Goal: Task Accomplishment & Management: Use online tool/utility

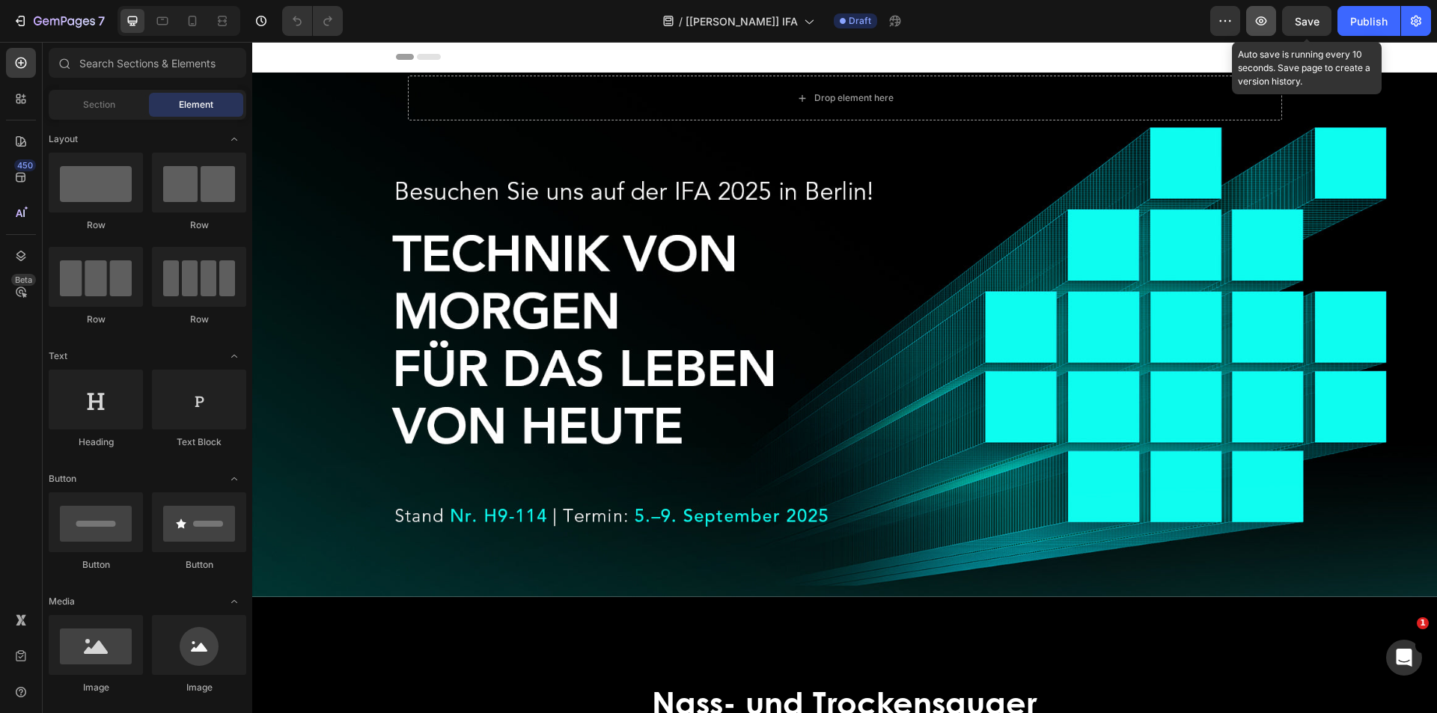
click at [1295, 19] on span "Save" at bounding box center [1307, 21] width 25 height 13
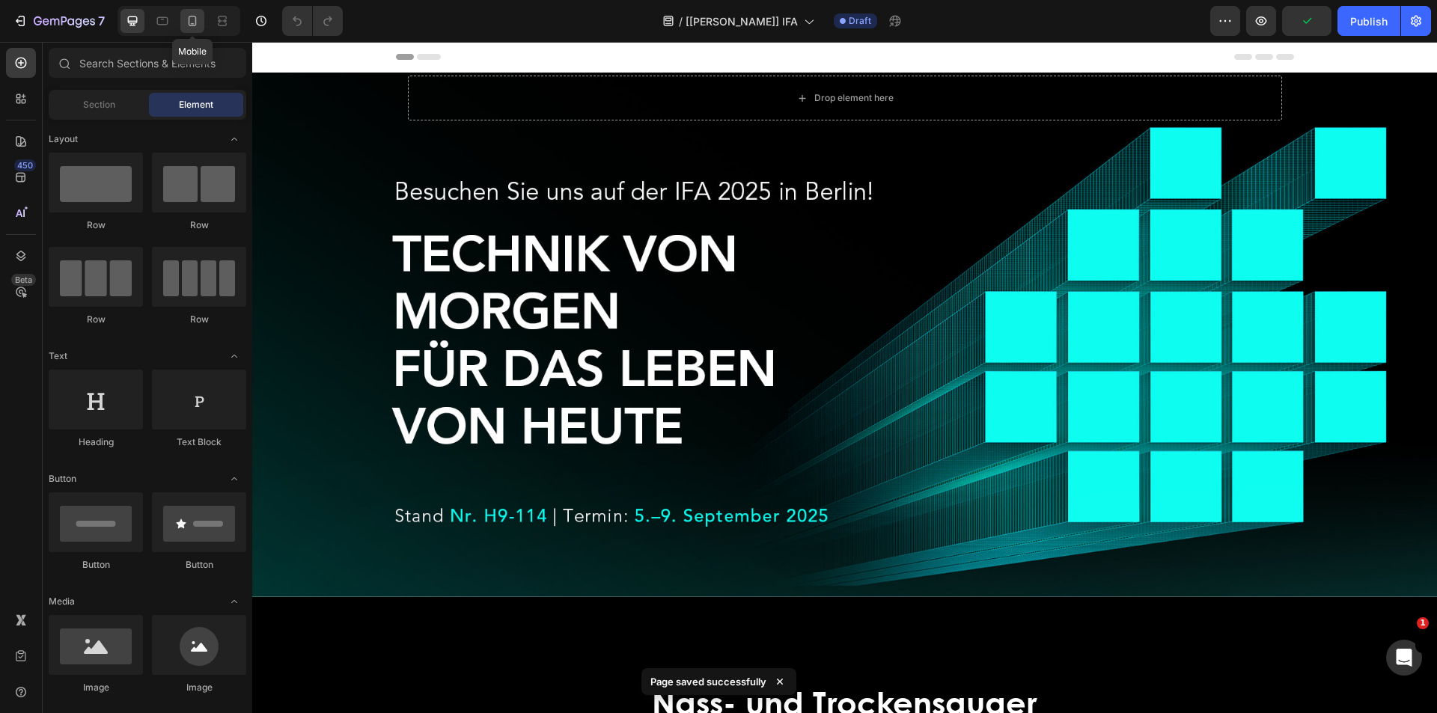
click at [193, 16] on icon at bounding box center [193, 21] width 8 height 10
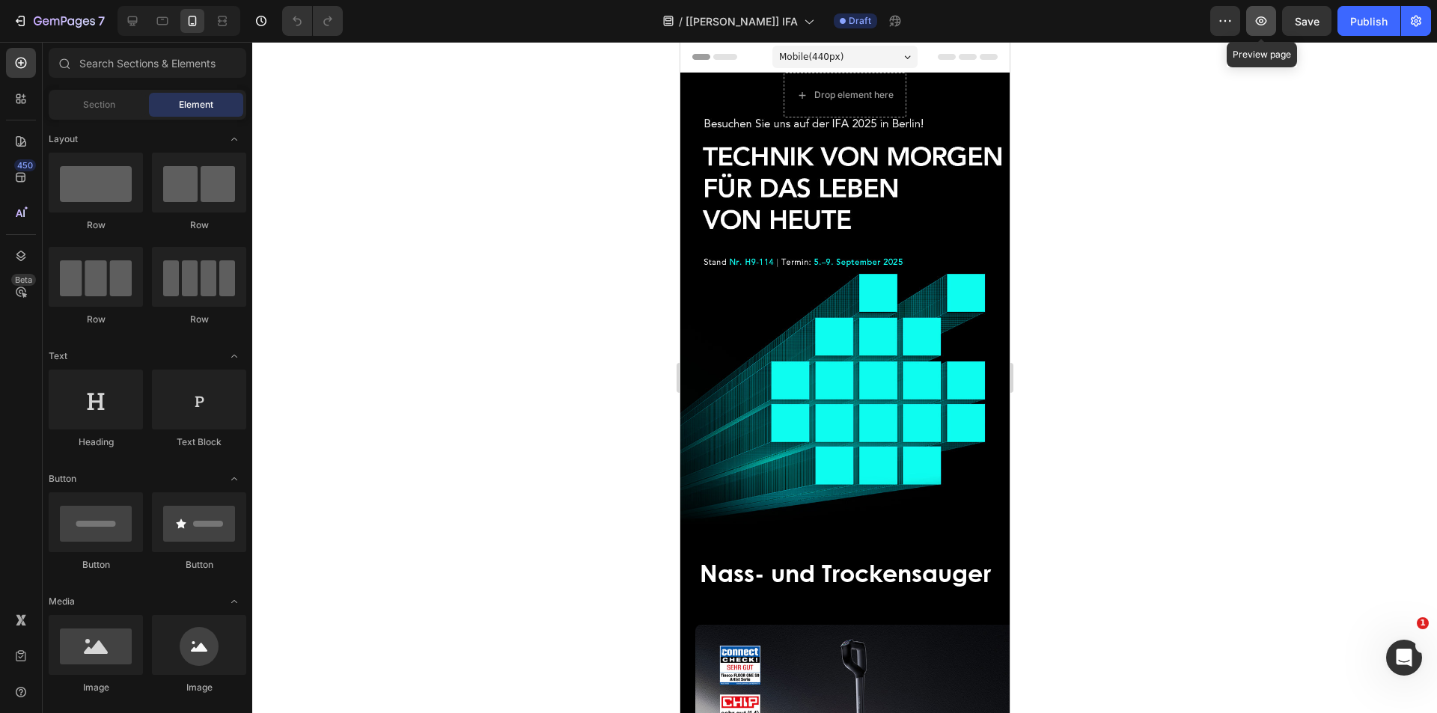
click at [1264, 19] on icon "button" at bounding box center [1261, 20] width 15 height 15
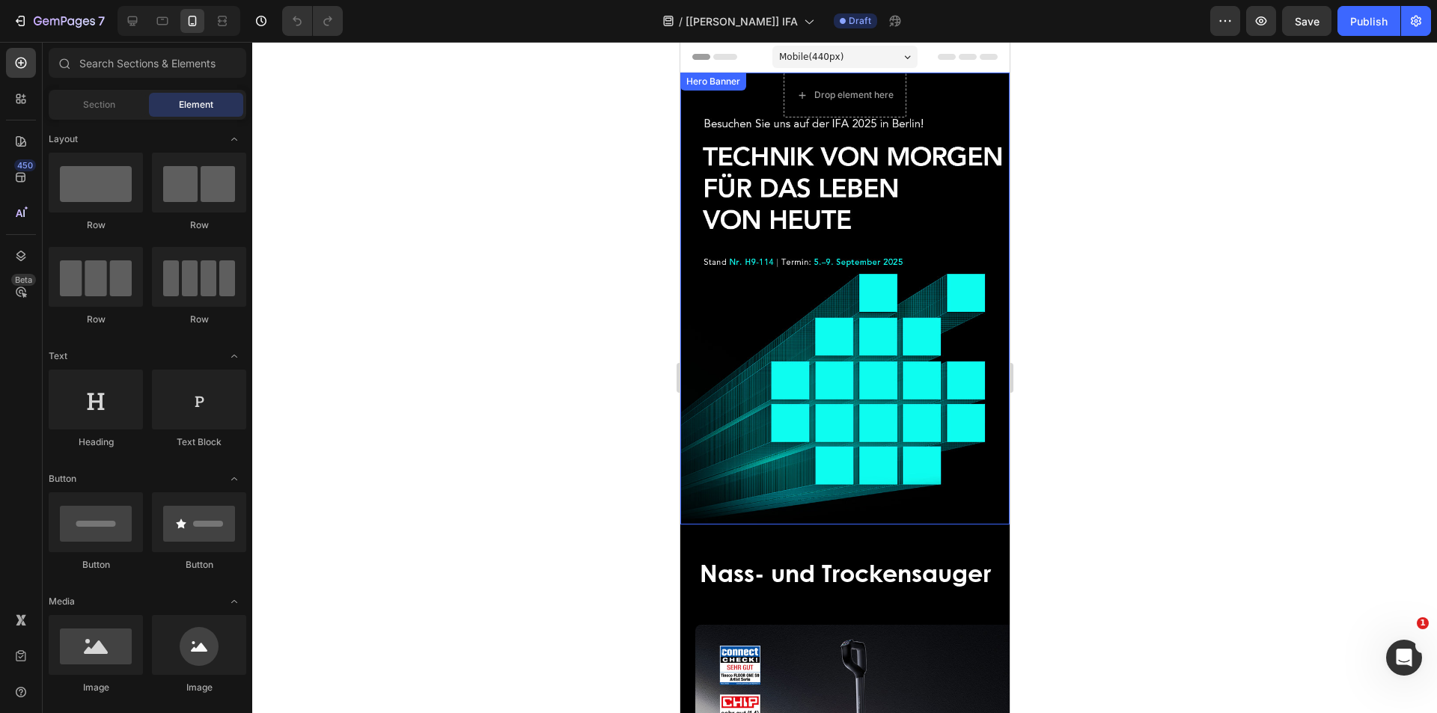
click at [706, 84] on div "Hero Banner" at bounding box center [713, 81] width 60 height 13
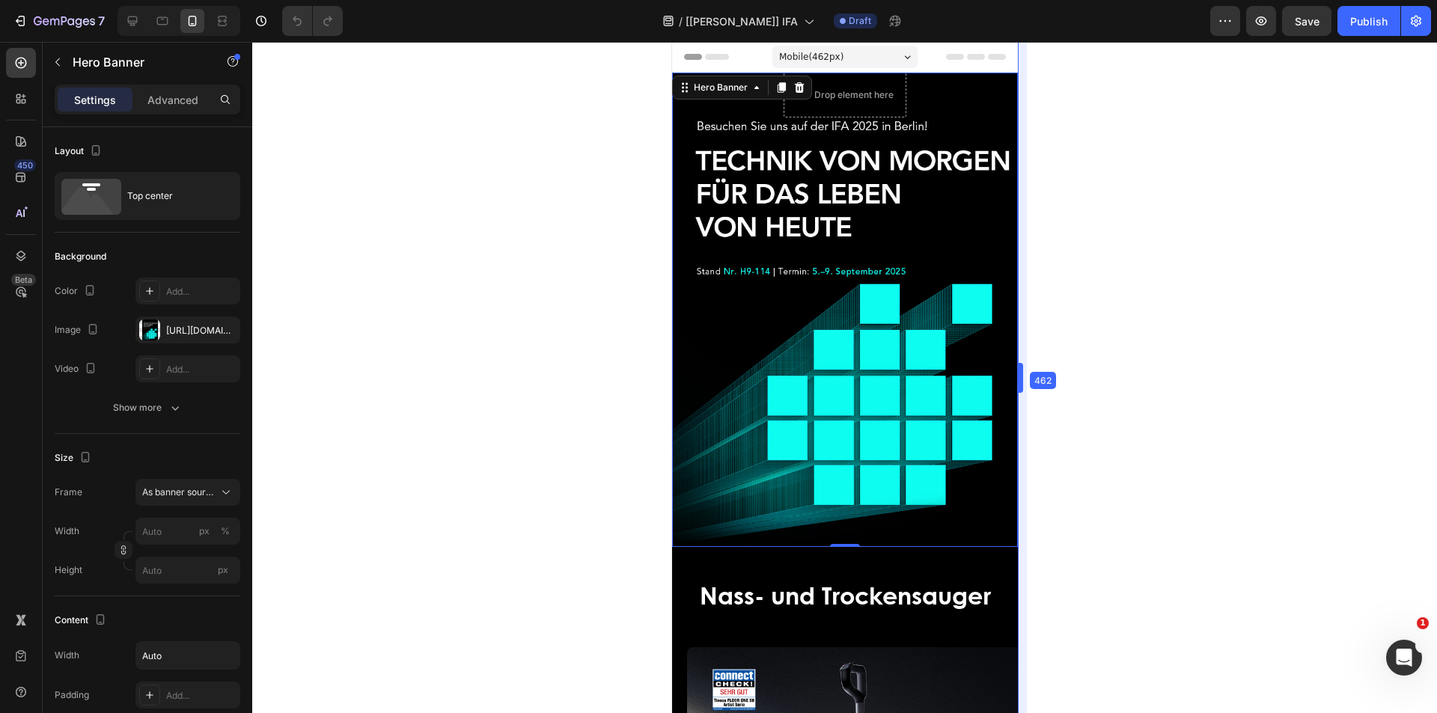
drag, startPoint x: 1016, startPoint y: 383, endPoint x: 1032, endPoint y: 385, distance: 15.8
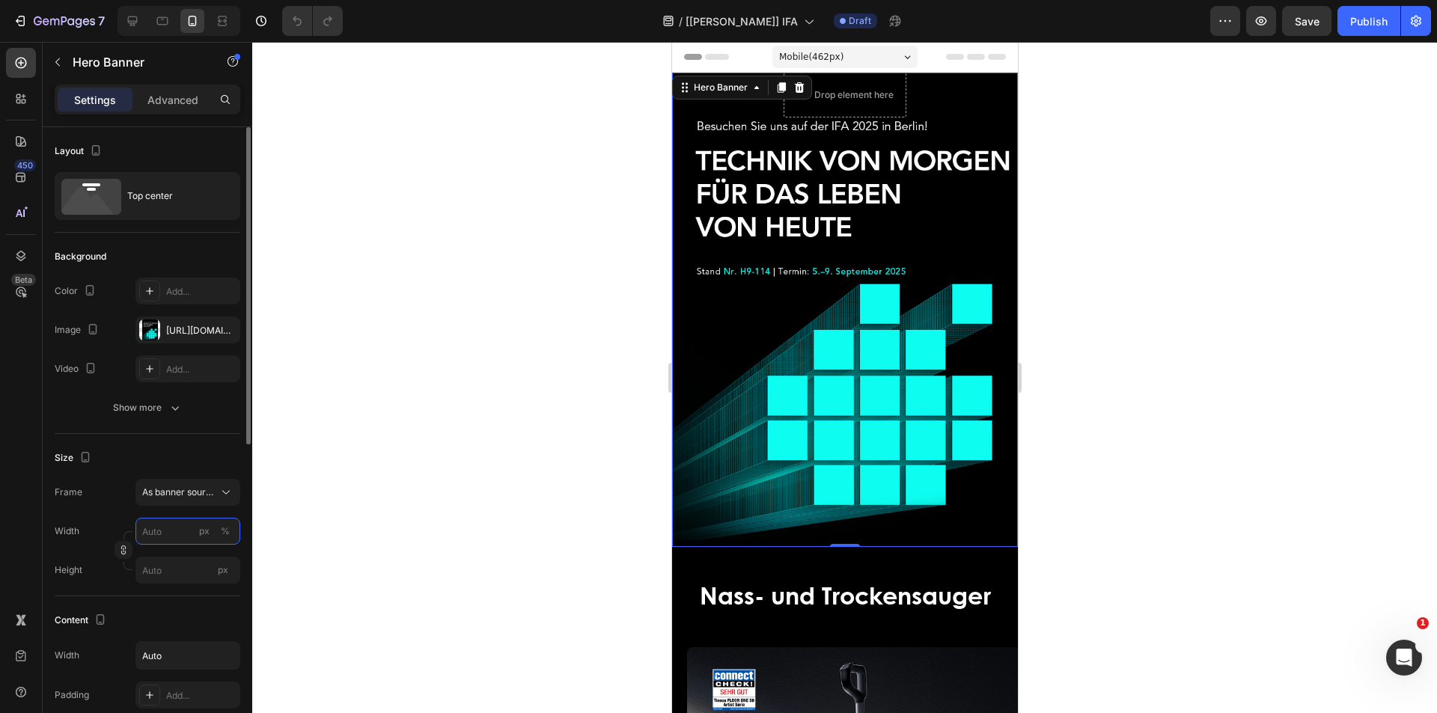
click at [166, 534] on input "px %" at bounding box center [187, 531] width 105 height 27
click at [174, 568] on p "Full 100%" at bounding box center [184, 567] width 87 height 13
type input "100"
click at [1373, 24] on div "Publish" at bounding box center [1368, 21] width 37 height 16
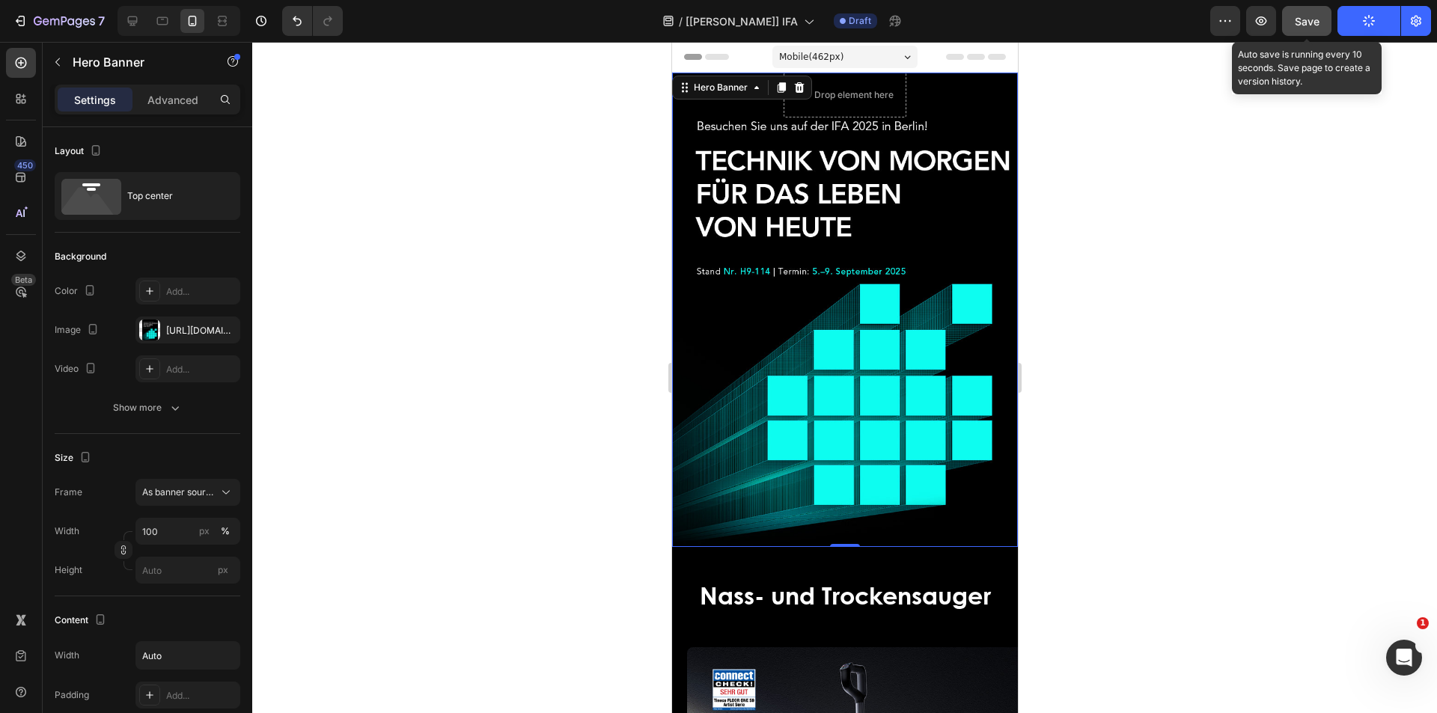
click at [1301, 20] on span "Save" at bounding box center [1307, 21] width 25 height 13
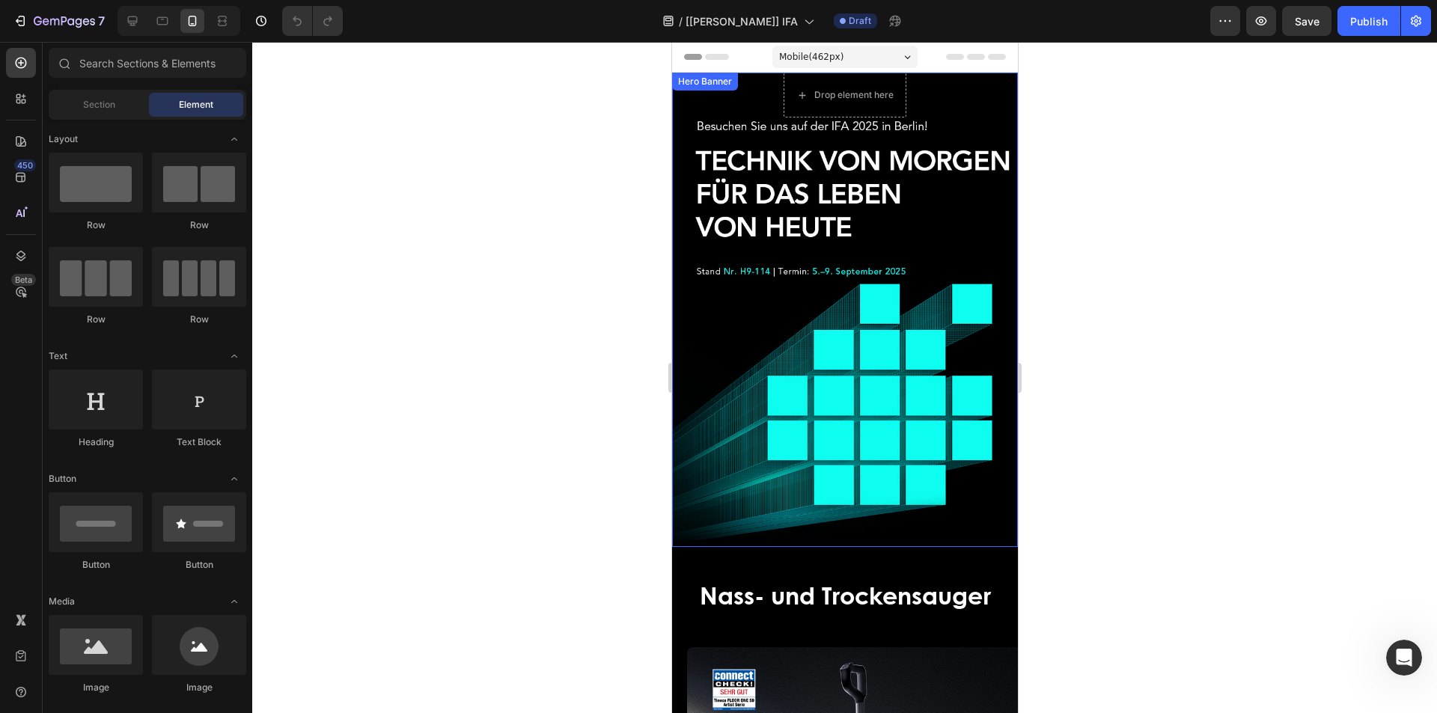
click at [704, 84] on div "Hero Banner" at bounding box center [704, 81] width 60 height 13
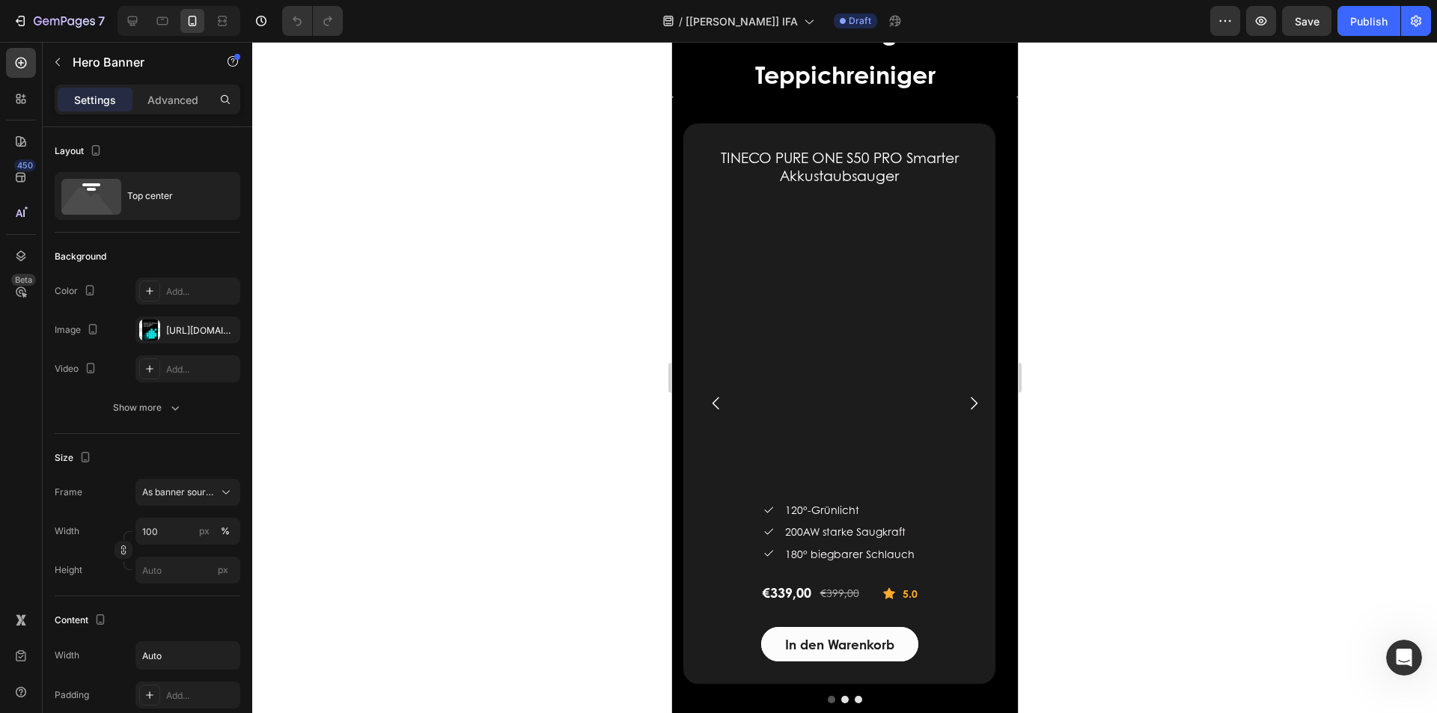
scroll to position [2170, 0]
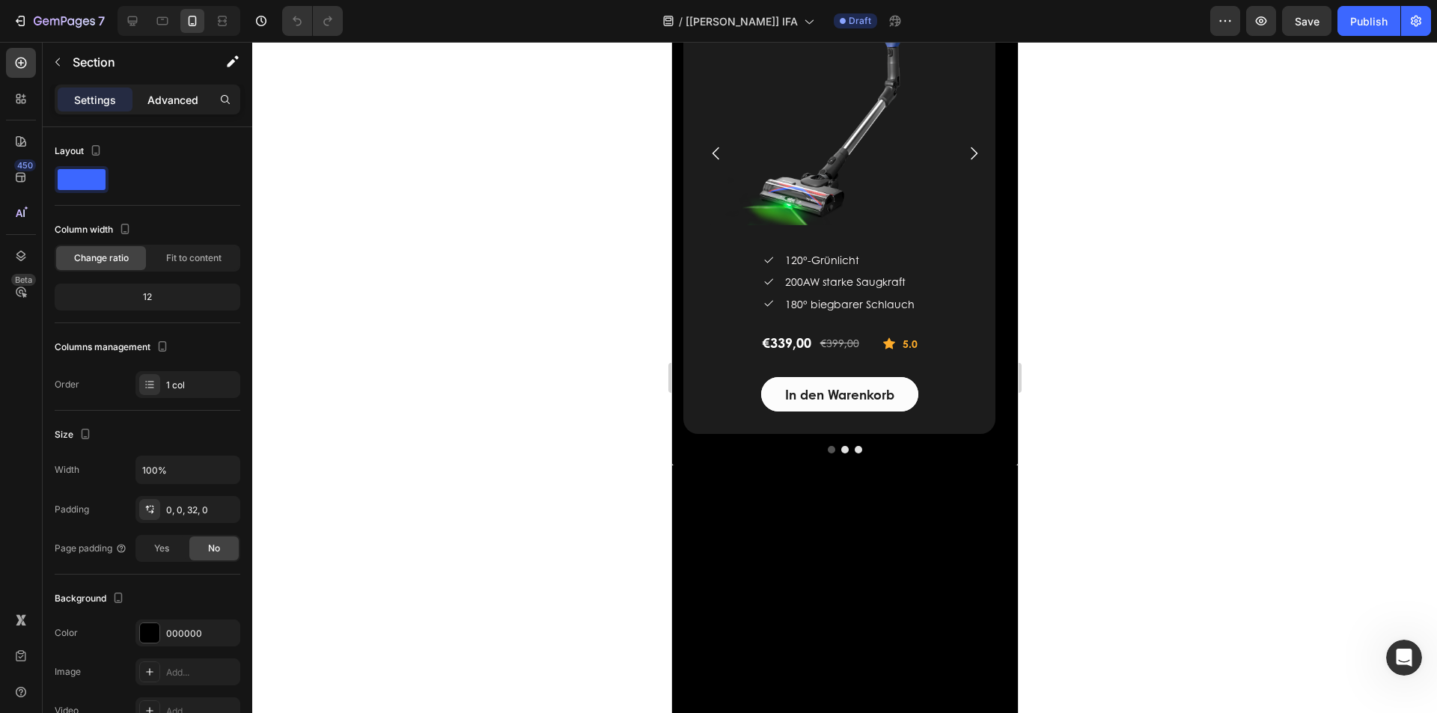
click at [177, 103] on p "Advanced" at bounding box center [172, 100] width 51 height 16
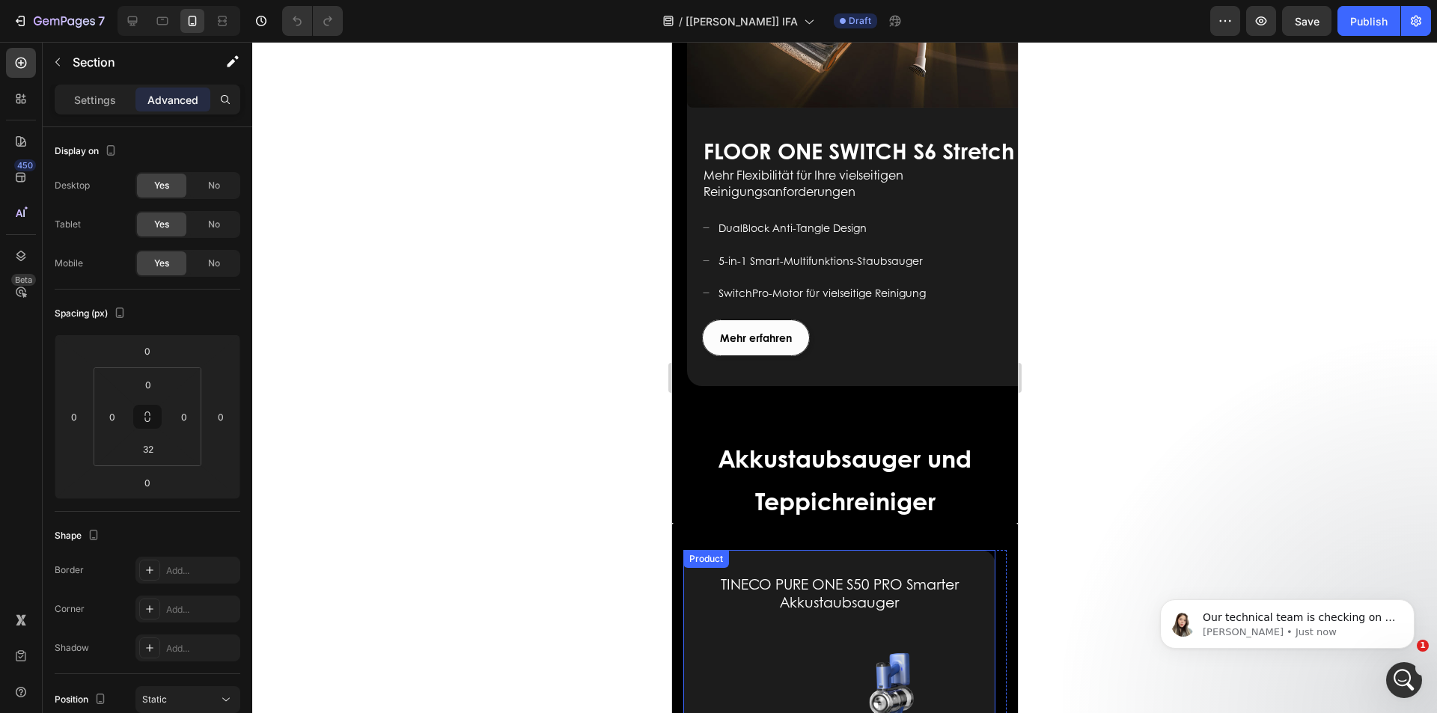
scroll to position [2036, 0]
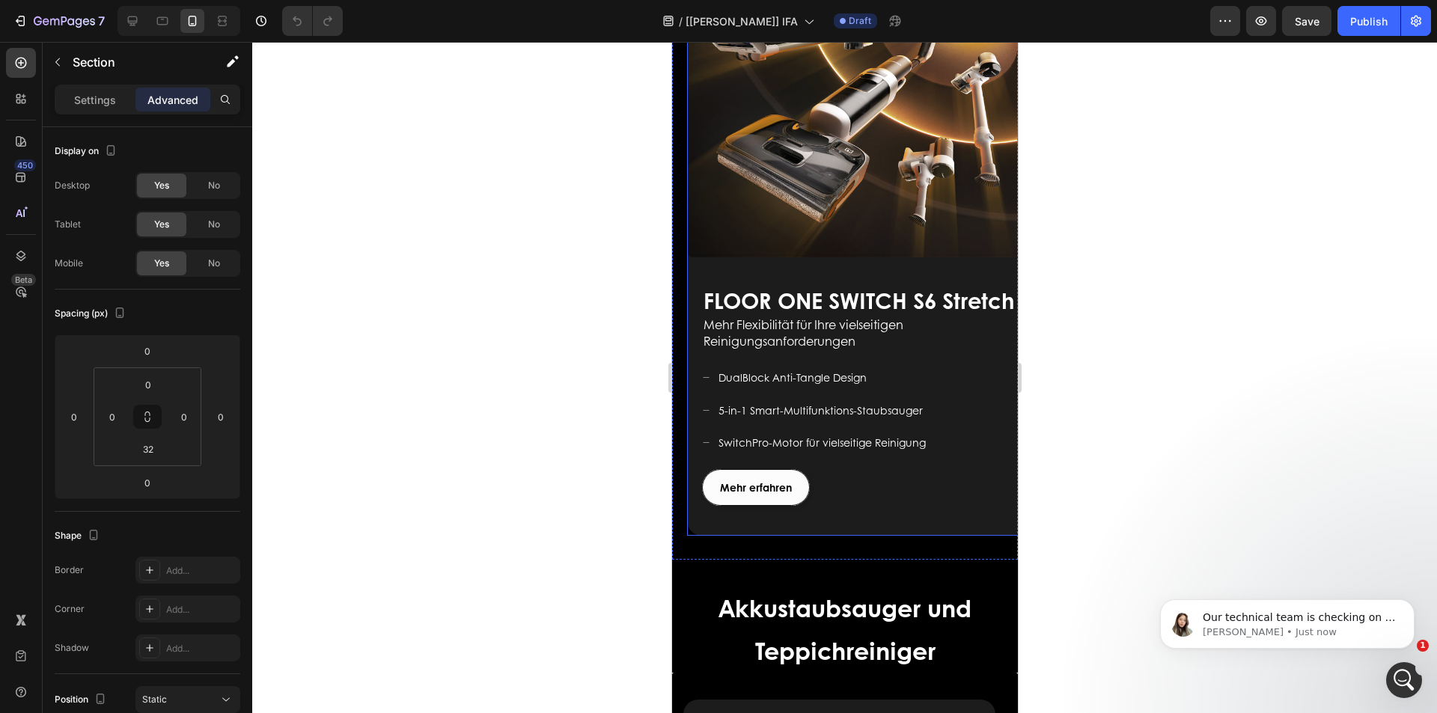
click at [709, 483] on div "FLOOR ONE S9 Artist Heading Für ein modernes Leben geschaffen Text block Mehr e…" at bounding box center [859, 402] width 346 height 266
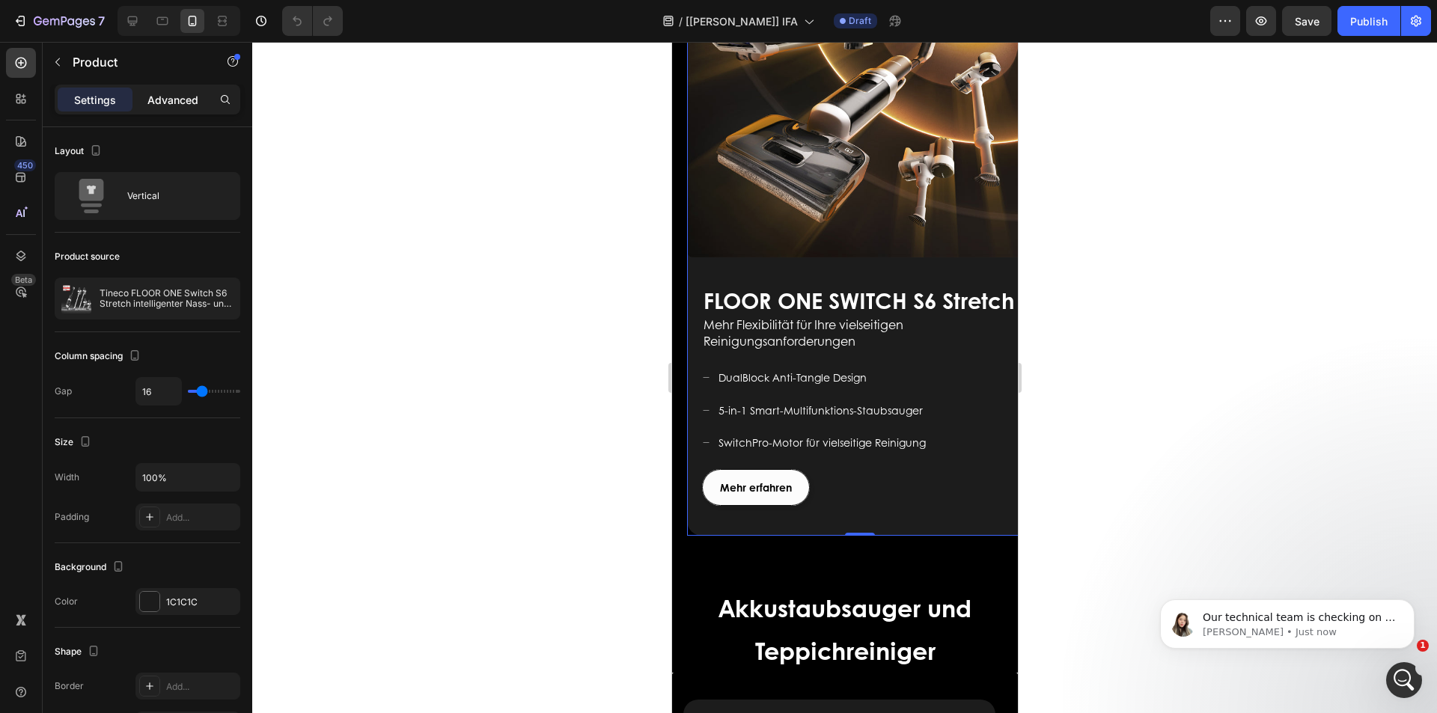
click at [159, 95] on p "Advanced" at bounding box center [172, 100] width 51 height 16
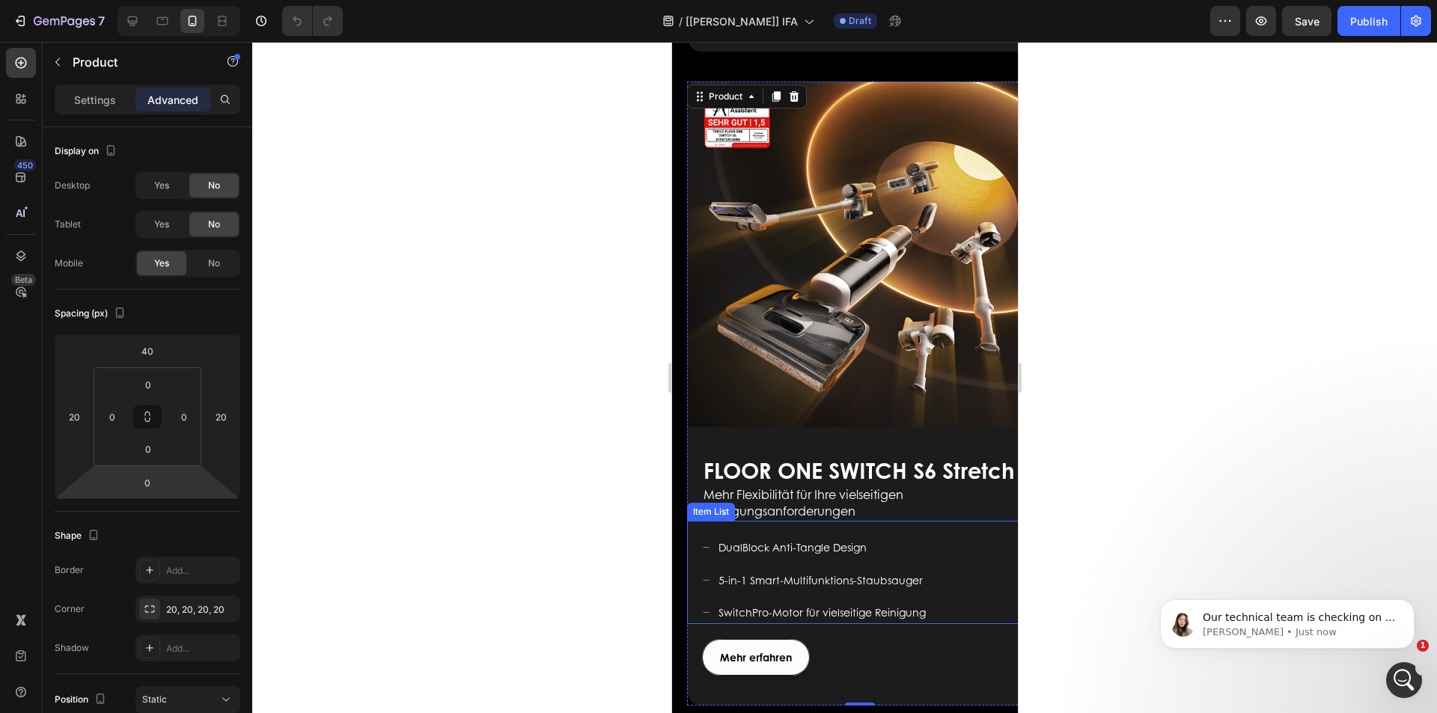
scroll to position [2560, 0]
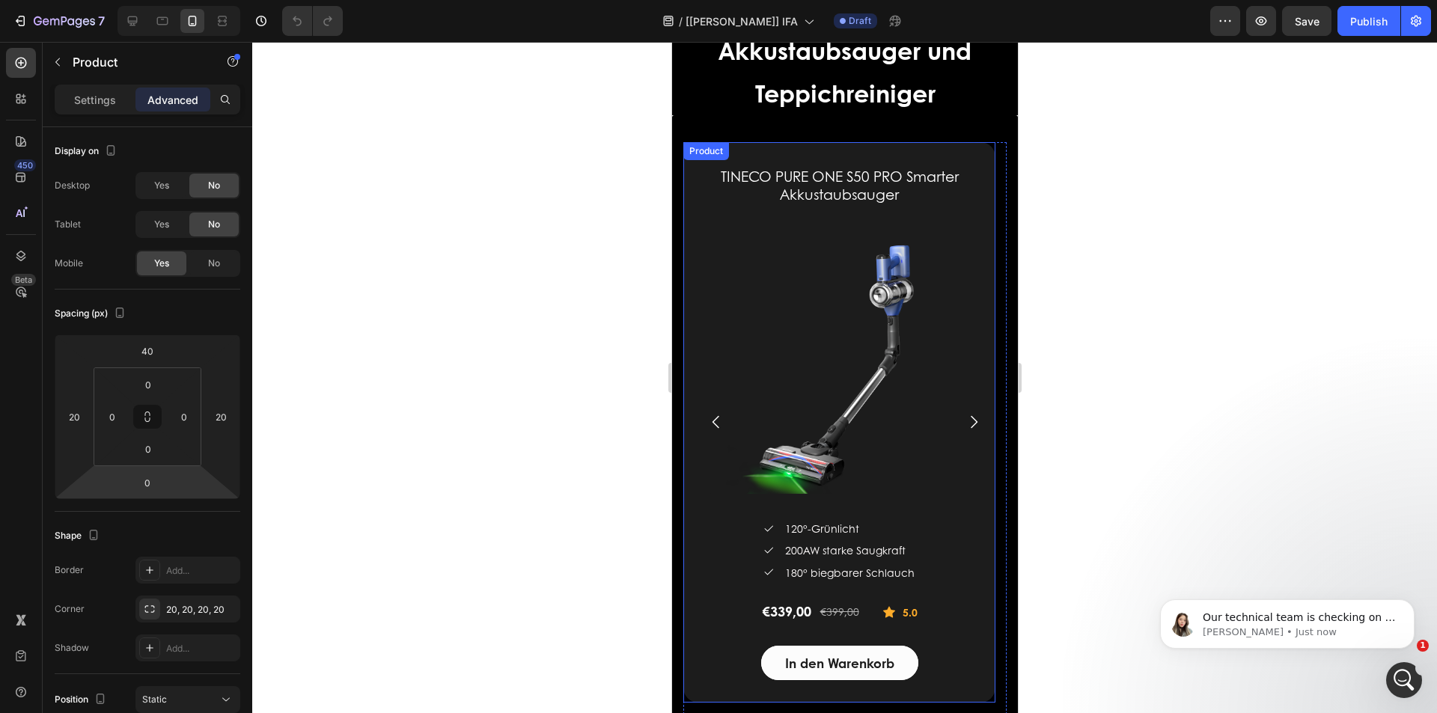
click at [701, 148] on div "Product" at bounding box center [706, 150] width 40 height 13
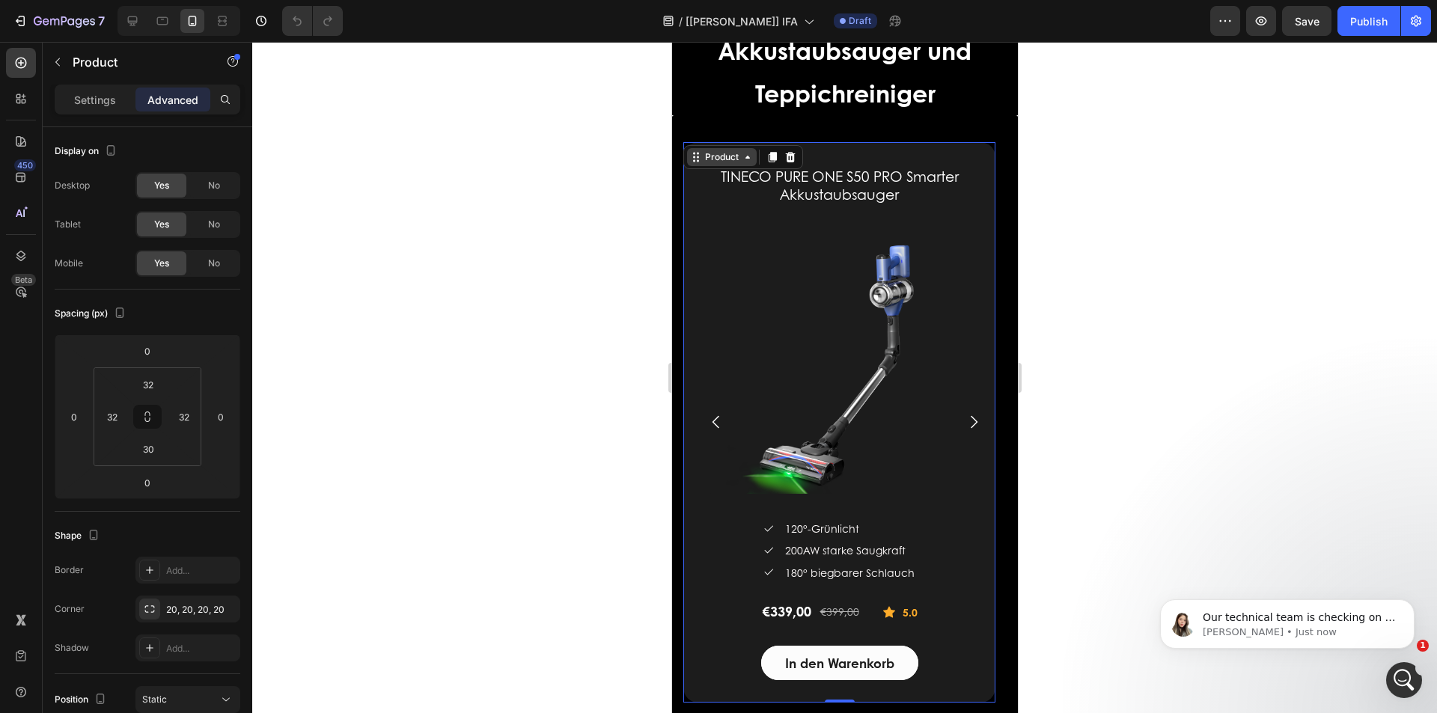
click at [737, 159] on div "Product" at bounding box center [721, 156] width 40 height 13
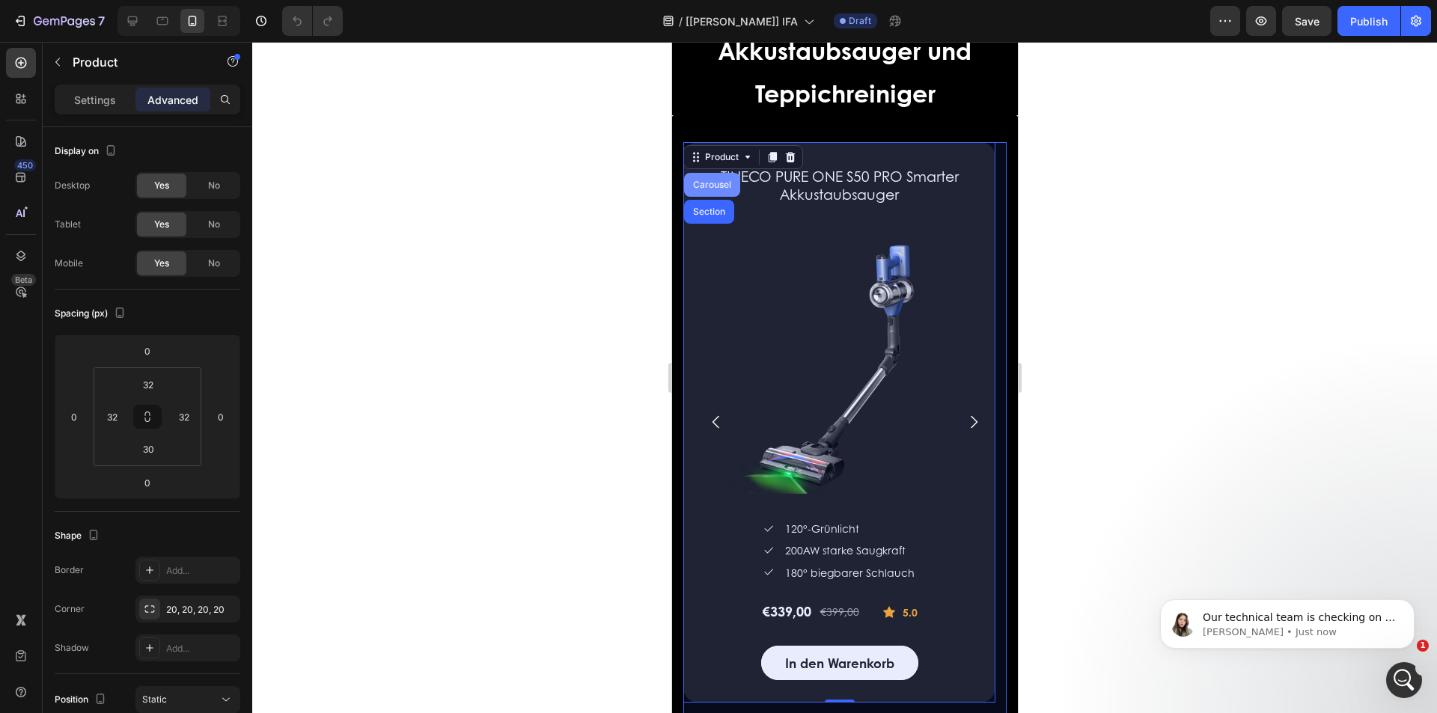
click at [712, 186] on div "Carousel" at bounding box center [711, 184] width 44 height 9
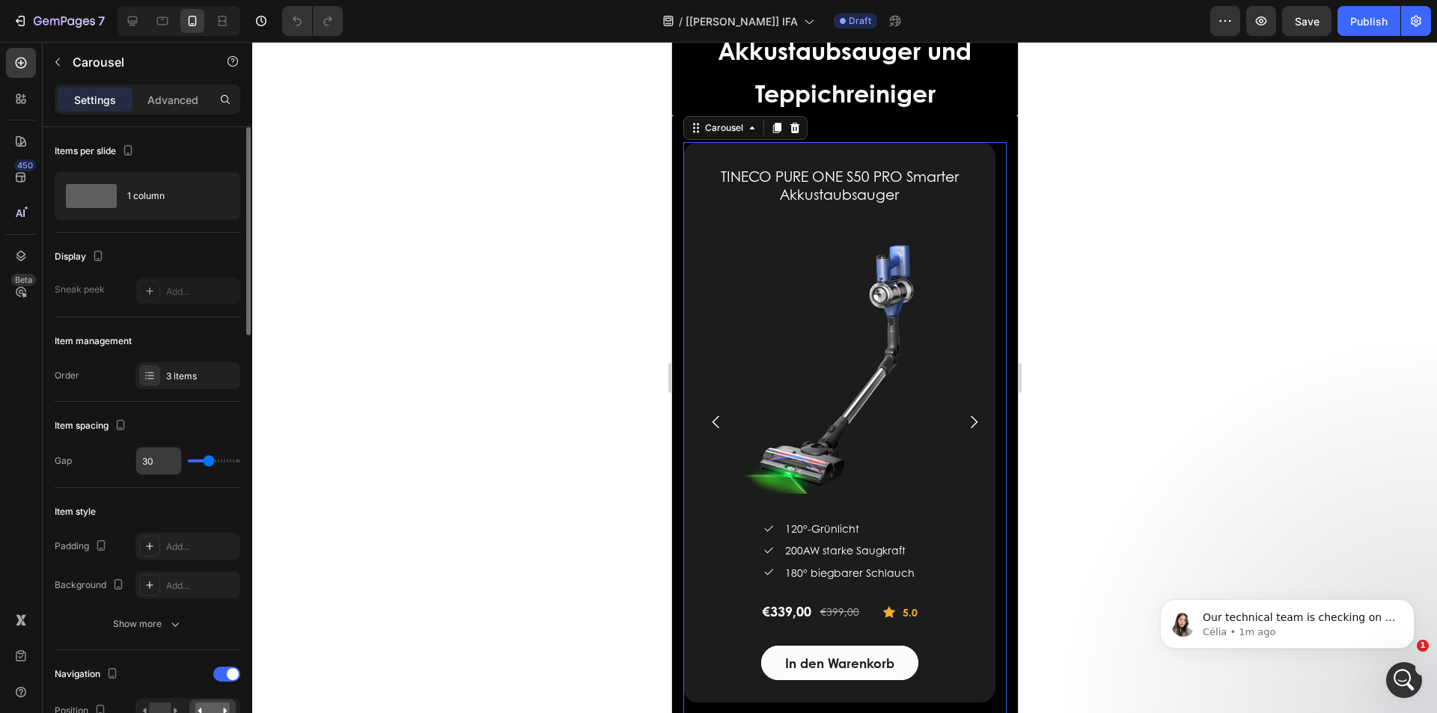
click at [159, 461] on input "30" at bounding box center [158, 461] width 45 height 27
click at [964, 421] on icon "Carousel Next Arrow" at bounding box center [973, 422] width 18 height 18
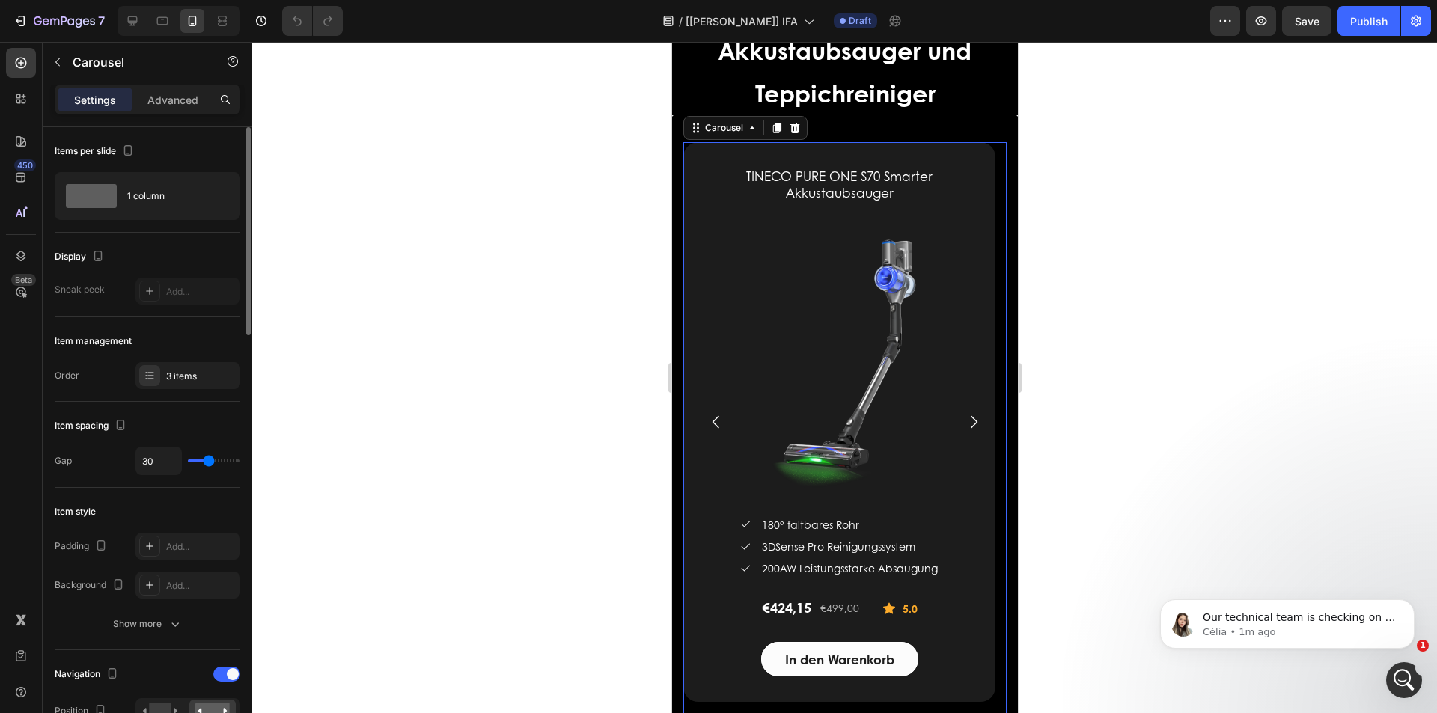
click at [186, 454] on div "30" at bounding box center [187, 461] width 105 height 28
click at [176, 455] on input "30" at bounding box center [158, 461] width 45 height 27
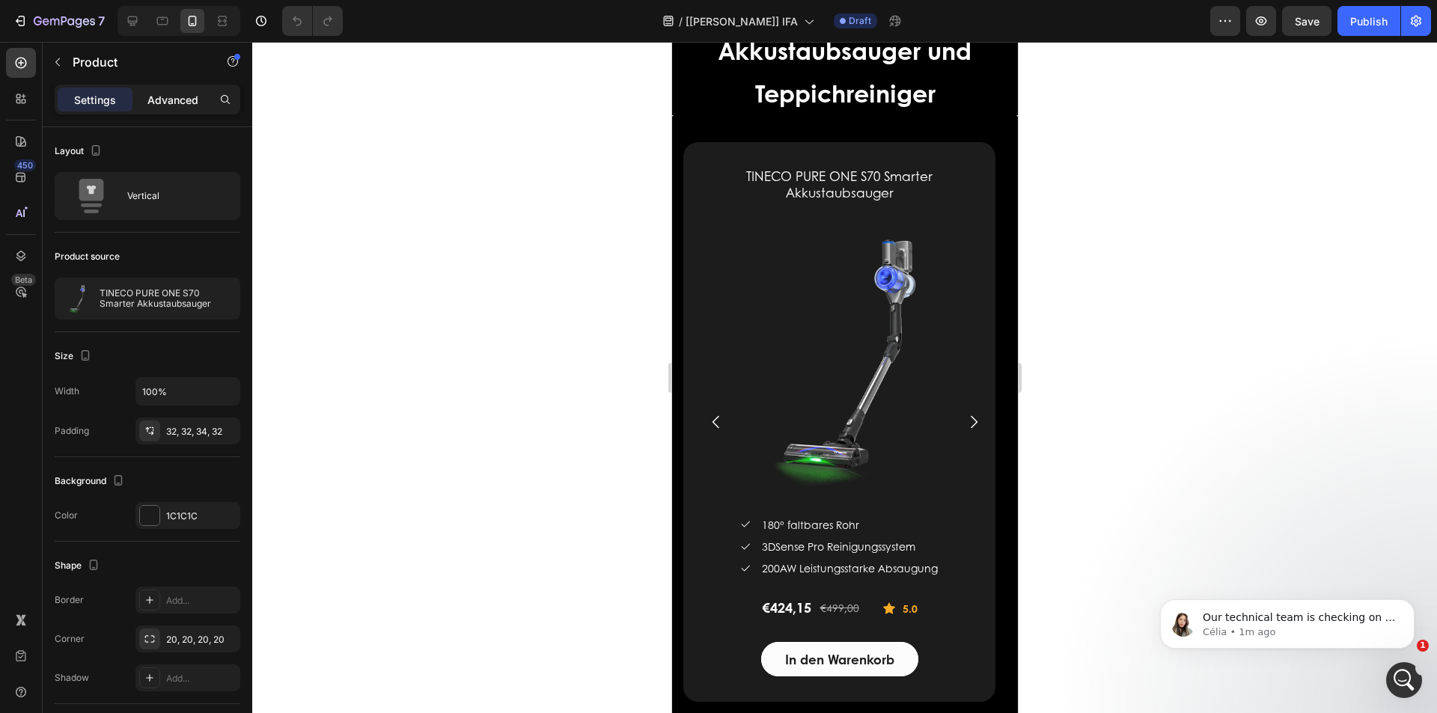
click at [166, 94] on p "Advanced" at bounding box center [172, 100] width 51 height 16
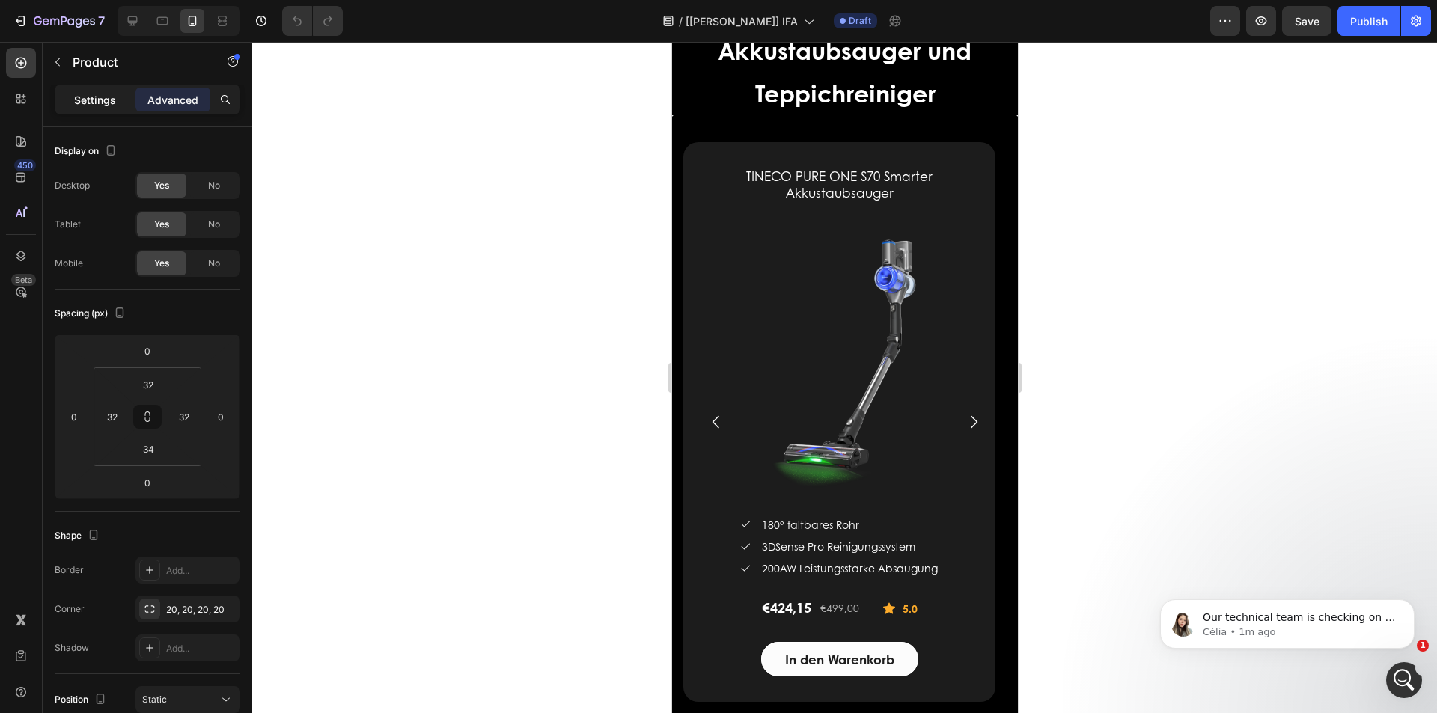
click at [88, 100] on p "Settings" at bounding box center [95, 100] width 42 height 16
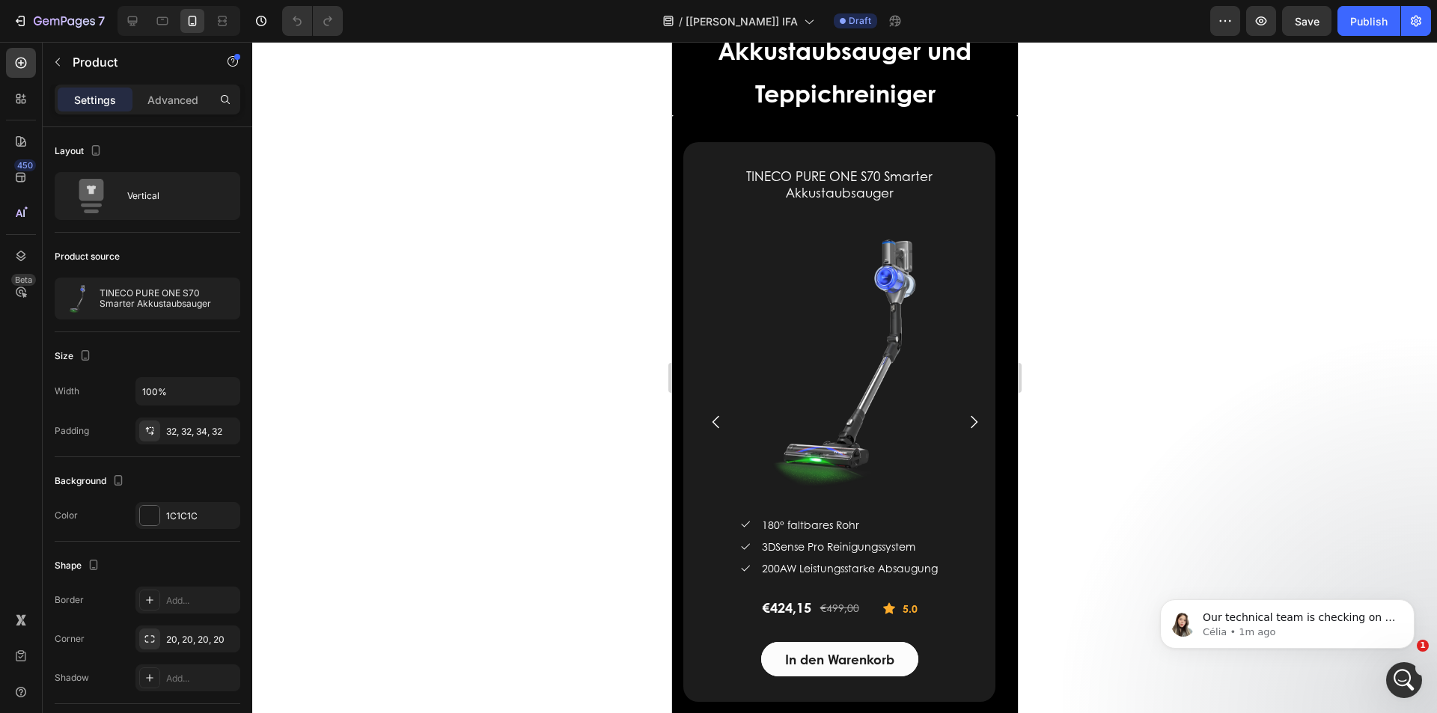
click at [851, 152] on div "TINECO PURE ONE S70 Smarter Akkustaubsauger (P) Title (P) Images & Gallery Icon…" at bounding box center [839, 422] width 312 height 560
click at [700, 687] on div "TINECO PURE ONE S70 Smarter Akkustaubsauger (P) Title (P) Images & Gallery Icon…" at bounding box center [839, 422] width 312 height 560
click at [740, 633] on div "(P) Cart Button" at bounding box center [743, 632] width 69 height 13
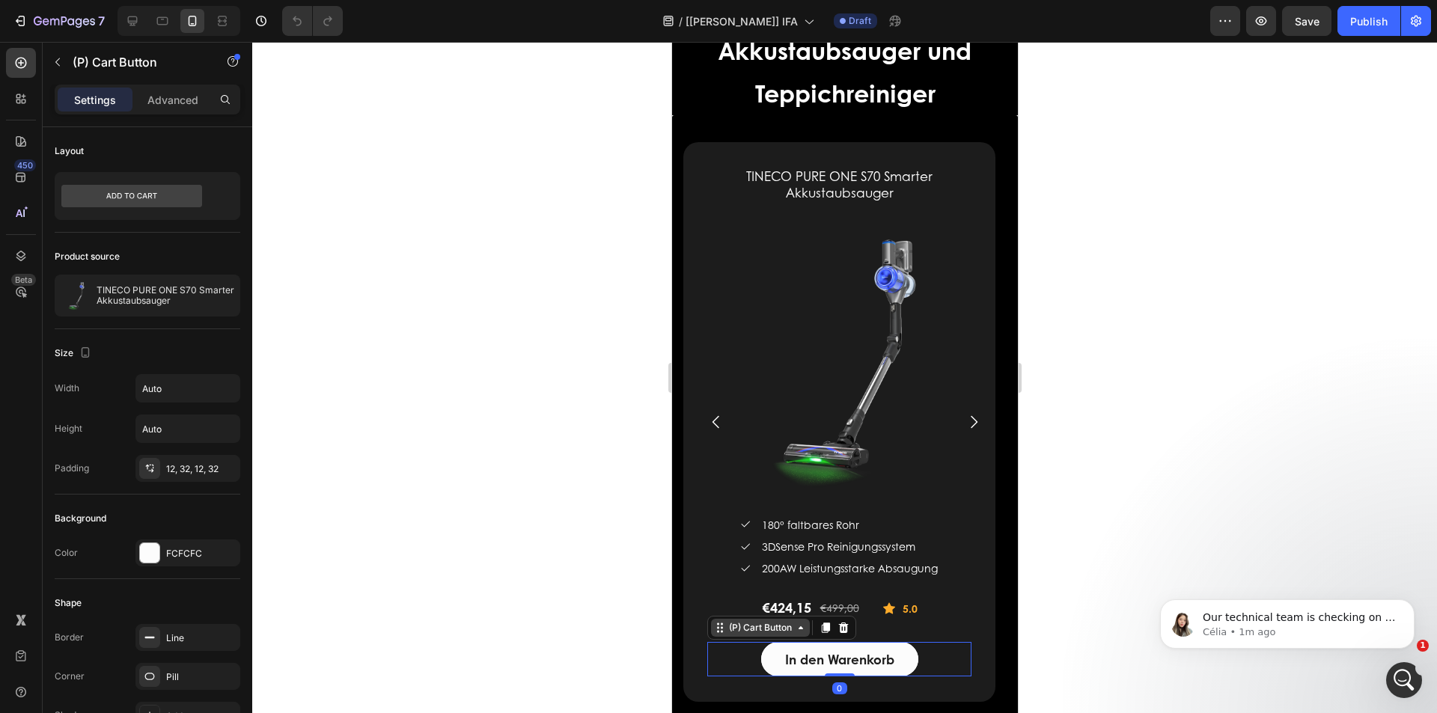
click at [740, 627] on div "(P) Cart Button" at bounding box center [759, 627] width 69 height 13
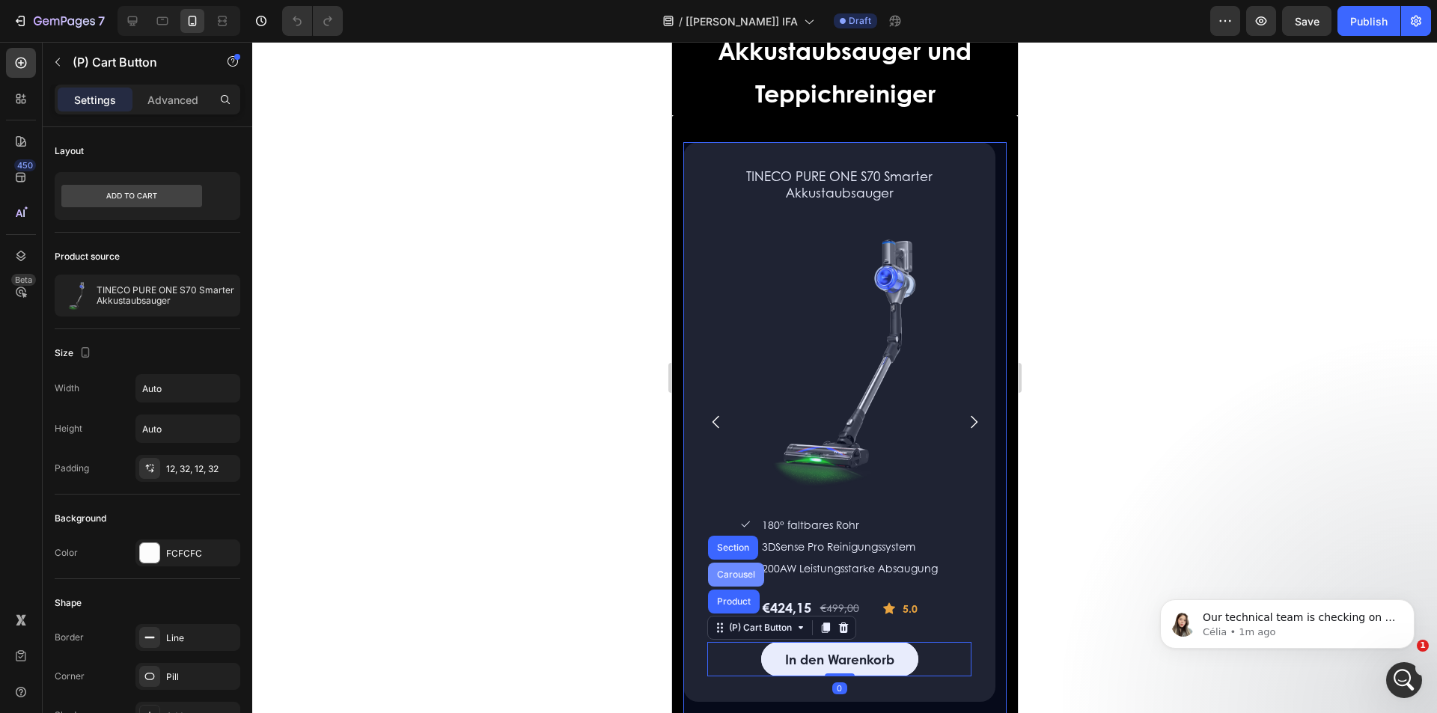
click at [735, 575] on div "Carousel" at bounding box center [735, 574] width 44 height 9
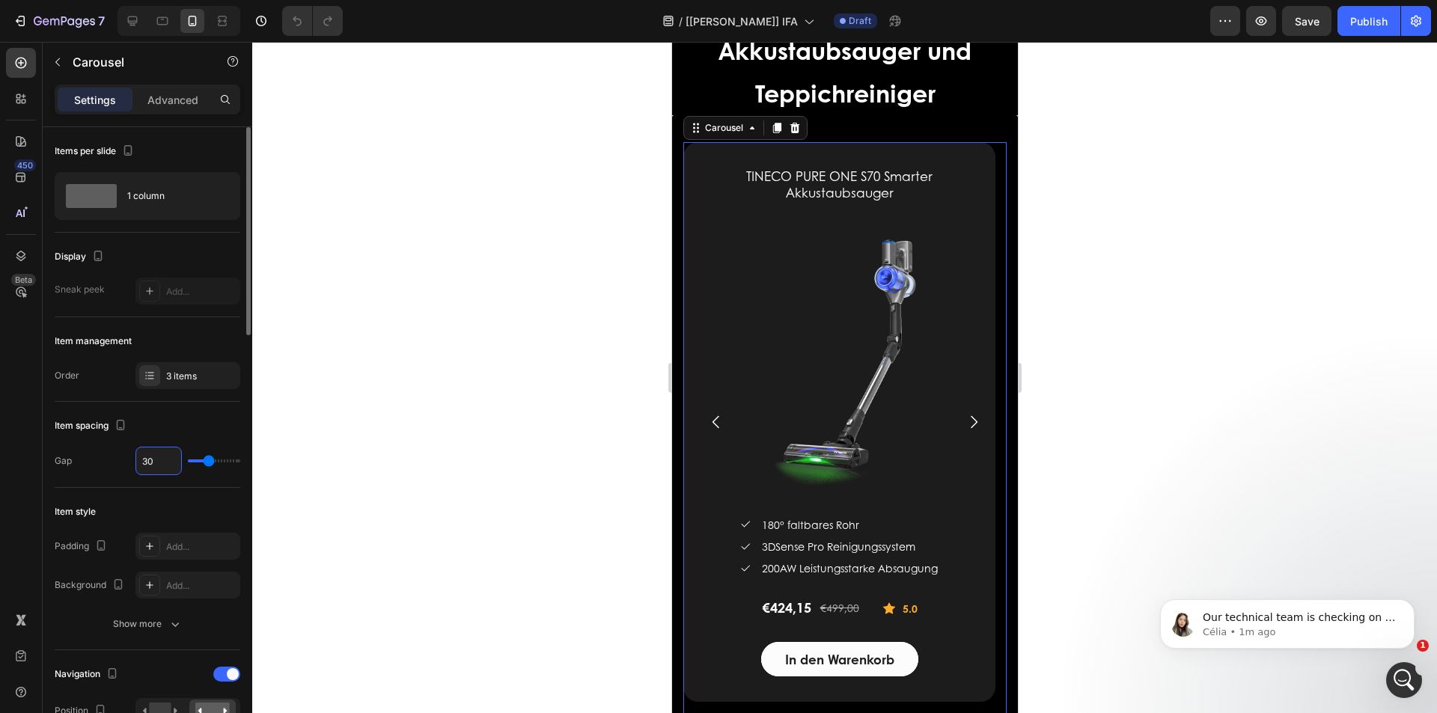
click at [159, 456] on input "30" at bounding box center [158, 461] width 45 height 27
type input "0"
type input "3"
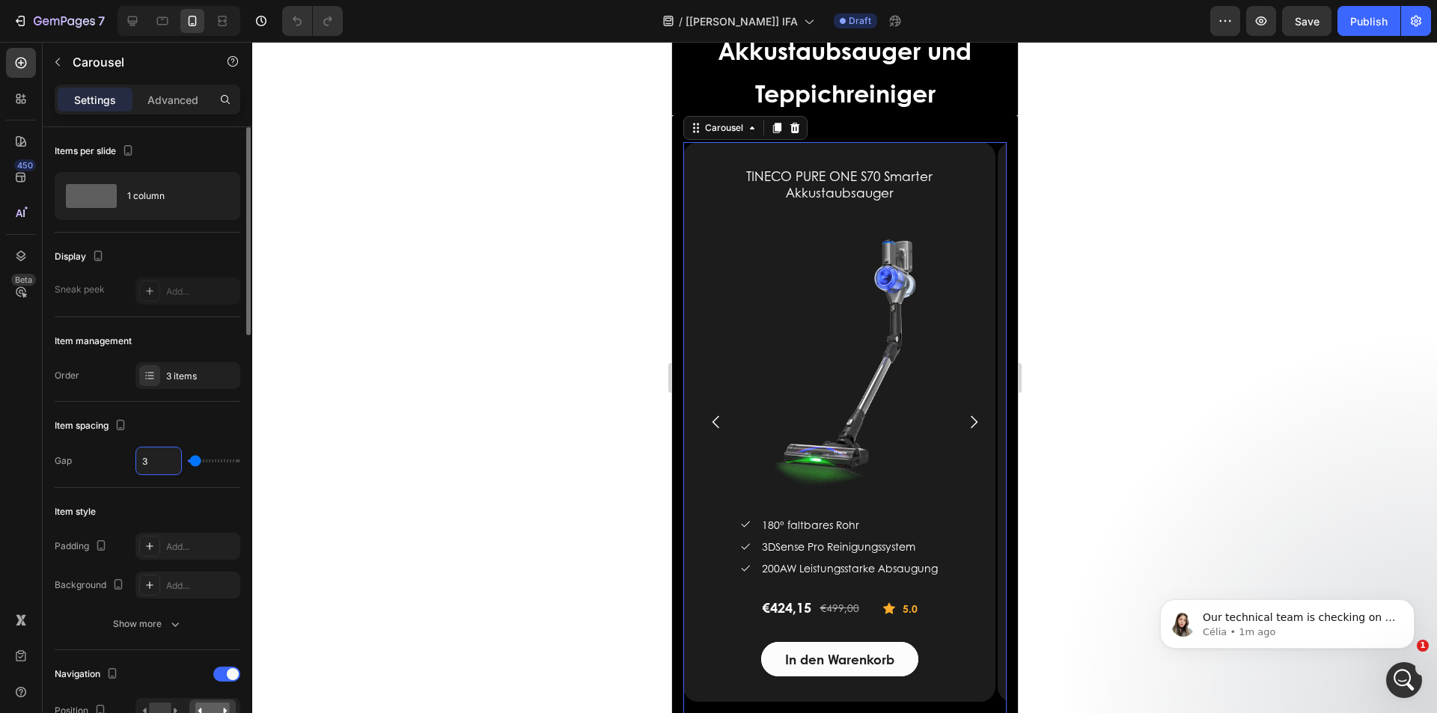
type input "30"
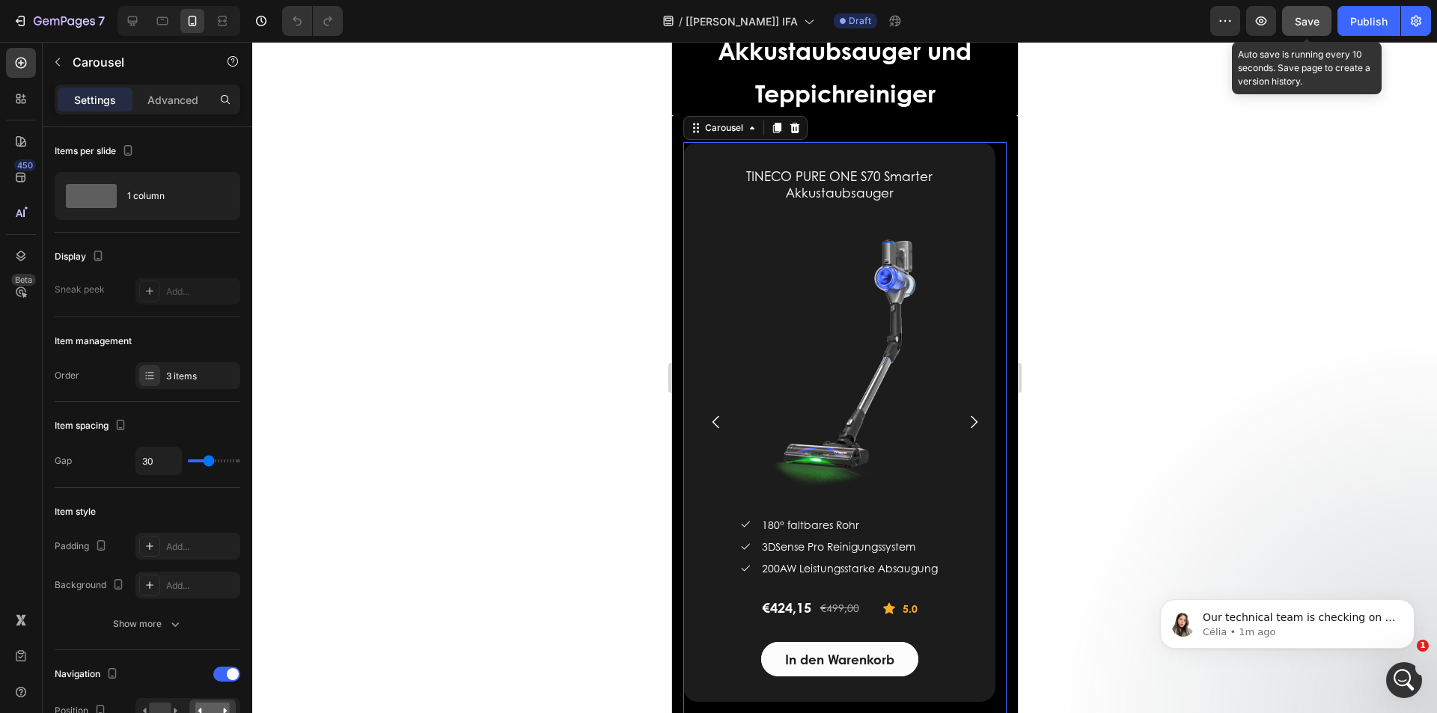
click at [1324, 28] on button "Save" at bounding box center [1306, 21] width 49 height 30
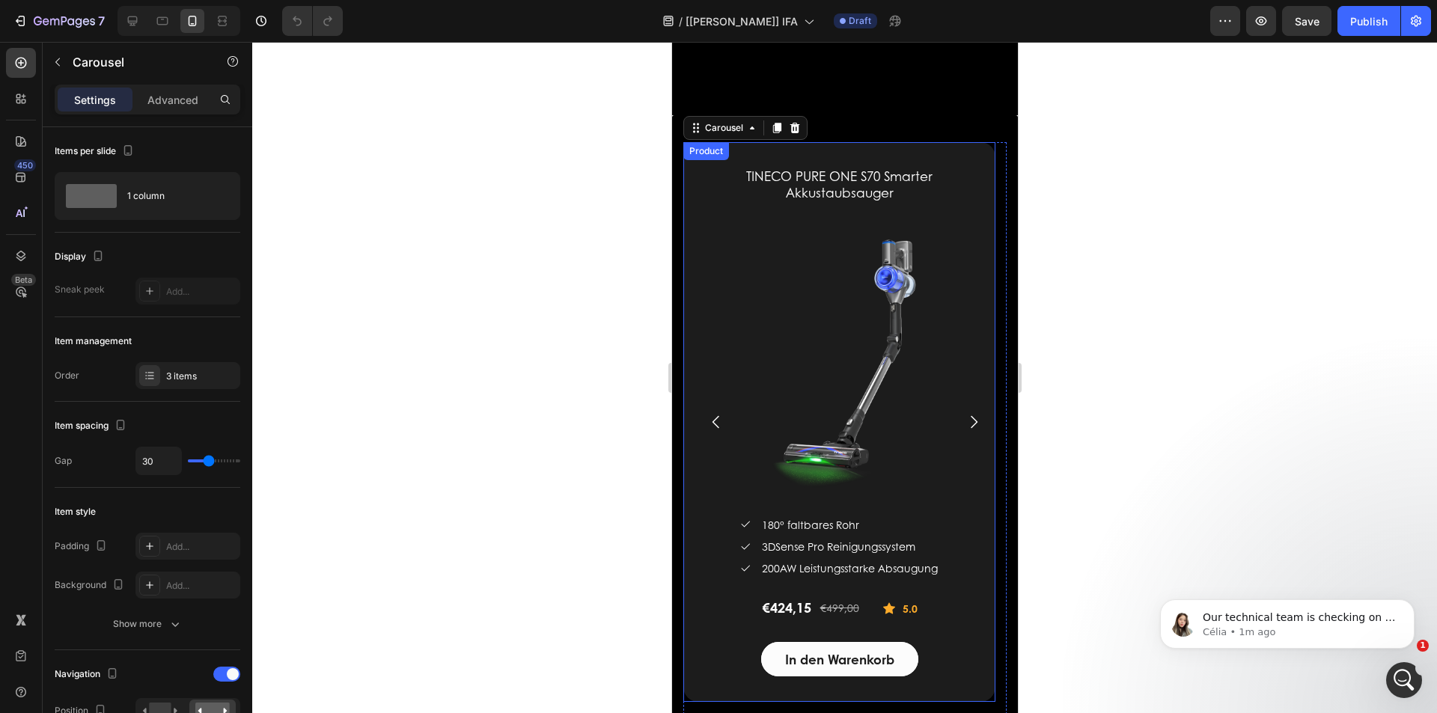
scroll to position [2934, 0]
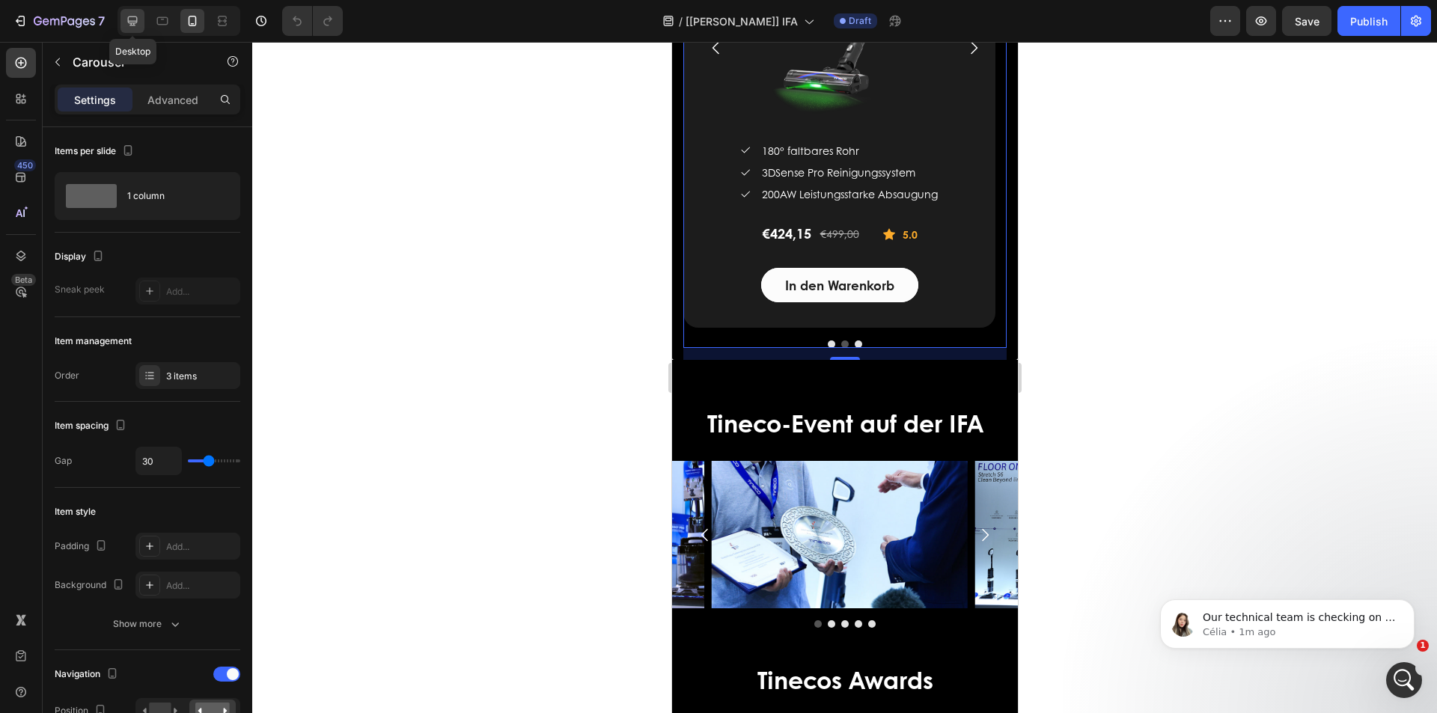
click at [126, 17] on icon at bounding box center [132, 20] width 15 height 15
type input "16"
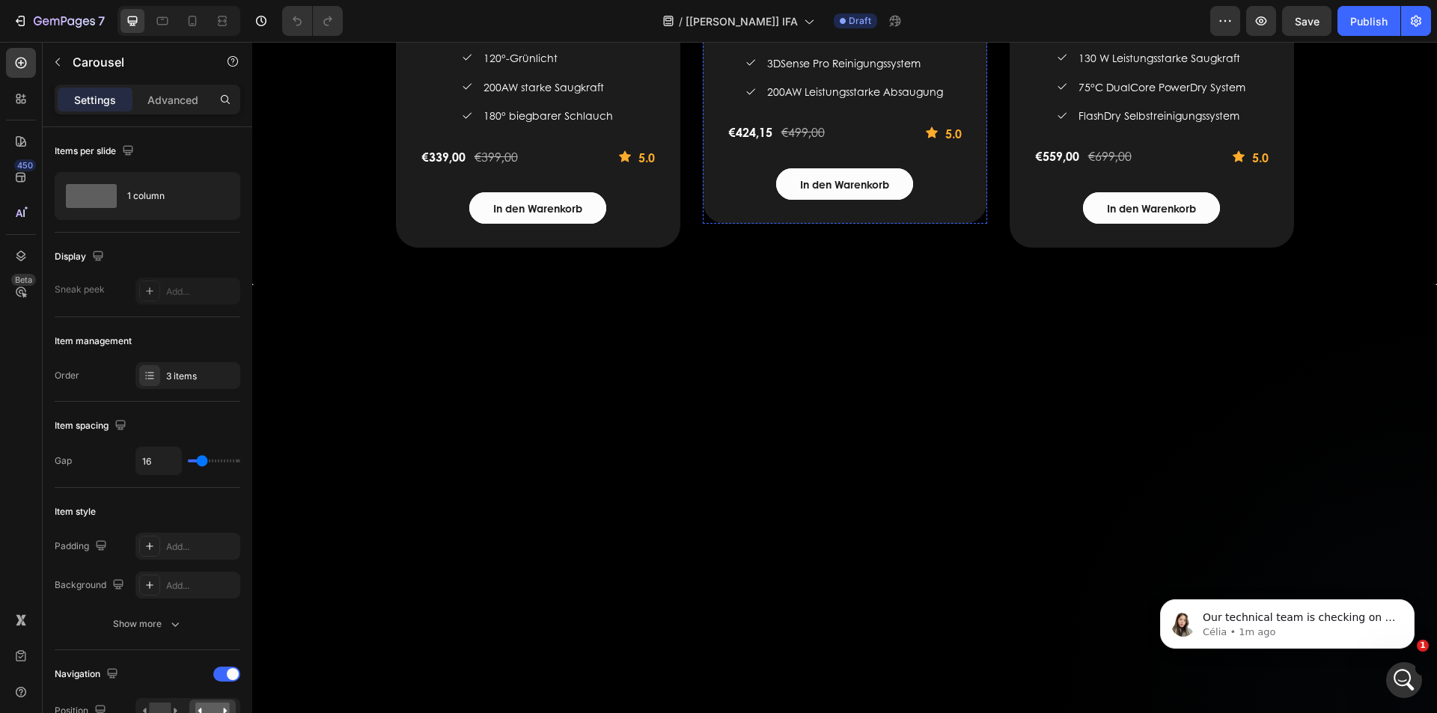
scroll to position [2321, 0]
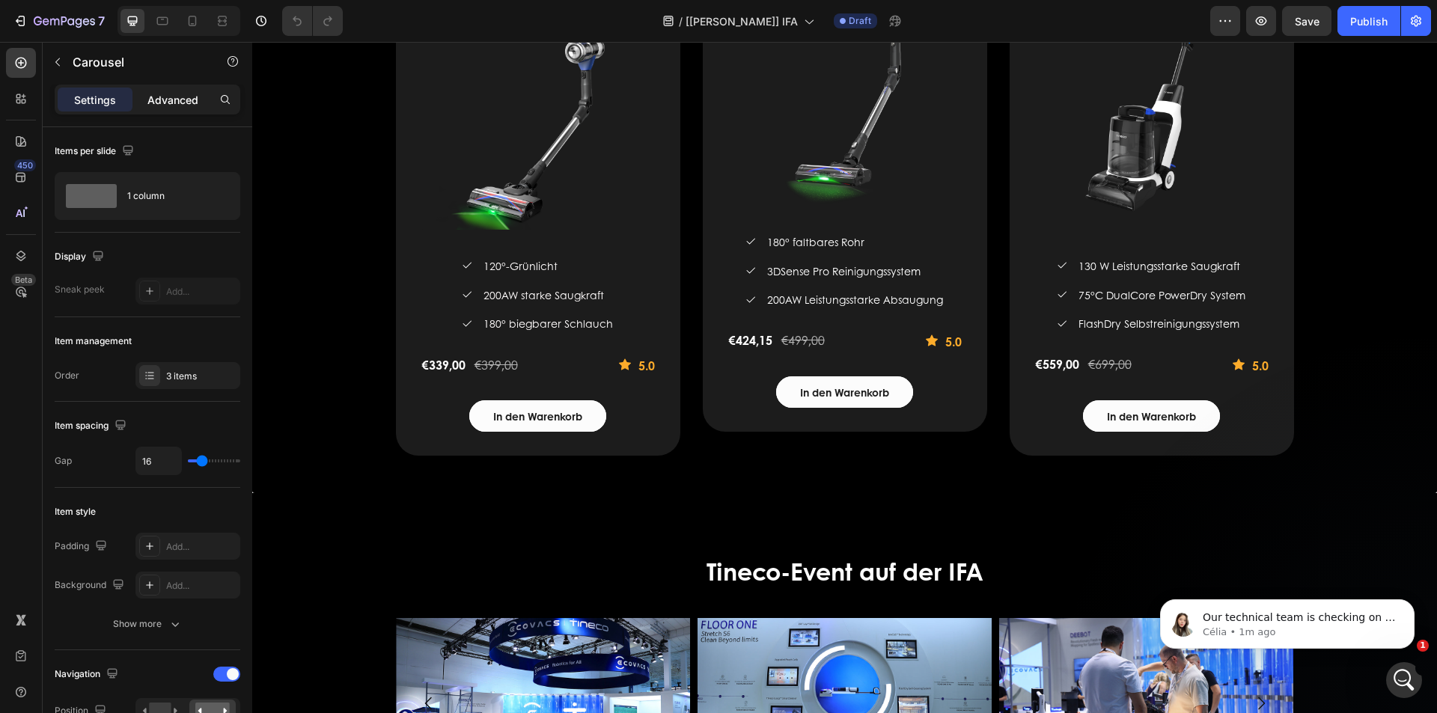
click at [165, 106] on p "Advanced" at bounding box center [172, 100] width 51 height 16
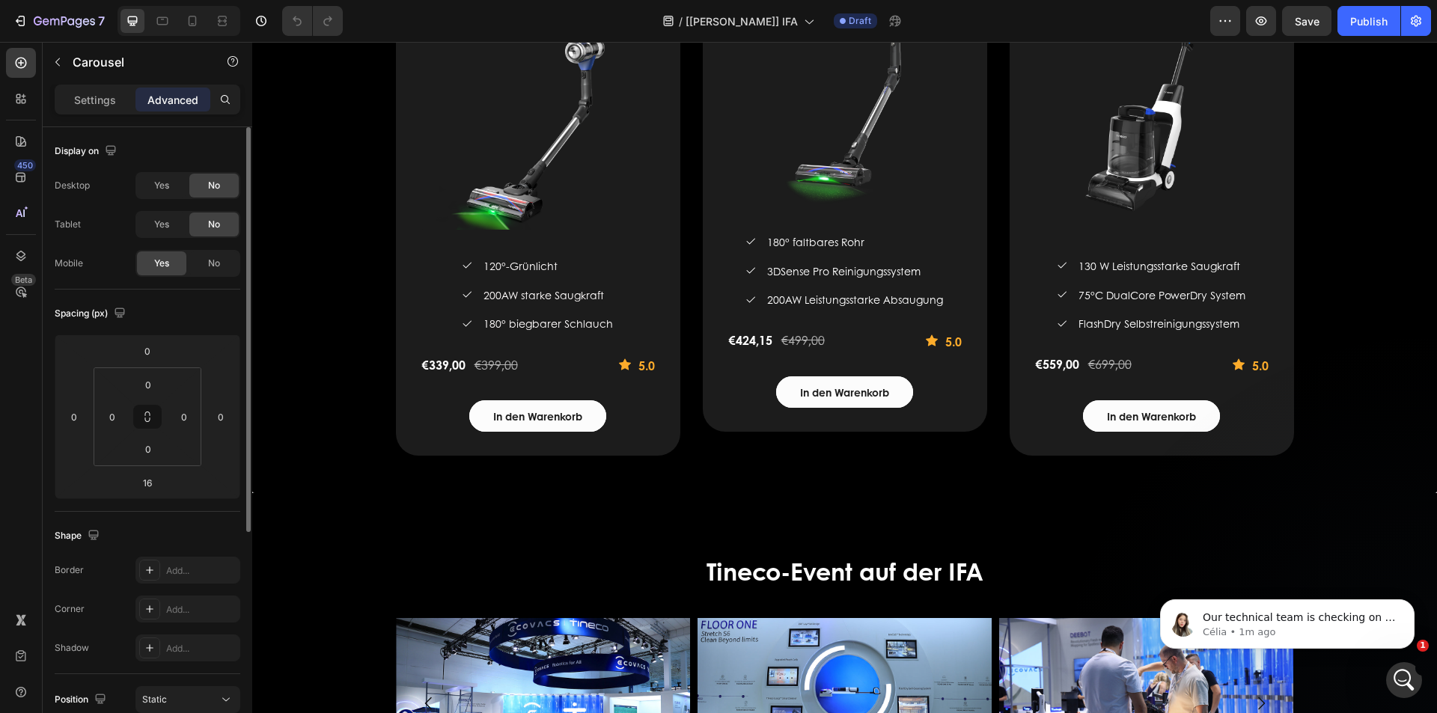
click at [80, 94] on p "Settings" at bounding box center [95, 100] width 42 height 16
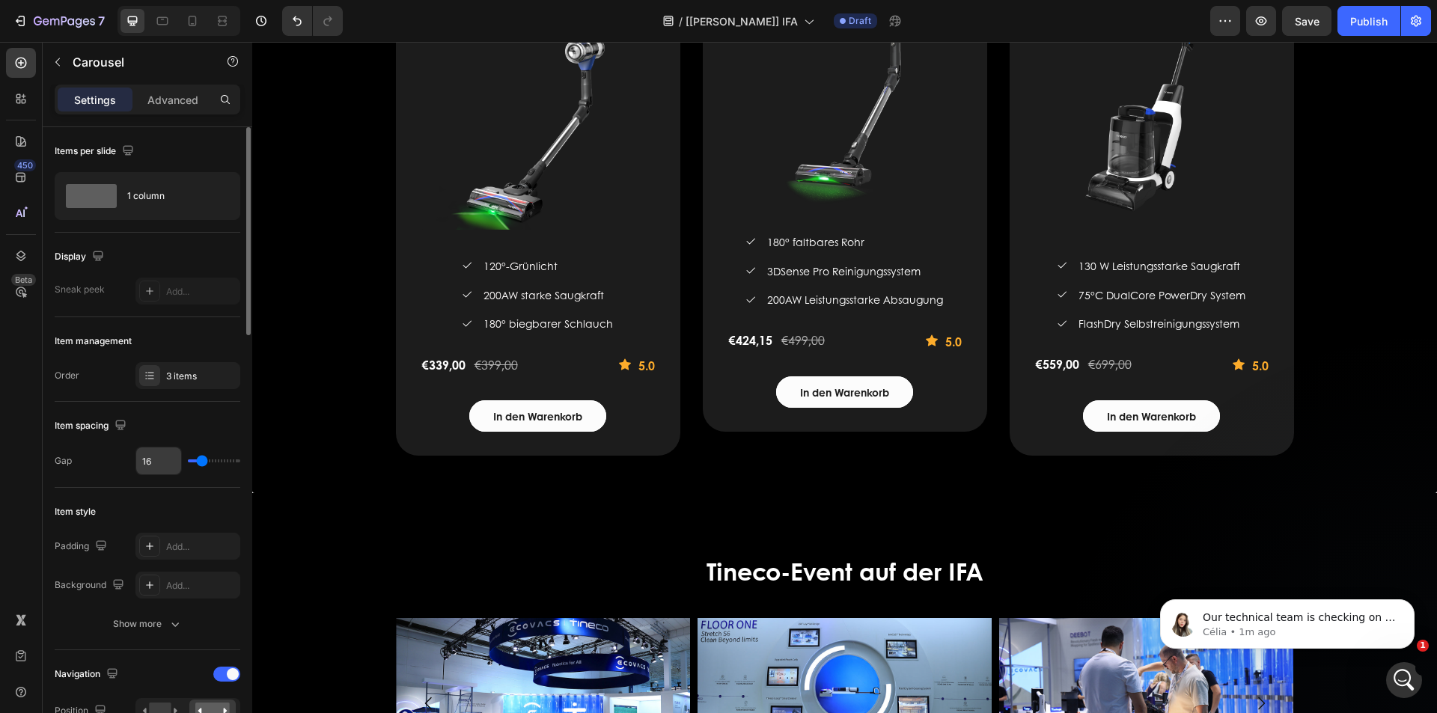
click at [156, 464] on input "16" at bounding box center [158, 461] width 45 height 27
type input "3"
type input "30"
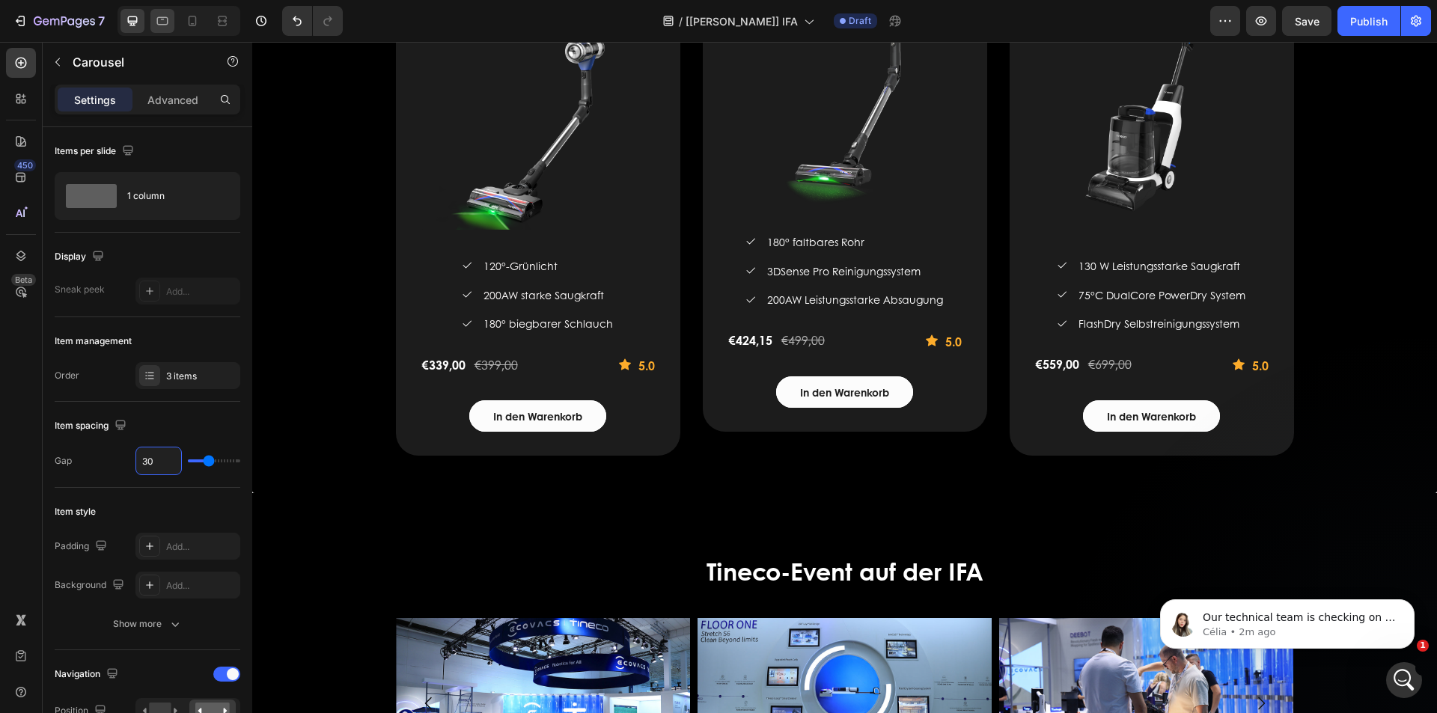
type input "30"
click at [163, 25] on icon at bounding box center [162, 20] width 15 height 15
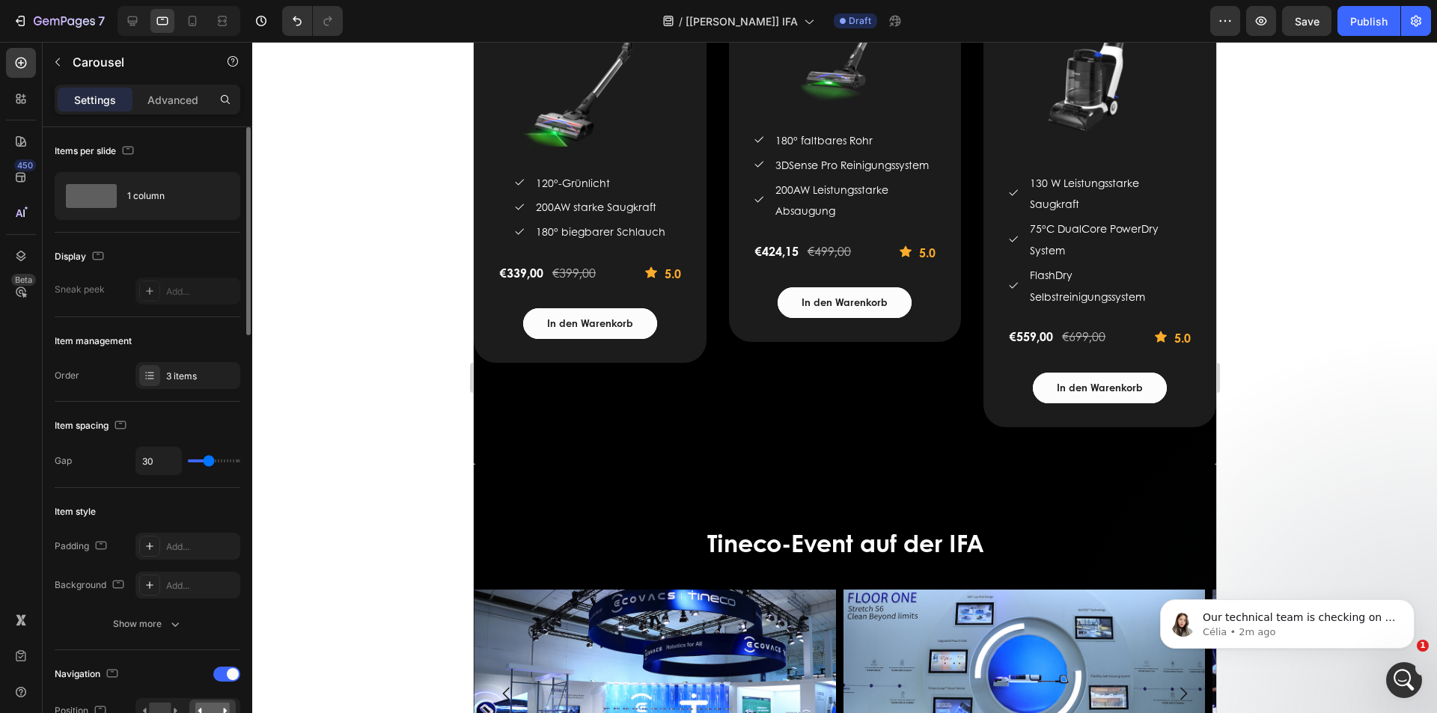
scroll to position [2268, 0]
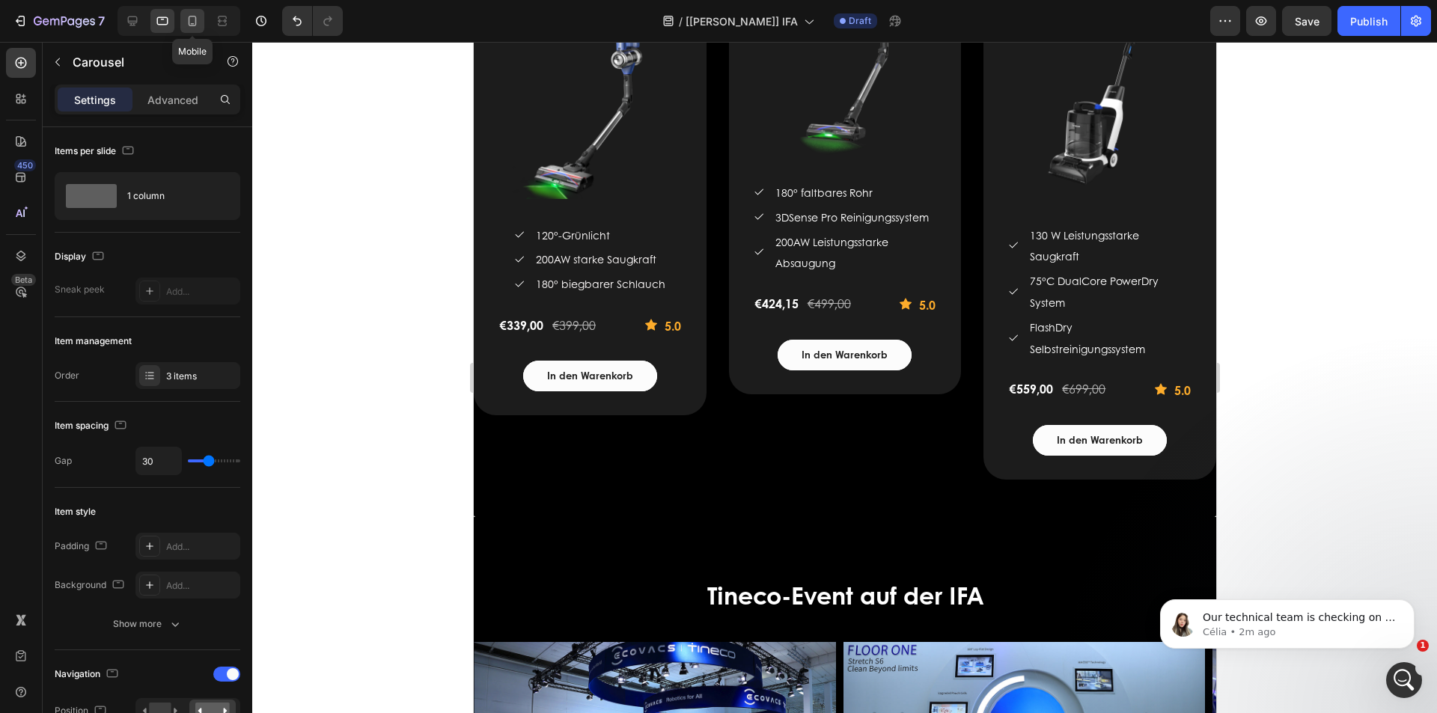
click at [192, 18] on icon at bounding box center [192, 20] width 15 height 15
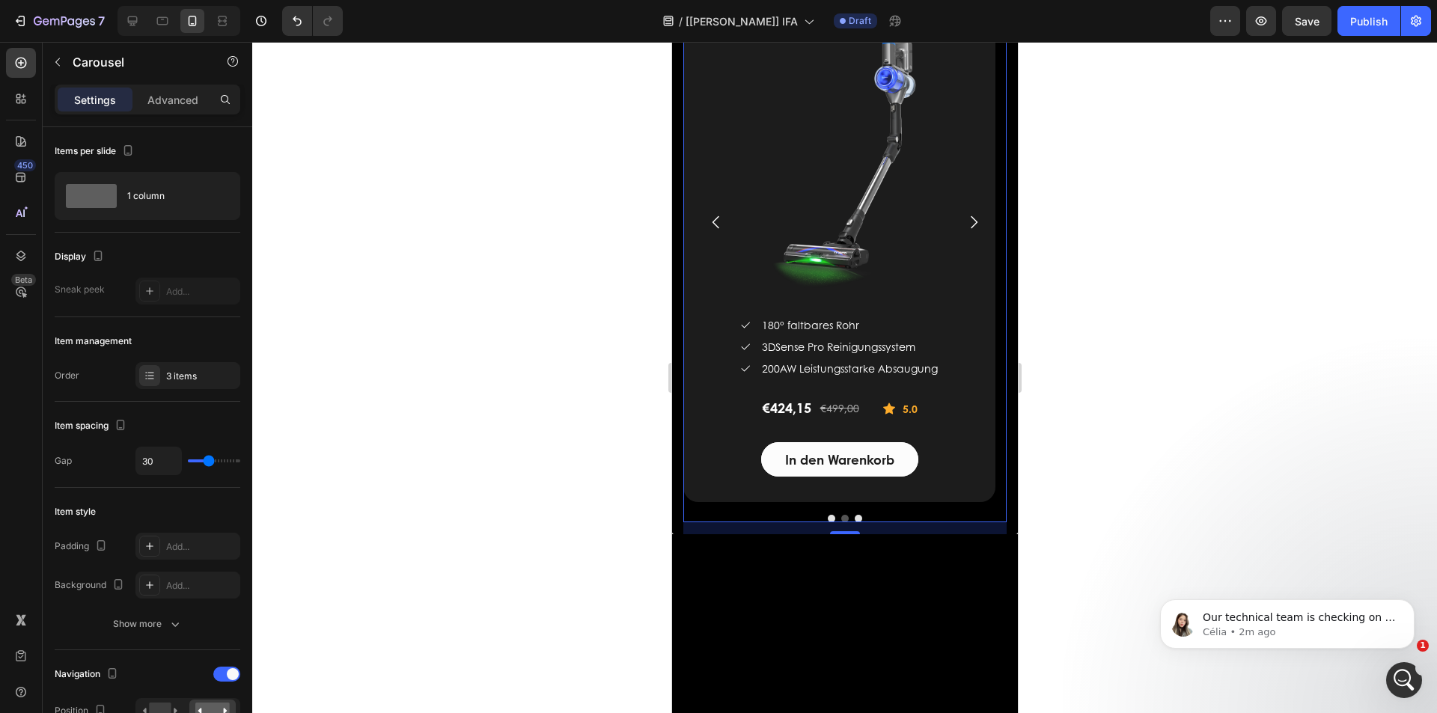
scroll to position [2071, 0]
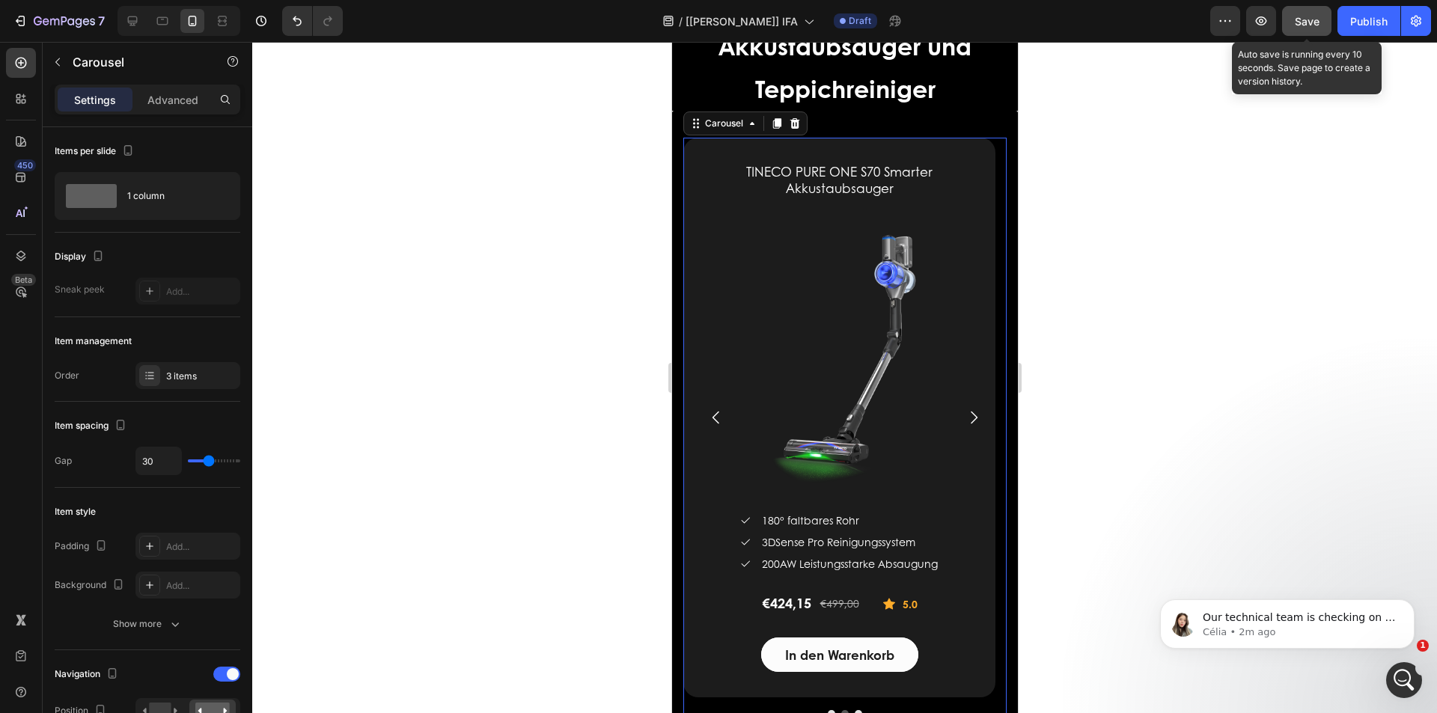
click at [1307, 25] on span "Save" at bounding box center [1307, 21] width 25 height 13
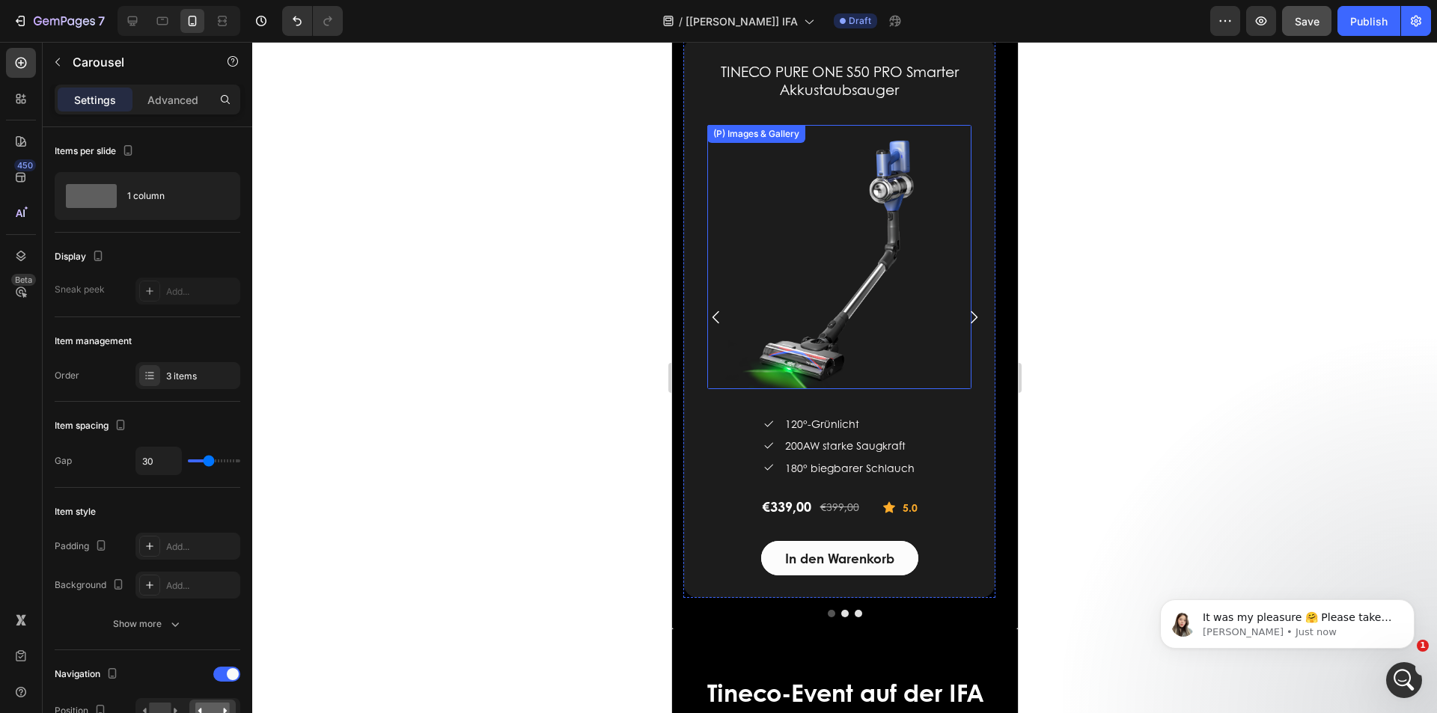
scroll to position [2670, 0]
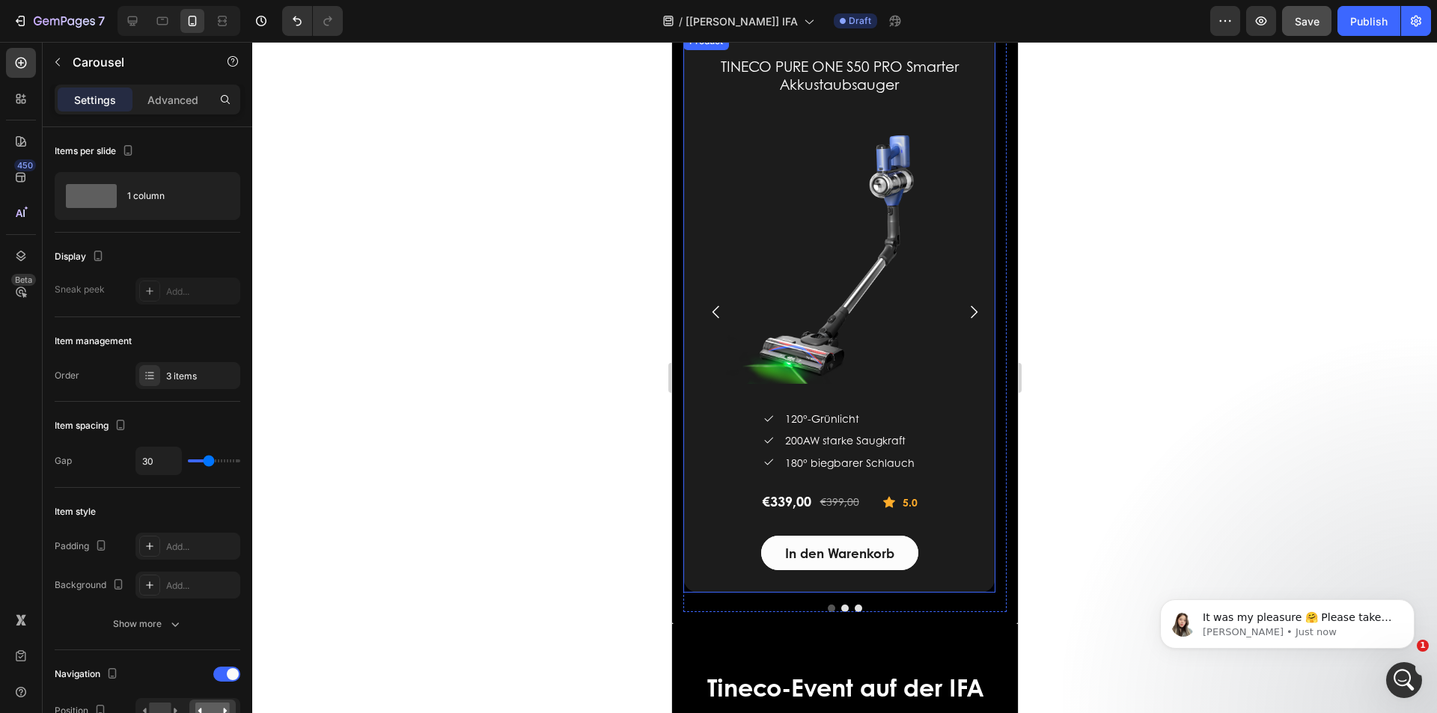
click at [683, 101] on div "TINECO PURE ONE S50 PRO Smarter Akkustaubsauger (P) Title (P) Images & Gallery …" at bounding box center [839, 312] width 312 height 561
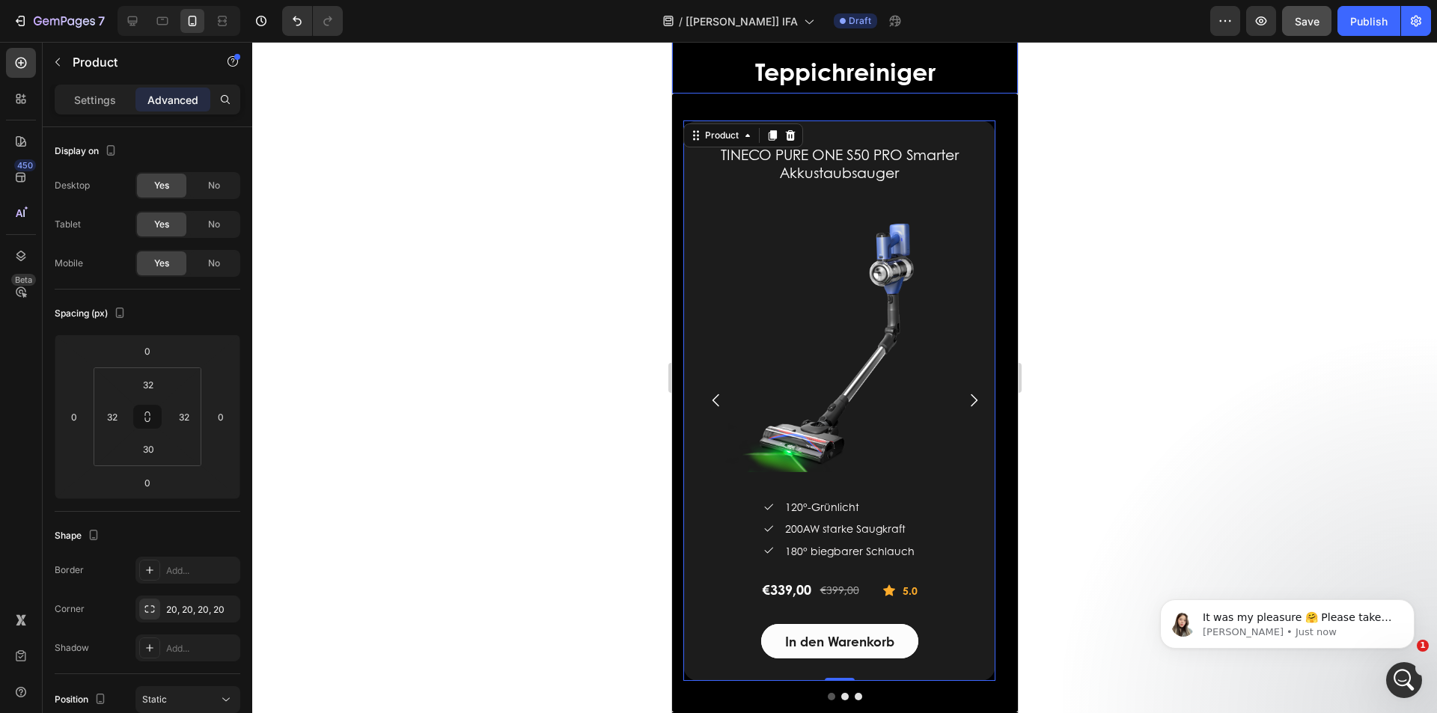
scroll to position [2520, 0]
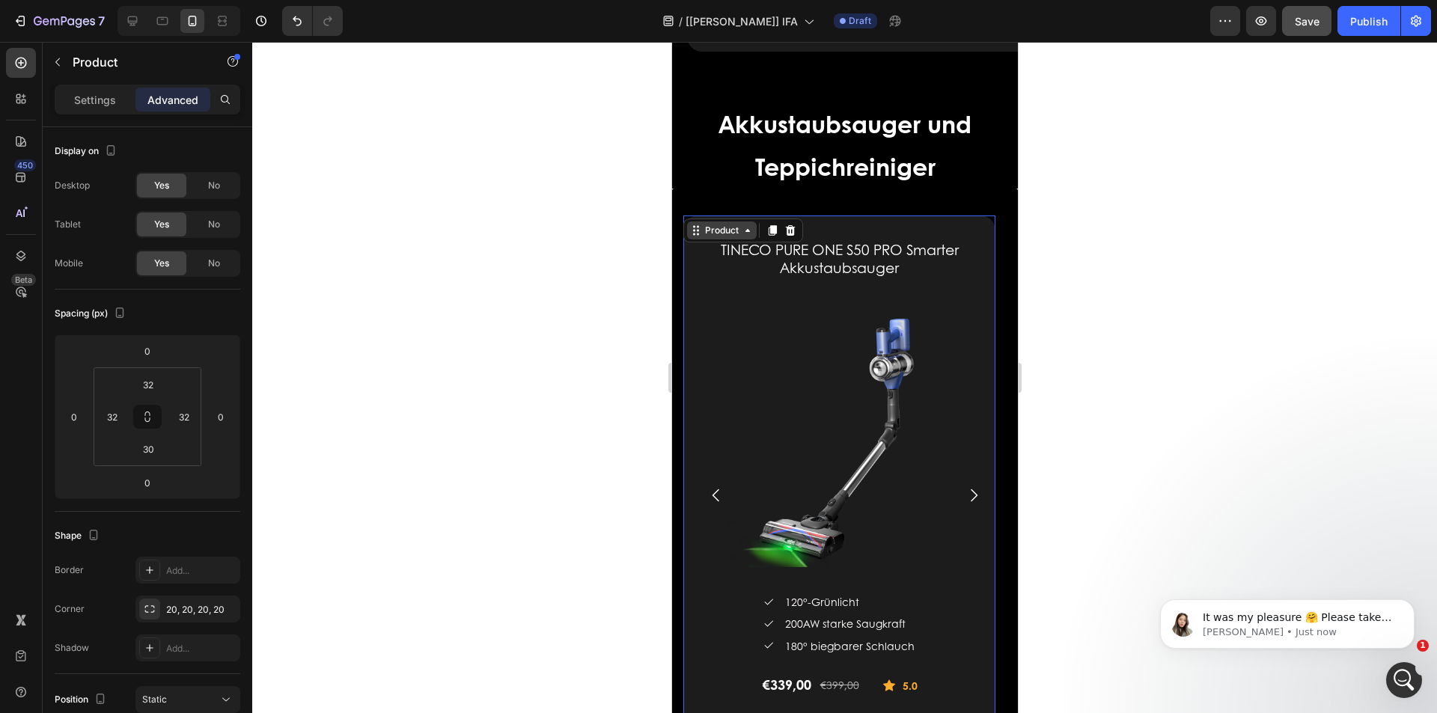
click at [718, 222] on div "Product" at bounding box center [721, 231] width 70 height 18
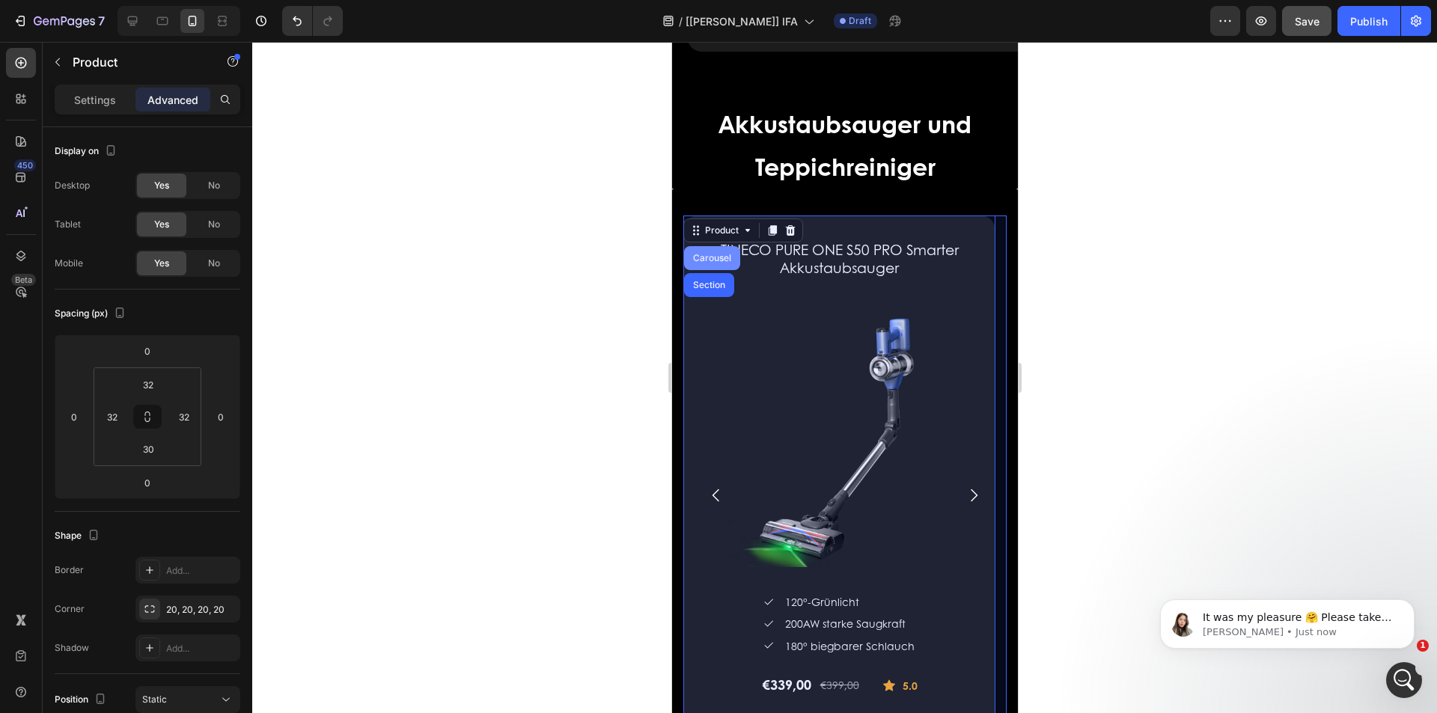
click at [712, 254] on div "Carousel" at bounding box center [711, 258] width 44 height 9
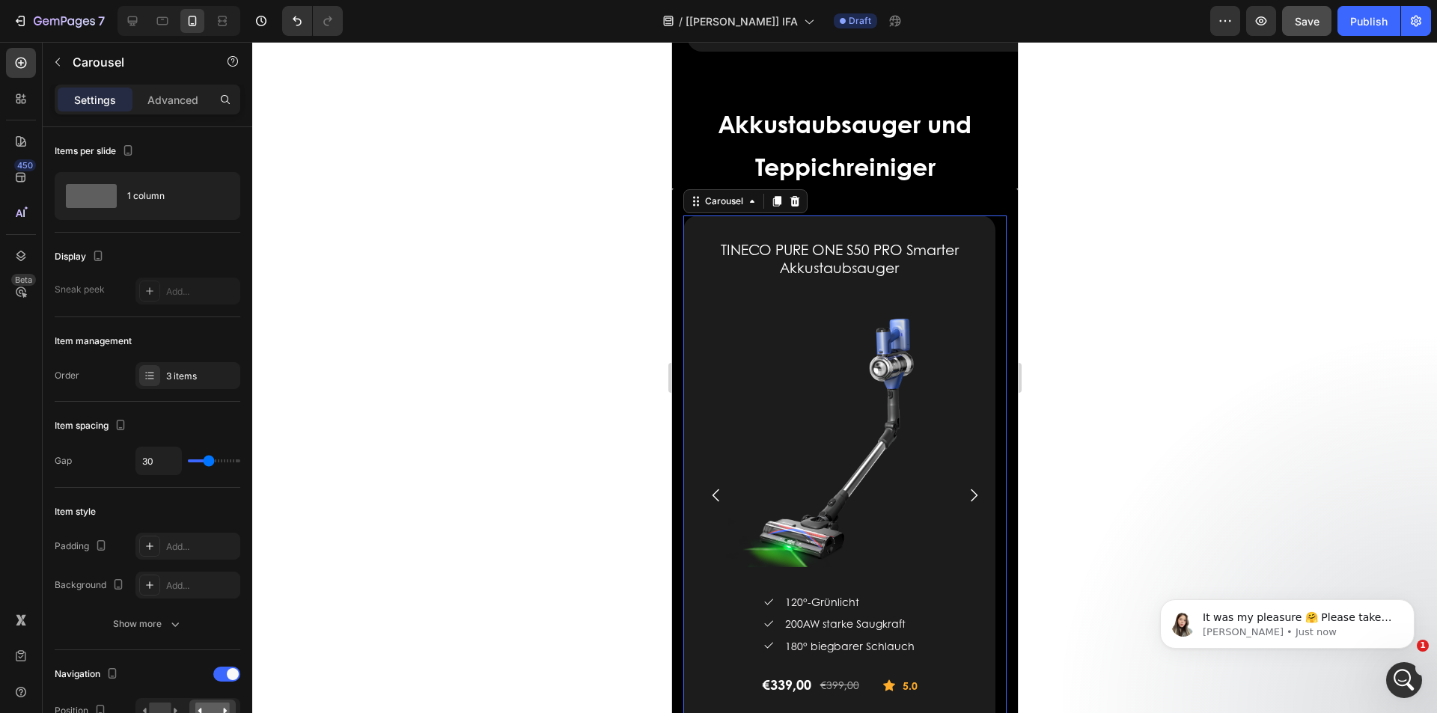
click at [159, 87] on div "Settings Advanced" at bounding box center [148, 100] width 186 height 30
click at [166, 97] on p "Advanced" at bounding box center [172, 100] width 51 height 16
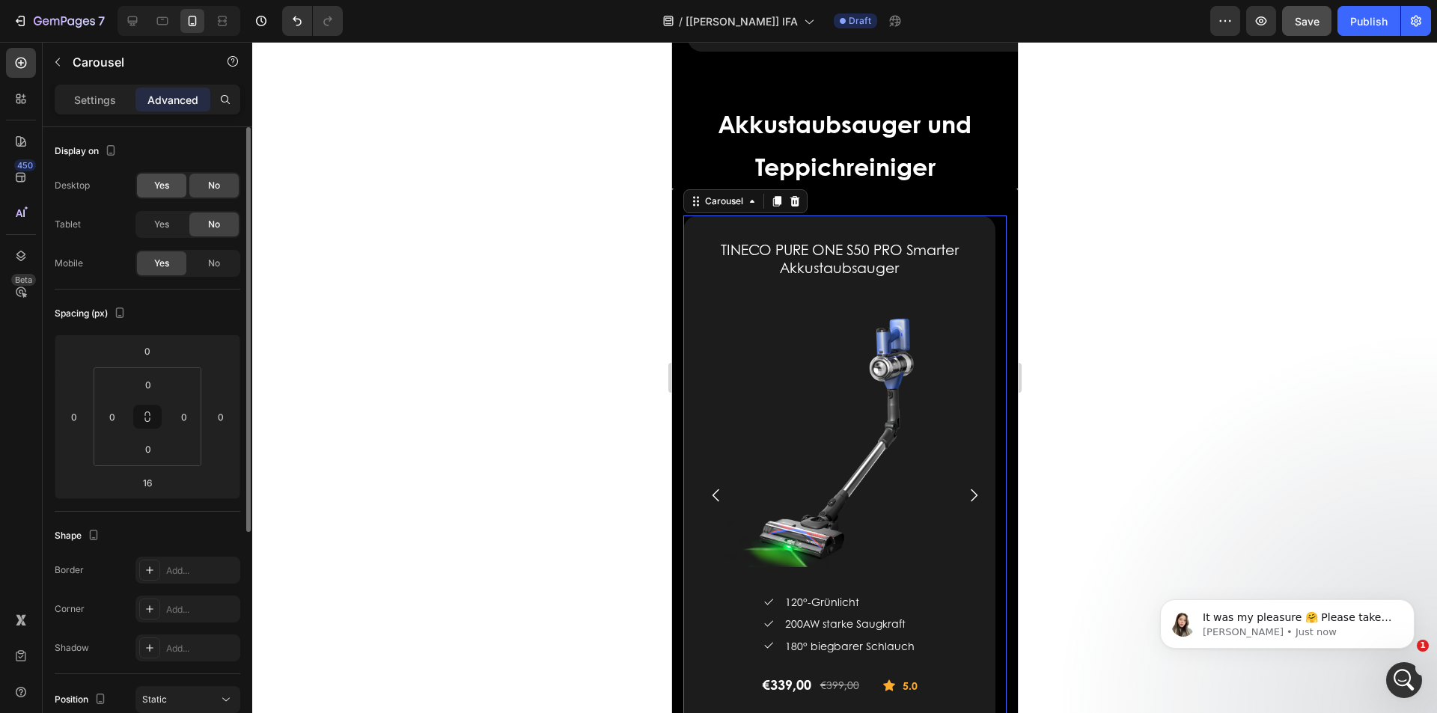
click at [159, 181] on span "Yes" at bounding box center [161, 185] width 15 height 13
click at [132, 14] on icon at bounding box center [132, 20] width 15 height 15
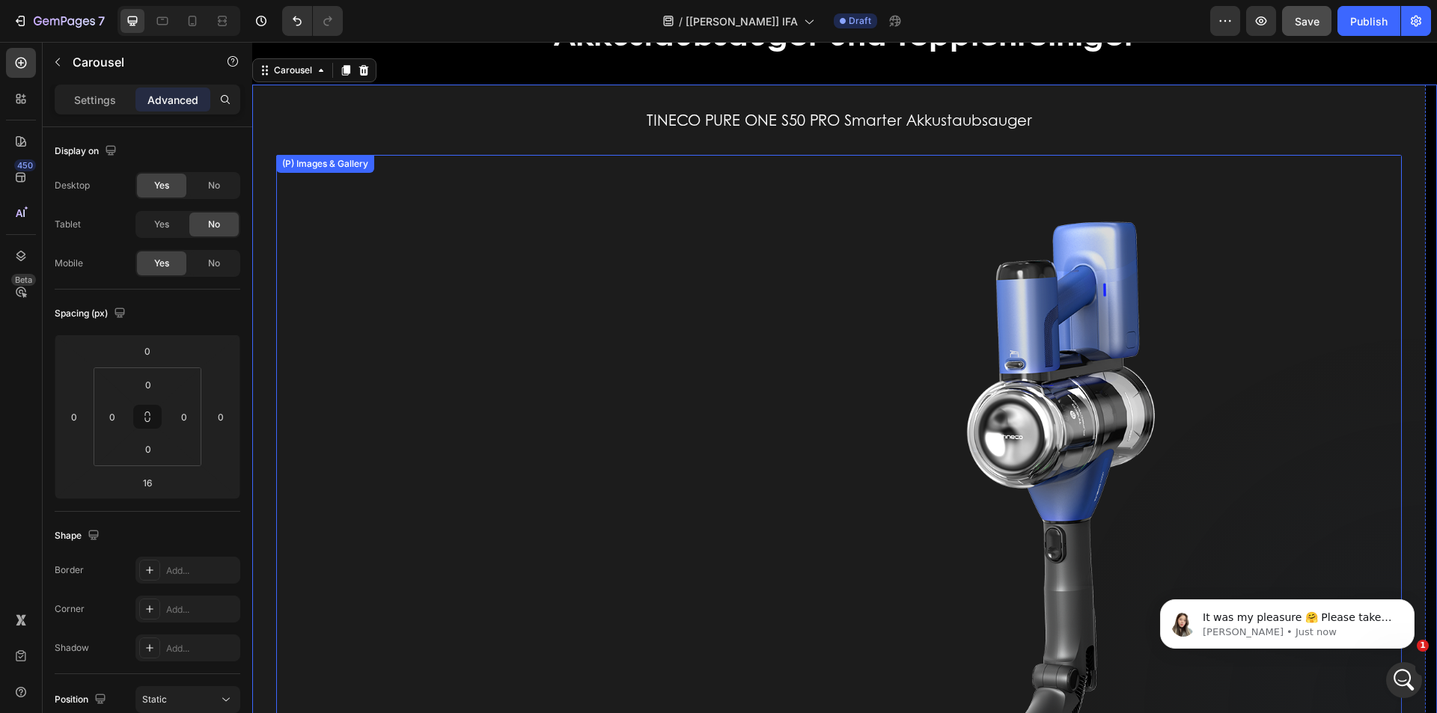
scroll to position [2152, 0]
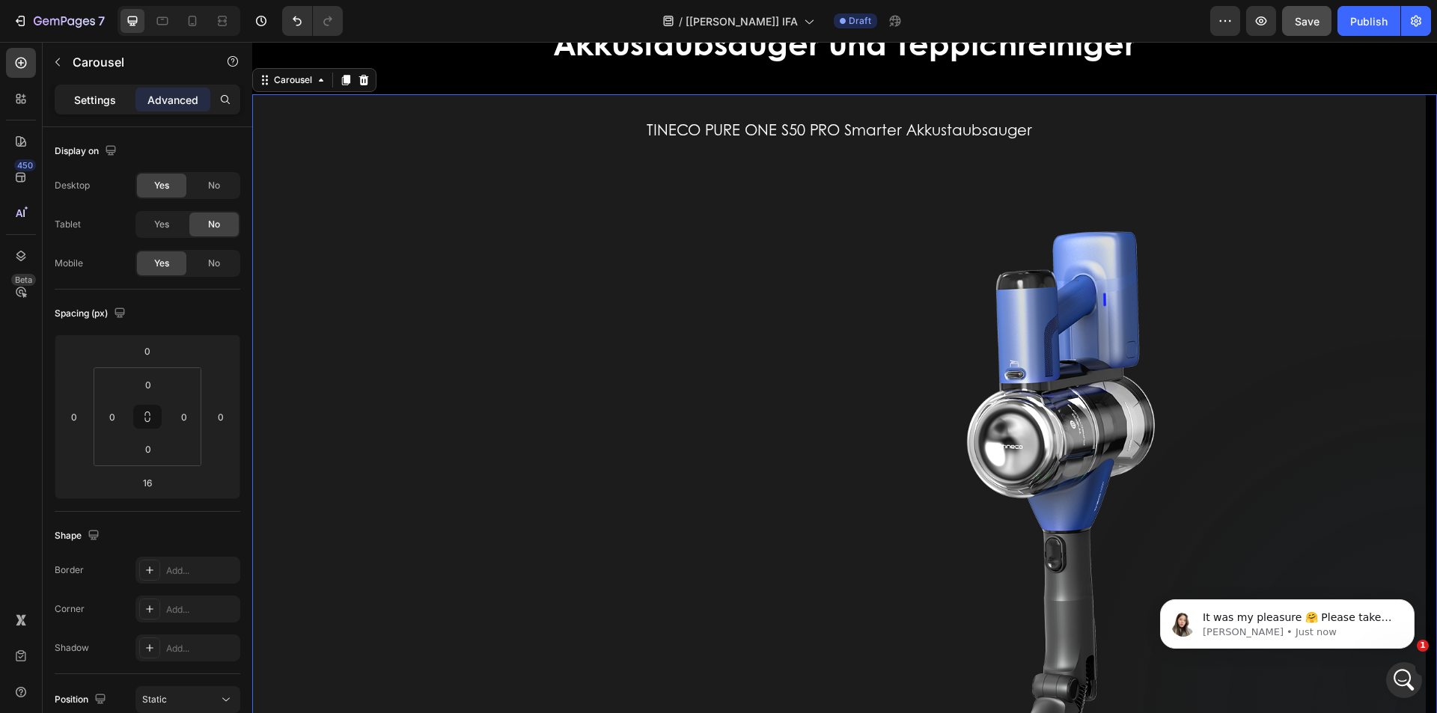
click at [91, 100] on p "Settings" at bounding box center [95, 100] width 42 height 16
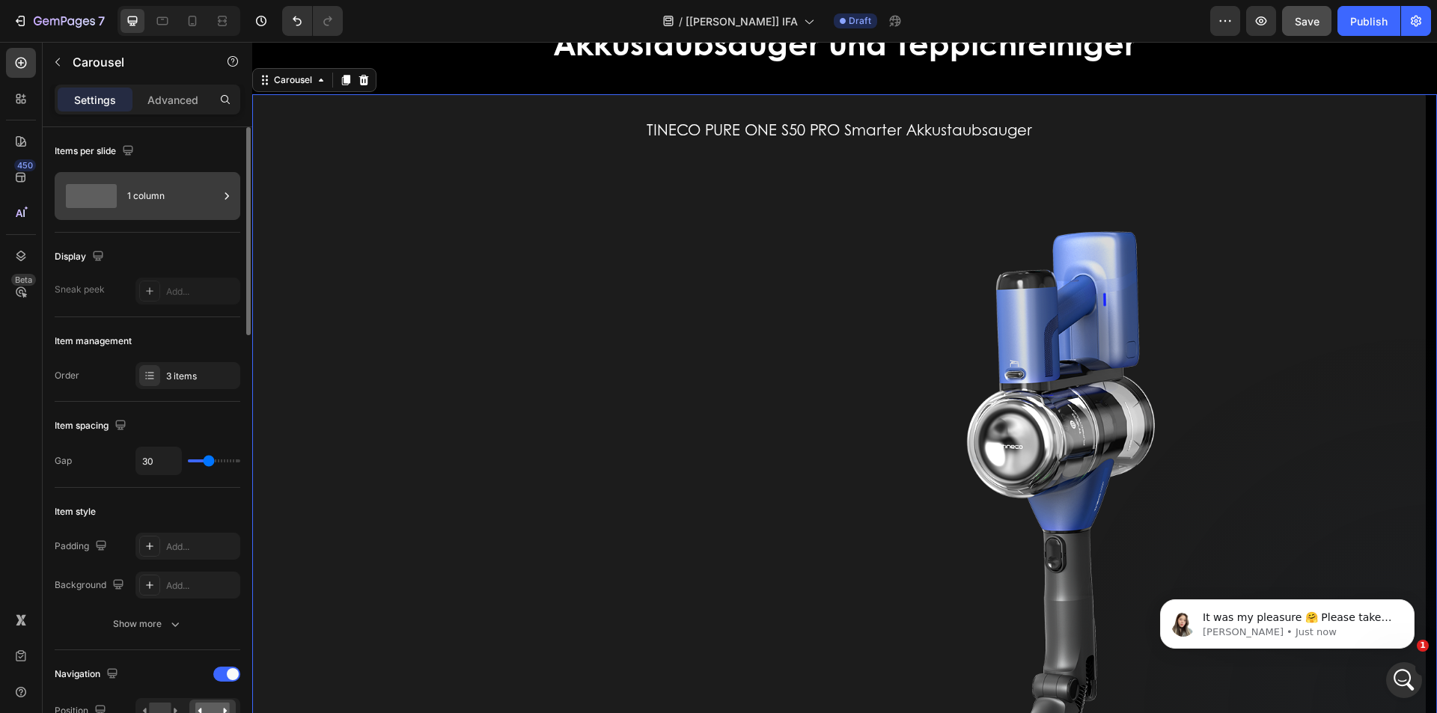
click at [198, 198] on div "1 column" at bounding box center [172, 196] width 91 height 34
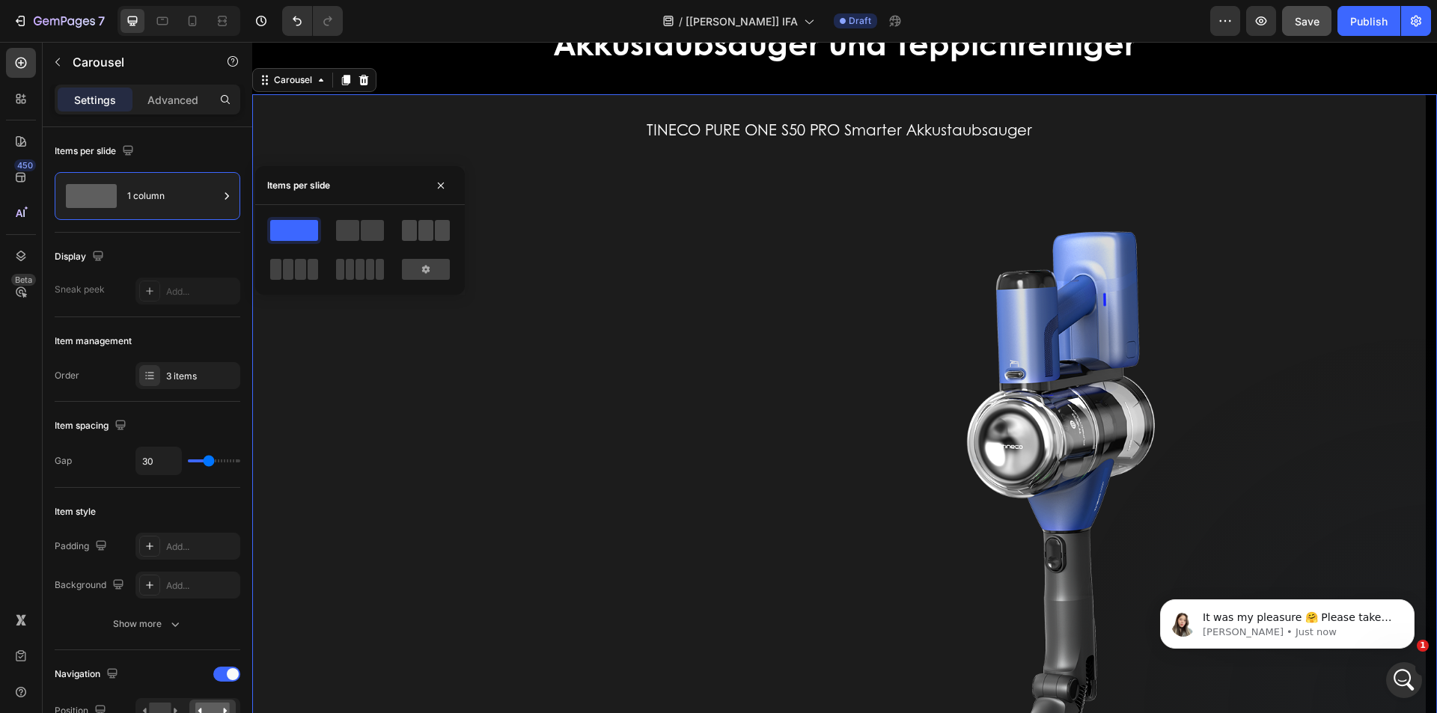
click at [435, 234] on span at bounding box center [442, 230] width 15 height 21
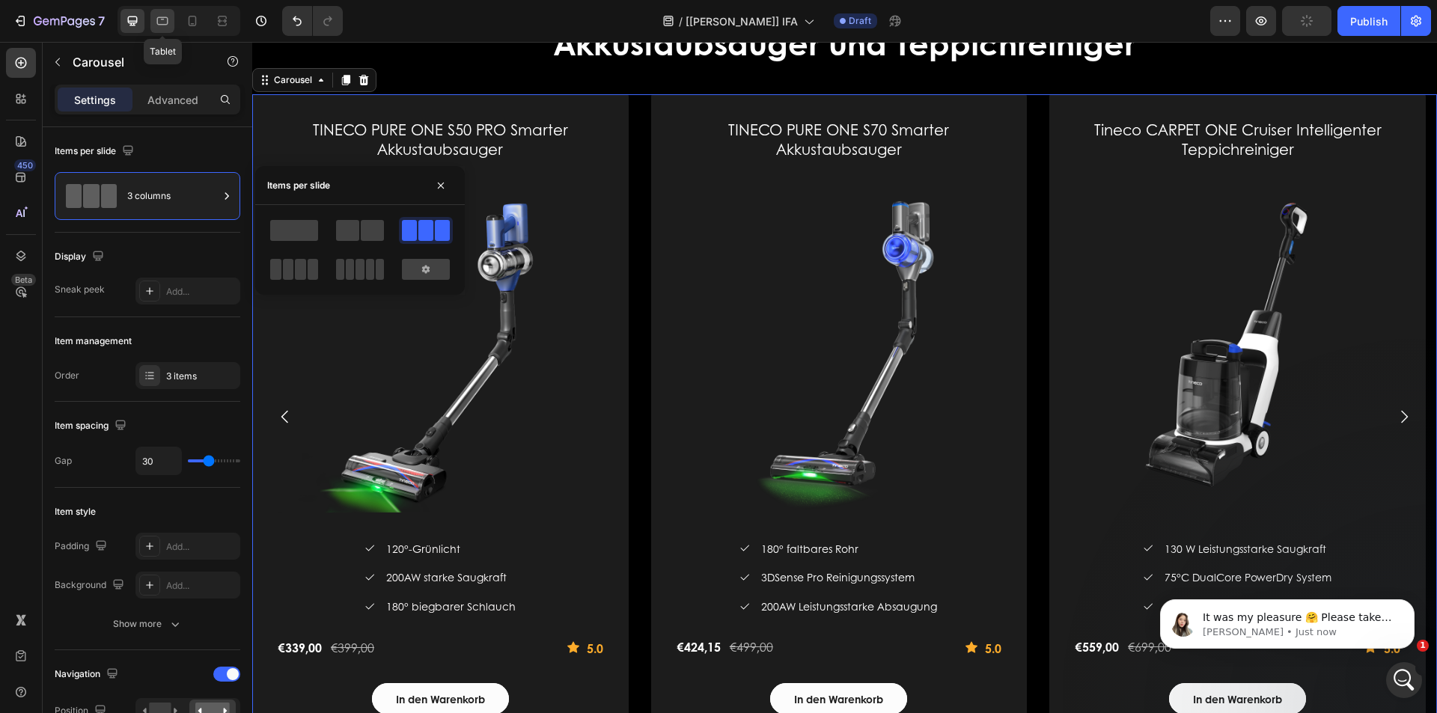
click at [161, 20] on icon at bounding box center [162, 20] width 15 height 15
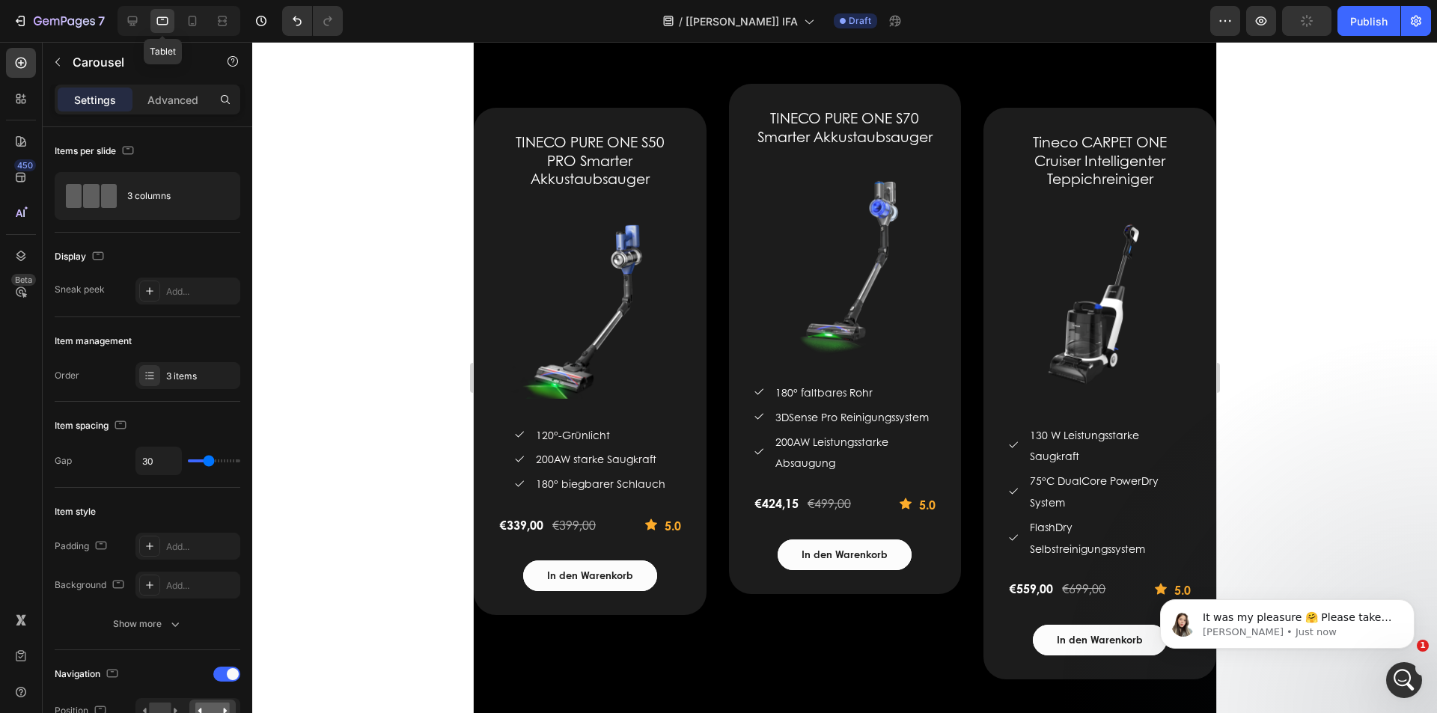
scroll to position [2099, 0]
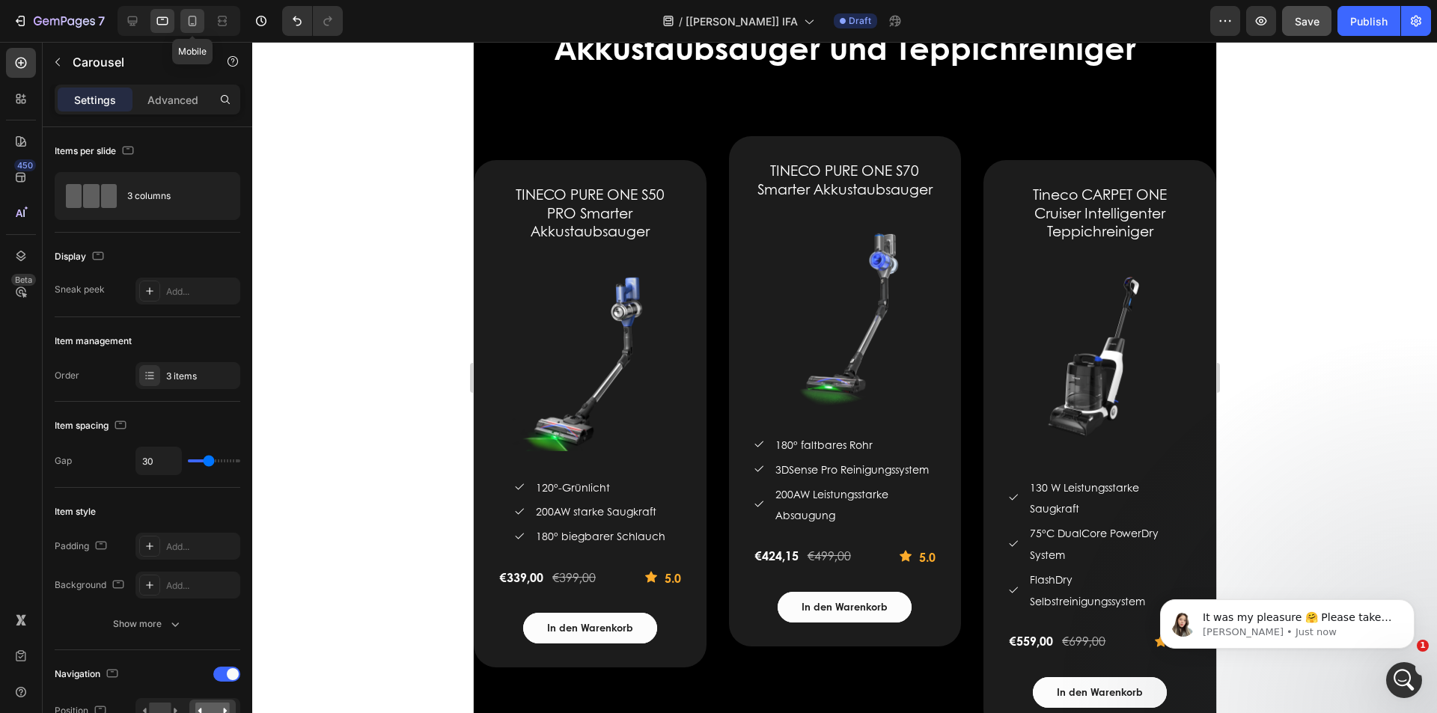
click at [202, 21] on div at bounding box center [192, 21] width 24 height 24
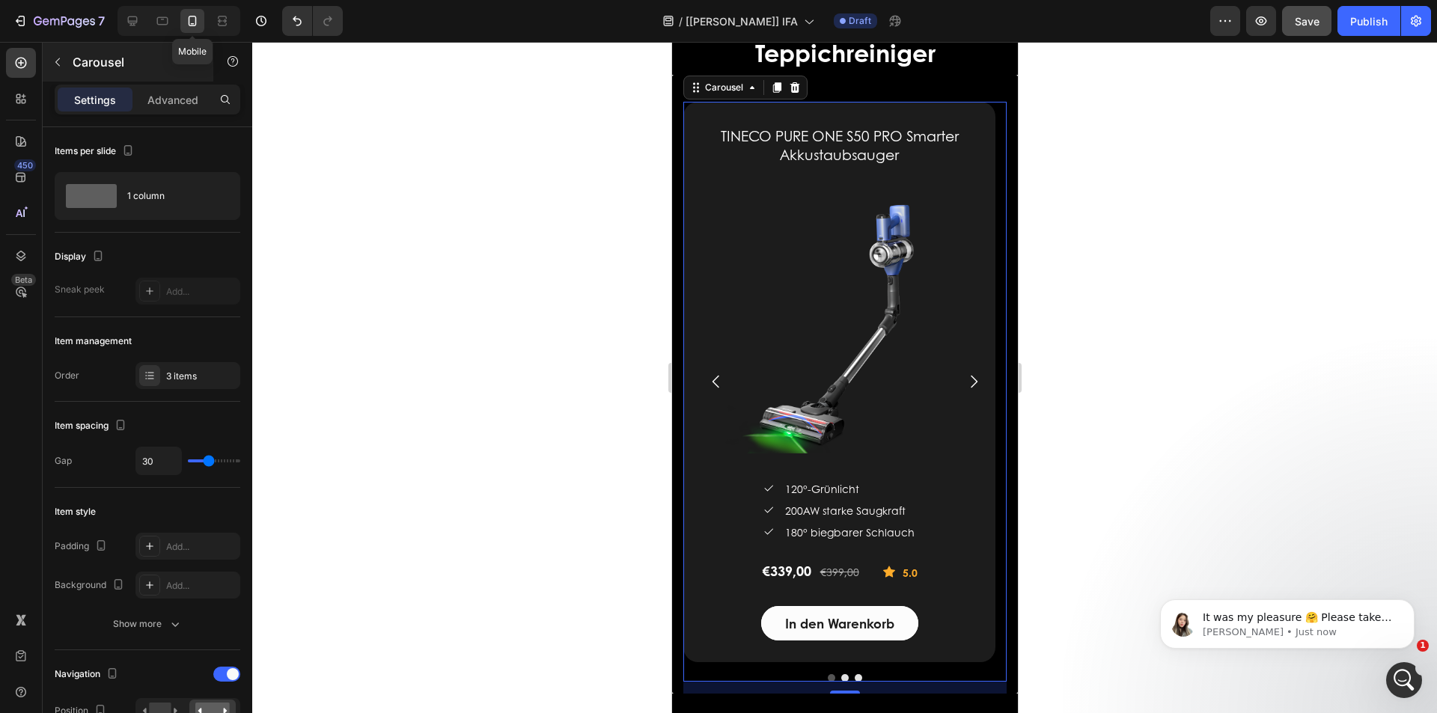
scroll to position [2607, 0]
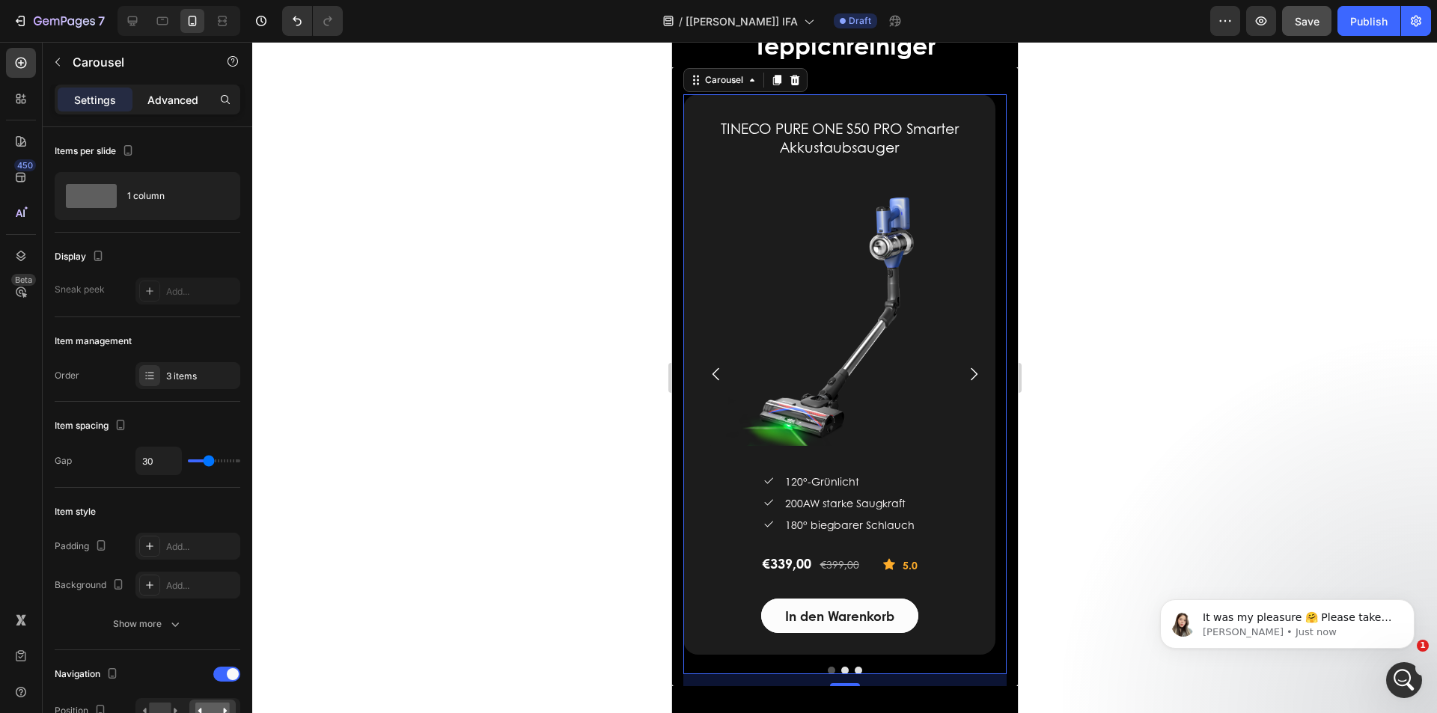
click at [171, 95] on p "Advanced" at bounding box center [172, 100] width 51 height 16
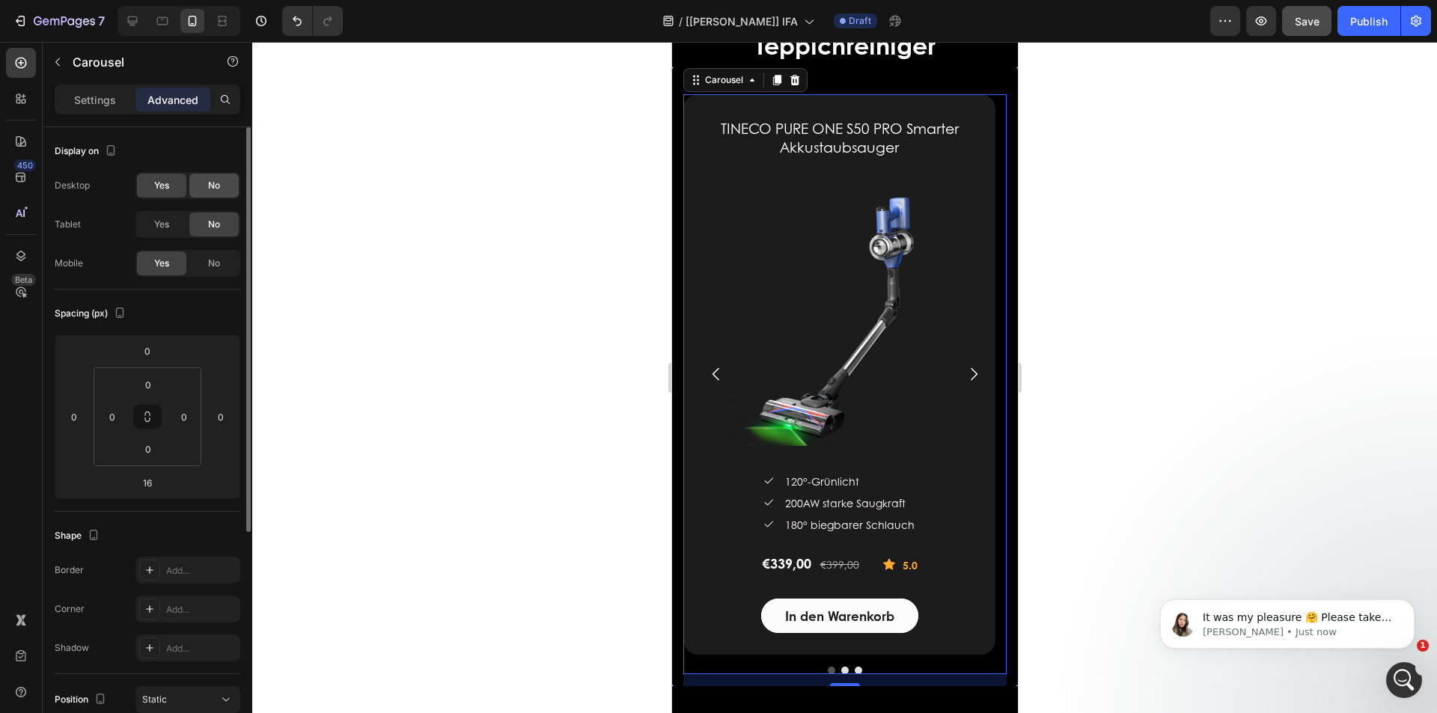
click at [219, 183] on span "No" at bounding box center [214, 185] width 12 height 13
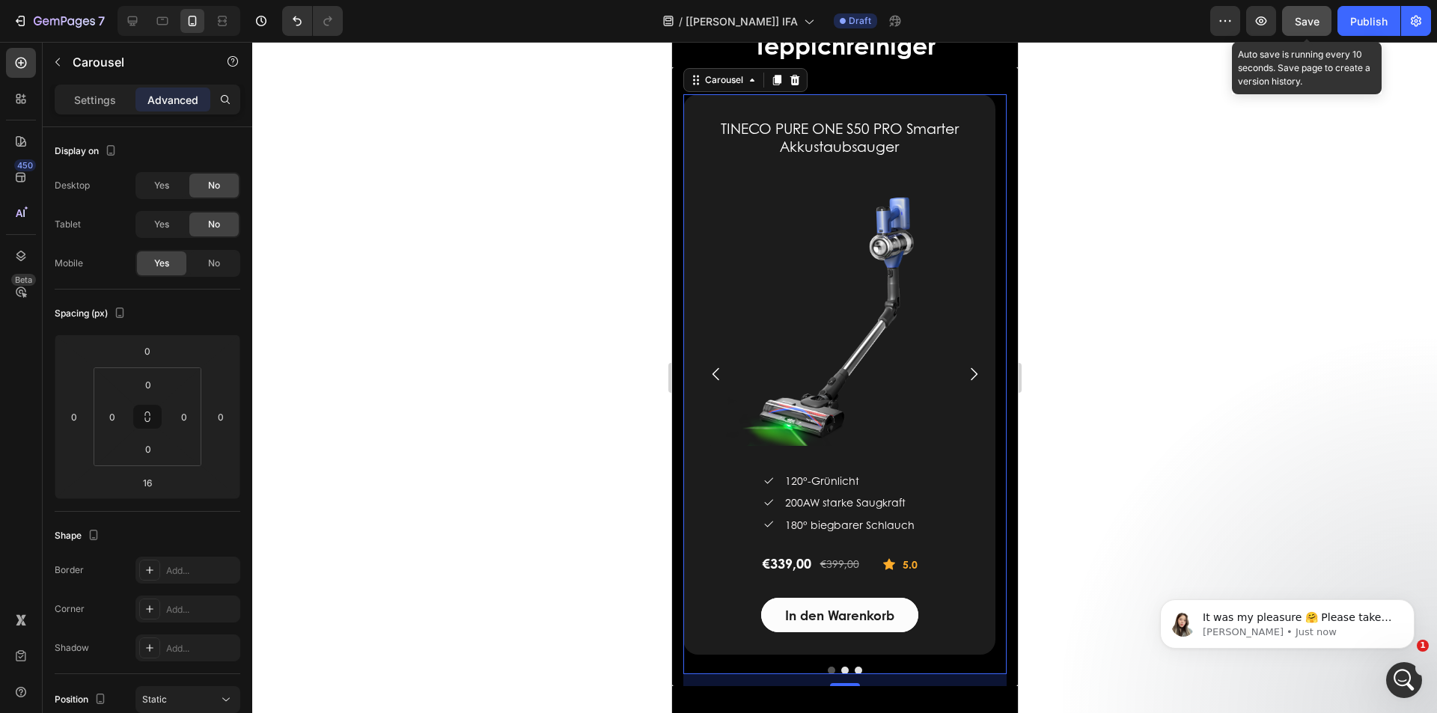
click at [1322, 22] on button "Save" at bounding box center [1306, 21] width 49 height 30
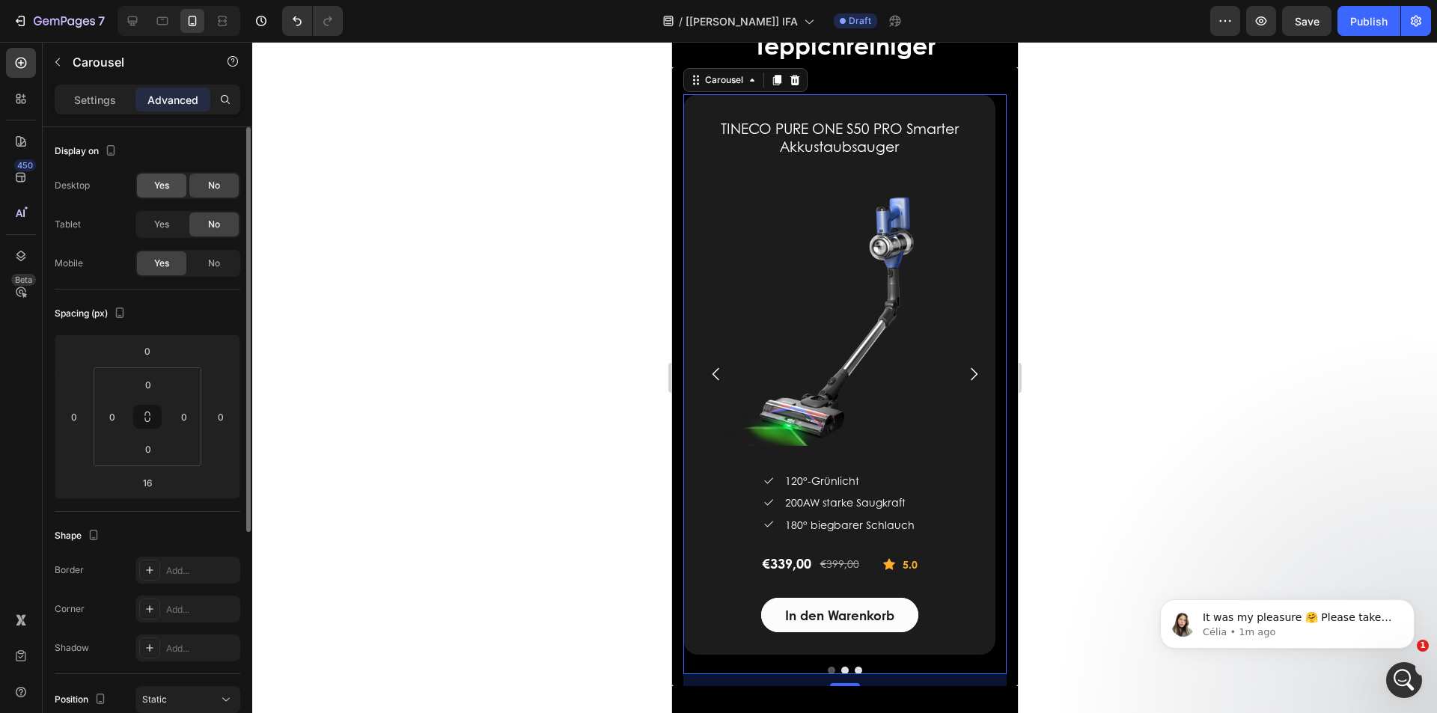
click at [171, 228] on div "Yes" at bounding box center [161, 225] width 49 height 24
click at [168, 188] on span "Yes" at bounding box center [161, 185] width 15 height 13
click at [126, 23] on icon at bounding box center [132, 20] width 15 height 15
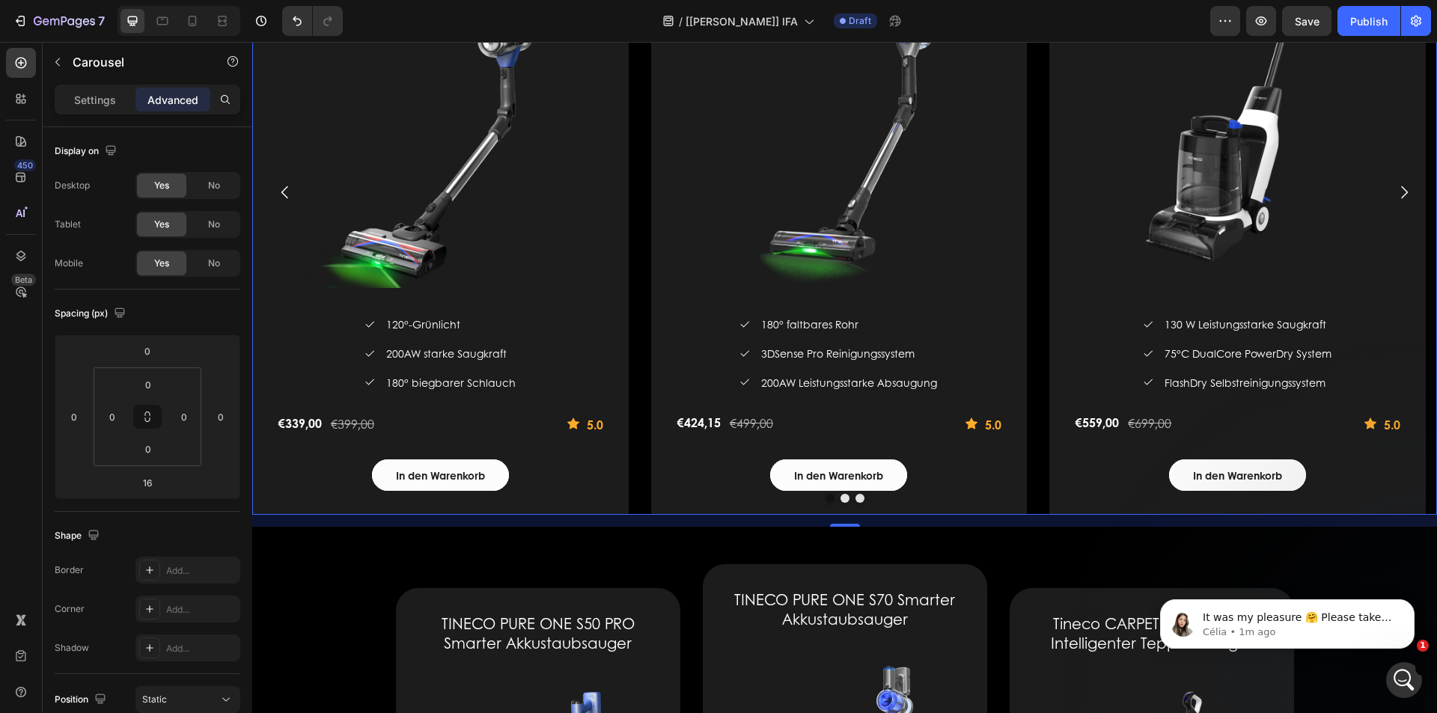
scroll to position [2786, 0]
click at [21, 57] on icon at bounding box center [20, 62] width 15 height 15
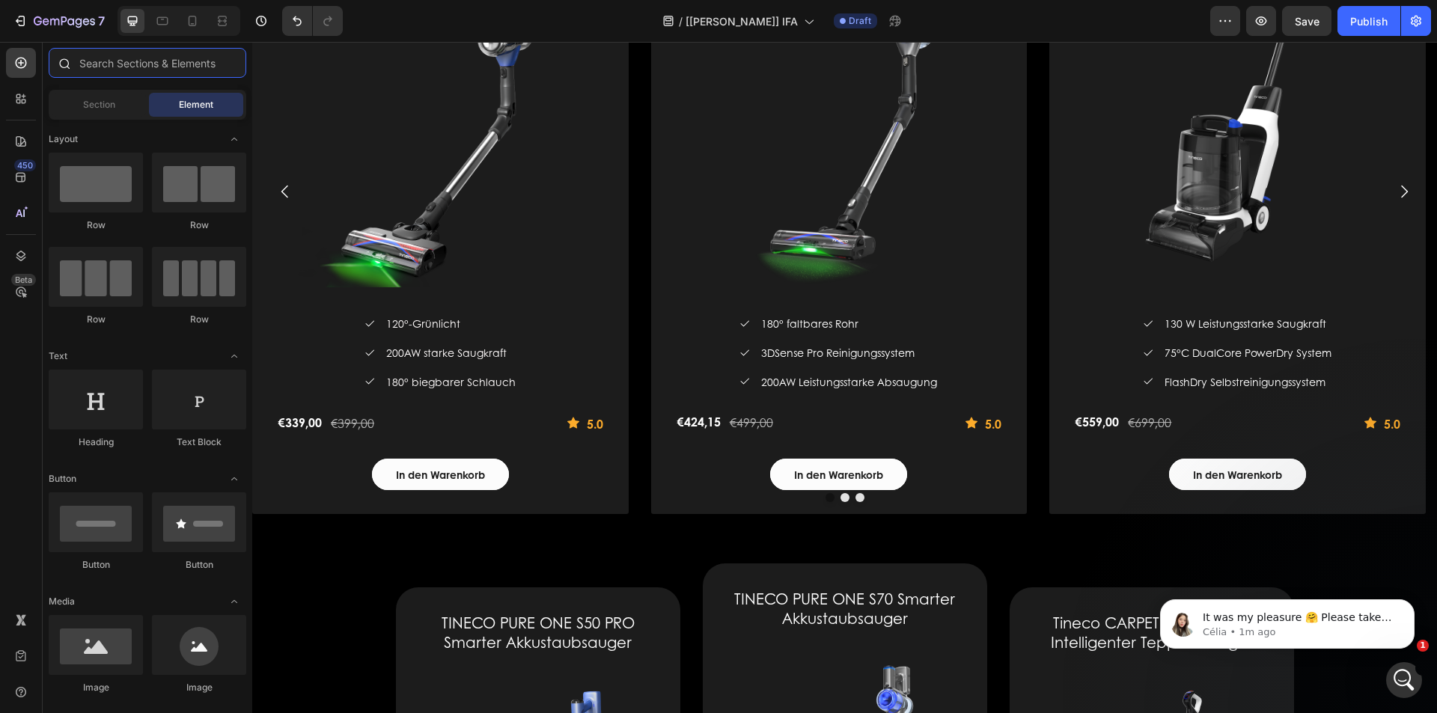
click at [103, 61] on input "text" at bounding box center [148, 63] width 198 height 30
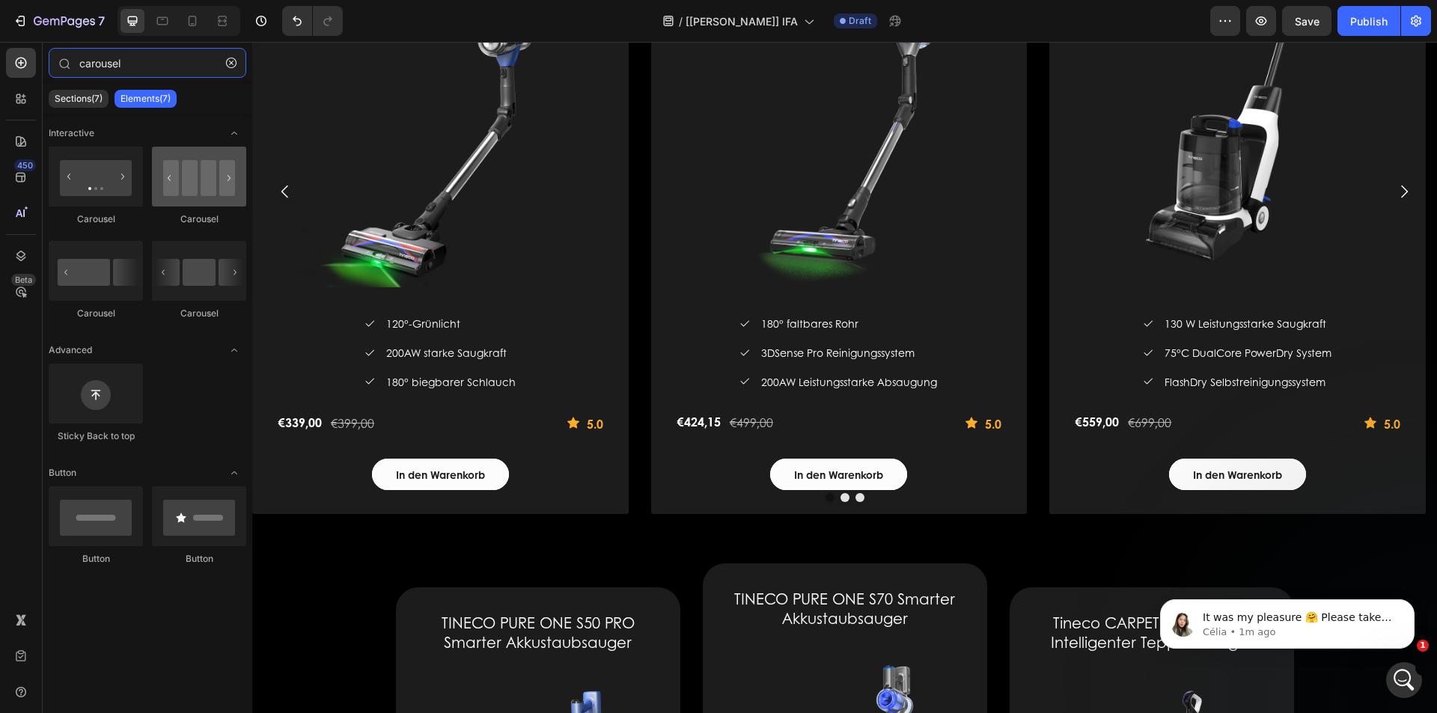
type input "carousel"
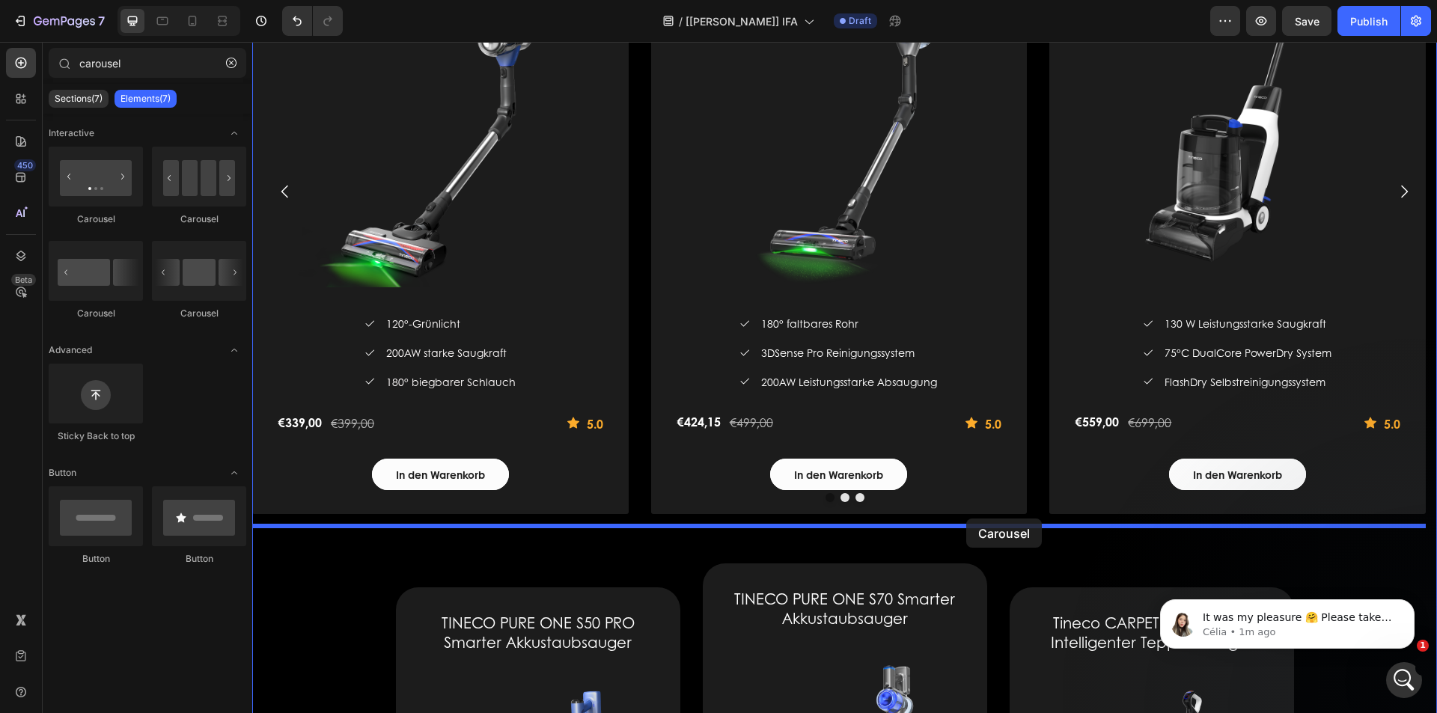
drag, startPoint x: 418, startPoint y: 245, endPoint x: 966, endPoint y: 519, distance: 612.8
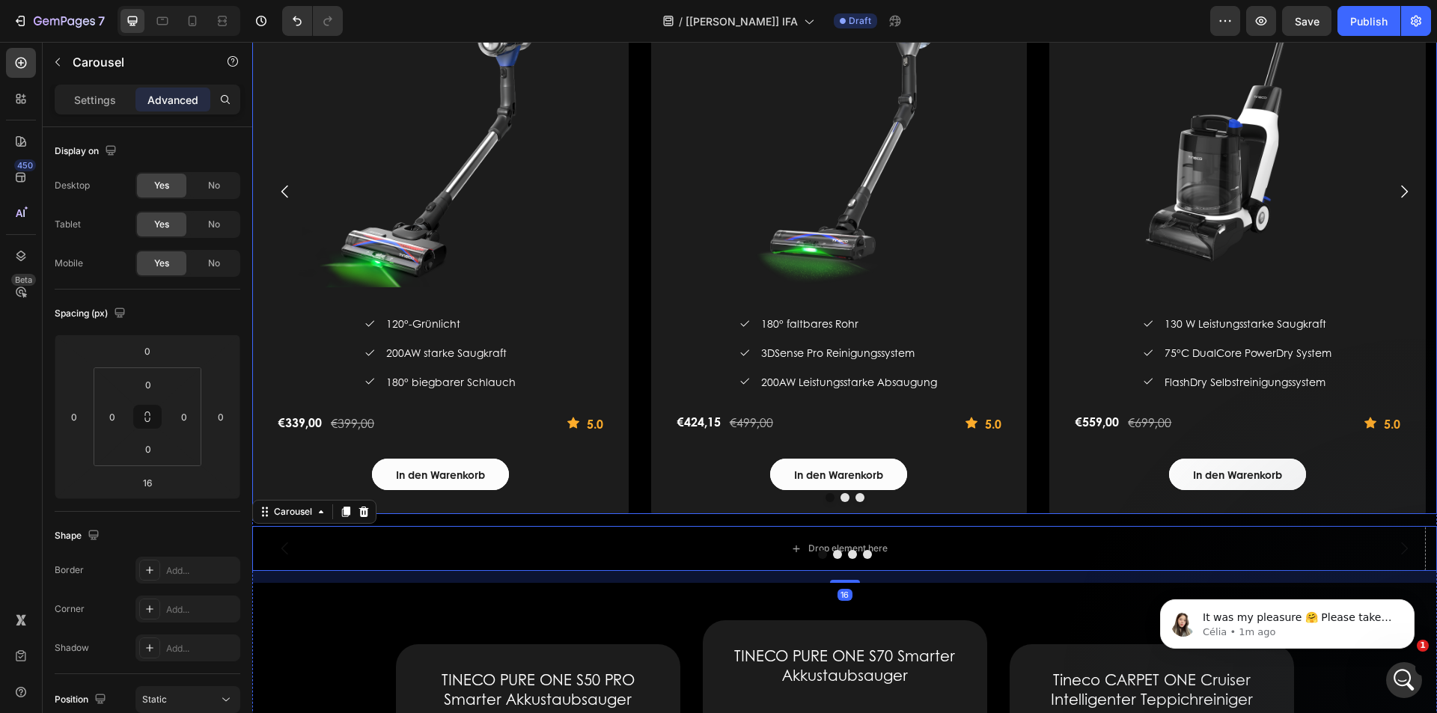
click at [631, 451] on div "TINECO PURE ONE S50 PRO Smarter Akkustaubsauger (P) Title (P) Images & Gallery …" at bounding box center [844, 192] width 1185 height 644
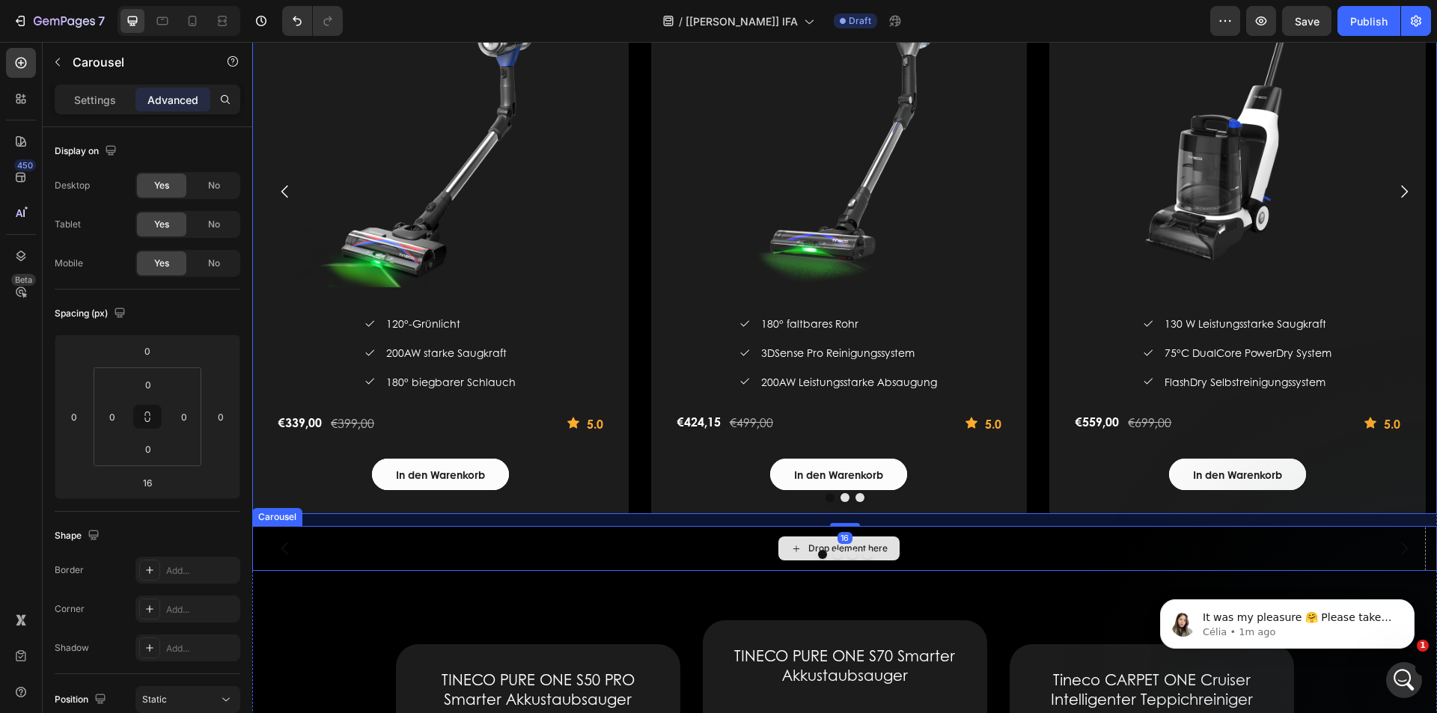
click at [674, 531] on div "Drop element here" at bounding box center [838, 548] width 1173 height 45
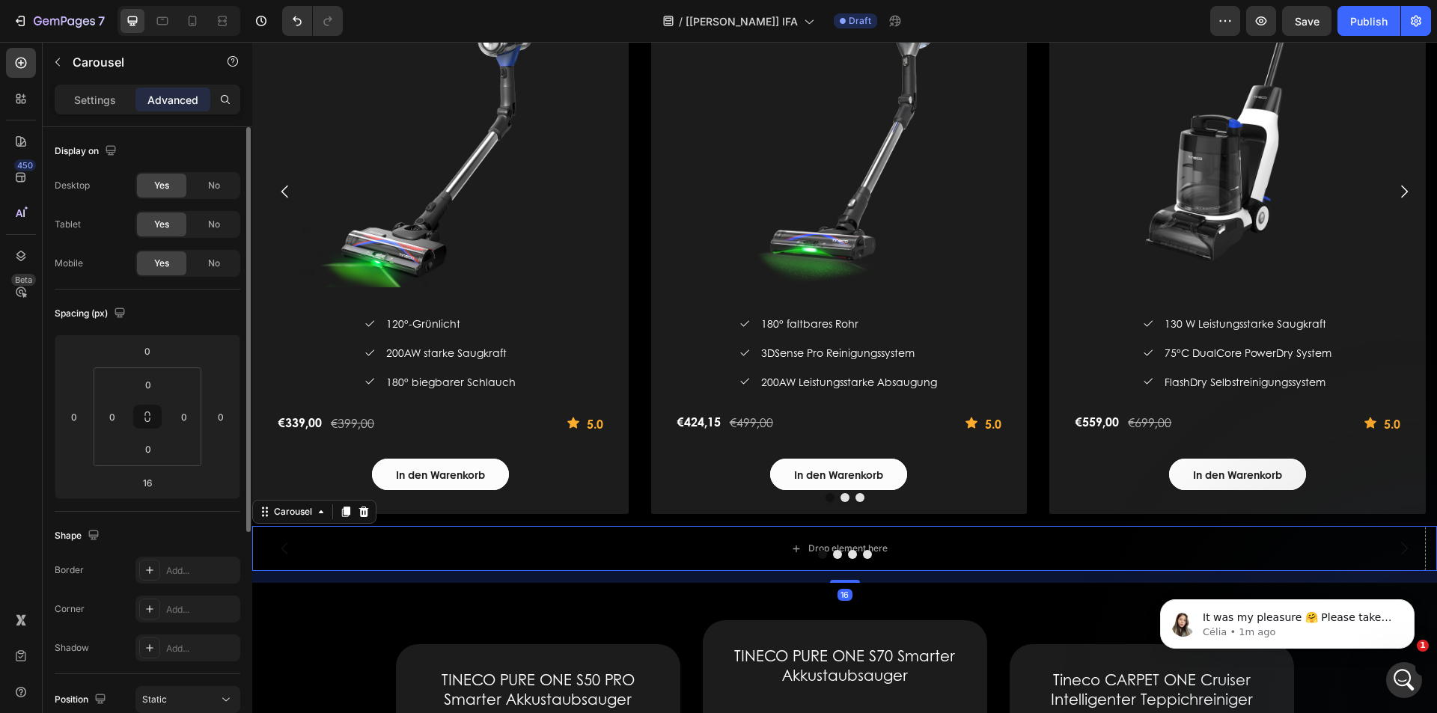
click at [91, 101] on p "Settings" at bounding box center [95, 100] width 42 height 16
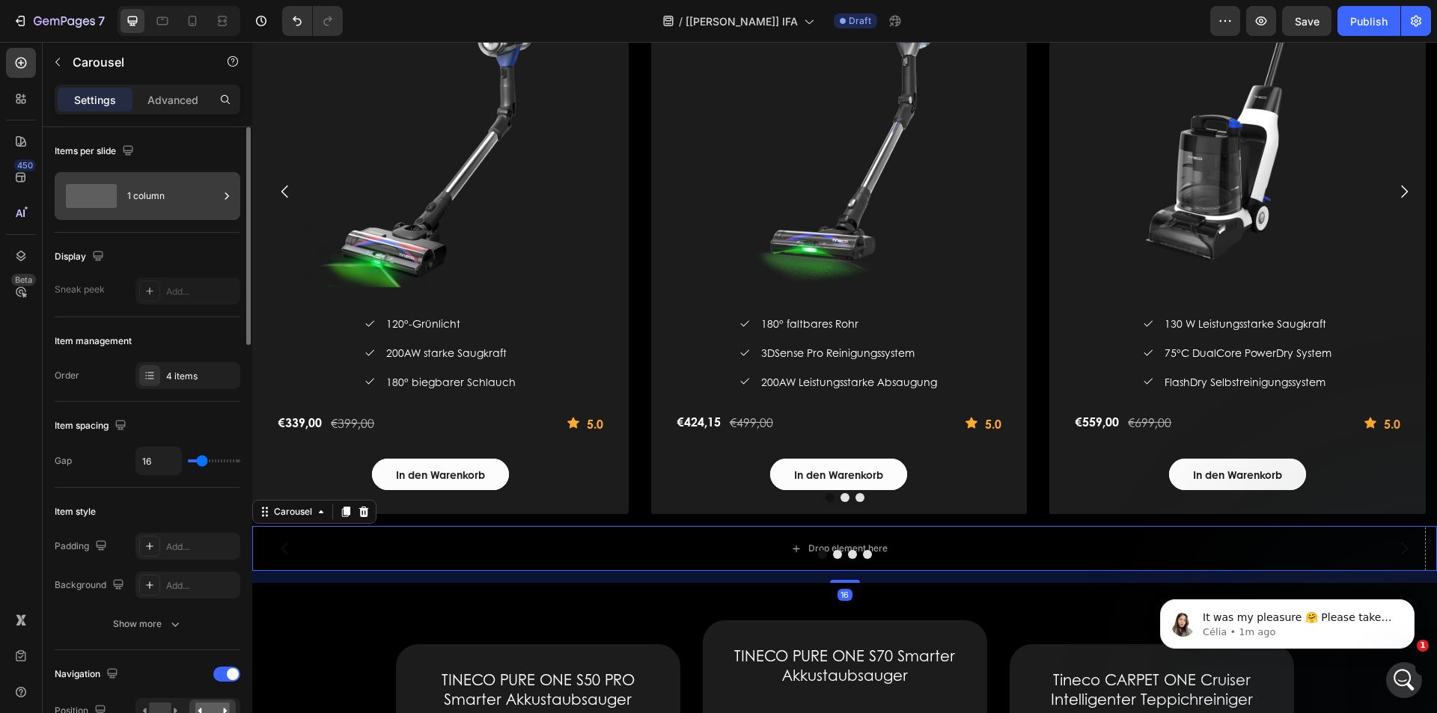
click at [201, 204] on div "1 column" at bounding box center [172, 196] width 91 height 34
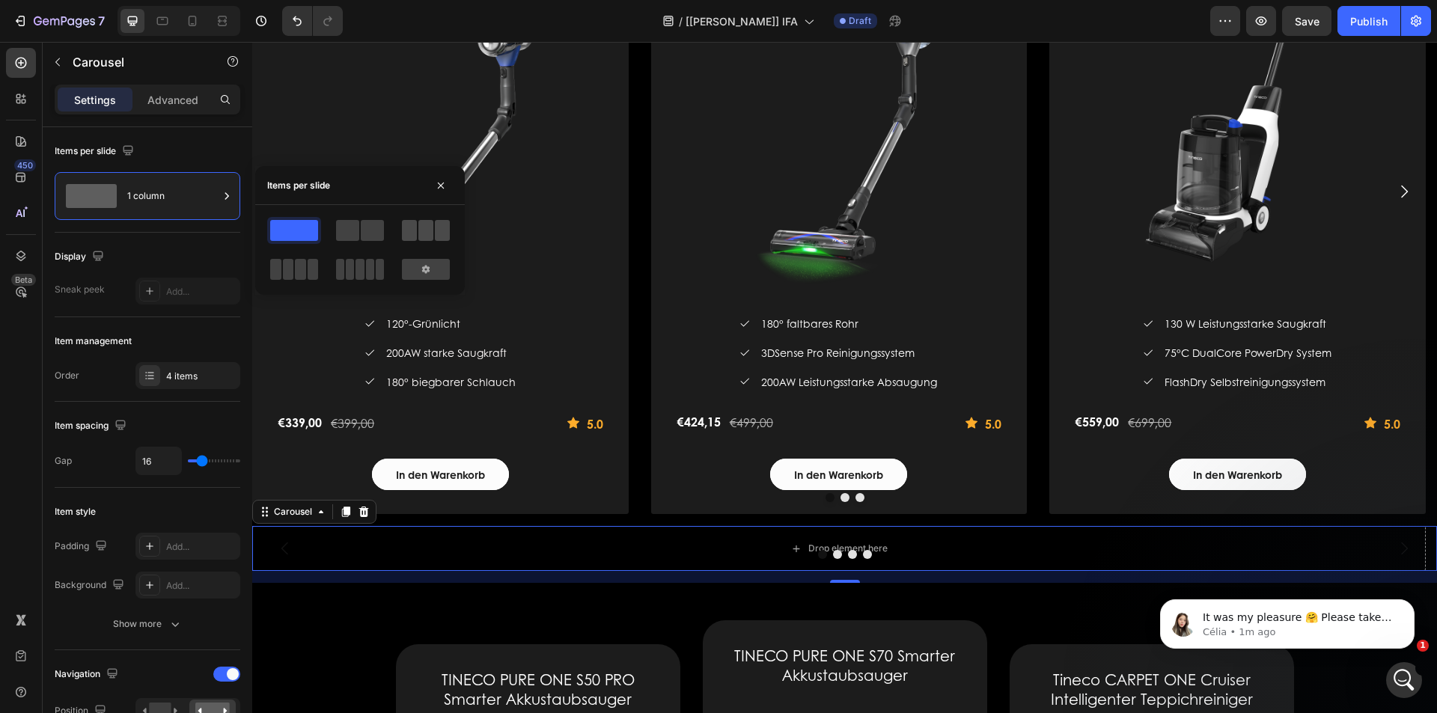
click at [428, 230] on span at bounding box center [425, 230] width 15 height 21
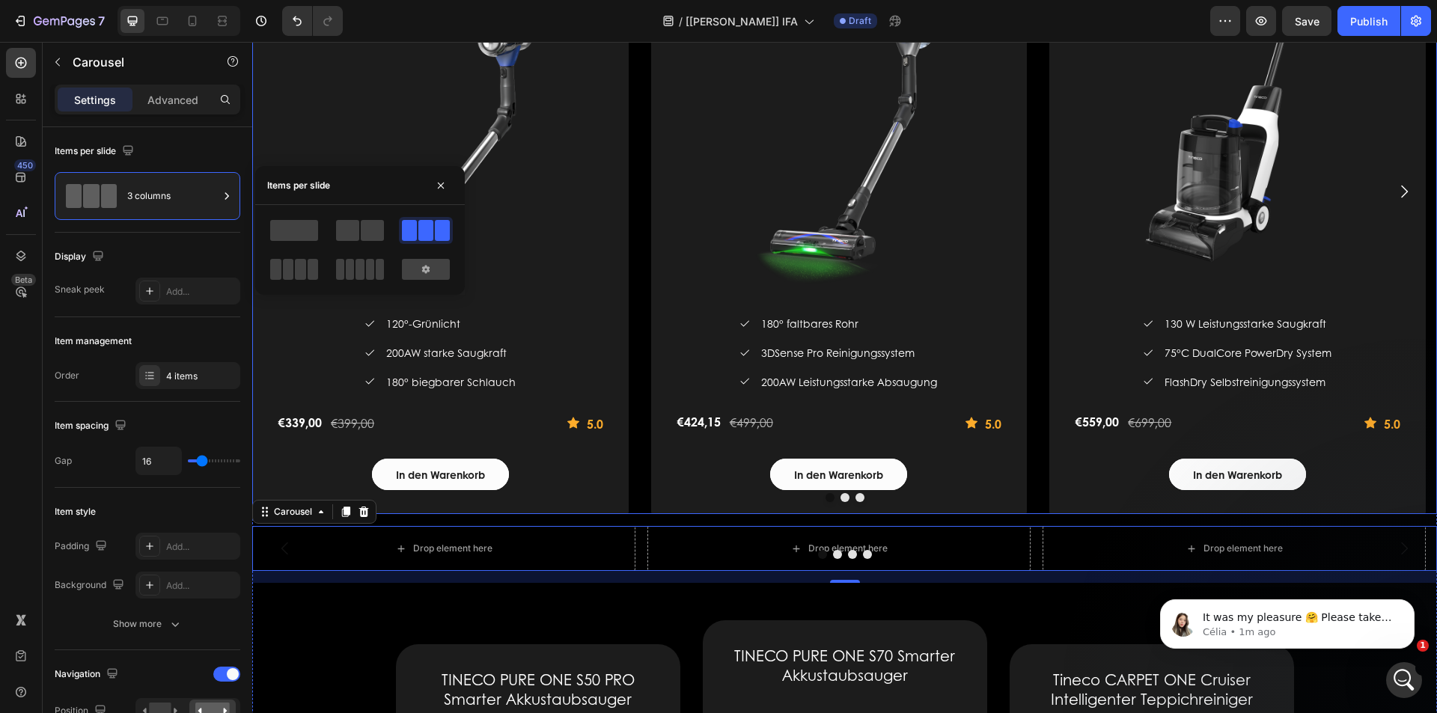
click at [647, 264] on div "TINECO PURE ONE S50 PRO Smarter Akkustaubsauger (P) Title (P) Images & Gallery …" at bounding box center [844, 192] width 1185 height 644
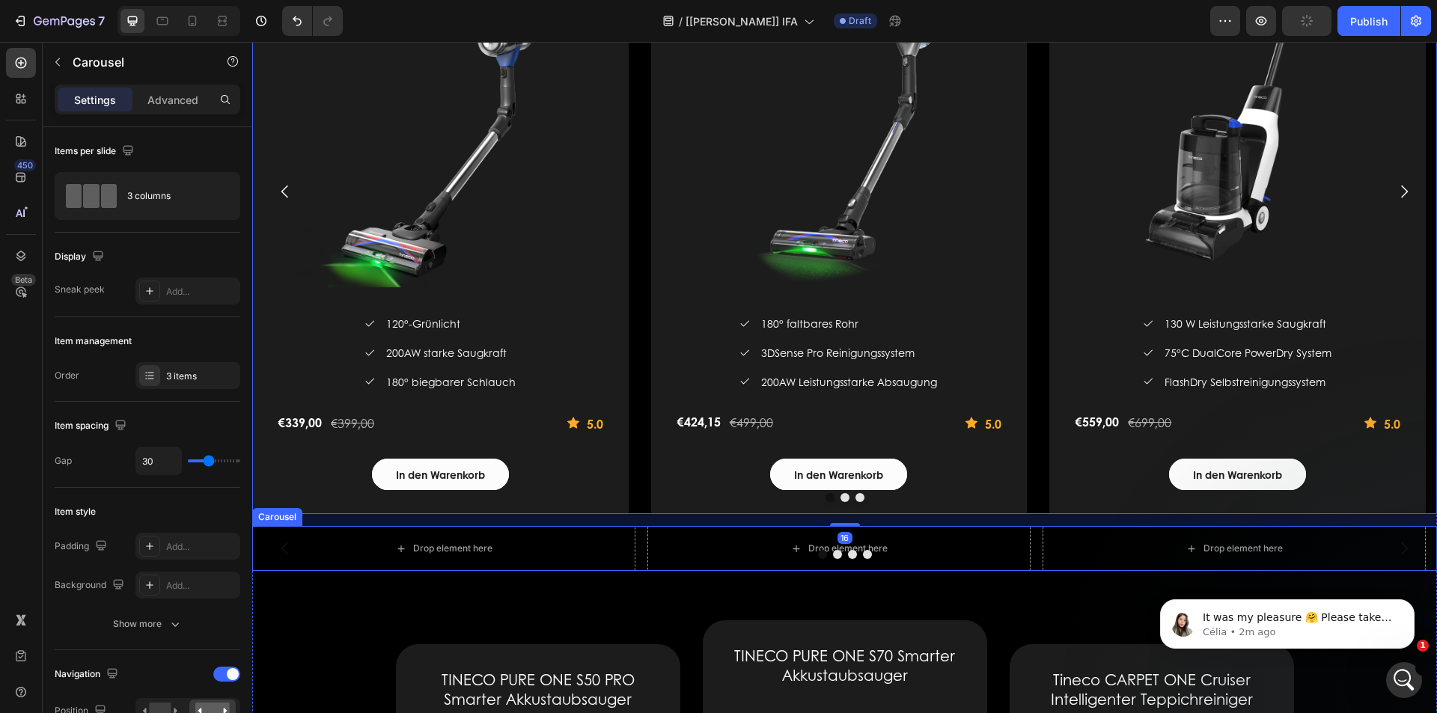
click at [638, 543] on div "Drop element here Drop element here Drop element here Drop element here" at bounding box center [844, 548] width 1185 height 45
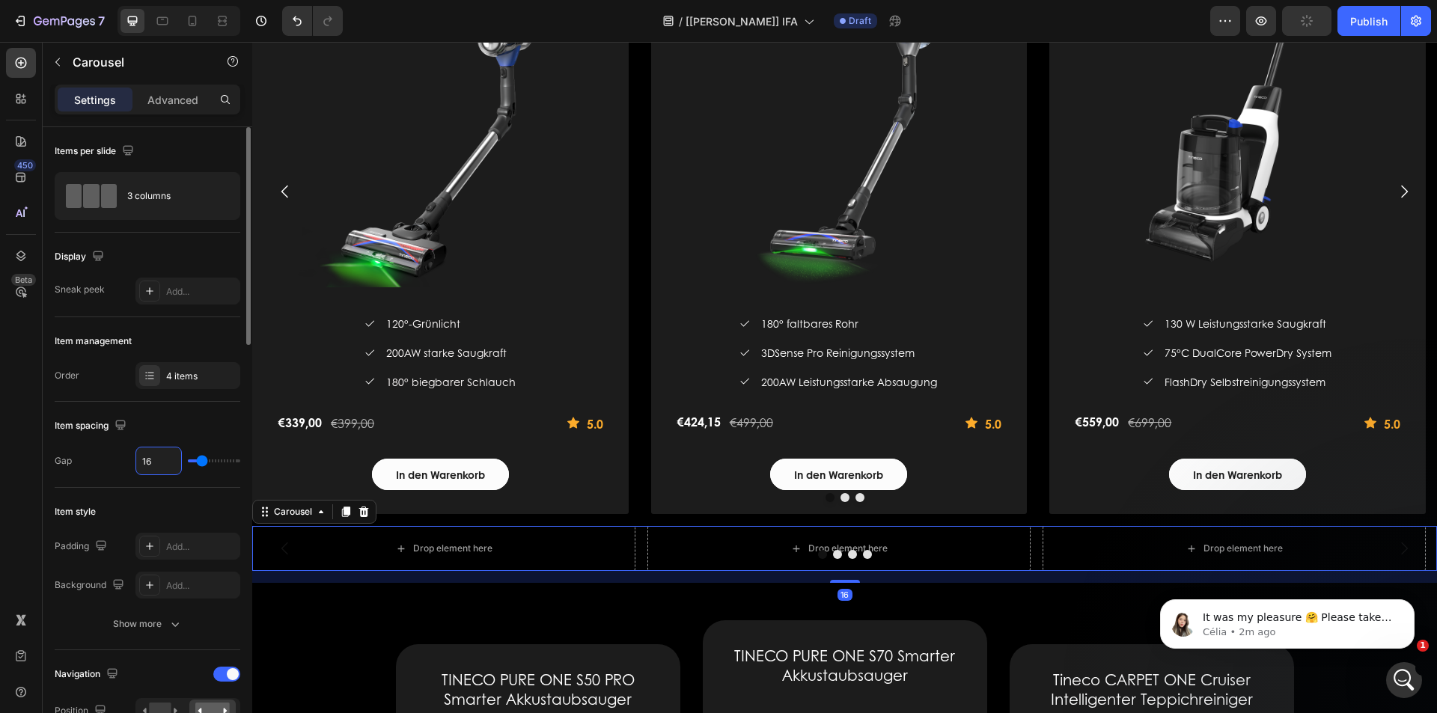
click at [162, 460] on input "16" at bounding box center [158, 461] width 45 height 27
type input "3"
type input "30"
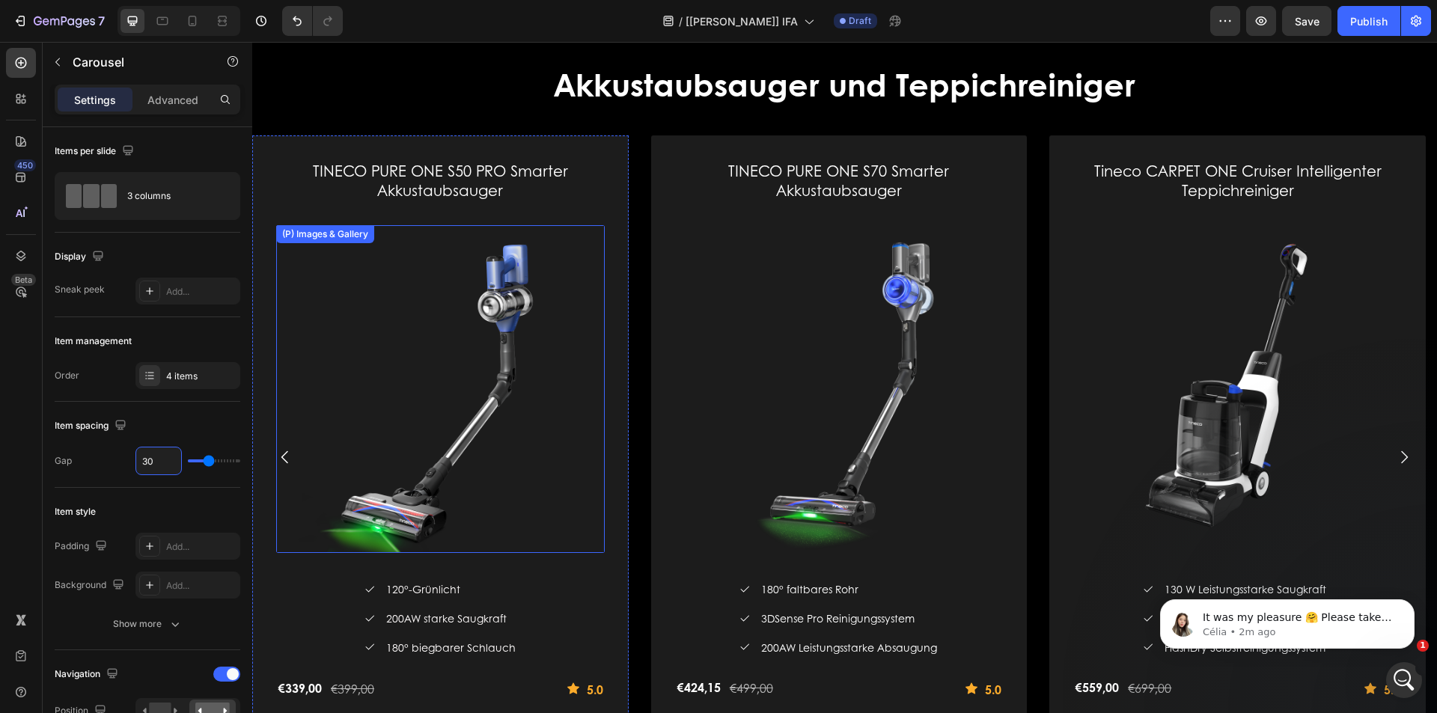
scroll to position [2487, 0]
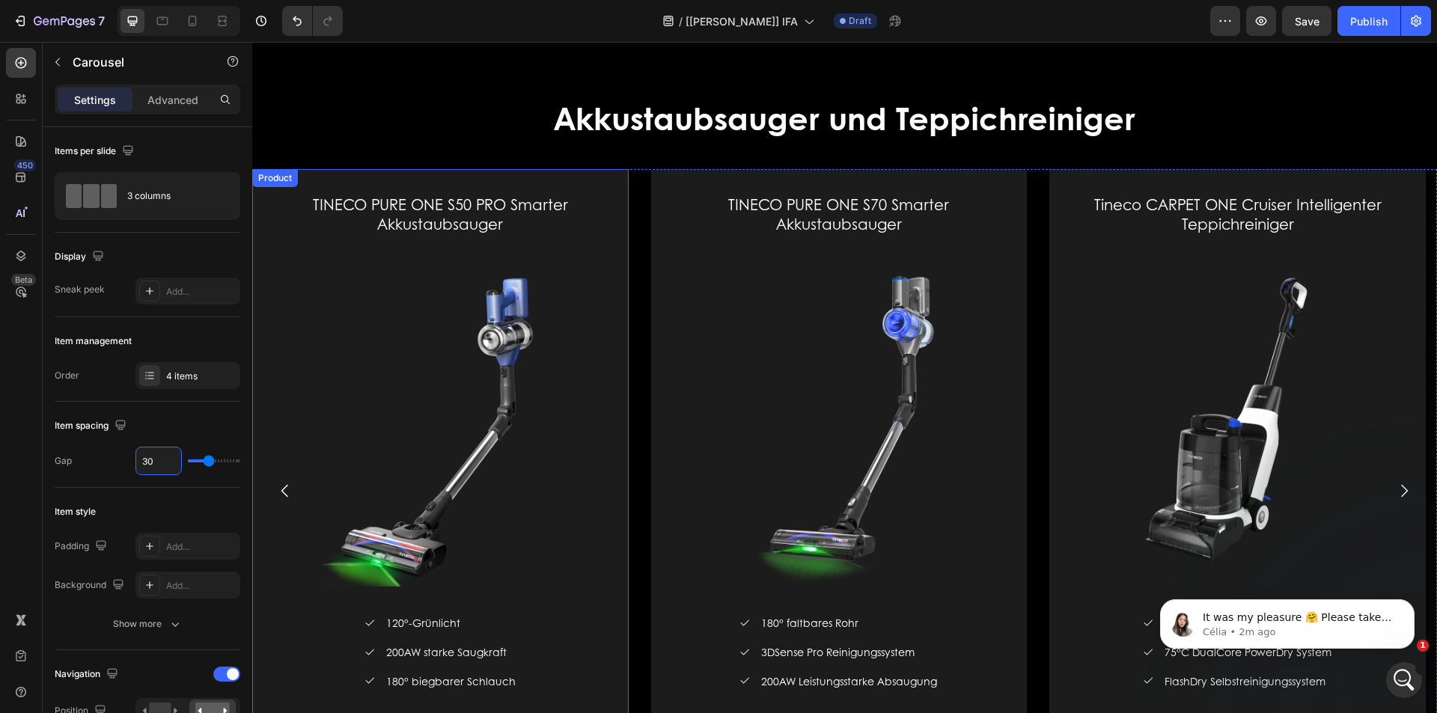
click at [385, 172] on div "TINECO PURE ONE S50 PRO Smarter Akkustaubsauger (P) Title (P) Images & Gallery …" at bounding box center [440, 491] width 376 height 644
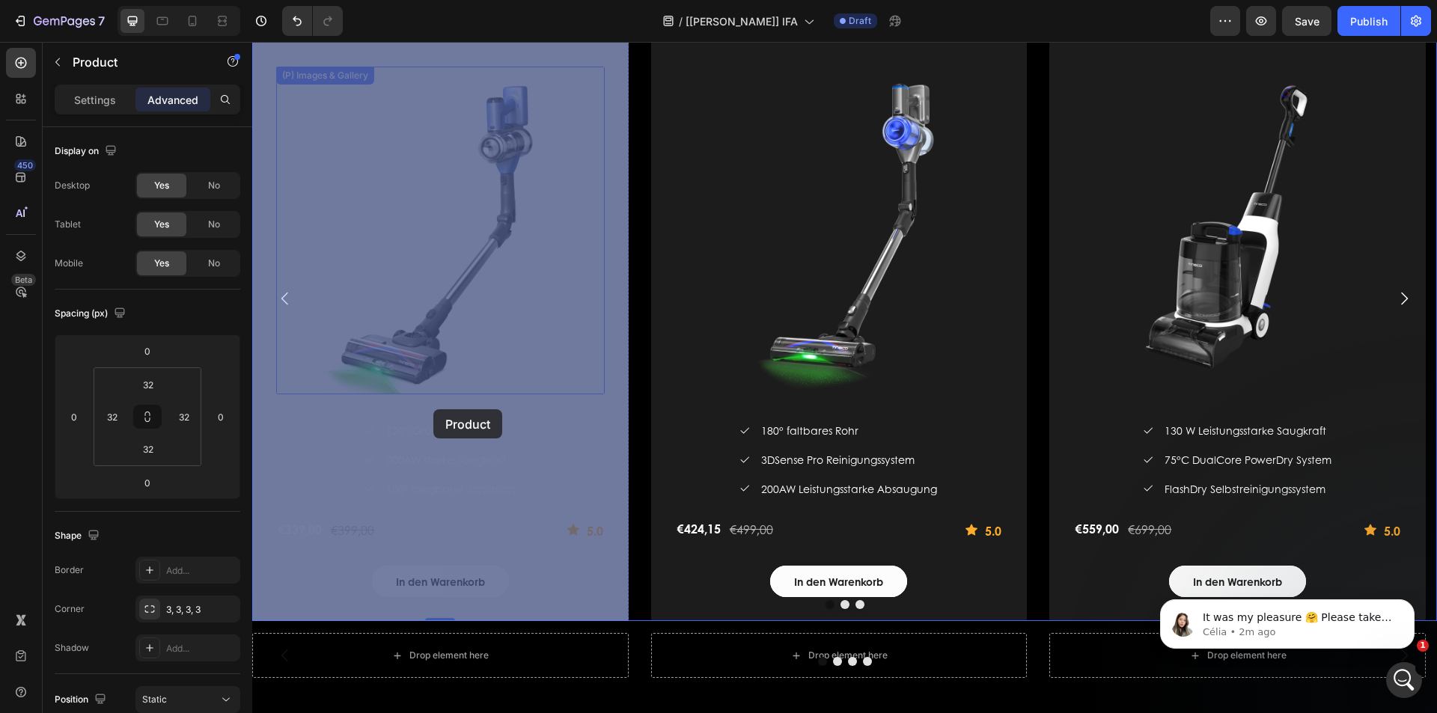
scroll to position [2711, 0]
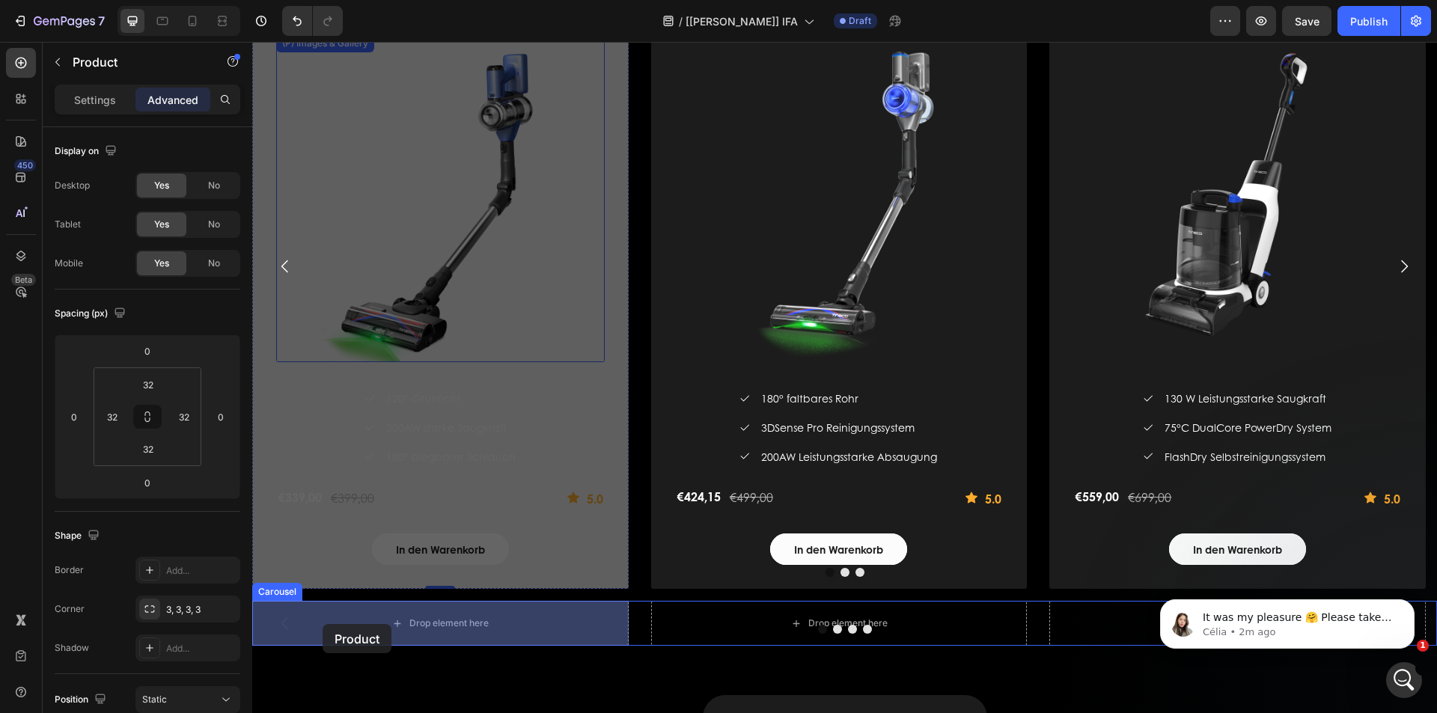
drag, startPoint x: 318, startPoint y: 219, endPoint x: 323, endPoint y: 624, distance: 405.7
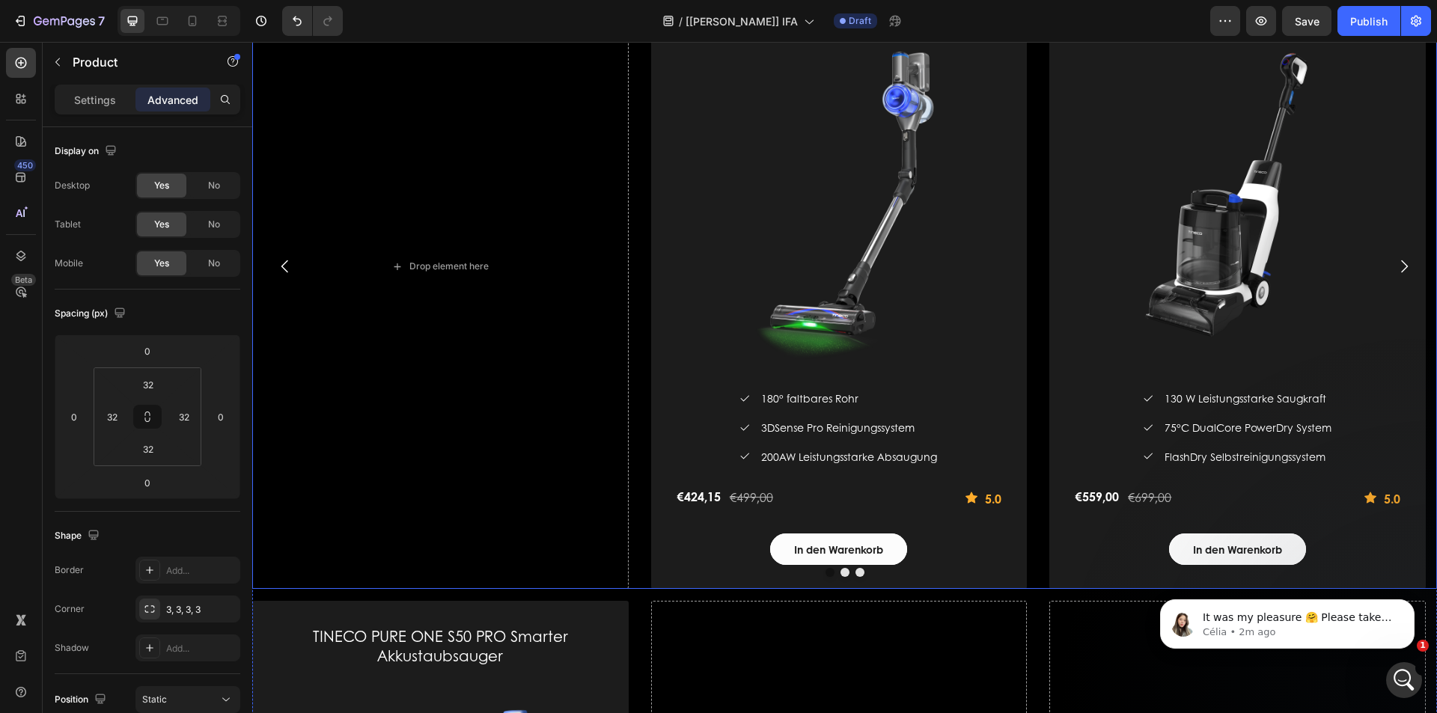
scroll to position [2562, 0]
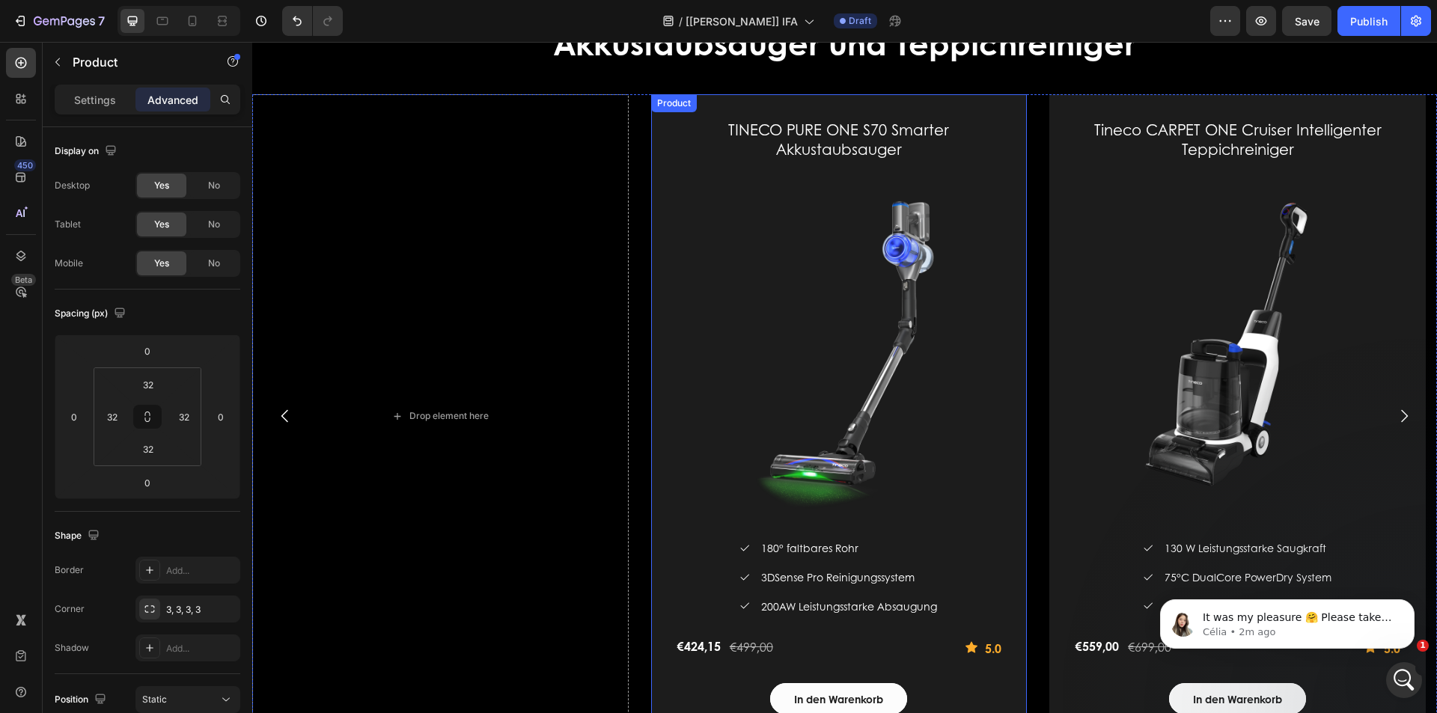
click at [666, 123] on div "TINECO PURE ONE S70 Smarter Akkustaubsauger (P) Title (P) Images & Gallery Icon…" at bounding box center [839, 416] width 376 height 644
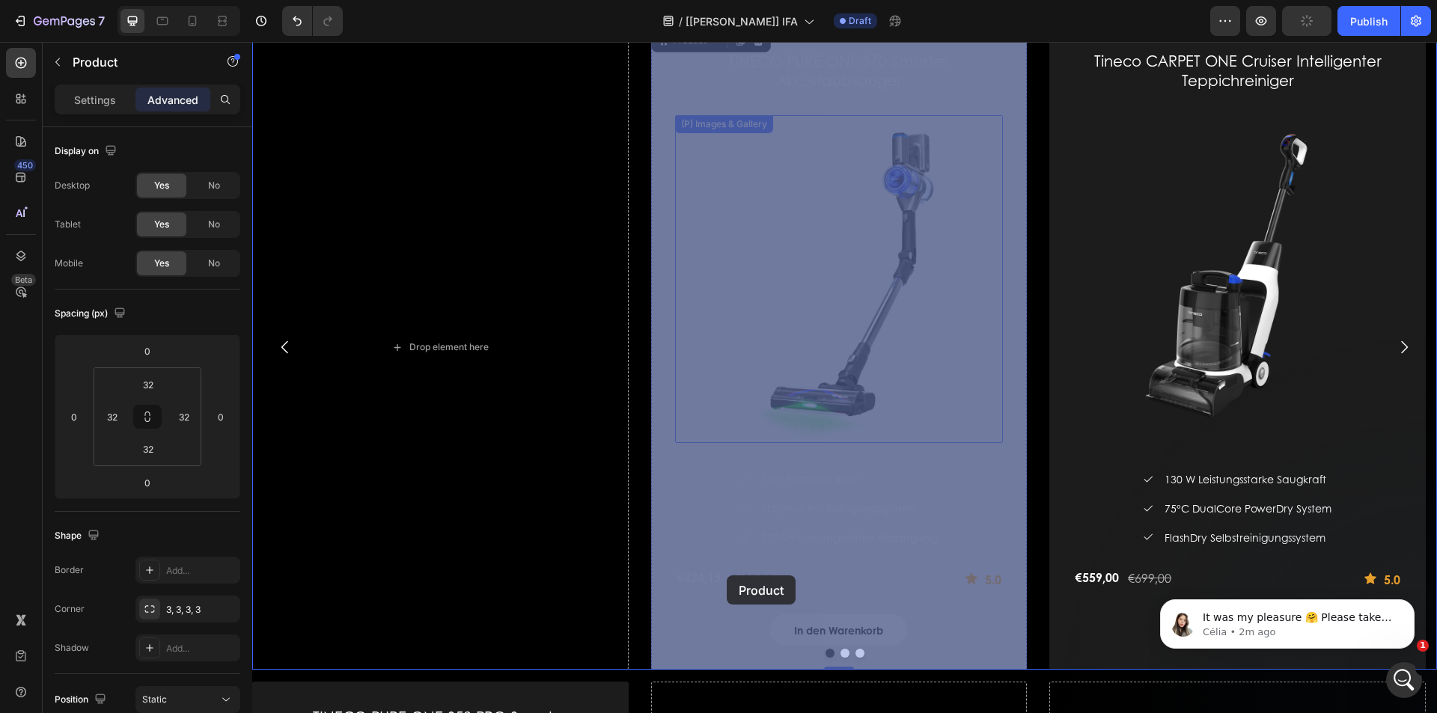
scroll to position [2786, 0]
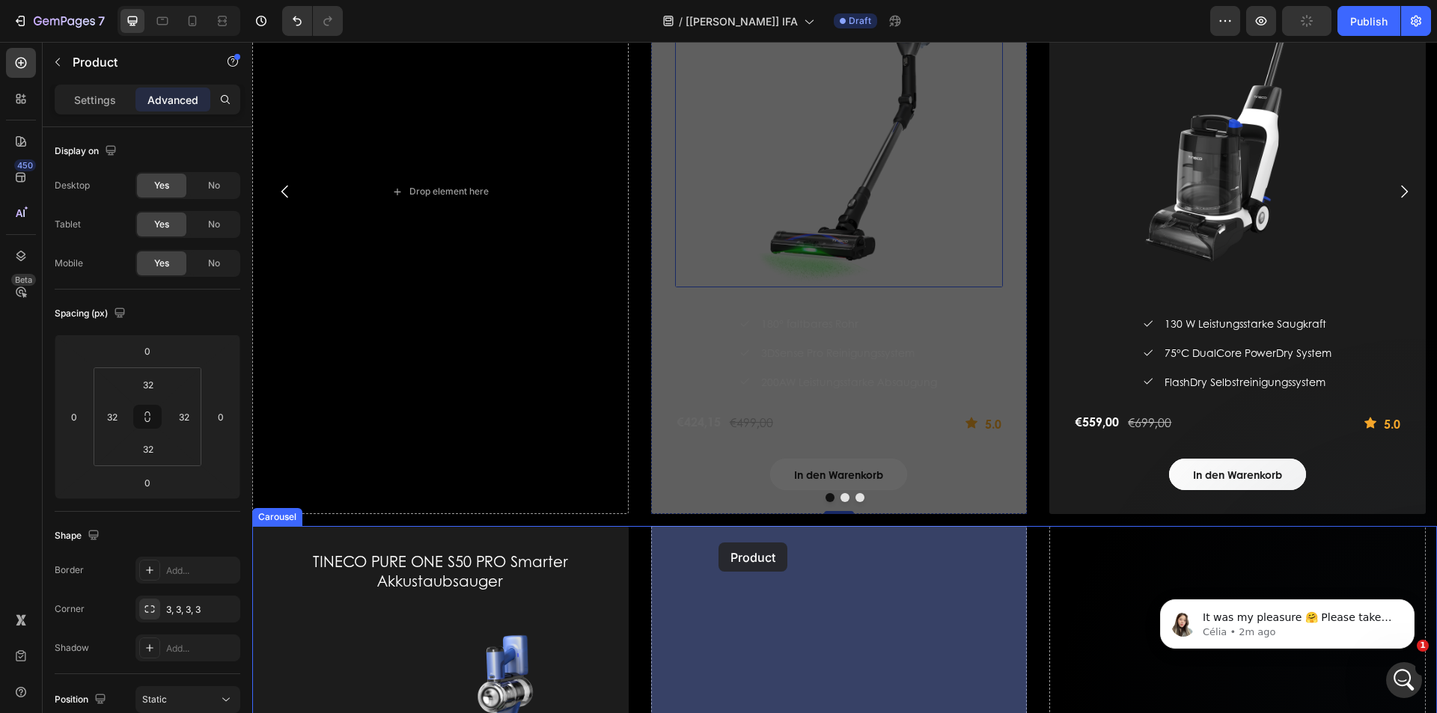
drag, startPoint x: 678, startPoint y: 105, endPoint x: 718, endPoint y: 543, distance: 439.7
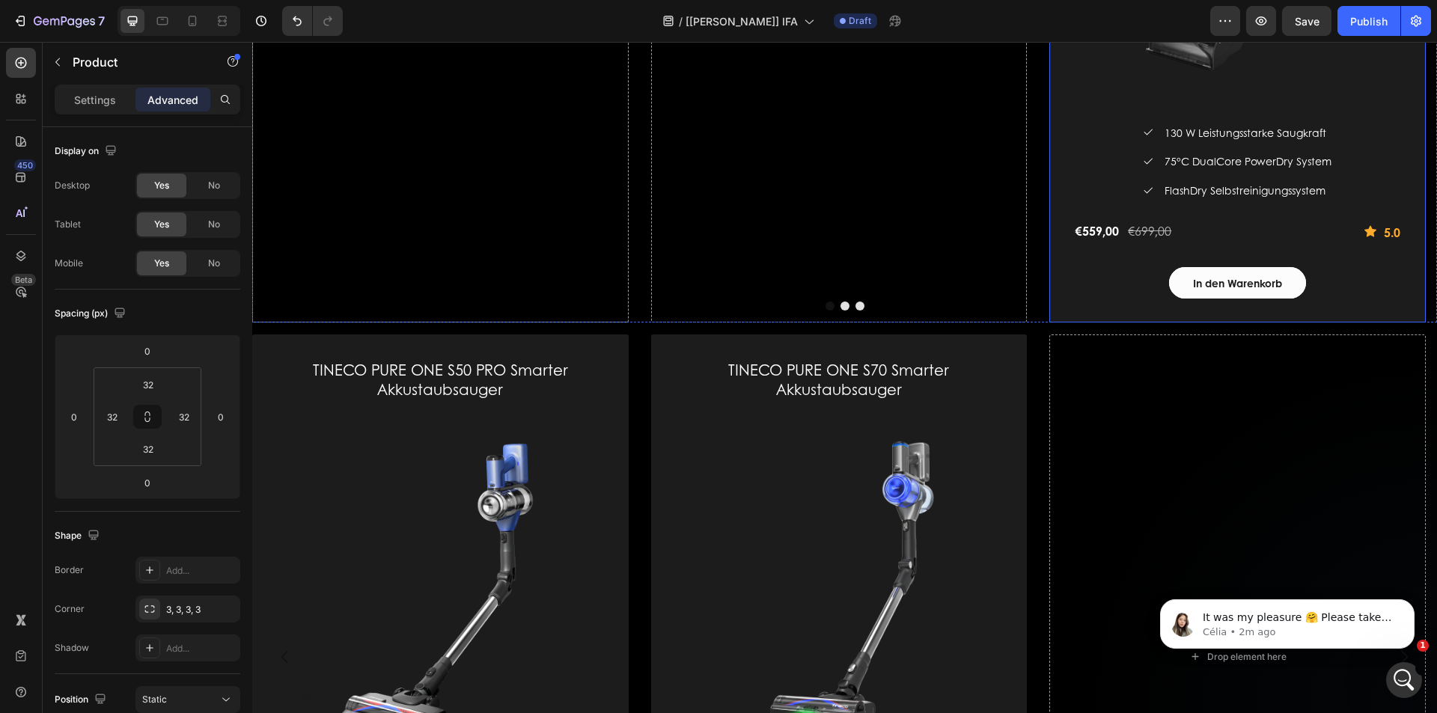
scroll to position [2495, 0]
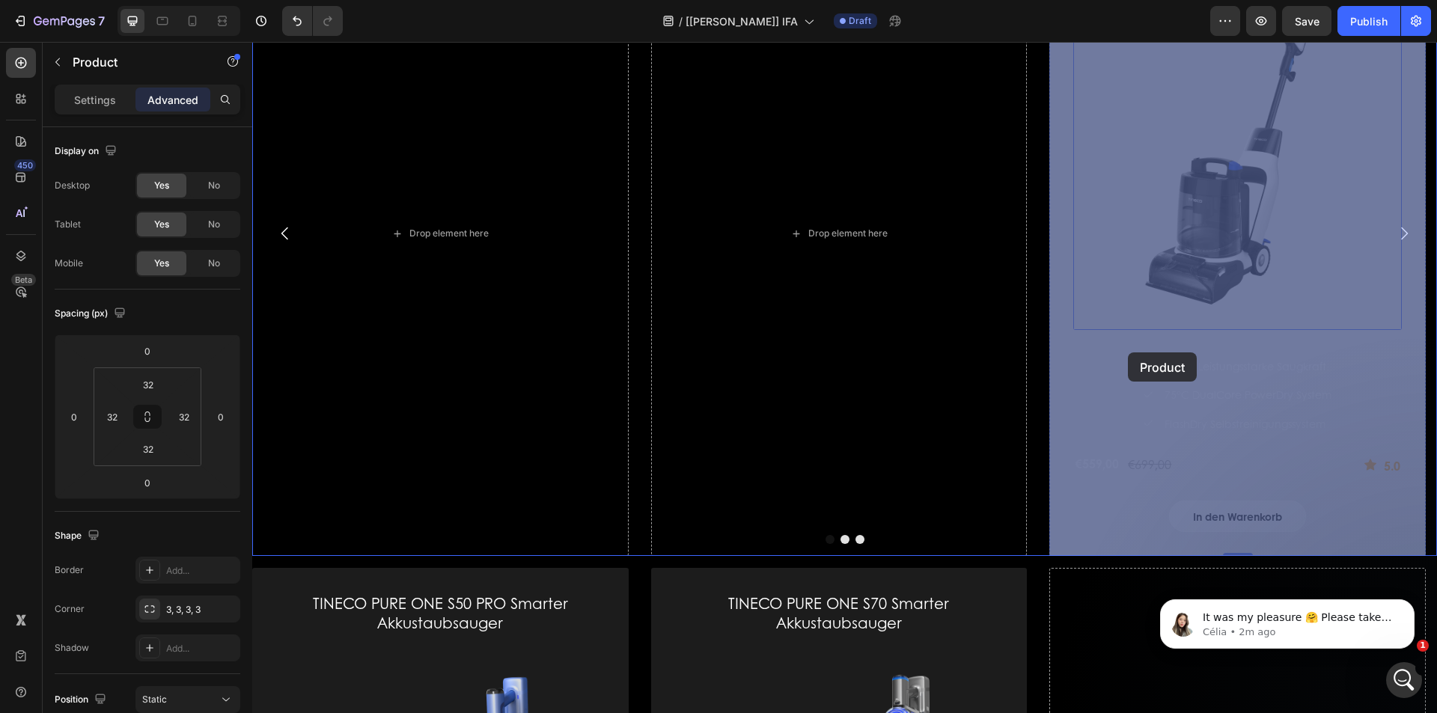
scroll to position [2271, 0]
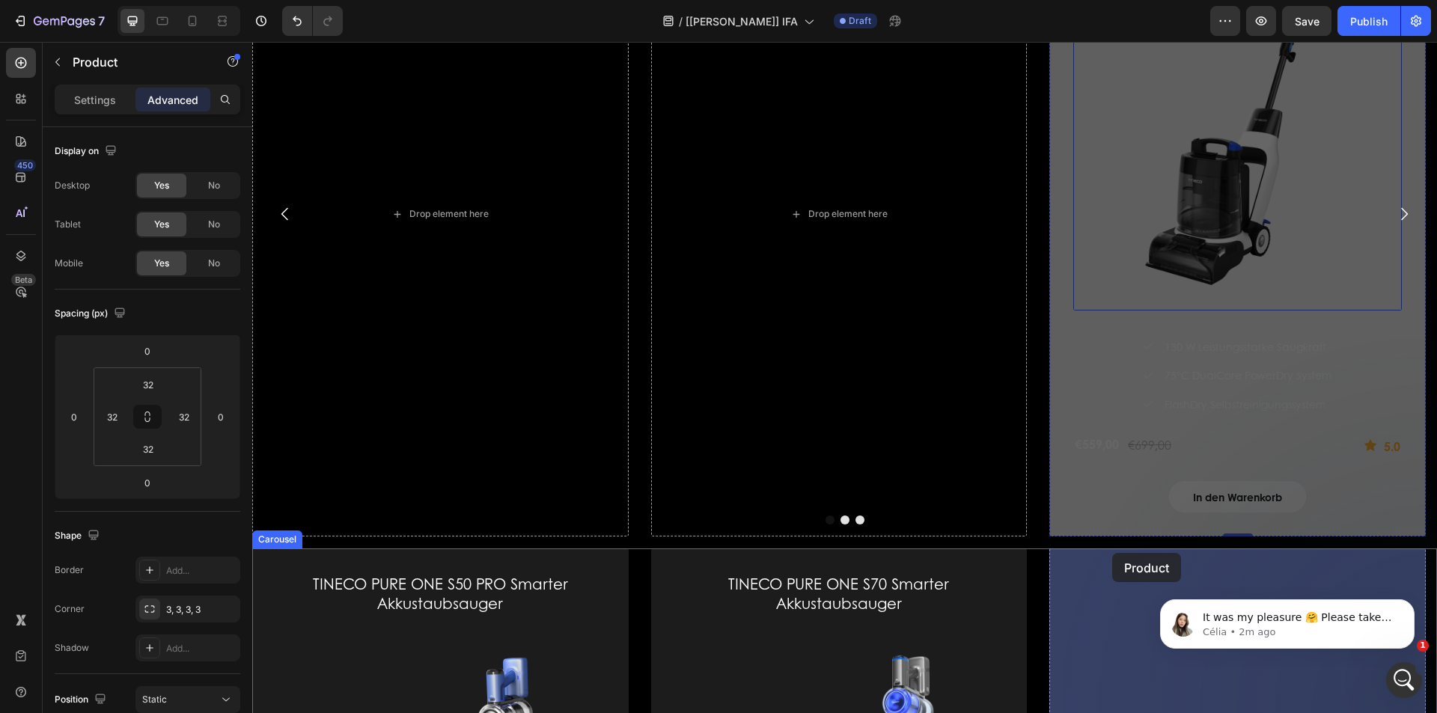
drag, startPoint x: 1096, startPoint y: 168, endPoint x: 1113, endPoint y: 552, distance: 383.6
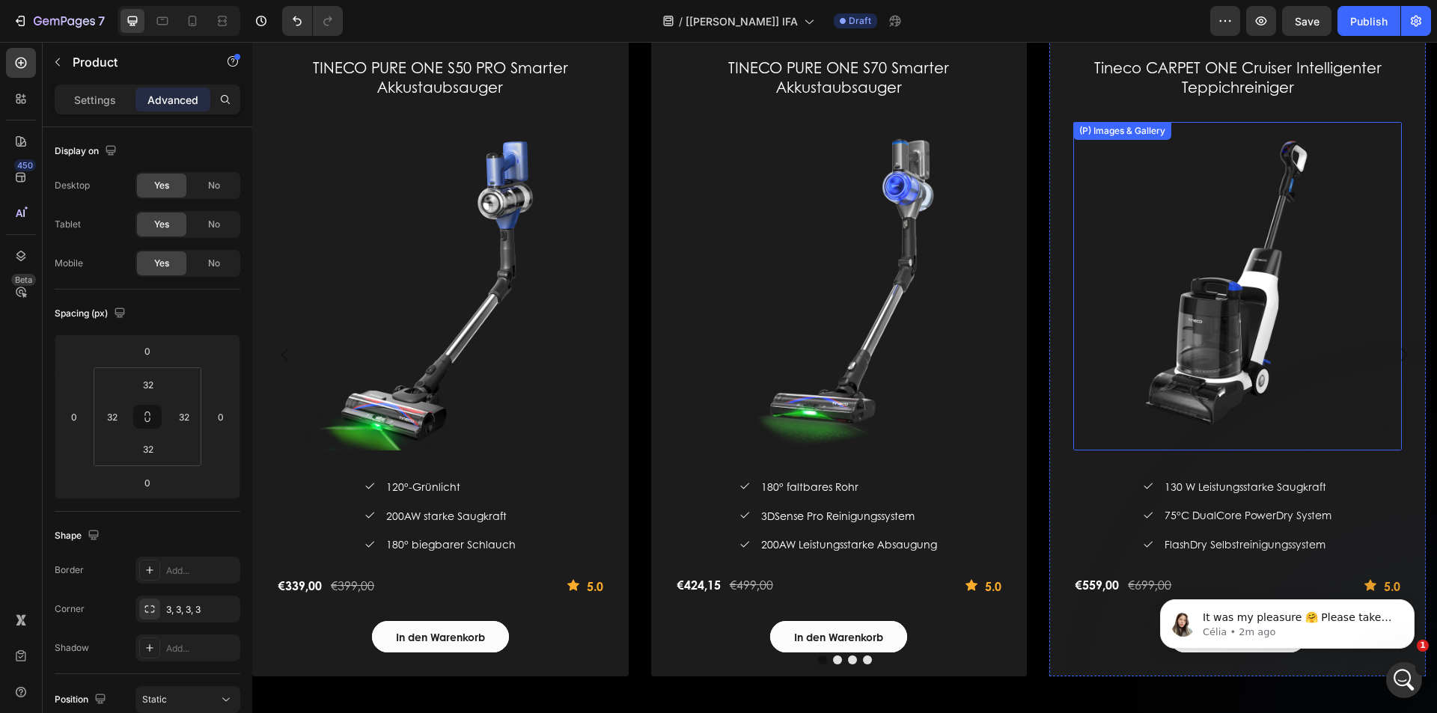
scroll to position [1971, 0]
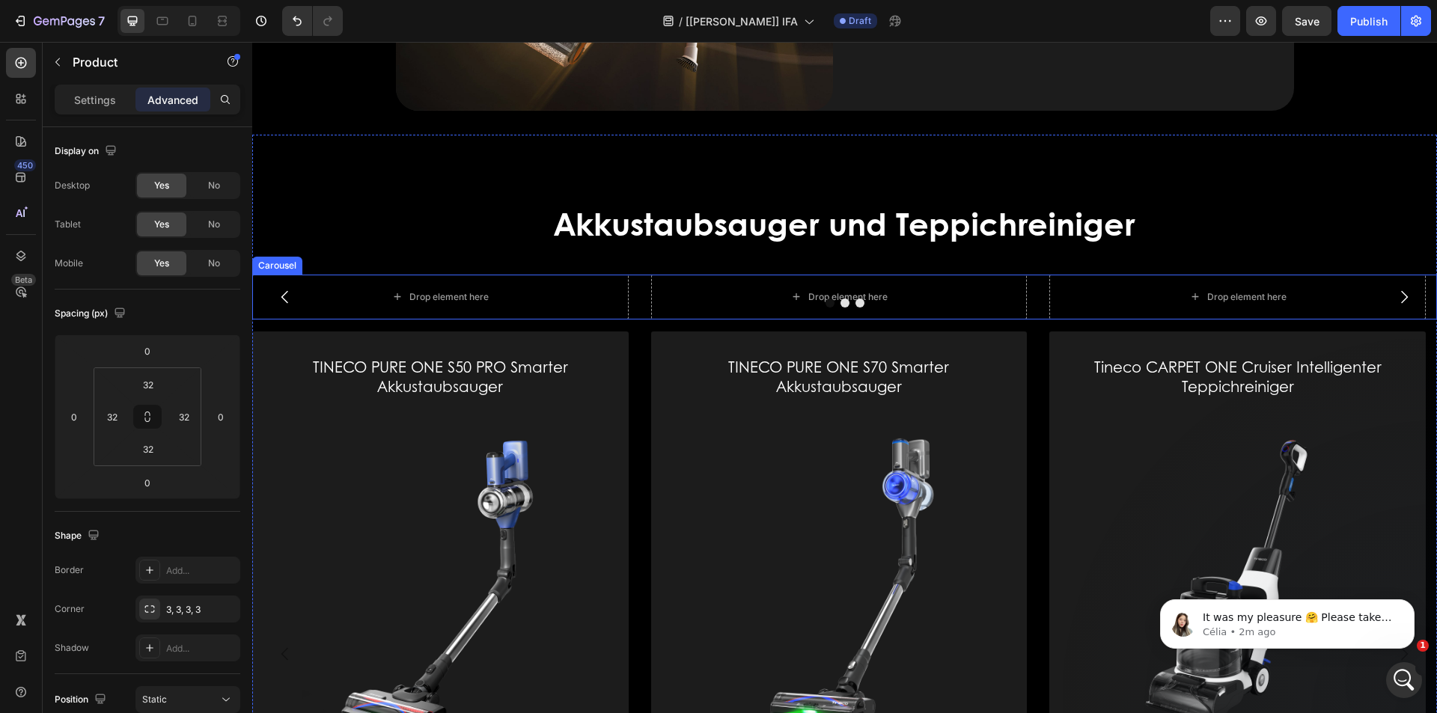
click at [1037, 299] on div at bounding box center [844, 303] width 1185 height 9
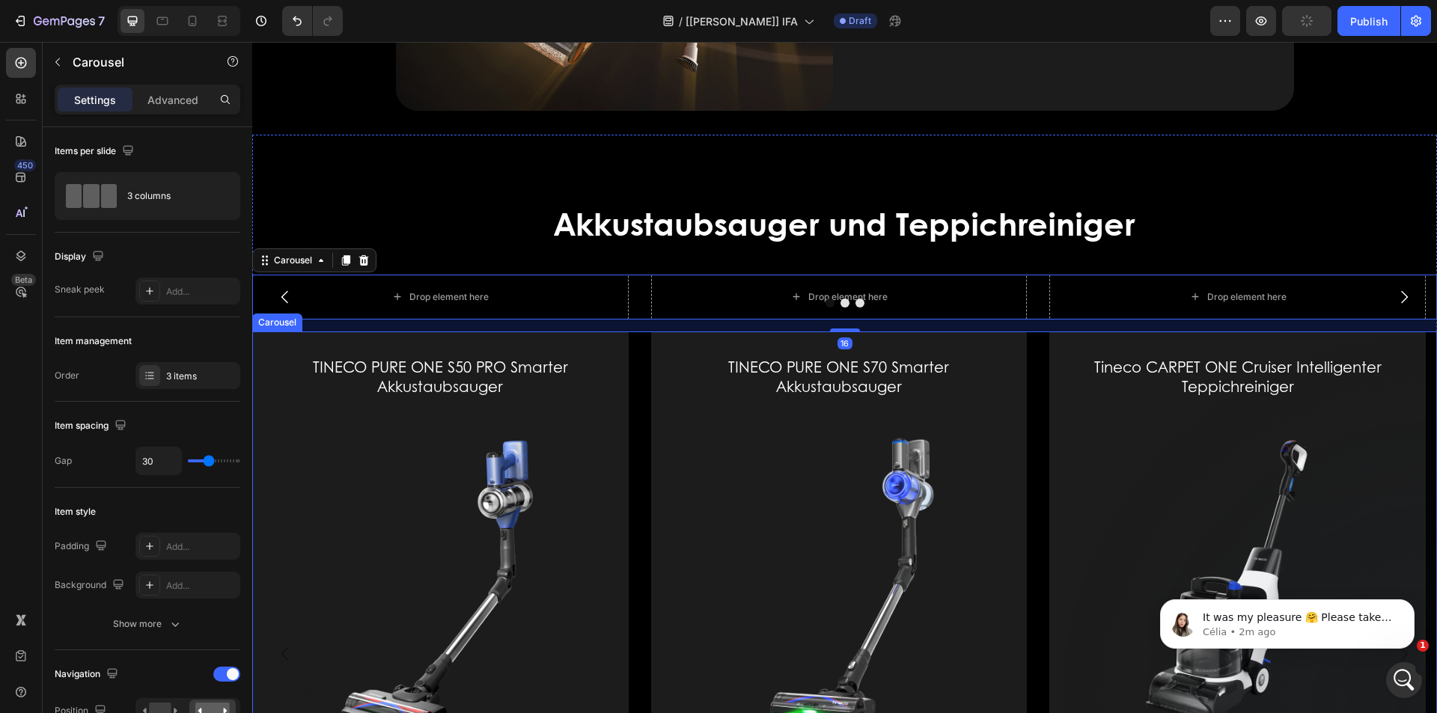
click at [1039, 332] on div "TINECO PURE ONE S50 PRO Smarter Akkustaubsauger (P) Title (P) Images & Gallery …" at bounding box center [844, 654] width 1185 height 644
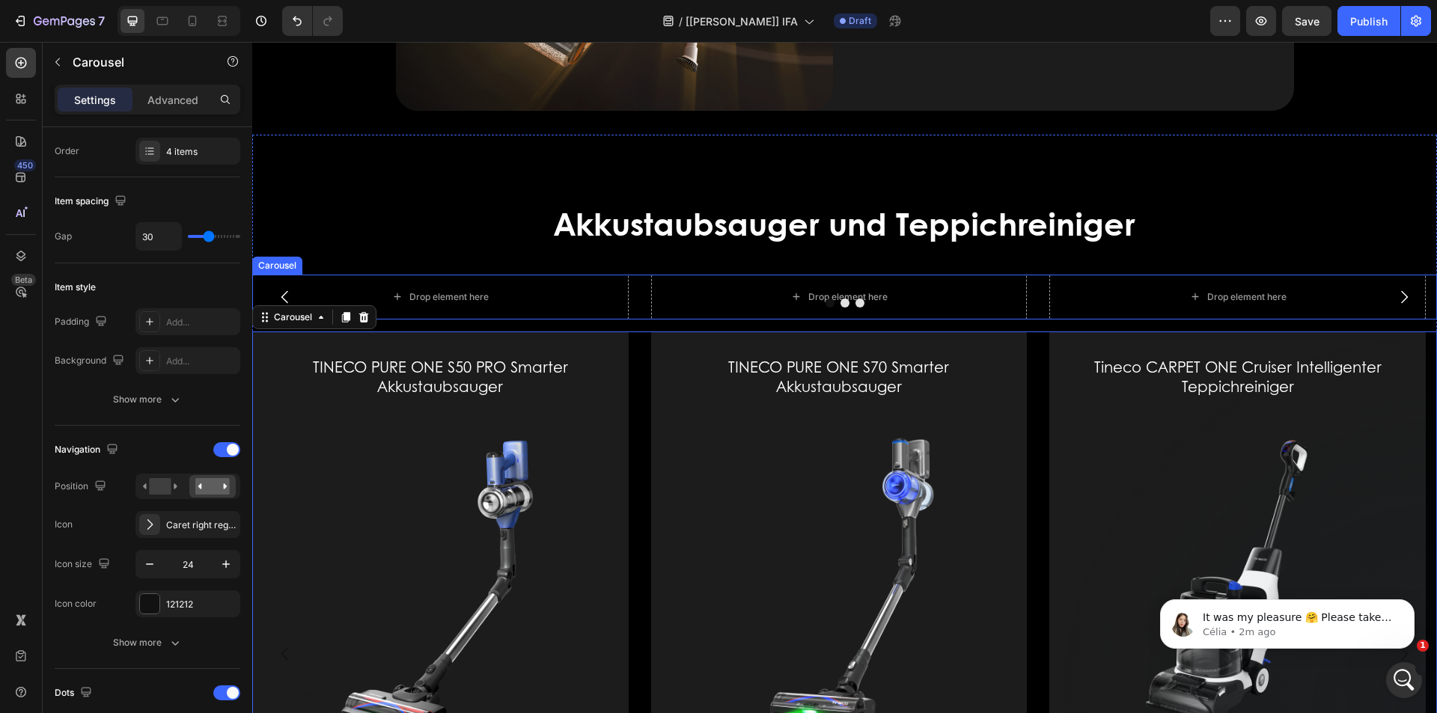
click at [840, 299] on button "Dot" at bounding box center [844, 303] width 9 height 9
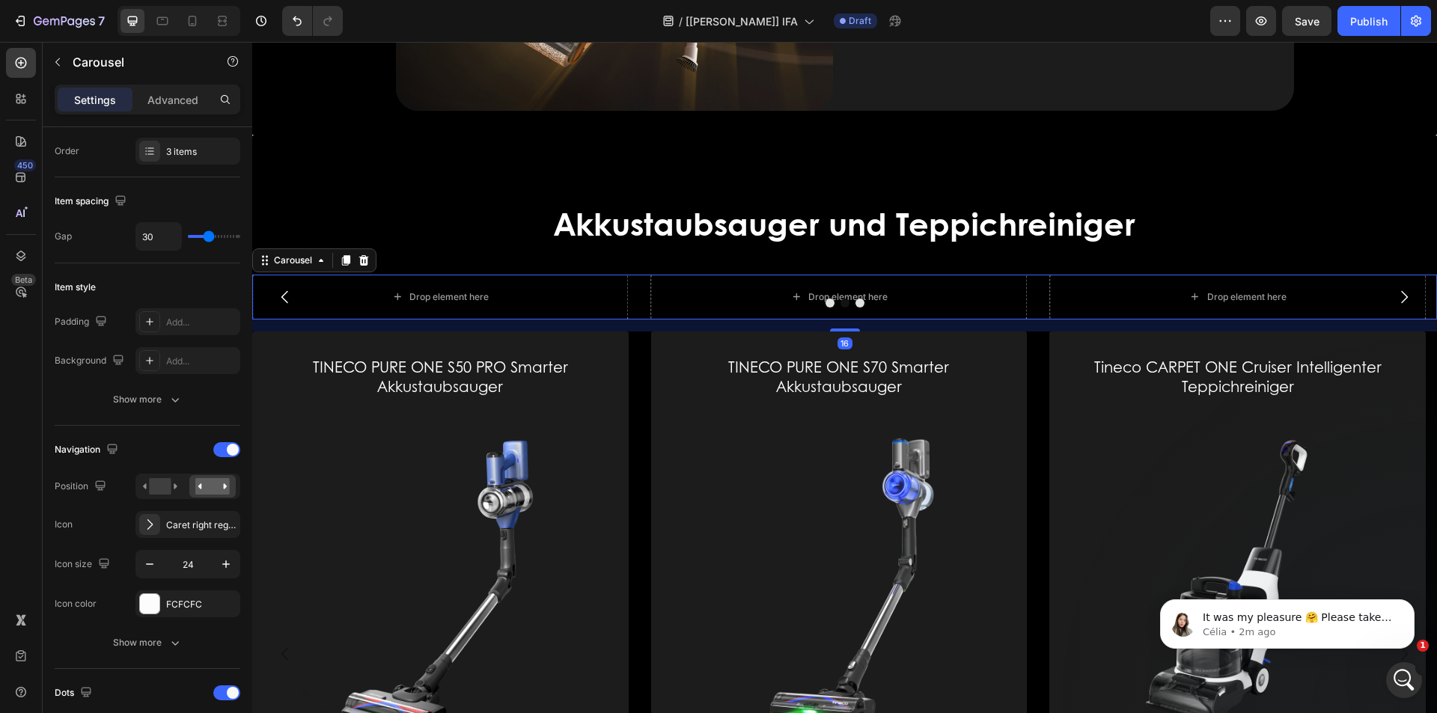
click at [855, 299] on button "Dot" at bounding box center [859, 303] width 9 height 9
click at [825, 299] on button "Dot" at bounding box center [829, 303] width 9 height 9
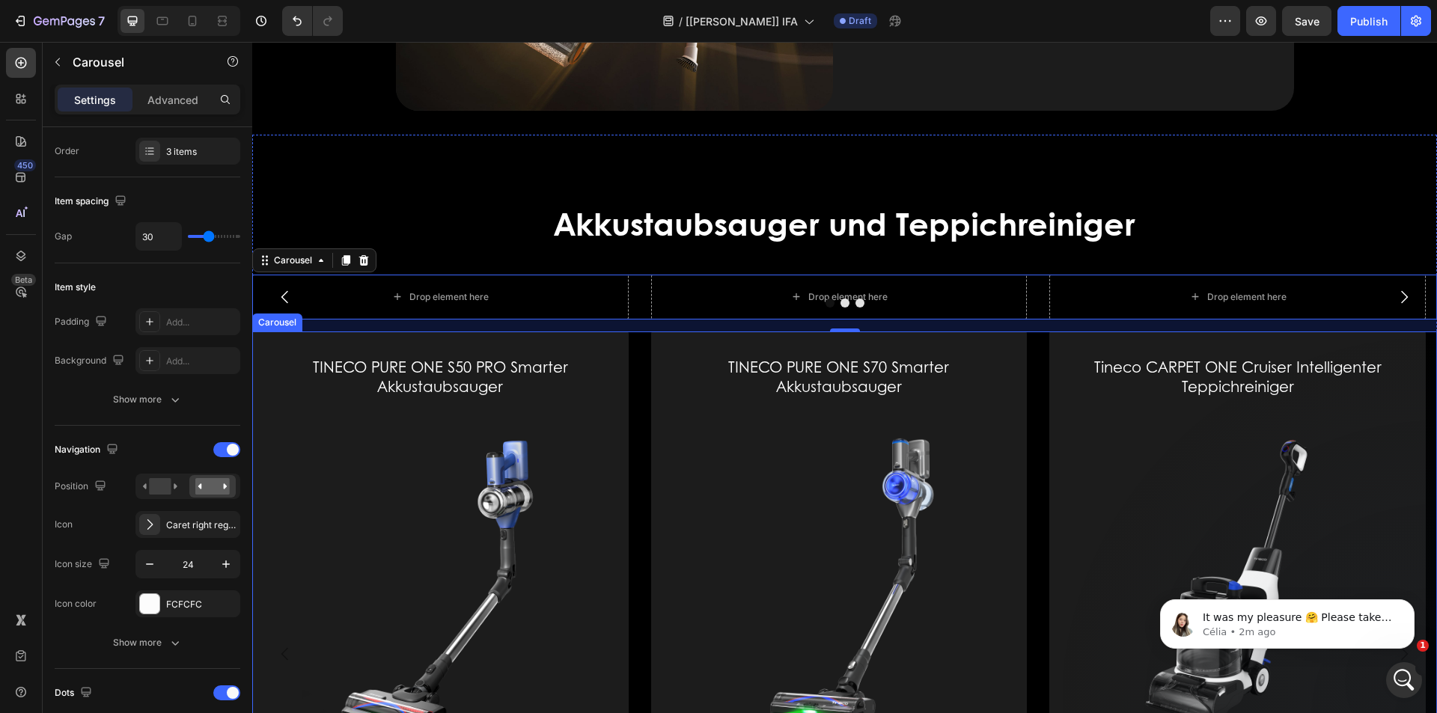
click at [644, 332] on div "TINECO PURE ONE S50 PRO Smarter Akkustaubsauger (P) Title (P) Images & Gallery …" at bounding box center [844, 654] width 1185 height 644
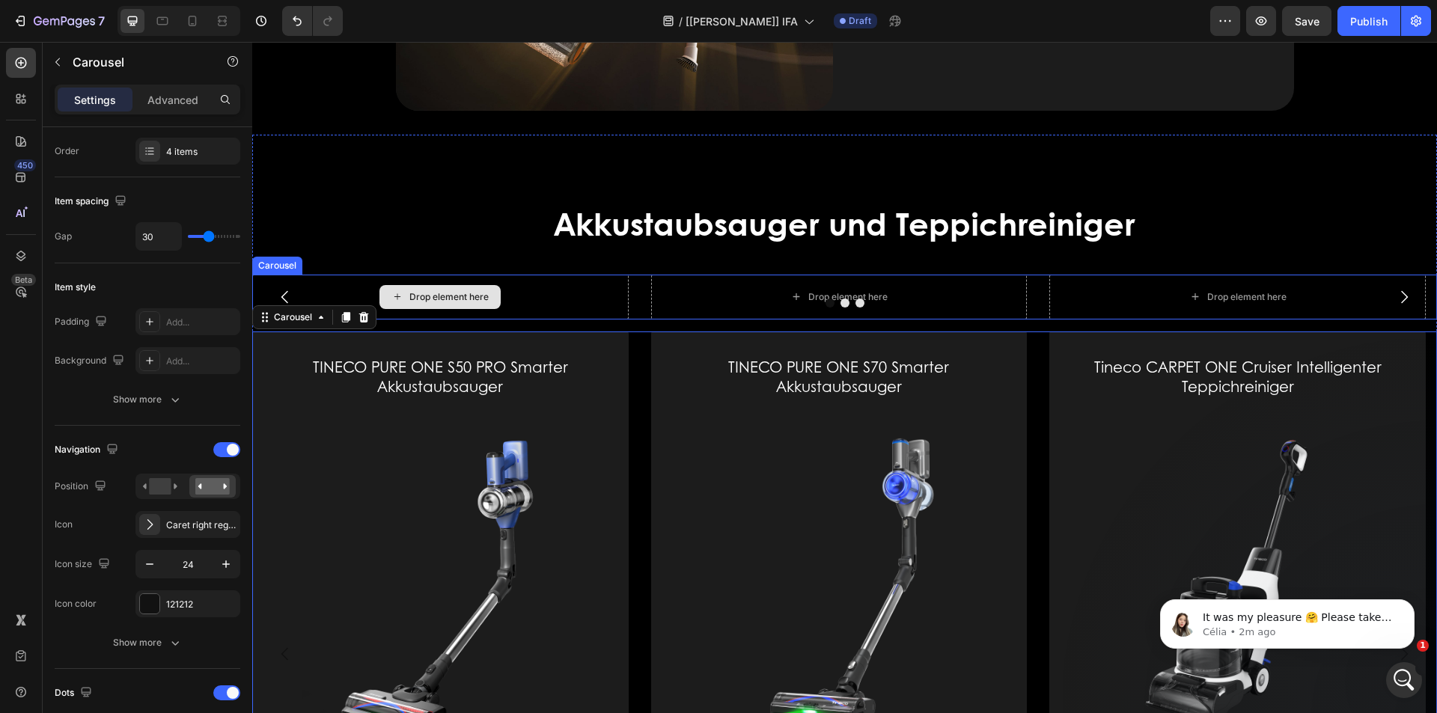
click at [313, 275] on div "Drop element here" at bounding box center [440, 297] width 376 height 45
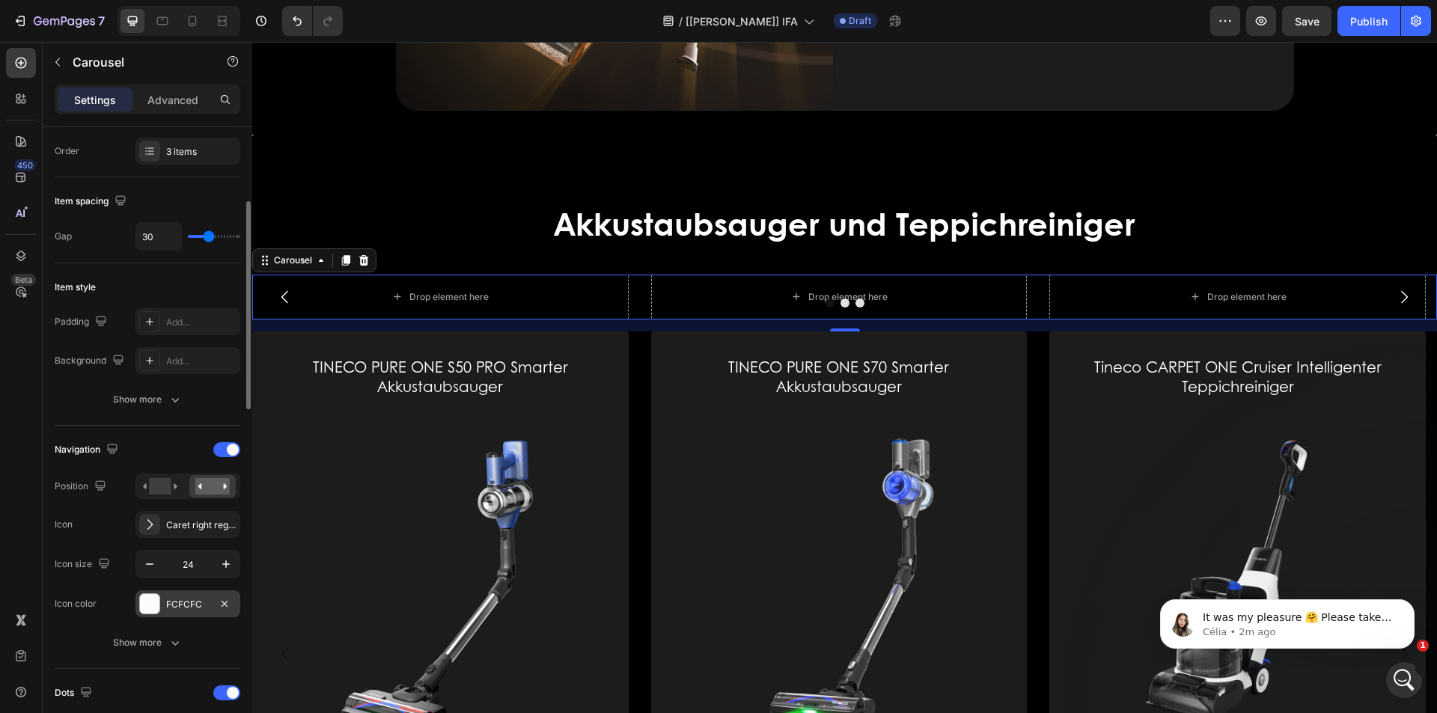
click at [195, 598] on div "FCFCFC" at bounding box center [187, 604] width 43 height 13
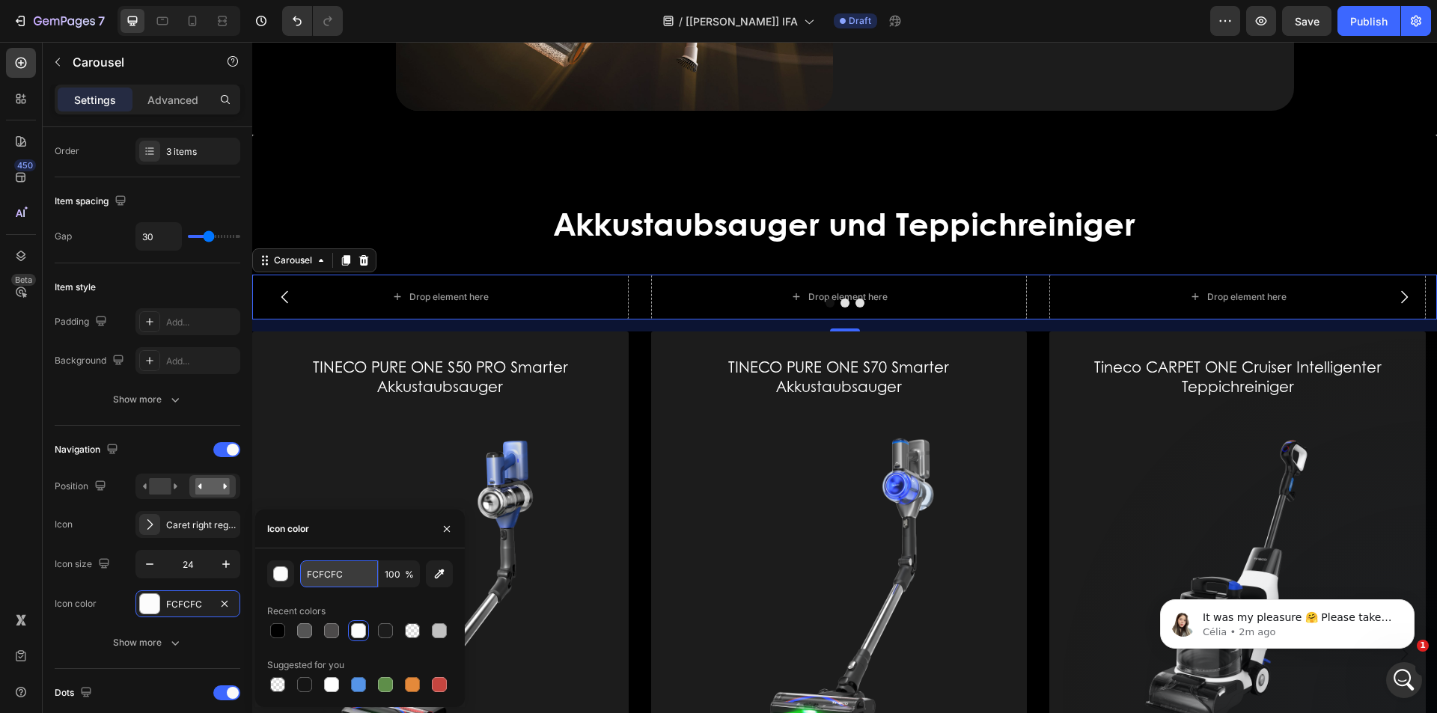
click at [351, 575] on input "FCFCFC" at bounding box center [339, 574] width 78 height 27
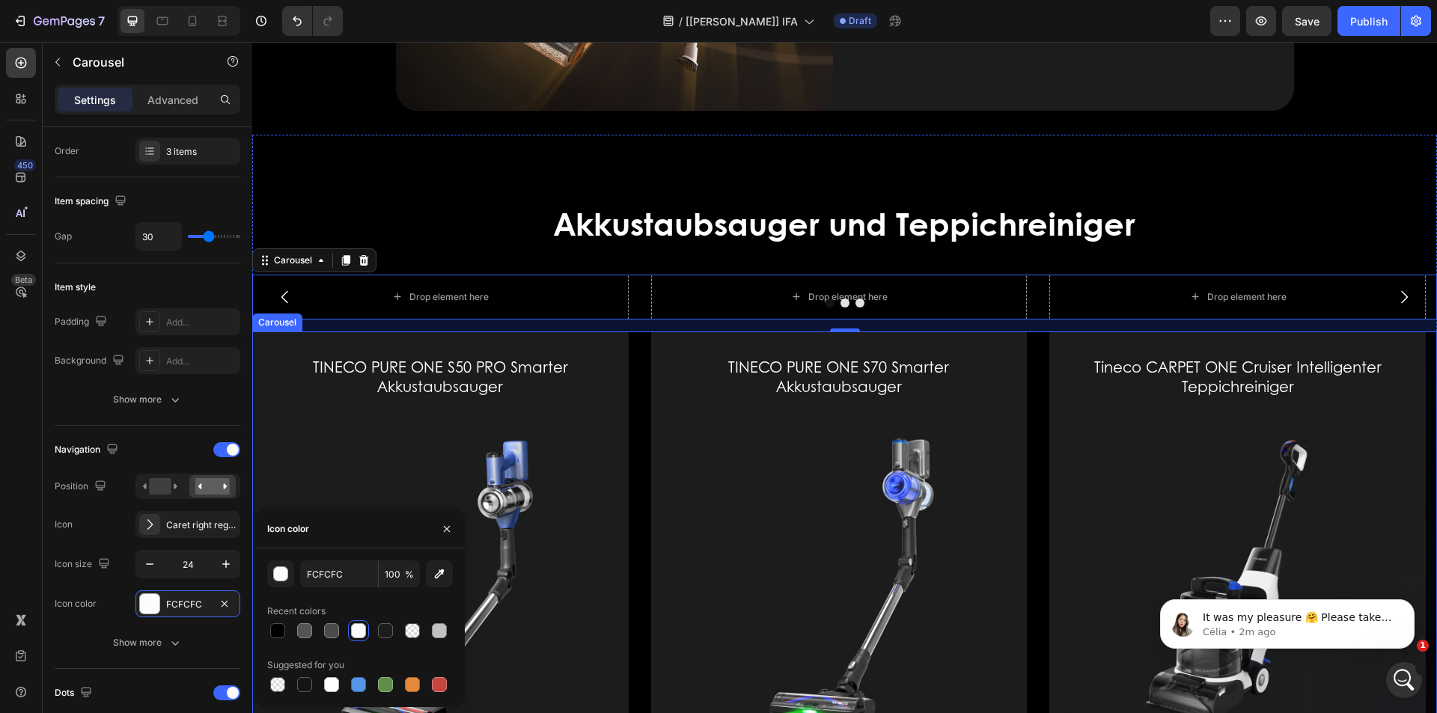
click at [640, 406] on div "TINECO PURE ONE S50 PRO Smarter Akkustaubsauger (P) Title (P) Images & Gallery …" at bounding box center [844, 654] width 1185 height 644
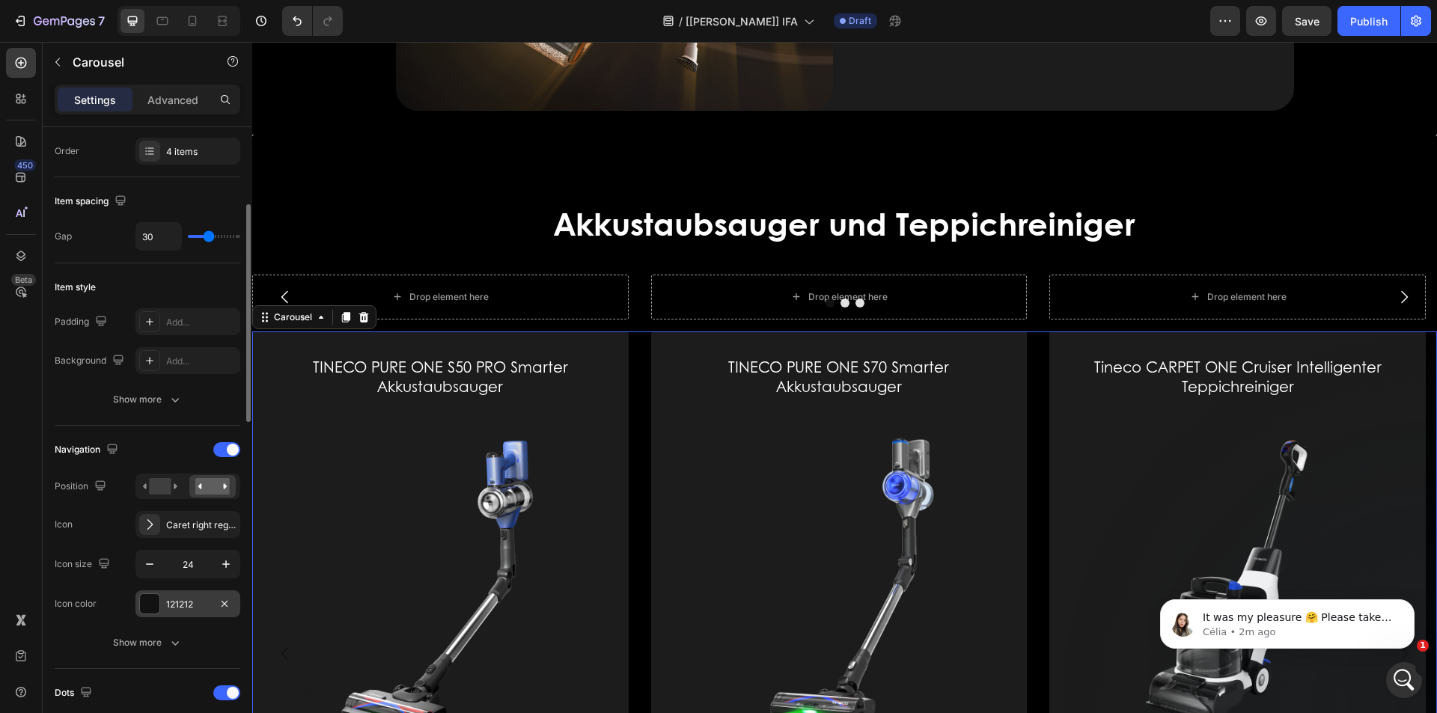
click at [153, 601] on div at bounding box center [149, 603] width 19 height 19
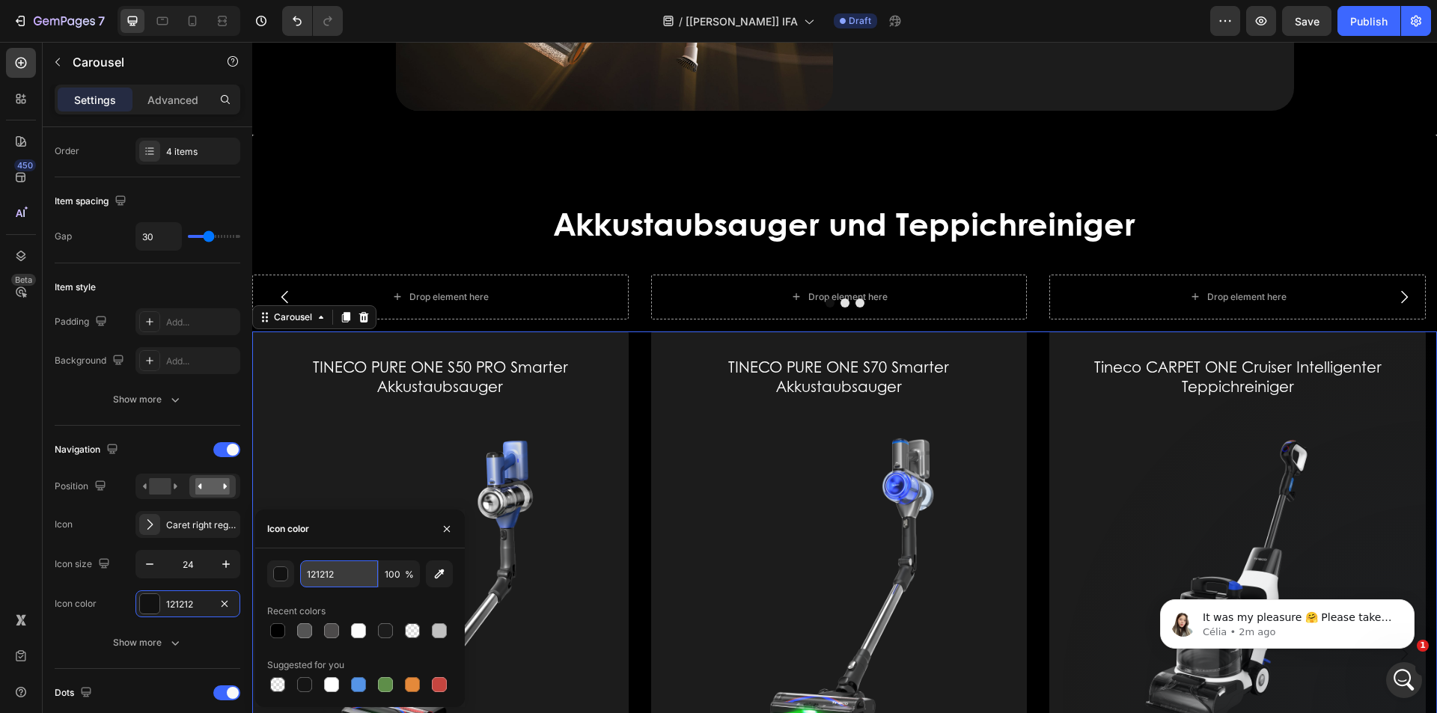
click at [350, 571] on input "121212" at bounding box center [339, 574] width 78 height 27
paste input "FCFCFC"
type input "FCFCFC"
click at [676, 299] on div at bounding box center [844, 303] width 1185 height 9
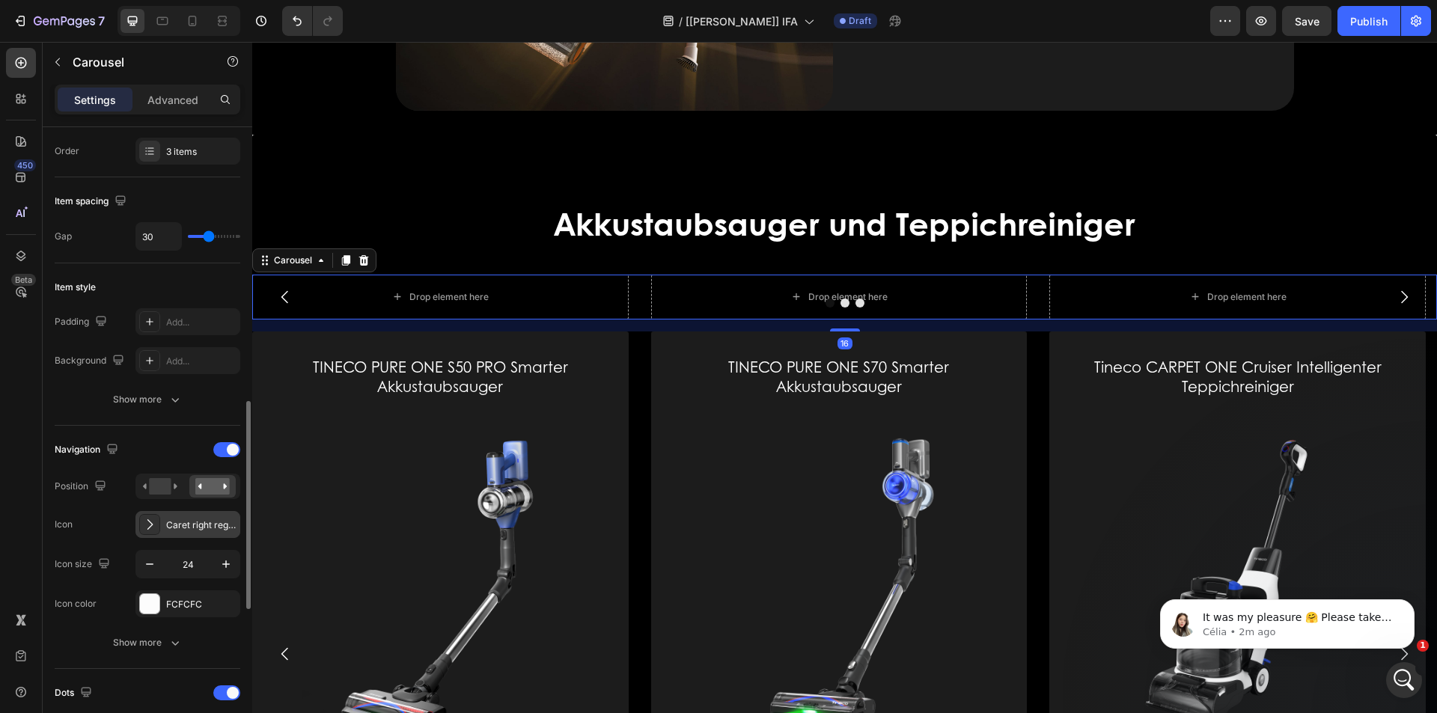
scroll to position [449, 0]
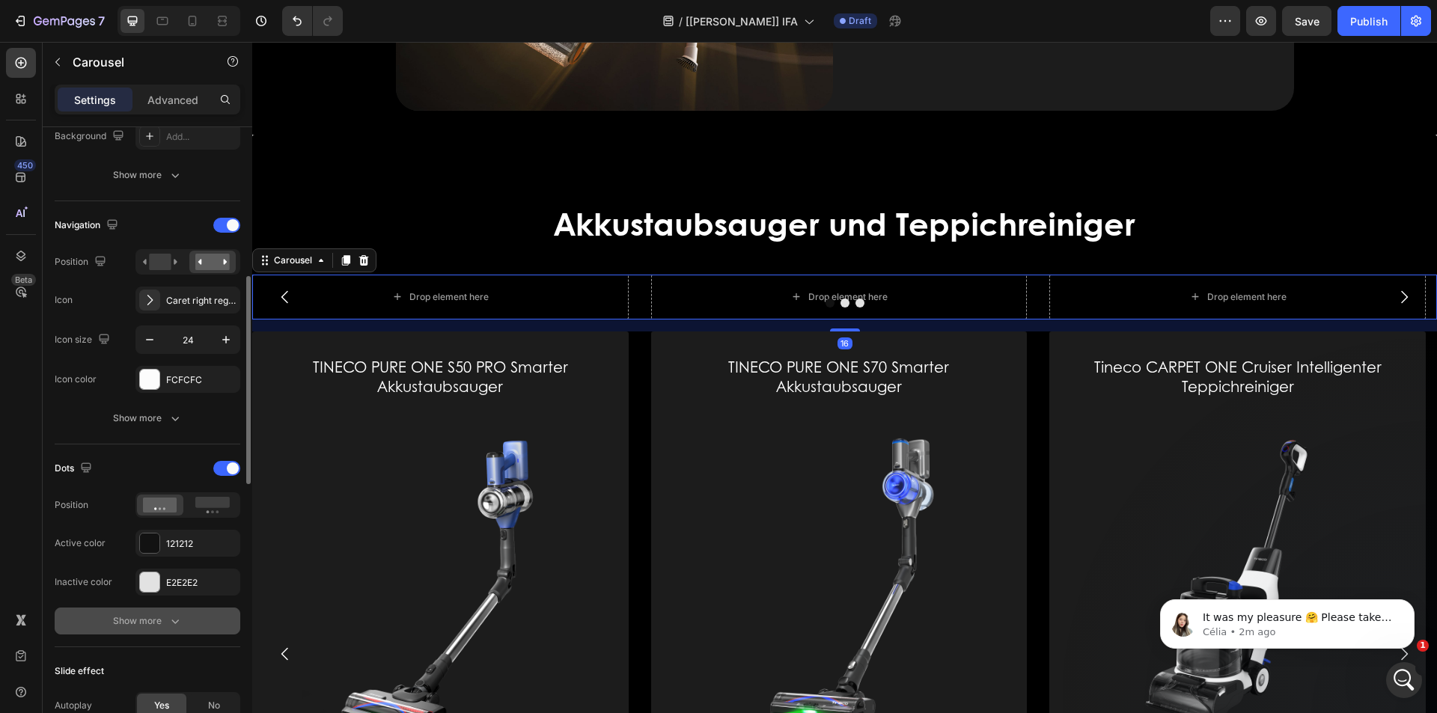
click at [170, 621] on icon "button" at bounding box center [175, 621] width 15 height 15
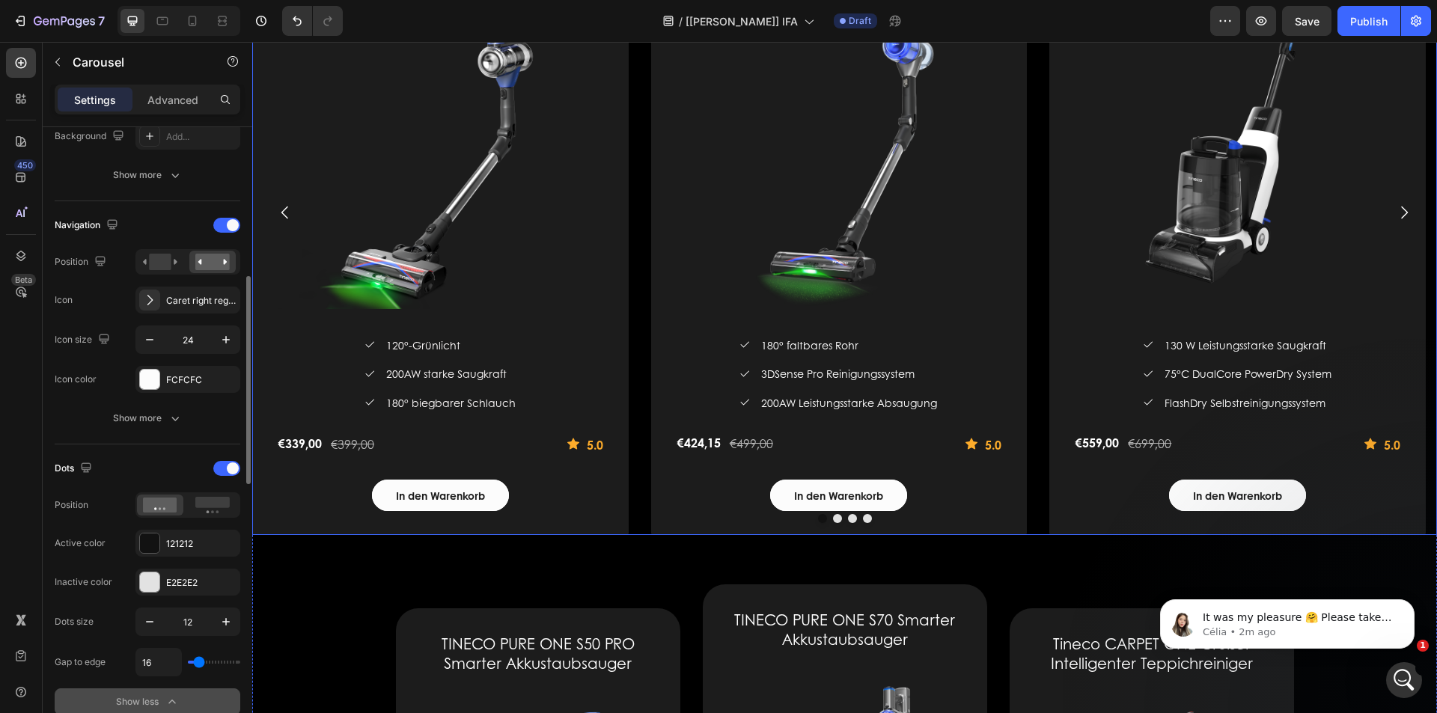
scroll to position [2346, 0]
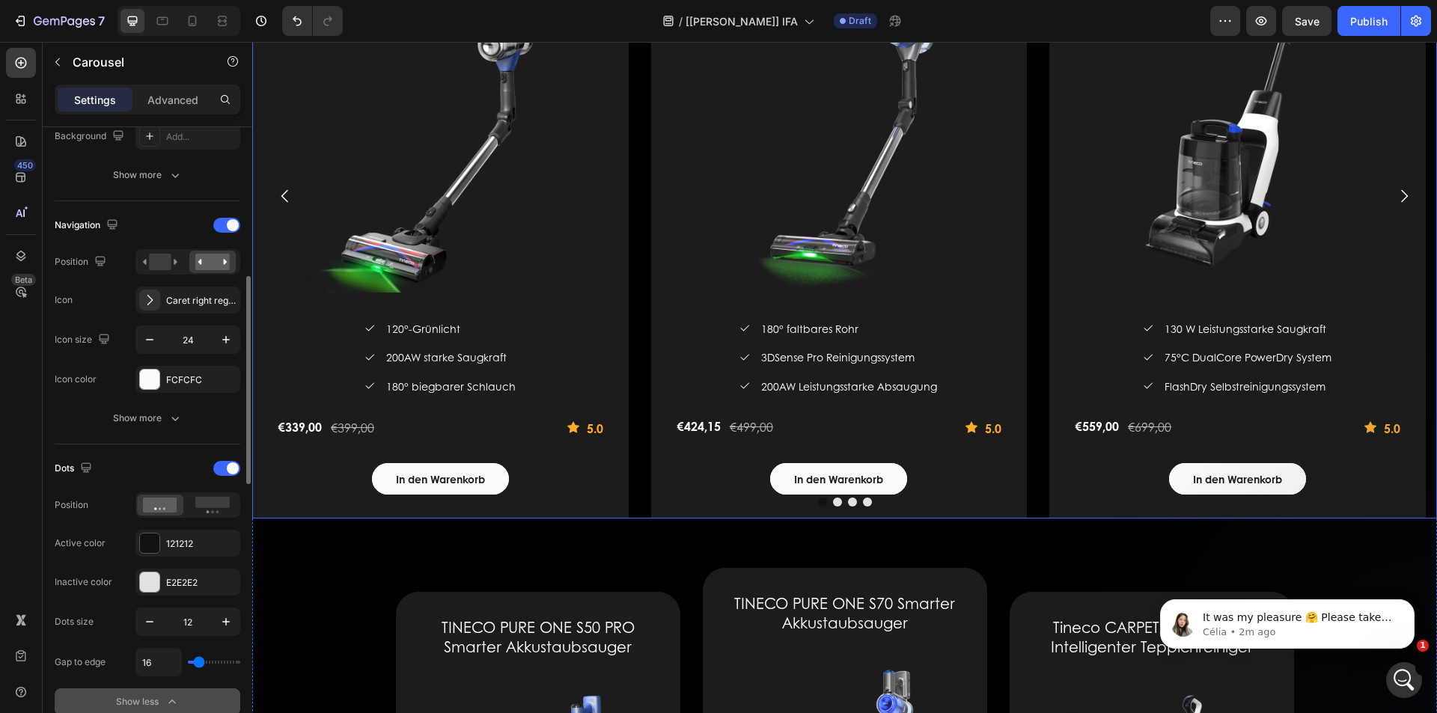
click at [642, 383] on div "TINECO PURE ONE S50 PRO Smarter Akkustaubsauger (P) Title (P) Images & Gallery …" at bounding box center [844, 196] width 1185 height 644
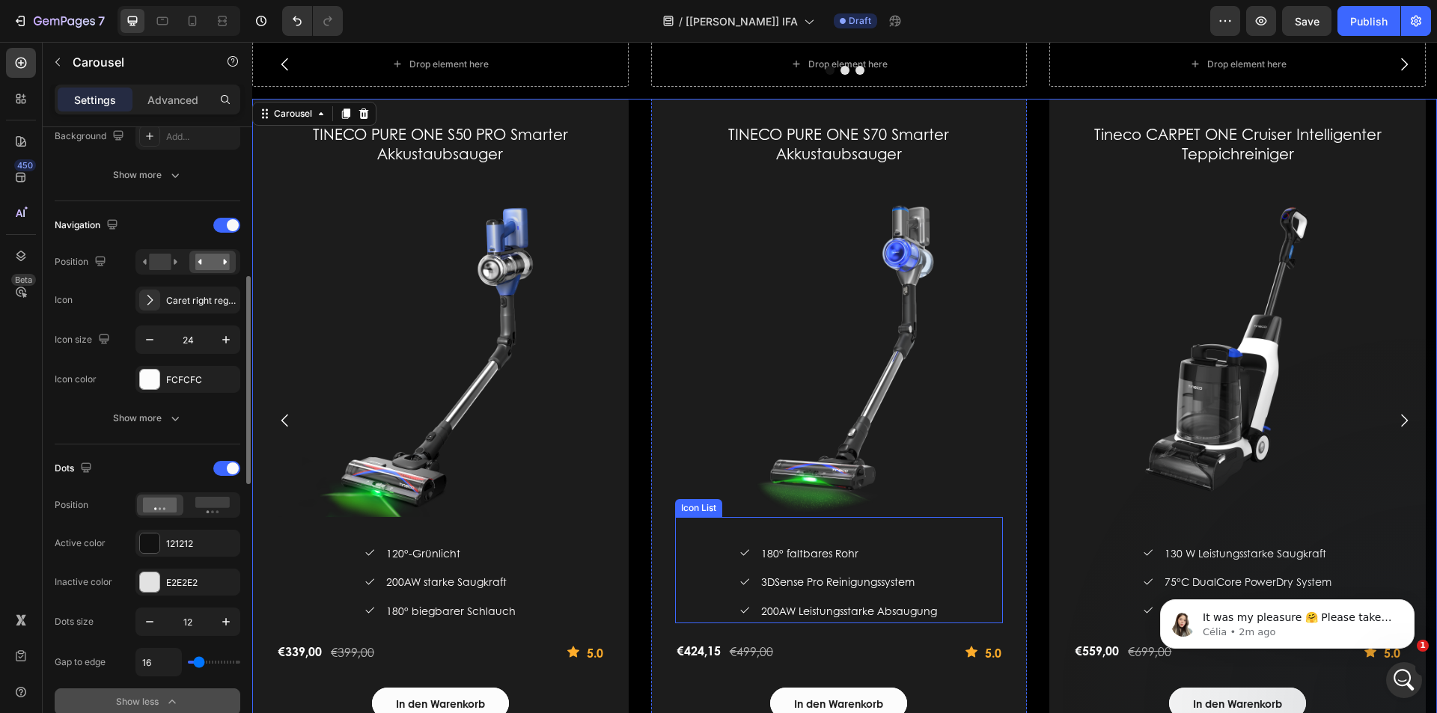
scroll to position [2046, 0]
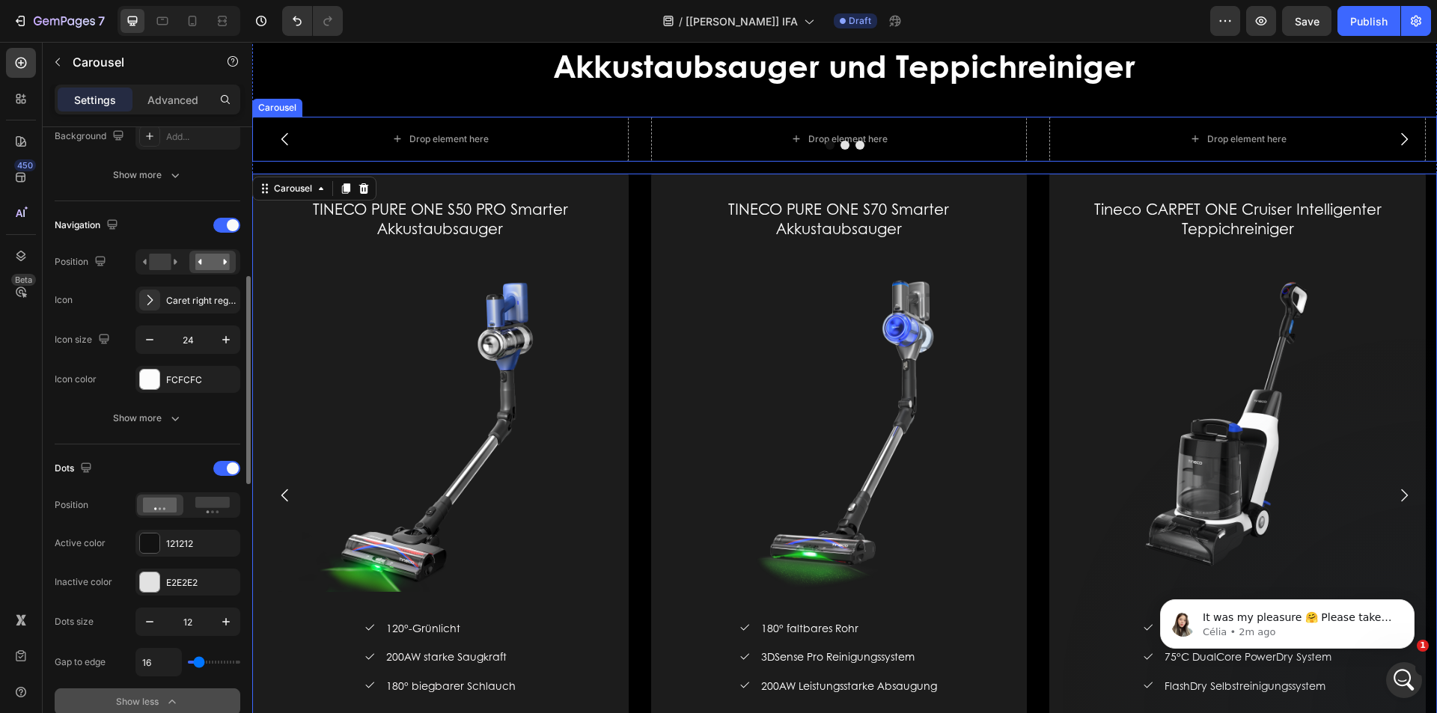
click at [644, 141] on div at bounding box center [844, 145] width 1185 height 9
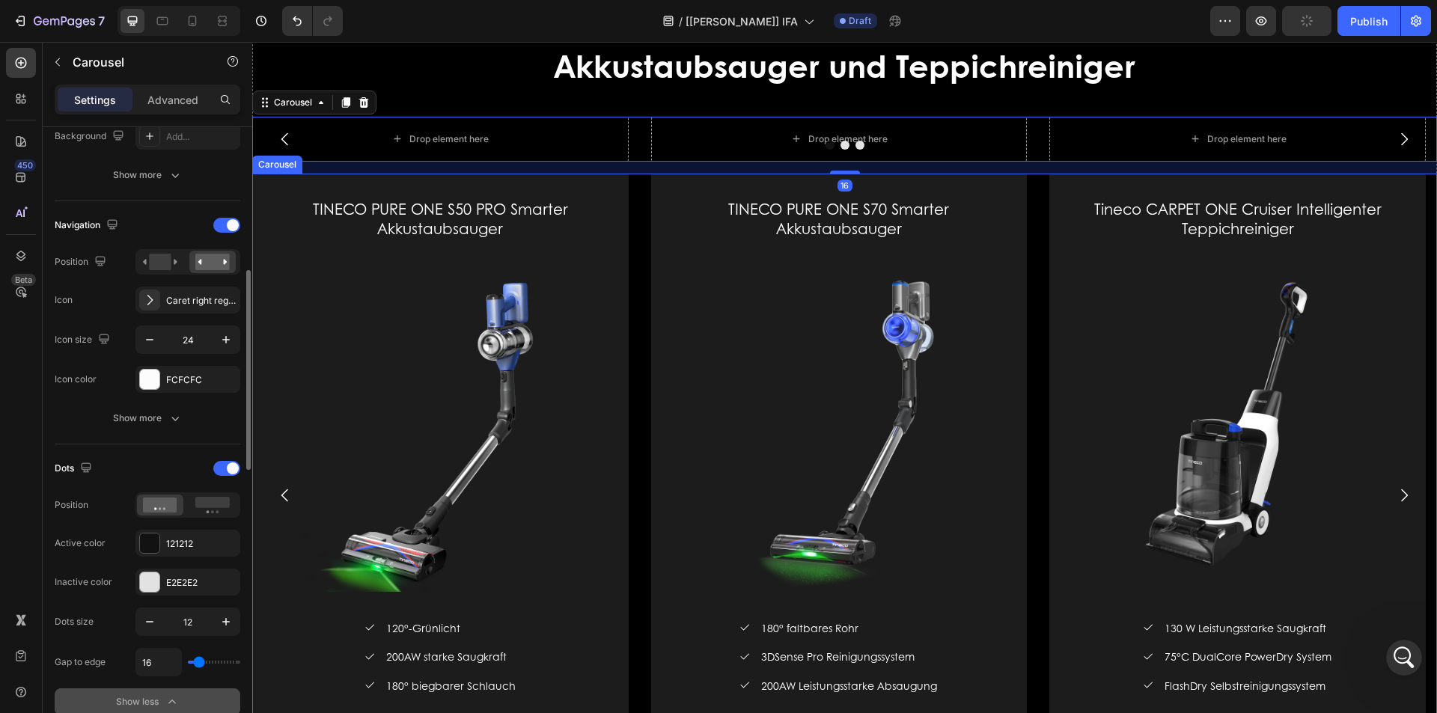
click at [637, 216] on div "TINECO PURE ONE S50 PRO Smarter Akkustaubsauger (P) Title (P) Images & Gallery …" at bounding box center [844, 496] width 1185 height 644
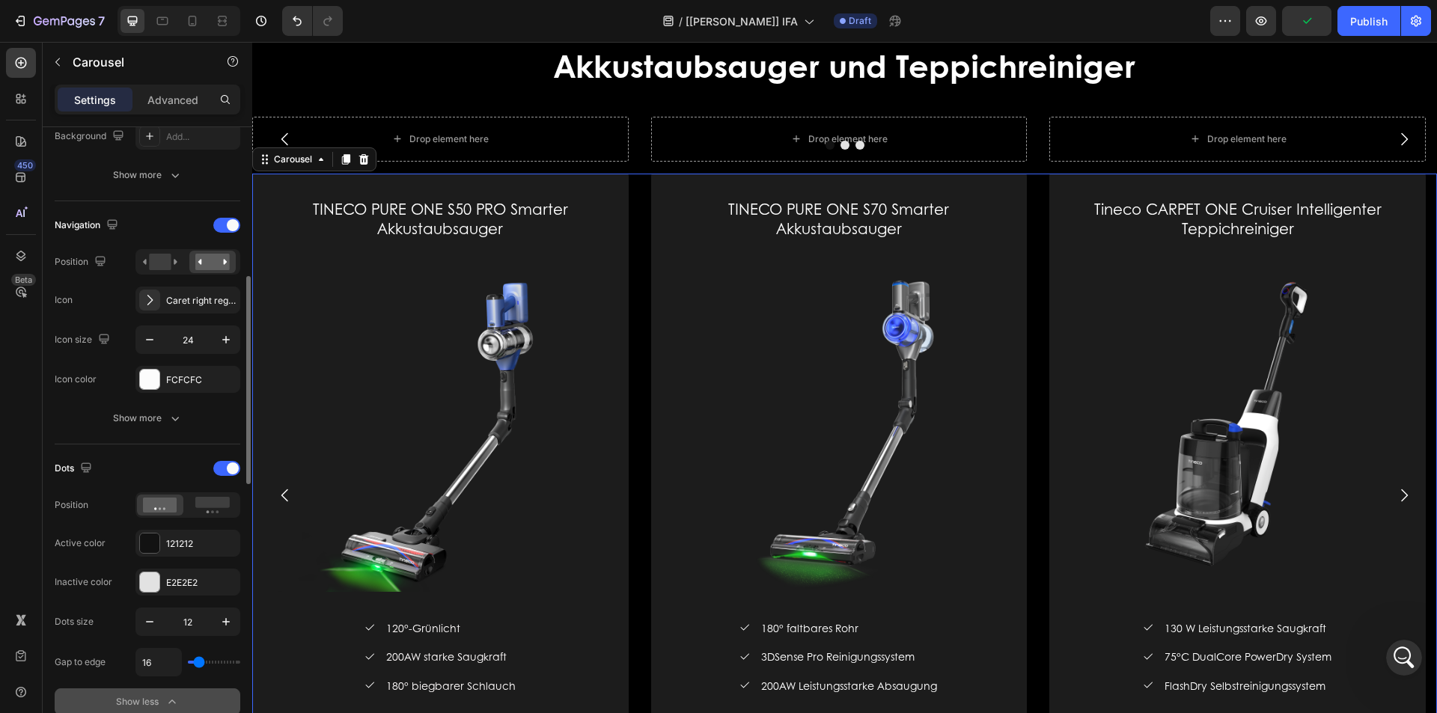
click at [637, 216] on div "TINECO PURE ONE S50 PRO Smarter Akkustaubsauger (P) Title (P) Images & Gallery …" at bounding box center [844, 496] width 1185 height 644
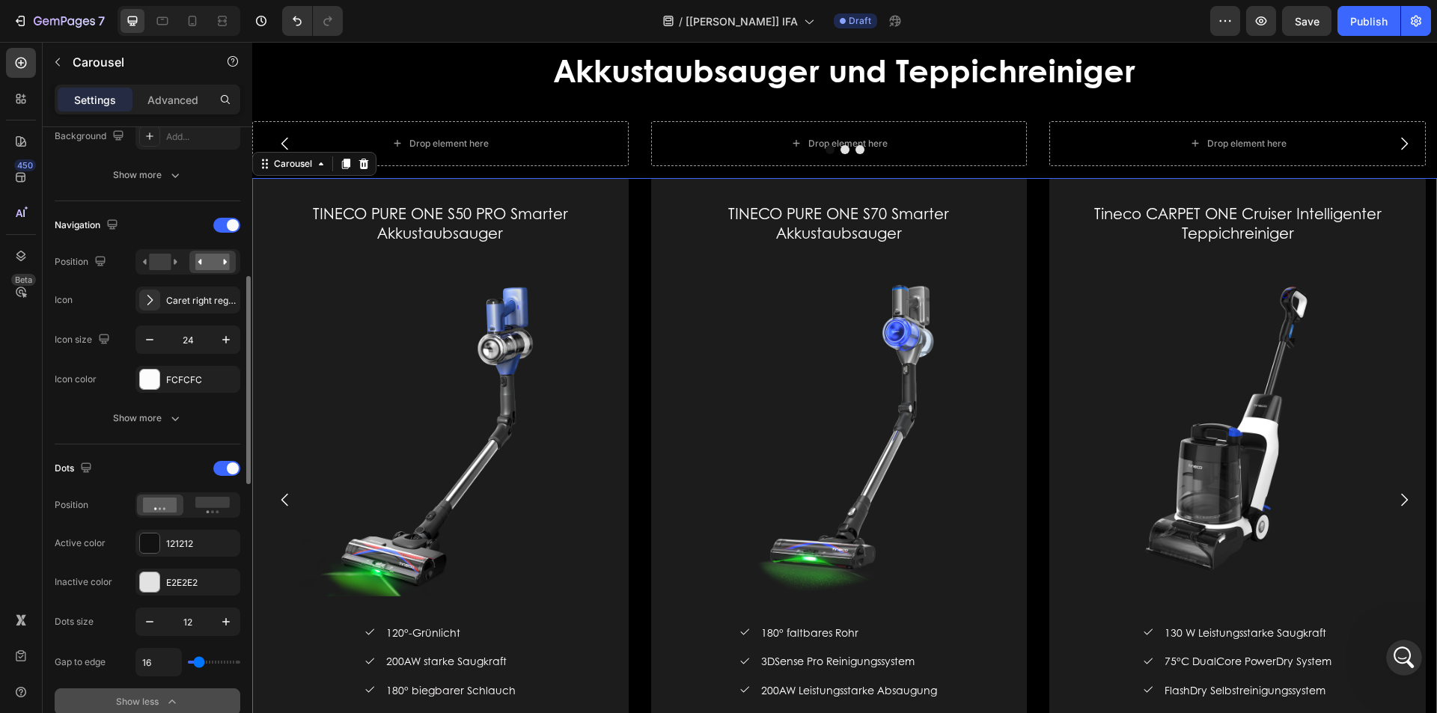
scroll to position [2121, 0]
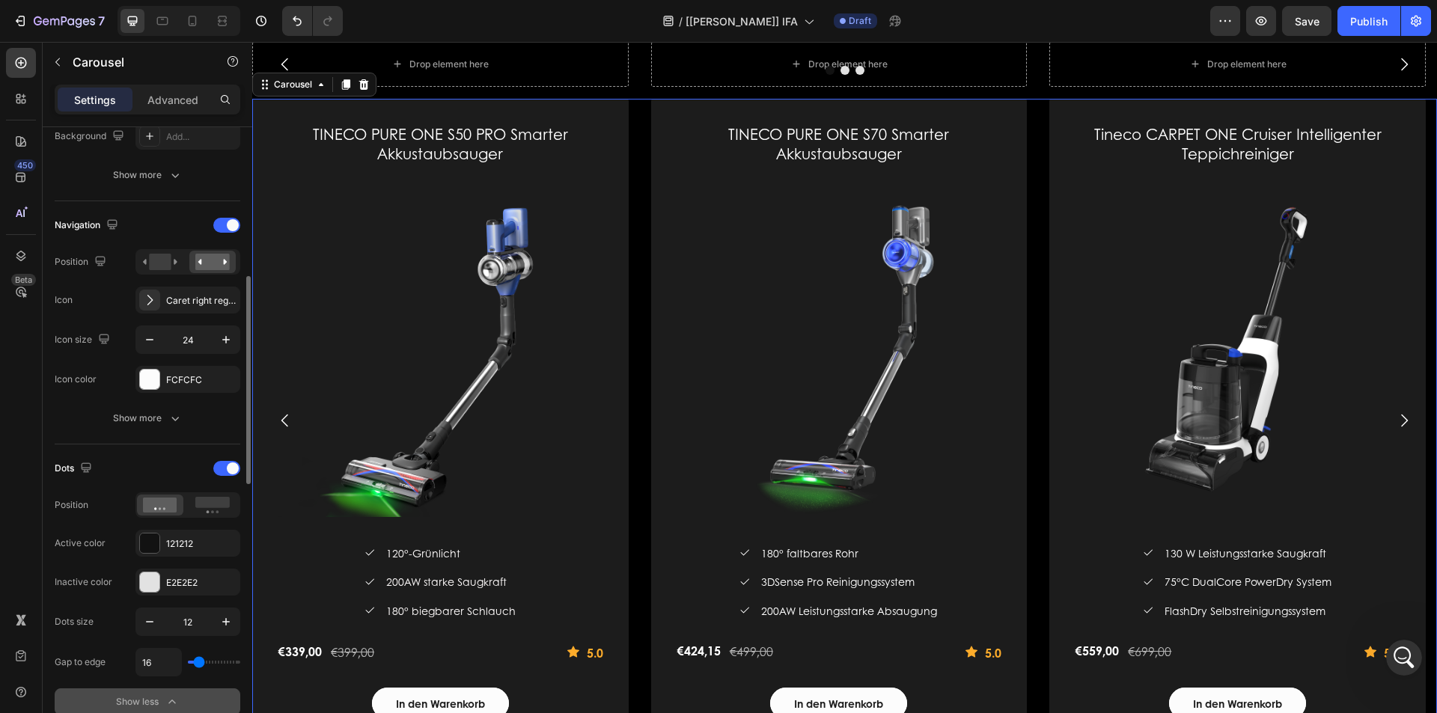
click at [1395, 417] on icon "Carousel Next Arrow" at bounding box center [1404, 421] width 18 height 18
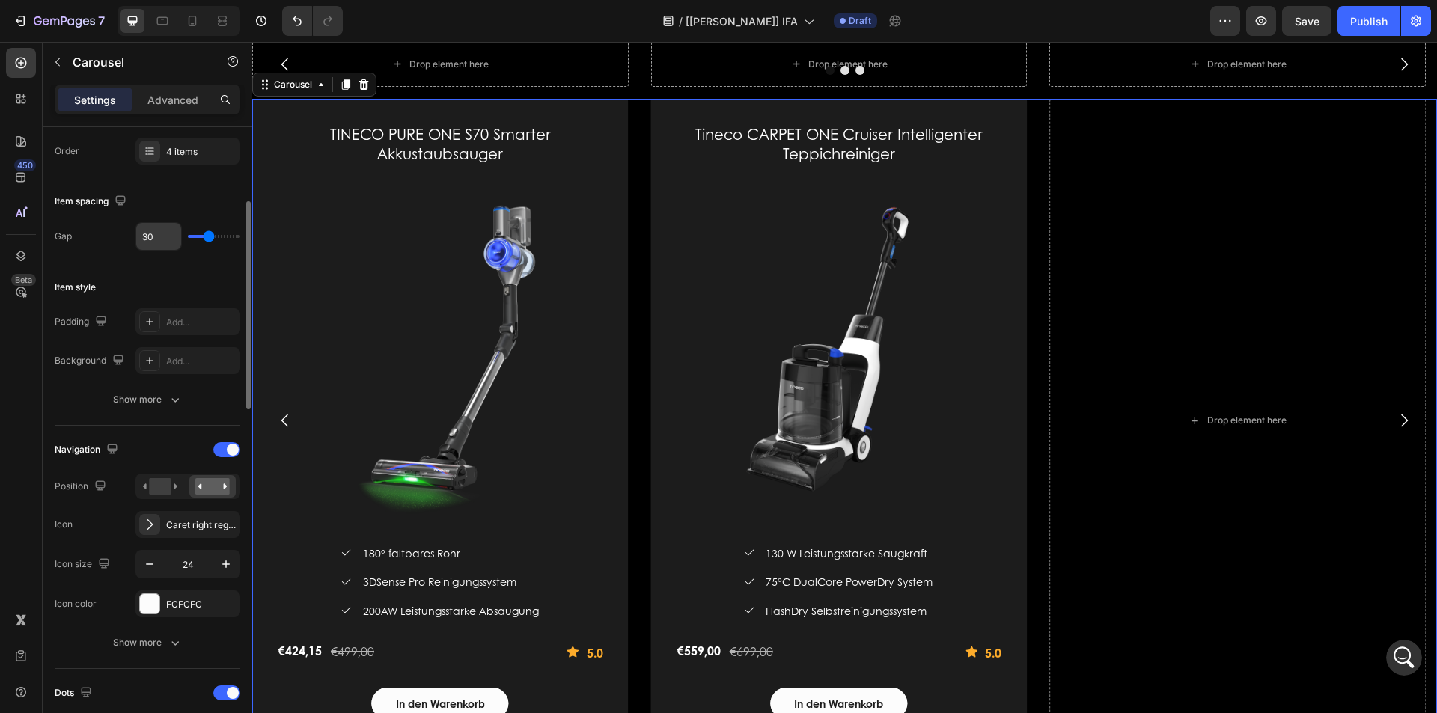
scroll to position [75, 0]
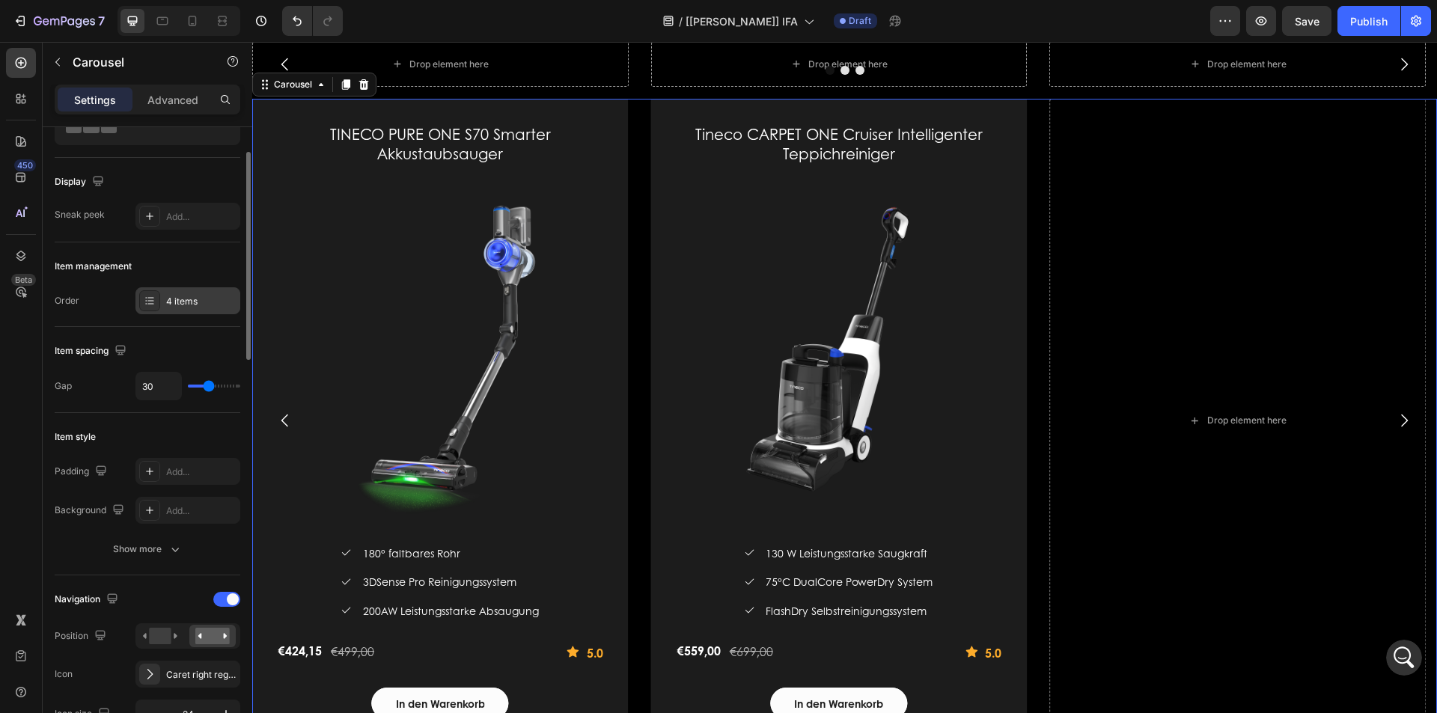
click at [176, 295] on div "4 items" at bounding box center [201, 301] width 70 height 13
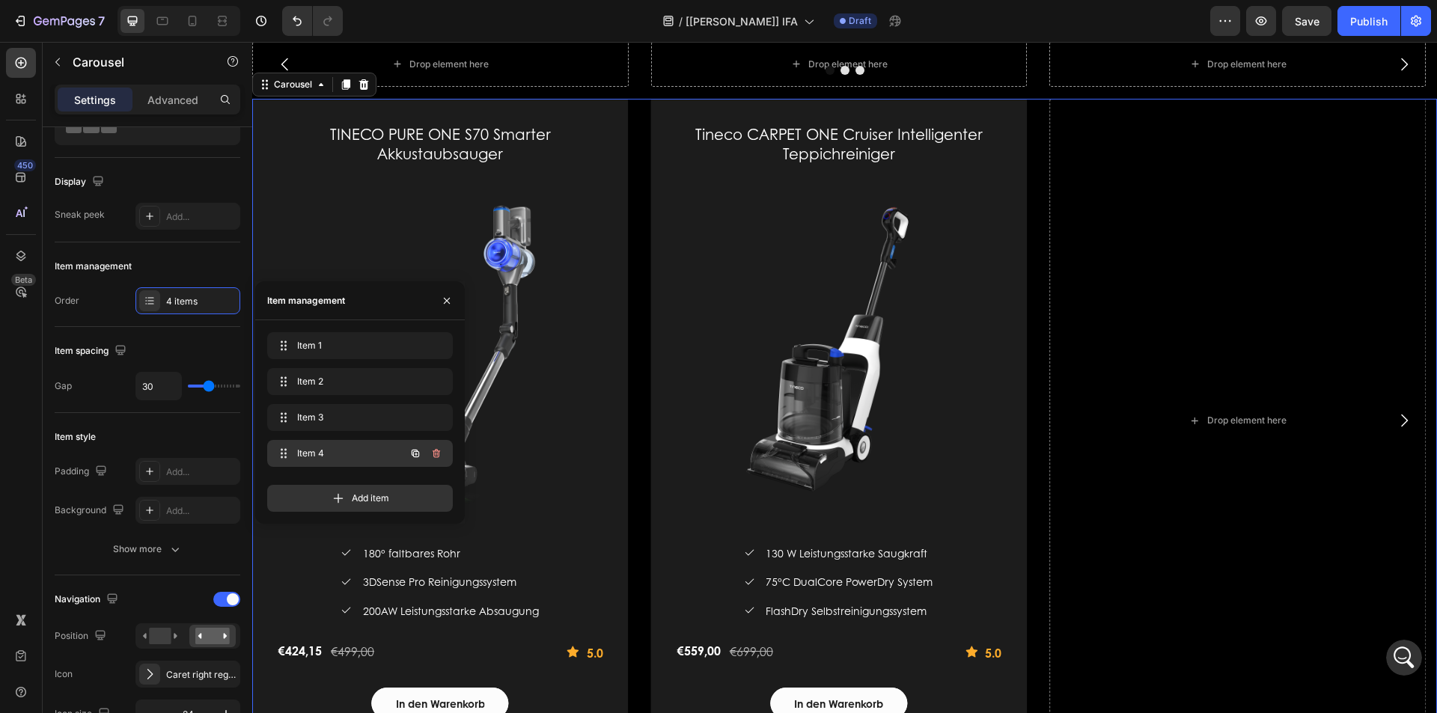
click at [335, 451] on span "Item 4" at bounding box center [339, 453] width 85 height 13
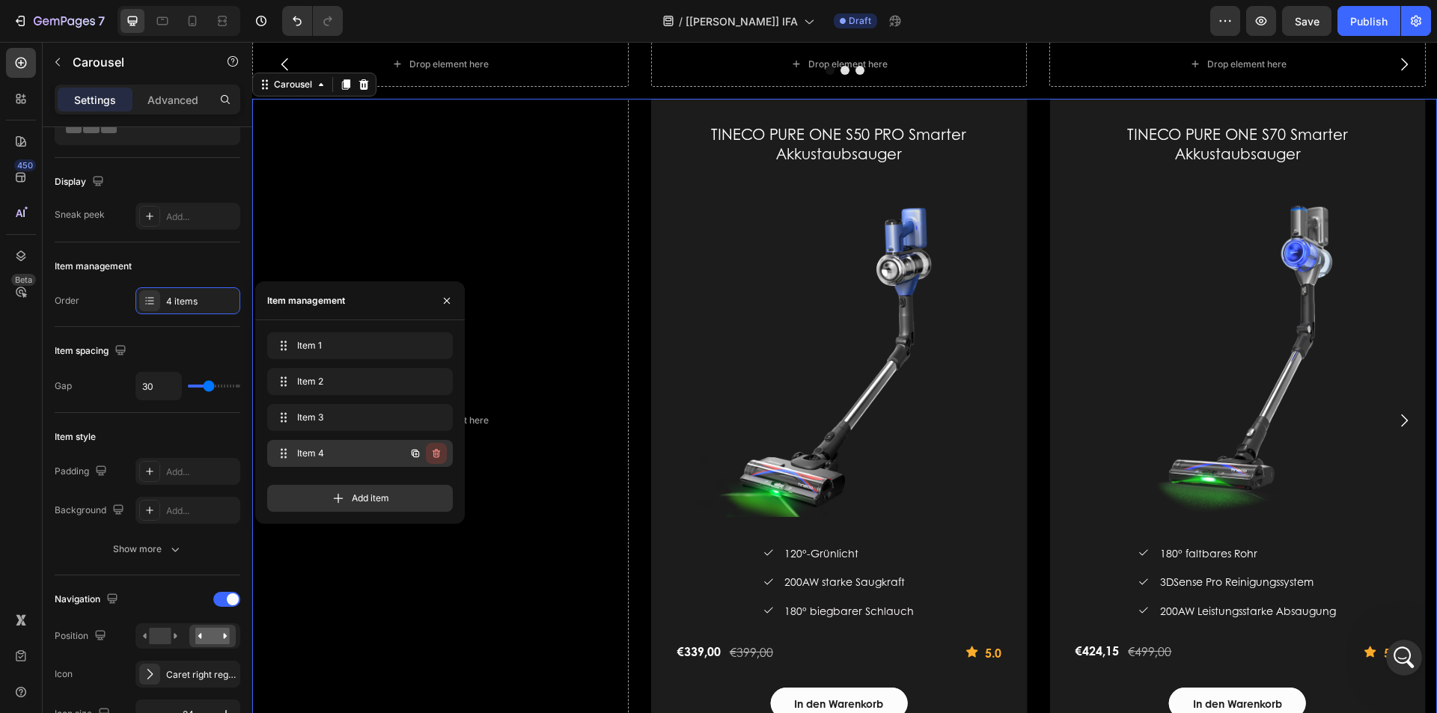
click at [433, 451] on icon "button" at bounding box center [436, 453] width 7 height 9
click at [418, 458] on div "Delete" at bounding box center [426, 453] width 28 height 13
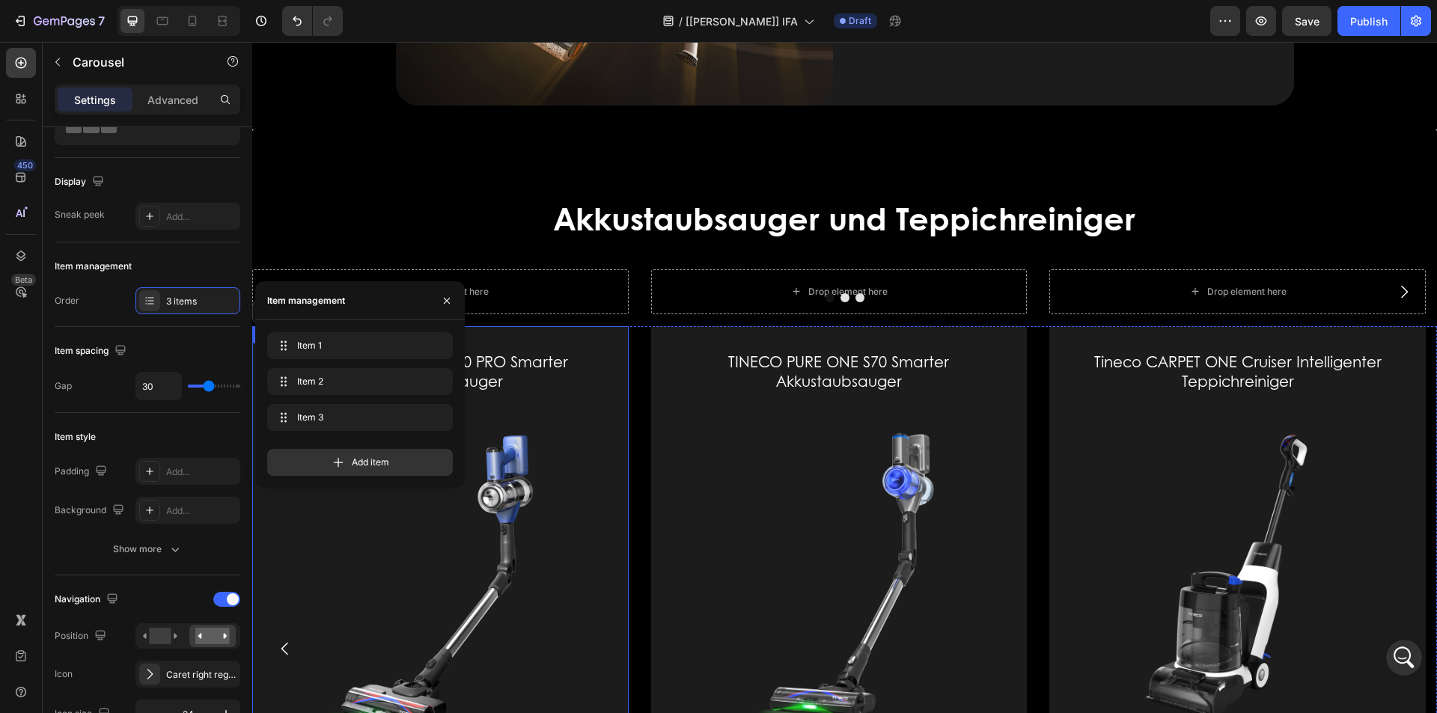
scroll to position [1971, 0]
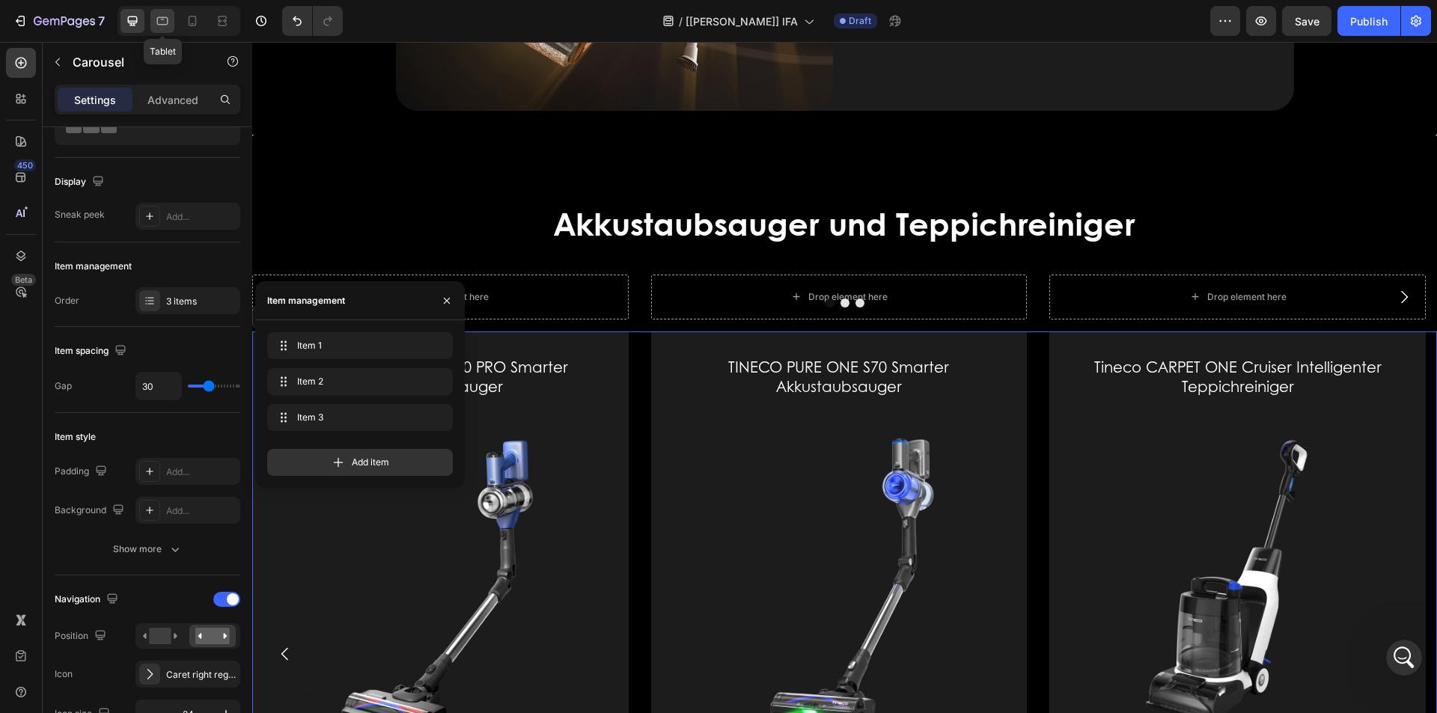
click at [156, 18] on icon at bounding box center [162, 20] width 15 height 15
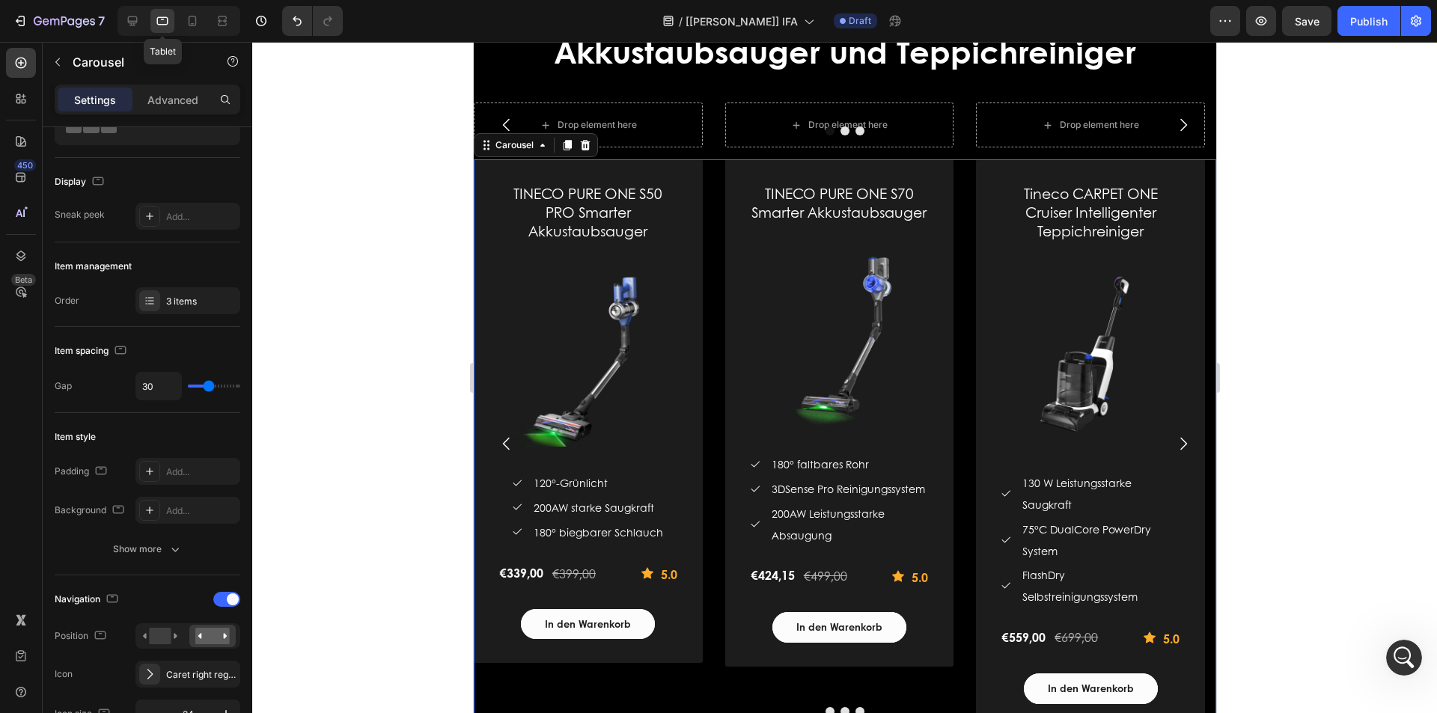
scroll to position [2036, 0]
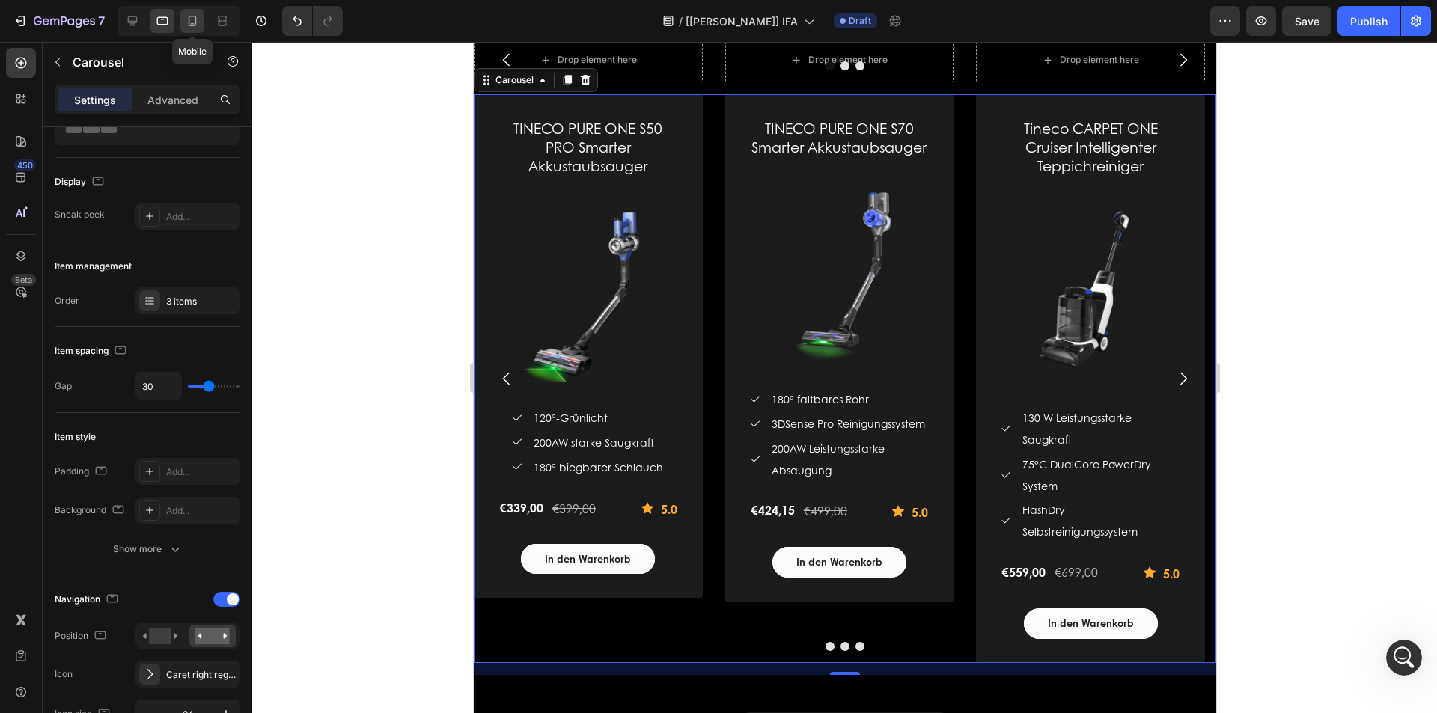
click at [192, 20] on icon at bounding box center [192, 20] width 15 height 15
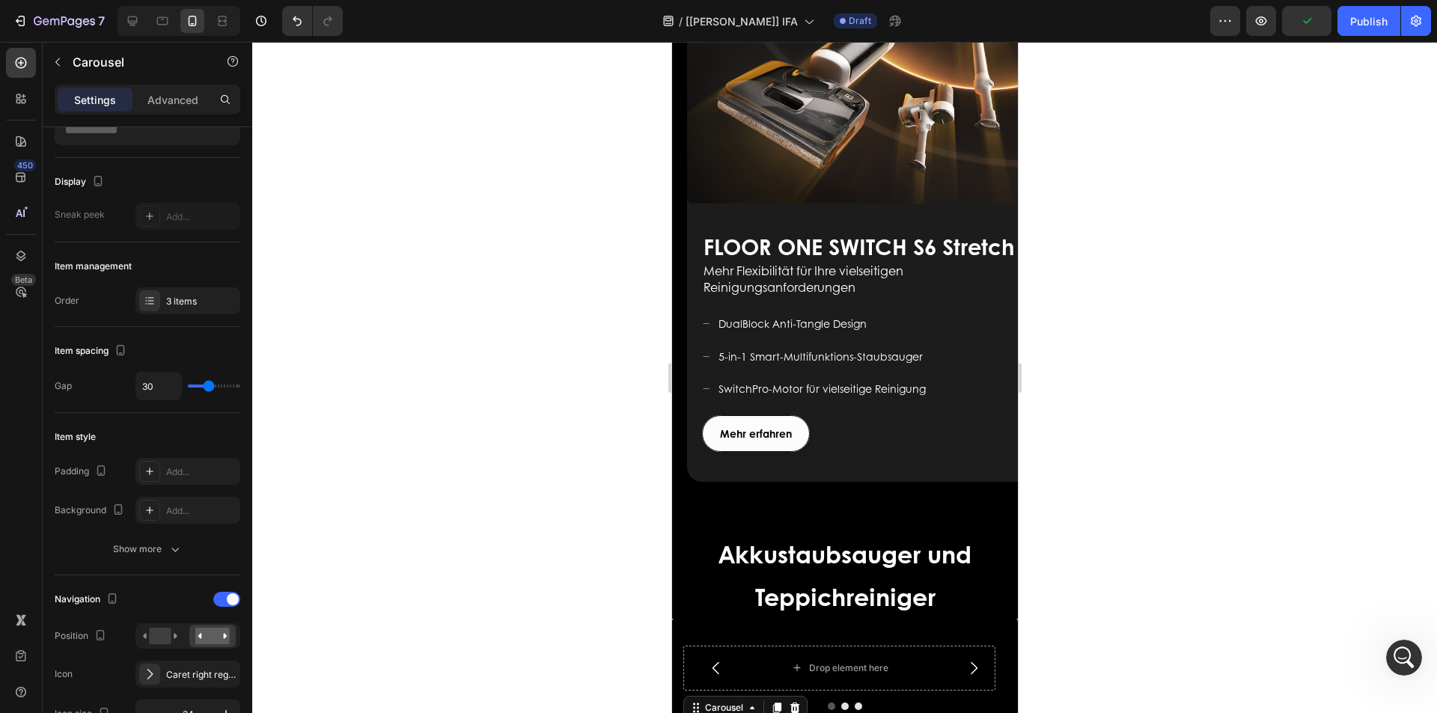
scroll to position [1925, 0]
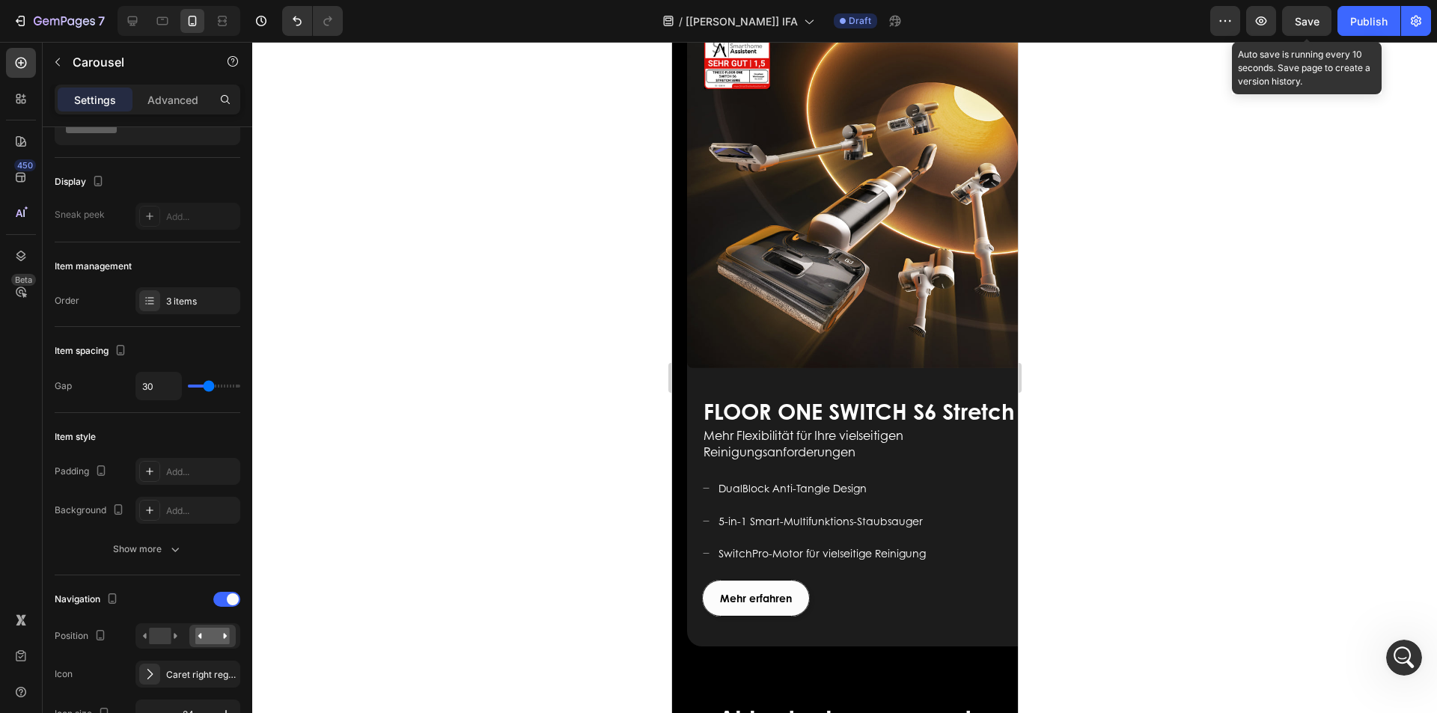
click at [1306, 19] on span "Save" at bounding box center [1307, 21] width 25 height 13
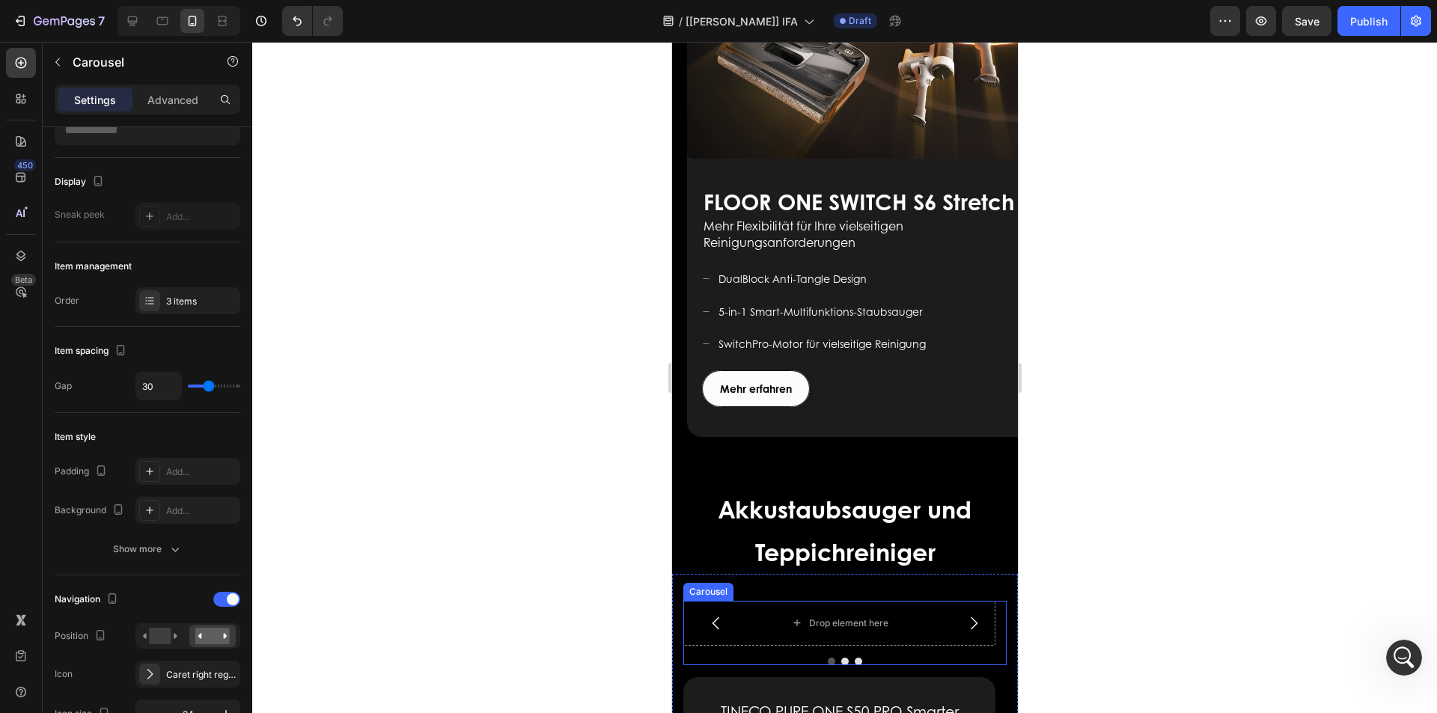
scroll to position [2449, 0]
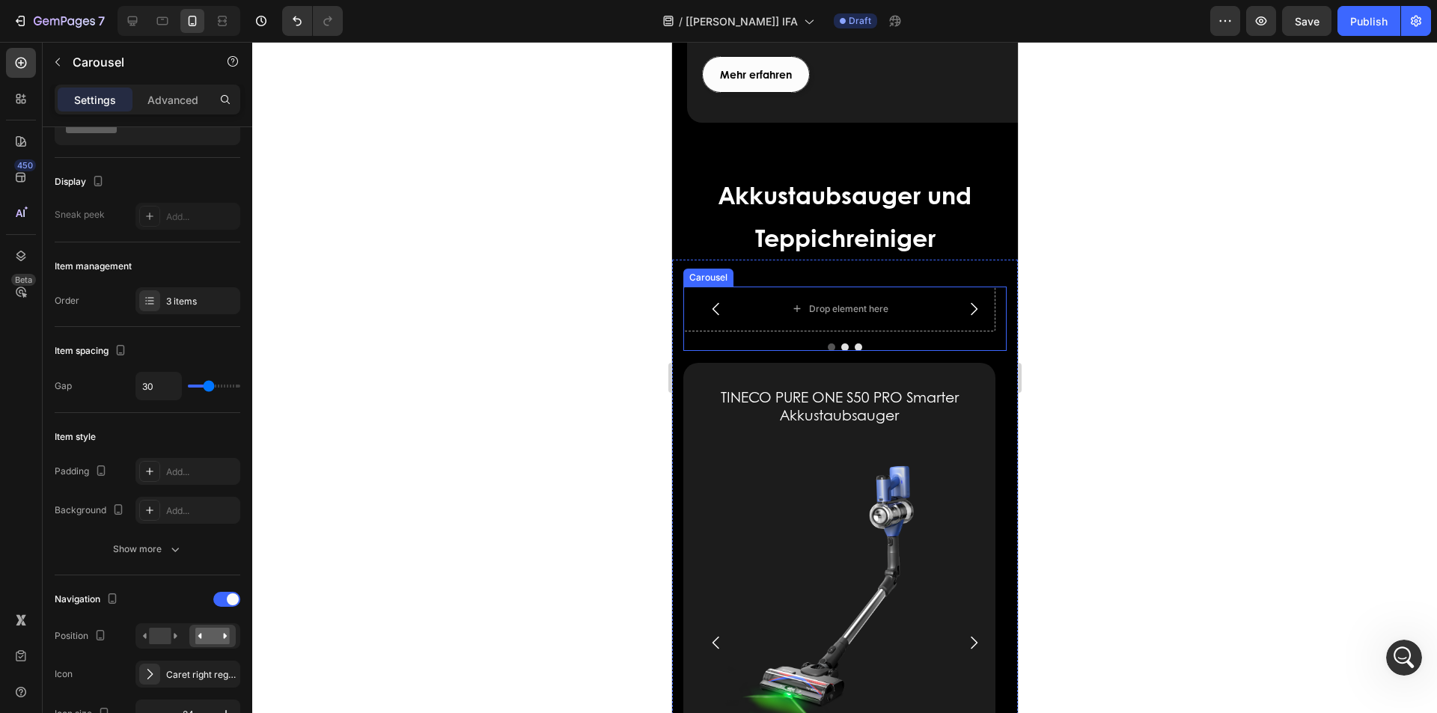
click at [952, 288] on button "Carousel Next Arrow" at bounding box center [973, 309] width 42 height 42
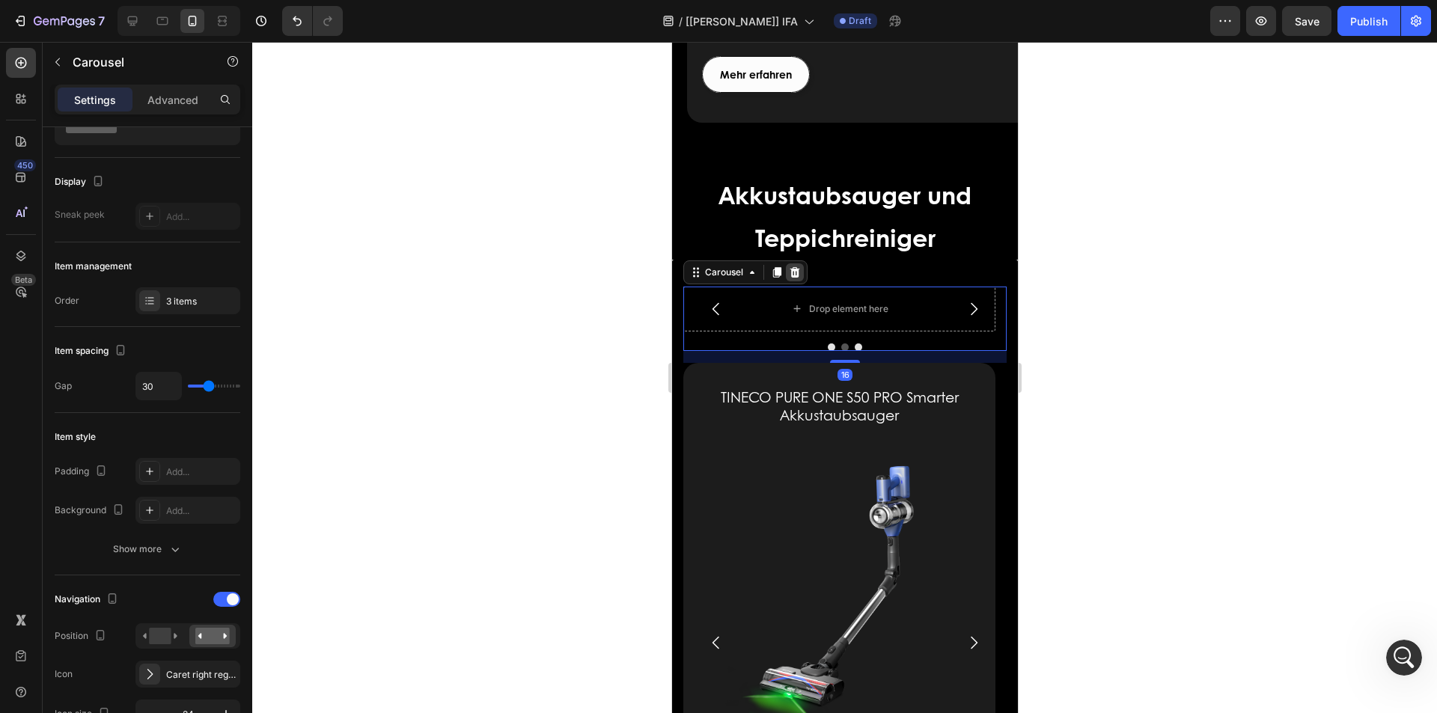
click at [790, 267] on icon at bounding box center [795, 272] width 10 height 10
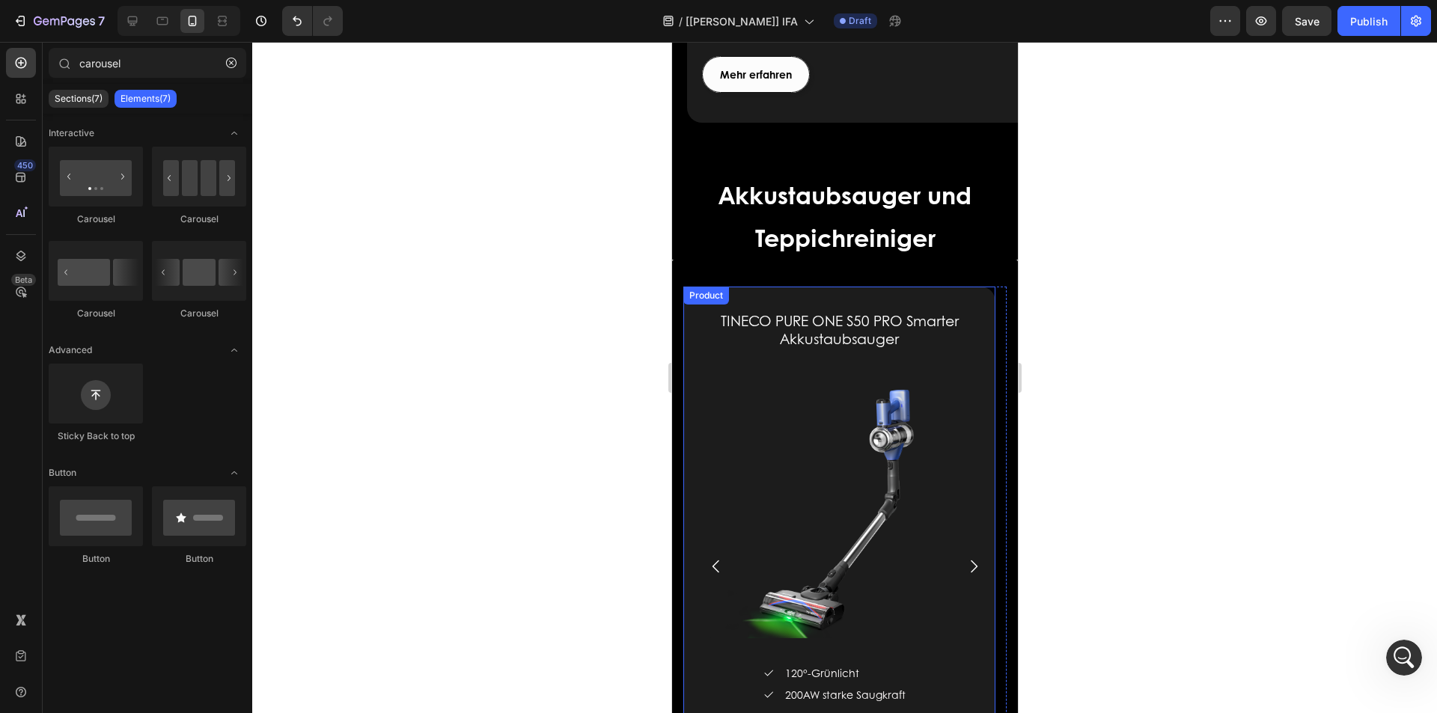
click at [742, 287] on div "TINECO PURE ONE S50 PRO Smarter Akkustaubsauger (P) Title (P) Images & Gallery …" at bounding box center [839, 567] width 312 height 561
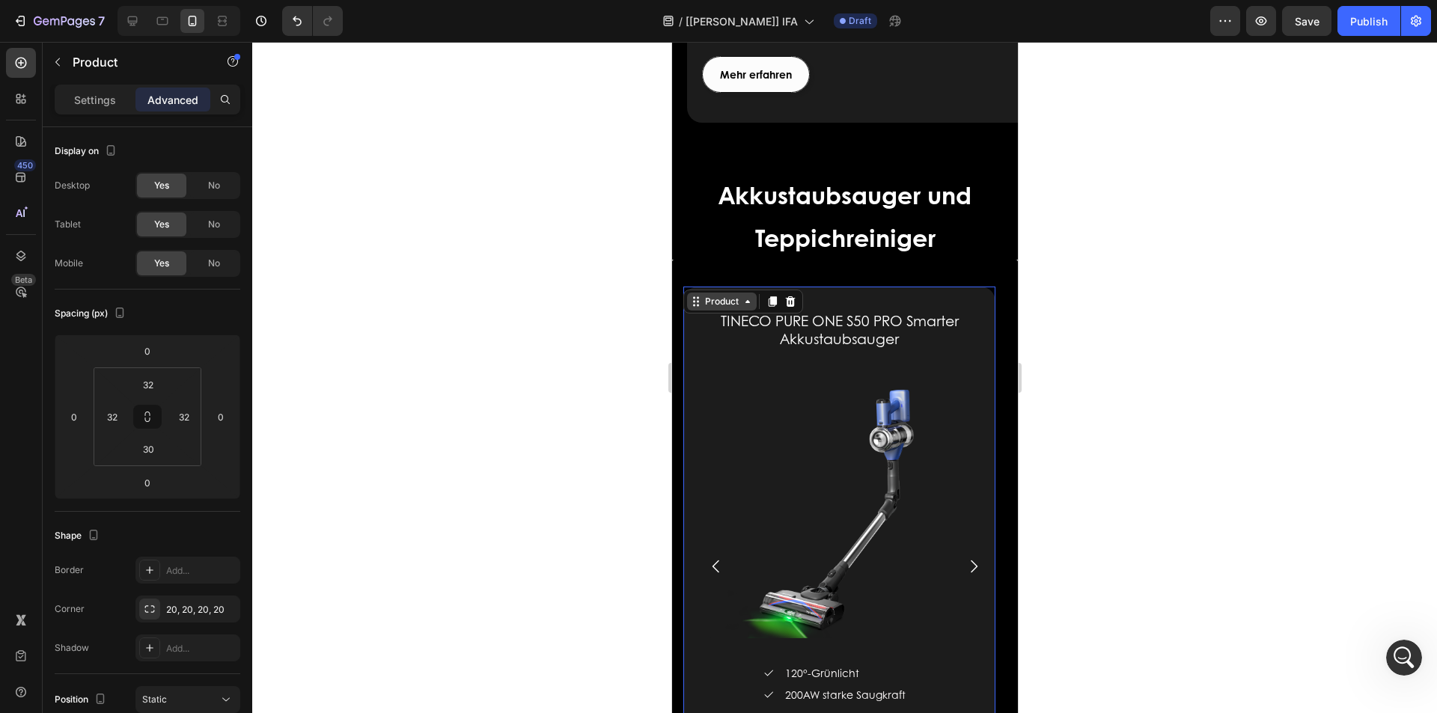
click at [701, 293] on div "Product" at bounding box center [721, 302] width 70 height 18
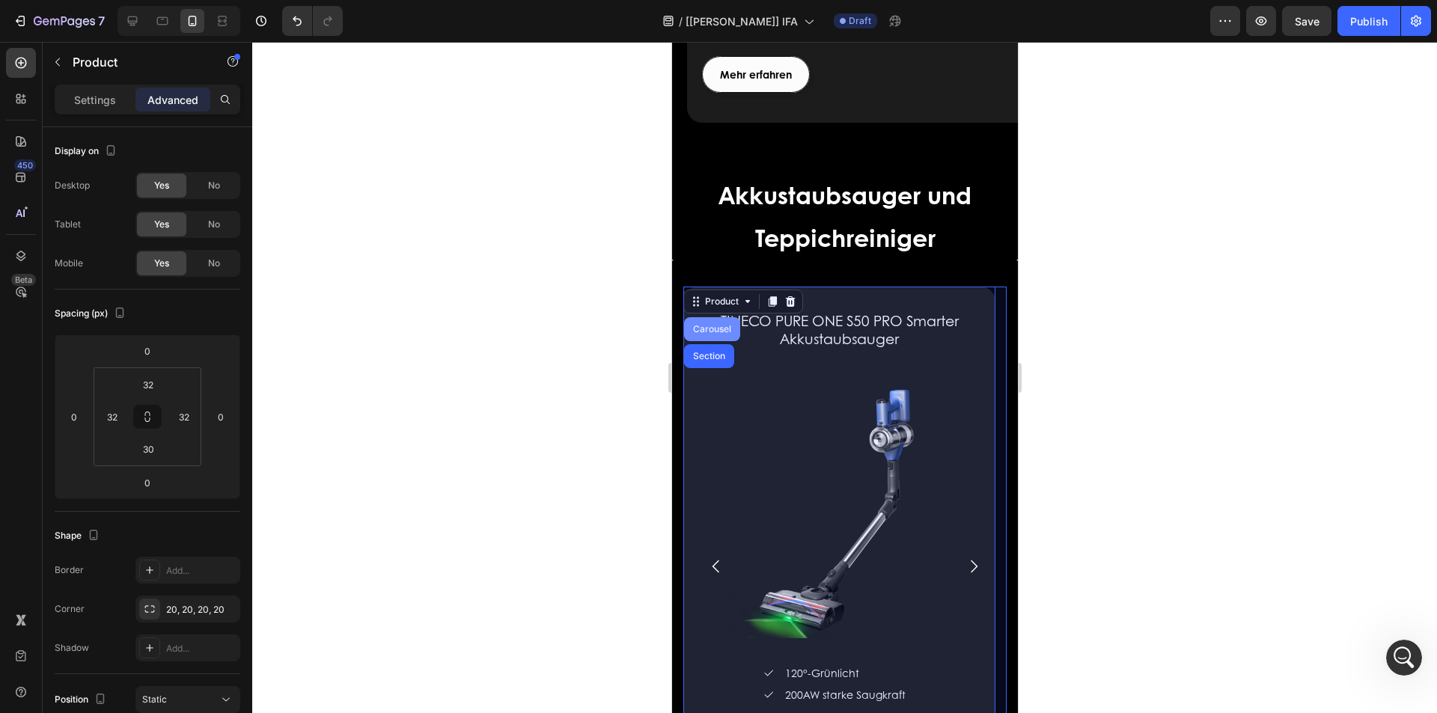
click at [703, 317] on div "Carousel" at bounding box center [711, 329] width 56 height 24
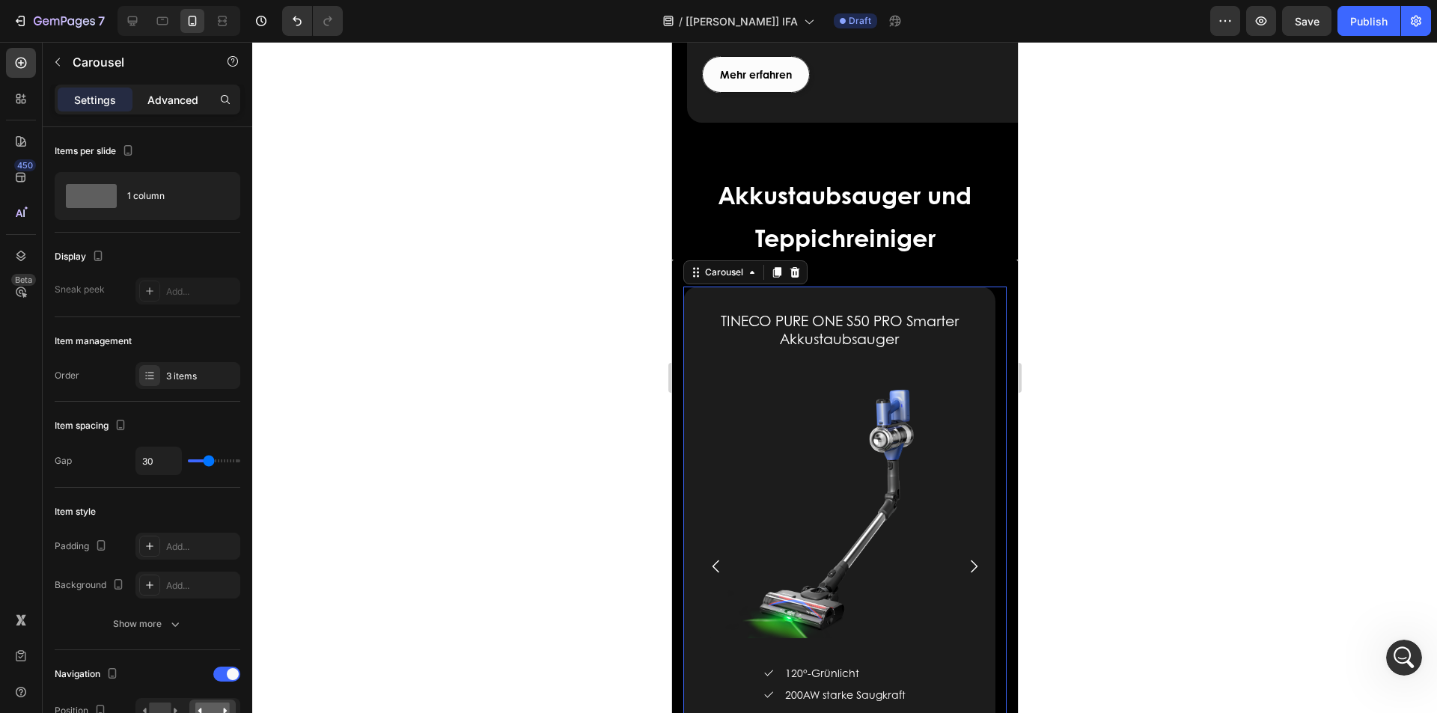
click at [169, 103] on p "Advanced" at bounding box center [172, 100] width 51 height 16
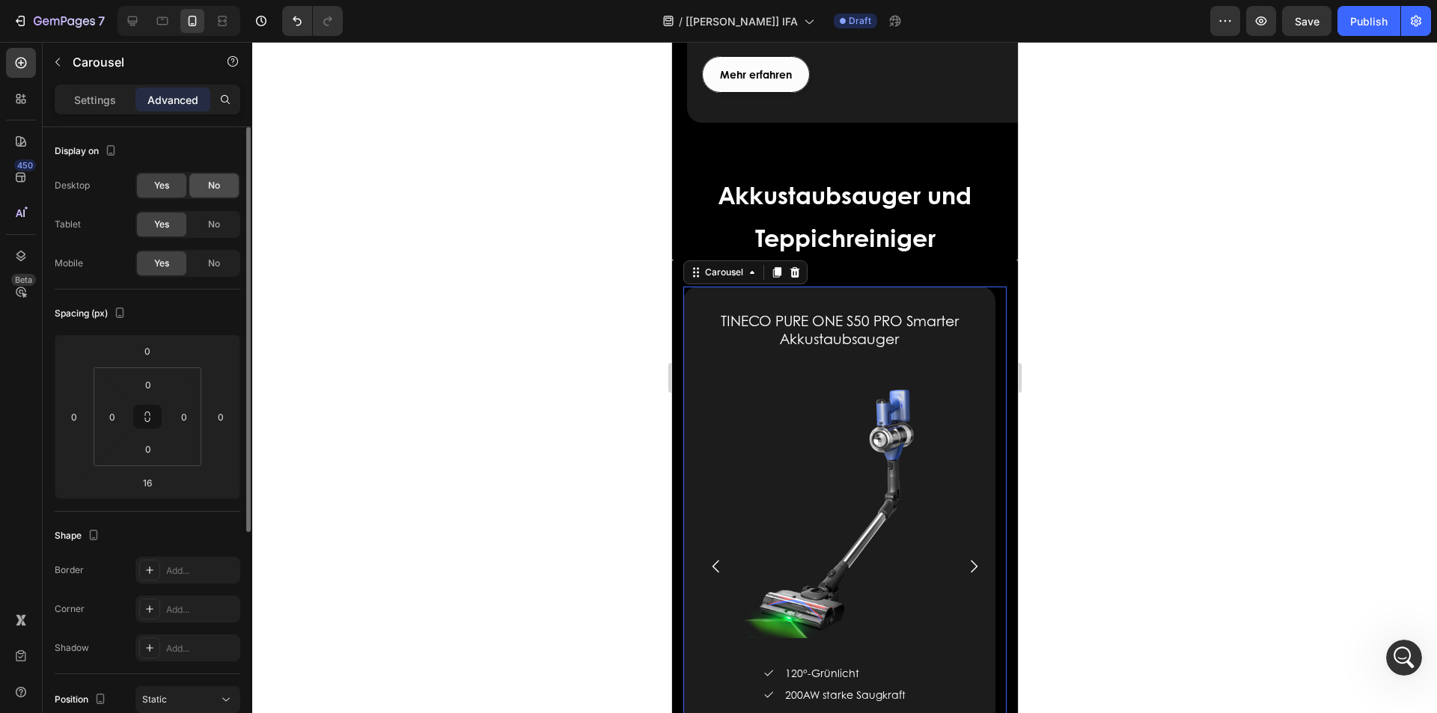
click at [212, 223] on span "No" at bounding box center [214, 224] width 12 height 13
click at [215, 186] on span "No" at bounding box center [214, 185] width 12 height 13
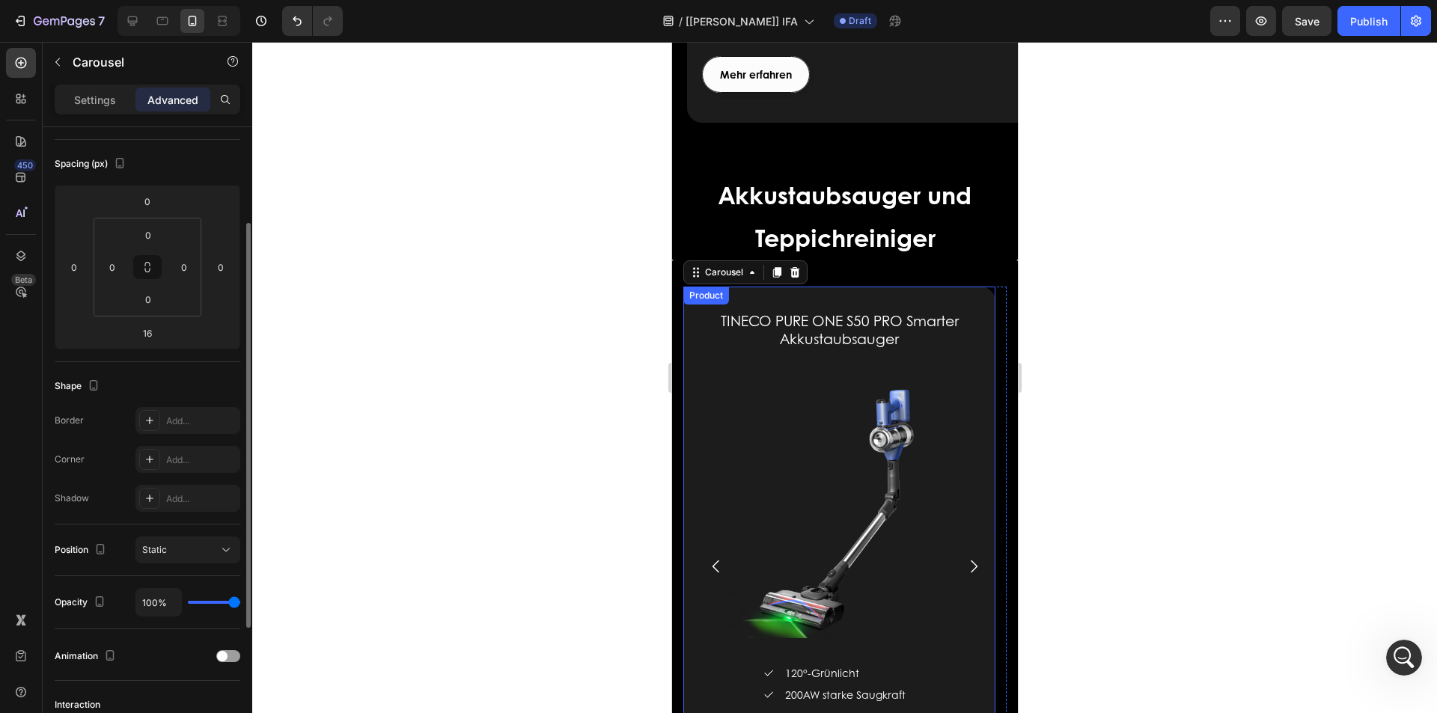
click at [747, 287] on div "TINECO PURE ONE S50 PRO Smarter Akkustaubsauger (P) Title (P) Images & Gallery …" at bounding box center [839, 567] width 312 height 561
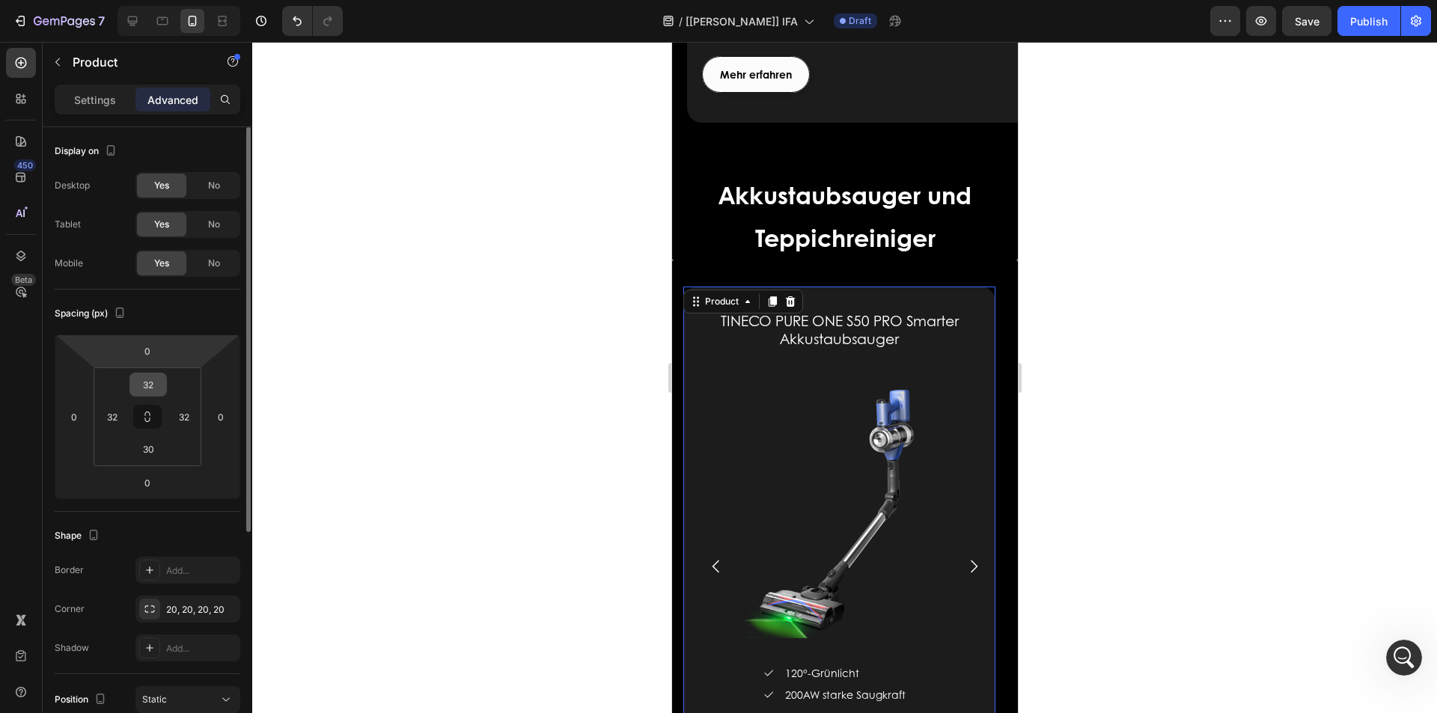
scroll to position [347, 0]
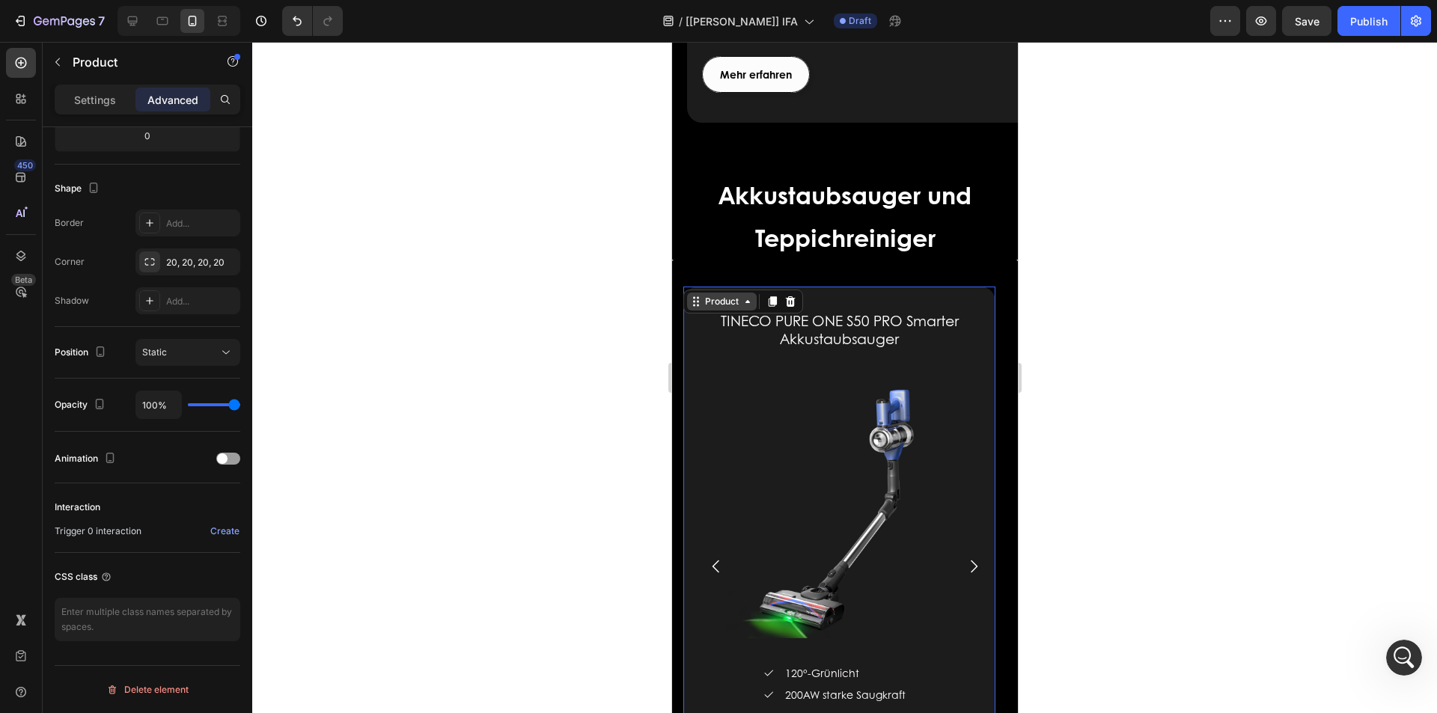
click at [719, 295] on div "Product" at bounding box center [721, 301] width 40 height 13
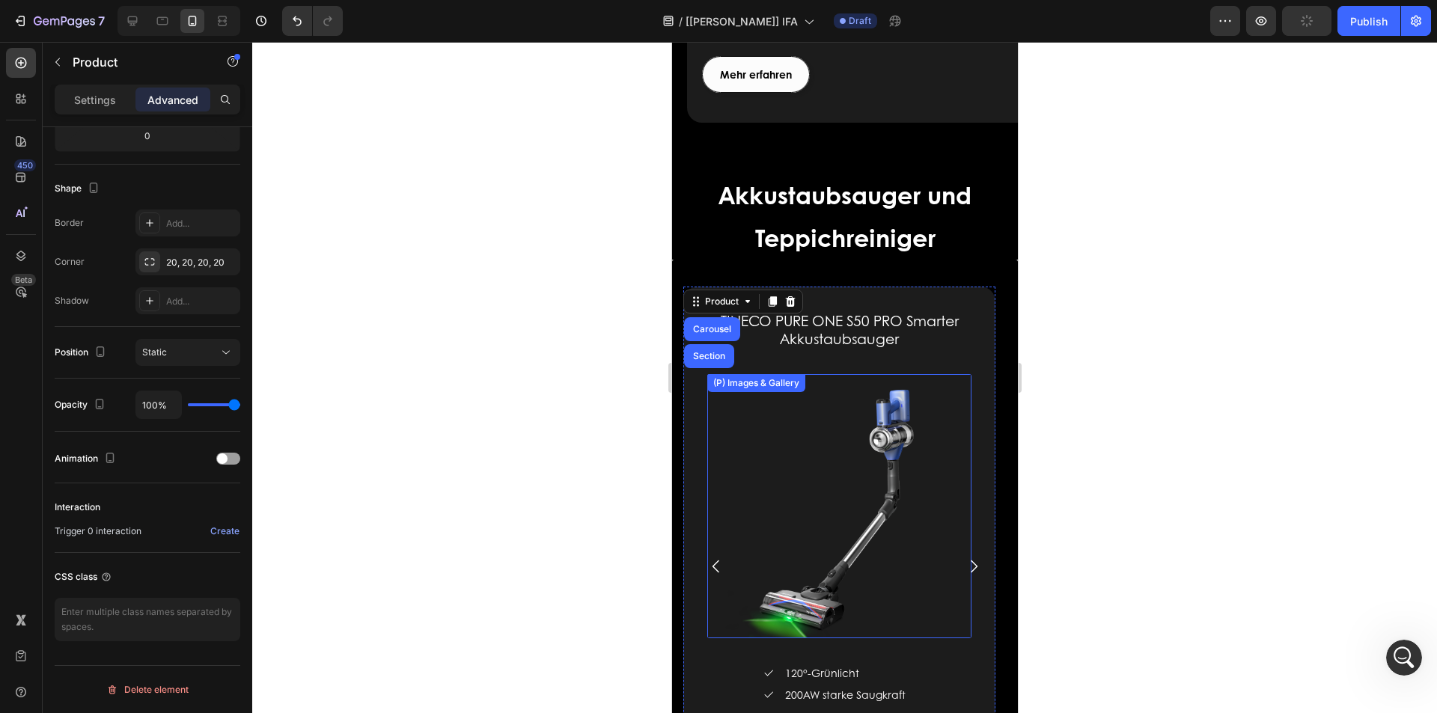
click at [814, 388] on img at bounding box center [838, 506] width 264 height 264
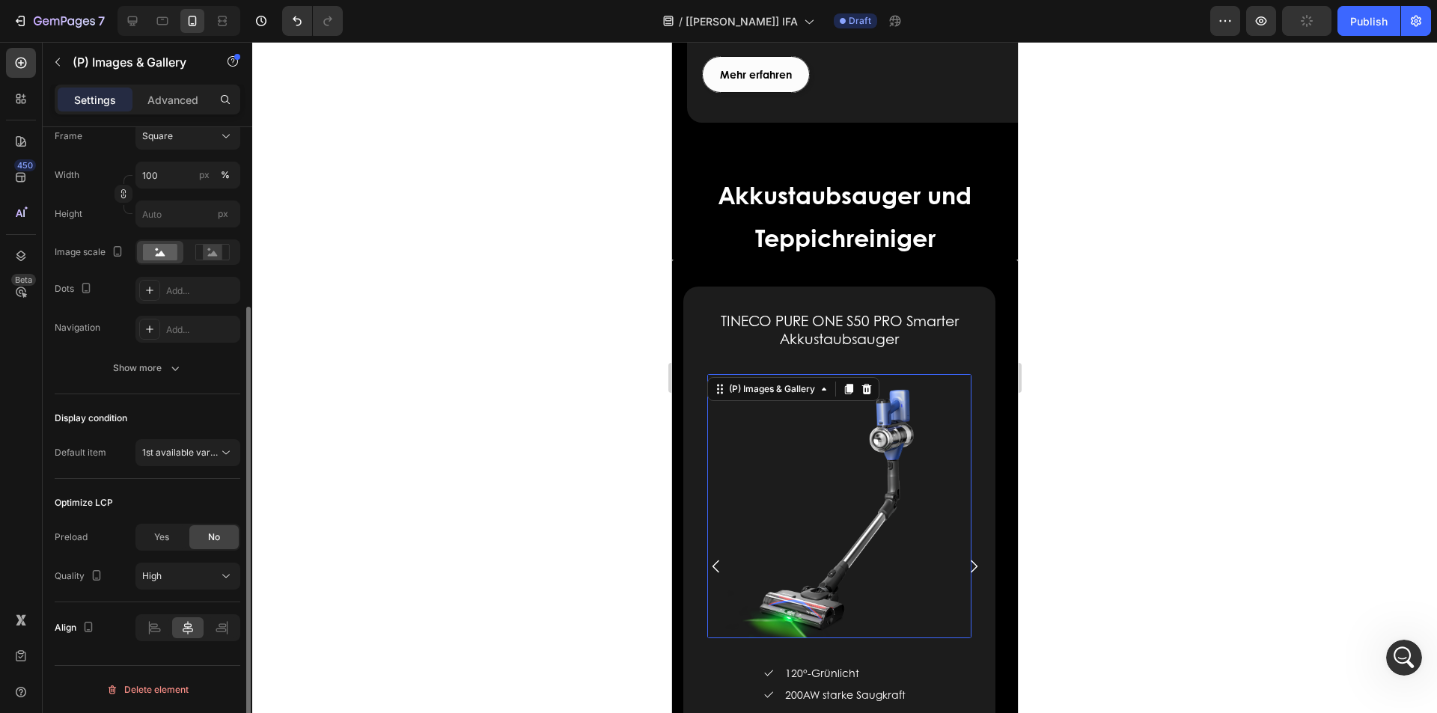
scroll to position [0, 0]
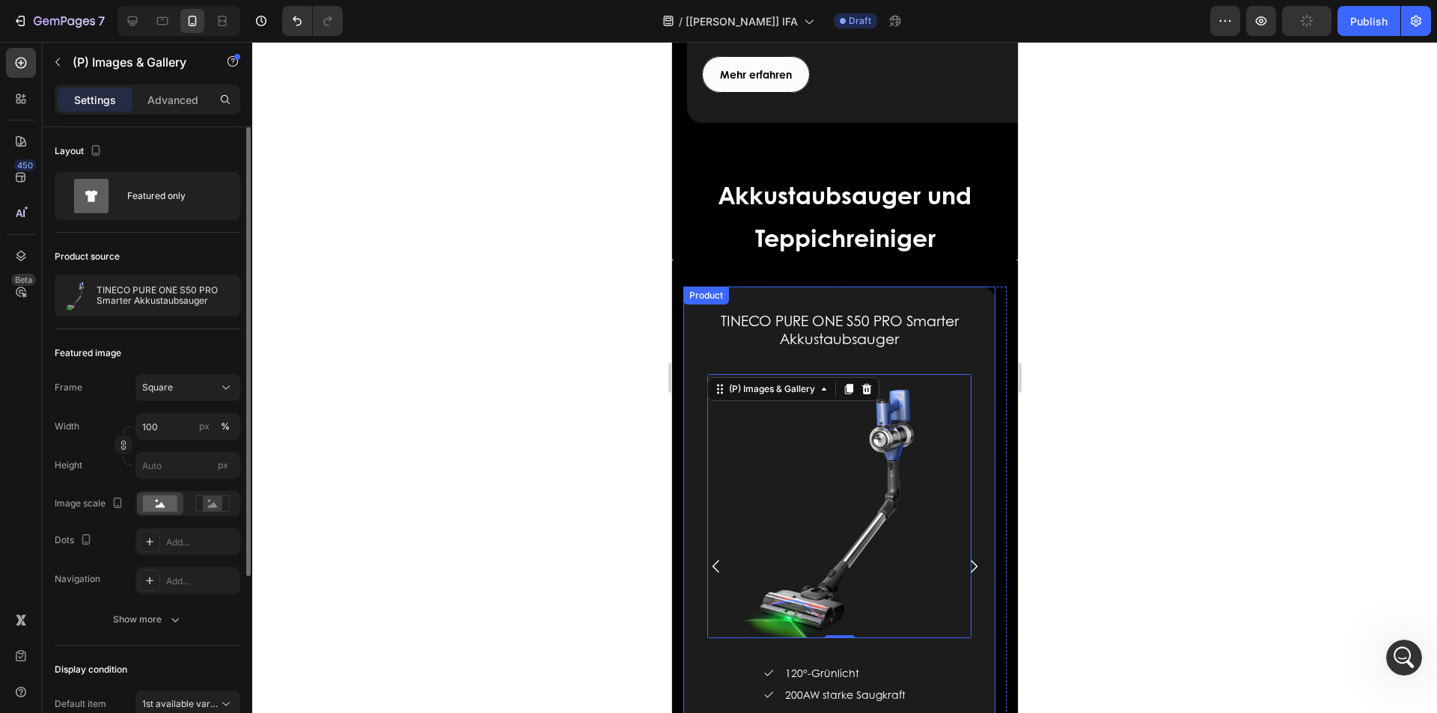
click at [892, 287] on div "TINECO PURE ONE S50 PRO Smarter Akkustaubsauger (P) Title (P) Images & Gallery …" at bounding box center [839, 567] width 312 height 561
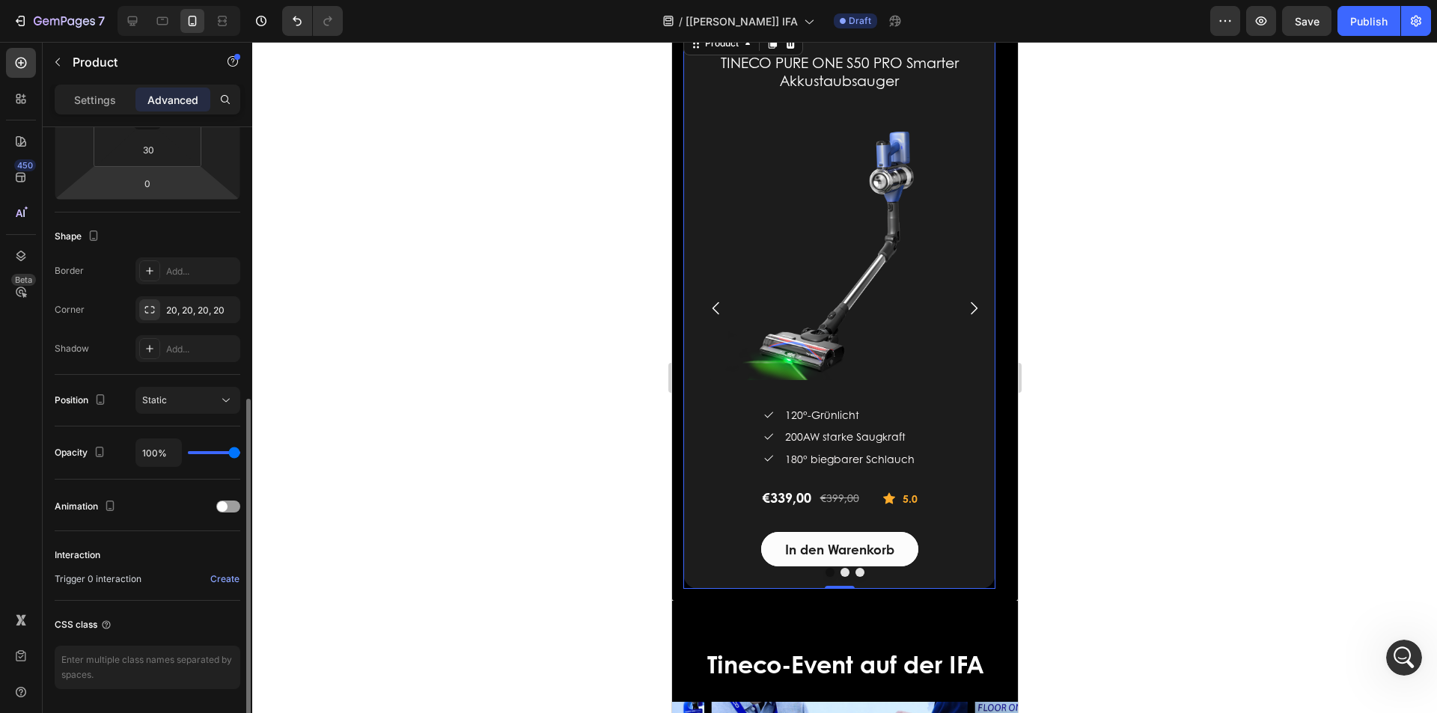
scroll to position [347, 0]
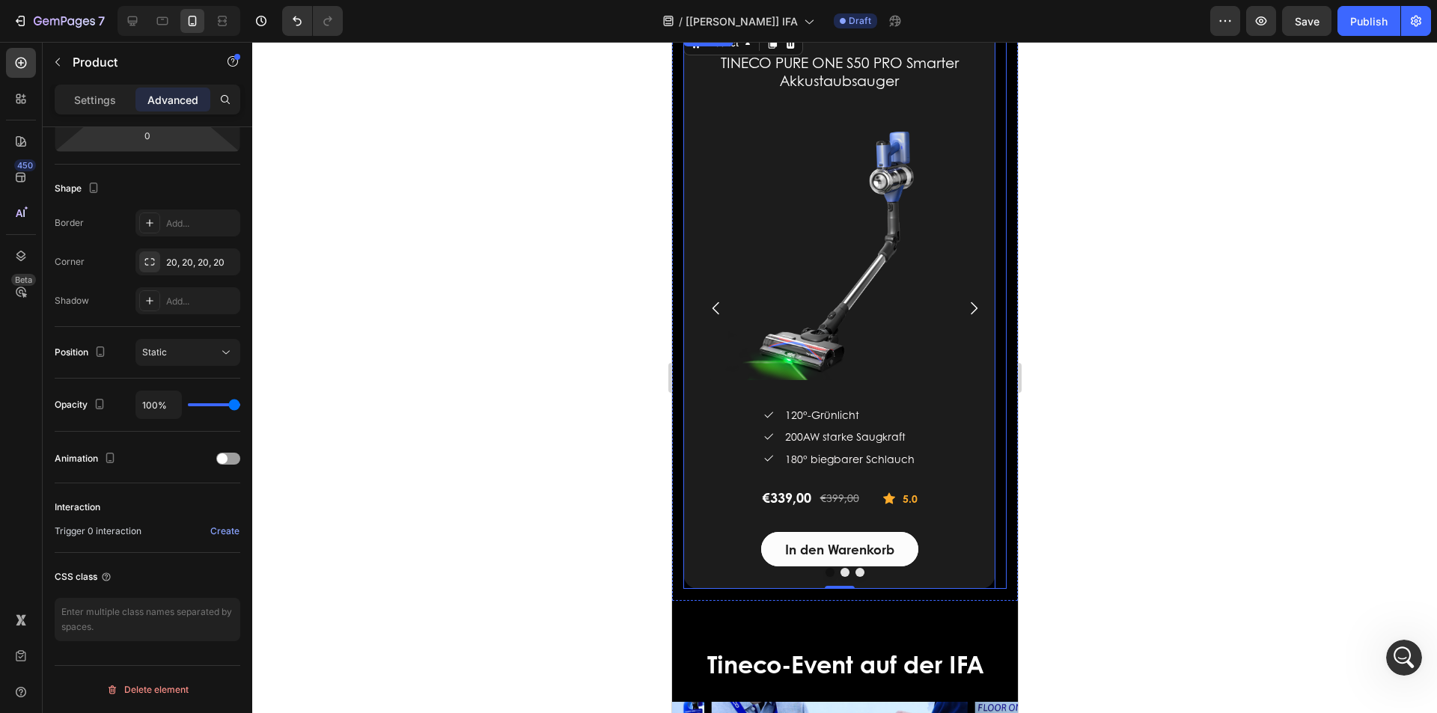
click at [964, 307] on icon "Carousel Next Arrow" at bounding box center [973, 308] width 18 height 18
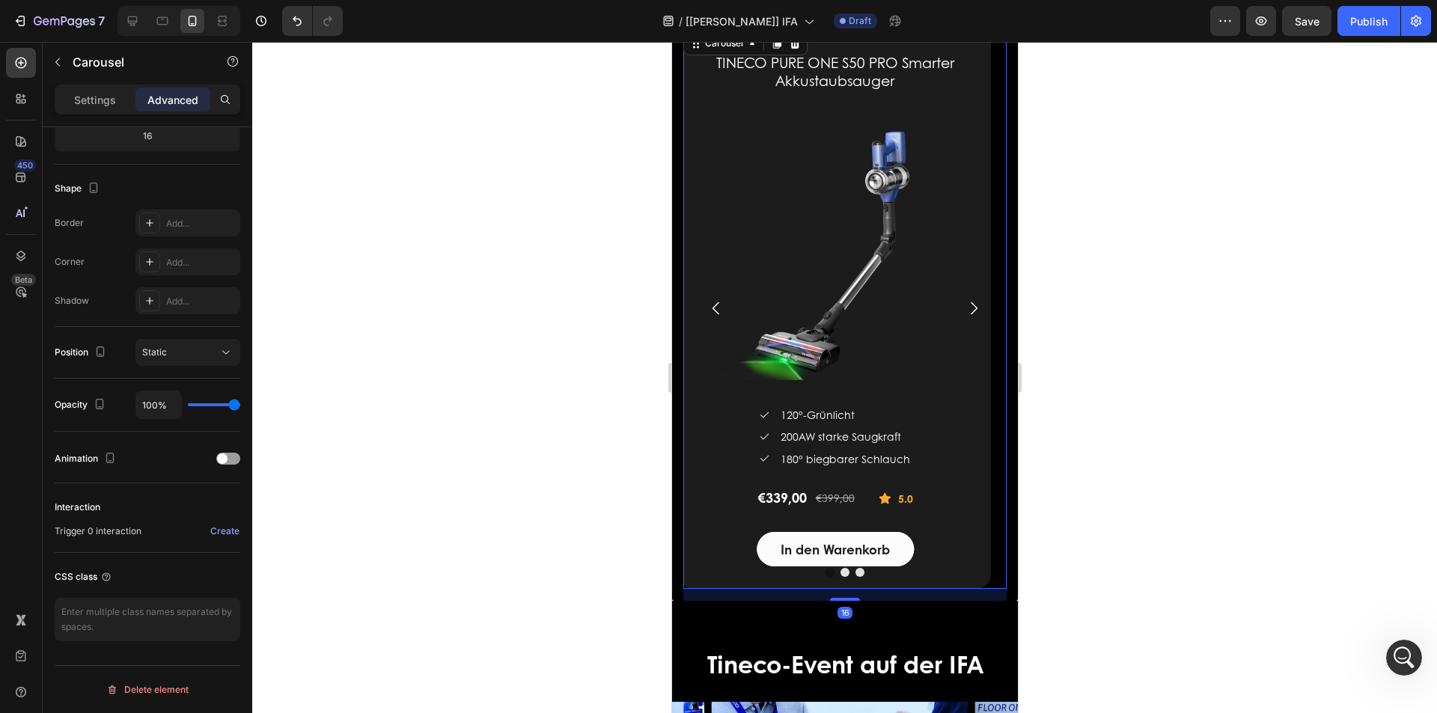
scroll to position [0, 0]
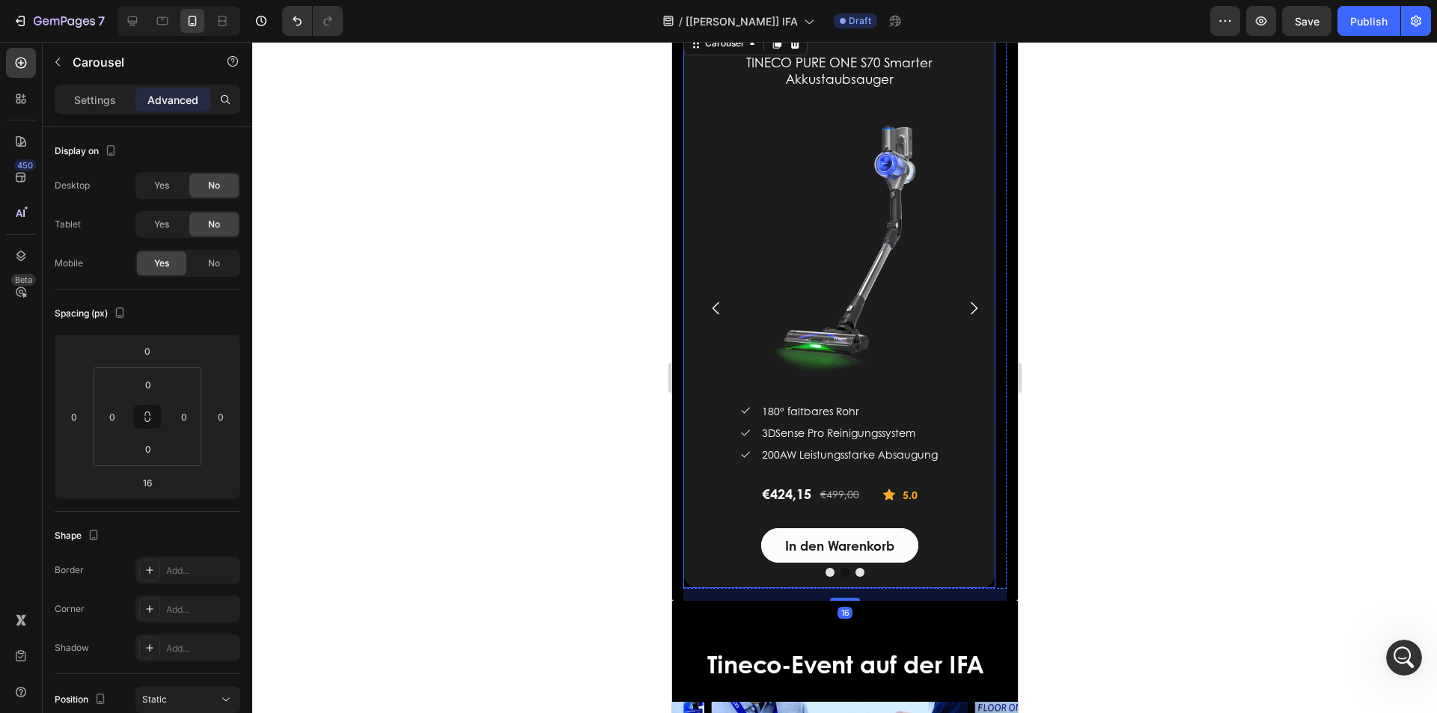
click at [701, 286] on div "TINECO PURE ONE S70 Smarter Akkustaubsauger (P) Title (P) Images & Gallery Icon…" at bounding box center [839, 308] width 312 height 560
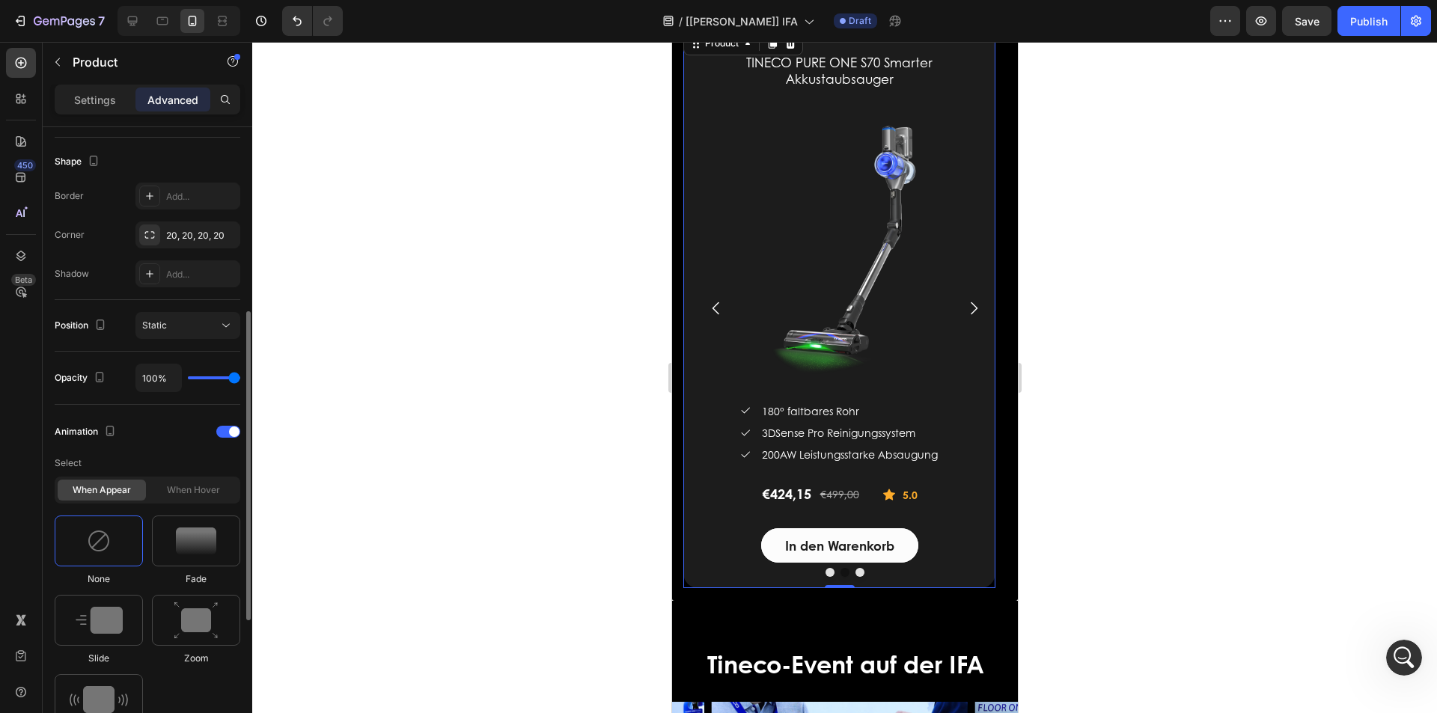
scroll to position [449, 0]
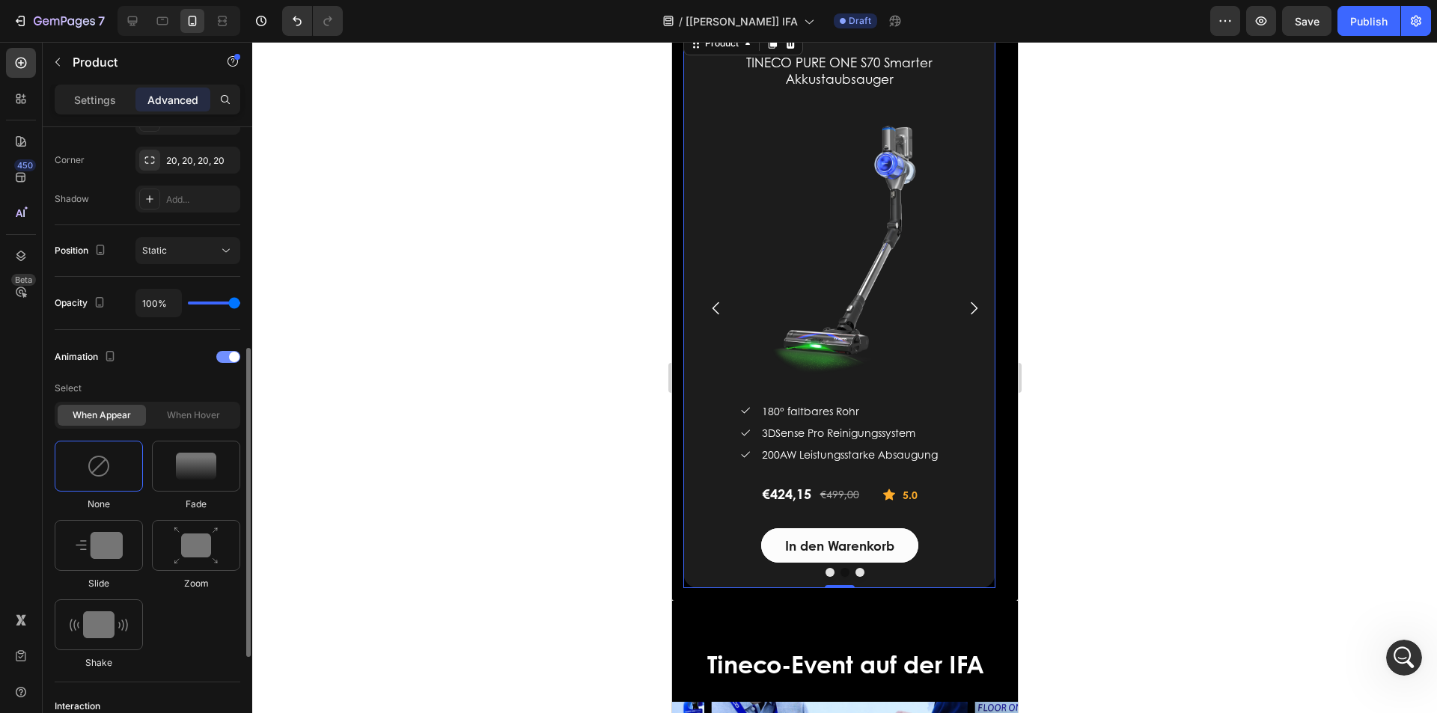
click at [232, 356] on span at bounding box center [234, 357] width 10 height 10
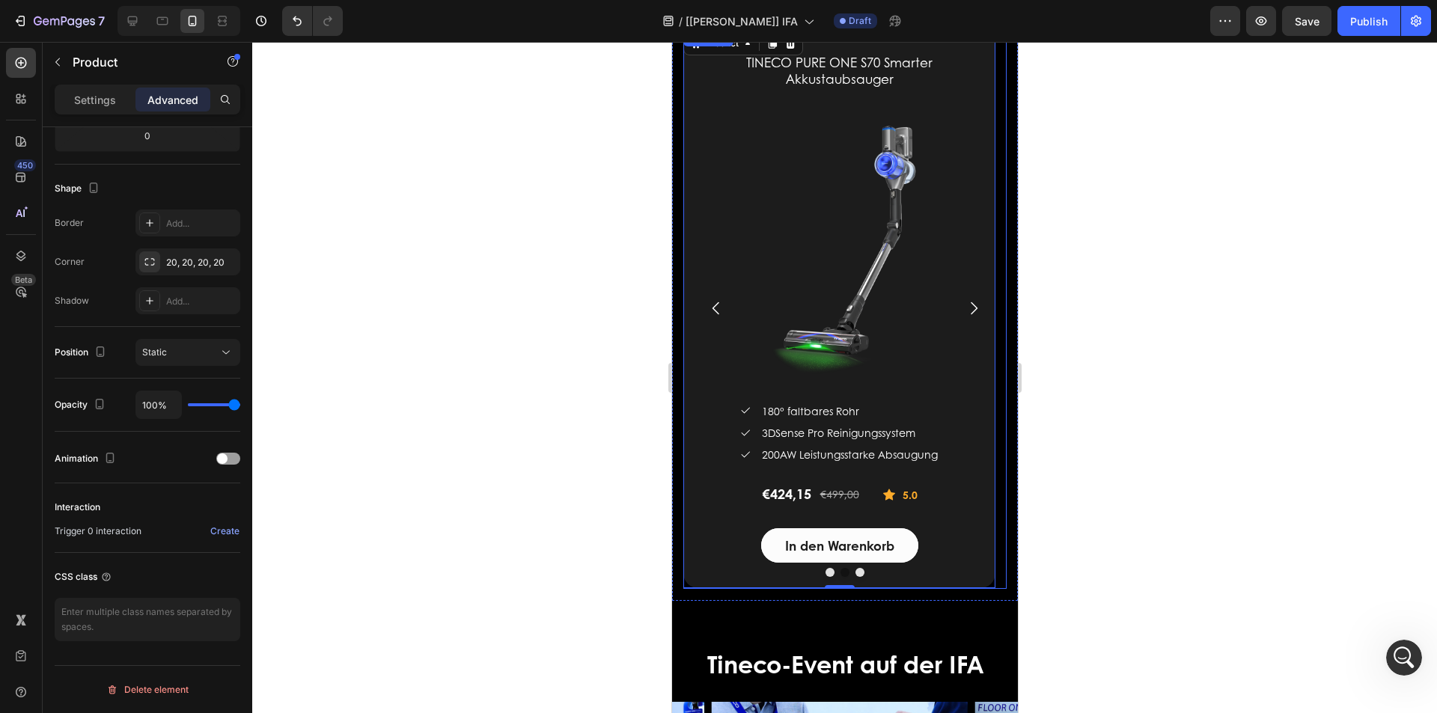
click at [968, 306] on icon "Carousel Next Arrow" at bounding box center [973, 308] width 18 height 18
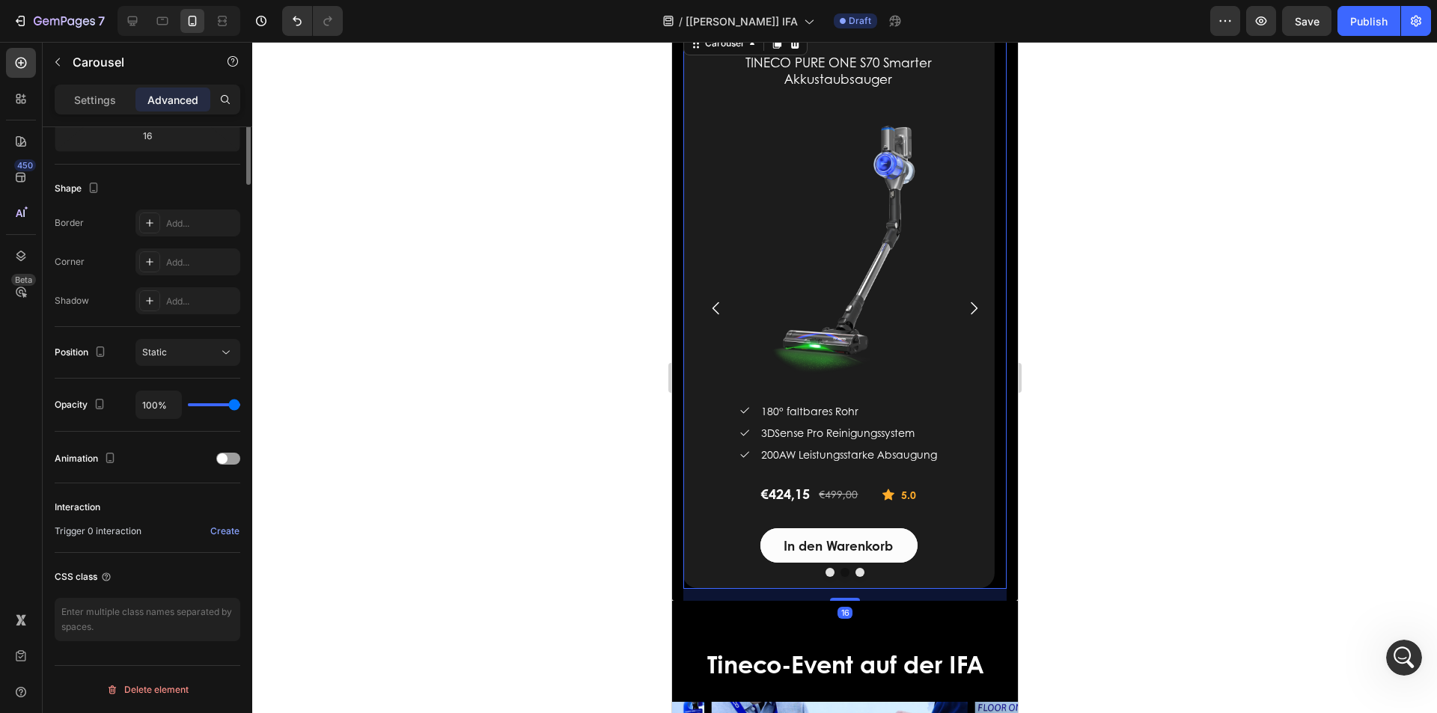
scroll to position [0, 0]
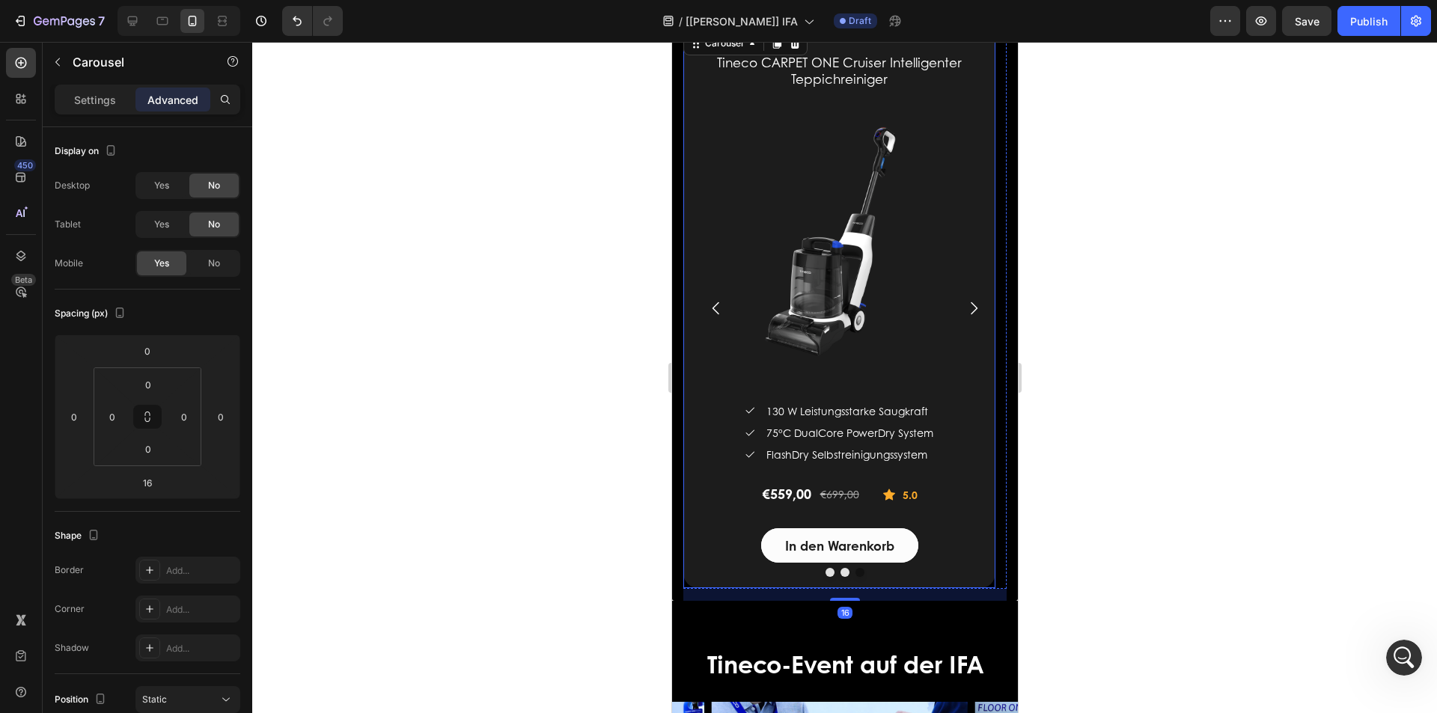
click at [693, 252] on div "Tineco CARPET ONE Cruiser Intelligenter Teppichreiniger (P) Title (P) Images & …" at bounding box center [839, 308] width 312 height 560
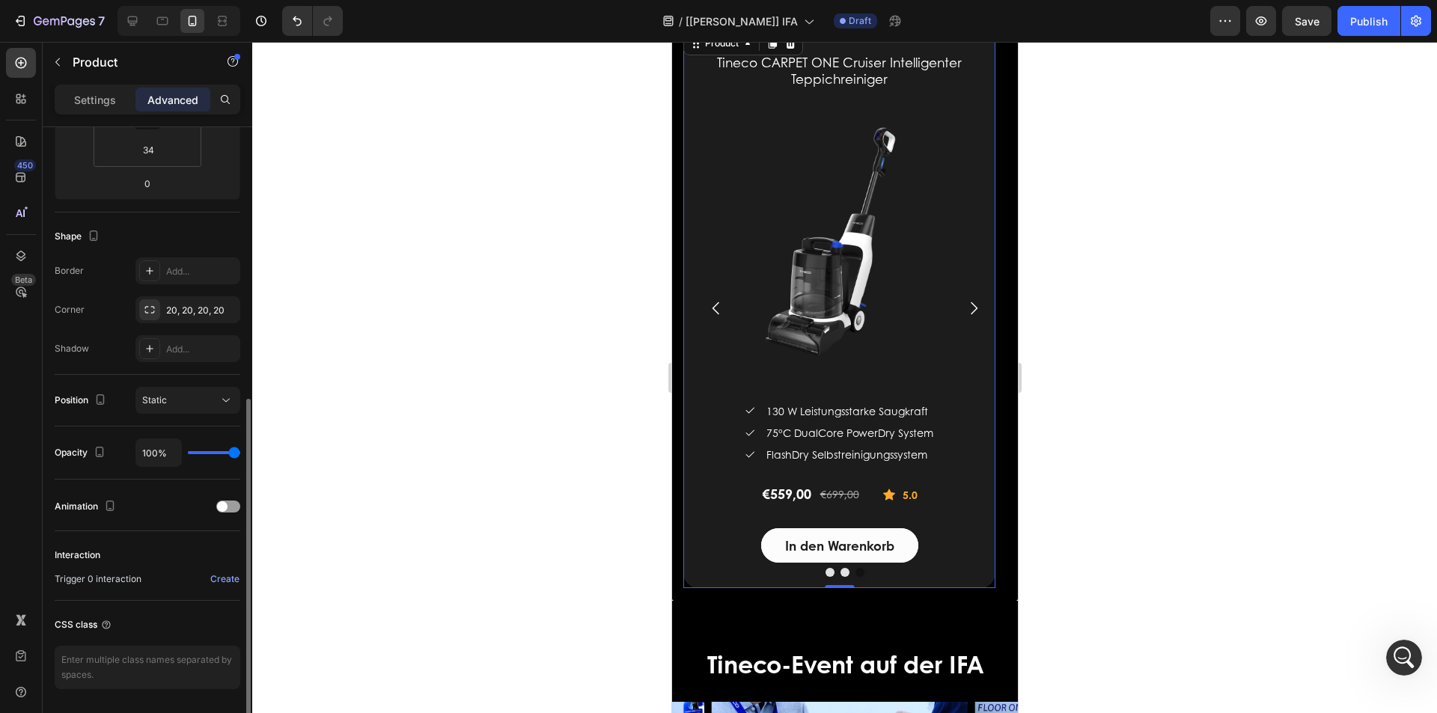
scroll to position [347, 0]
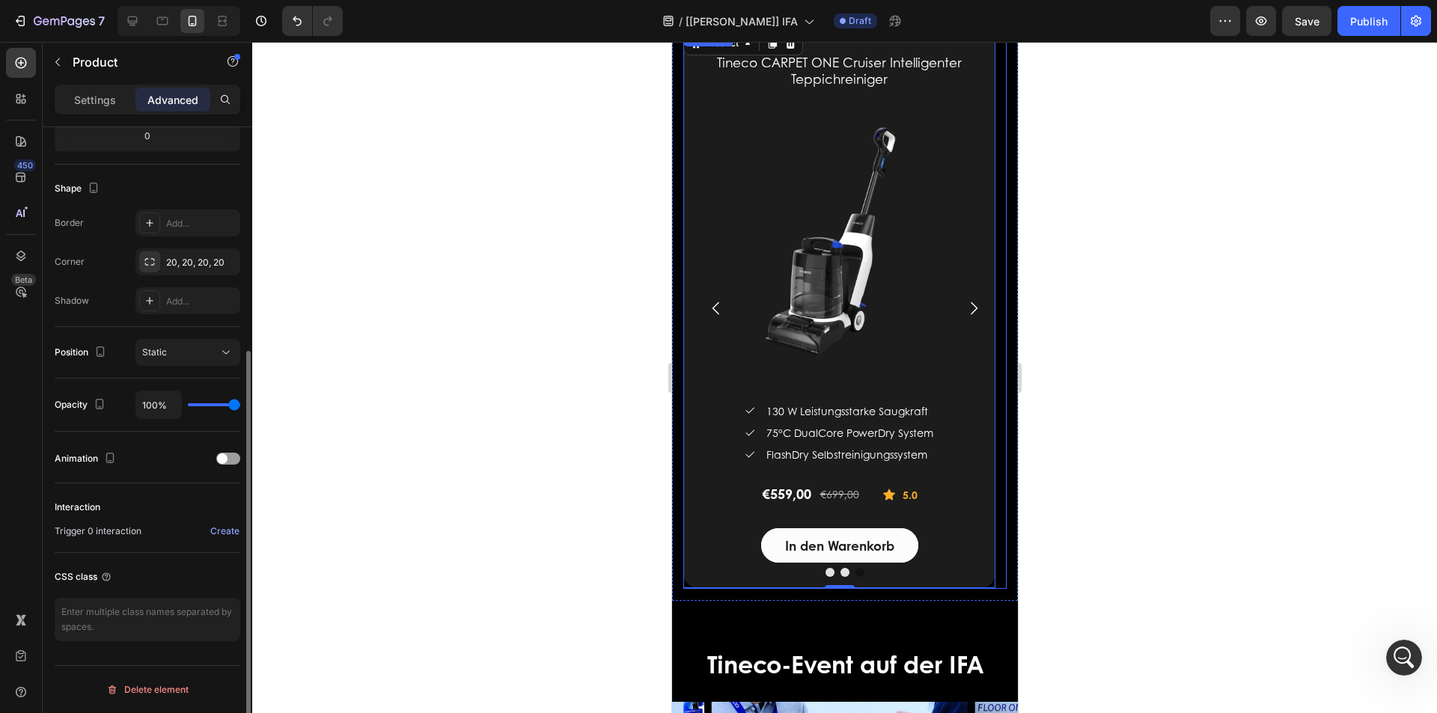
click at [964, 305] on icon "Carousel Next Arrow" at bounding box center [973, 308] width 18 height 18
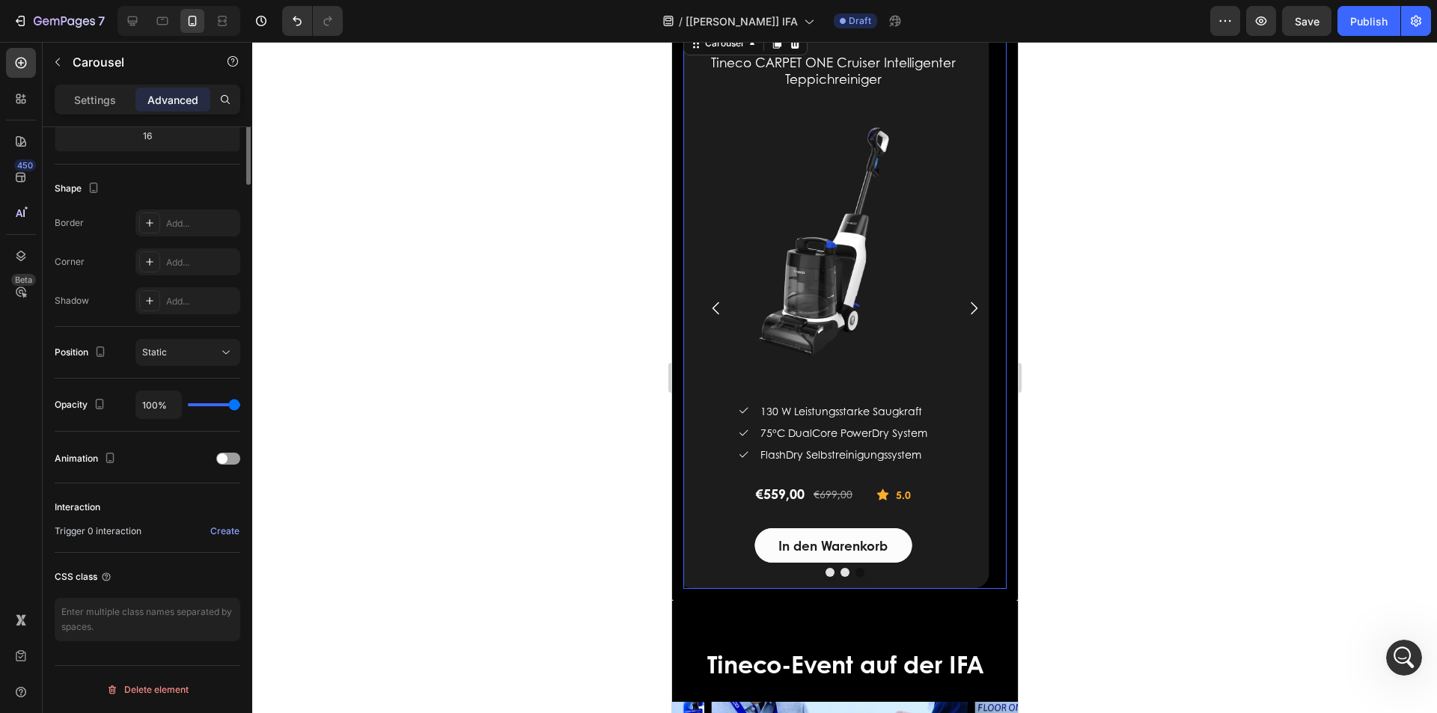
scroll to position [0, 0]
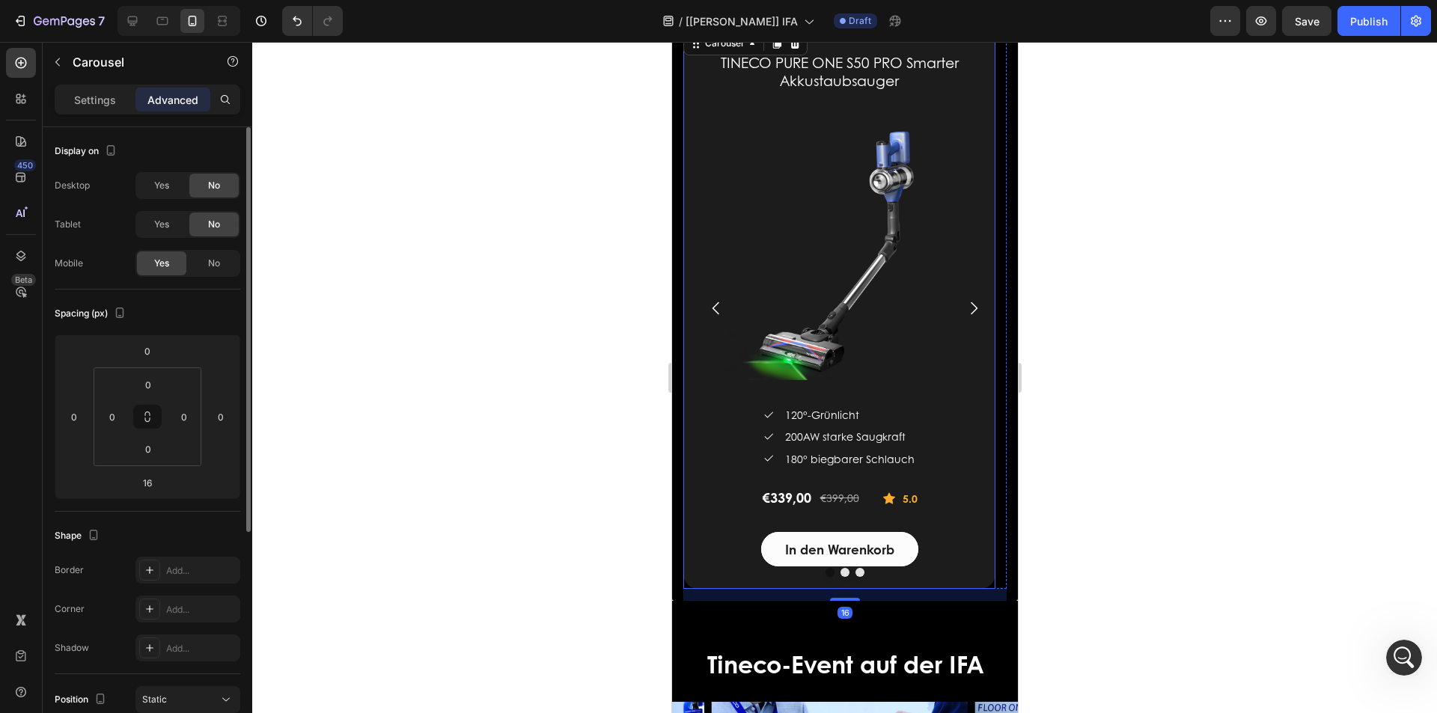
click at [688, 269] on div "TINECO PURE ONE S50 PRO Smarter Akkustaubsauger (P) Title (P) Images & Gallery …" at bounding box center [839, 308] width 312 height 561
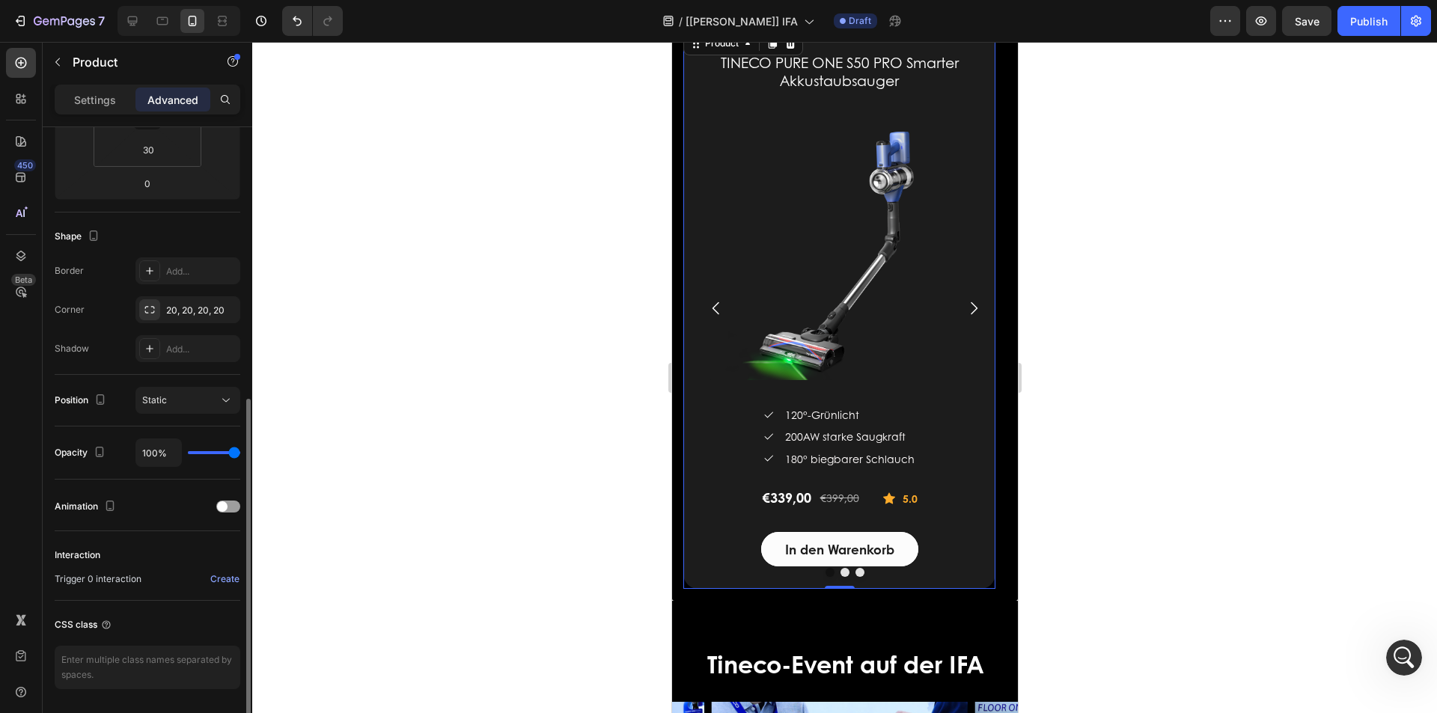
scroll to position [347, 0]
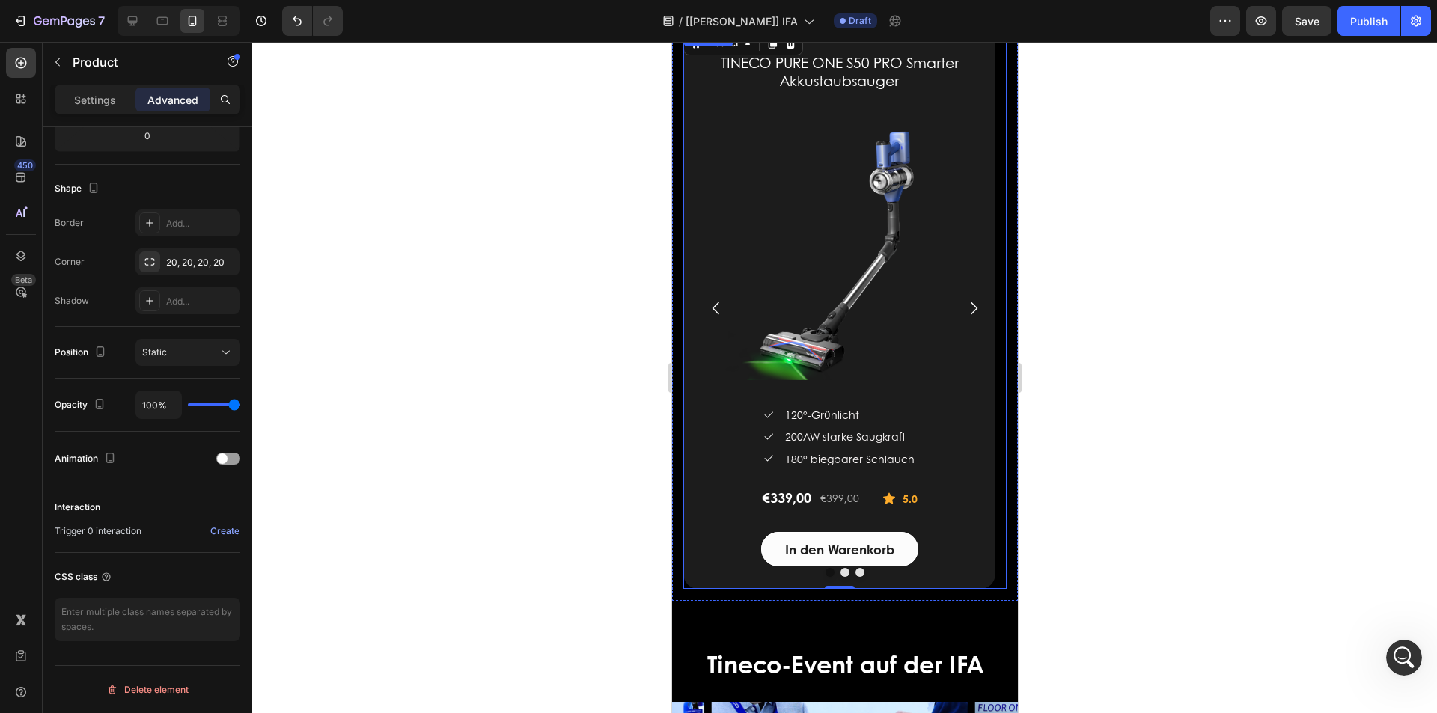
click at [965, 312] on icon "Carousel Next Arrow" at bounding box center [973, 308] width 18 height 18
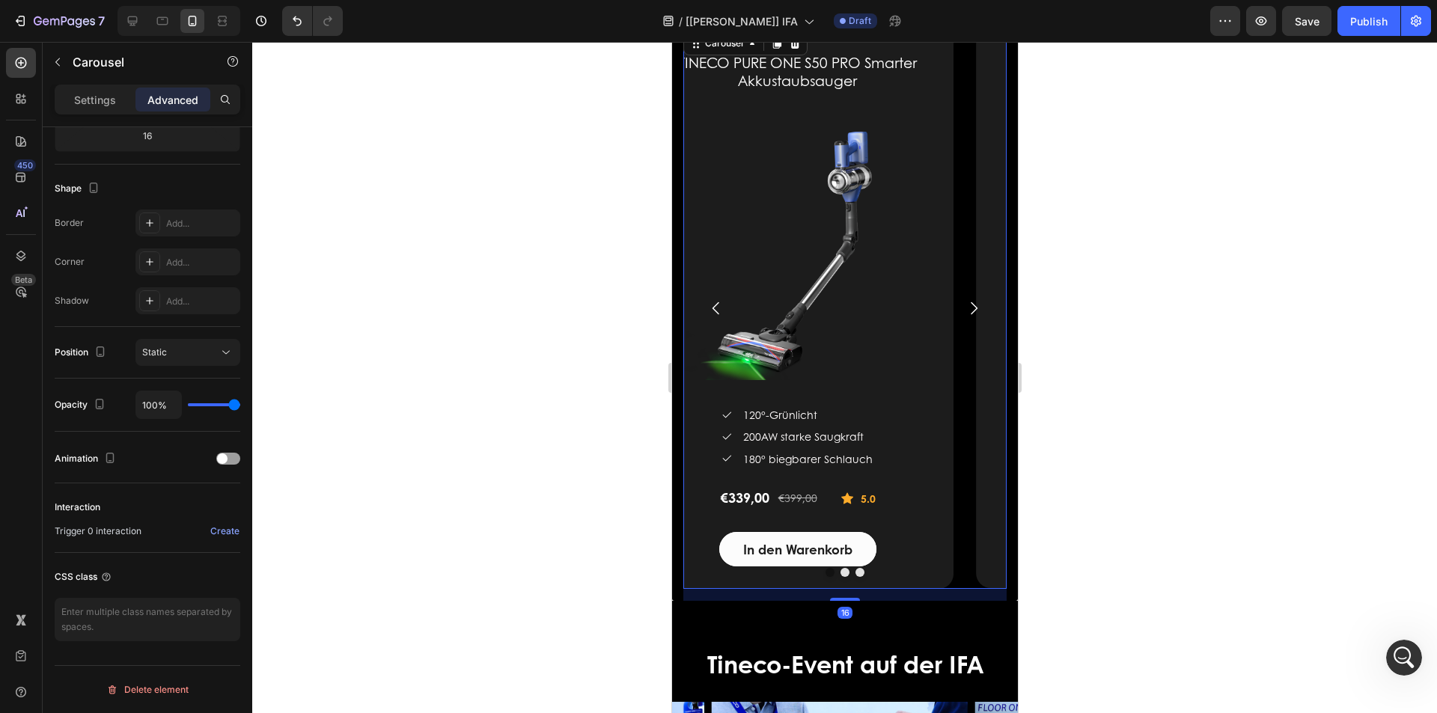
scroll to position [0, 0]
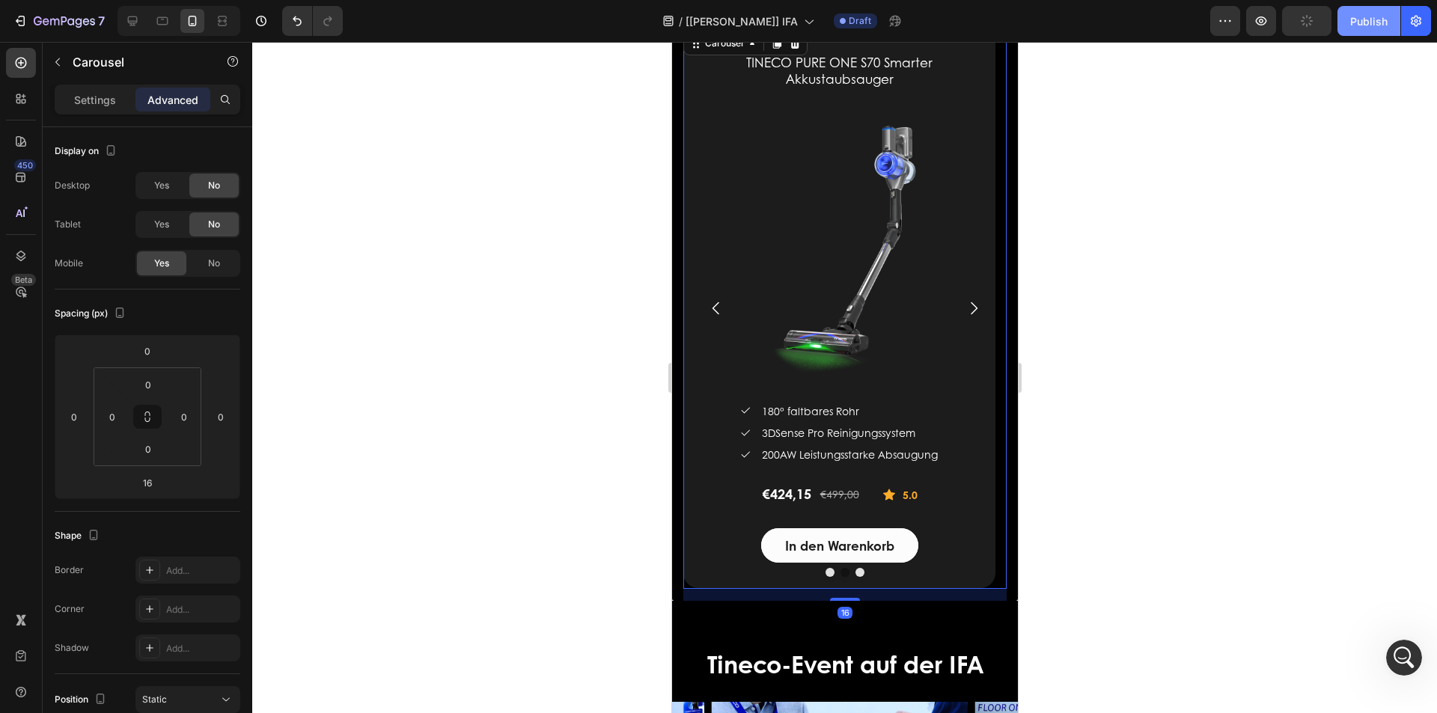
click at [1375, 19] on div "Publish" at bounding box center [1368, 21] width 37 height 16
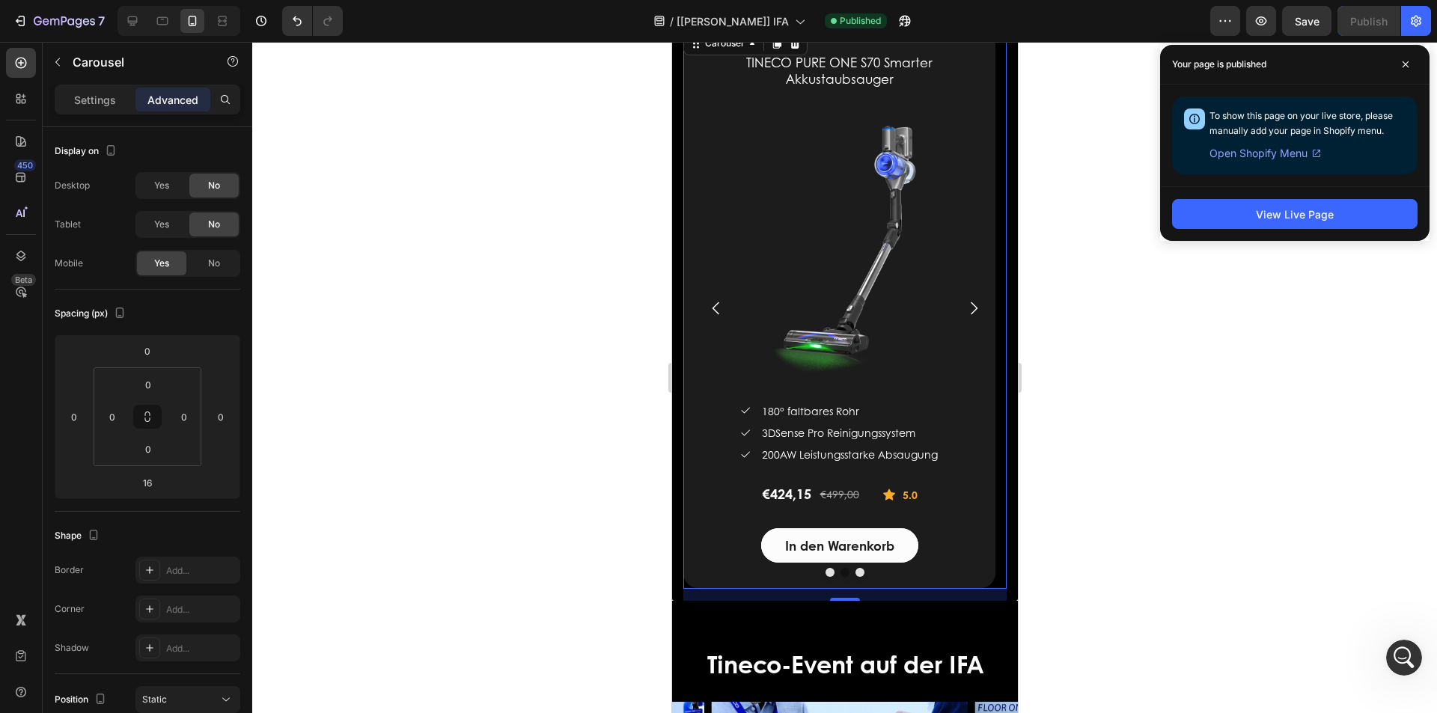
click at [168, 230] on span "Yes" at bounding box center [161, 224] width 15 height 13
click at [167, 186] on span "Yes" at bounding box center [161, 185] width 15 height 13
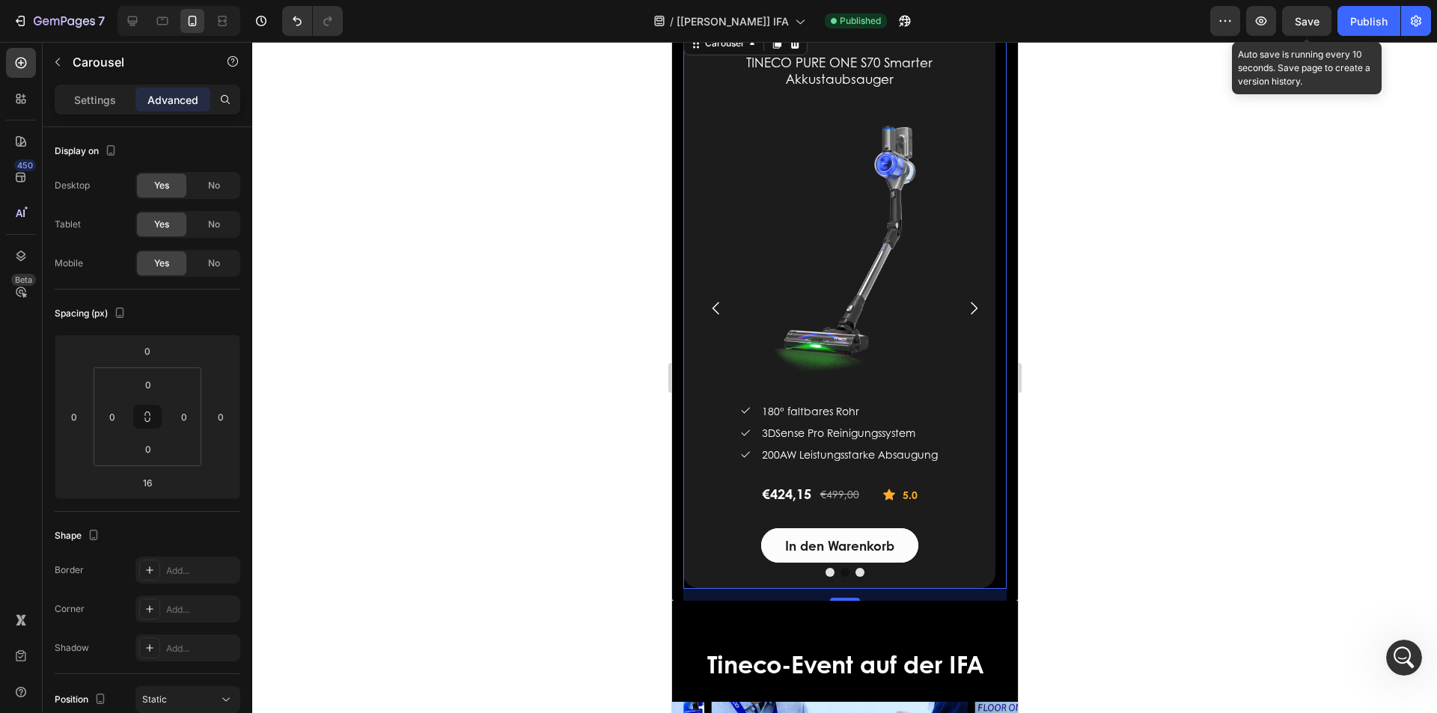
click at [1304, 22] on span "Save" at bounding box center [1307, 21] width 25 height 13
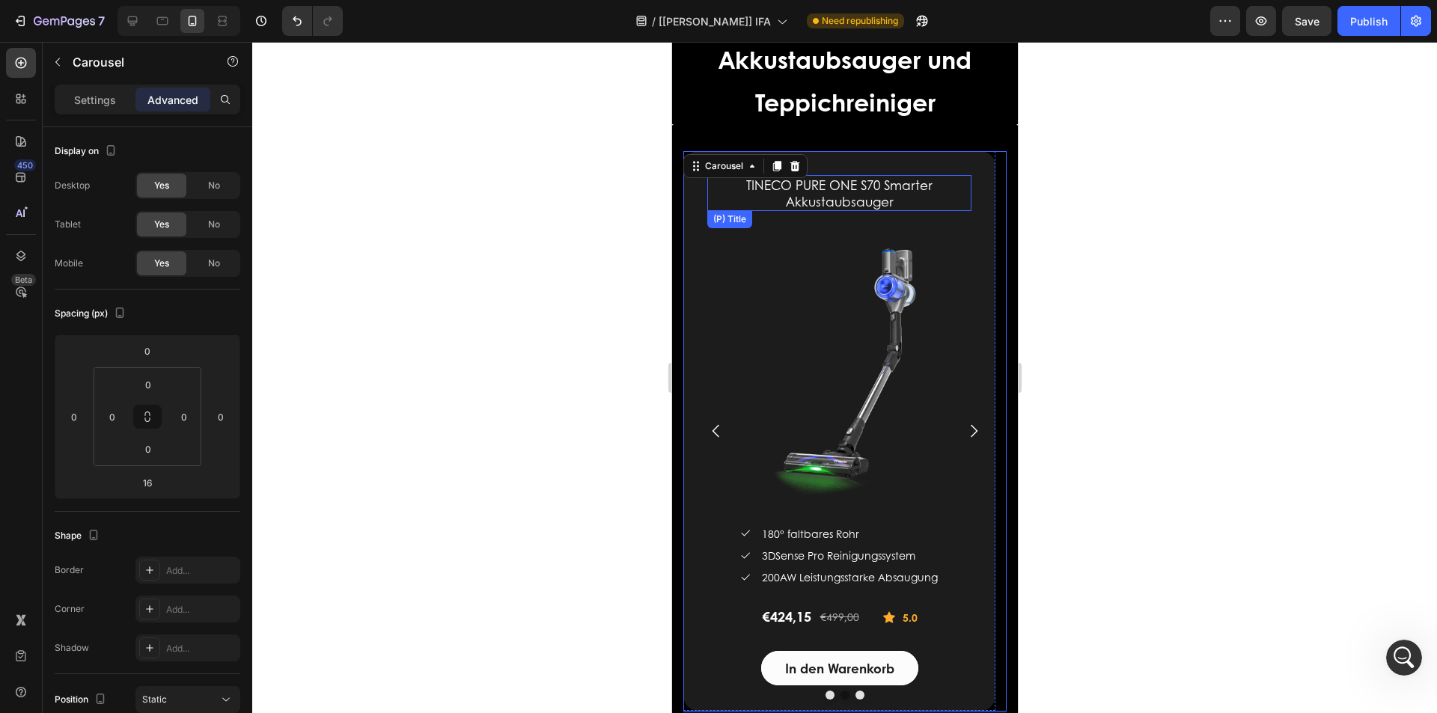
scroll to position [2524, 0]
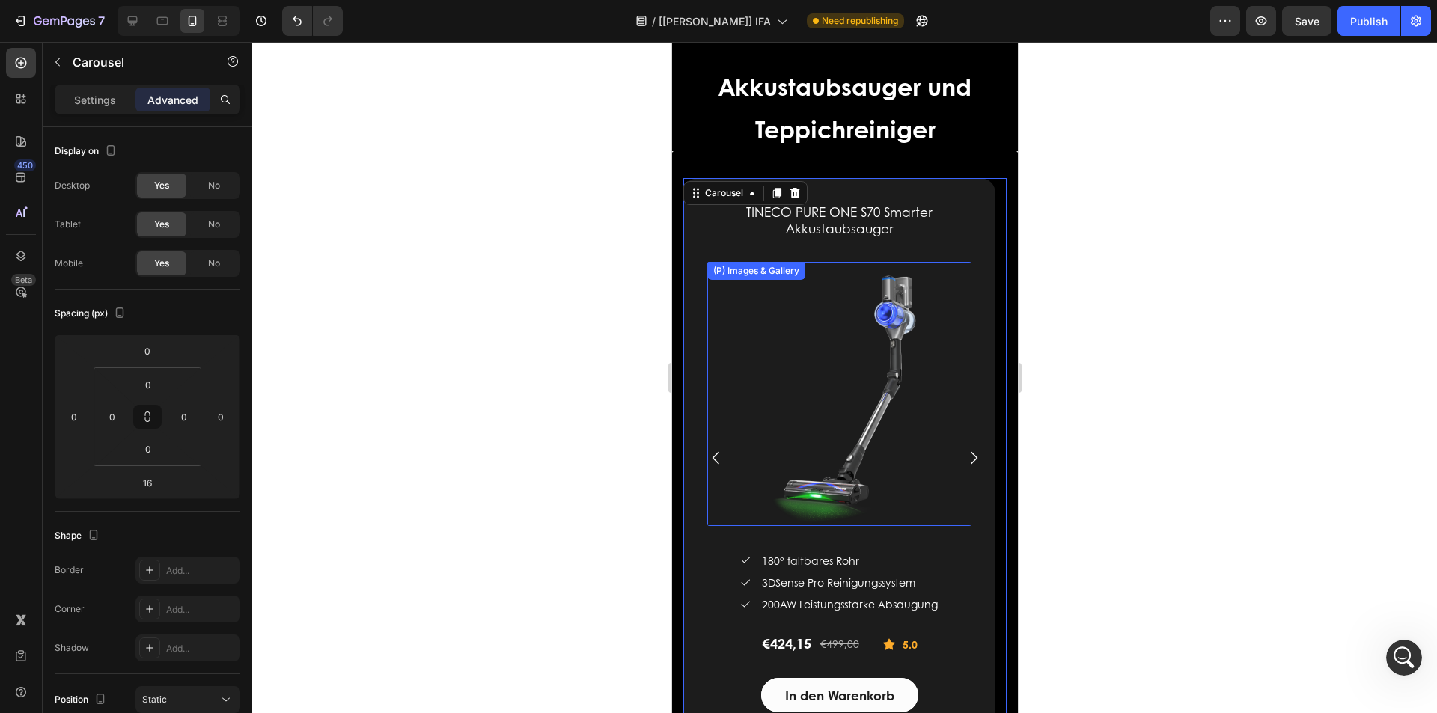
click at [708, 301] on img at bounding box center [838, 394] width 264 height 264
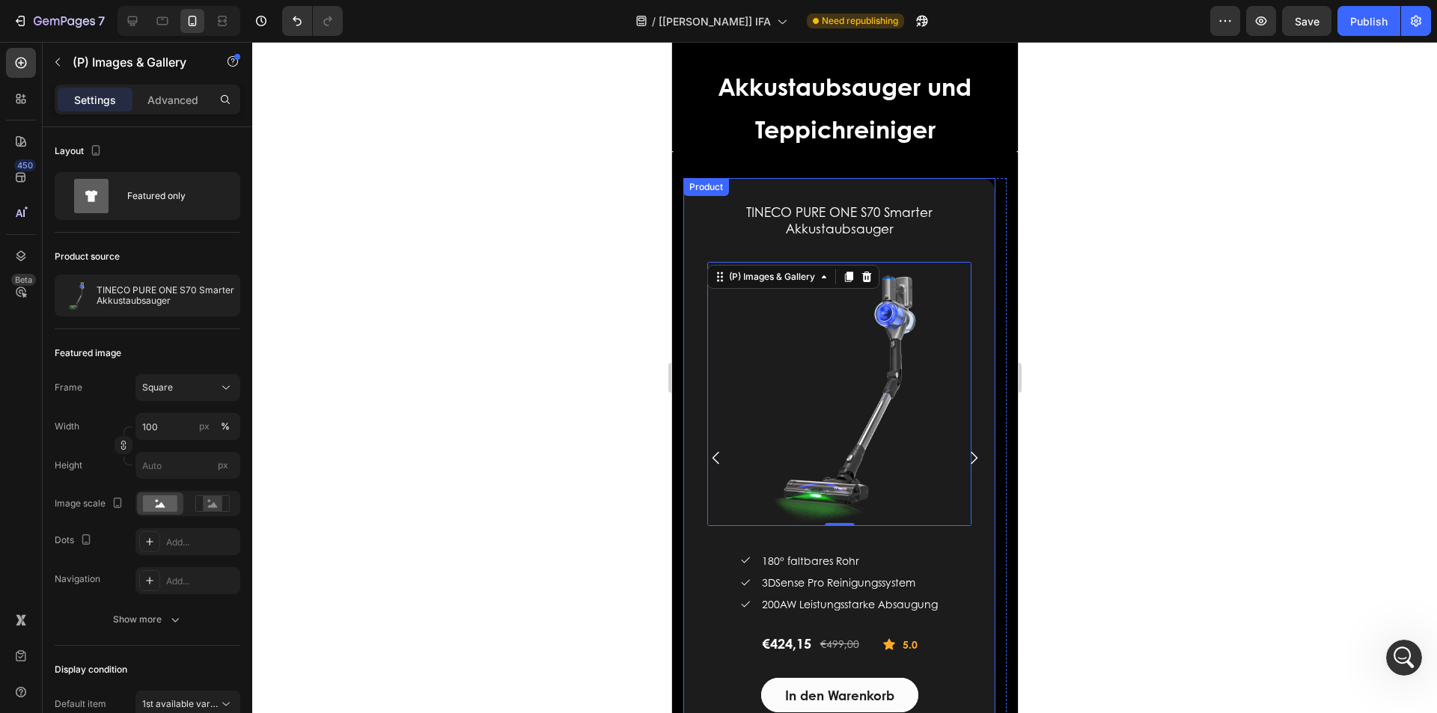
click at [691, 301] on div "TINECO PURE ONE S70 Smarter Akkustaubsauger (P) Title (P) Images & Gallery 0 Ic…" at bounding box center [839, 458] width 312 height 560
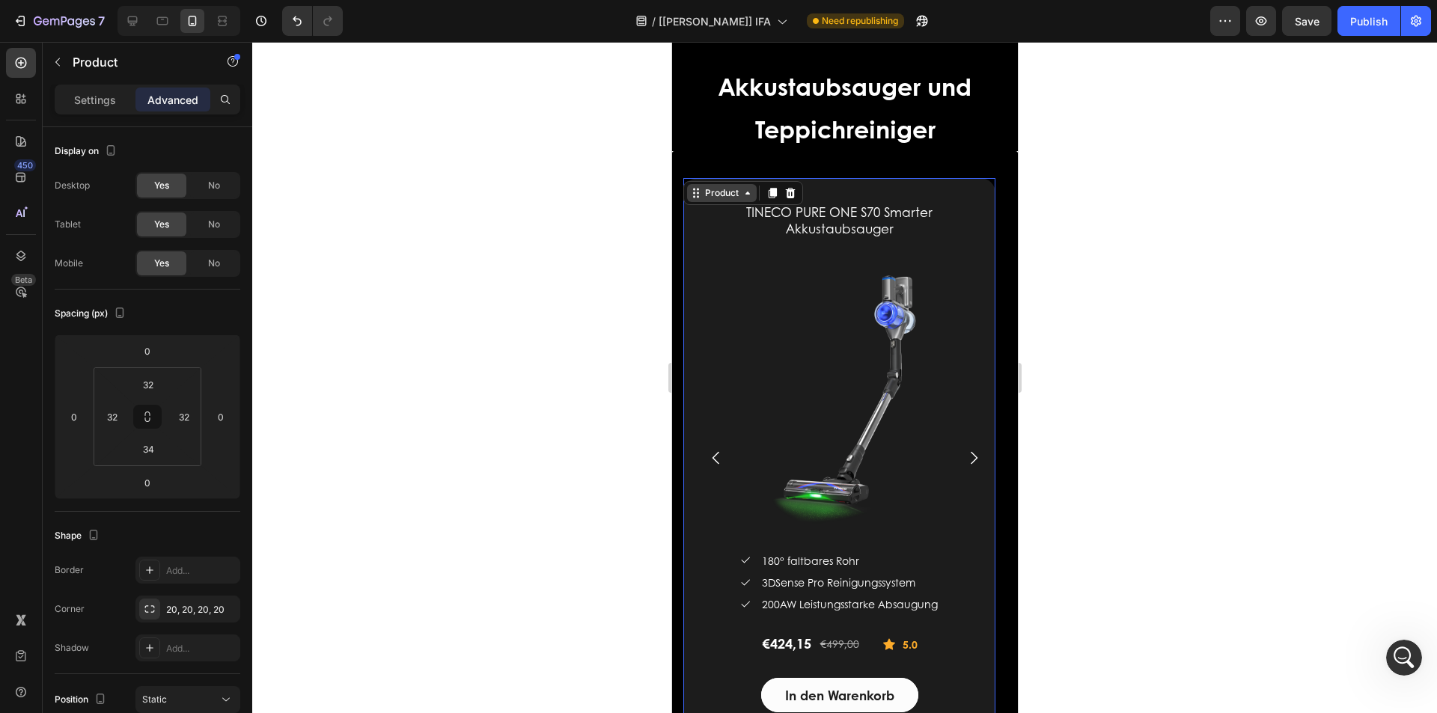
click at [729, 194] on div "Product" at bounding box center [721, 192] width 40 height 13
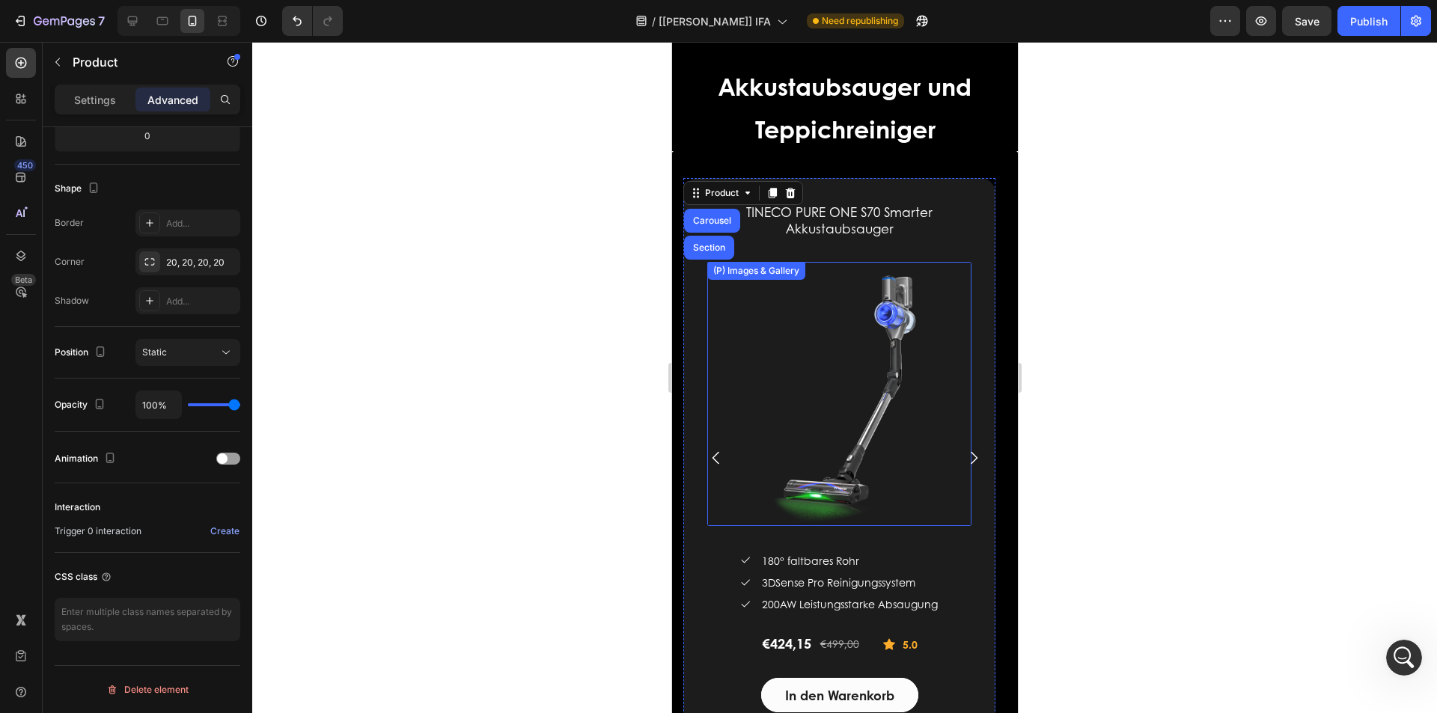
click at [779, 283] on div "(P) Images & Gallery" at bounding box center [838, 394] width 264 height 264
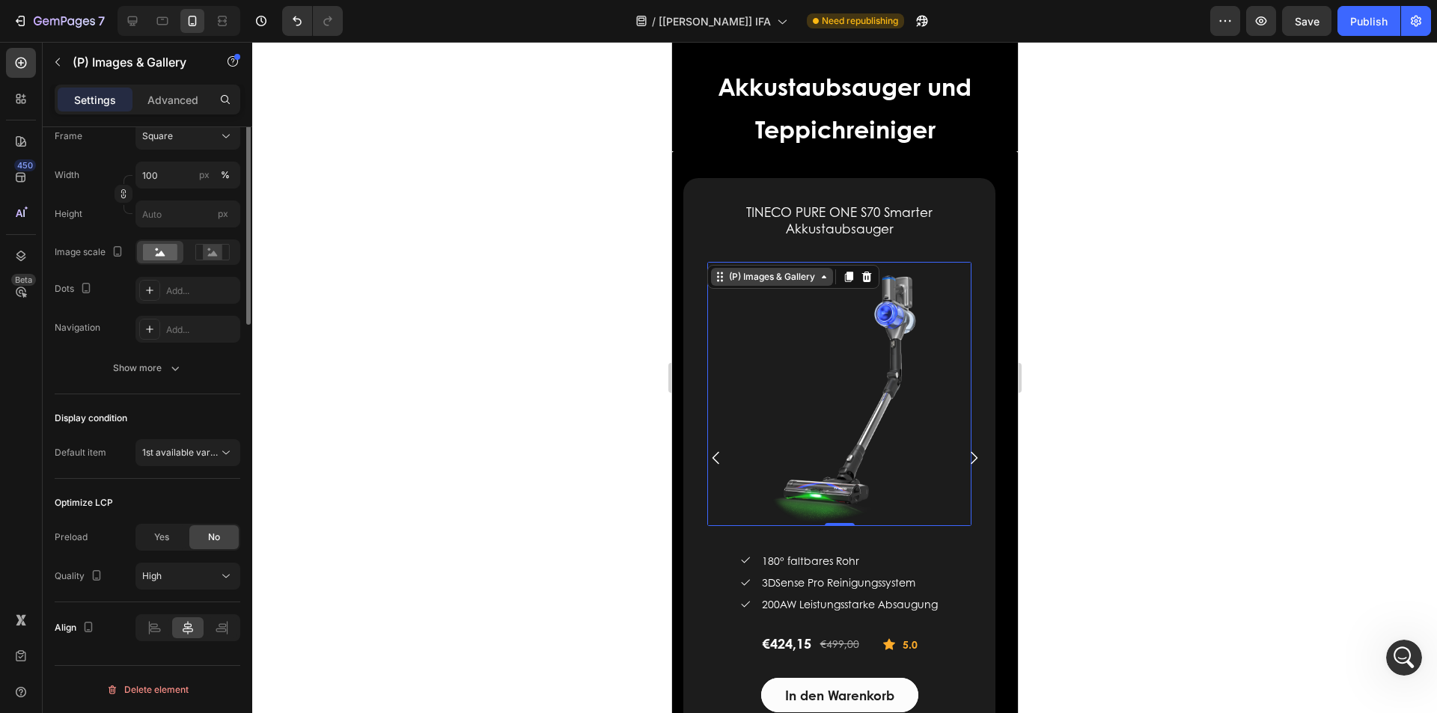
scroll to position [0, 0]
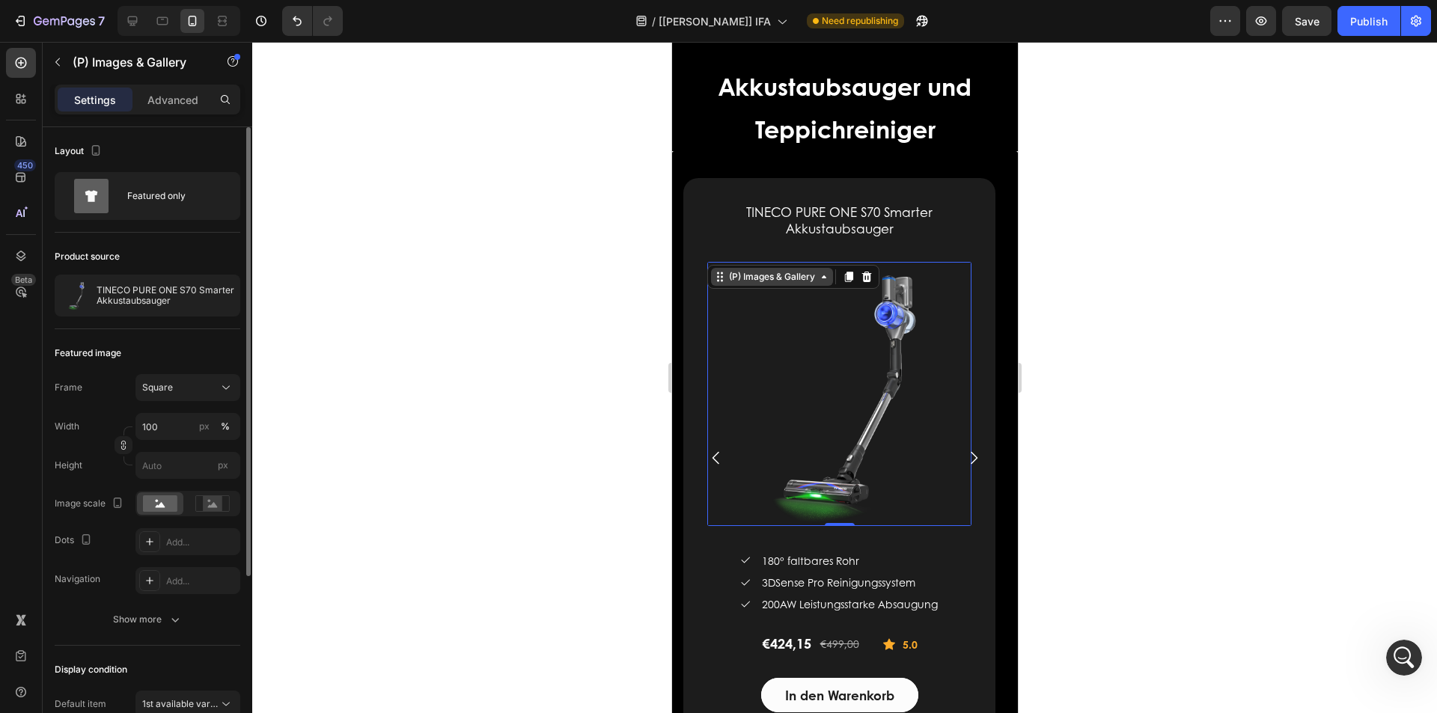
click at [773, 279] on div "(P) Images & Gallery" at bounding box center [771, 276] width 92 height 13
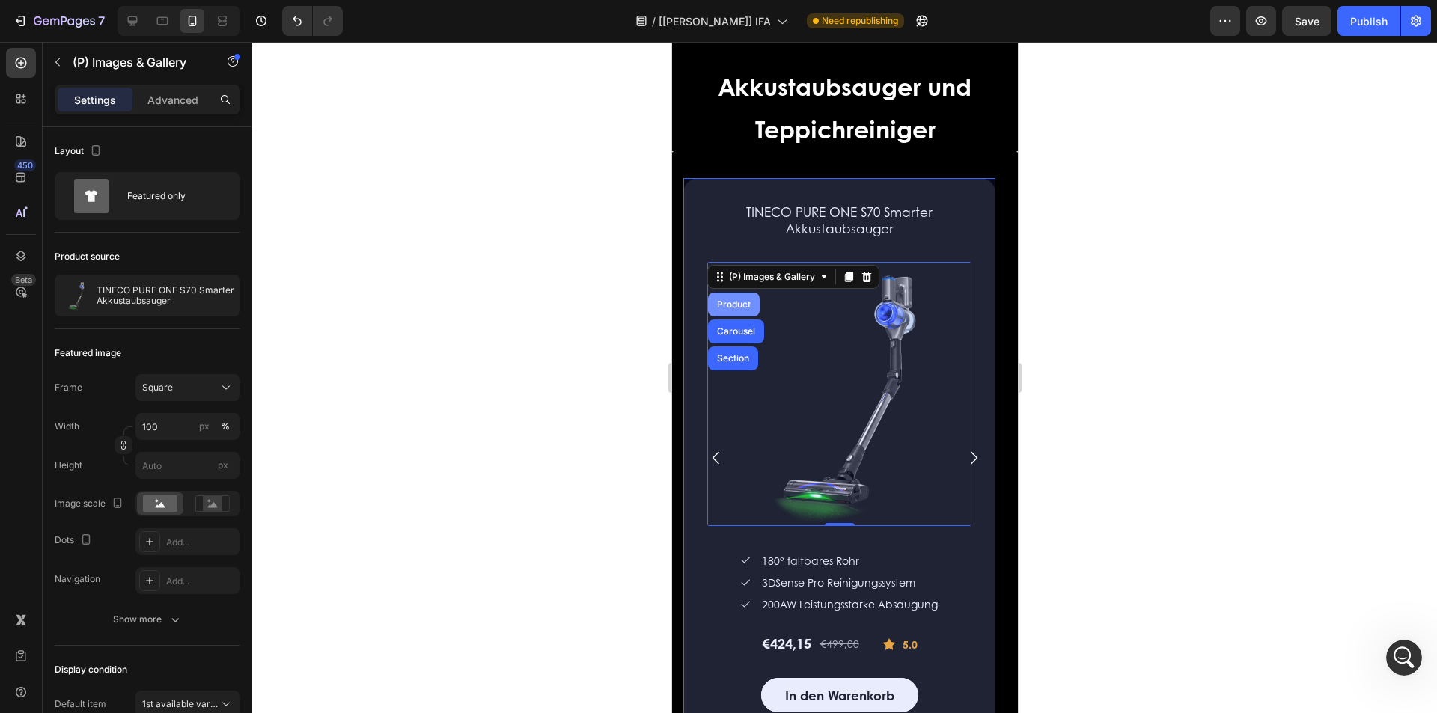
click at [727, 309] on div "Product" at bounding box center [733, 305] width 52 height 24
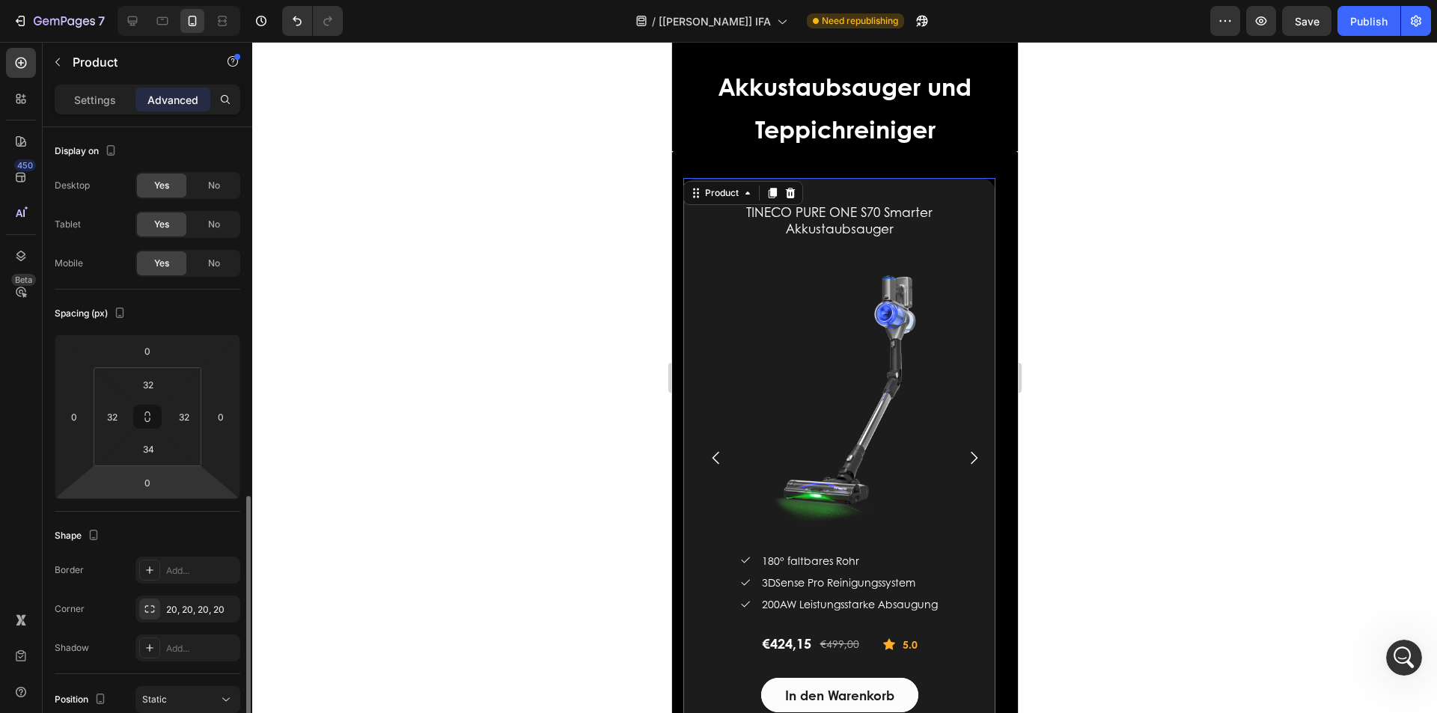
scroll to position [225, 0]
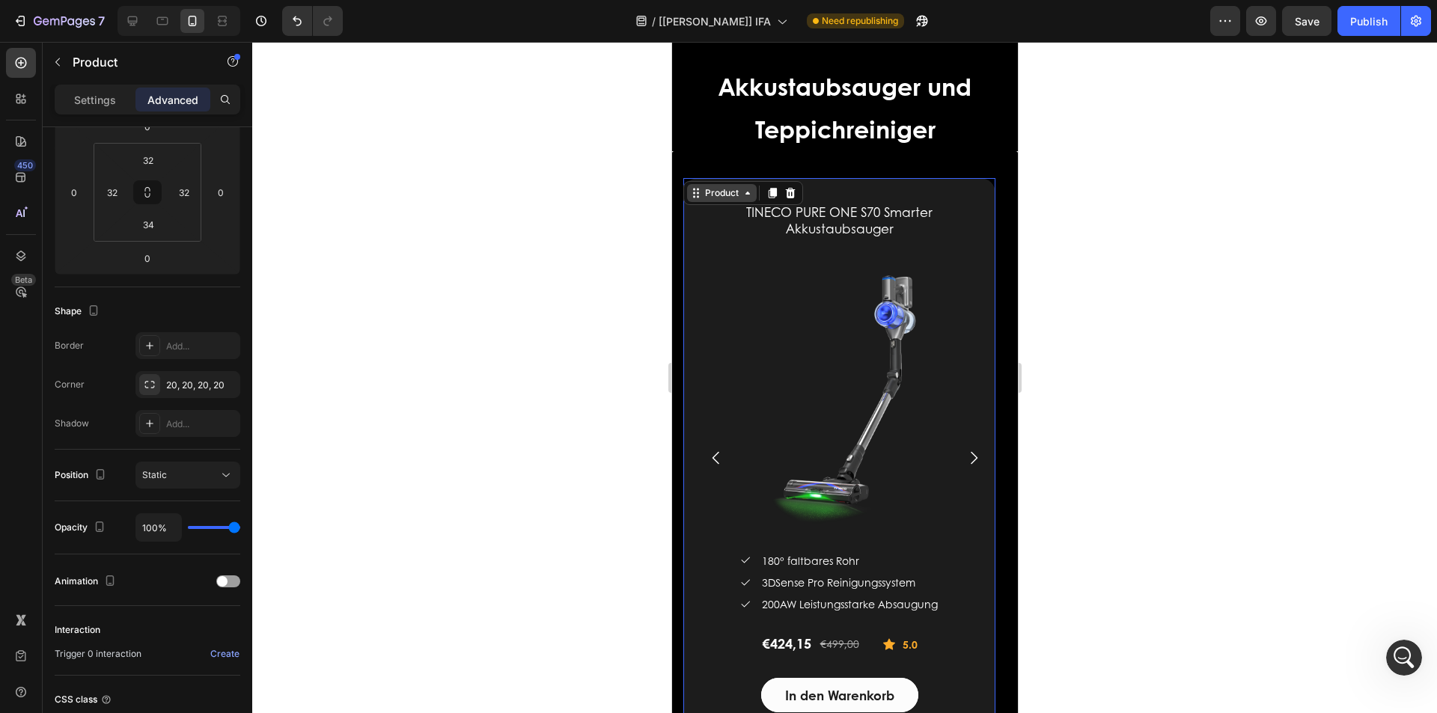
click at [719, 197] on div "Product" at bounding box center [721, 192] width 40 height 13
click at [123, 22] on div at bounding box center [132, 21] width 24 height 24
type input "32"
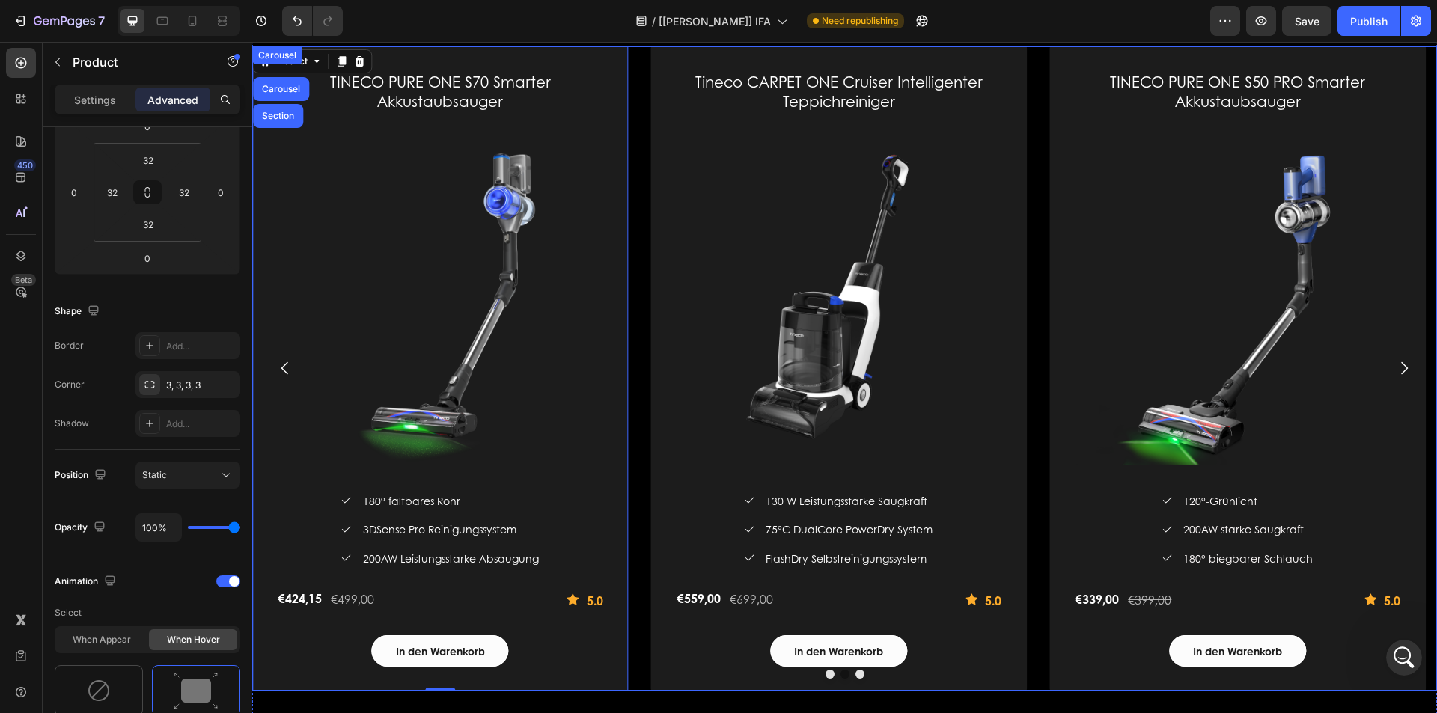
scroll to position [2046, 0]
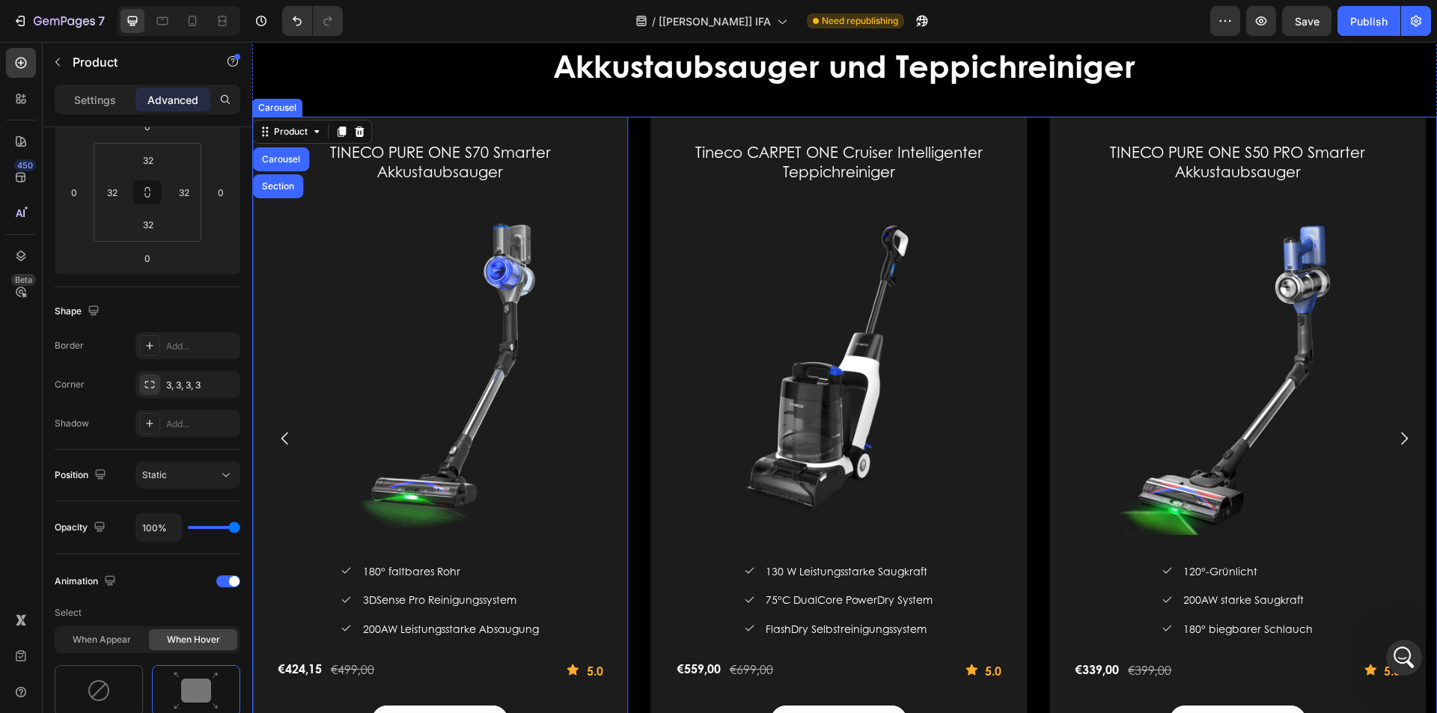
click at [640, 137] on div "TINECO PURE ONE S50 PRO Smarter Akkustaubsauger (P) Title (P) Images & Gallery …" at bounding box center [844, 439] width 1185 height 644
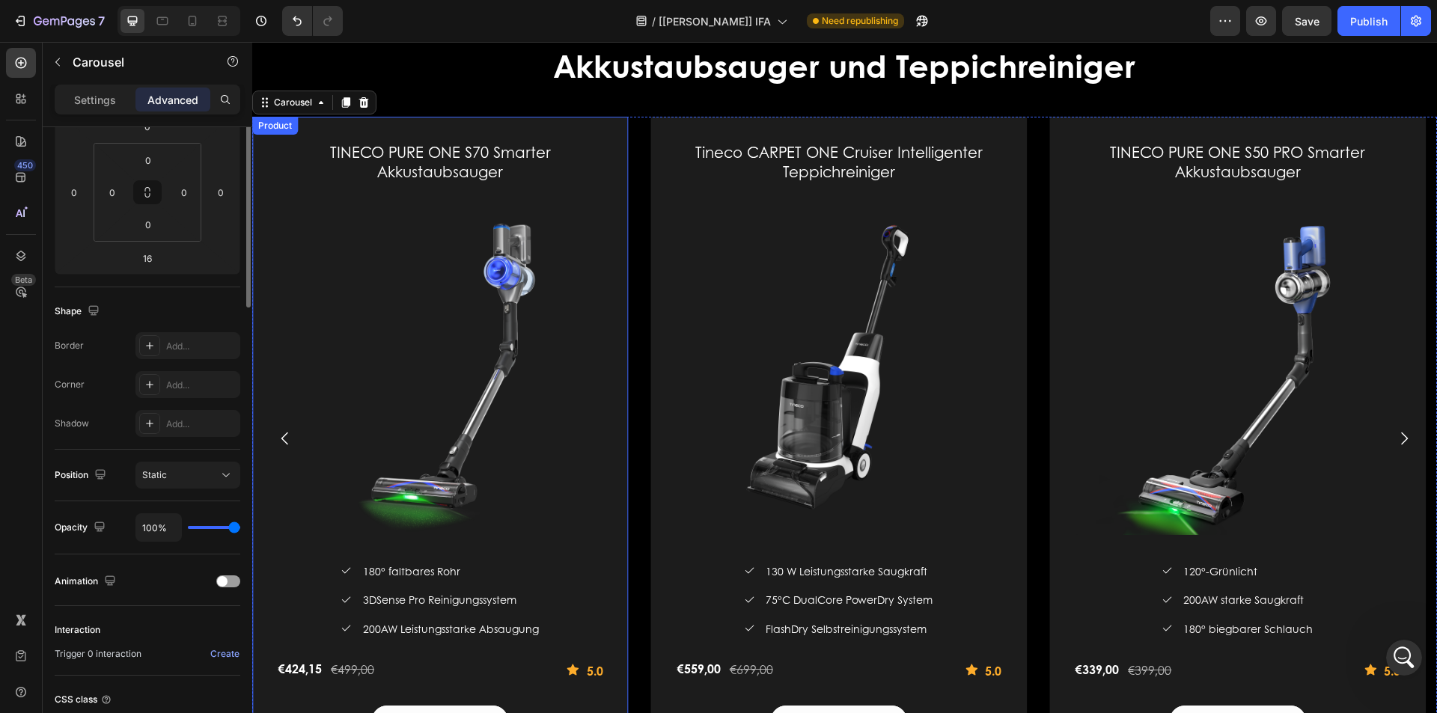
scroll to position [0, 0]
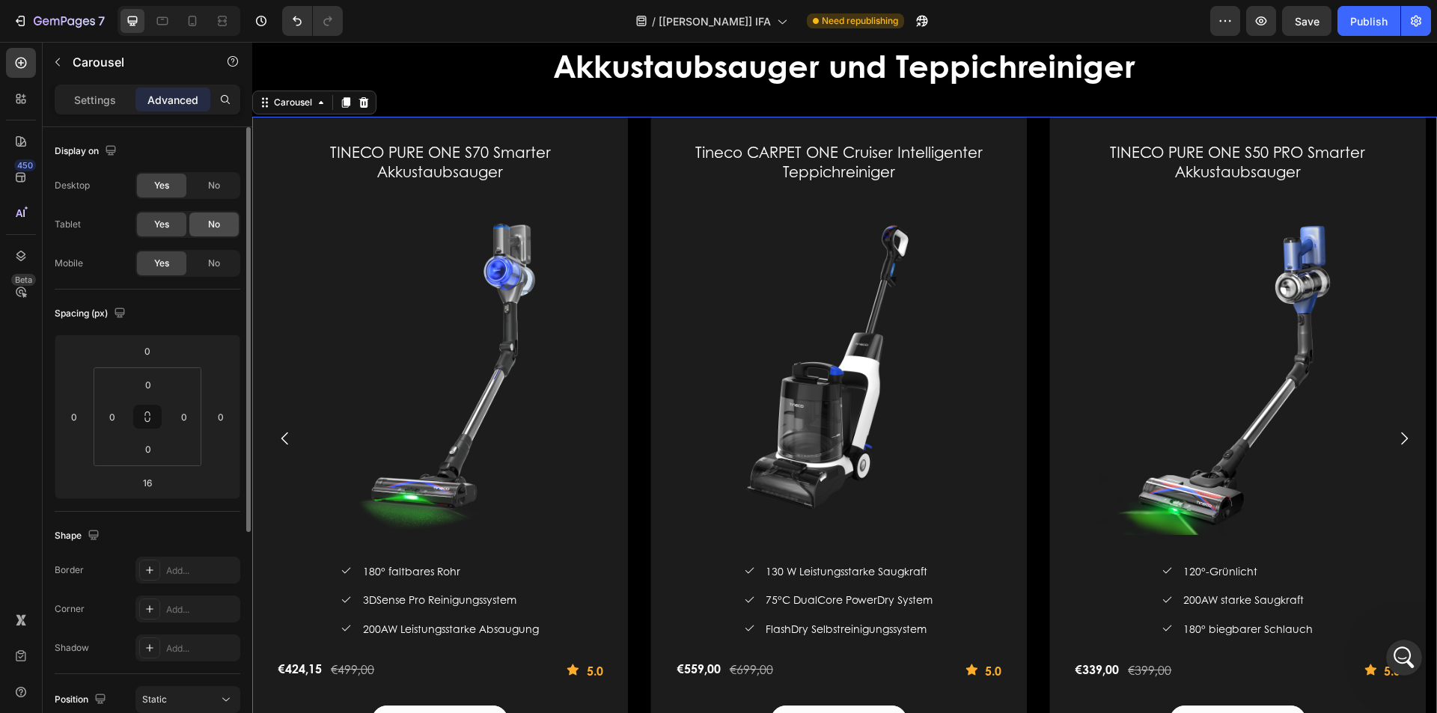
click at [208, 226] on span "No" at bounding box center [214, 224] width 12 height 13
click at [216, 177] on div "No" at bounding box center [213, 186] width 49 height 24
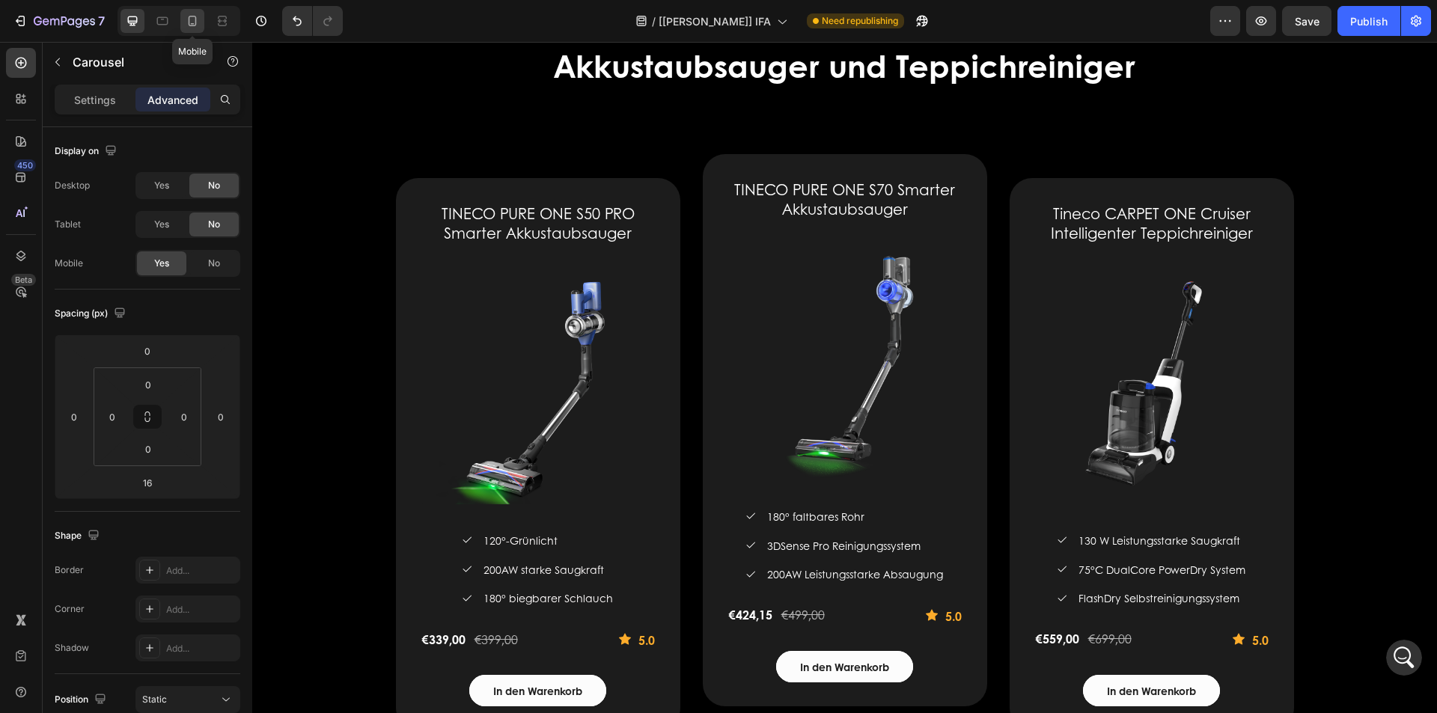
click at [195, 19] on icon at bounding box center [193, 21] width 8 height 10
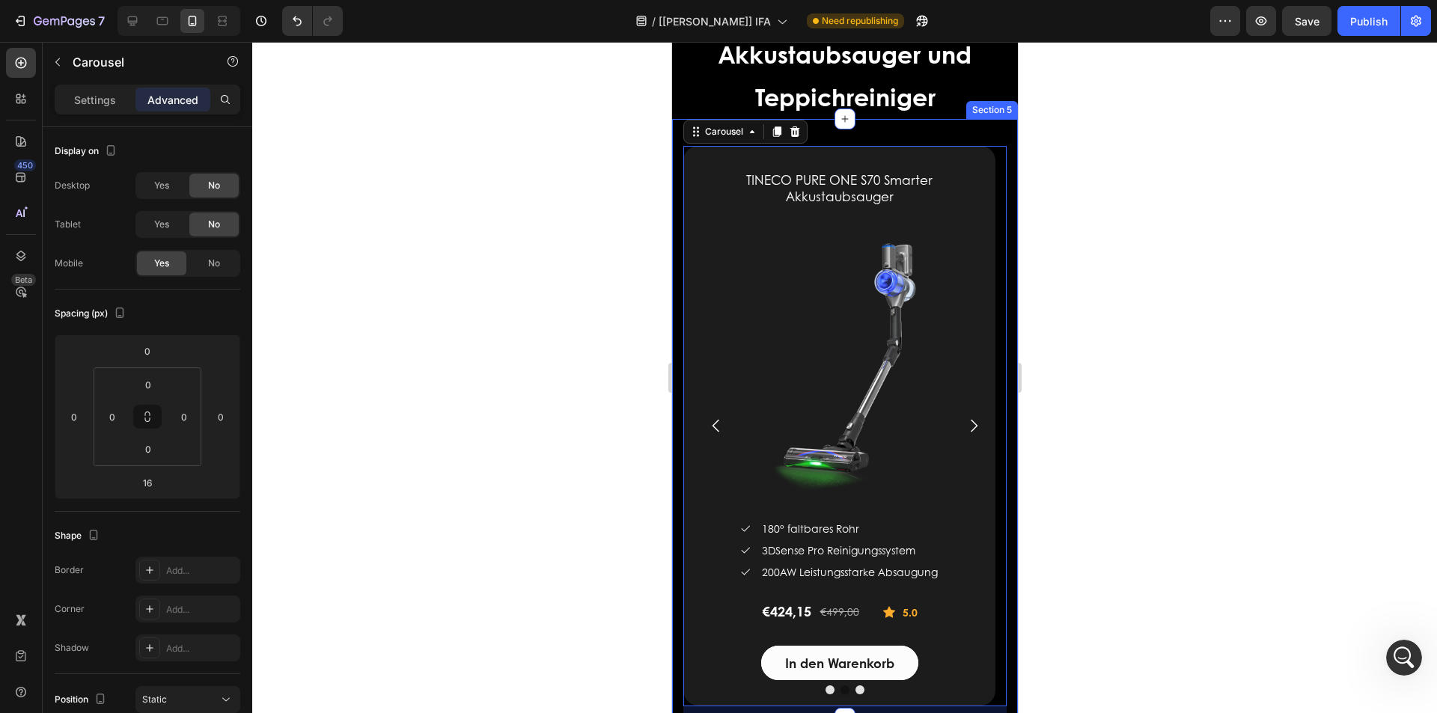
scroll to position [2114, 0]
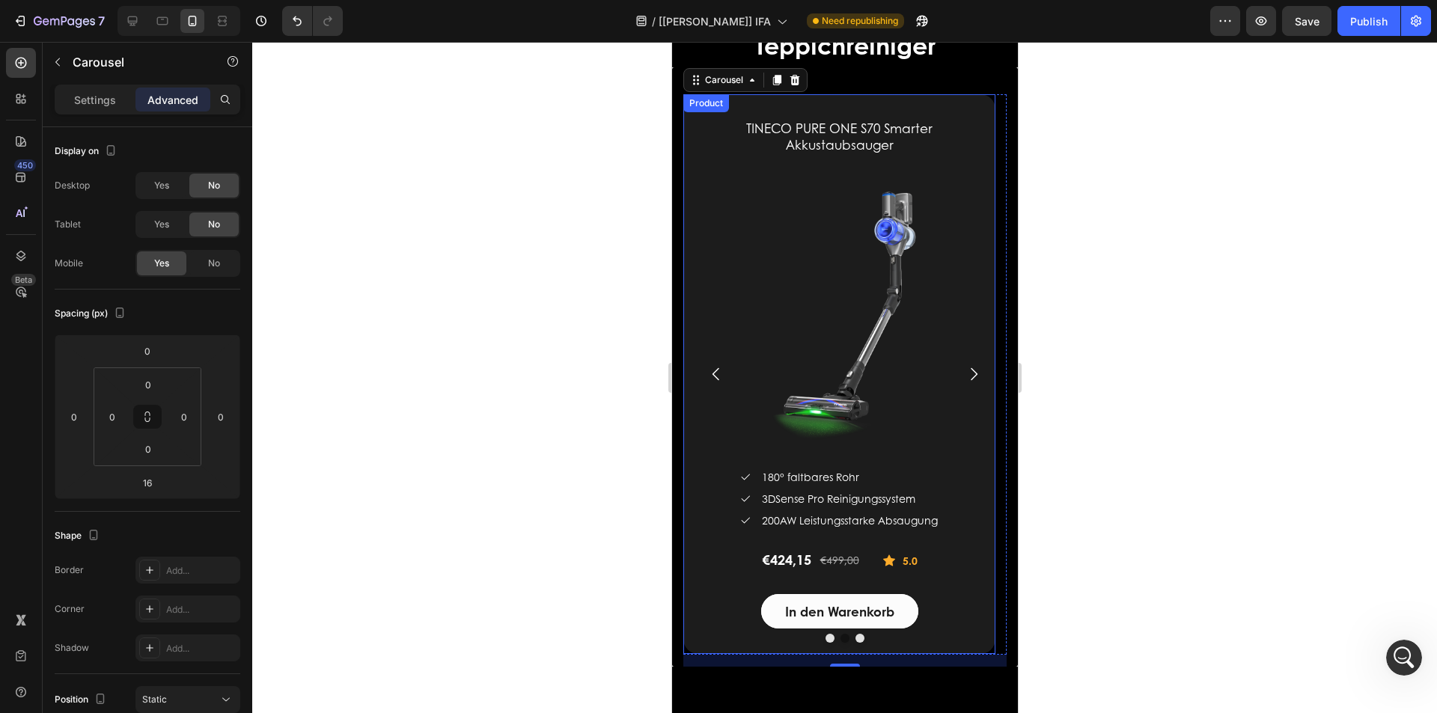
click at [705, 107] on div "Product" at bounding box center [706, 103] width 40 height 13
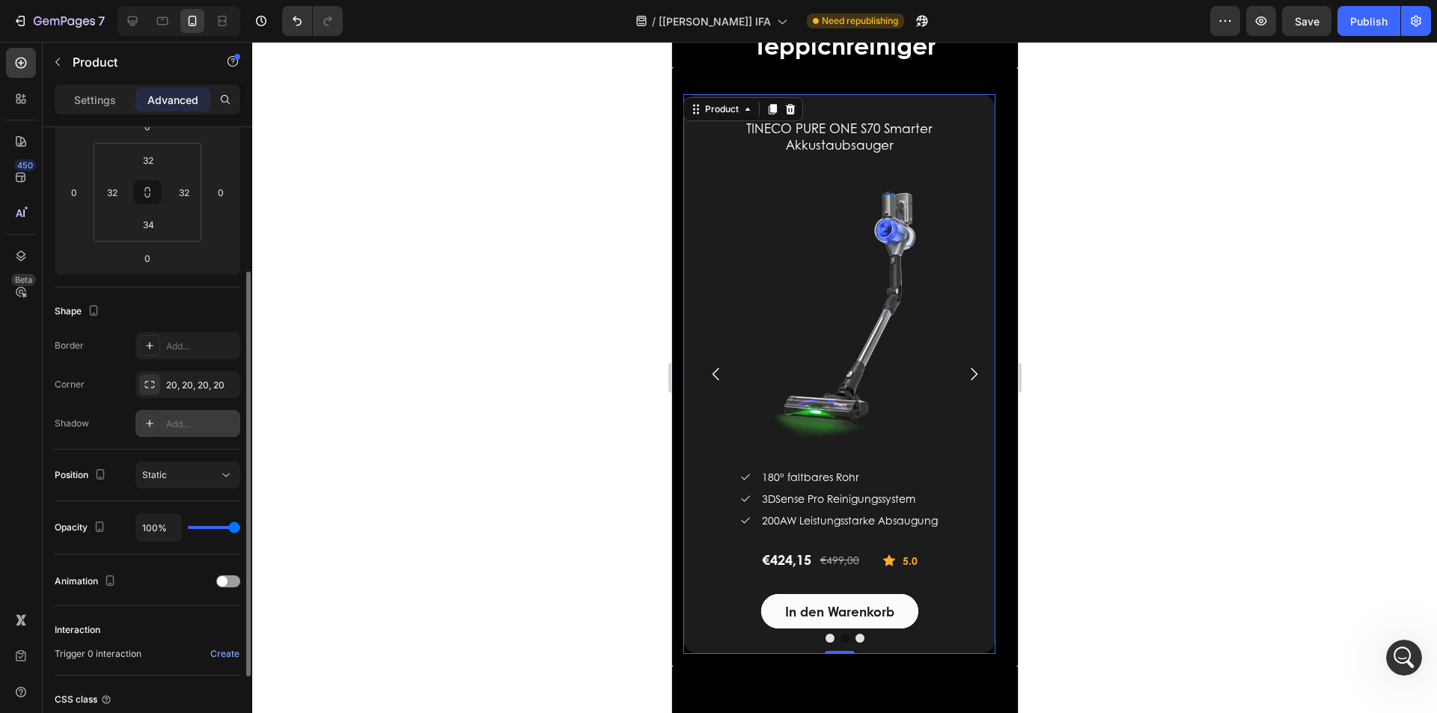
scroll to position [347, 0]
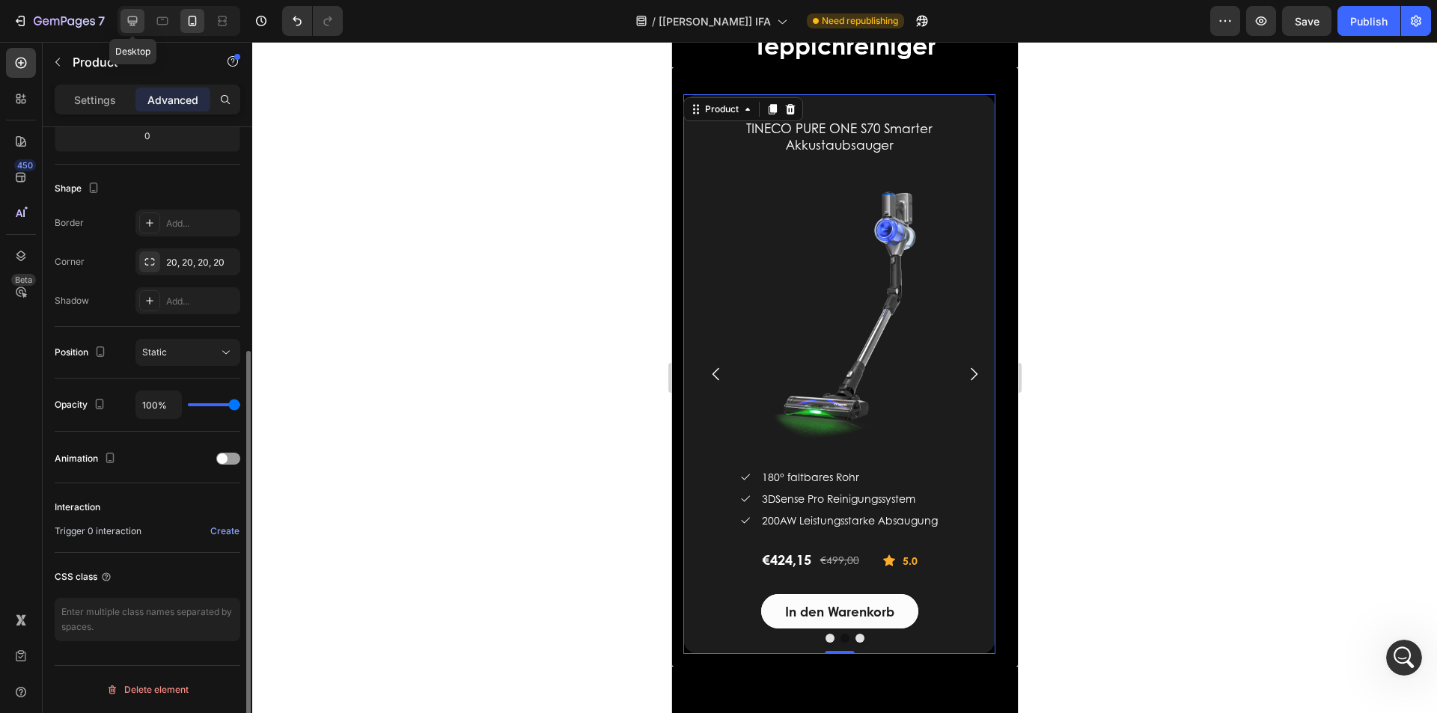
click at [136, 25] on icon at bounding box center [132, 20] width 15 height 15
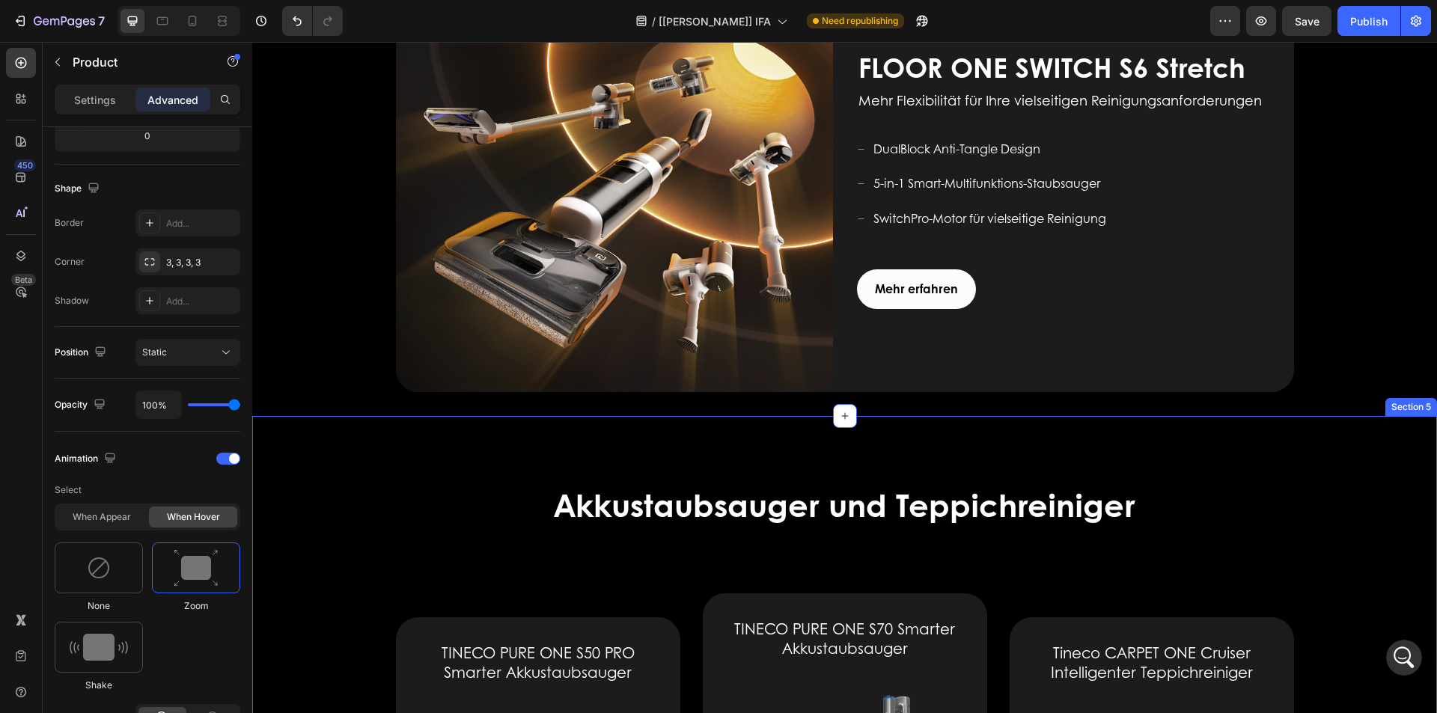
scroll to position [1688, 0]
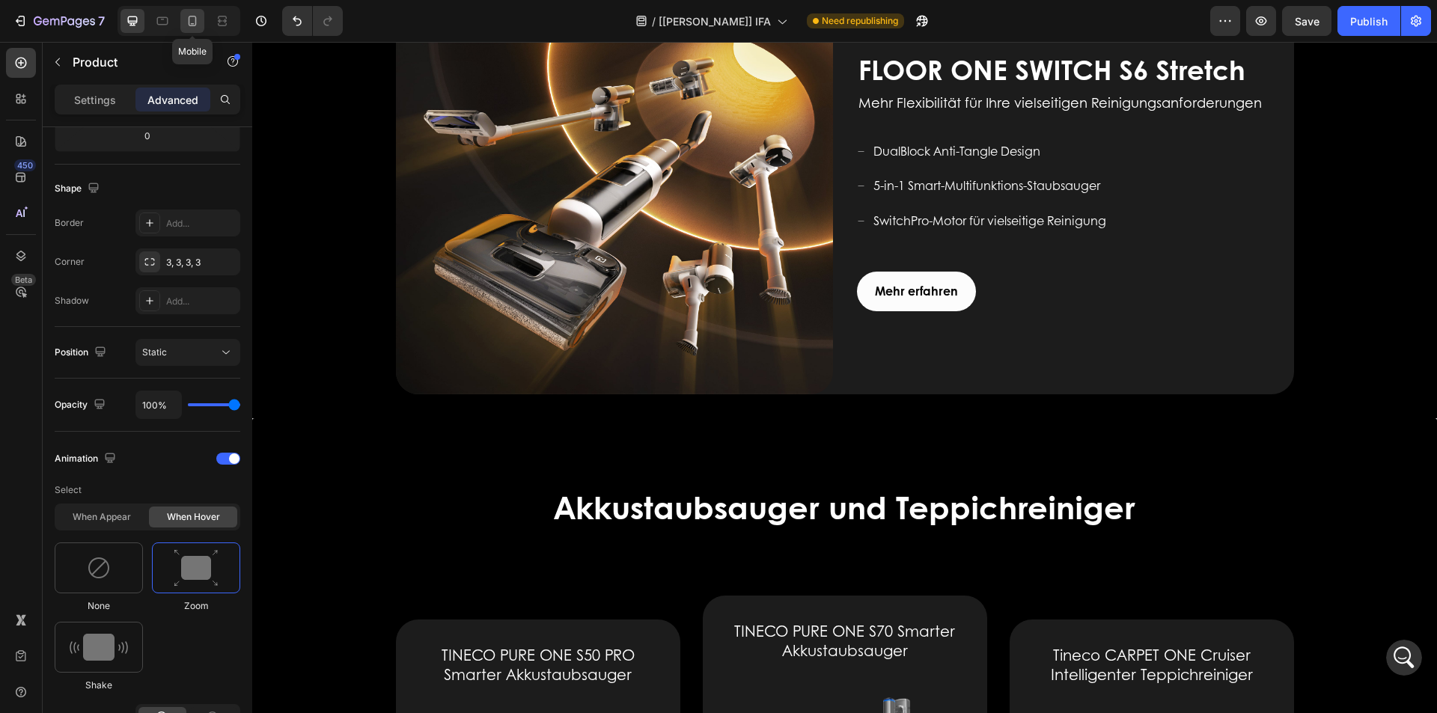
click at [187, 25] on icon at bounding box center [192, 20] width 15 height 15
type input "34"
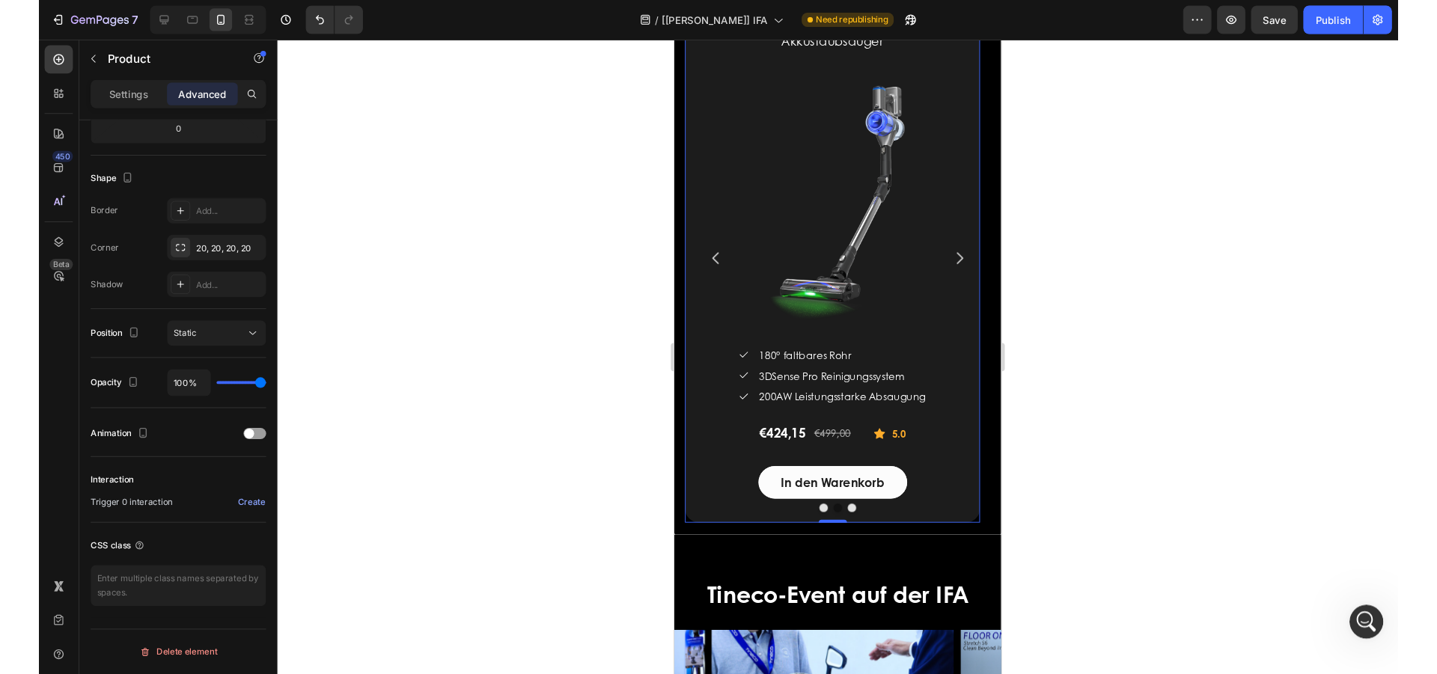
scroll to position [3013, 0]
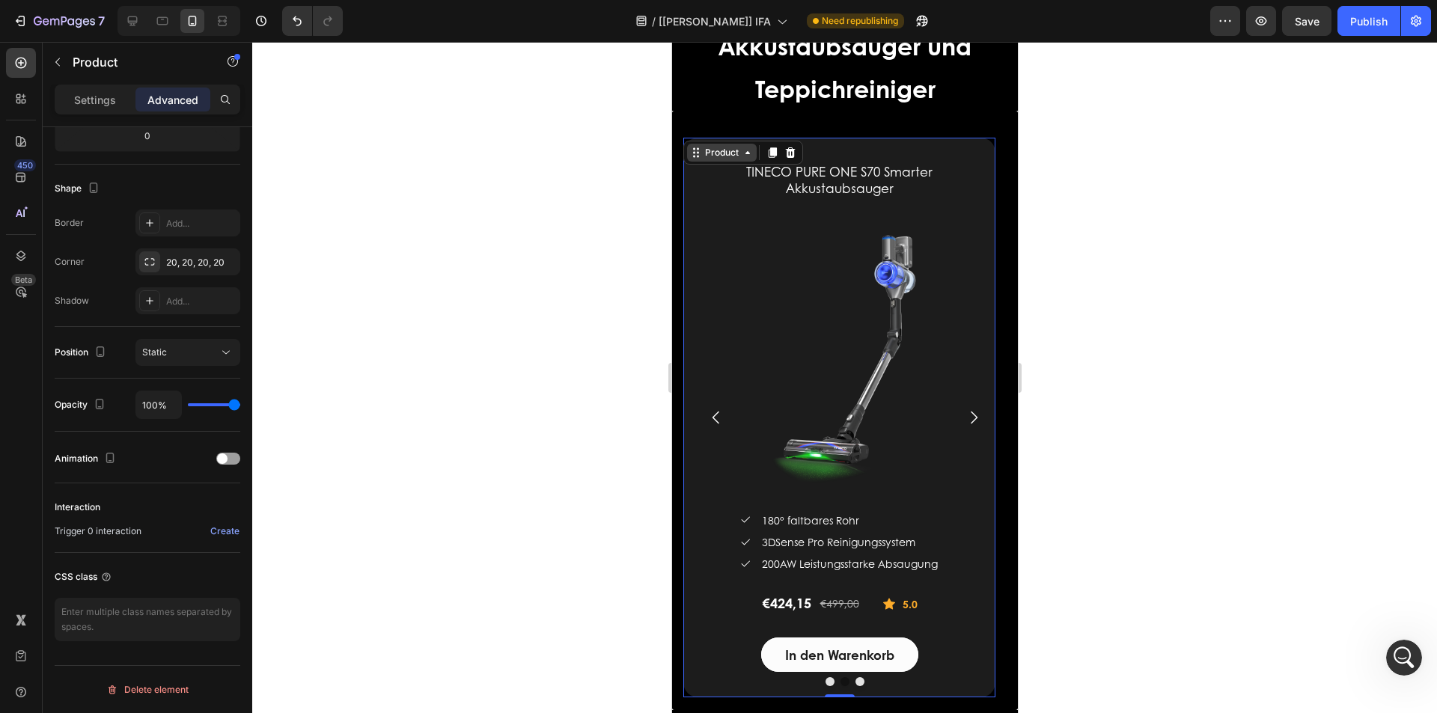
click at [712, 156] on div "Product" at bounding box center [721, 152] width 40 height 13
click at [23, 421] on div "450 Beta" at bounding box center [21, 327] width 30 height 558
click at [535, 267] on div at bounding box center [844, 377] width 1185 height 671
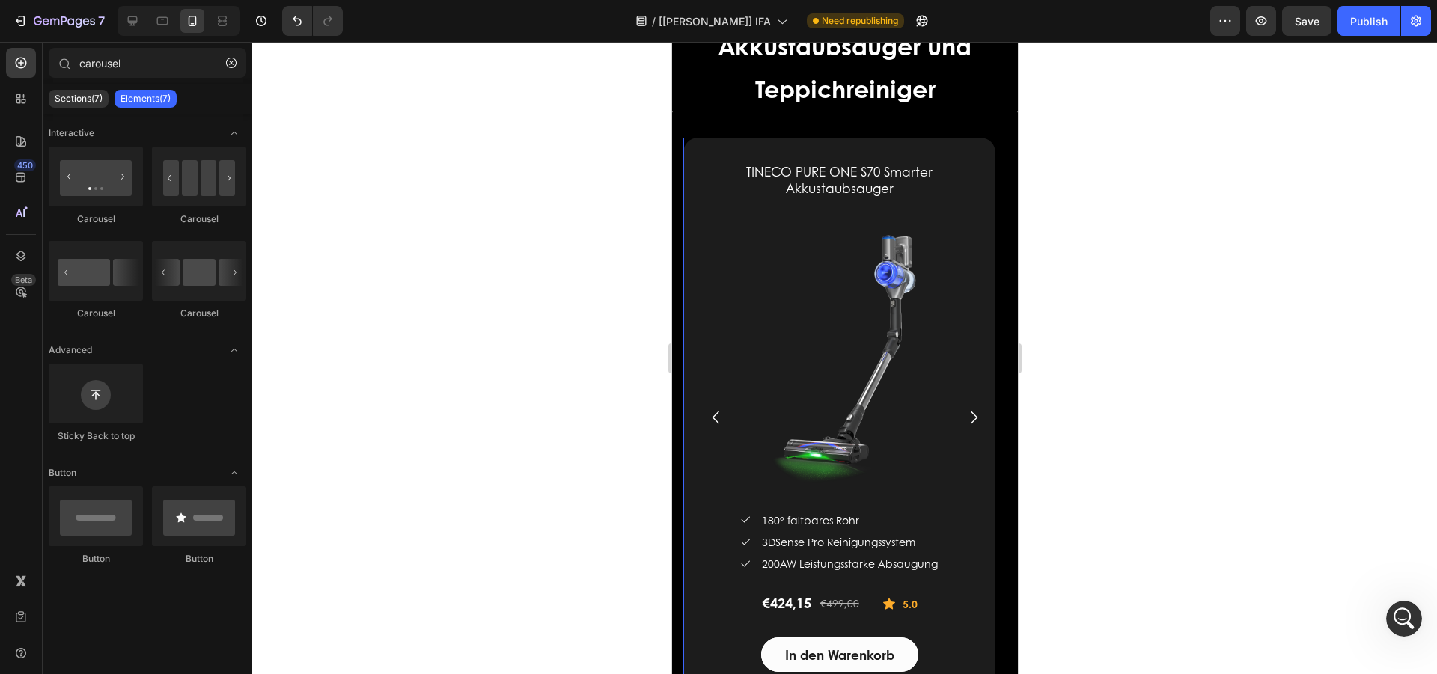
drag, startPoint x: 229, startPoint y: 61, endPoint x: 662, endPoint y: 165, distance: 444.9
click at [229, 61] on icon "button" at bounding box center [231, 63] width 10 height 10
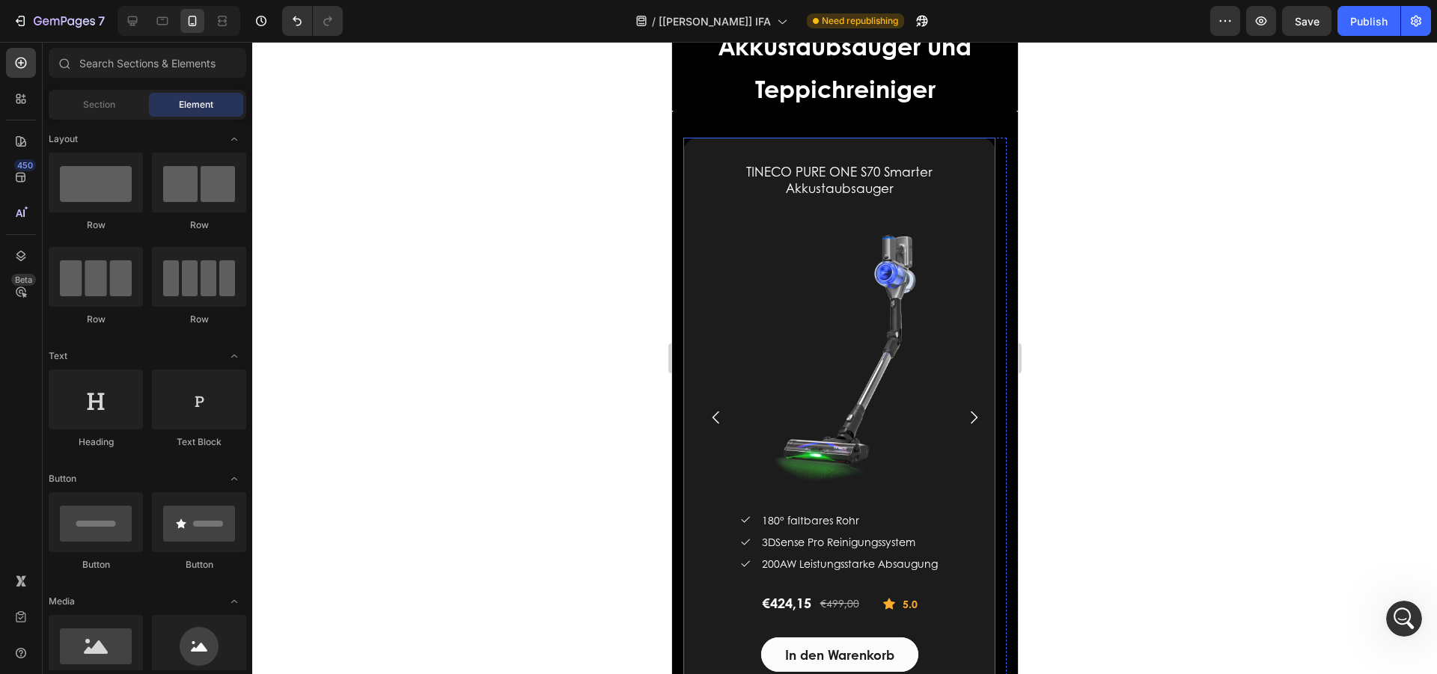
click at [657, 209] on div at bounding box center [844, 358] width 1185 height 632
click at [709, 156] on div "TINECO PURE ONE S70 Smarter Akkustaubsauger (P) Title (P) Images & Gallery Icon…" at bounding box center [839, 418] width 312 height 560
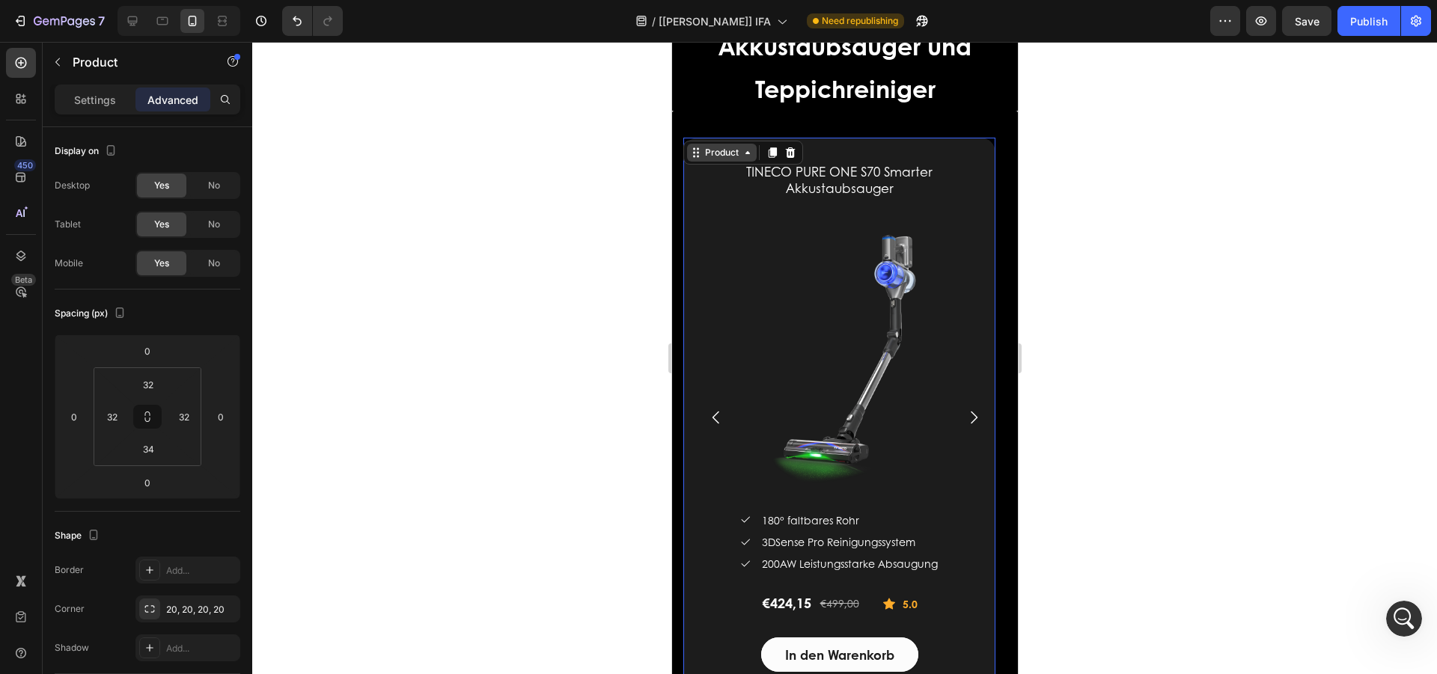
click at [718, 159] on div "Product" at bounding box center [721, 152] width 40 height 13
click at [186, 320] on div "Spacing (px)" at bounding box center [148, 314] width 186 height 24
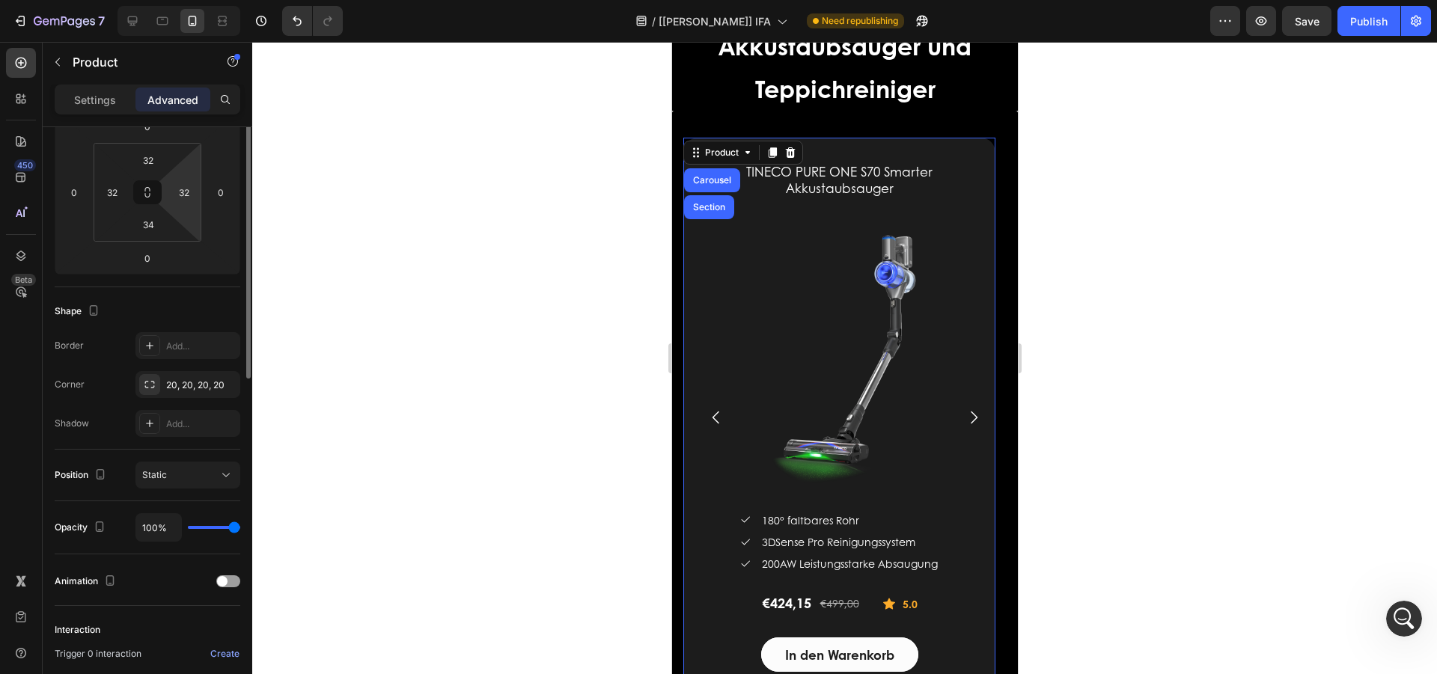
scroll to position [299, 0]
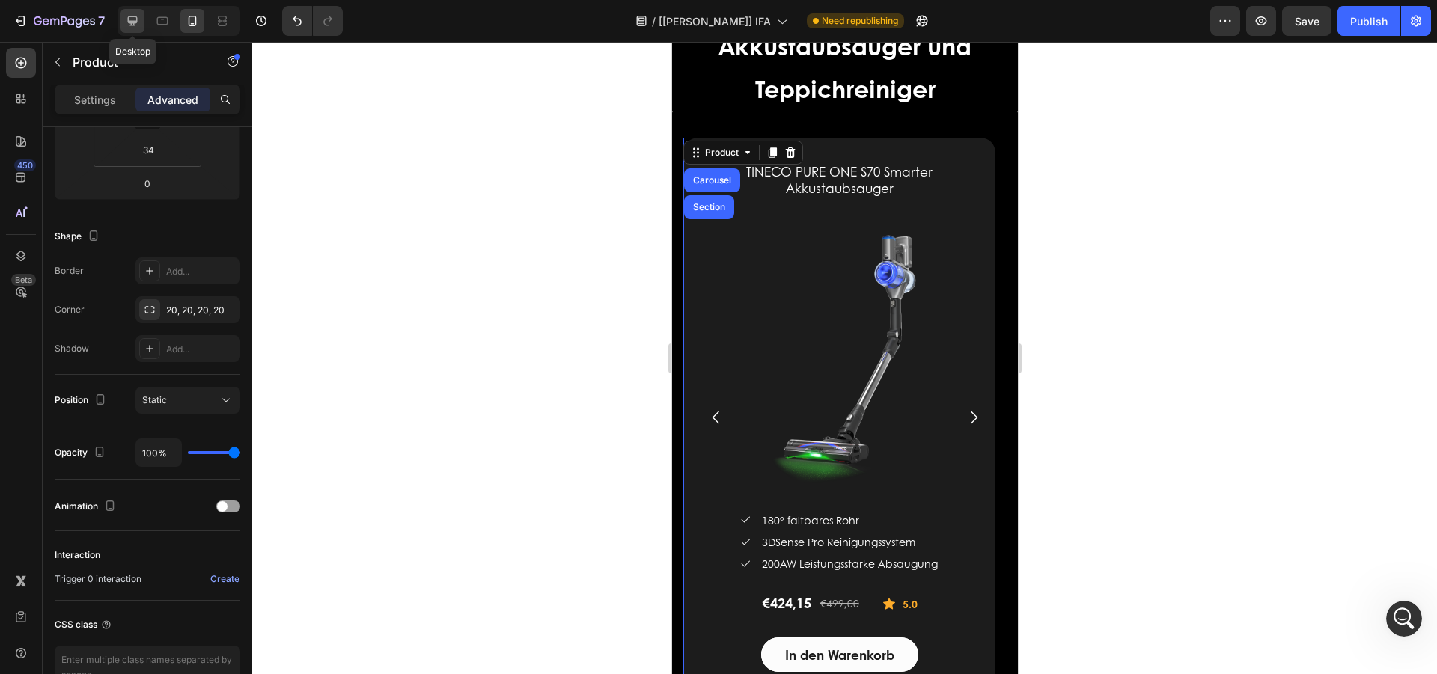
click at [129, 16] on icon at bounding box center [133, 21] width 10 height 10
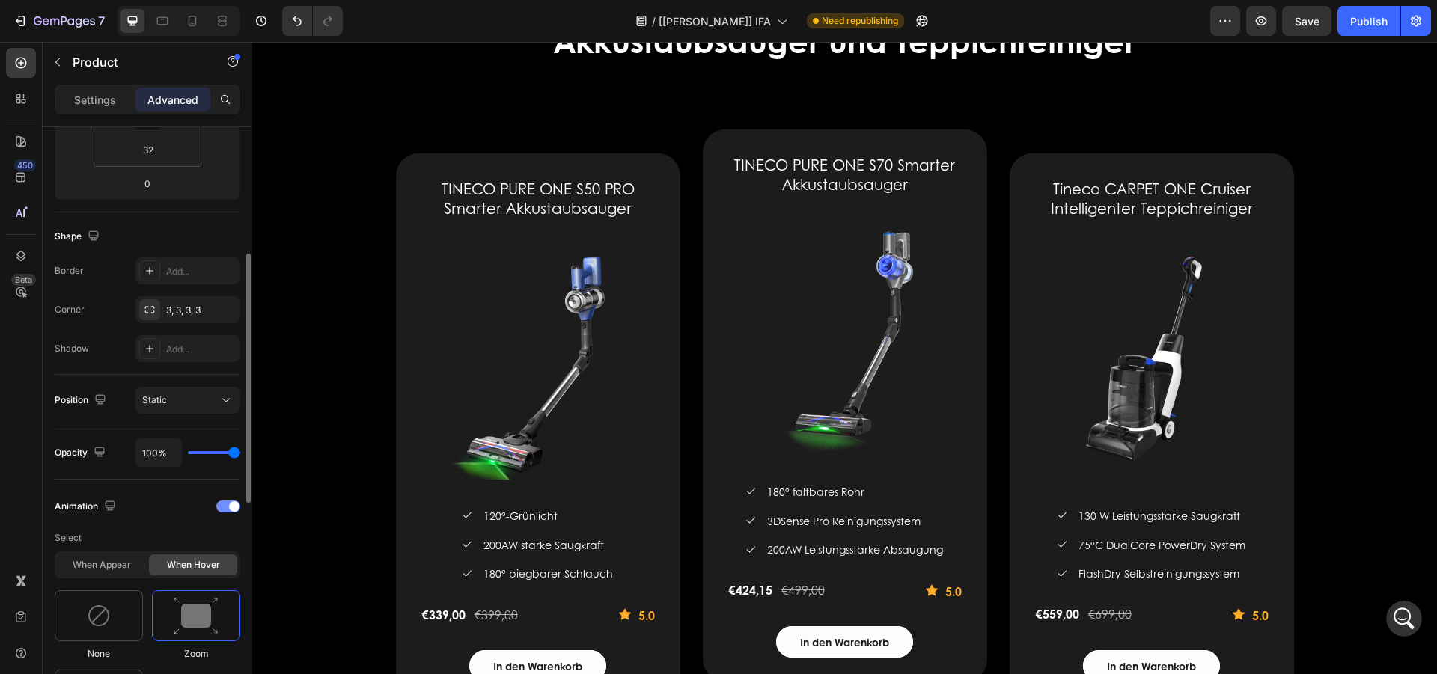
scroll to position [2961, 0]
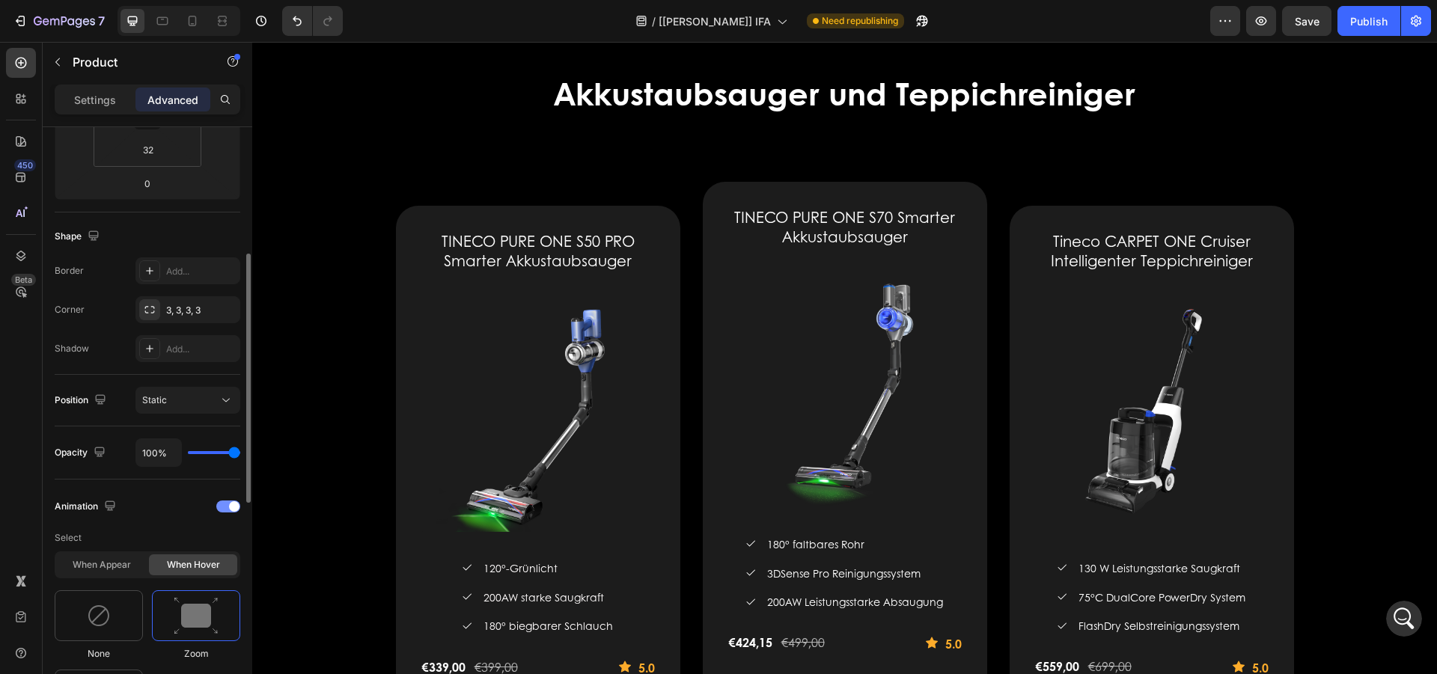
click at [230, 506] on span at bounding box center [234, 506] width 10 height 10
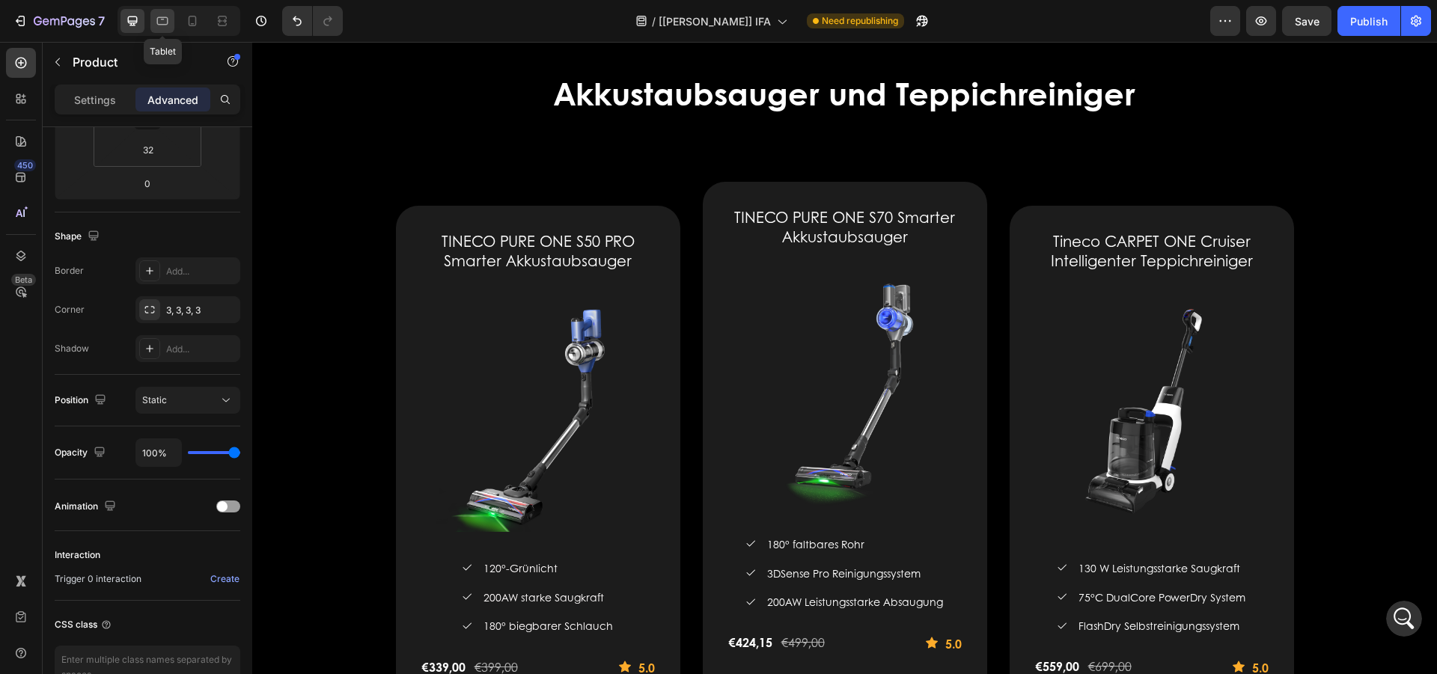
click at [159, 23] on icon at bounding box center [162, 20] width 15 height 15
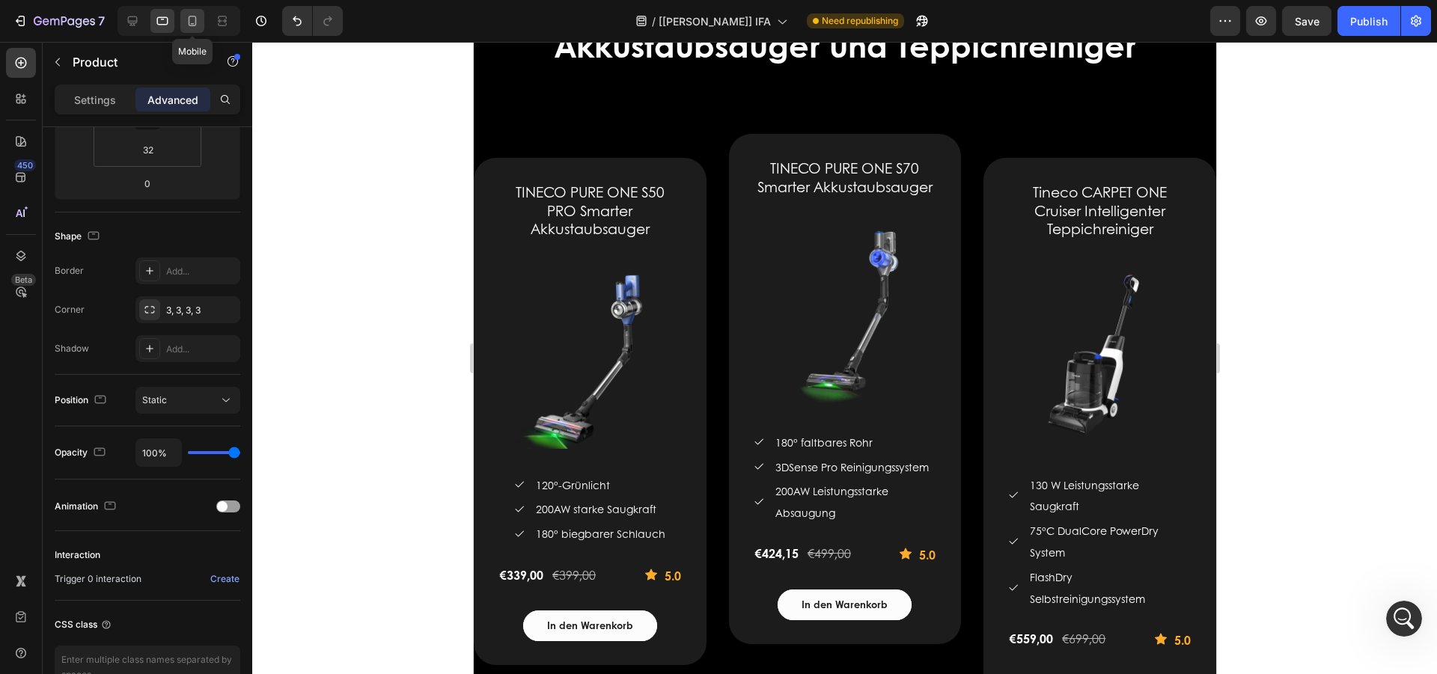
scroll to position [2908, 0]
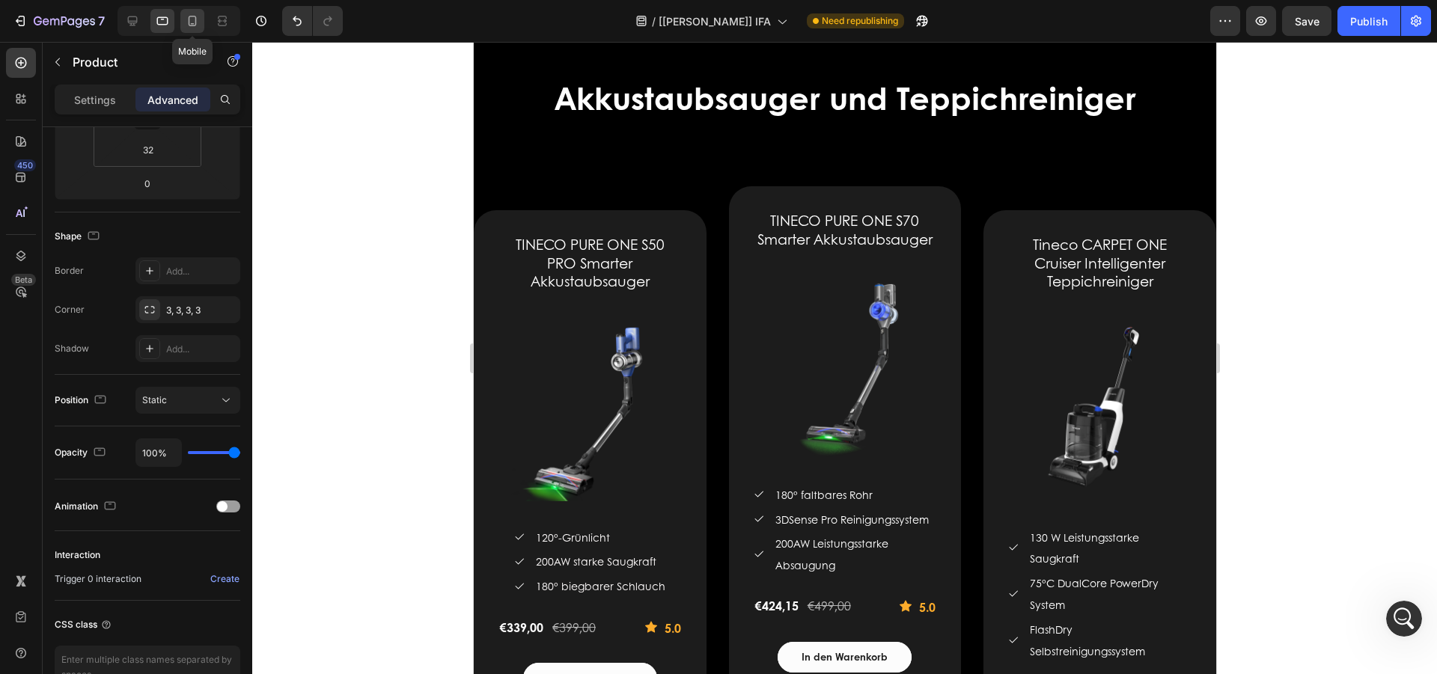
click at [192, 21] on icon at bounding box center [192, 20] width 15 height 15
type input "34"
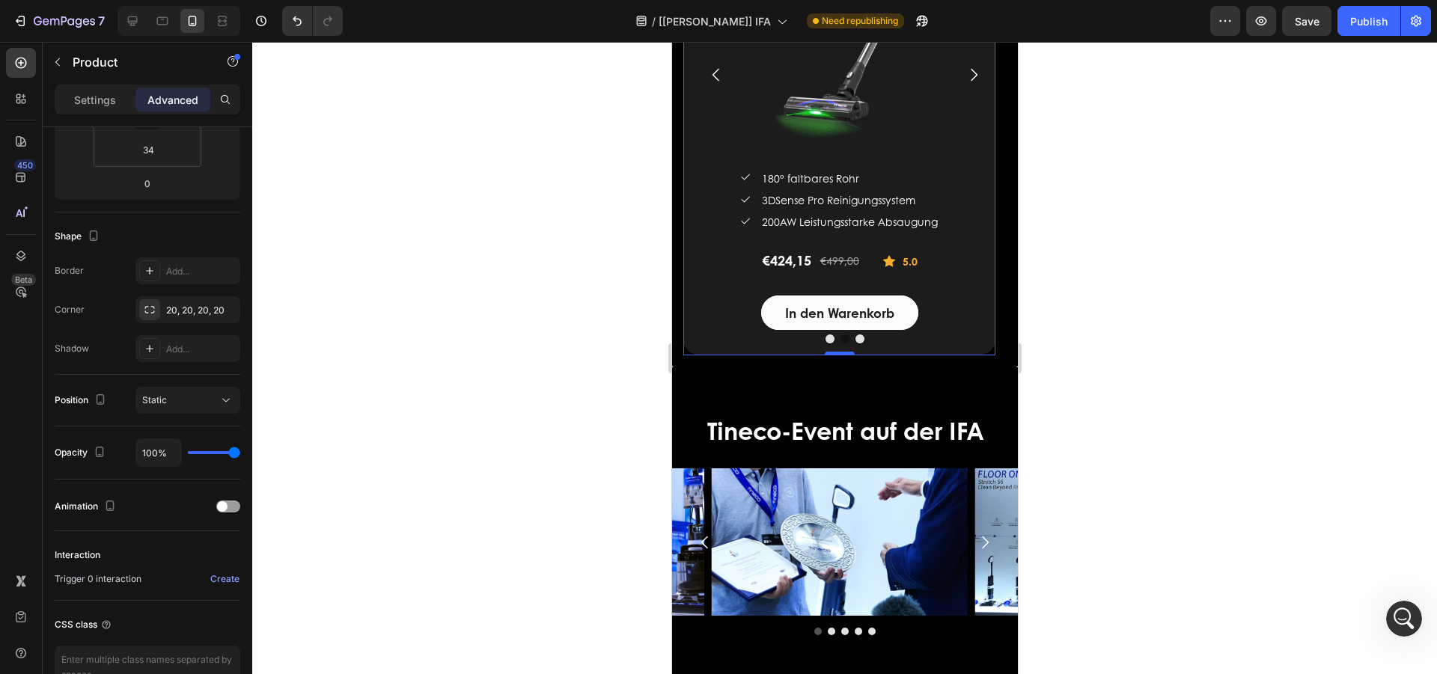
scroll to position [2607, 0]
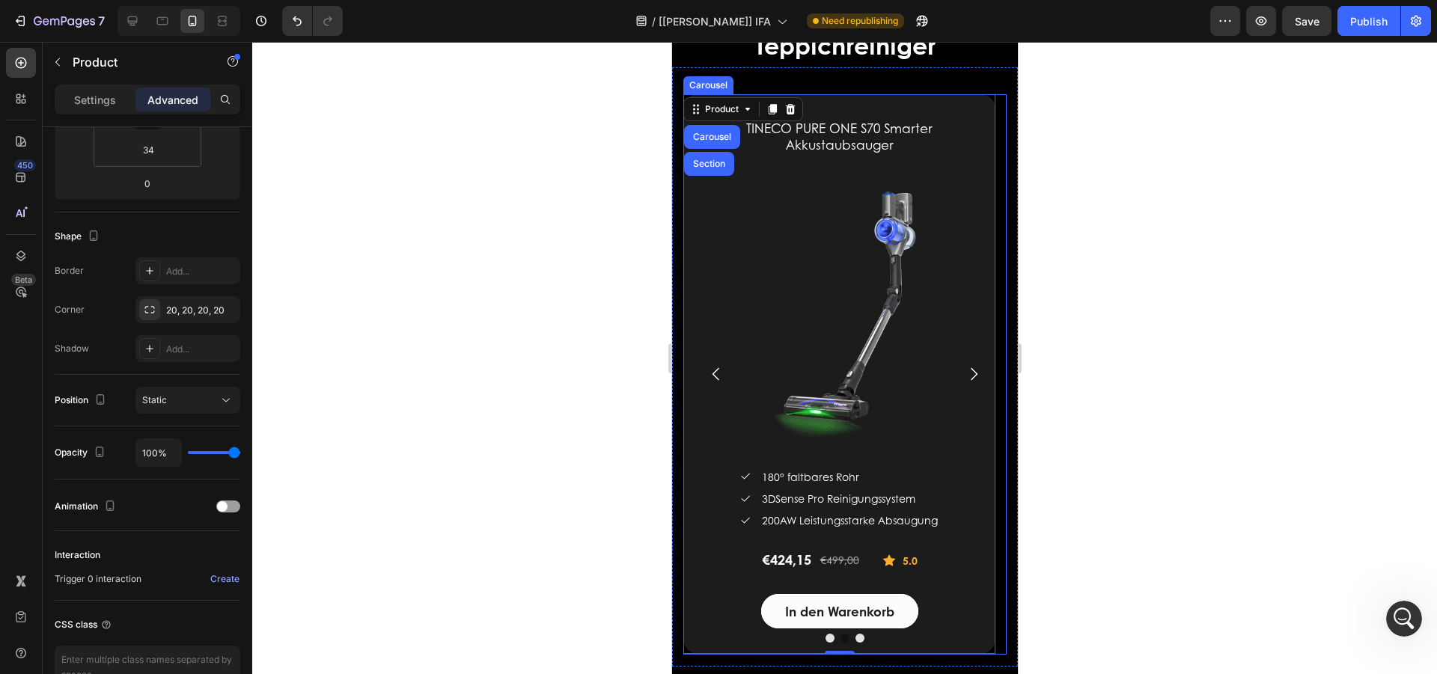
click at [964, 370] on icon "Carousel Next Arrow" at bounding box center [973, 374] width 18 height 18
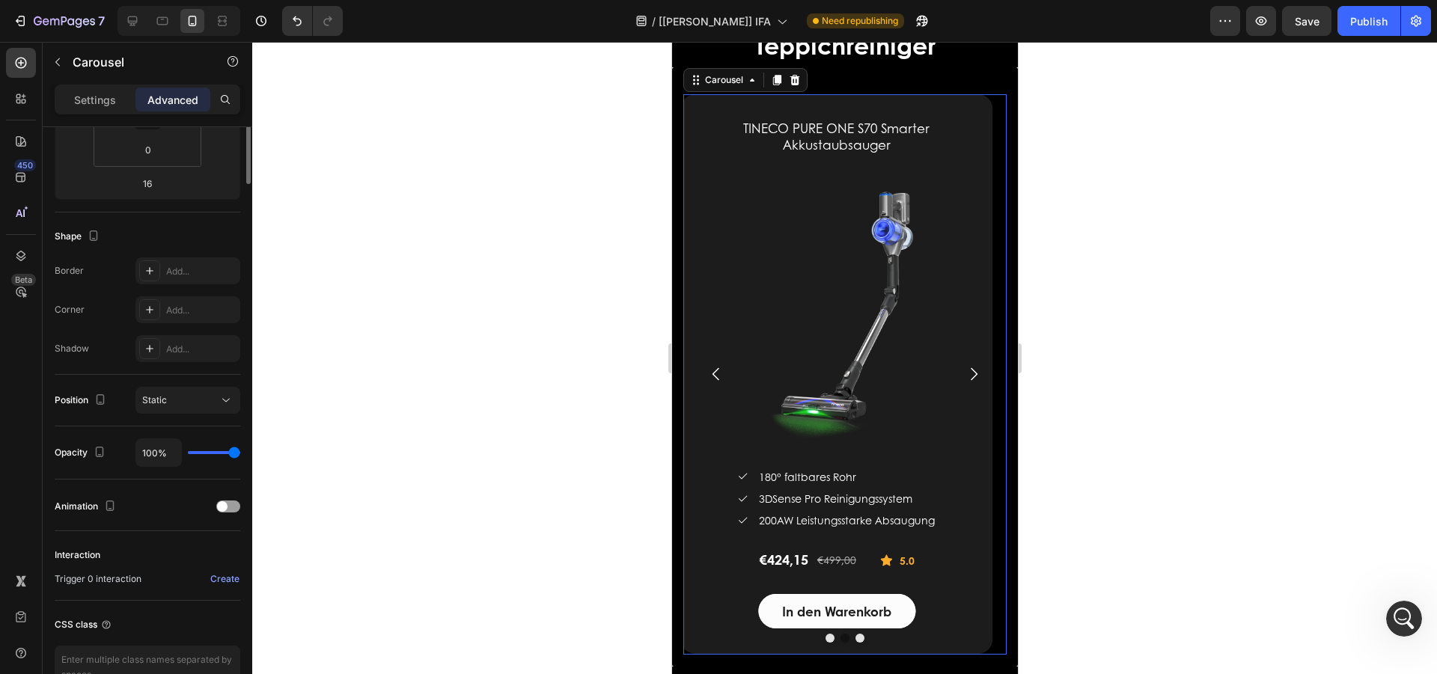
scroll to position [0, 0]
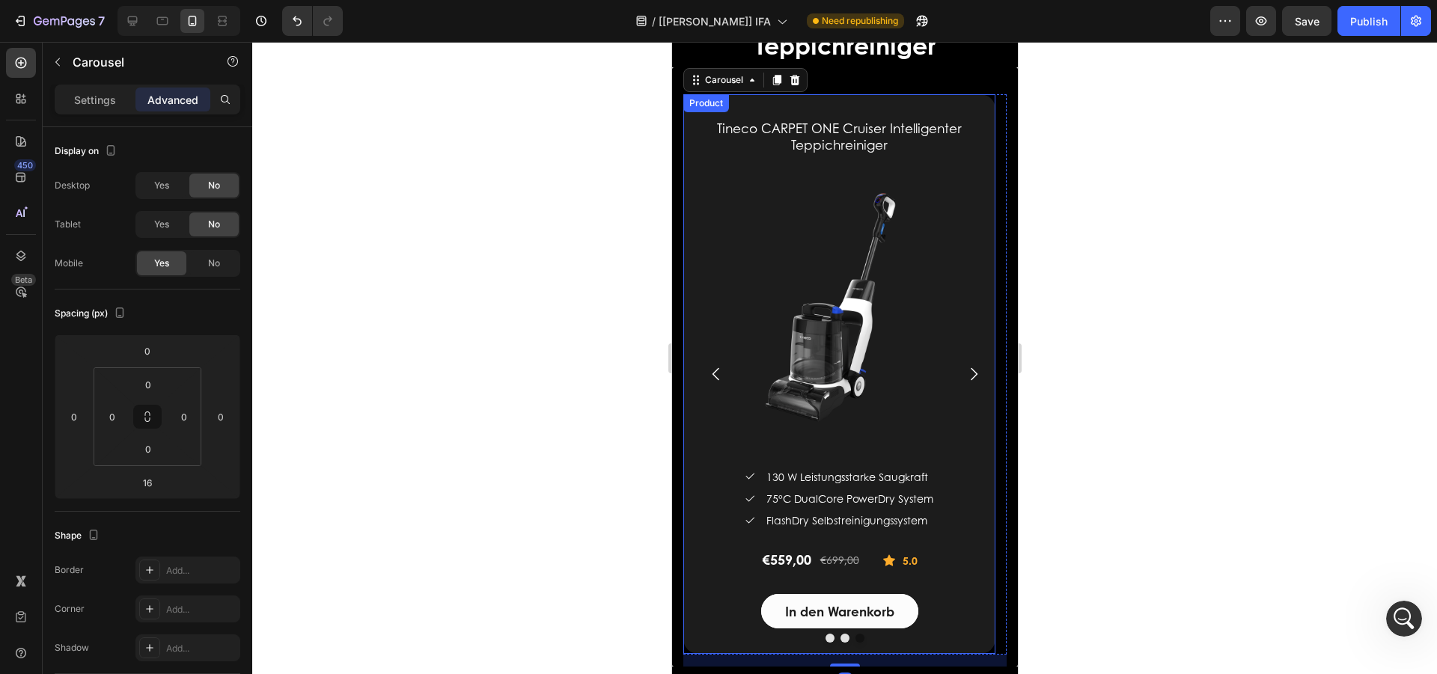
click at [699, 106] on div "Product" at bounding box center [706, 103] width 40 height 13
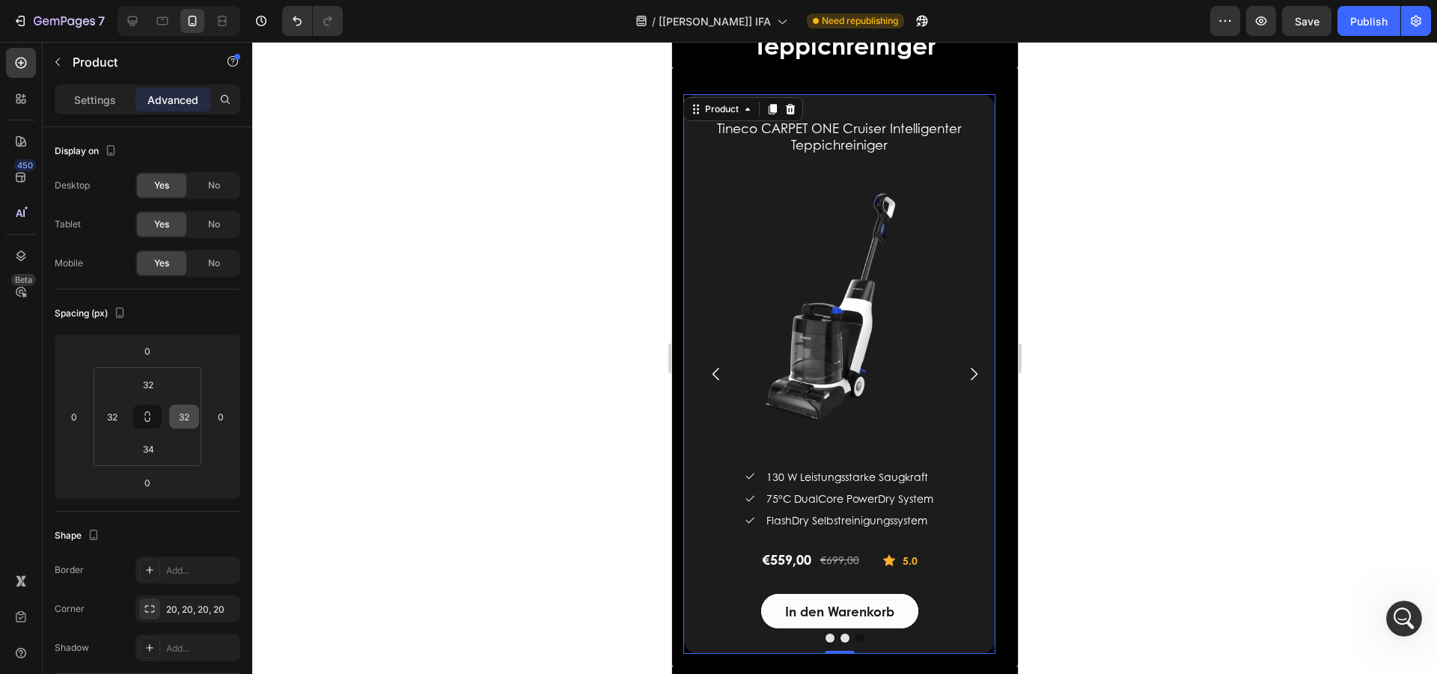
scroll to position [374, 0]
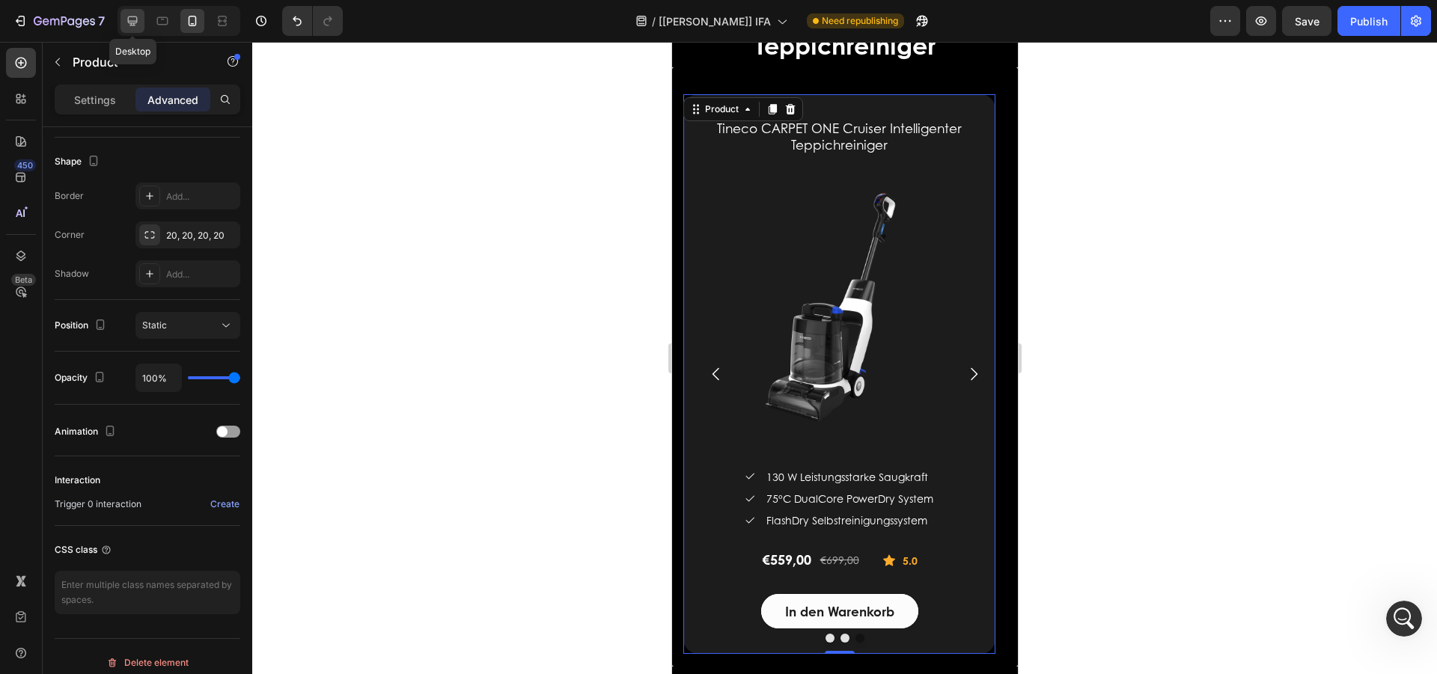
click at [129, 16] on icon at bounding box center [133, 21] width 10 height 10
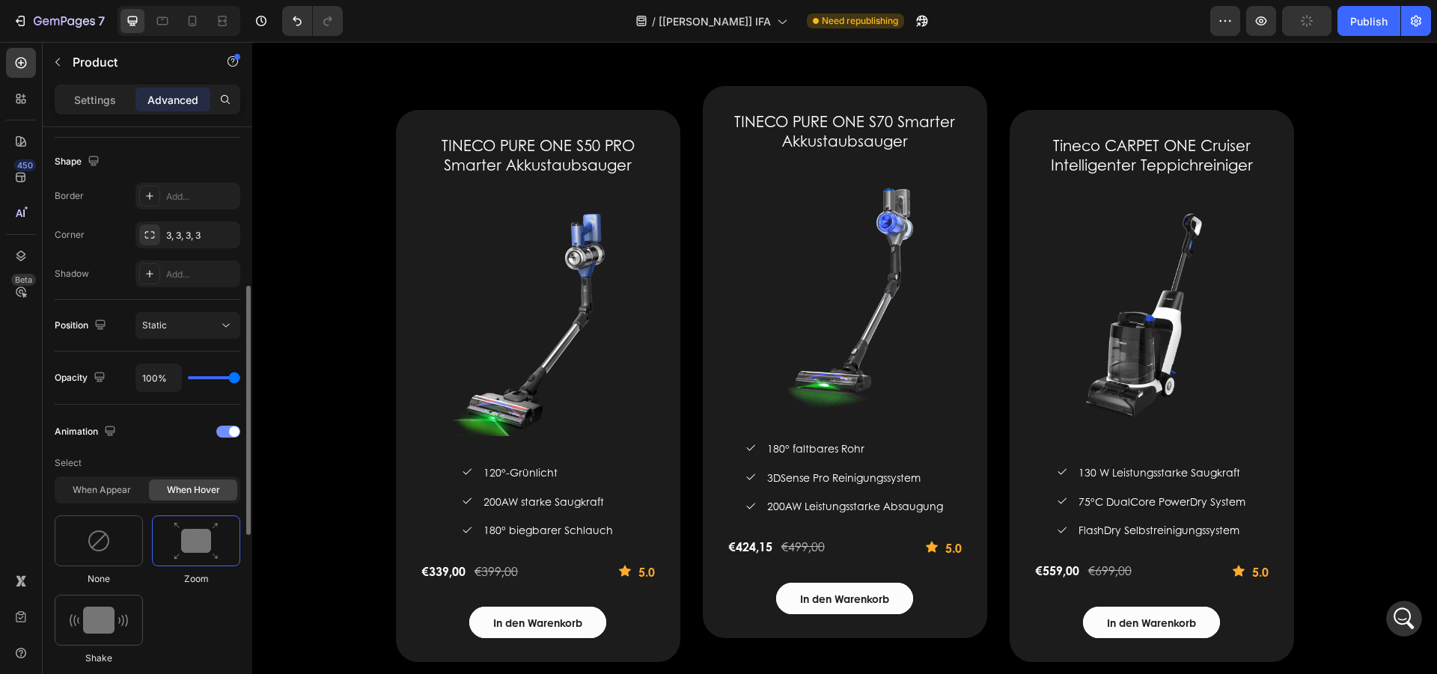
click at [229, 430] on span at bounding box center [234, 432] width 10 height 10
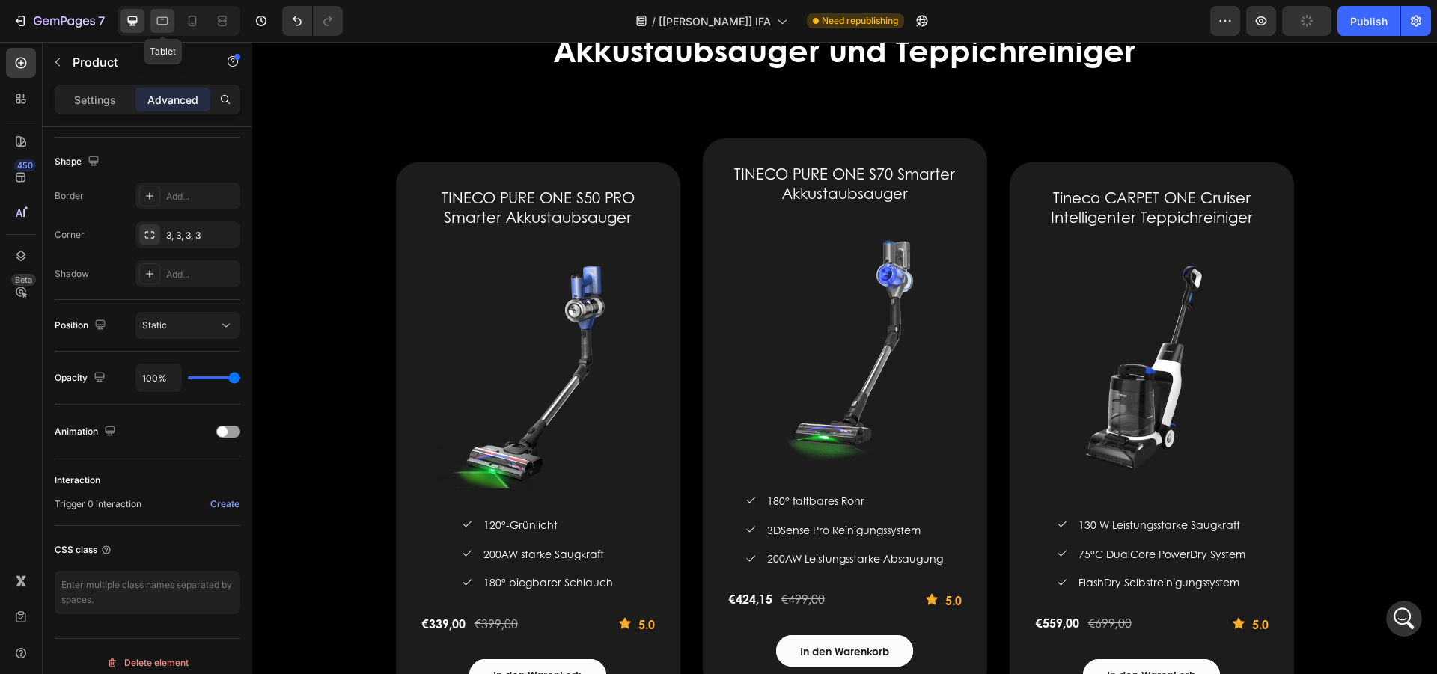
click at [168, 22] on icon at bounding box center [162, 20] width 15 height 15
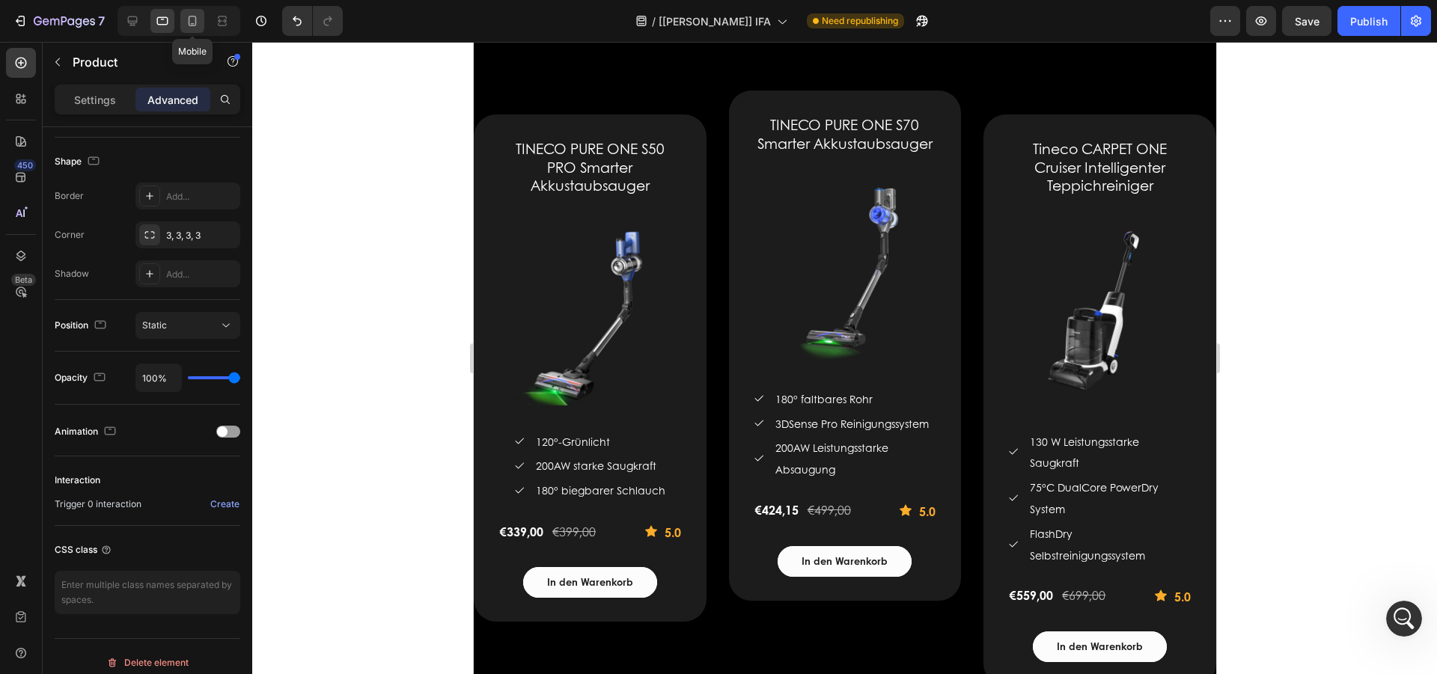
scroll to position [2535, 0]
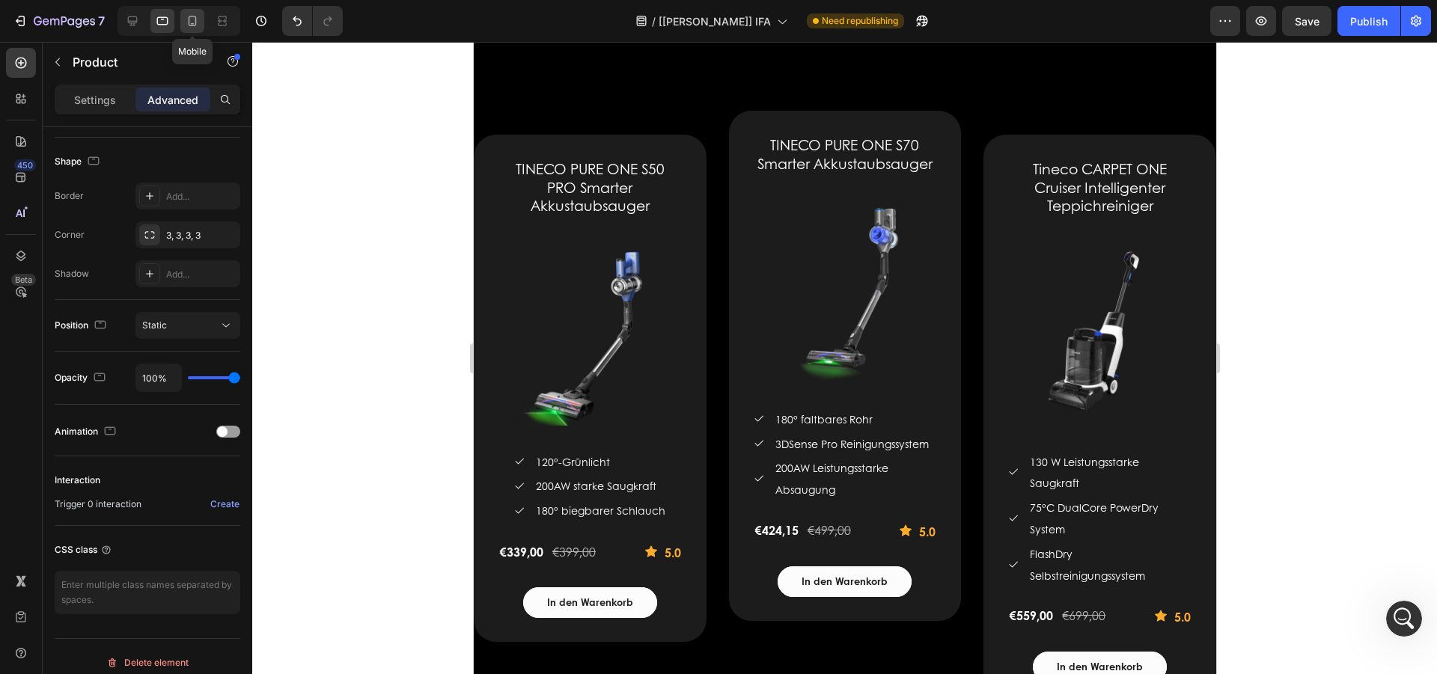
click at [190, 19] on icon at bounding box center [192, 20] width 15 height 15
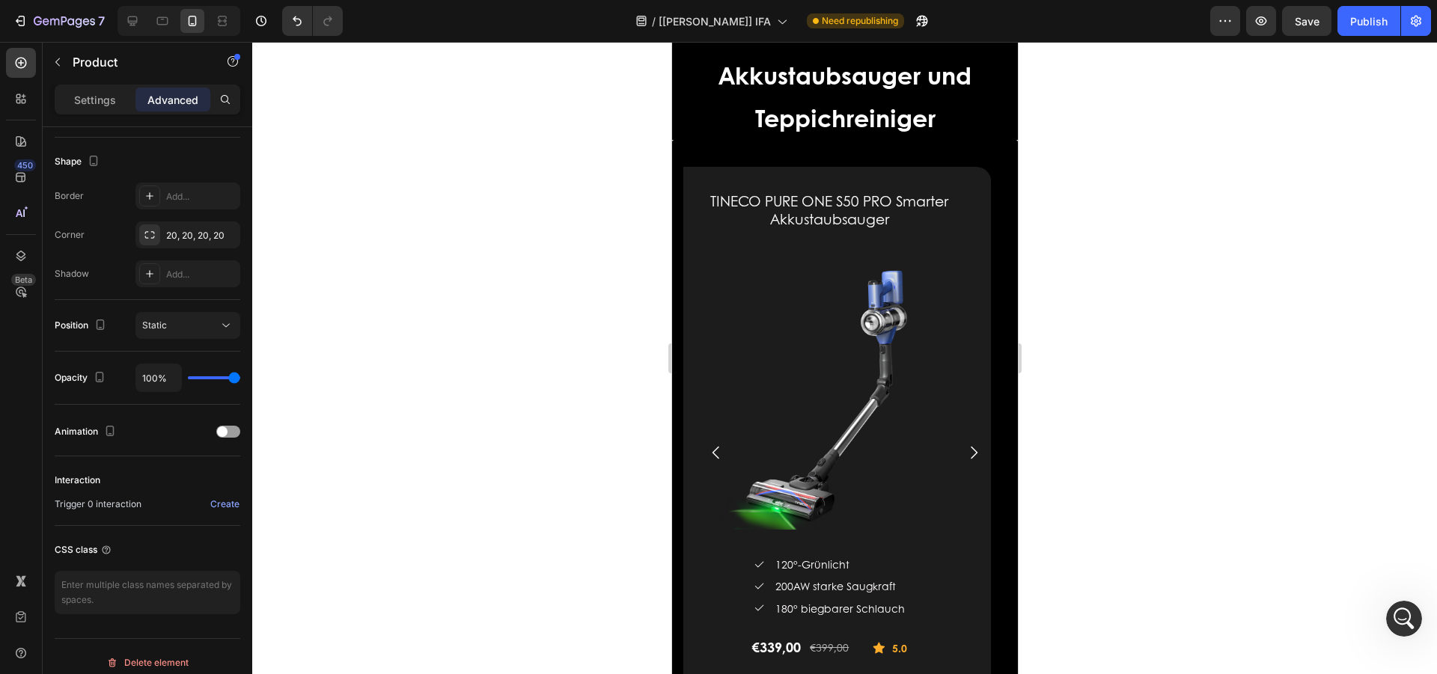
type input "34"
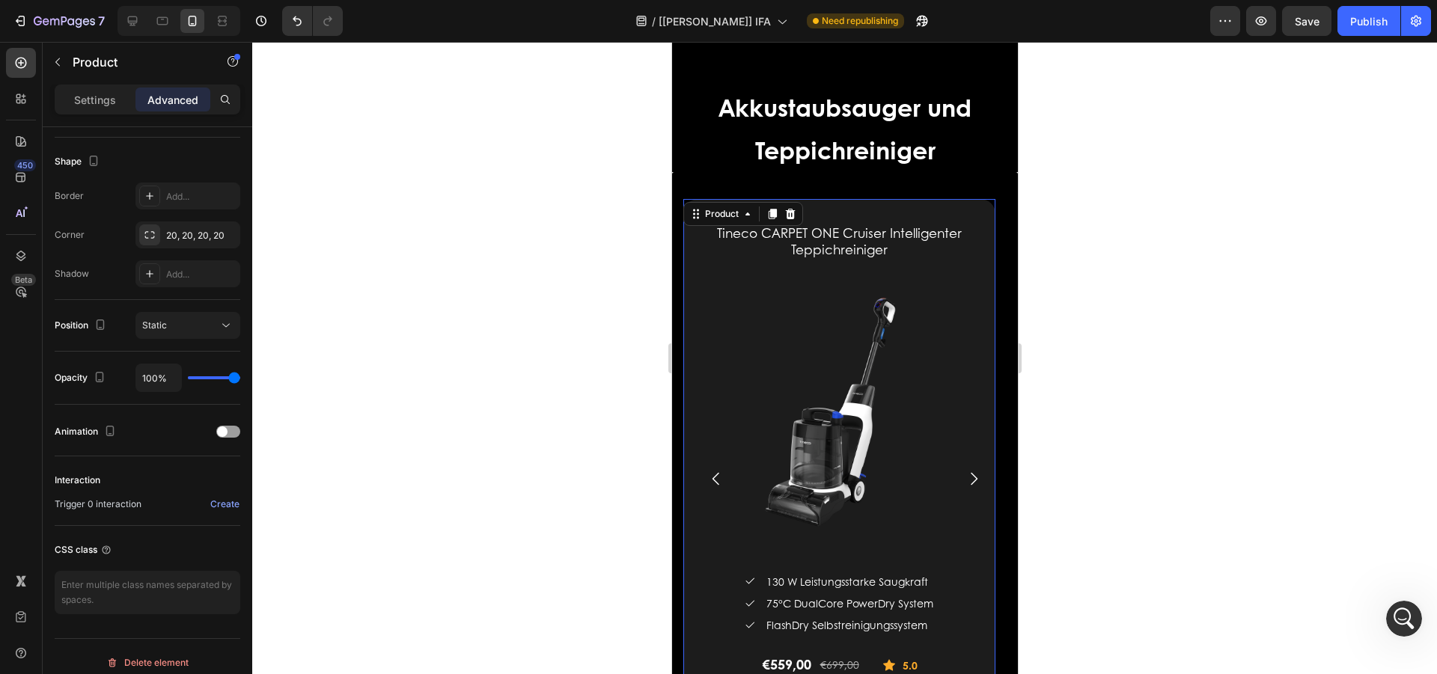
scroll to position [2607, 0]
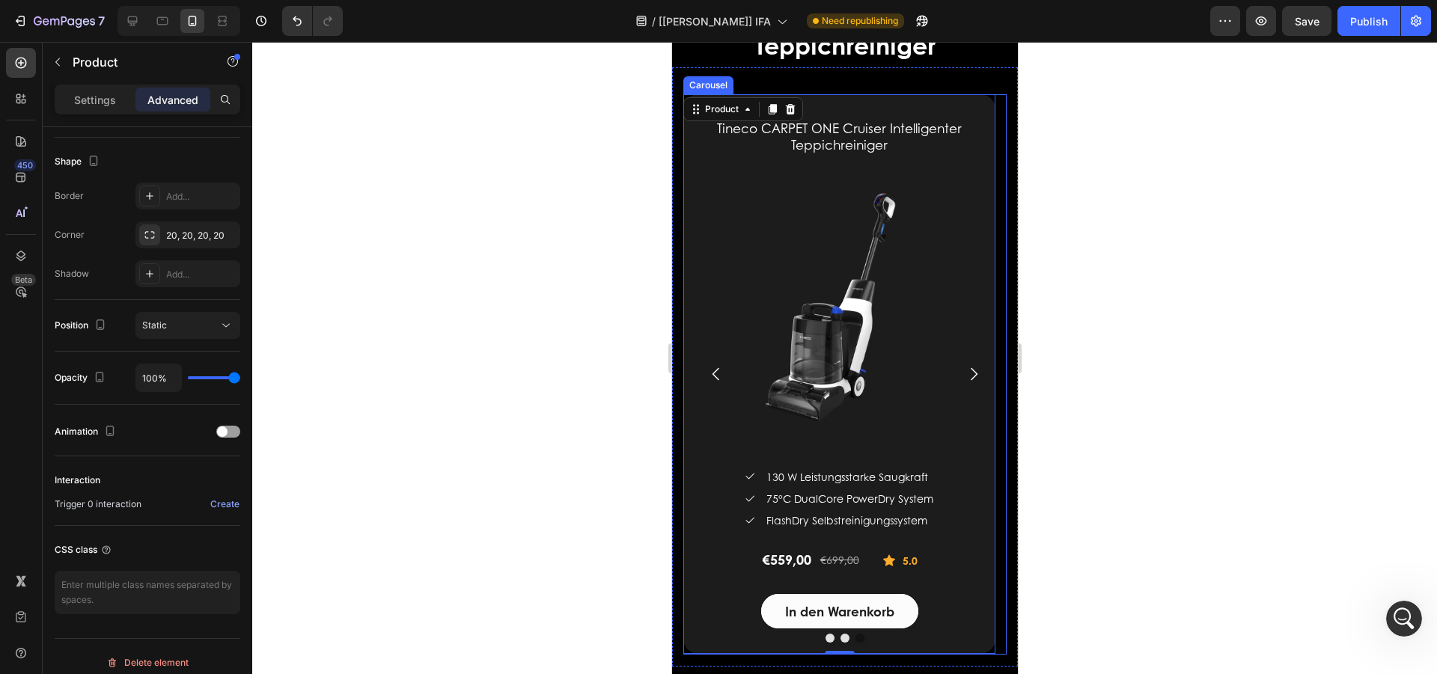
click at [965, 376] on icon "Carousel Next Arrow" at bounding box center [973, 374] width 18 height 18
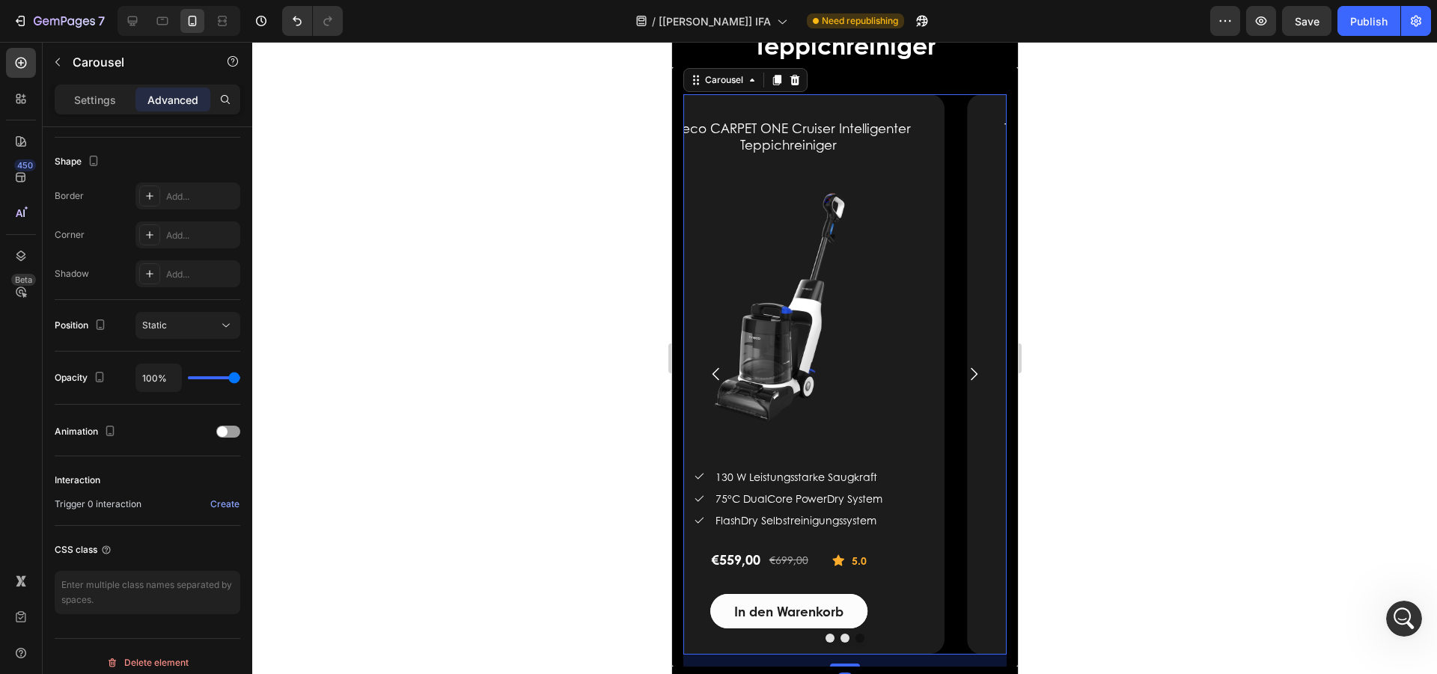
scroll to position [0, 0]
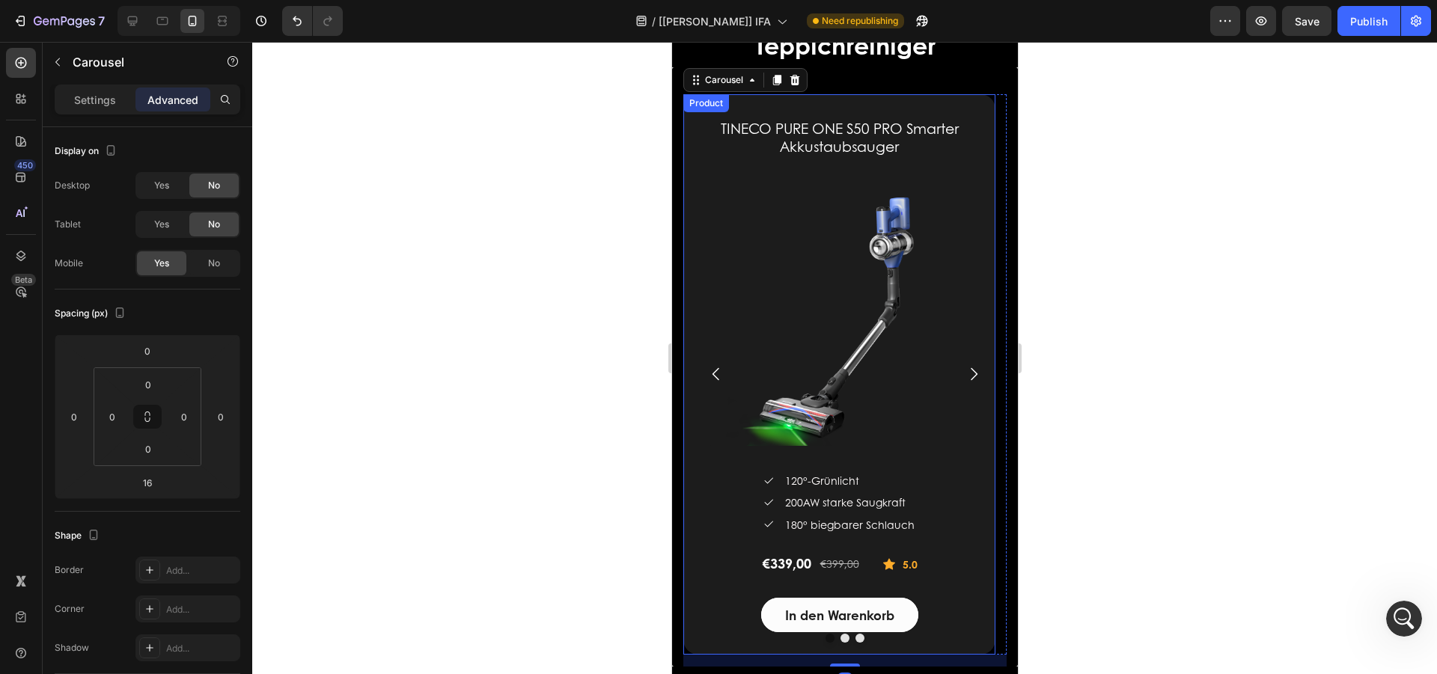
click at [698, 103] on div "Product" at bounding box center [706, 103] width 40 height 13
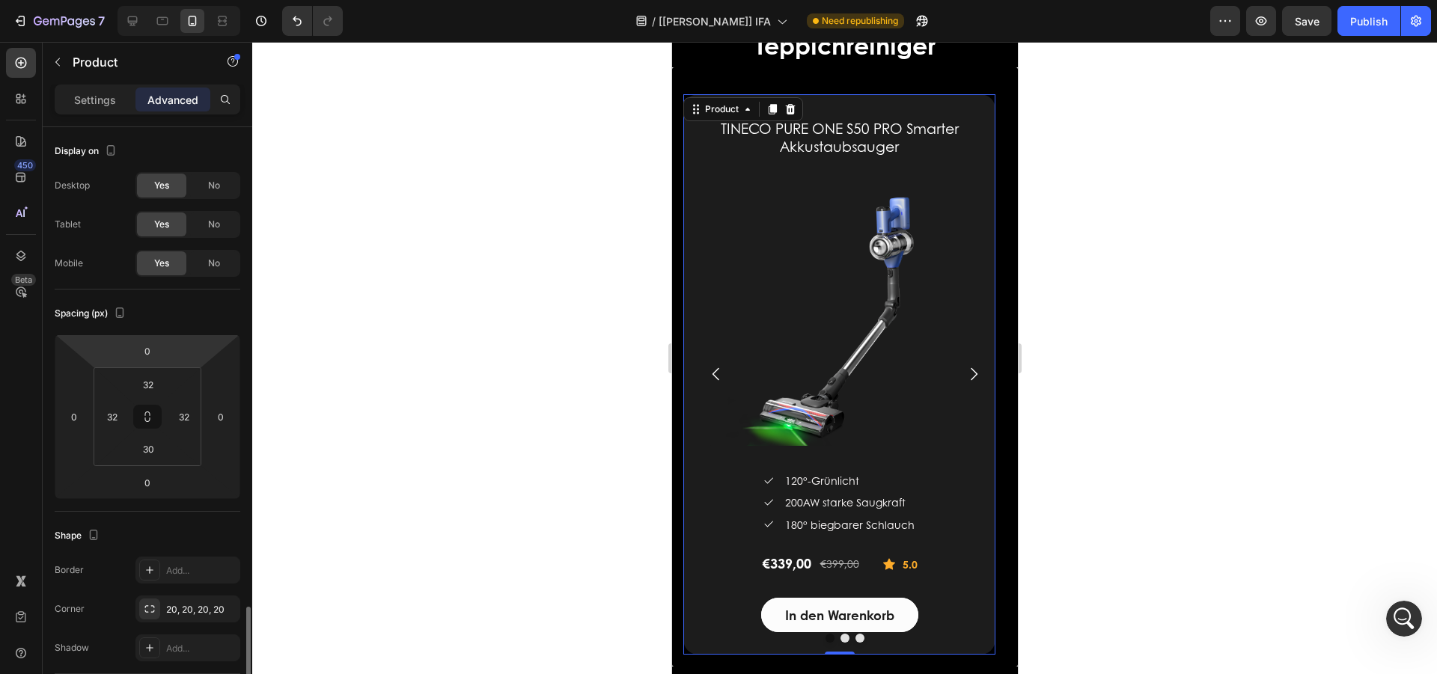
scroll to position [299, 0]
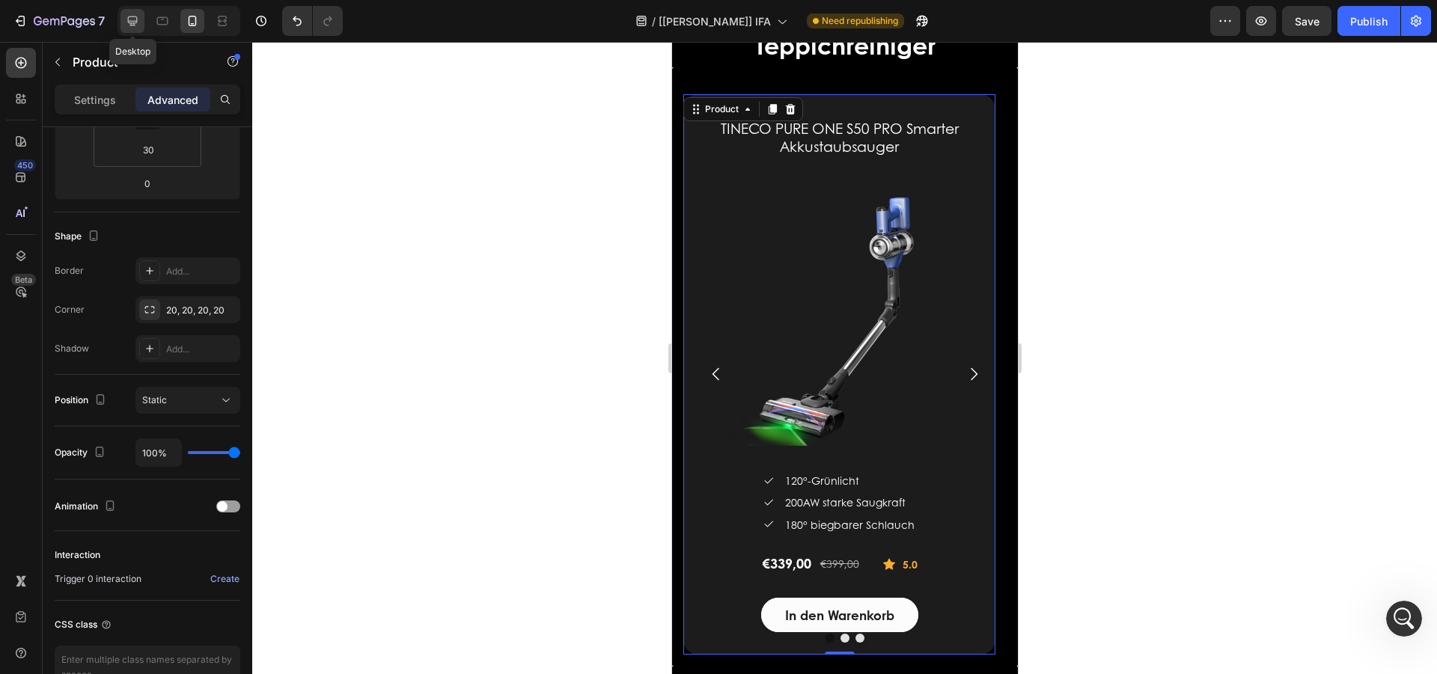
click at [132, 16] on icon at bounding box center [132, 20] width 15 height 15
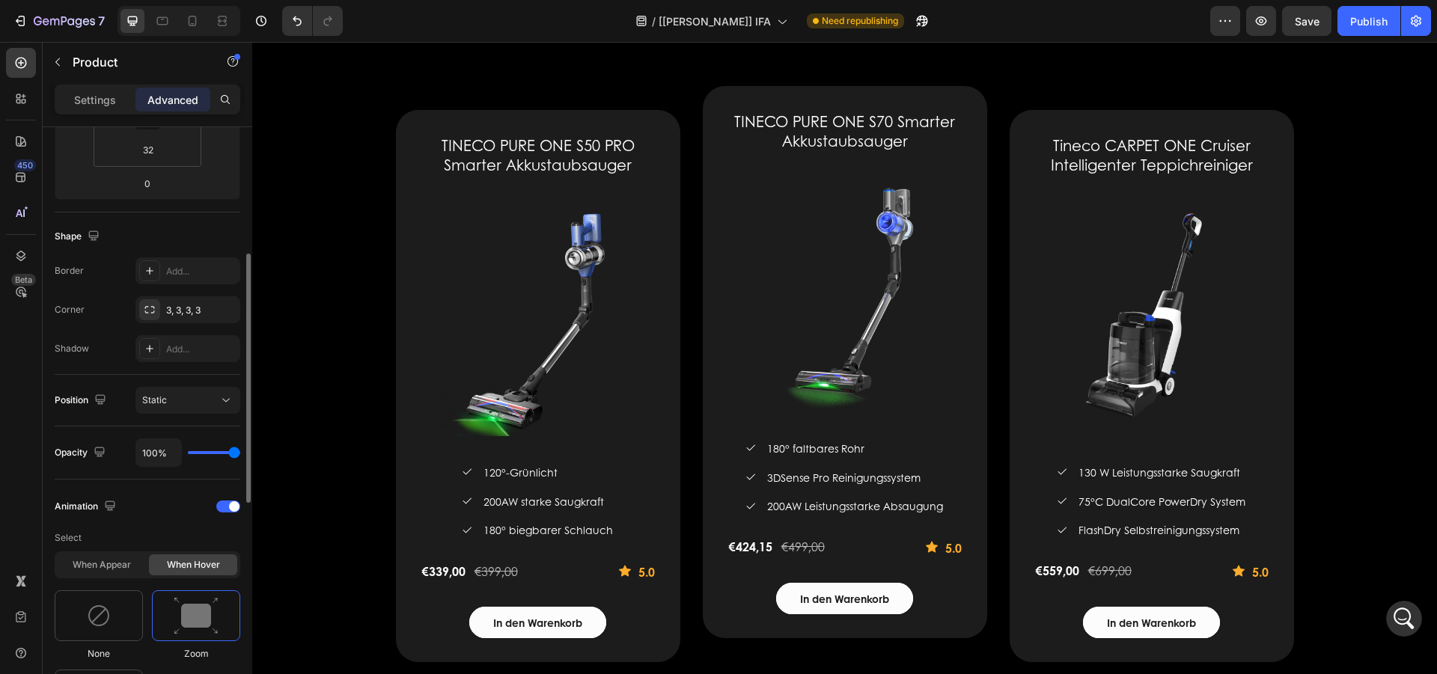
scroll to position [2555, 0]
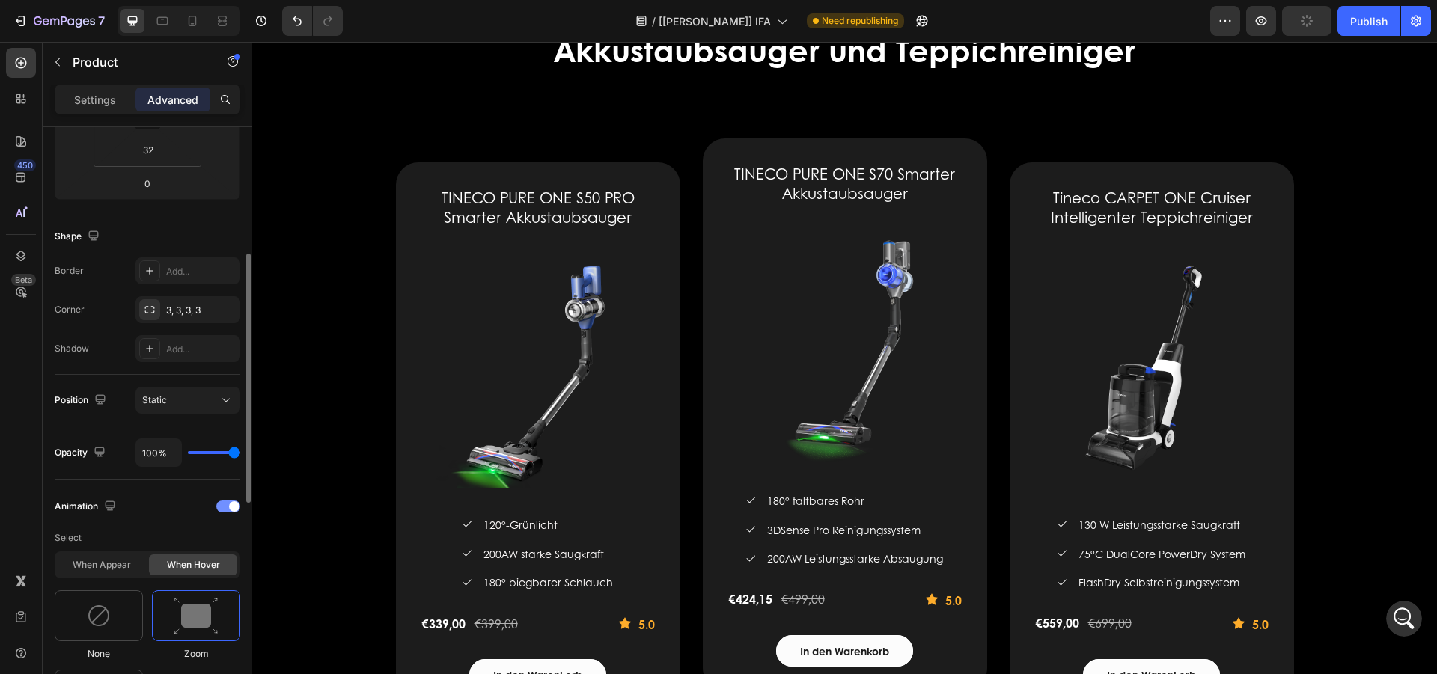
click at [231, 503] on span at bounding box center [234, 506] width 10 height 10
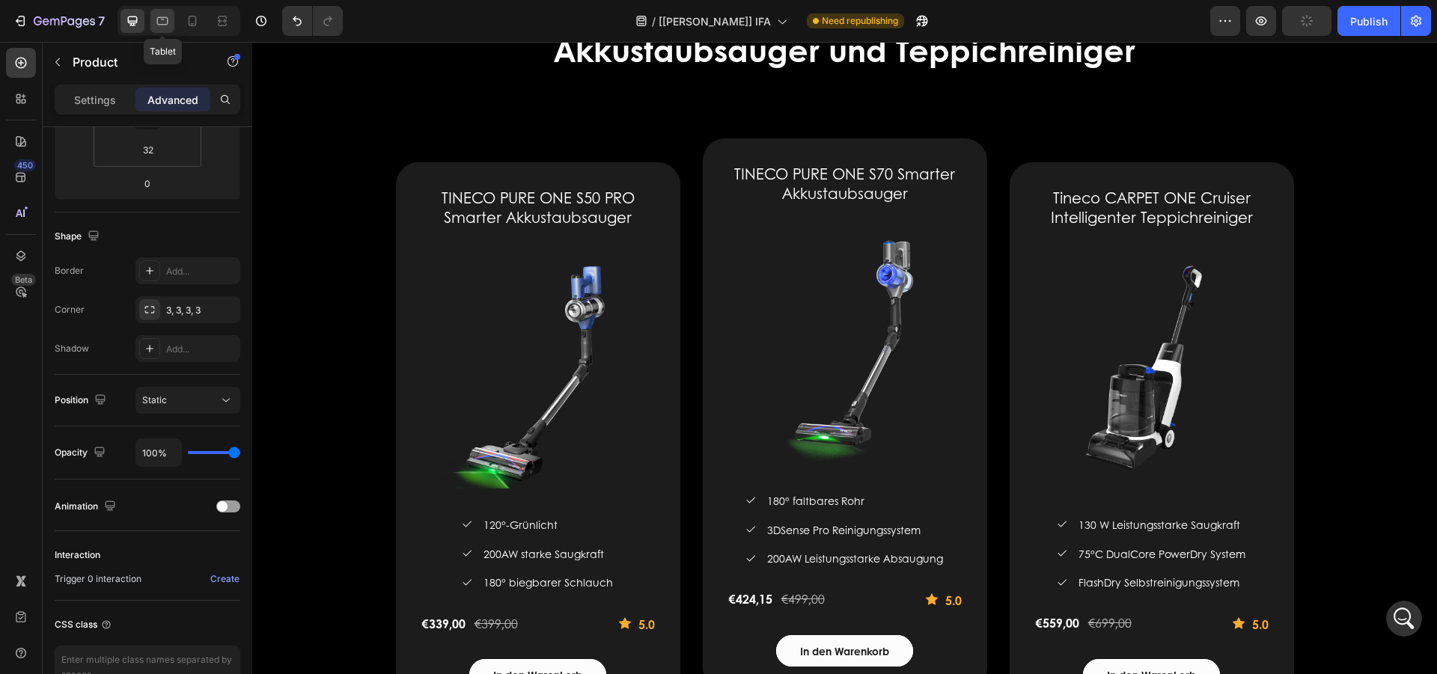
click at [171, 20] on div at bounding box center [162, 21] width 24 height 24
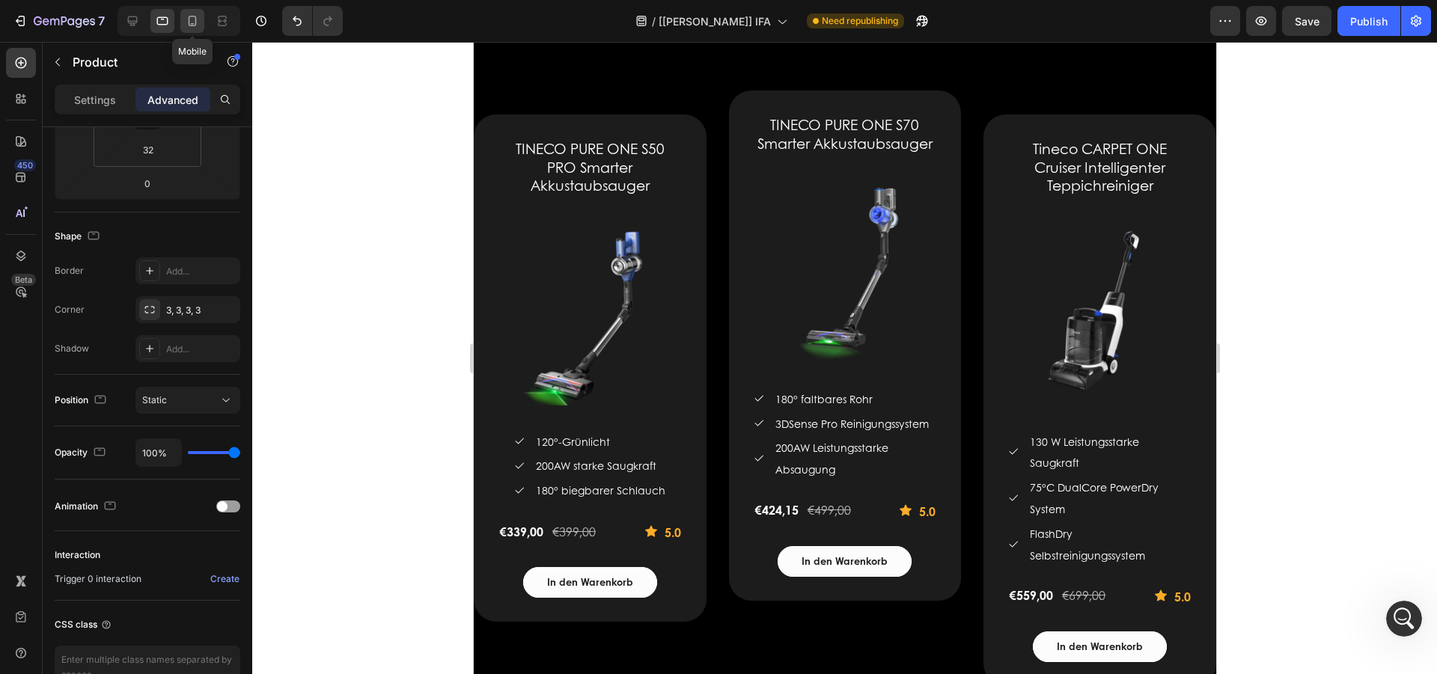
click at [192, 20] on icon at bounding box center [192, 20] width 15 height 15
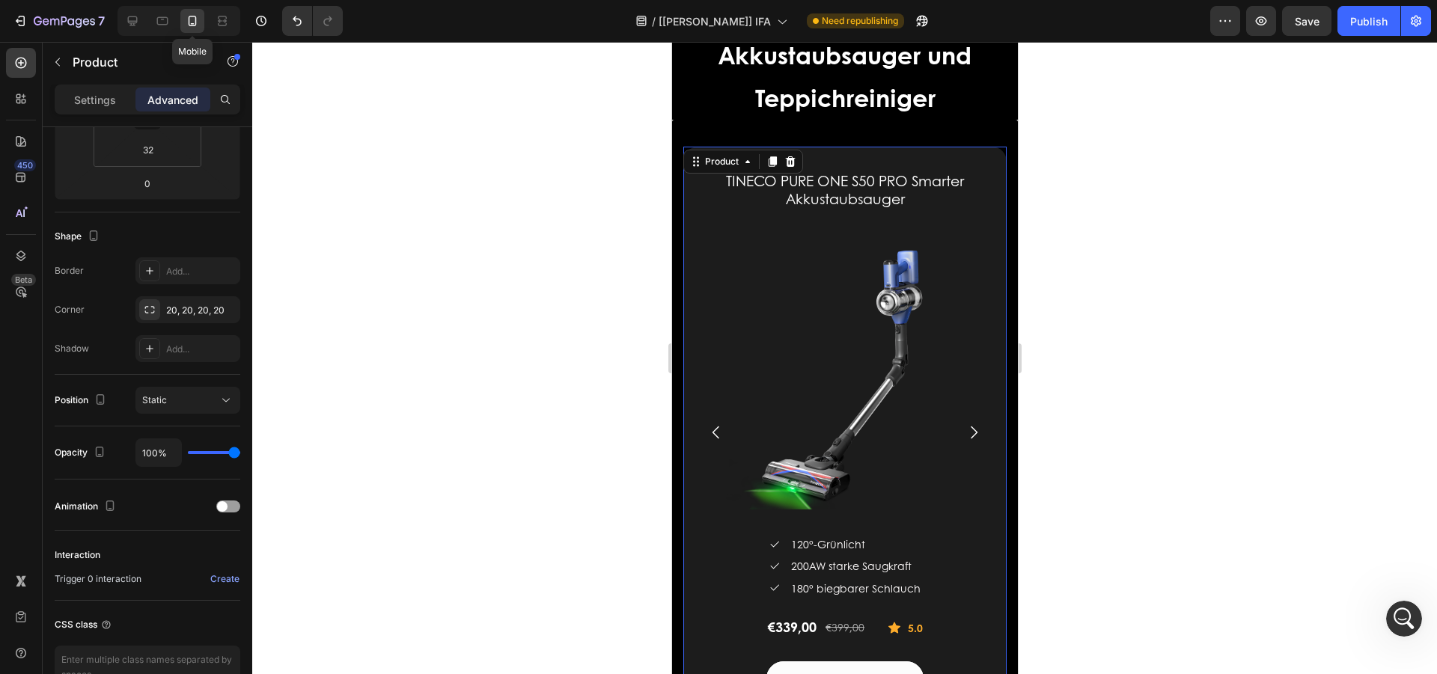
type input "30"
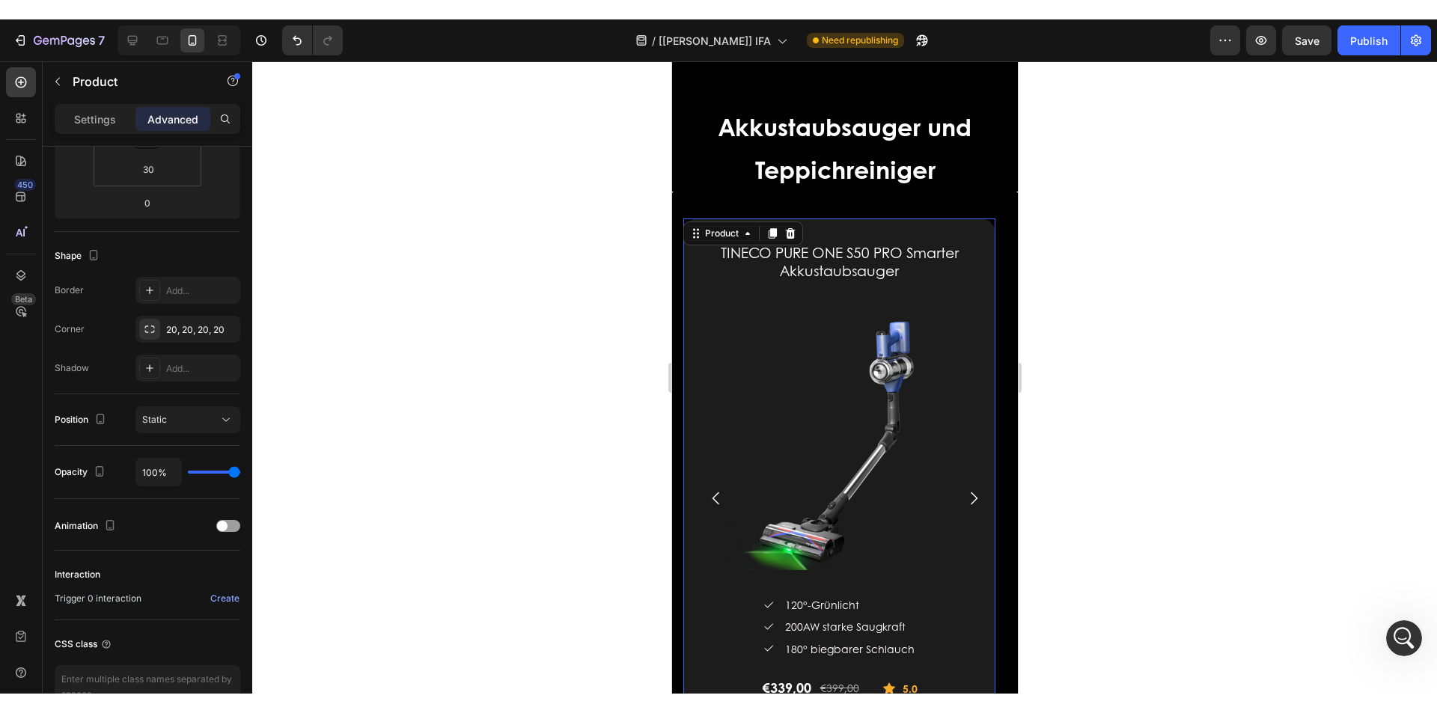
scroll to position [2607, 0]
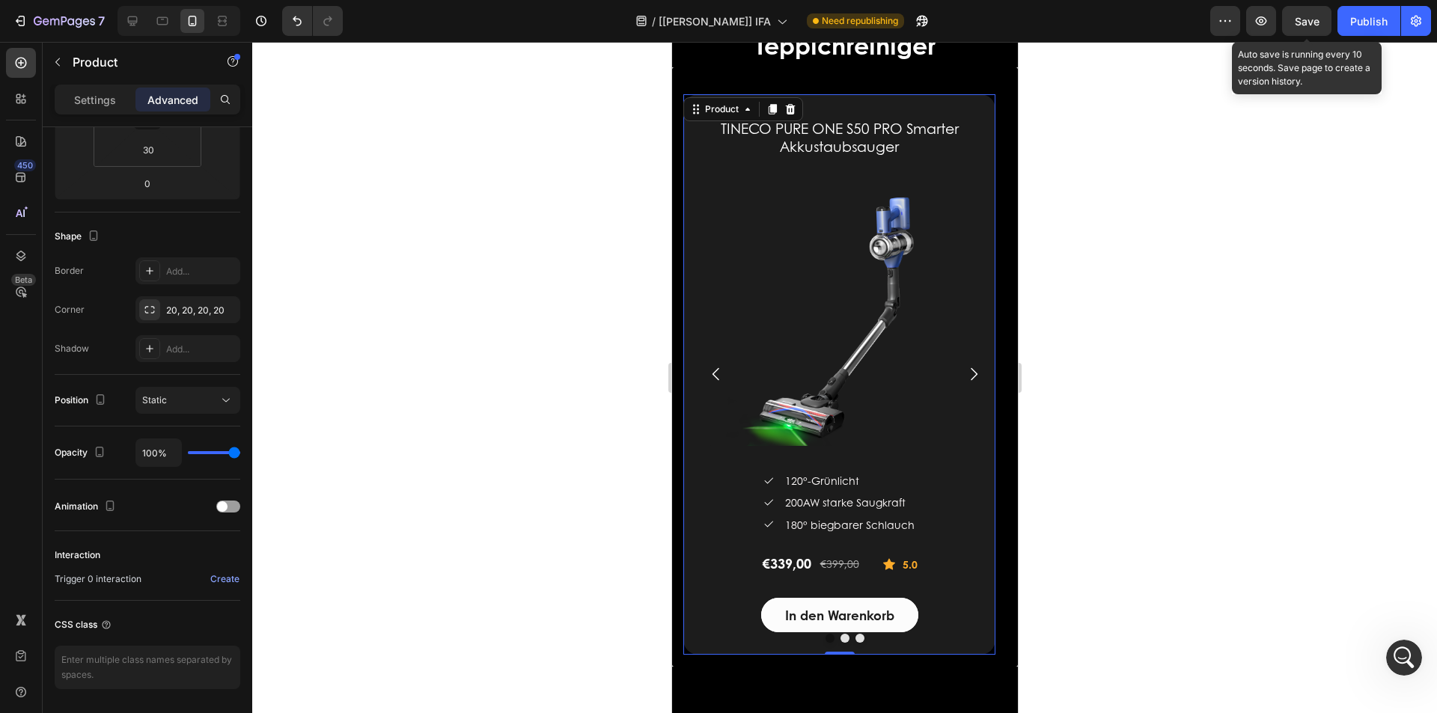
click at [1314, 22] on span "Save" at bounding box center [1307, 21] width 25 height 13
click at [722, 107] on div "Product" at bounding box center [721, 109] width 40 height 13
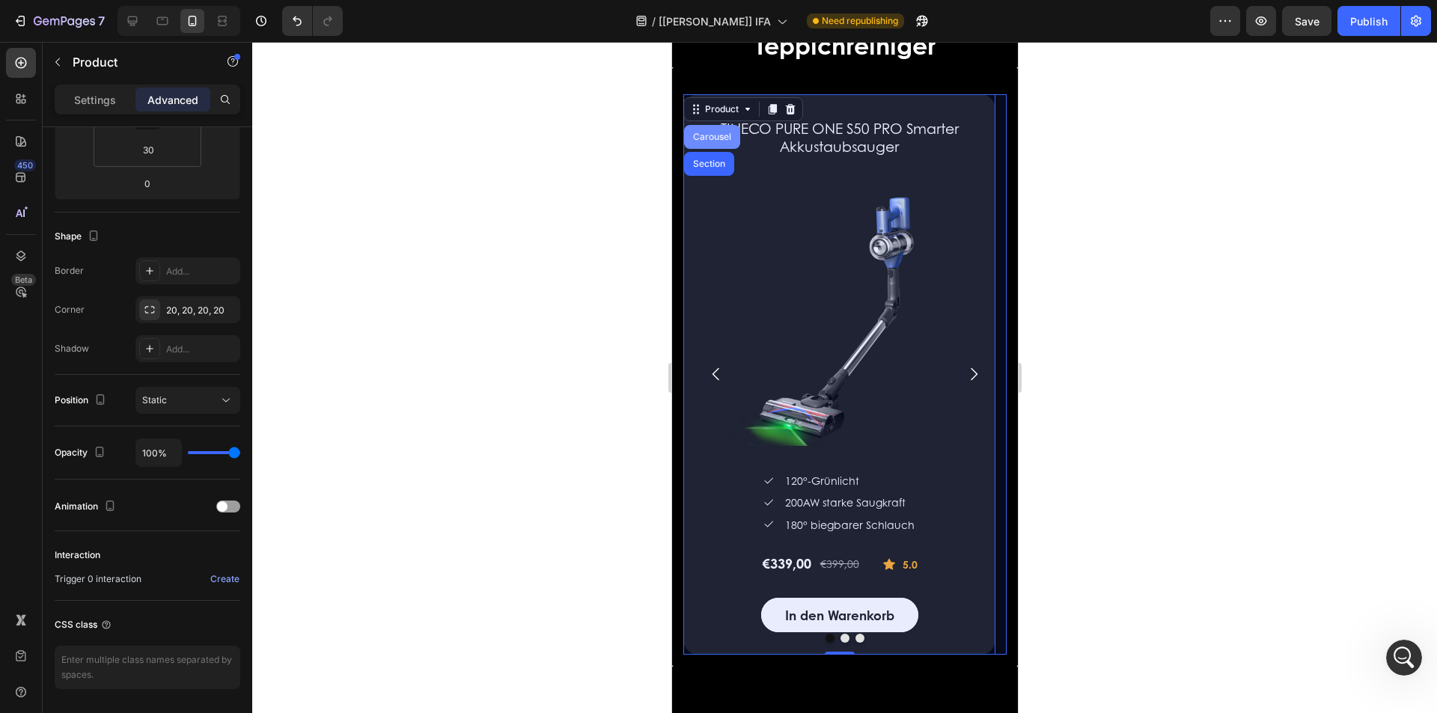
click at [706, 127] on div "Carousel" at bounding box center [711, 137] width 56 height 24
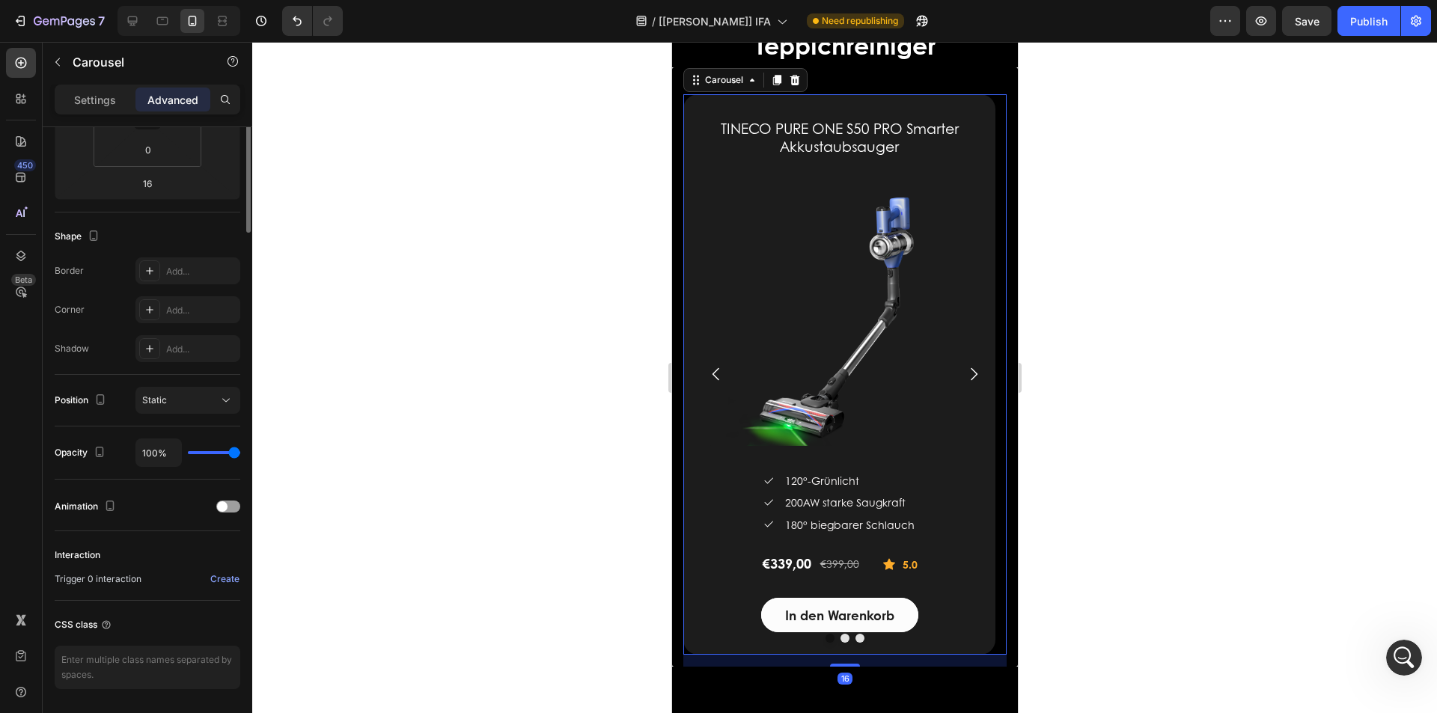
scroll to position [0, 0]
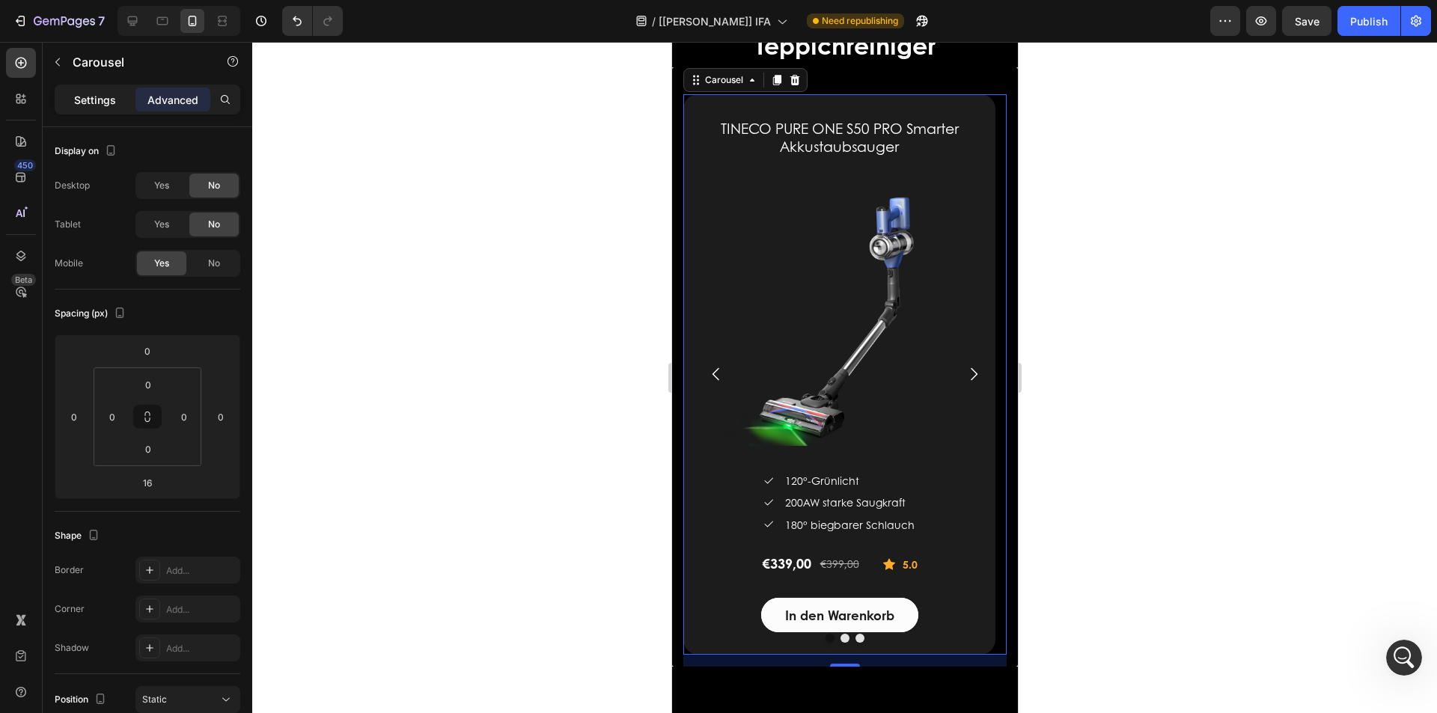
click at [91, 102] on p "Settings" at bounding box center [95, 100] width 42 height 16
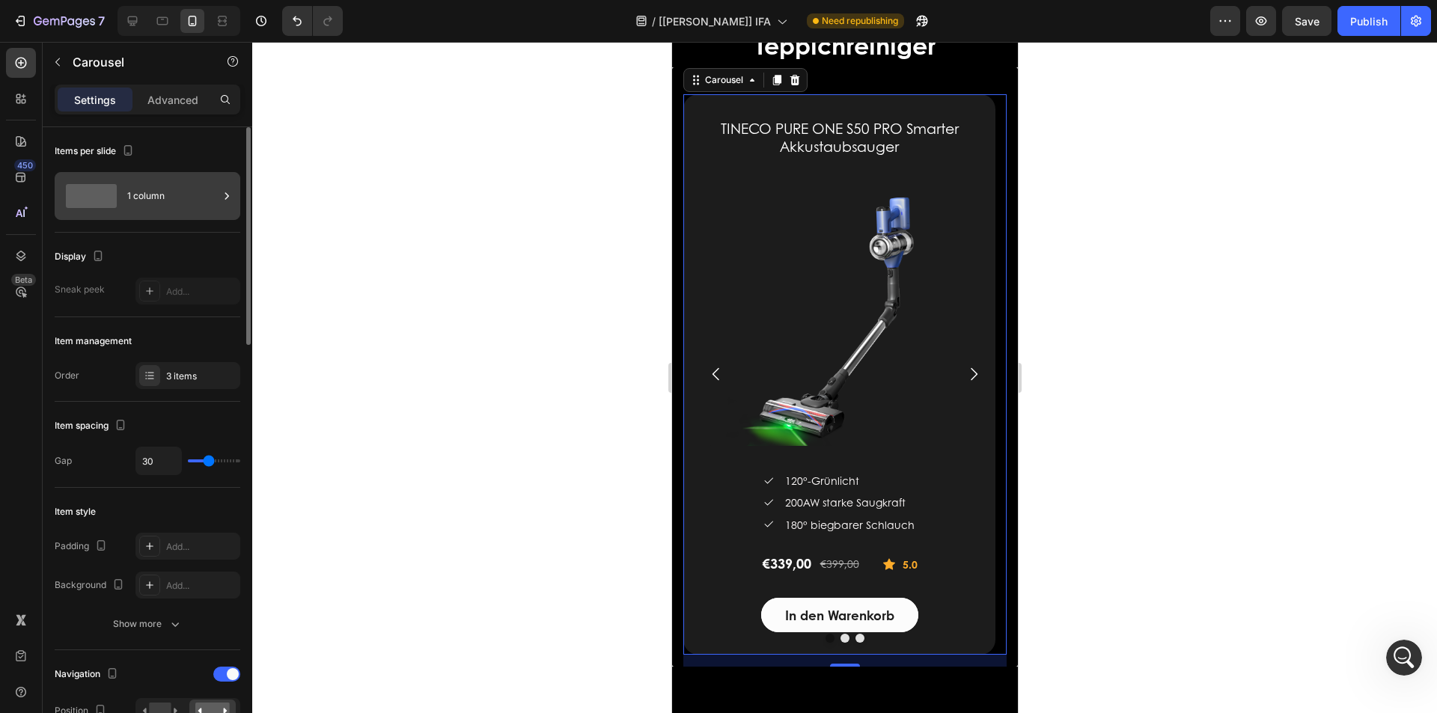
click at [174, 206] on div "1 column" at bounding box center [172, 196] width 91 height 34
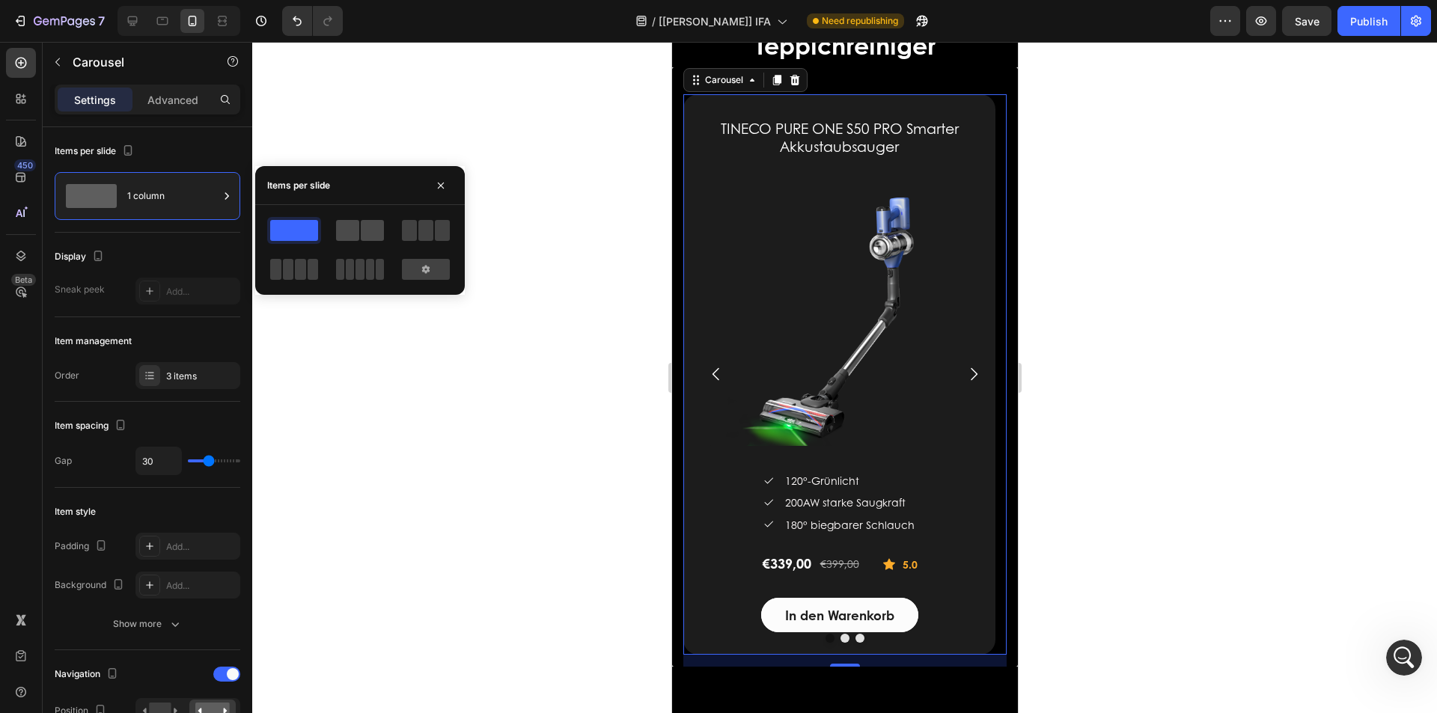
click at [370, 232] on span at bounding box center [372, 230] width 23 height 21
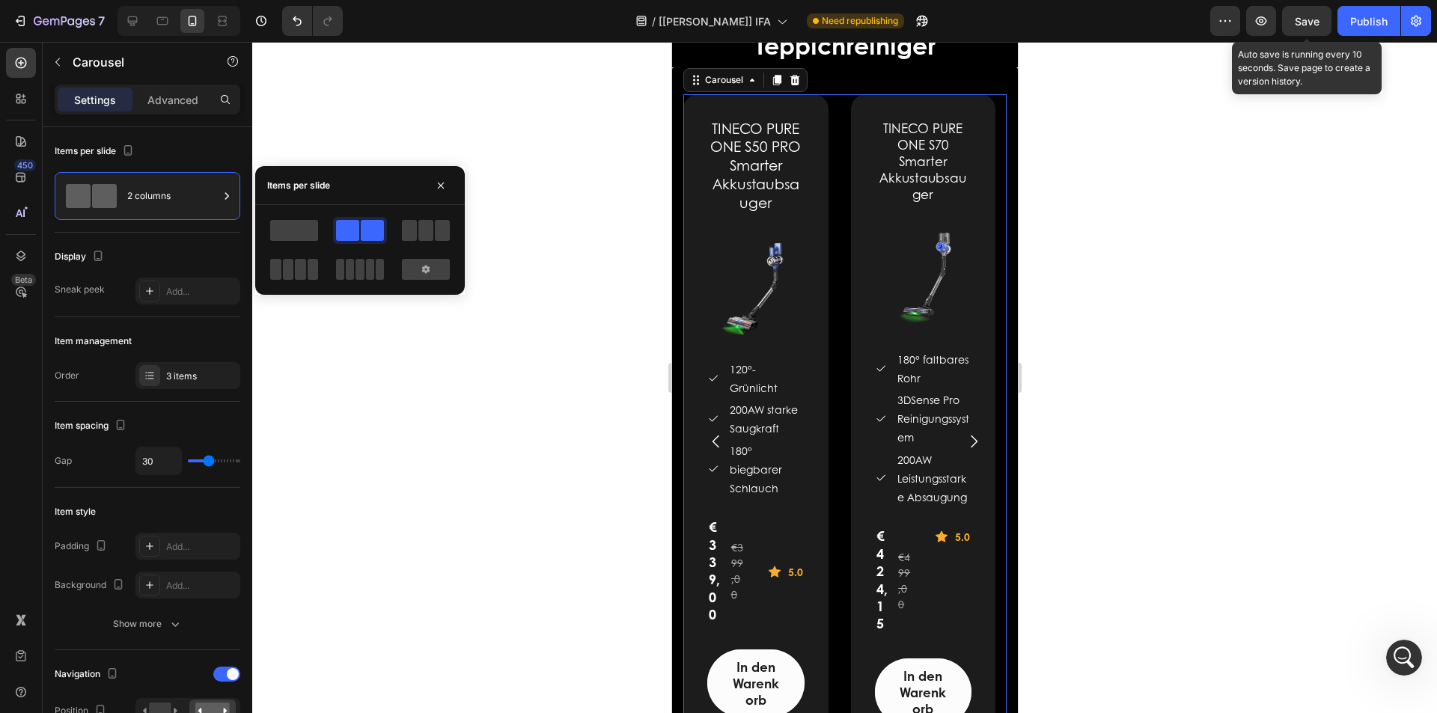
click at [1316, 26] on span "Save" at bounding box center [1307, 21] width 25 height 13
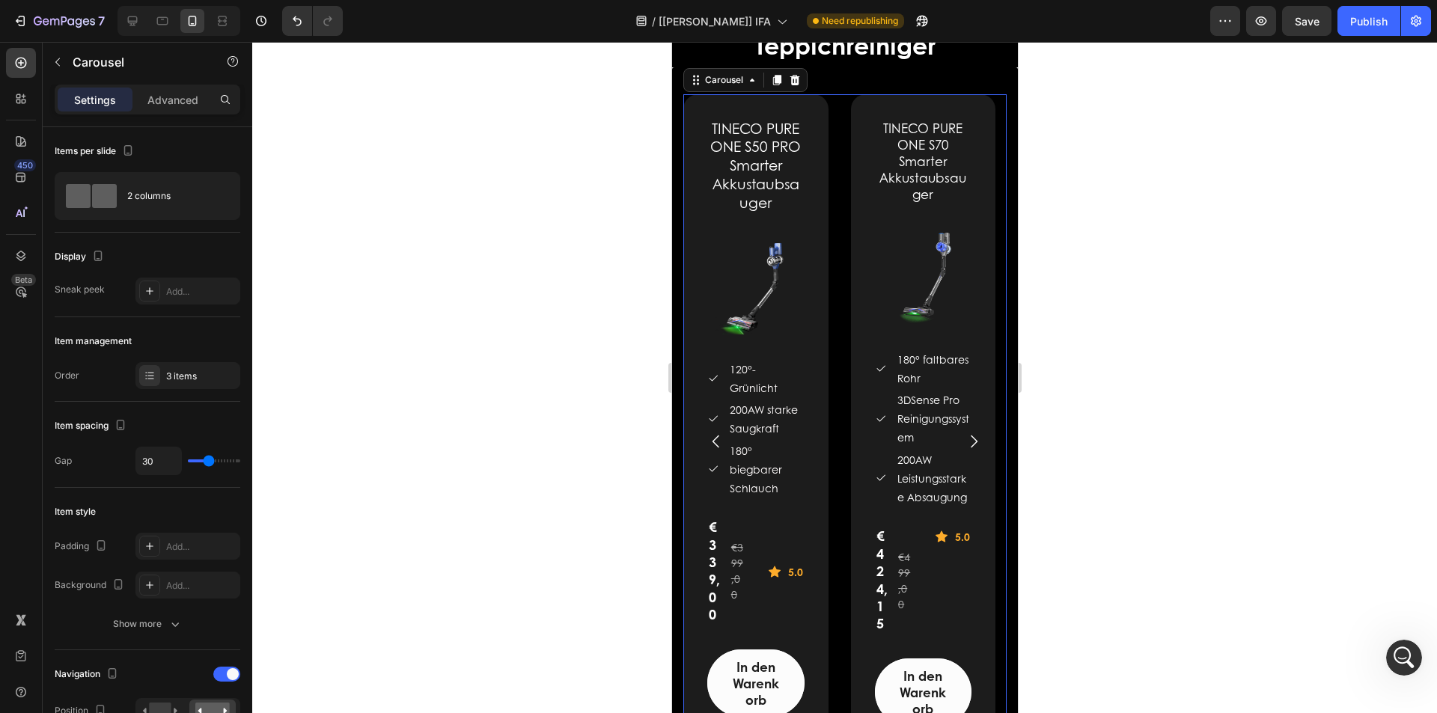
click at [837, 206] on div "TINECO PURE ONE S50 PRO Smarter Akkustaubsauger (P) Title (P) Images & Gallery …" at bounding box center [844, 441] width 323 height 695
click at [146, 186] on div "2 columns" at bounding box center [172, 196] width 91 height 34
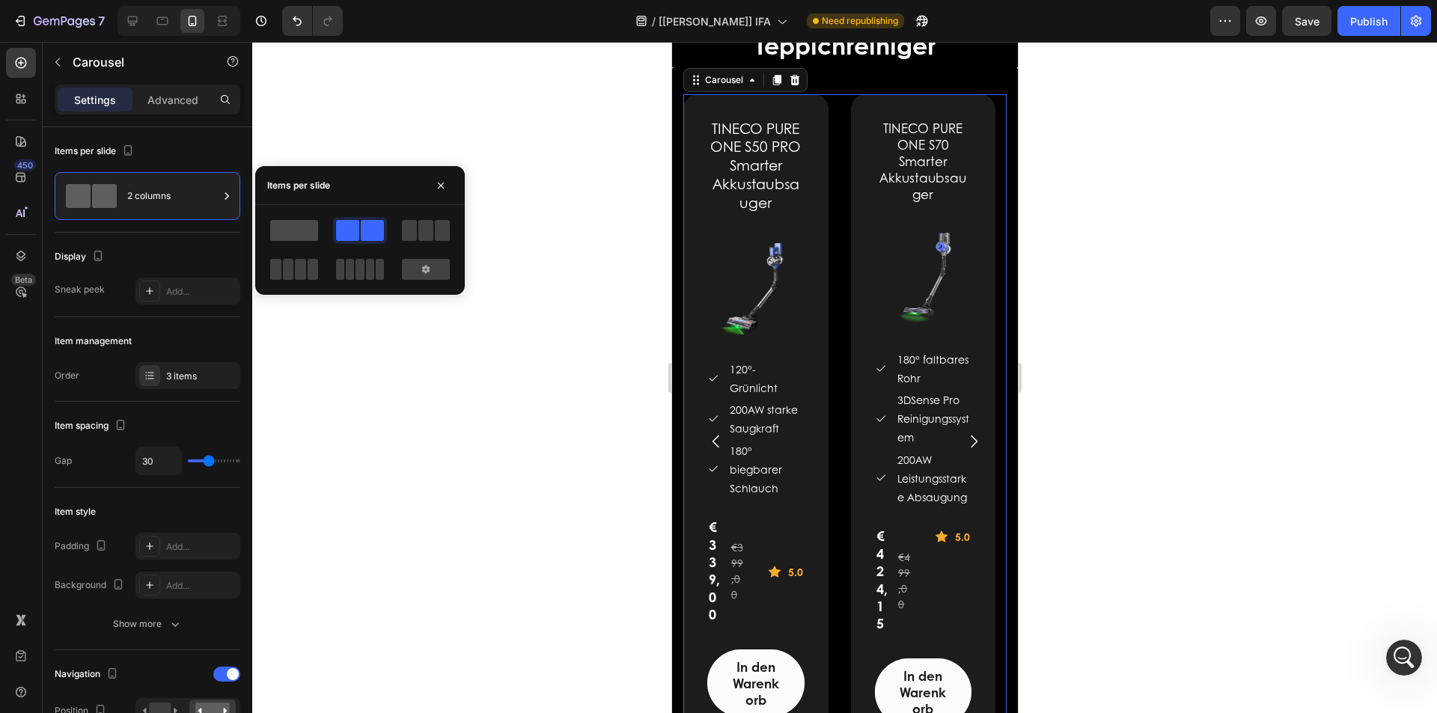
click at [285, 233] on span at bounding box center [294, 230] width 48 height 21
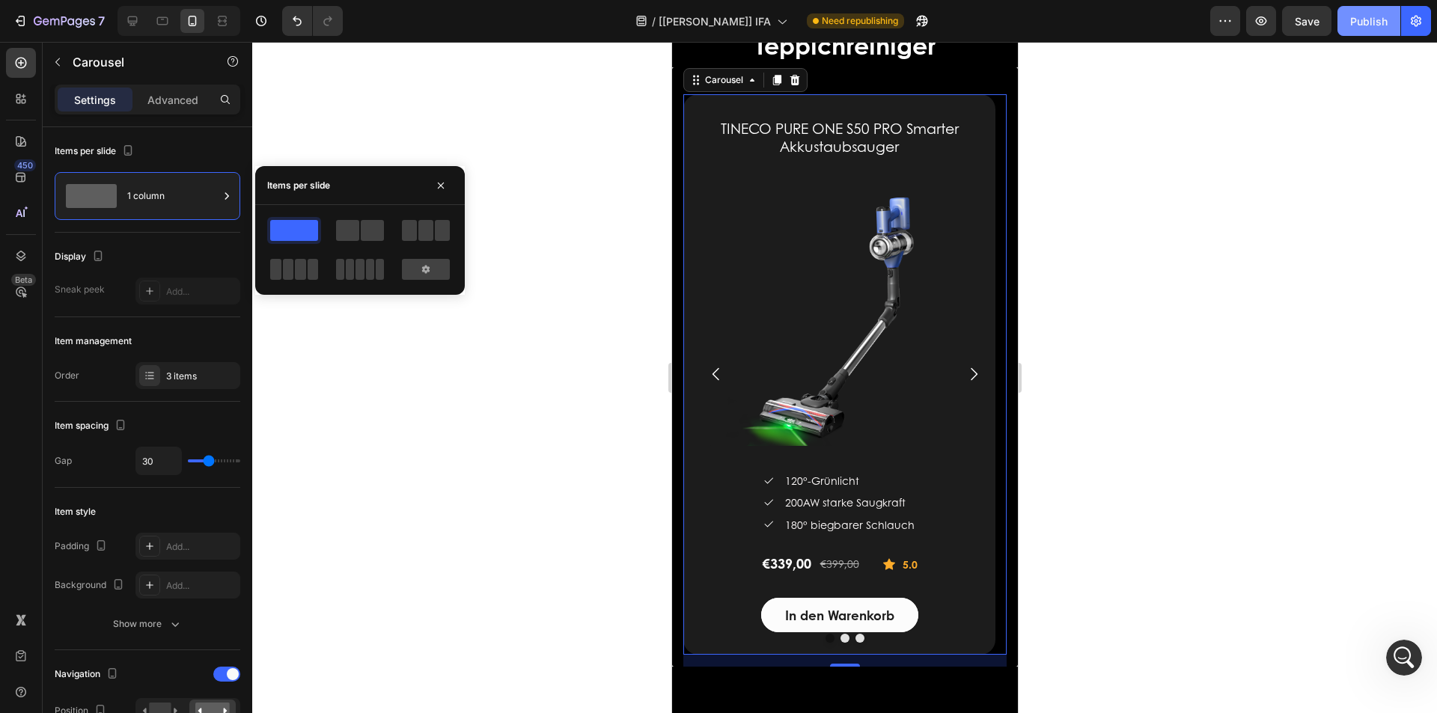
click at [1361, 22] on div "Publish" at bounding box center [1368, 21] width 37 height 16
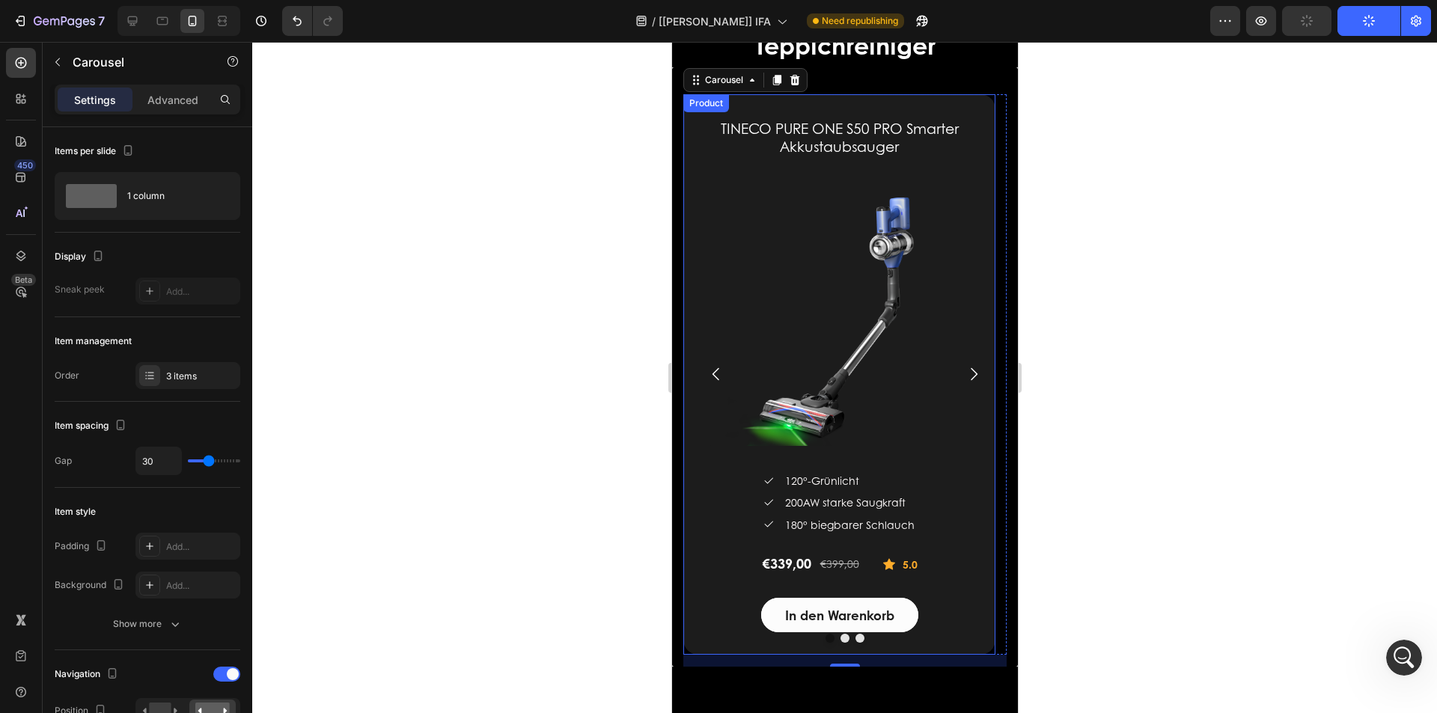
click at [695, 527] on div "TINECO PURE ONE S50 PRO Smarter Akkustaubsauger (P) Title (P) Images & Gallery …" at bounding box center [839, 374] width 312 height 561
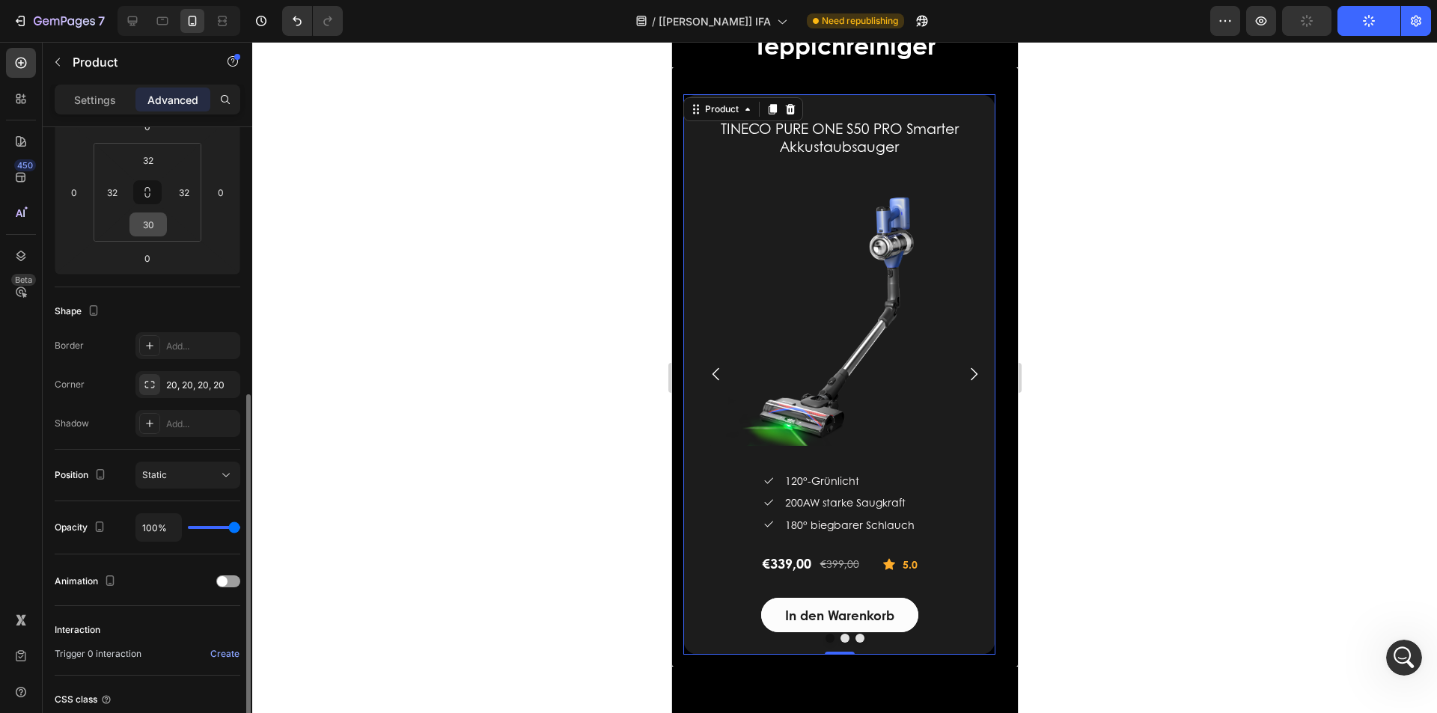
scroll to position [299, 0]
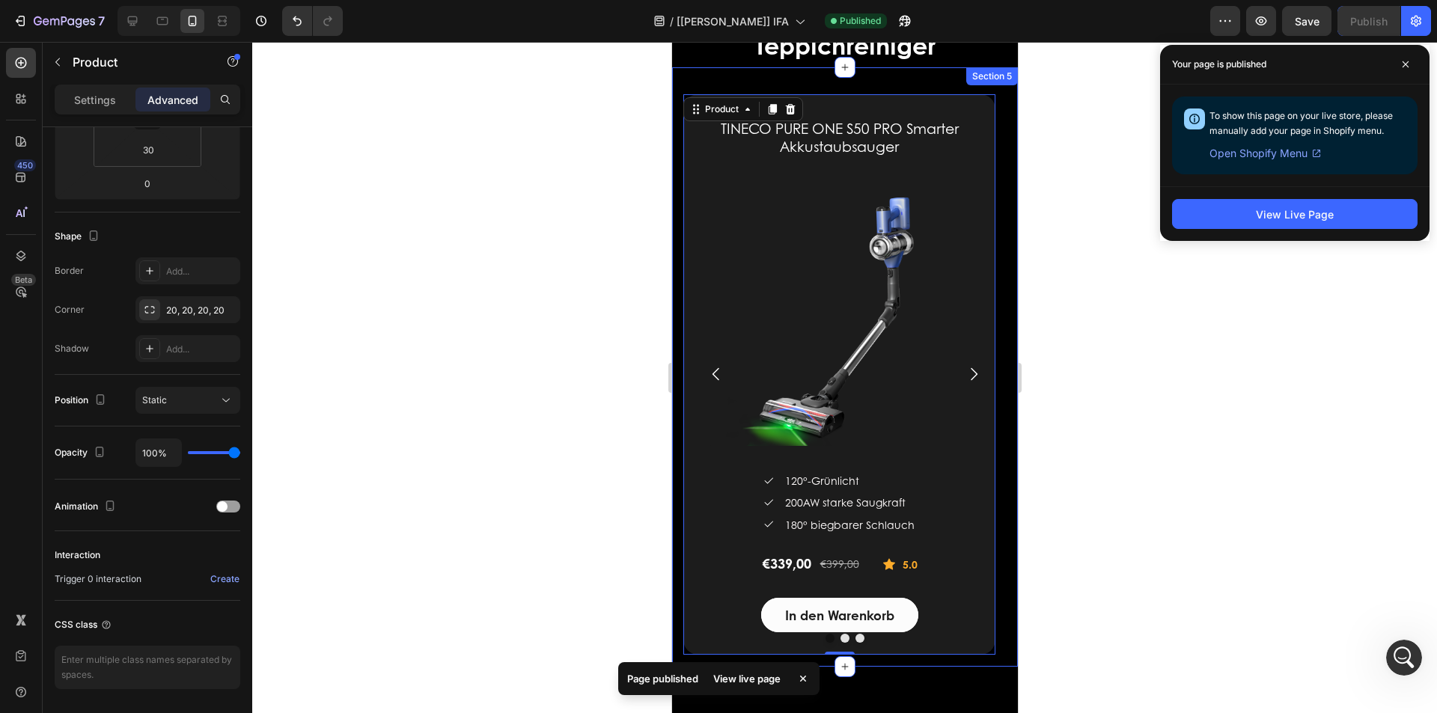
click at [677, 159] on div "Akkustaubsauger und Teppichreiniger Heading Row TINECO PURE ONE S50 PRO Smarter…" at bounding box center [844, 367] width 346 height 600
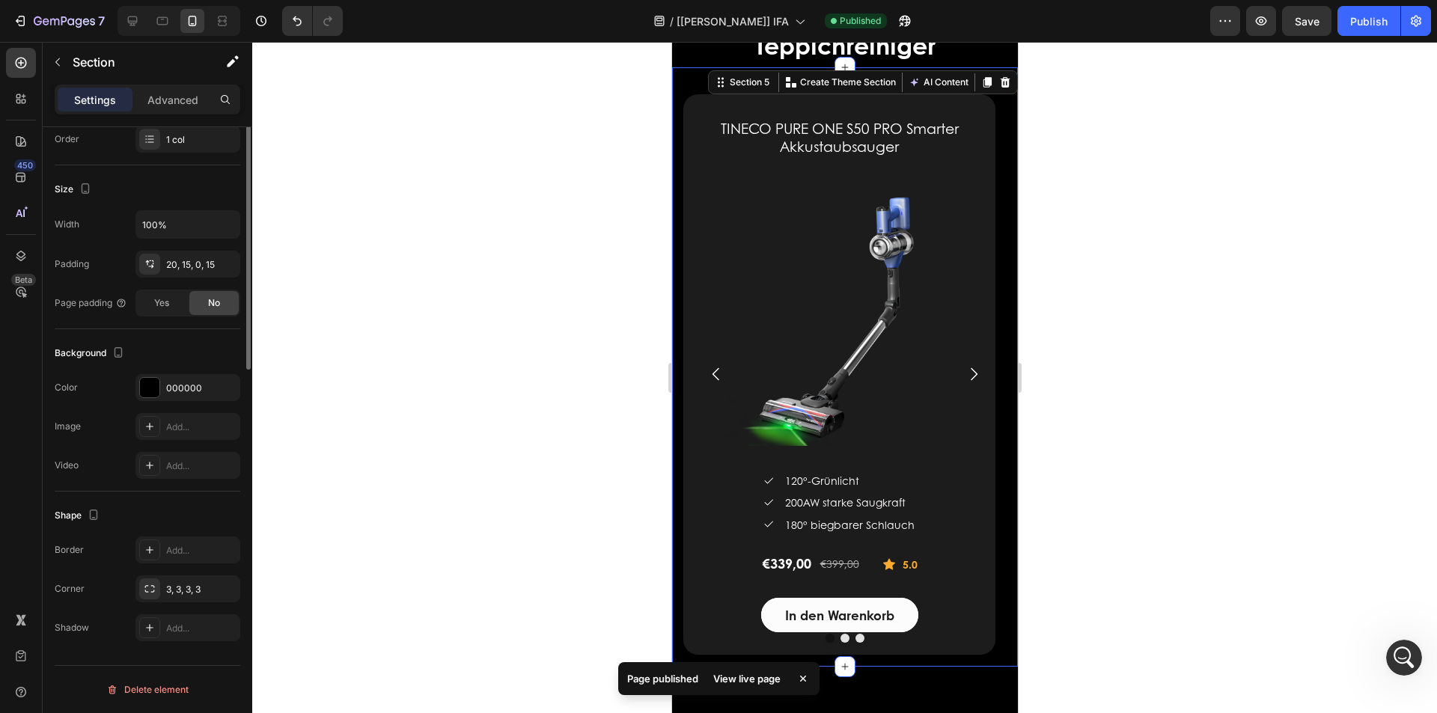
scroll to position [0, 0]
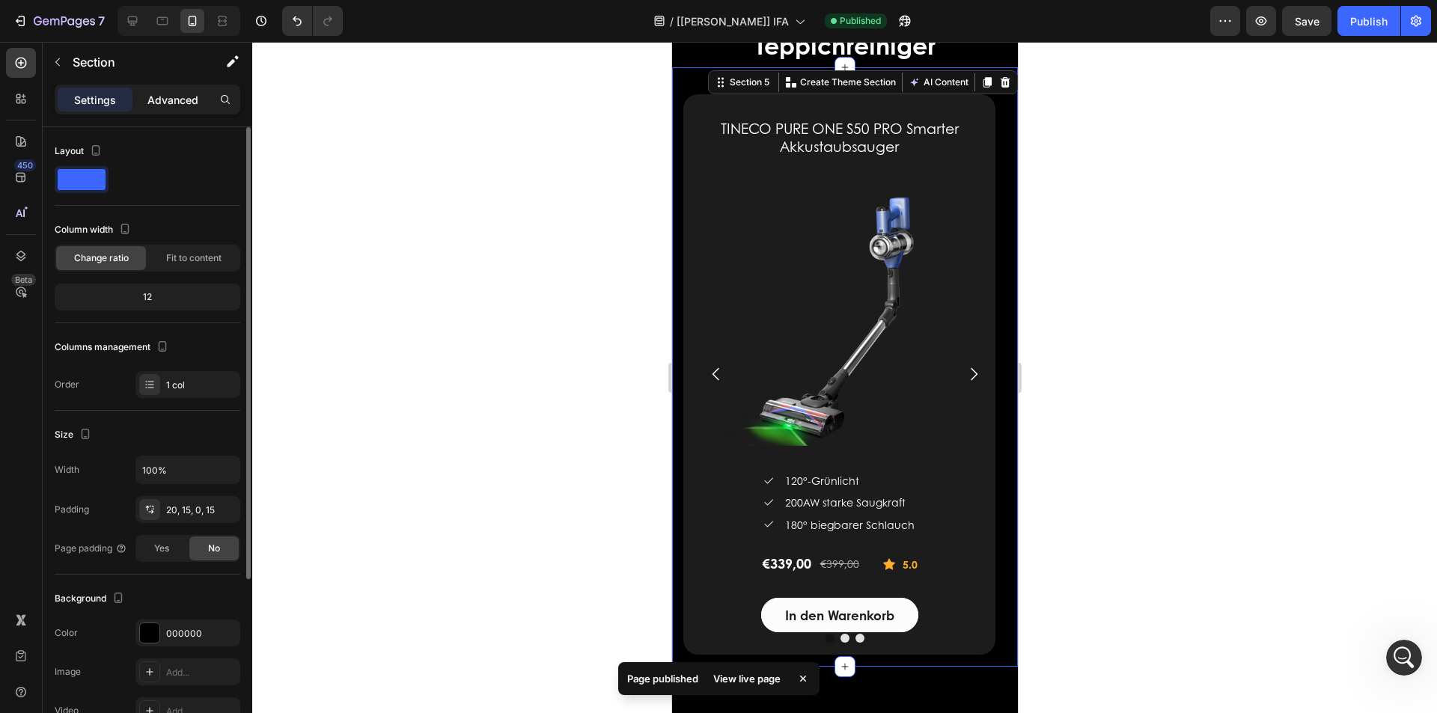
click at [168, 93] on p "Advanced" at bounding box center [172, 100] width 51 height 16
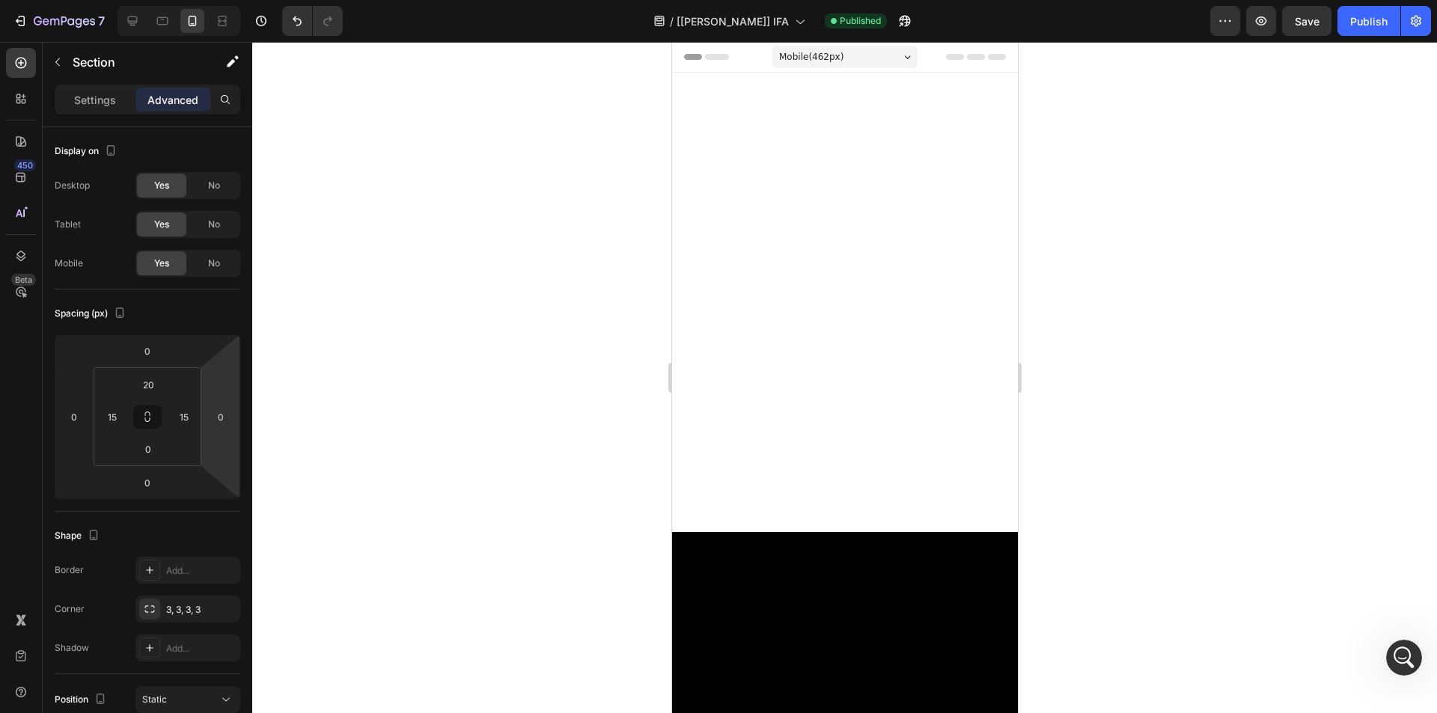
scroll to position [2607, 0]
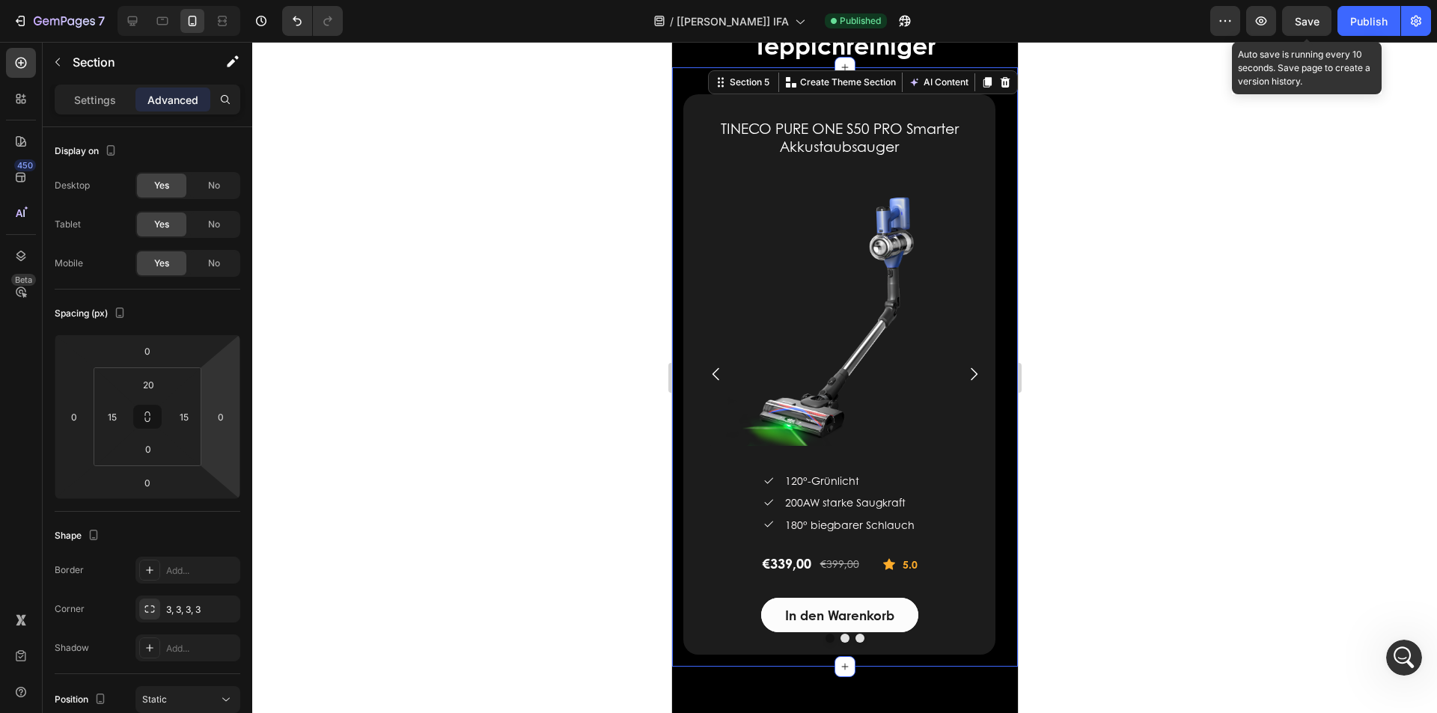
click at [909, 19] on icon "button" at bounding box center [904, 20] width 15 height 15
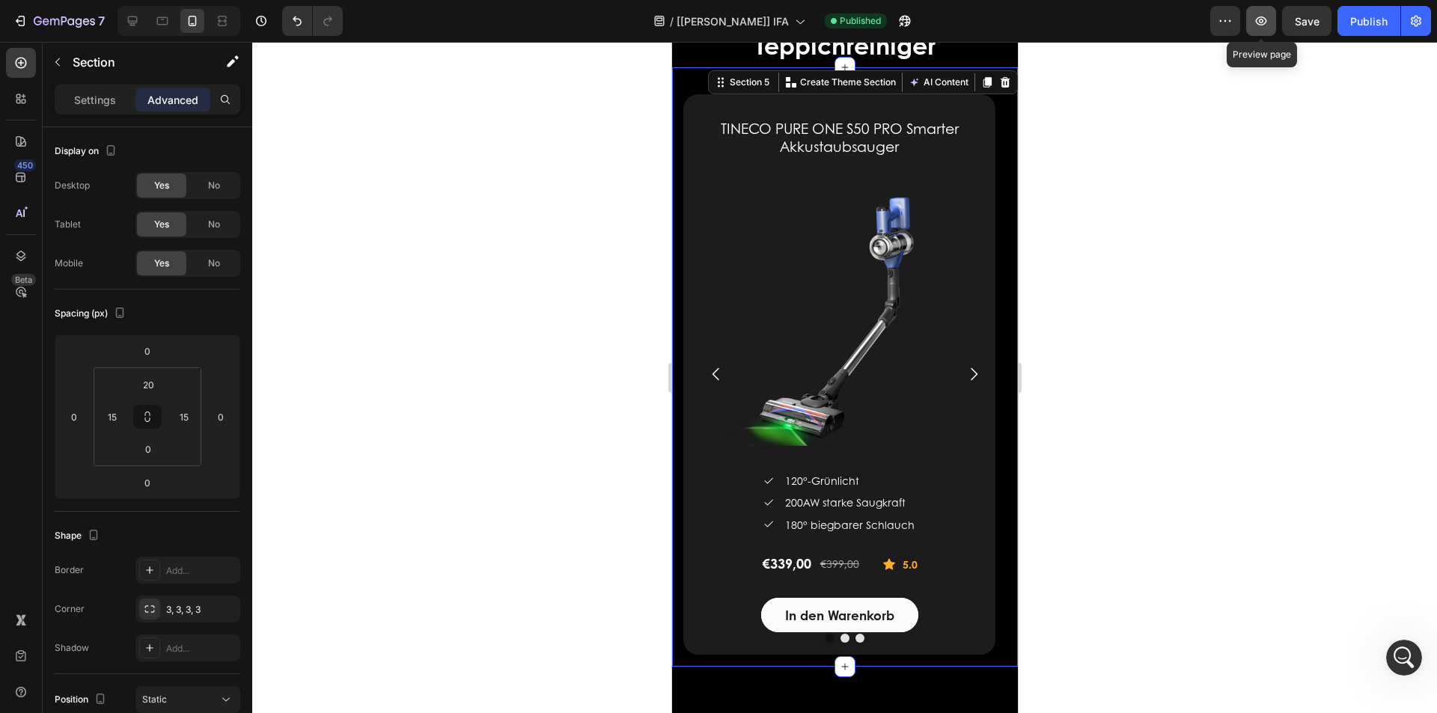
click at [1263, 18] on icon "button" at bounding box center [1261, 20] width 15 height 15
click at [308, 16] on button "Undo/Redo" at bounding box center [297, 21] width 30 height 30
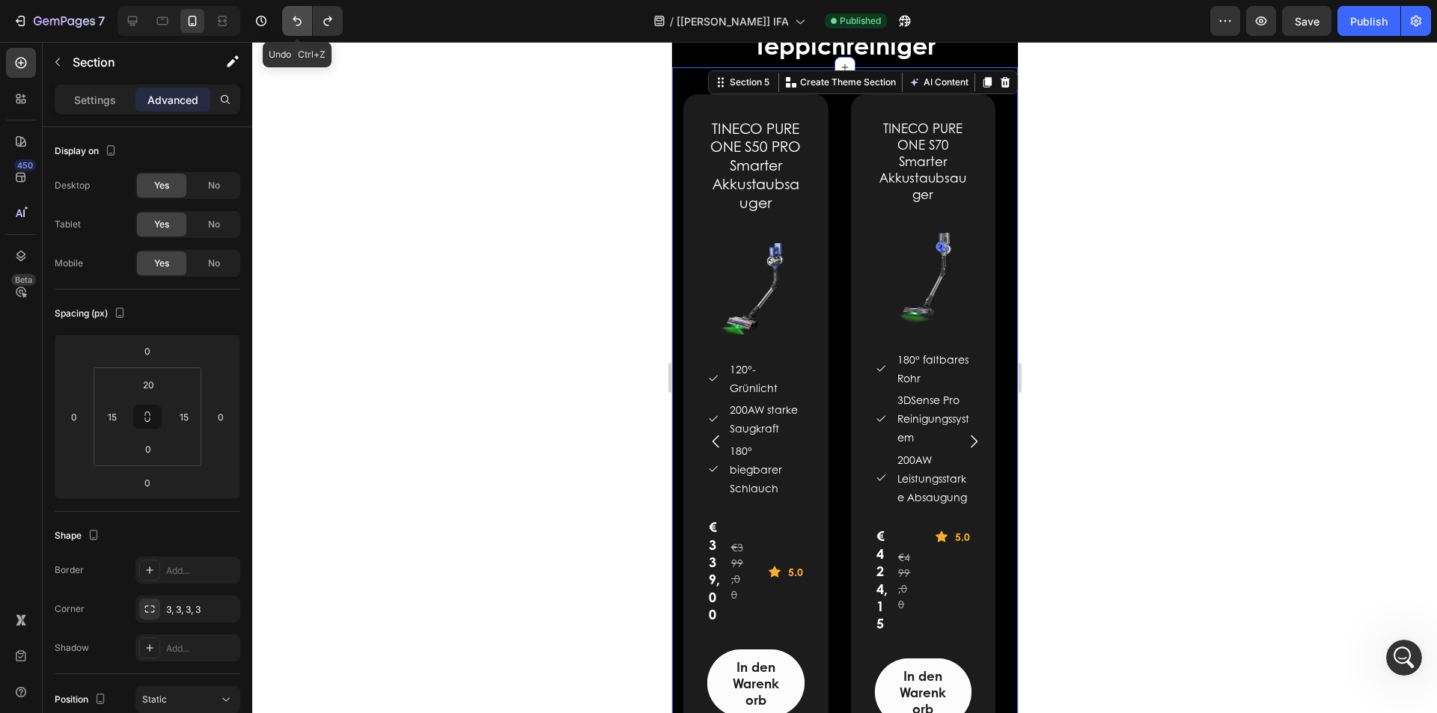
click at [297, 22] on icon "Undo/Redo" at bounding box center [297, 20] width 15 height 15
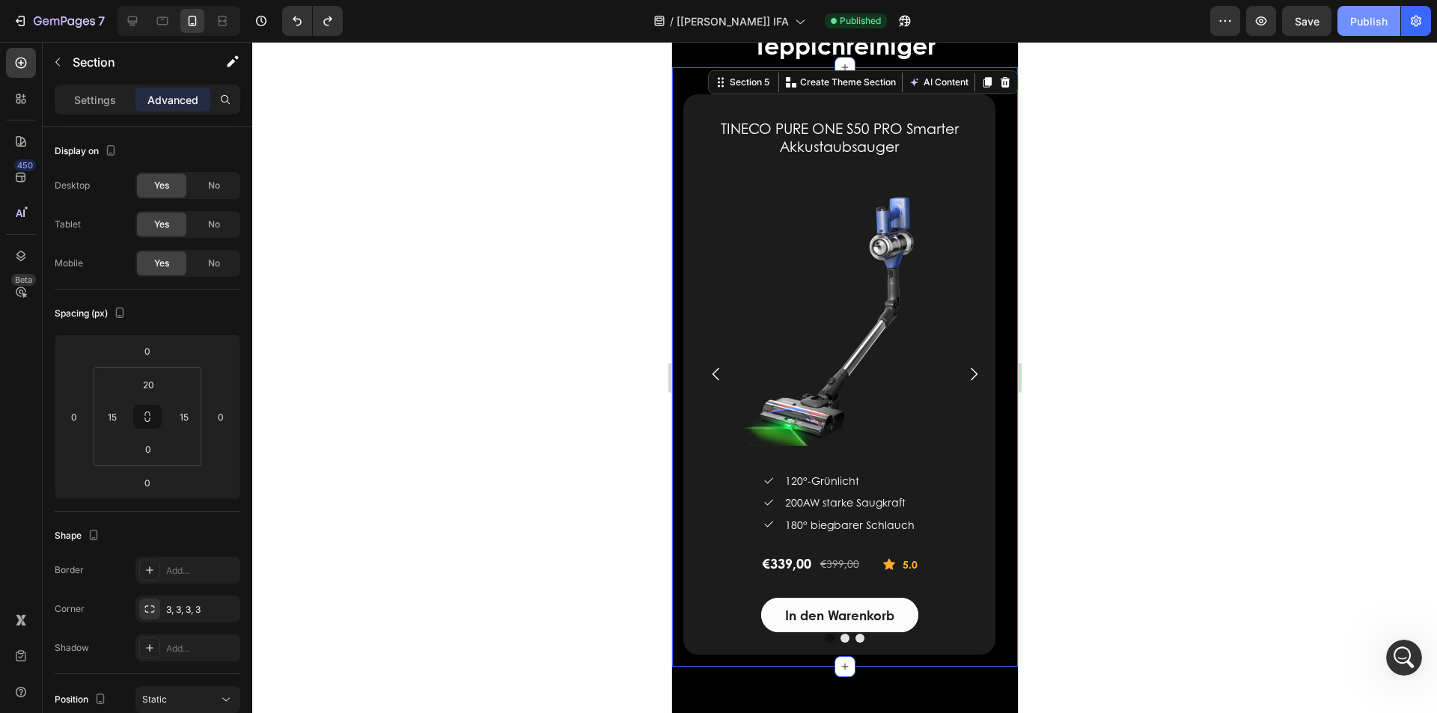
click at [1360, 24] on div "Publish" at bounding box center [1368, 21] width 37 height 16
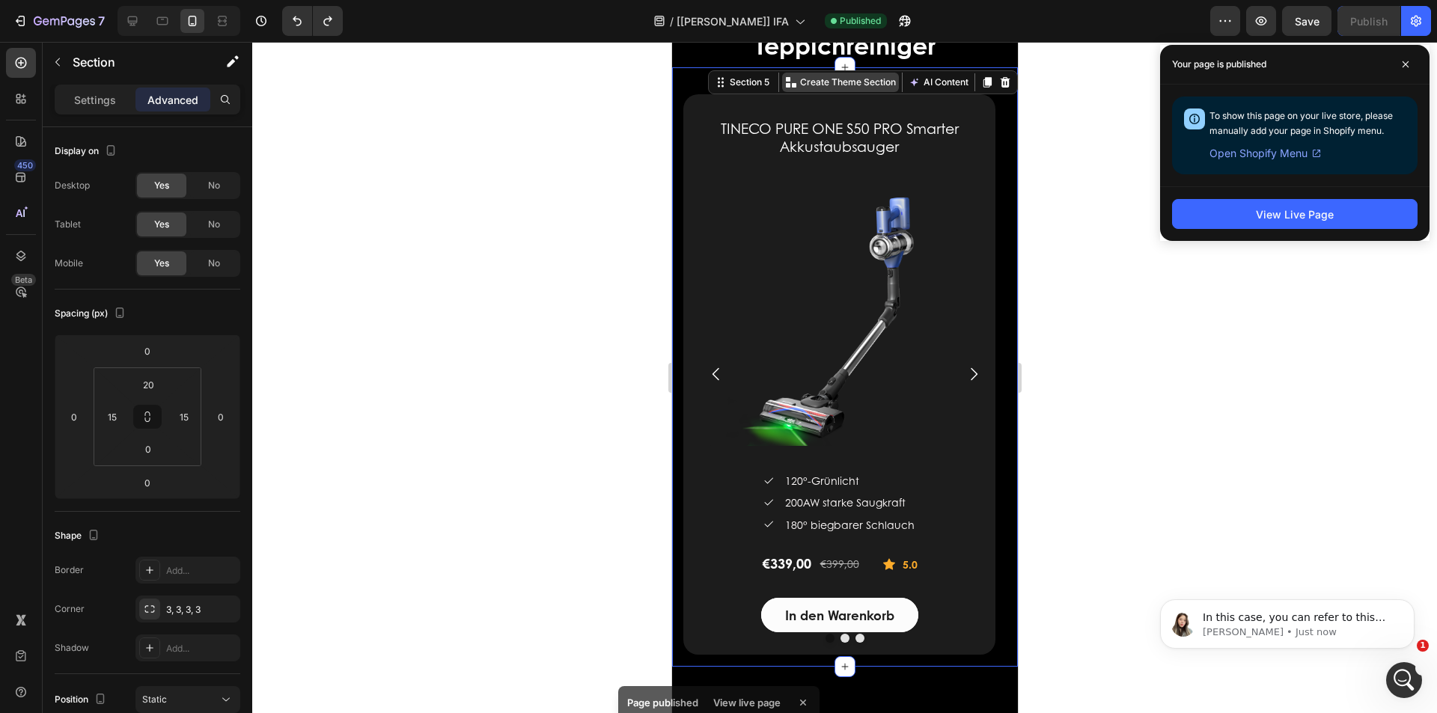
scroll to position [0, 0]
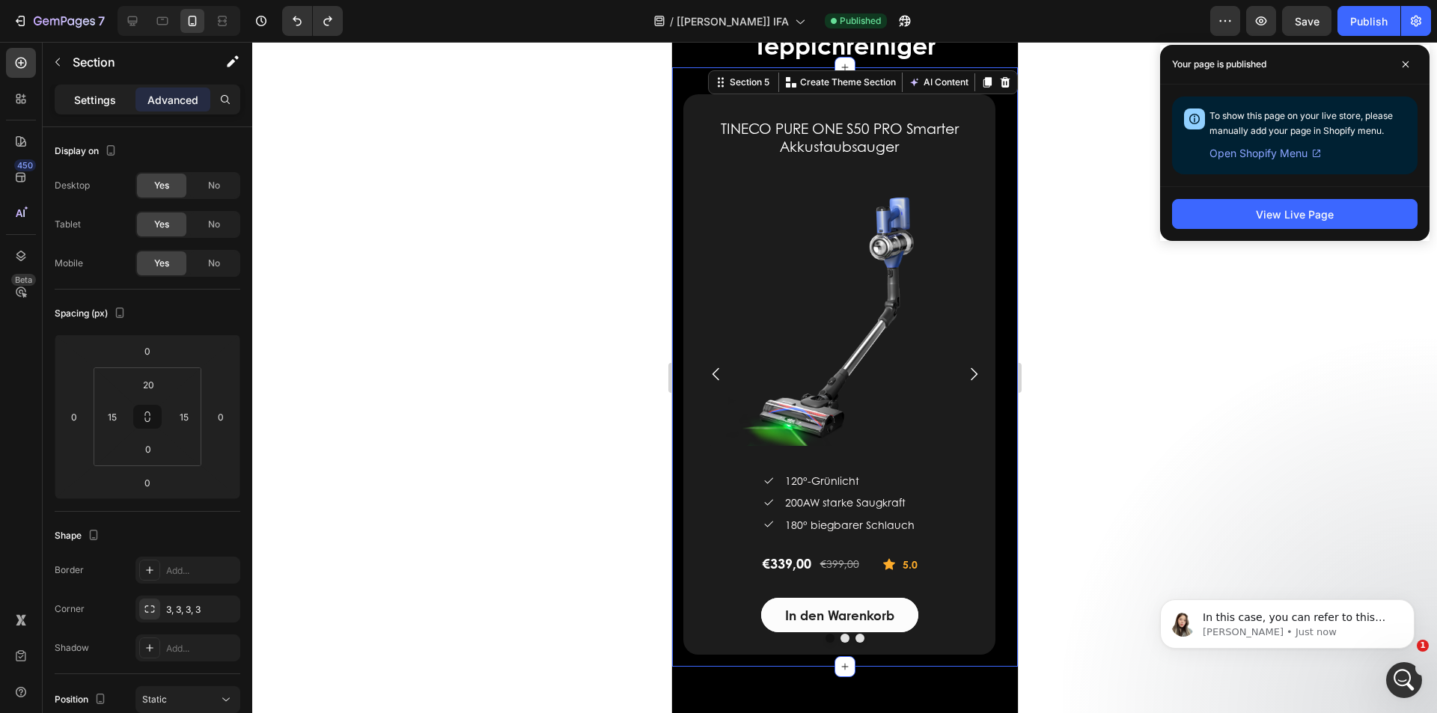
click at [96, 107] on p "Settings" at bounding box center [95, 100] width 42 height 16
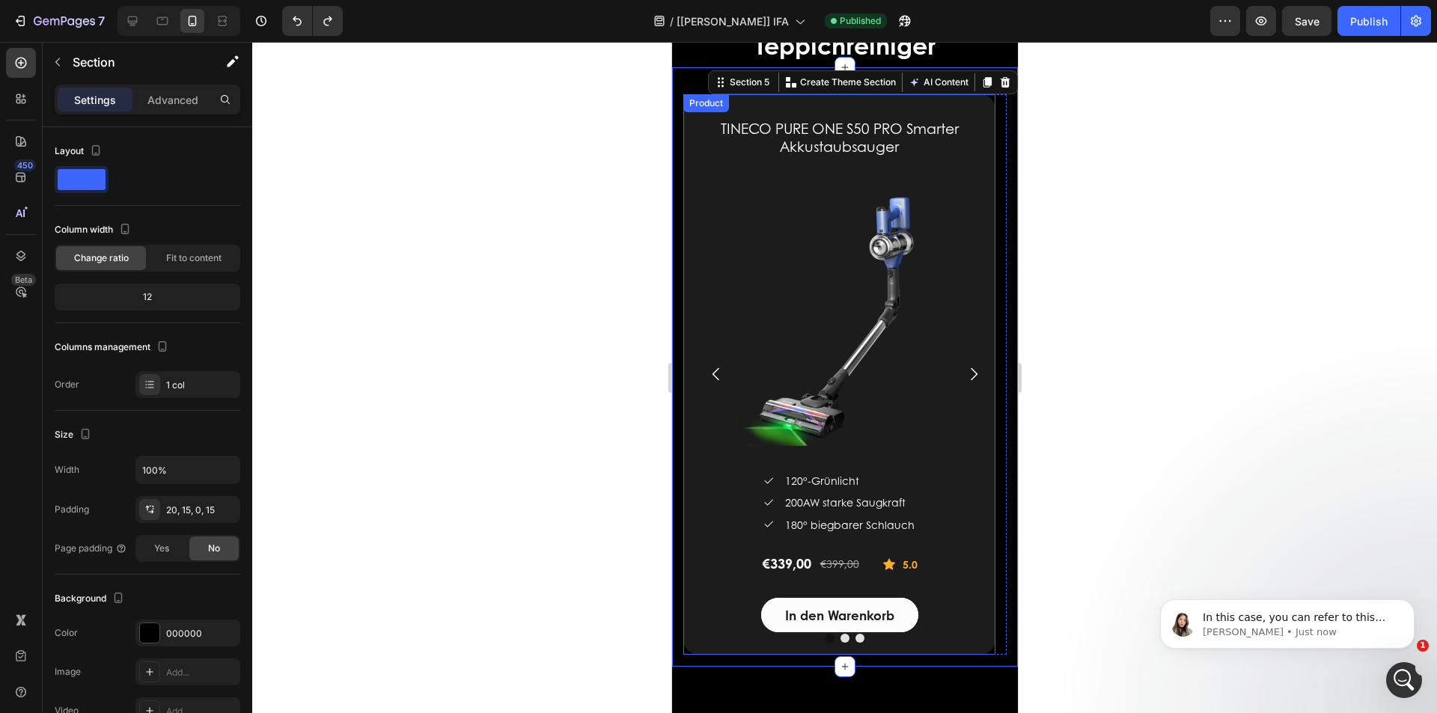
click at [705, 106] on div "Product" at bounding box center [706, 103] width 40 height 13
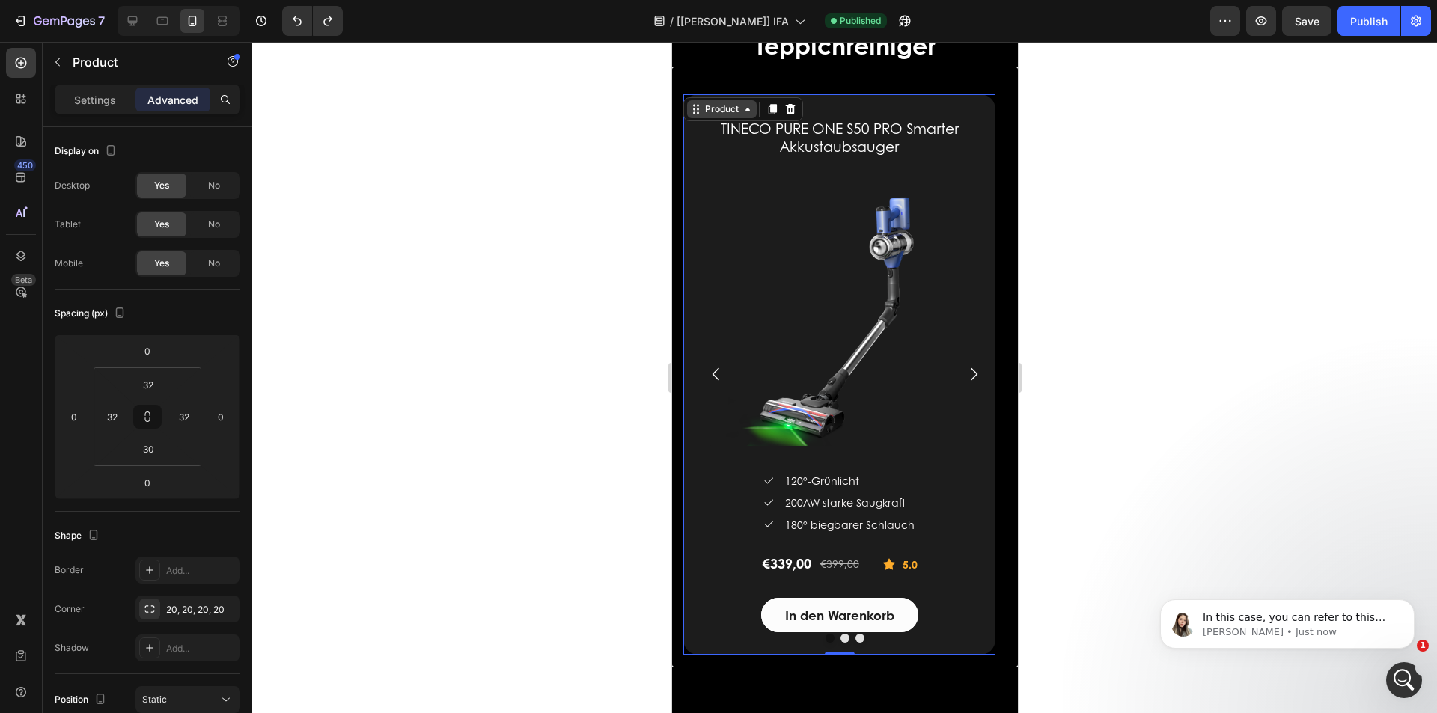
click at [721, 115] on div "Product" at bounding box center [721, 109] width 40 height 13
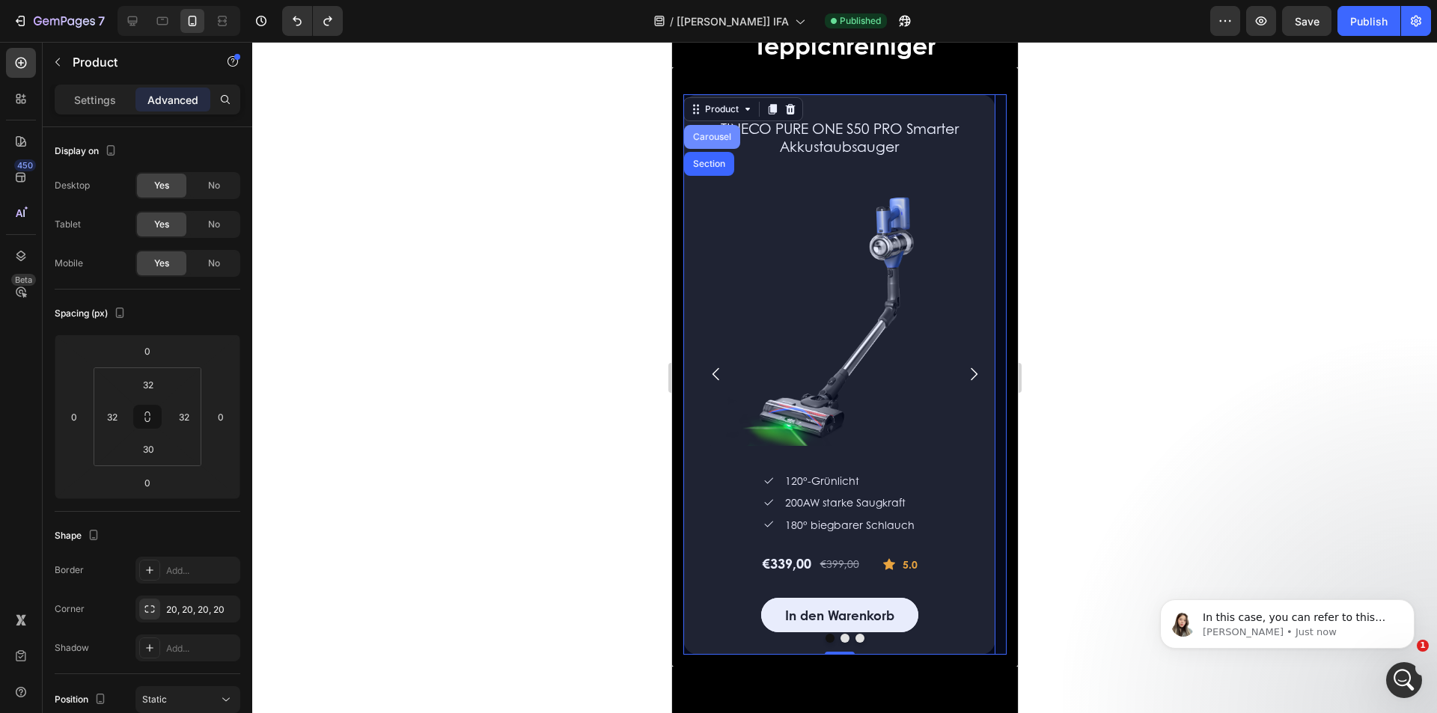
click at [715, 132] on div "Carousel" at bounding box center [711, 136] width 44 height 9
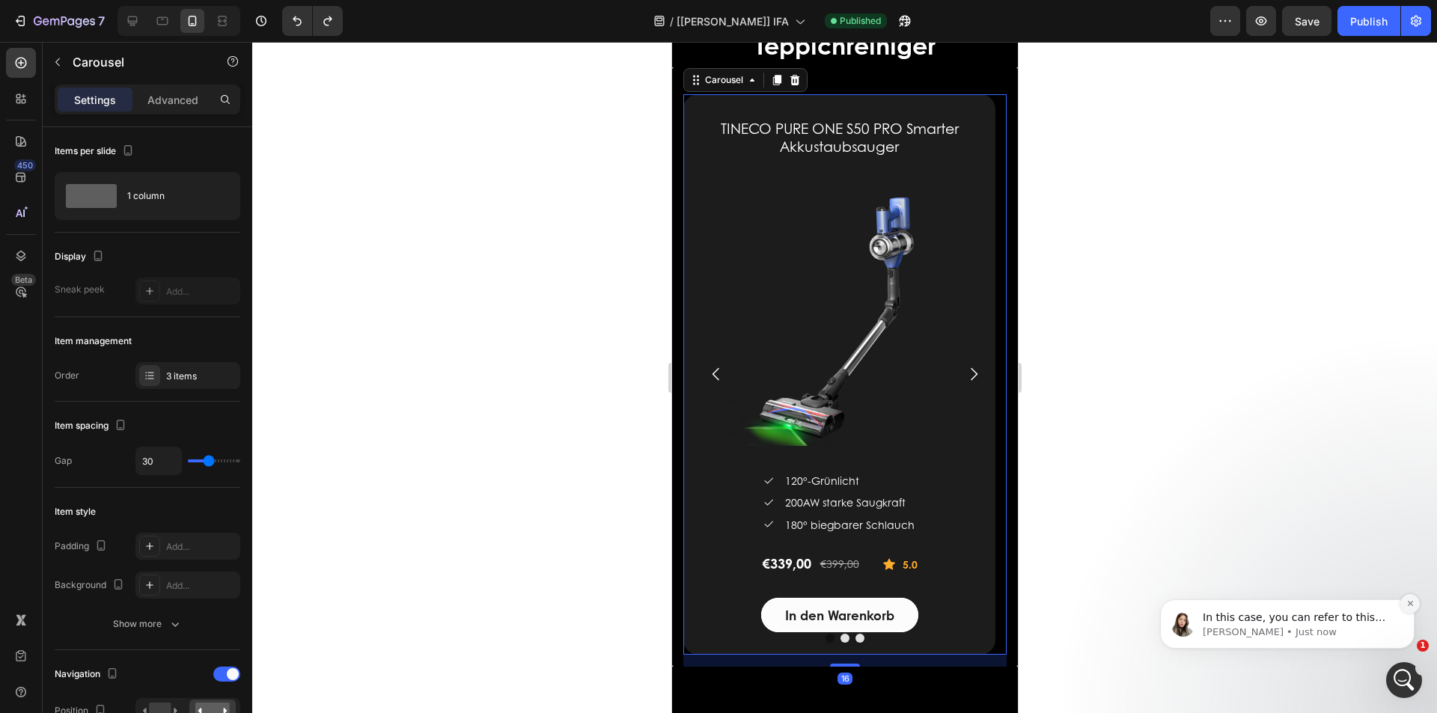
click at [1412, 609] on button "Dismiss notification" at bounding box center [1409, 603] width 19 height 19
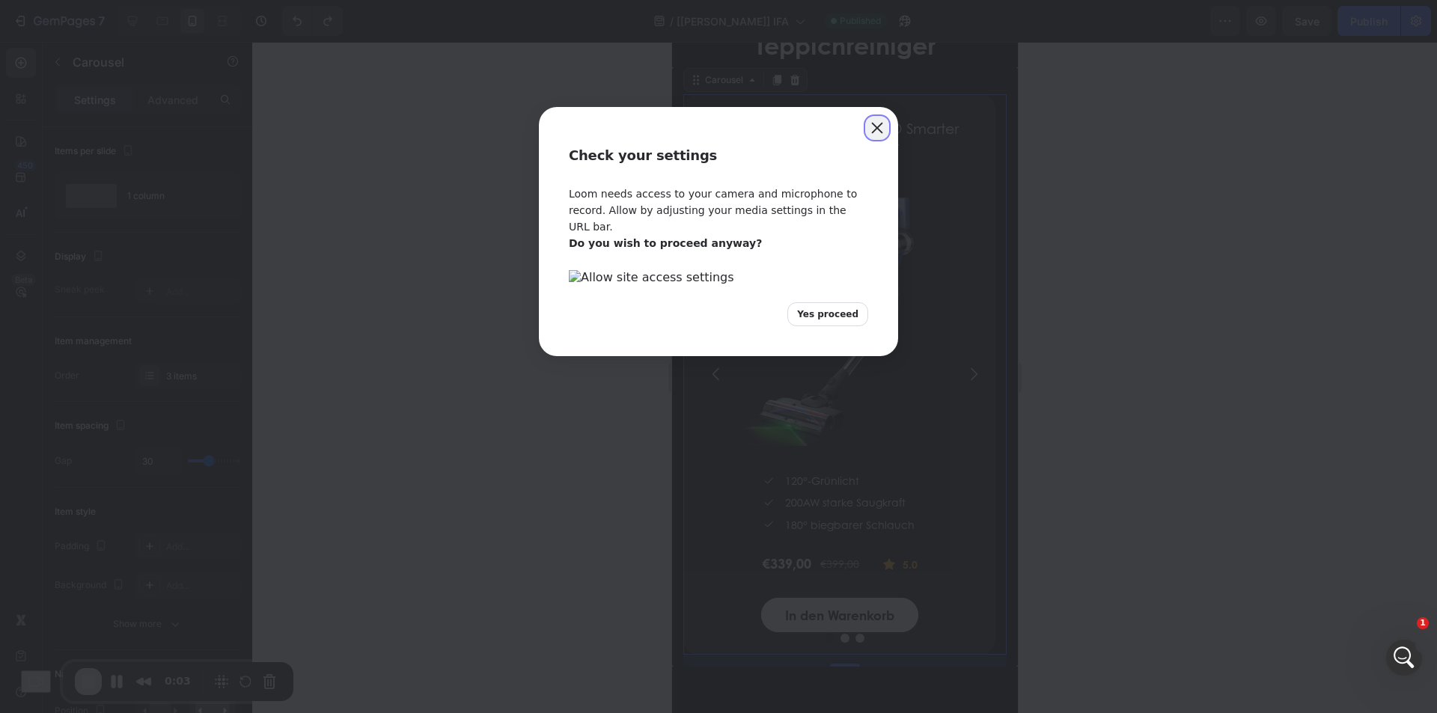
click at [882, 132] on button "Close" at bounding box center [877, 128] width 24 height 24
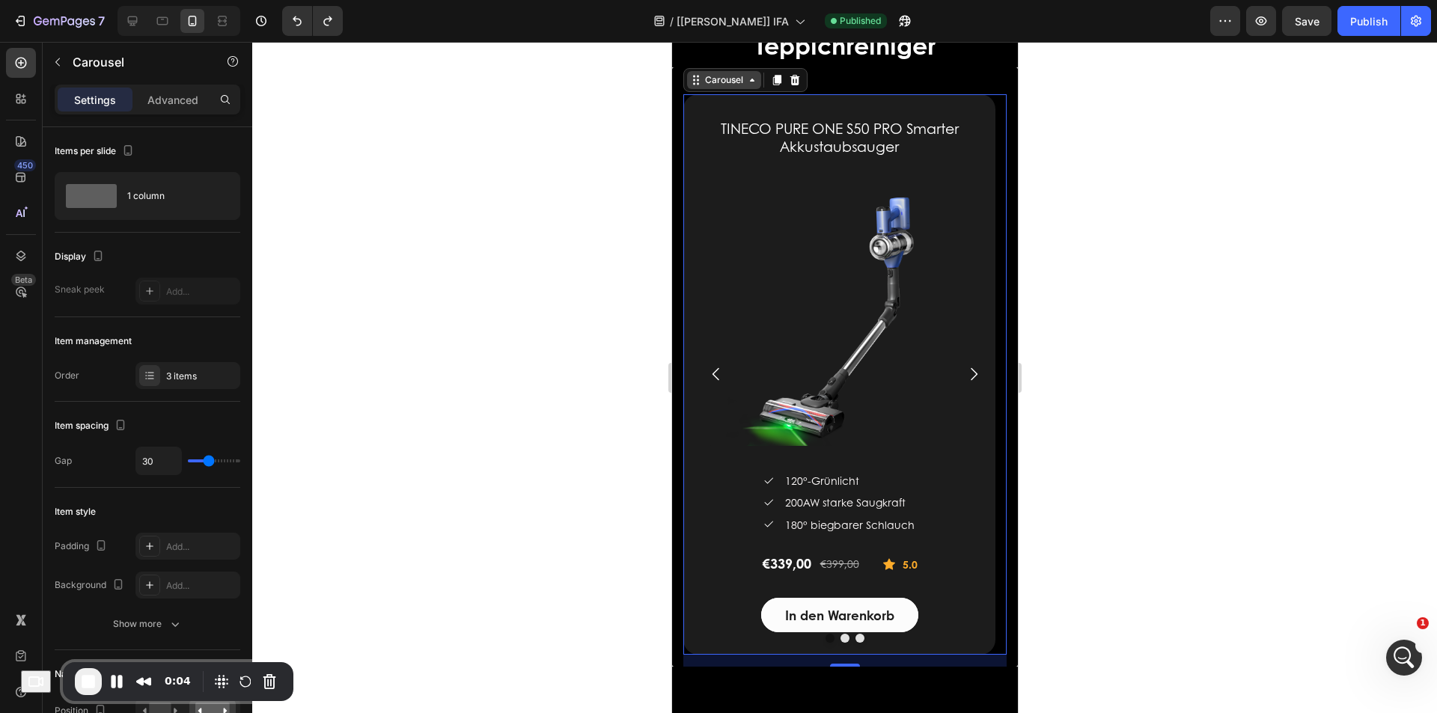
click at [726, 84] on div "Carousel" at bounding box center [723, 79] width 44 height 13
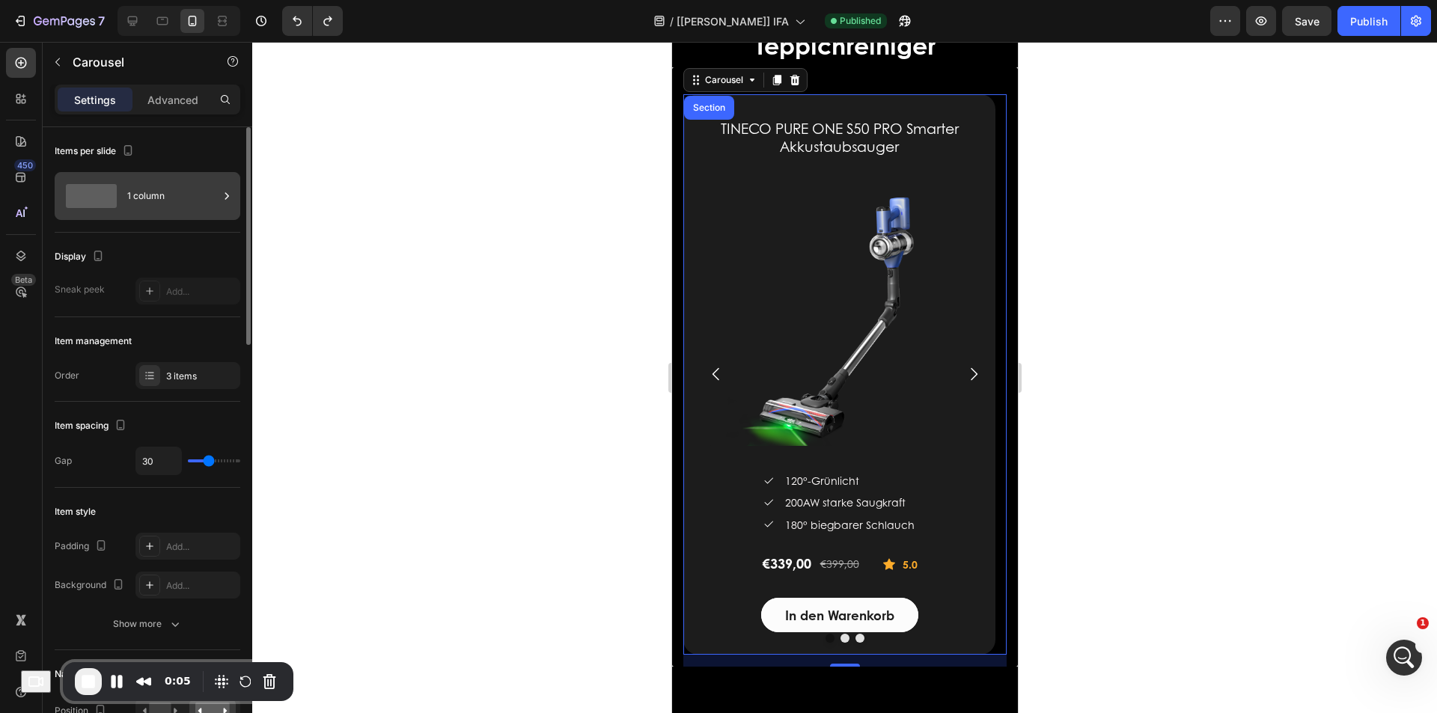
click at [176, 204] on div "1 column" at bounding box center [172, 196] width 91 height 34
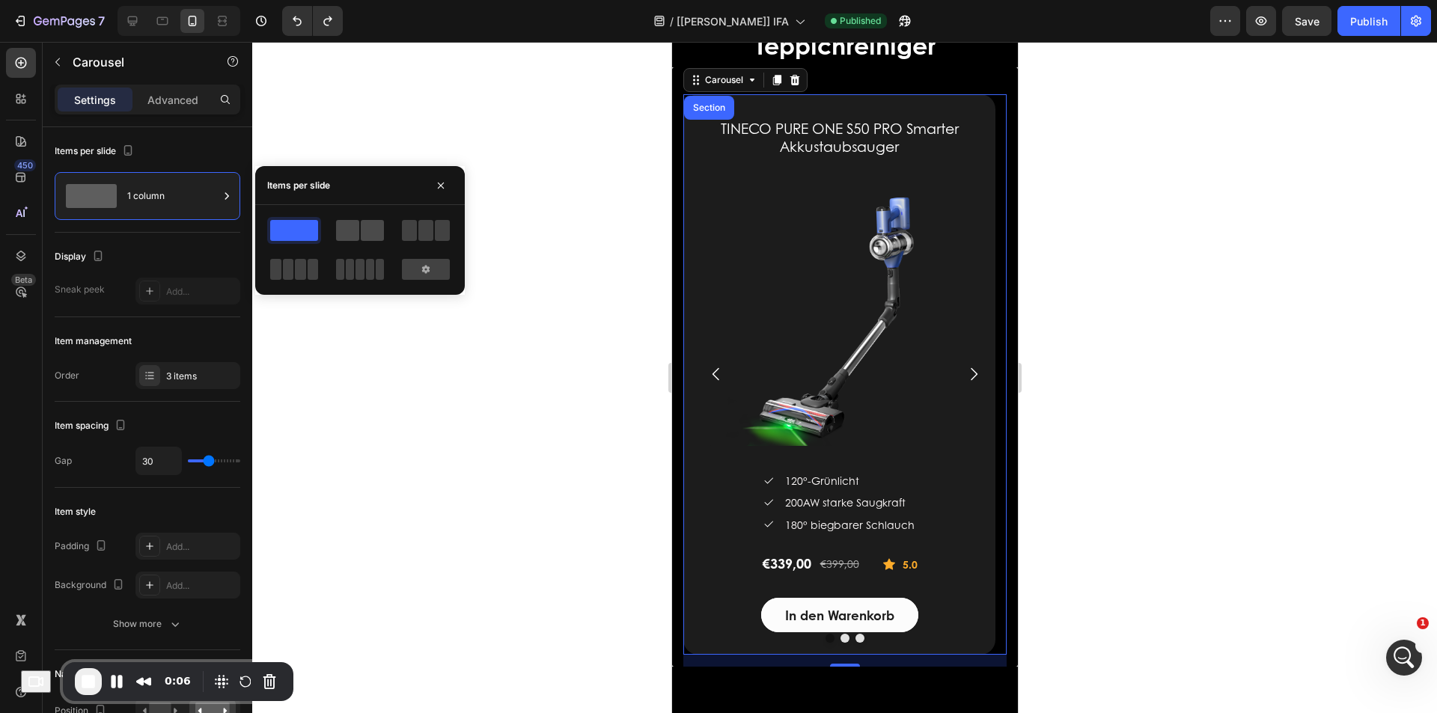
click at [369, 231] on span at bounding box center [372, 230] width 23 height 21
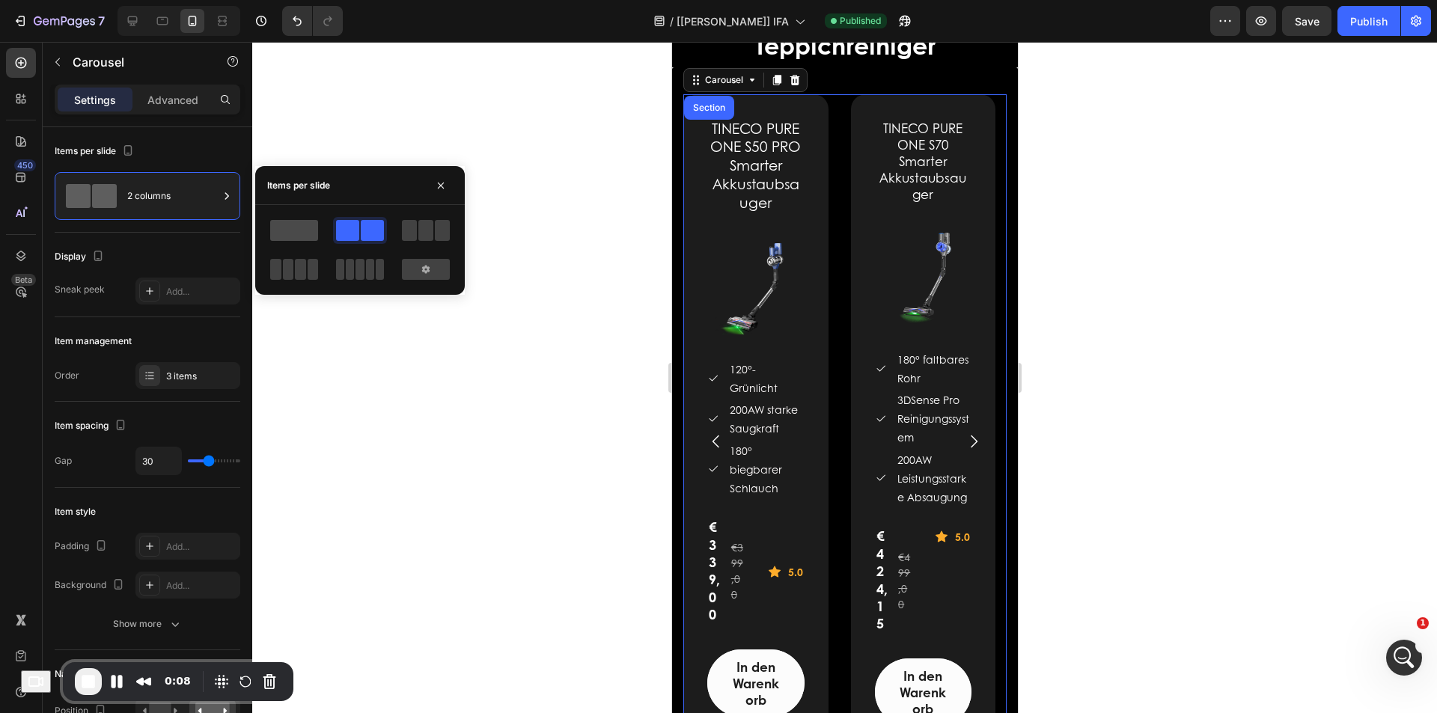
click at [288, 233] on span at bounding box center [294, 230] width 48 height 21
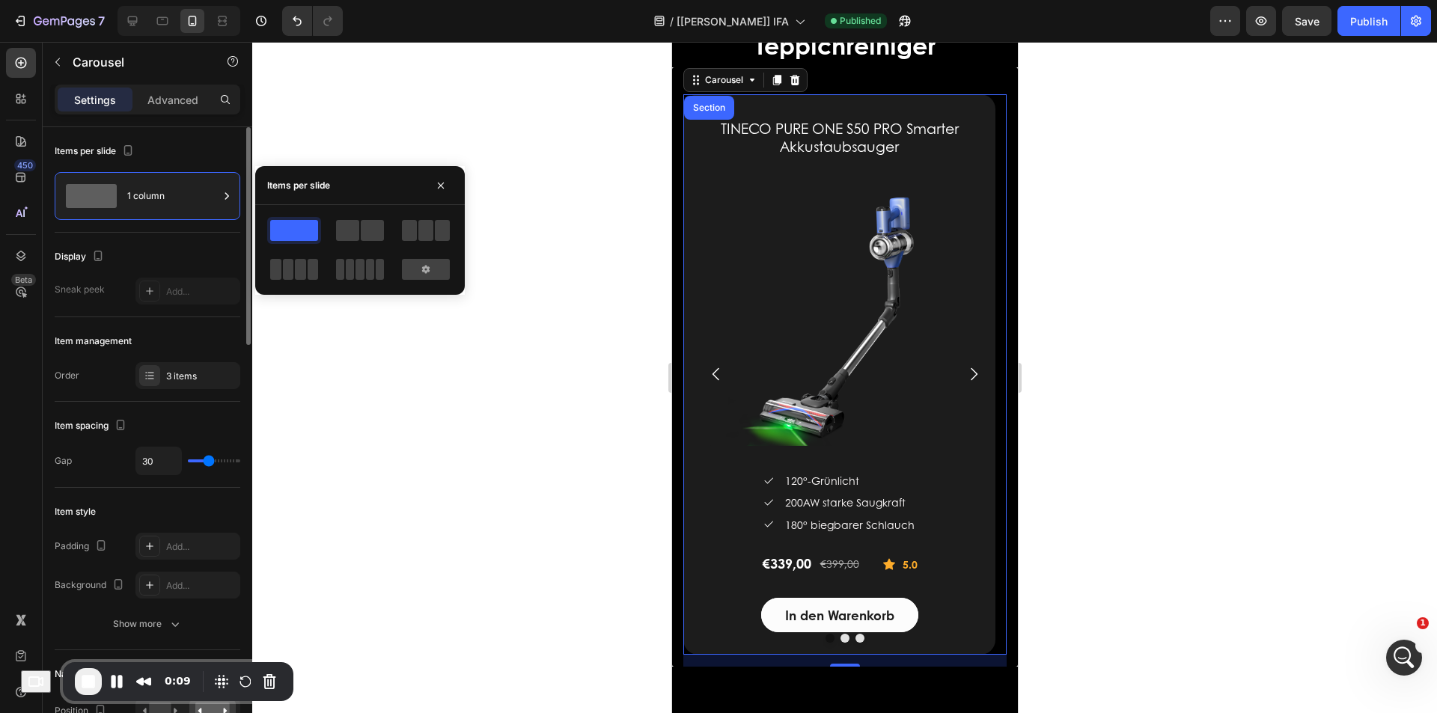
click at [180, 150] on div "Items per slide" at bounding box center [148, 151] width 186 height 24
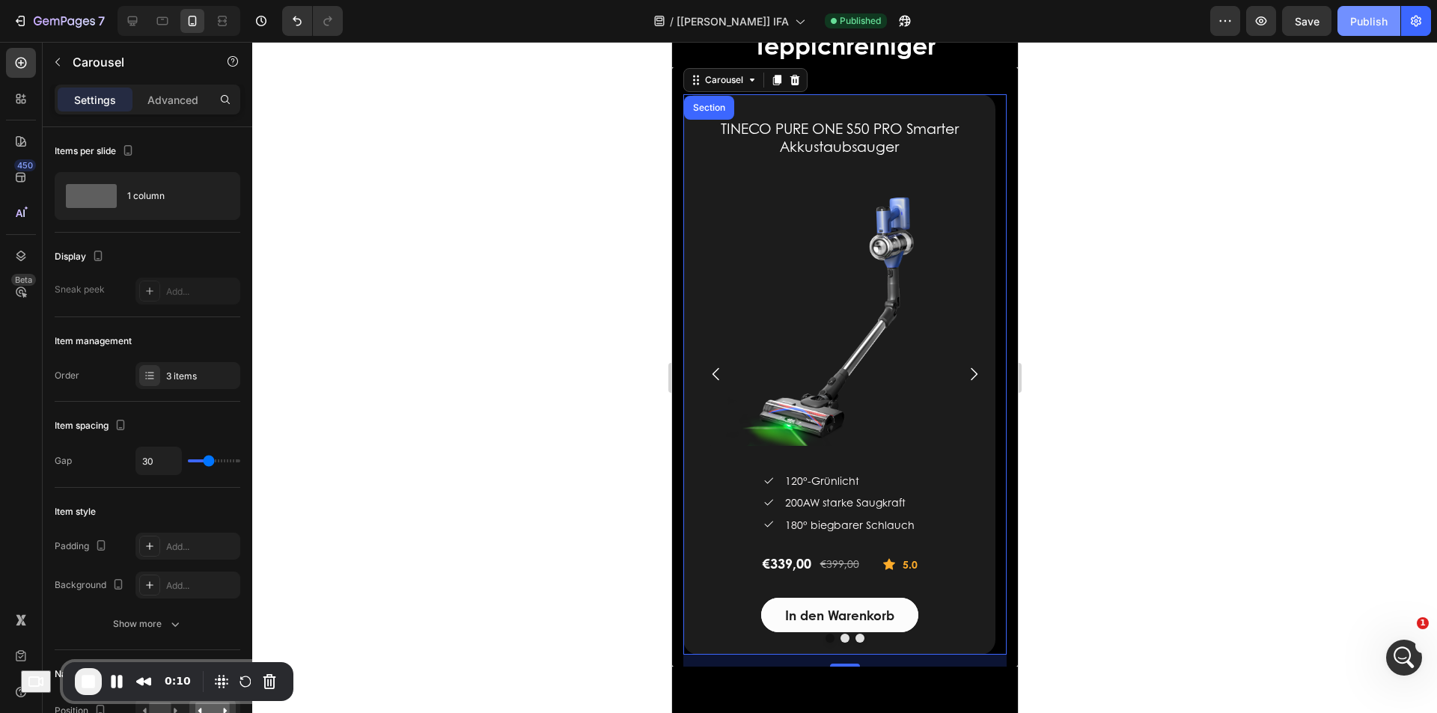
click at [1360, 19] on div "Publish" at bounding box center [1368, 21] width 37 height 16
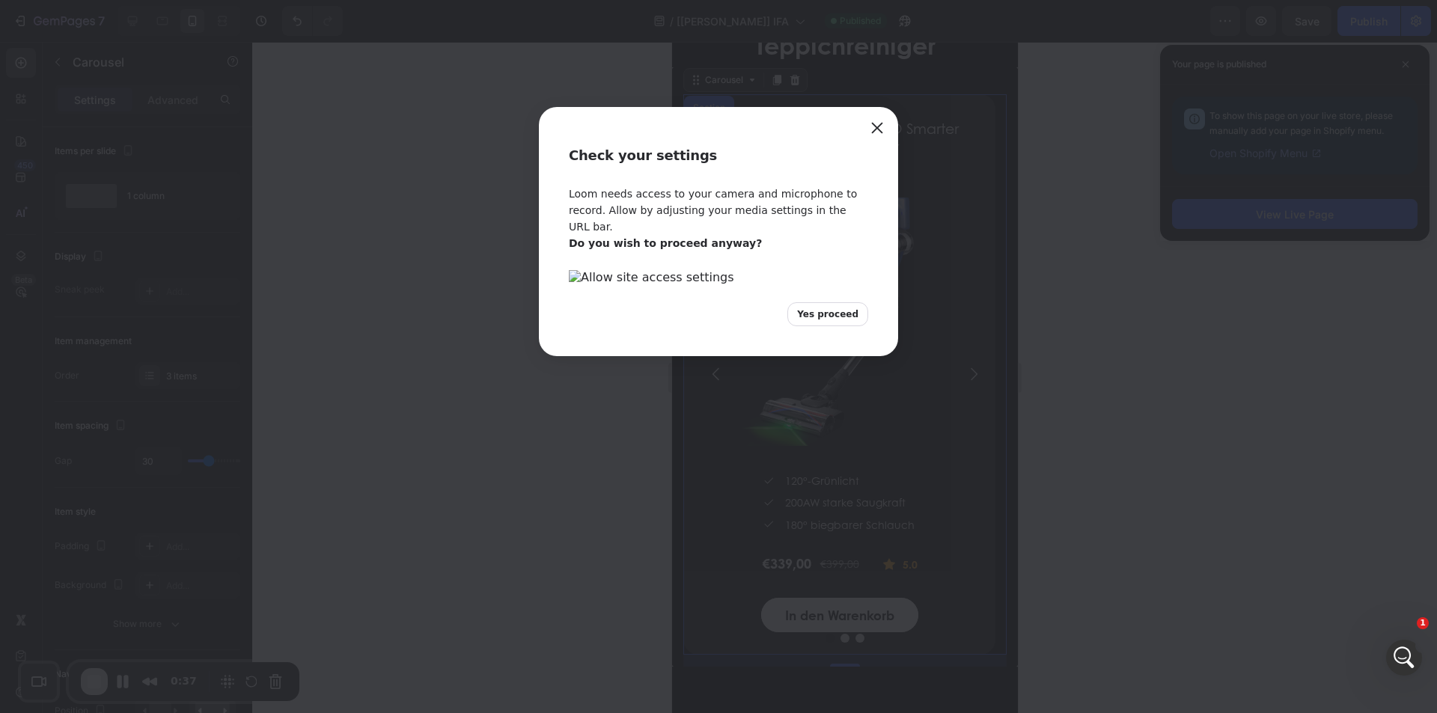
click at [165, 203] on div "Check your settings Loom needs access to your camera and microphone to record. …" at bounding box center [718, 356] width 1437 height 713
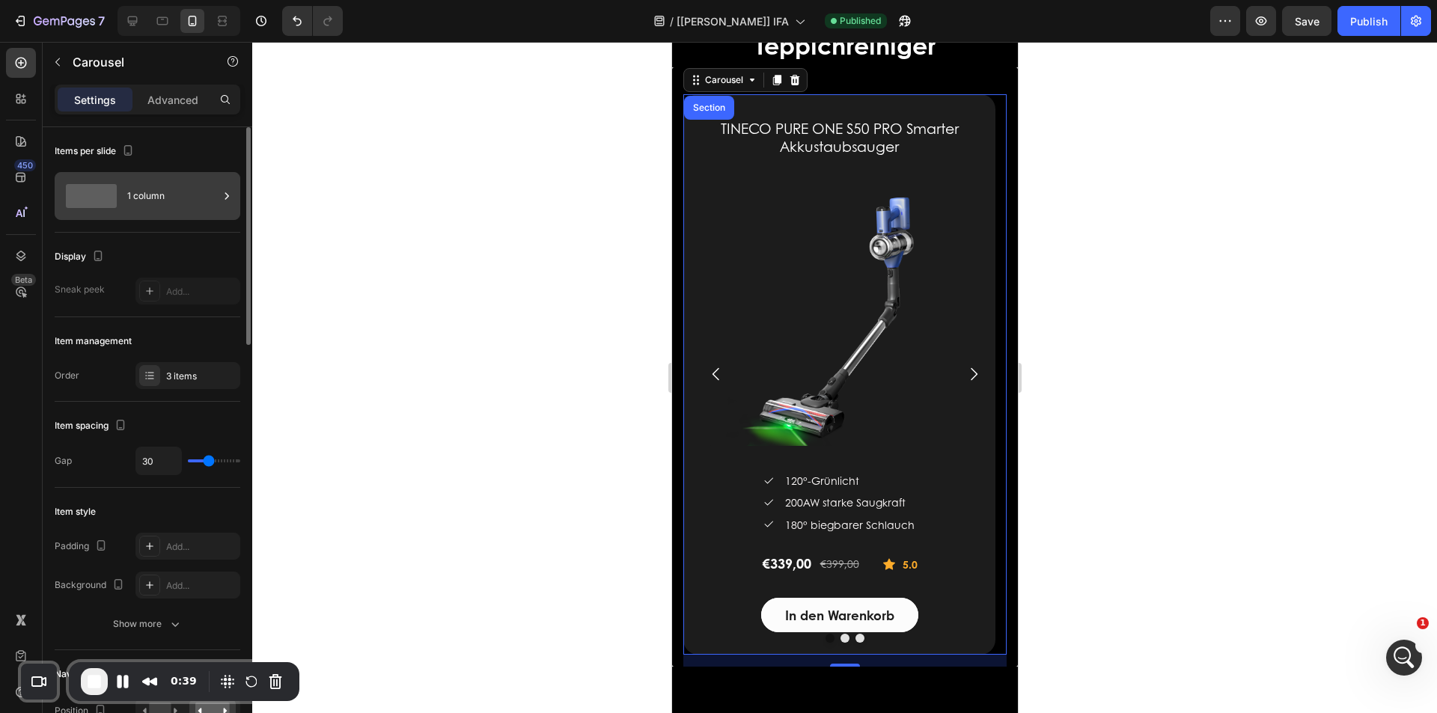
click at [168, 198] on div "1 column" at bounding box center [172, 196] width 91 height 34
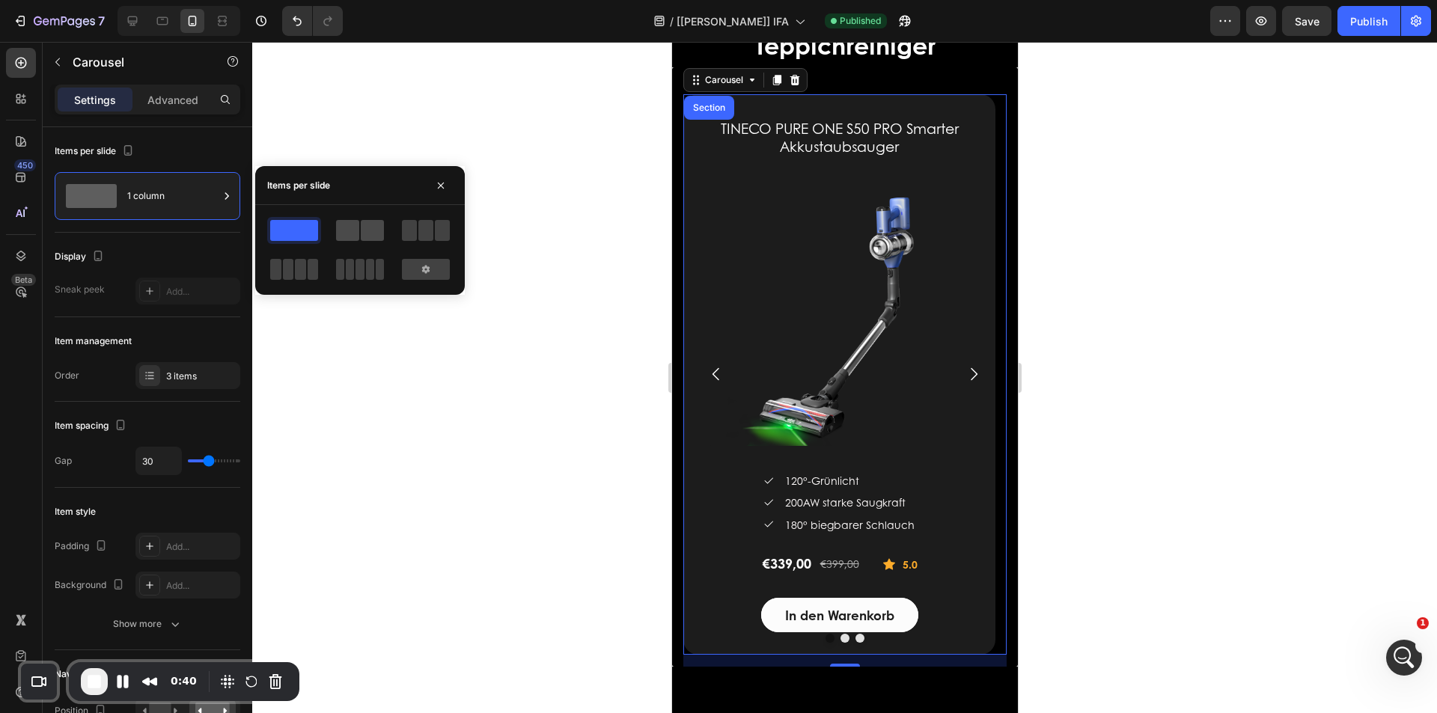
click at [352, 224] on span at bounding box center [347, 230] width 23 height 21
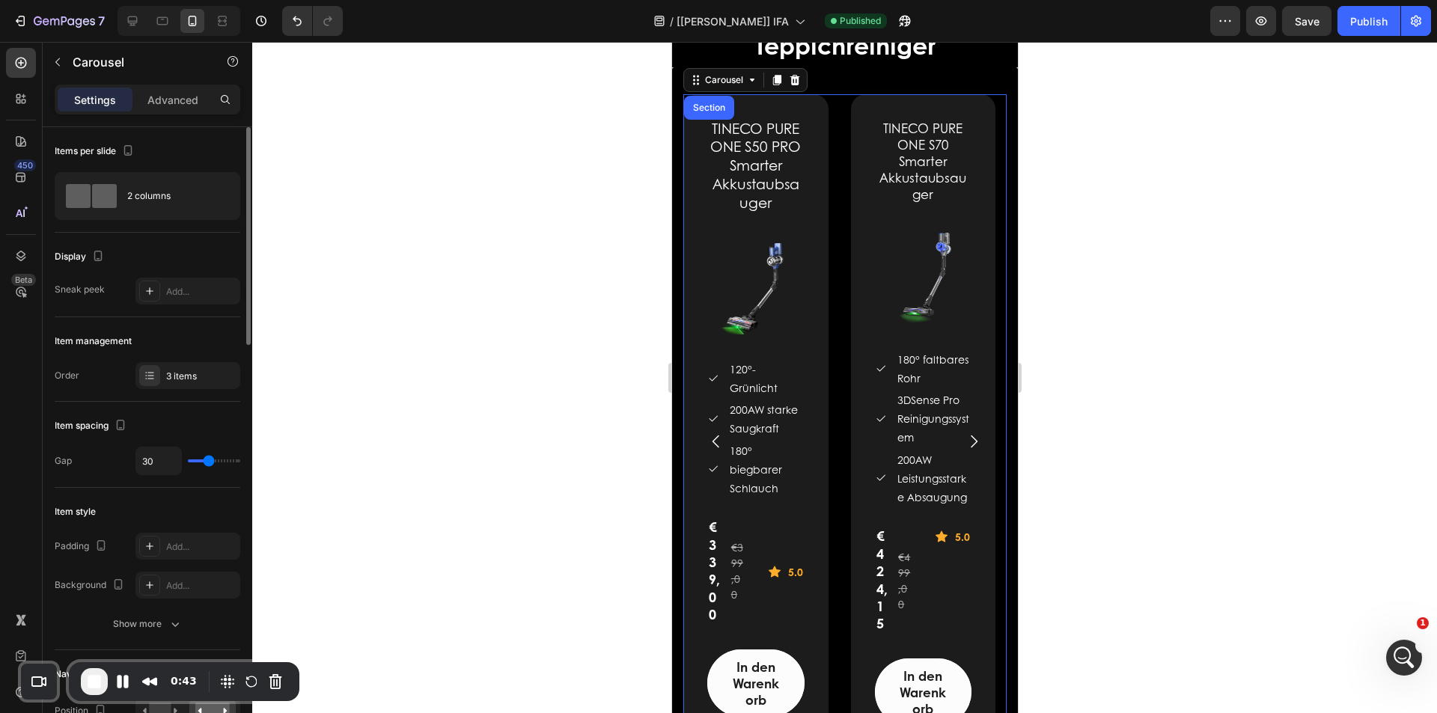
type input "28"
click at [208, 463] on input "range" at bounding box center [214, 461] width 52 height 3
click at [153, 202] on div "2 columns" at bounding box center [172, 196] width 91 height 34
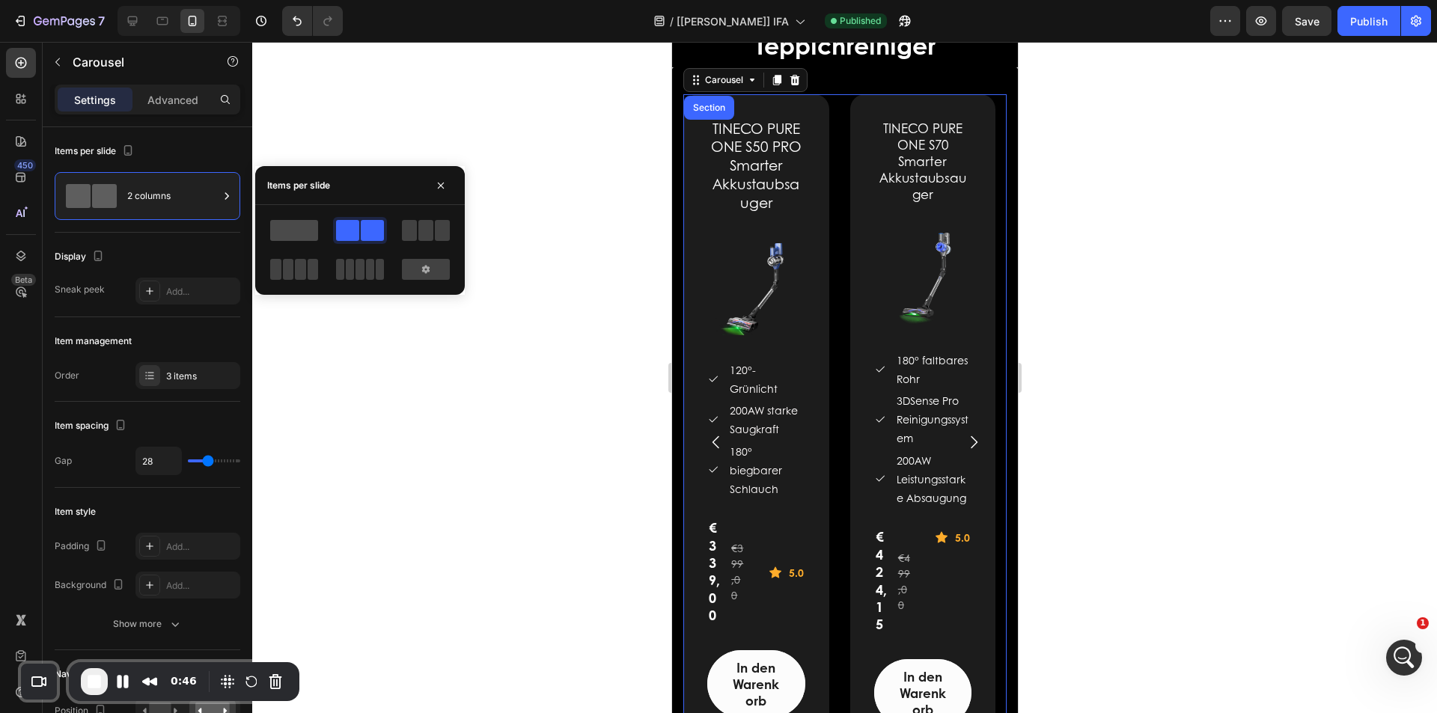
click at [297, 230] on span at bounding box center [294, 230] width 48 height 21
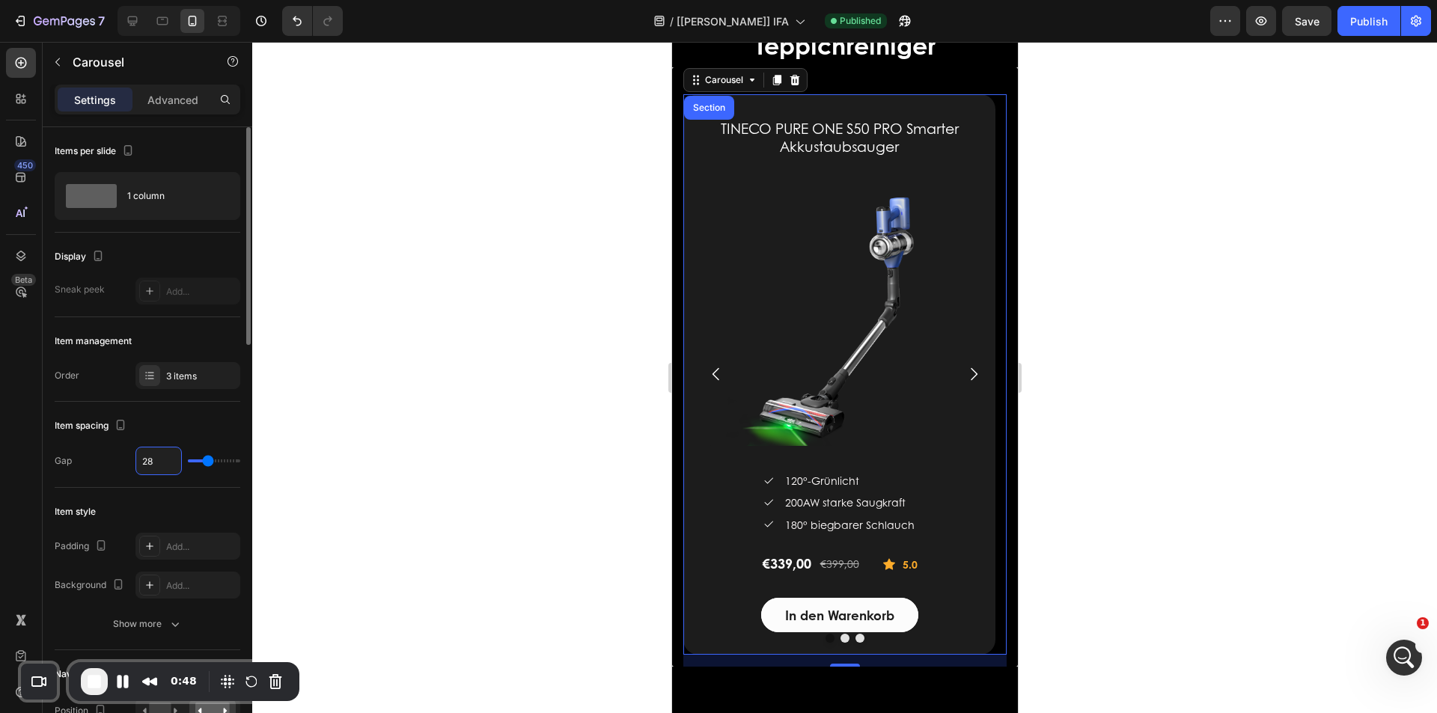
click at [157, 460] on input "28" at bounding box center [158, 461] width 45 height 27
type input "3"
type input "30"
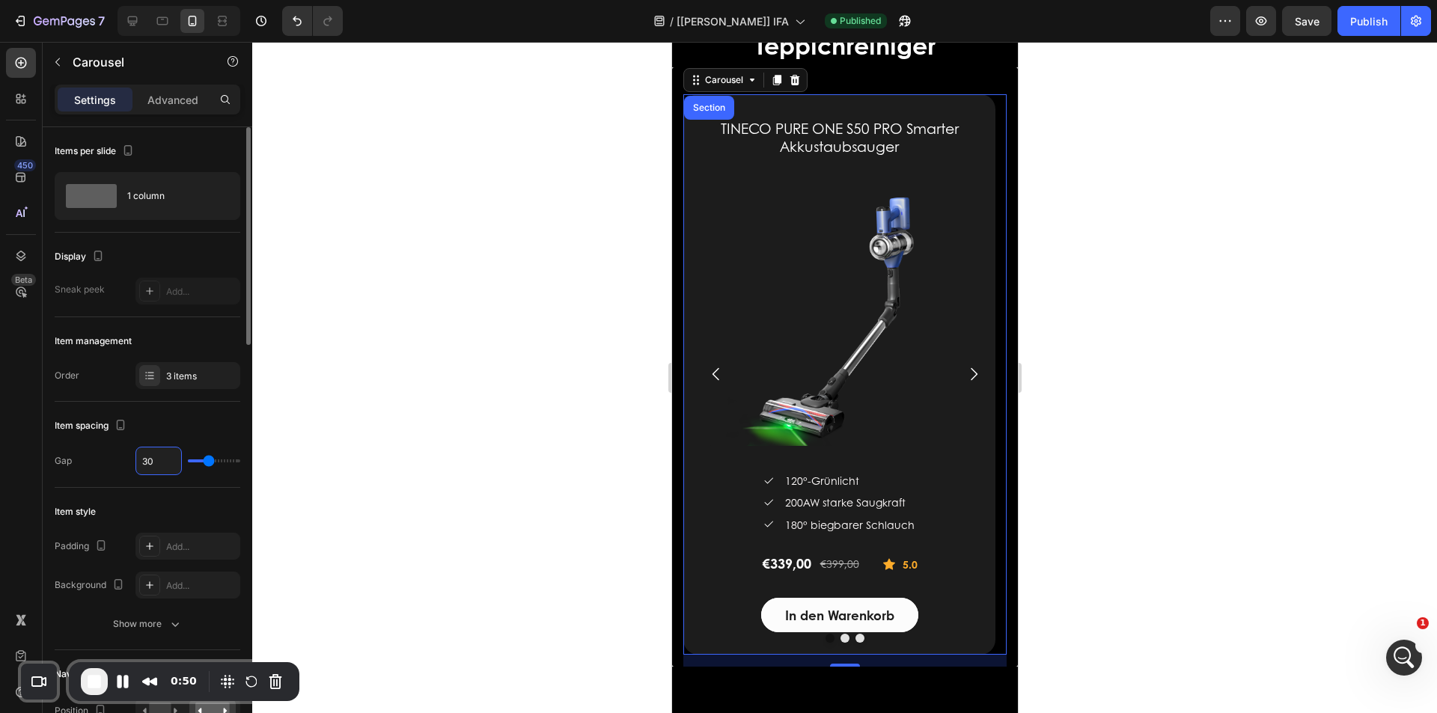
type input "30"
click at [196, 425] on div "Item spacing" at bounding box center [148, 426] width 186 height 24
click at [1363, 24] on div "Publish" at bounding box center [1368, 21] width 37 height 16
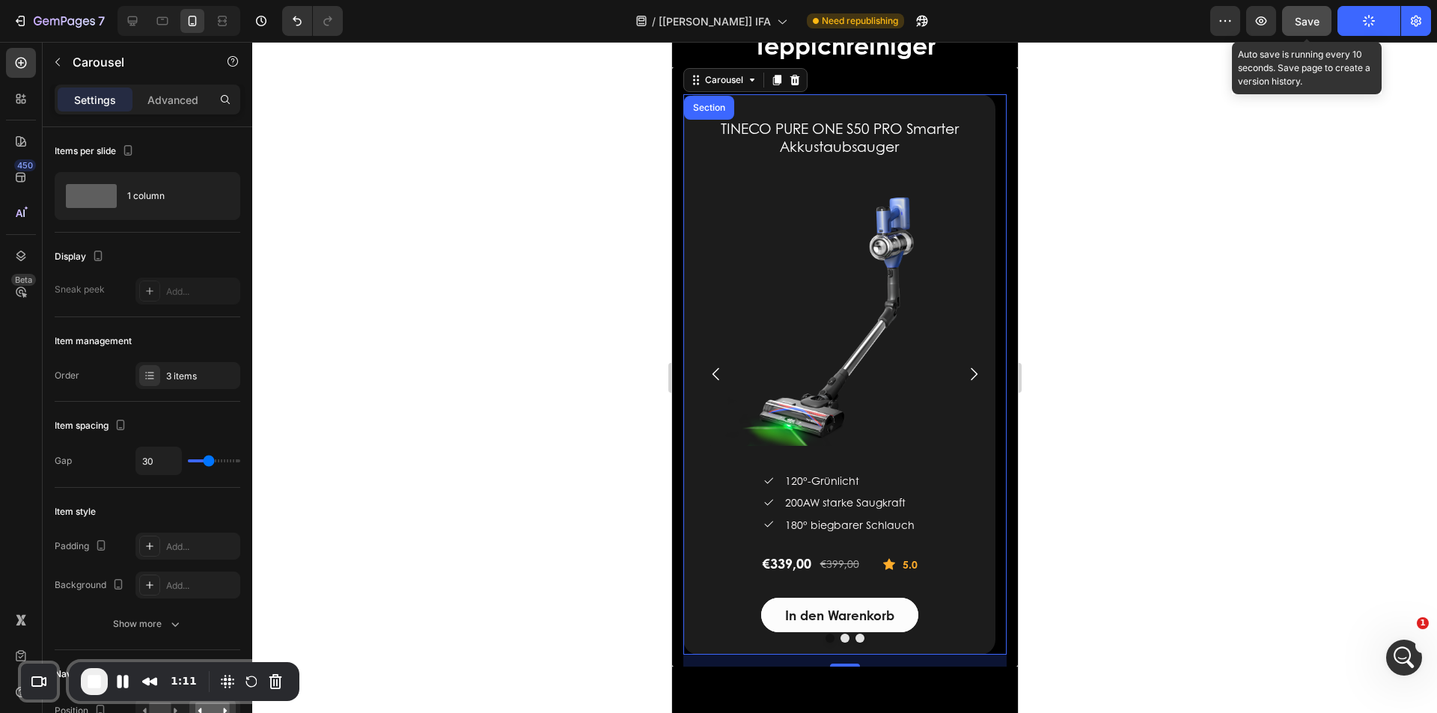
click at [1311, 20] on span "Save" at bounding box center [1307, 21] width 25 height 13
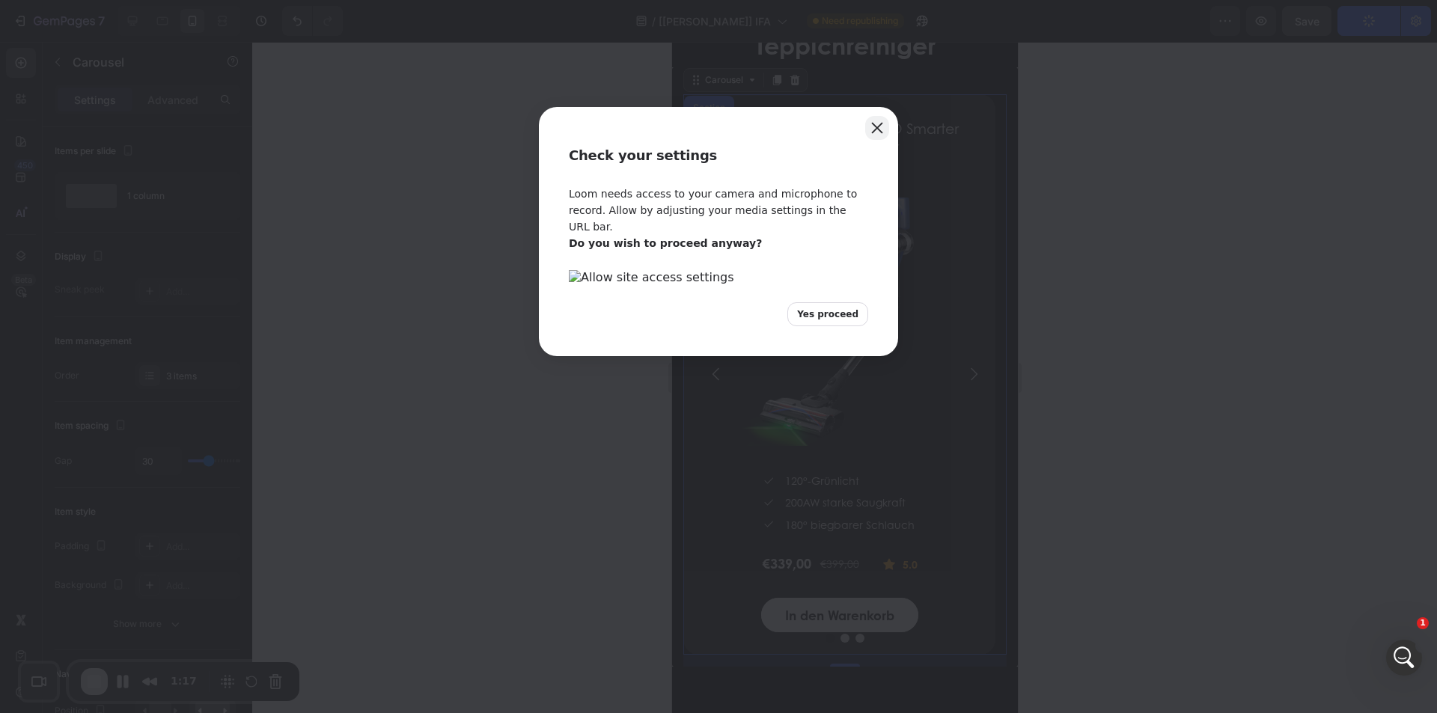
click at [878, 126] on button "Close" at bounding box center [877, 128] width 24 height 24
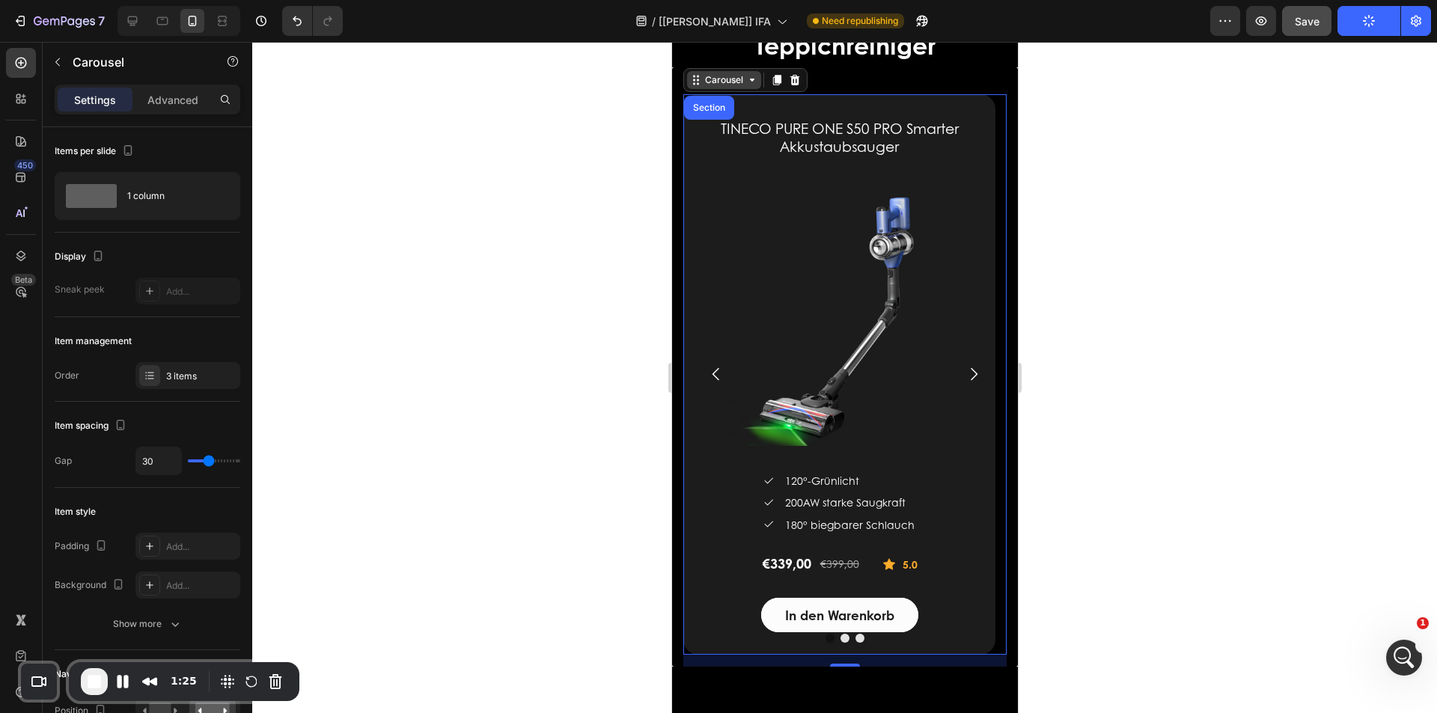
click at [721, 82] on div "Carousel" at bounding box center [723, 79] width 44 height 13
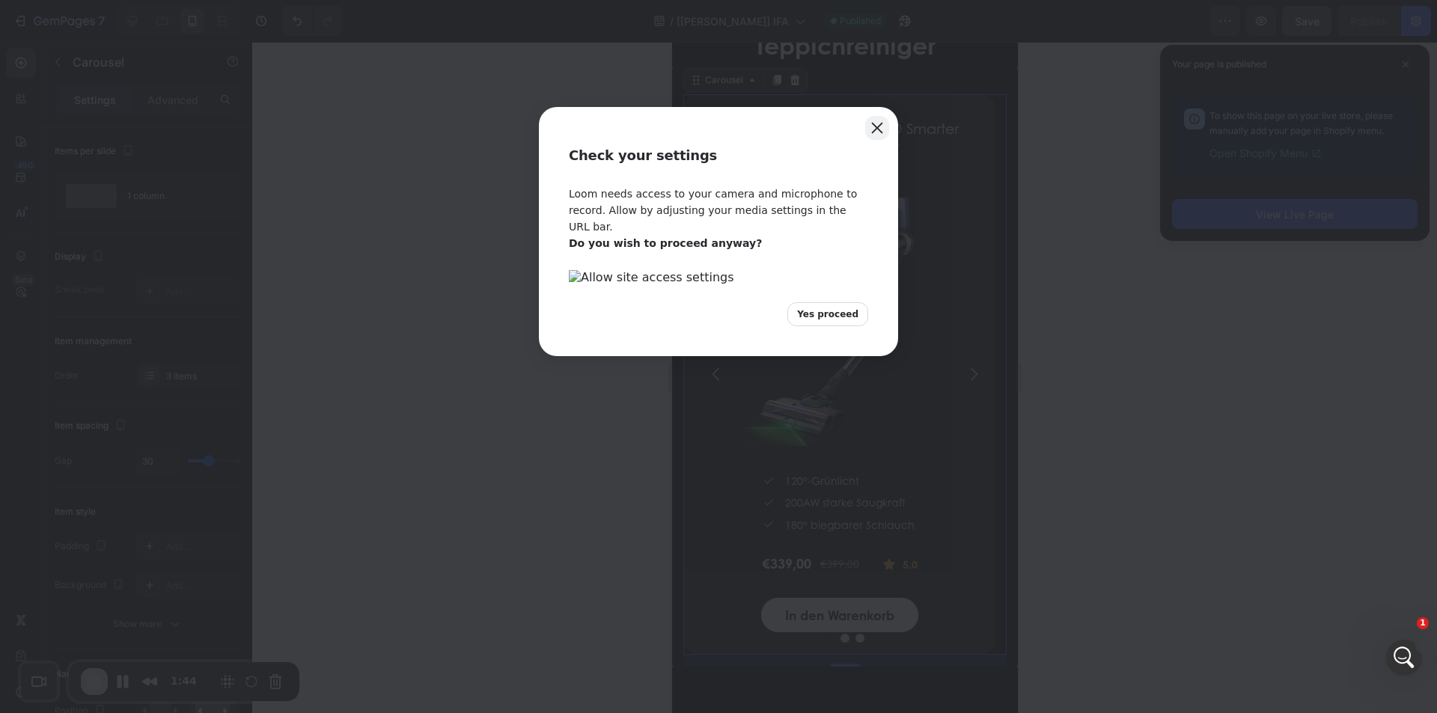
click at [880, 122] on button "Close" at bounding box center [877, 128] width 24 height 24
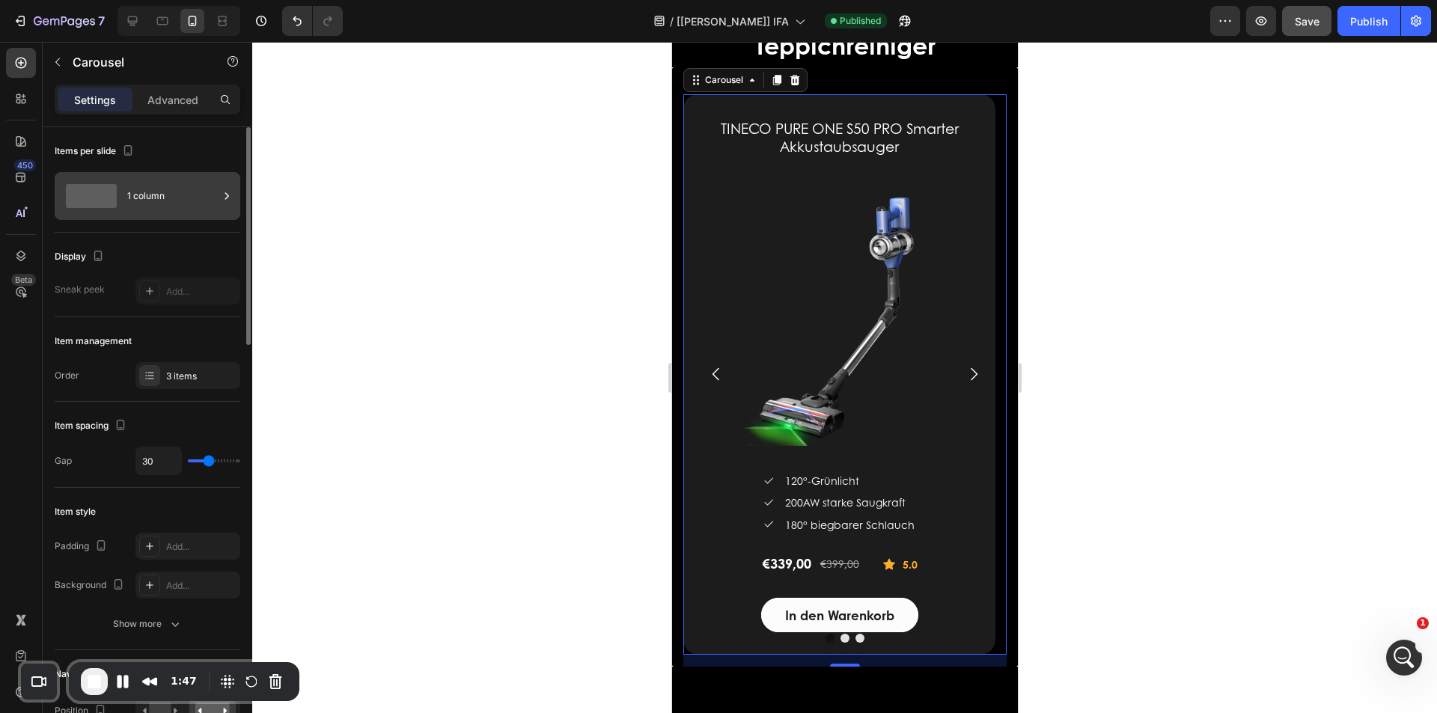
click at [133, 192] on div "1 column" at bounding box center [172, 196] width 91 height 34
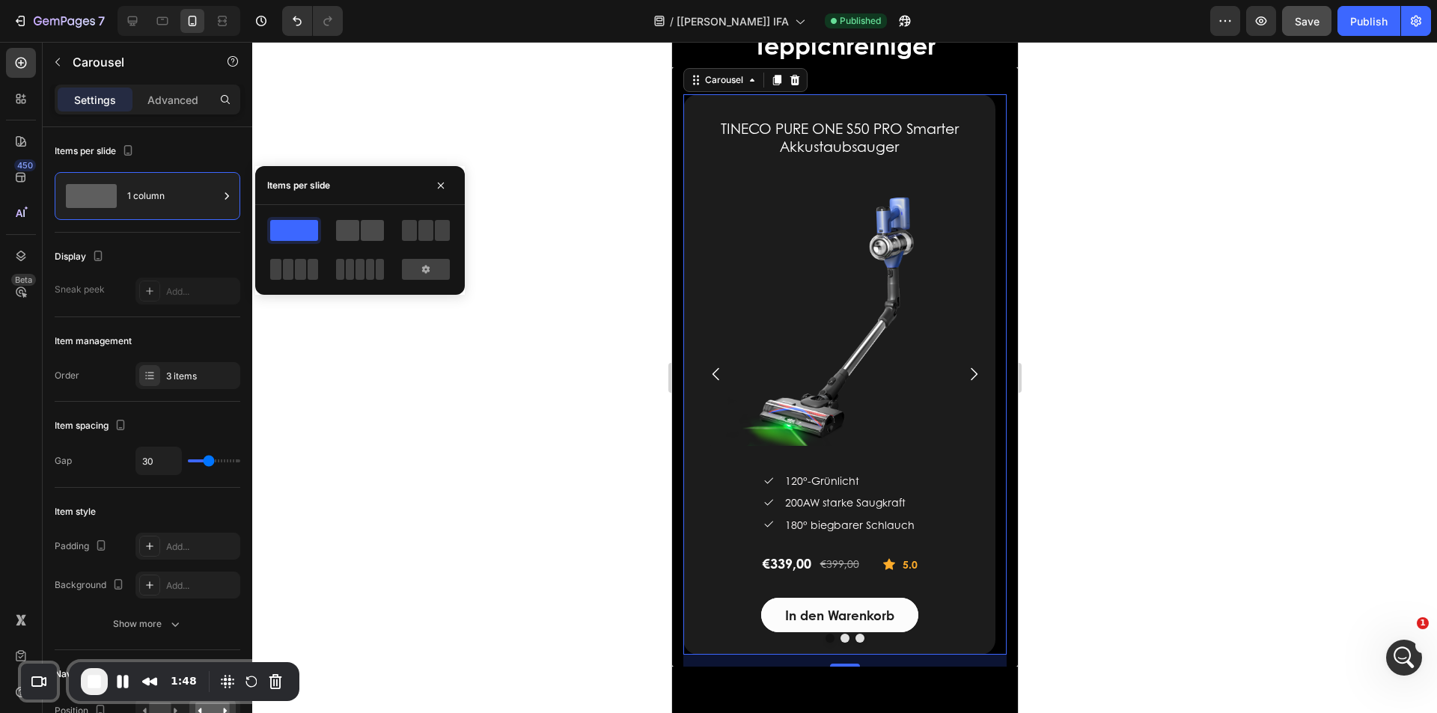
click at [362, 230] on span at bounding box center [372, 230] width 23 height 21
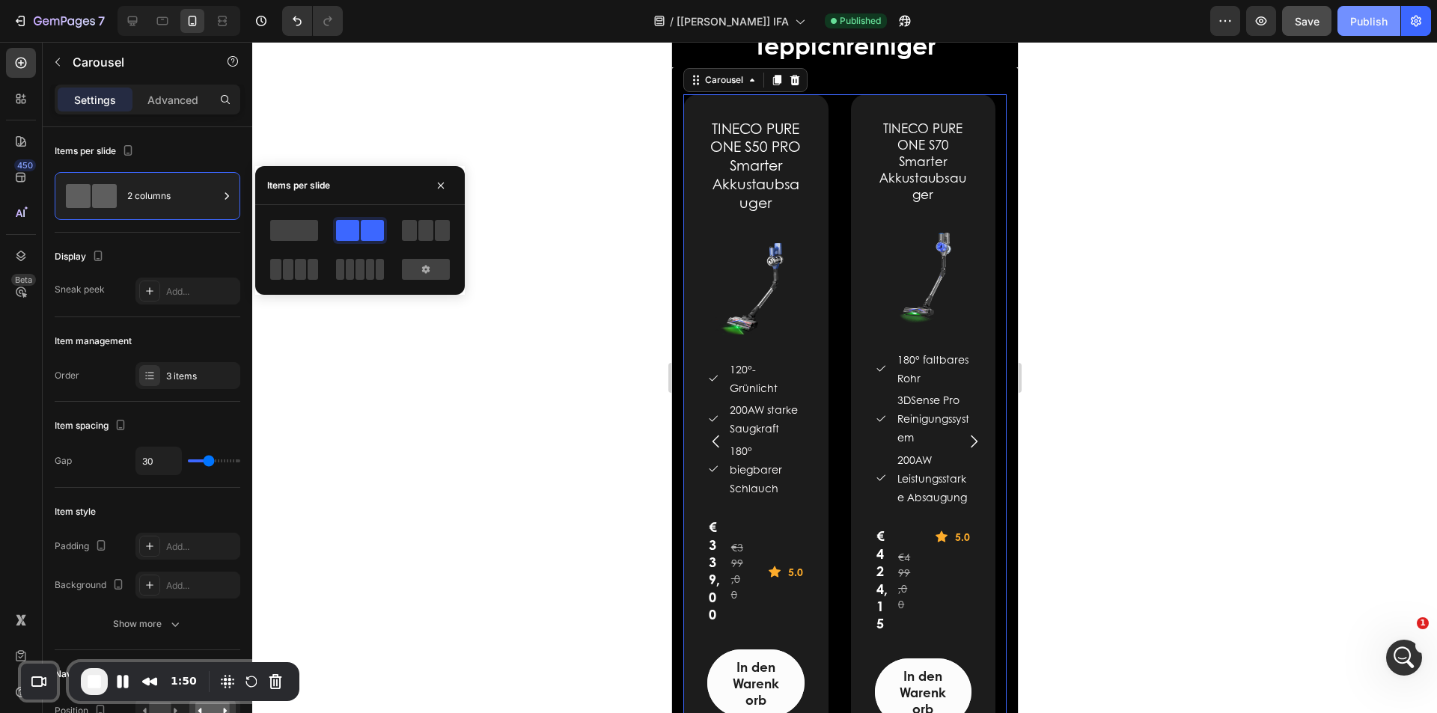
click at [1364, 21] on div "Publish" at bounding box center [1368, 21] width 37 height 16
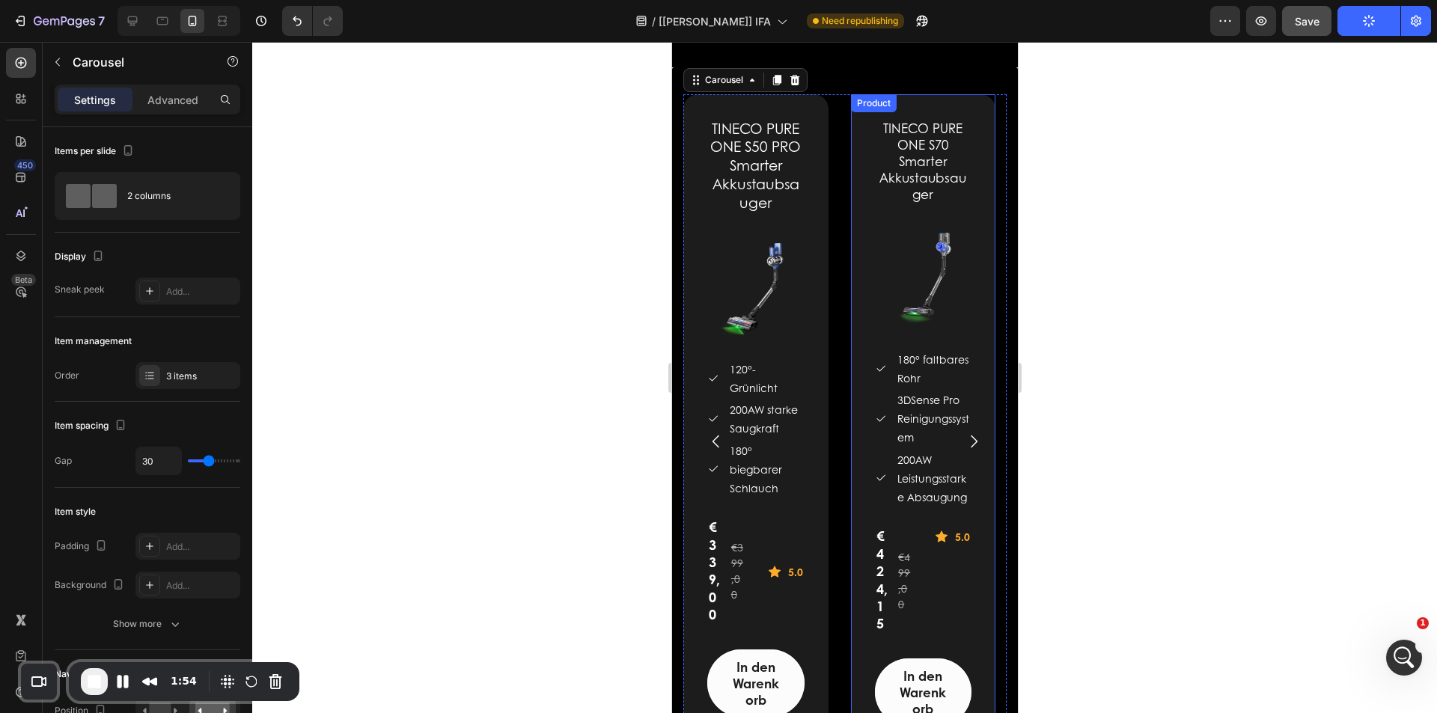
scroll to position [2907, 0]
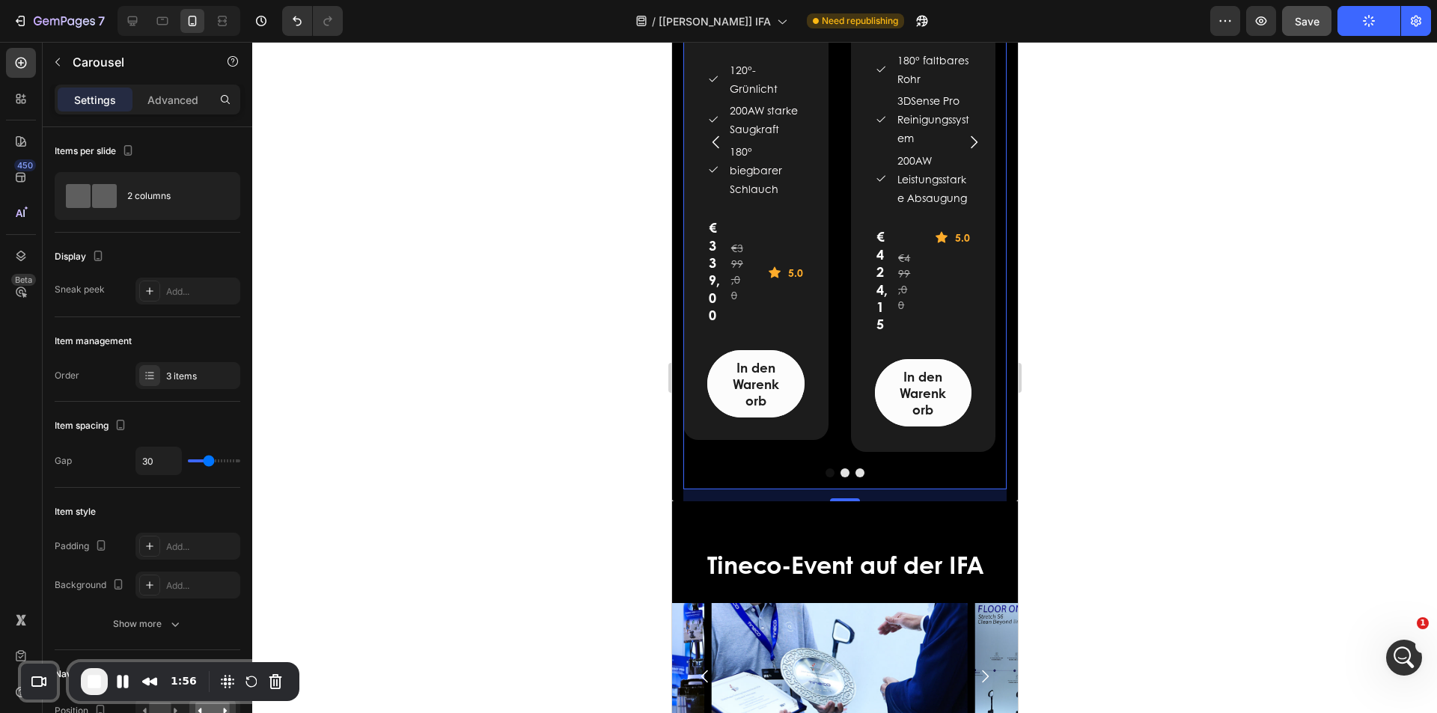
click at [840, 473] on button "Dot" at bounding box center [844, 473] width 9 height 9
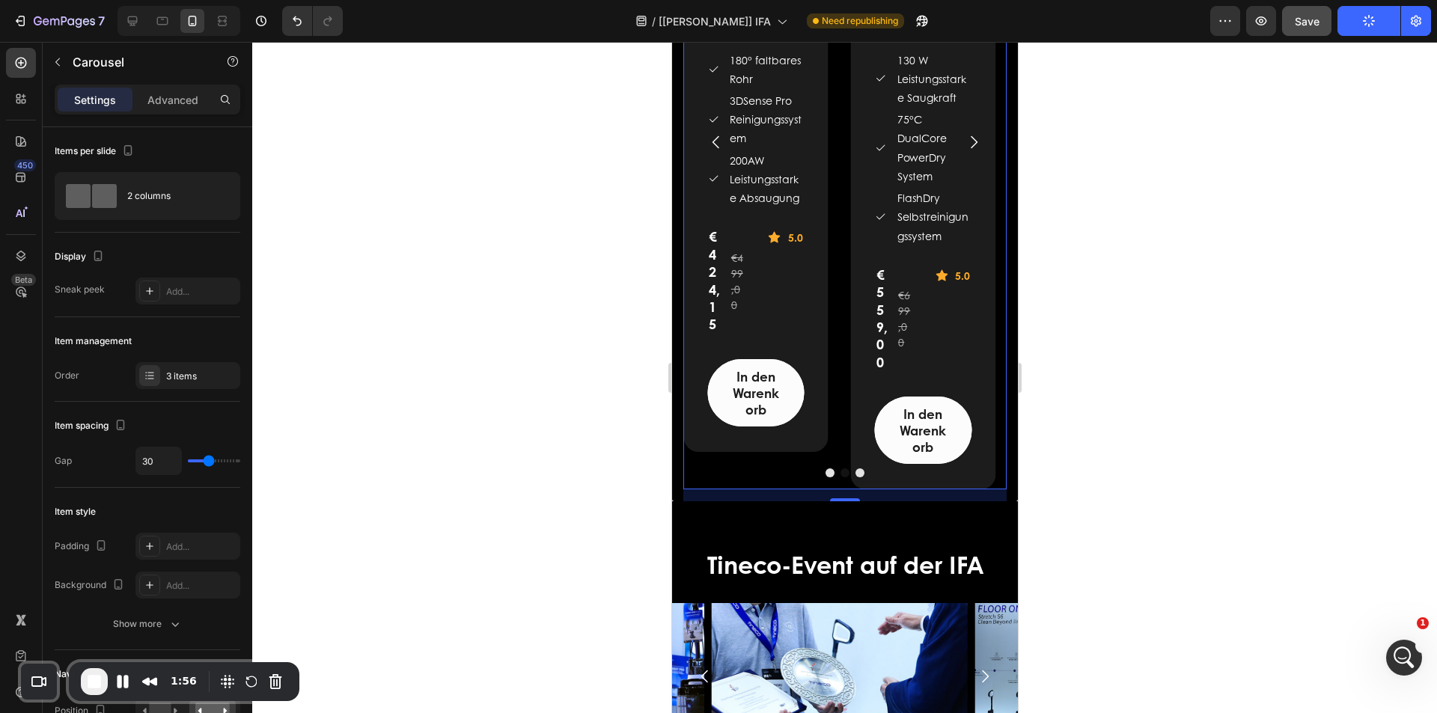
click at [855, 473] on button "Dot" at bounding box center [859, 473] width 9 height 9
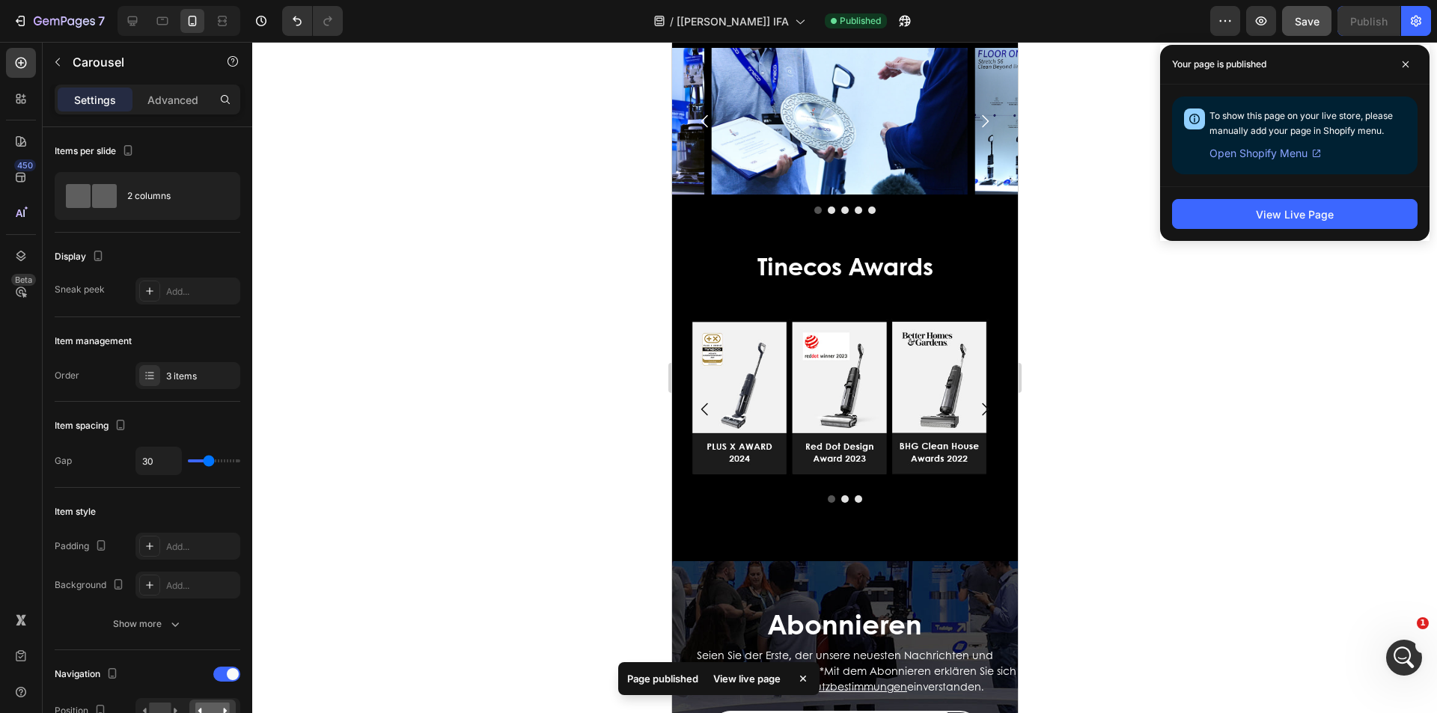
scroll to position [2458, 0]
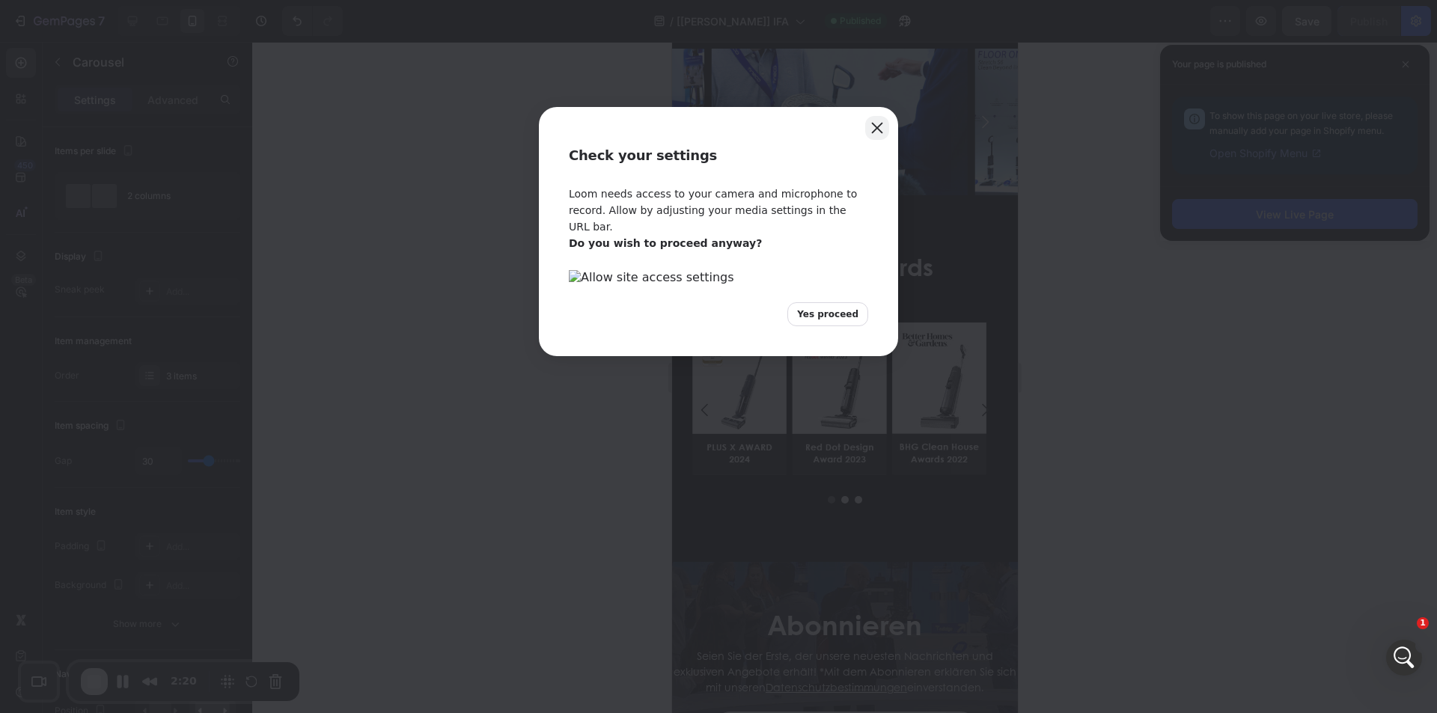
click at [876, 126] on button "Close" at bounding box center [877, 128] width 24 height 24
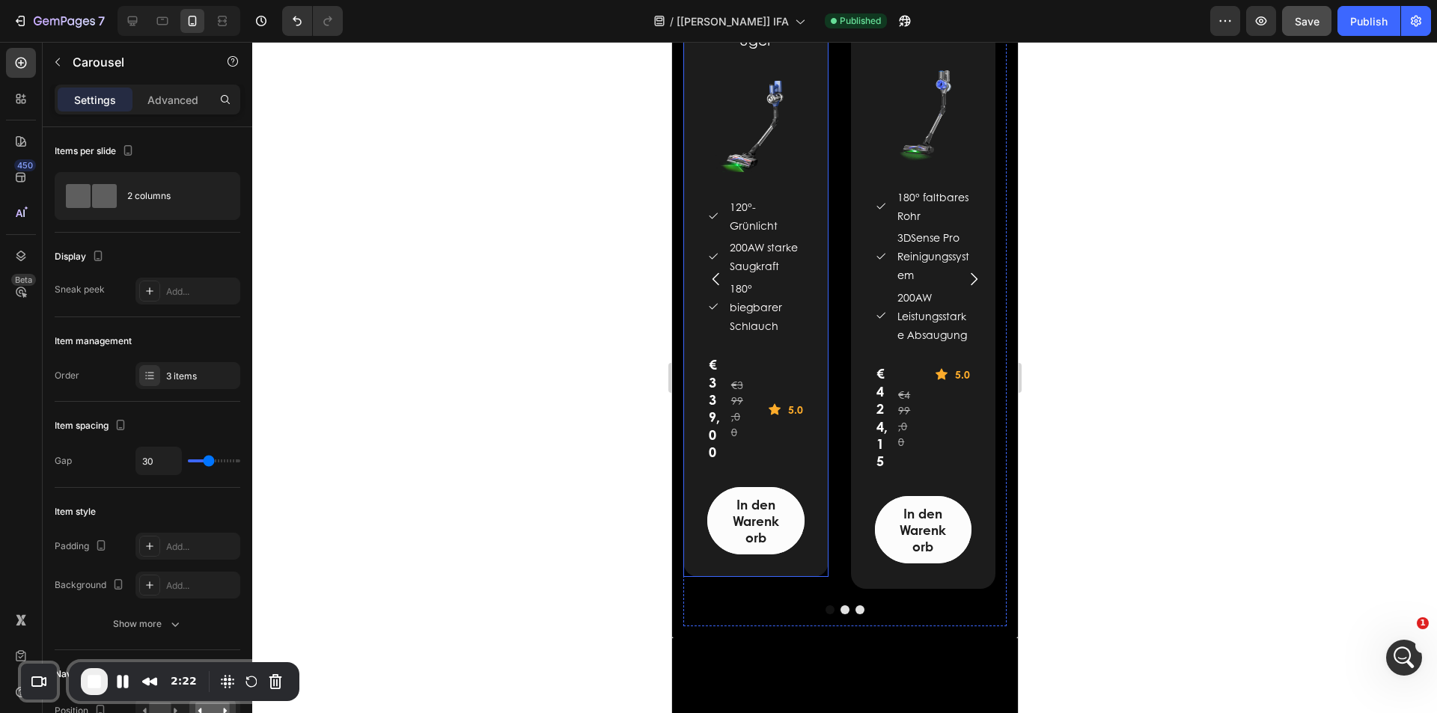
scroll to position [1635, 0]
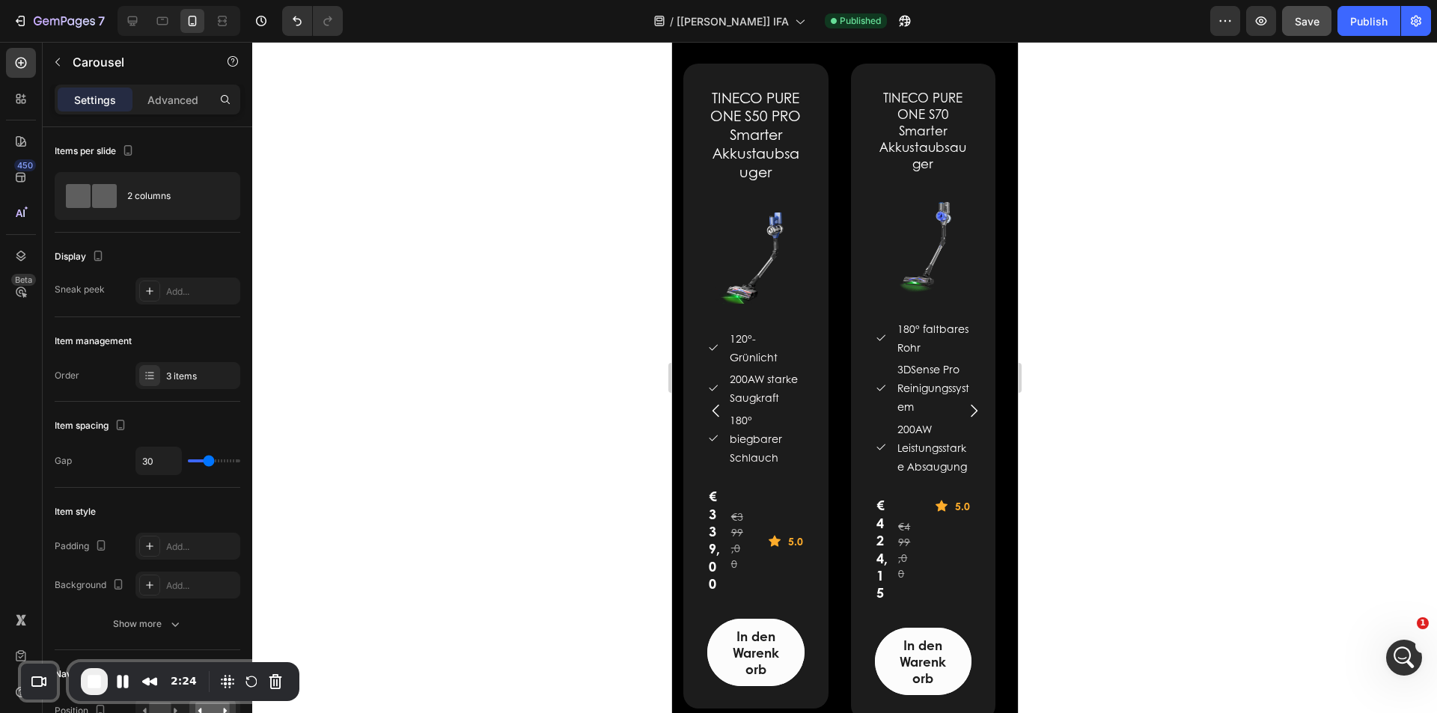
click at [837, 235] on div "TINECO PURE ONE S50 PRO Smarter Akkustaubsauger (P) Title (P) Images & Gallery …" at bounding box center [844, 411] width 323 height 695
click at [163, 194] on div "2 columns" at bounding box center [172, 196] width 91 height 34
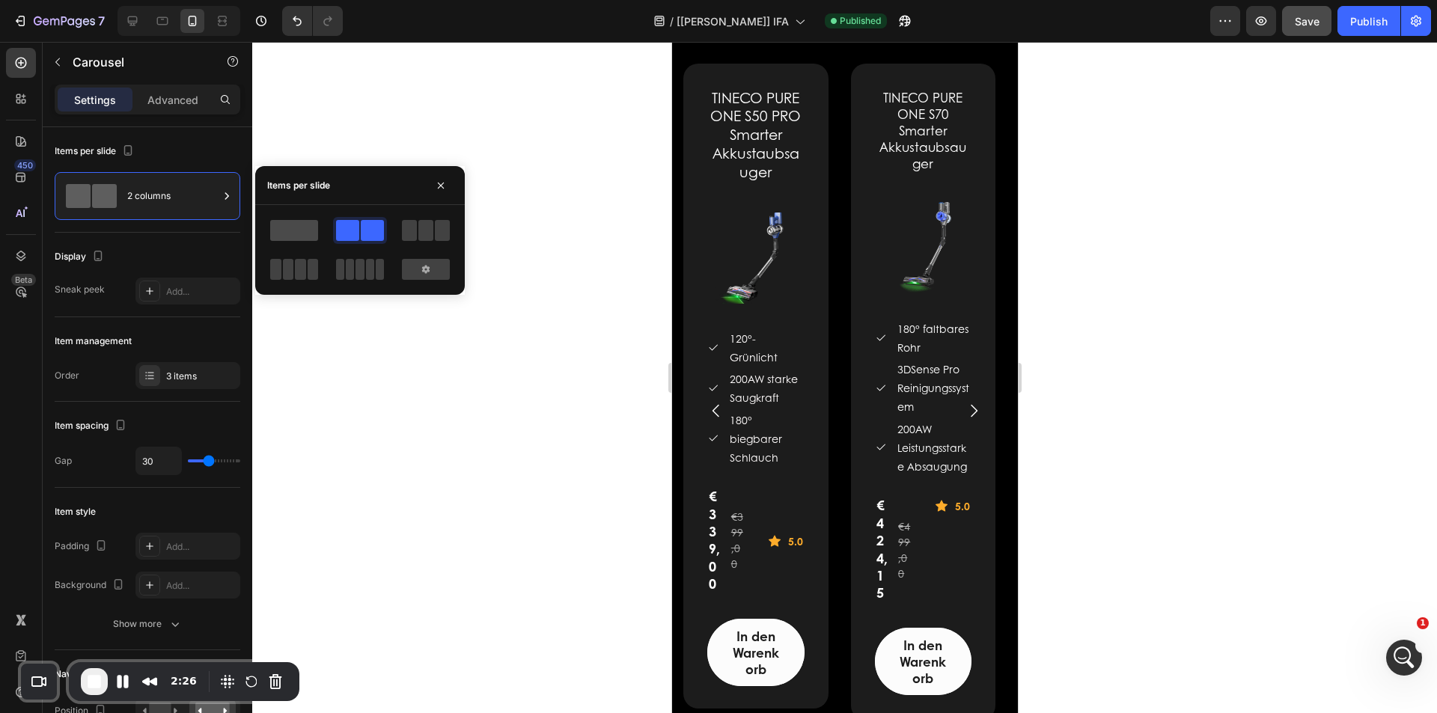
click at [287, 225] on span at bounding box center [294, 230] width 48 height 21
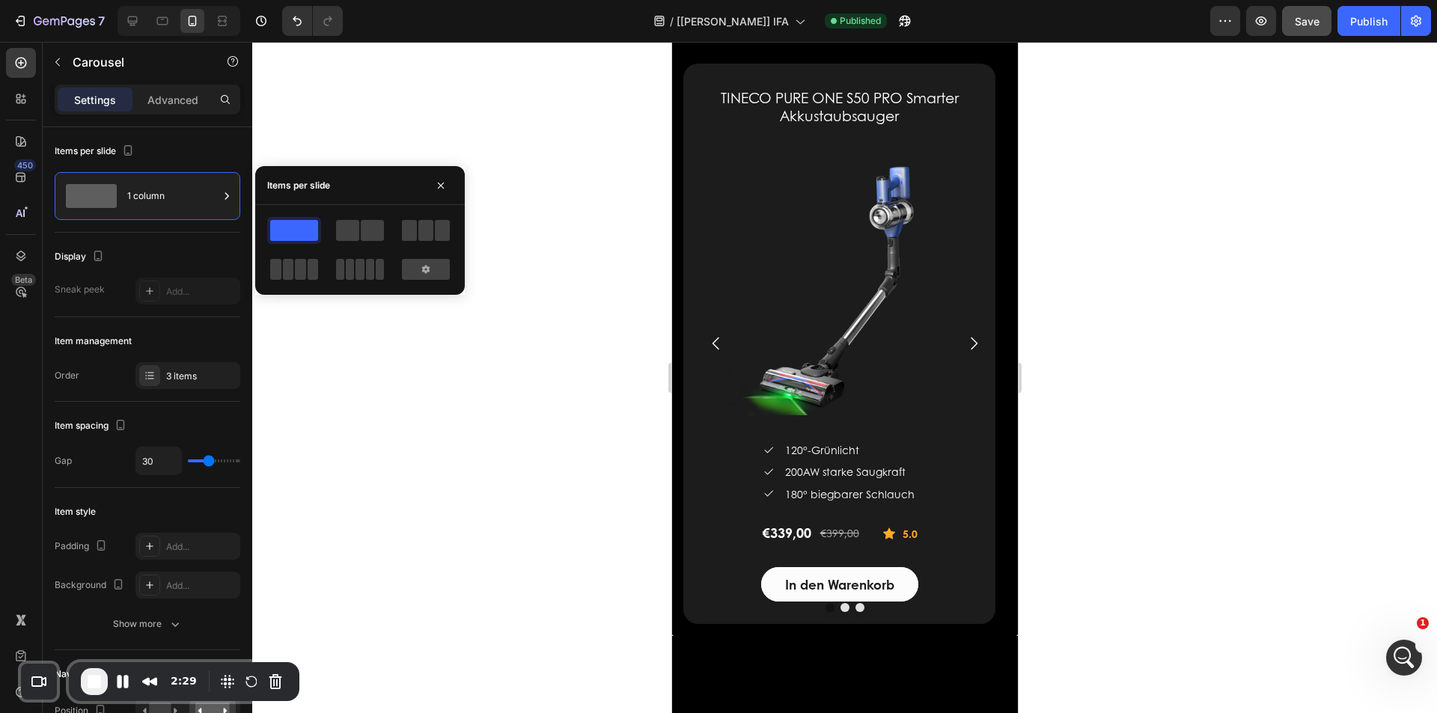
click at [965, 340] on icon "Carousel Next Arrow" at bounding box center [973, 344] width 18 height 18
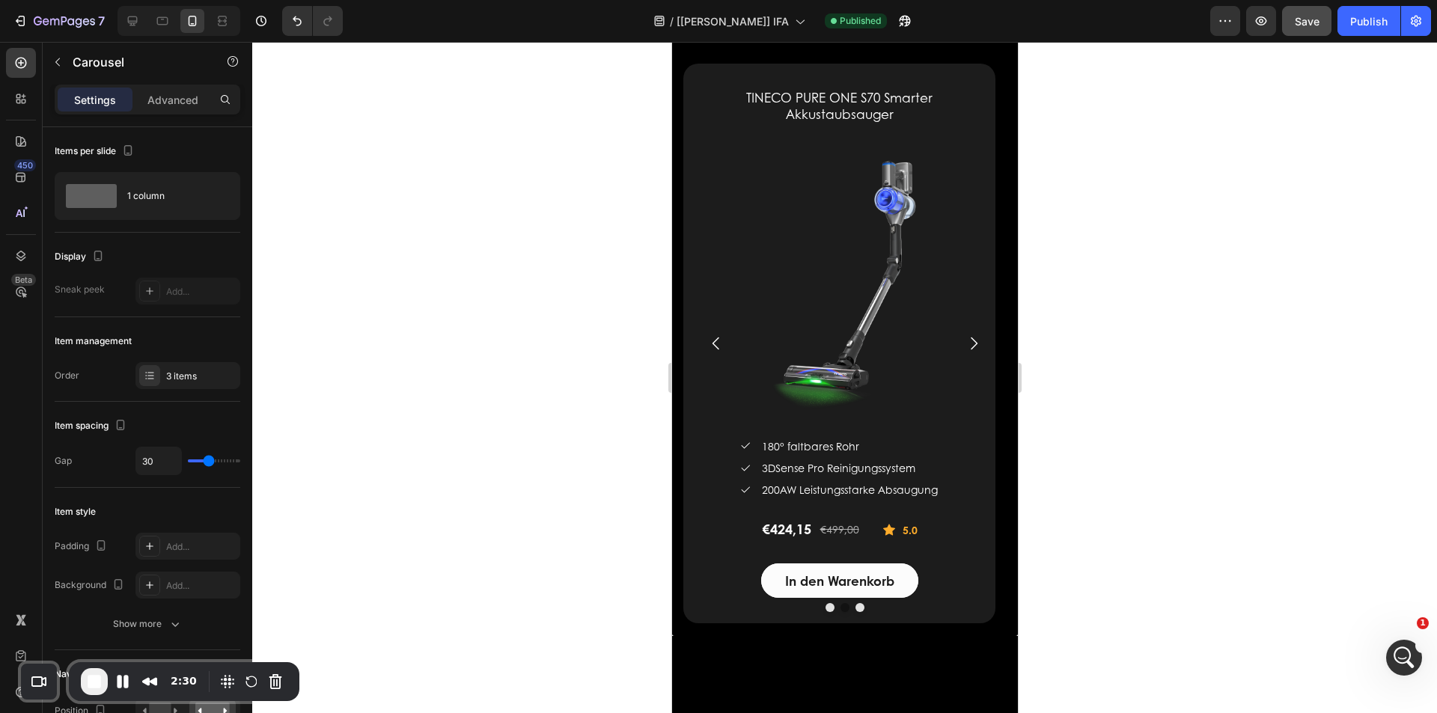
click at [965, 340] on icon "Carousel Next Arrow" at bounding box center [973, 344] width 18 height 18
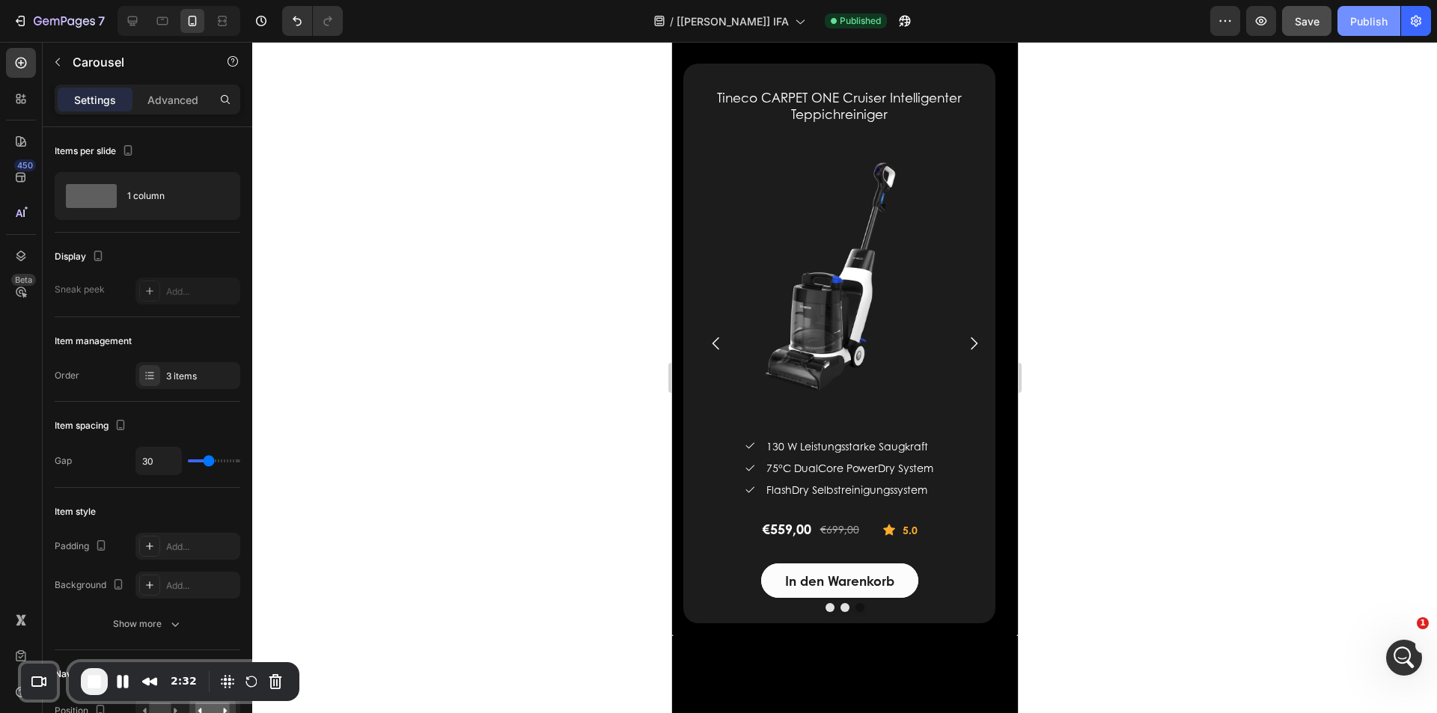
click at [1363, 17] on div "Publish" at bounding box center [1368, 21] width 37 height 16
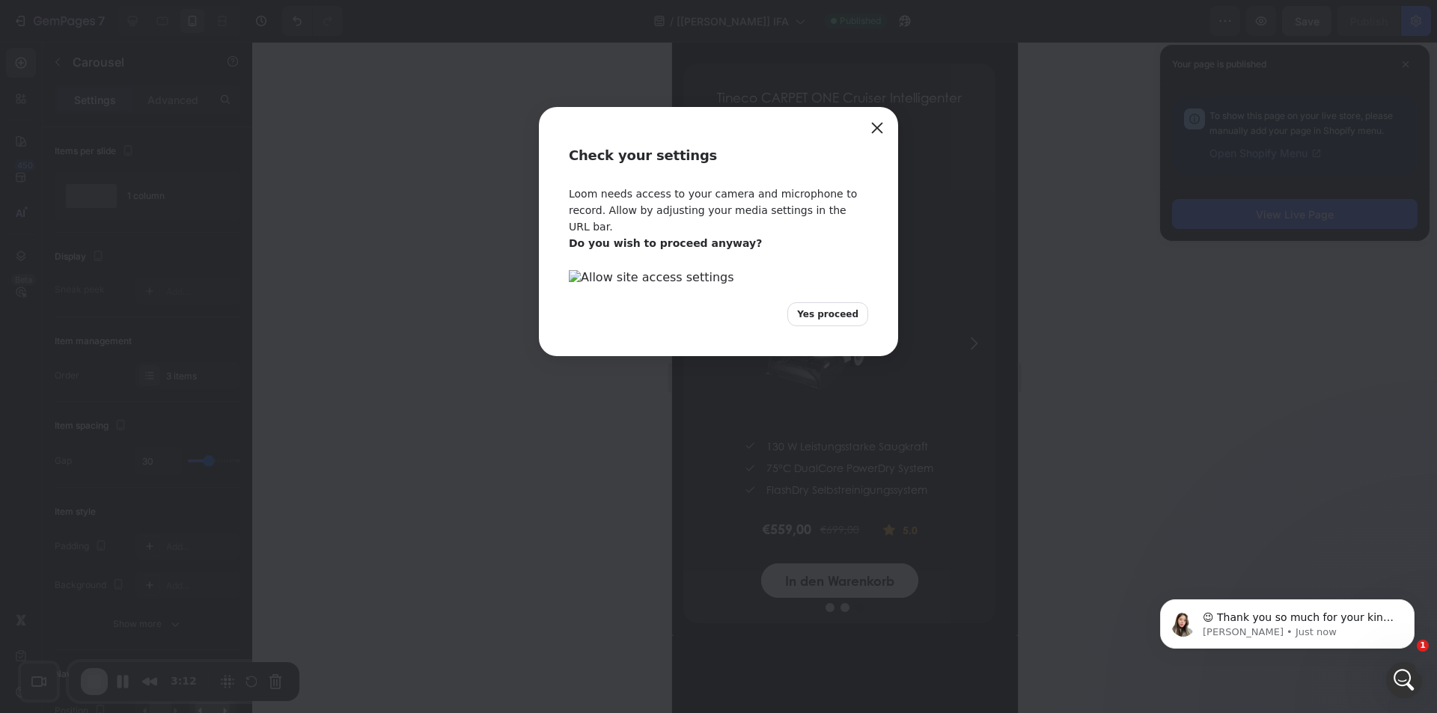
scroll to position [0, 0]
click at [837, 321] on span "Yes proceed" at bounding box center [827, 314] width 61 height 13
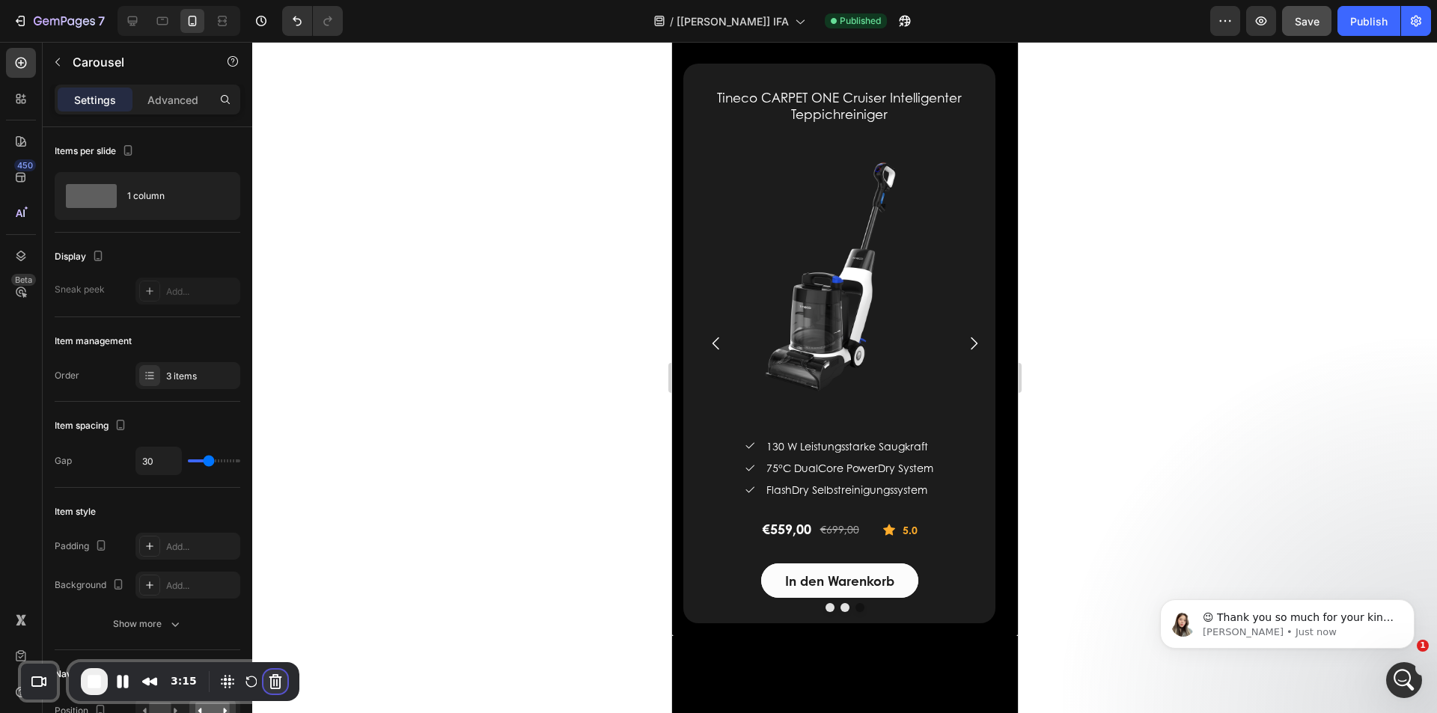
click at [271, 682] on button "Cancel Recording" at bounding box center [275, 682] width 24 height 24
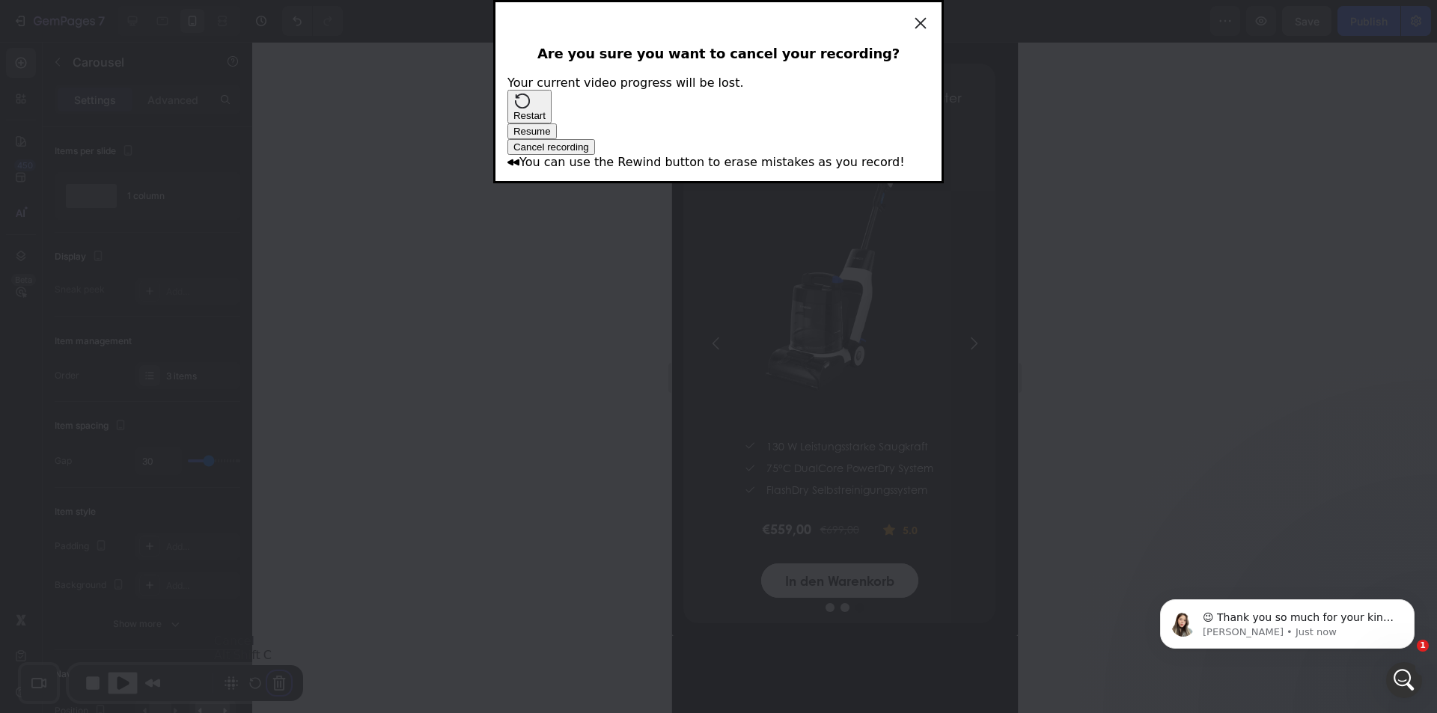
click at [589, 153] on span "Cancel recording" at bounding box center [551, 146] width 76 height 11
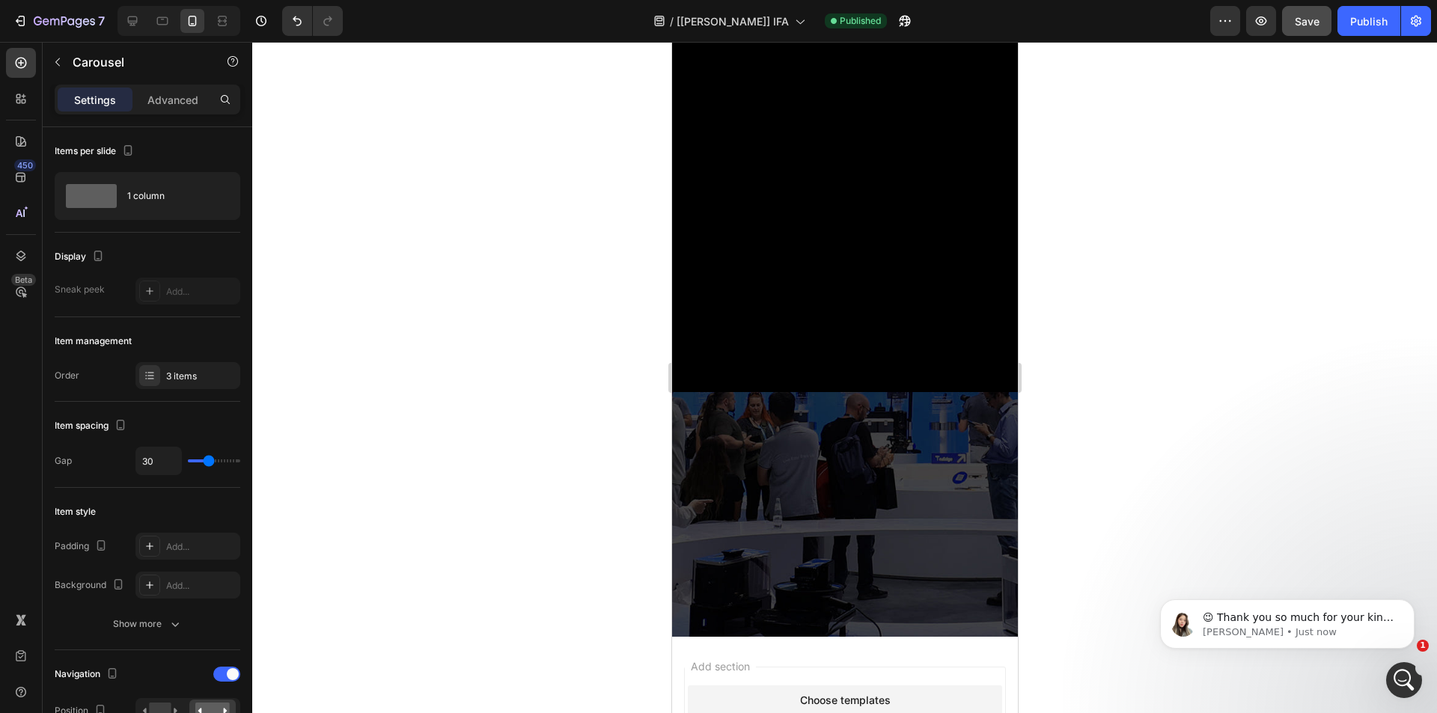
scroll to position [2488, 0]
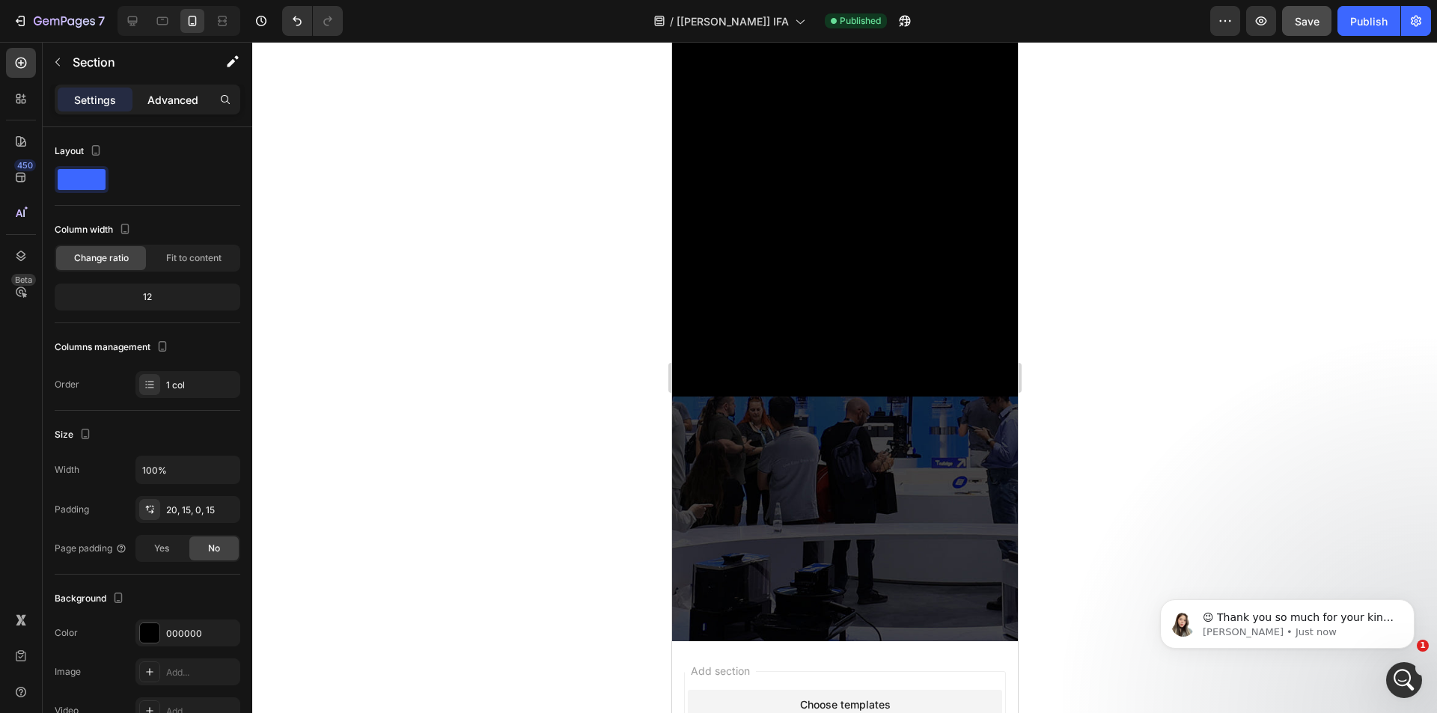
click at [170, 105] on p "Advanced" at bounding box center [172, 100] width 51 height 16
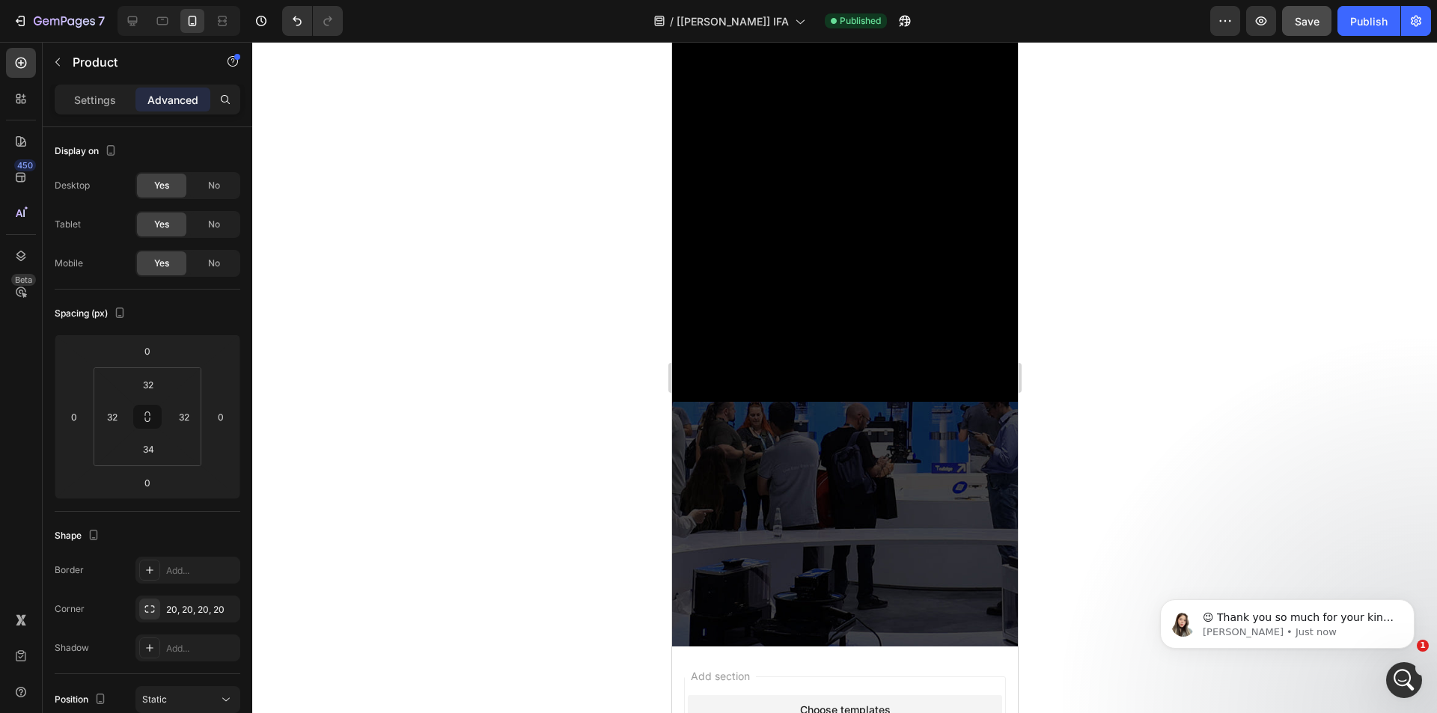
scroll to position [2339, 0]
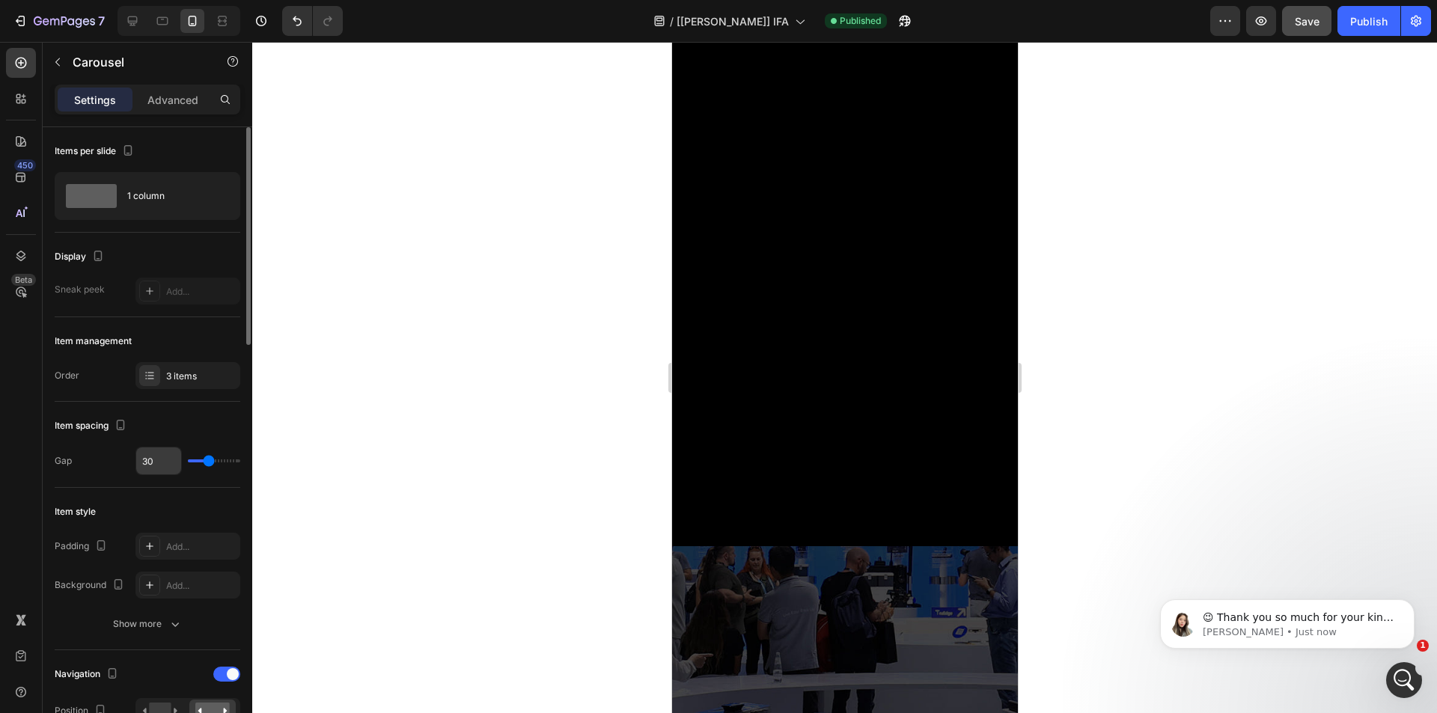
click at [161, 463] on input "30" at bounding box center [158, 461] width 45 height 27
type input "29"
type input "30"
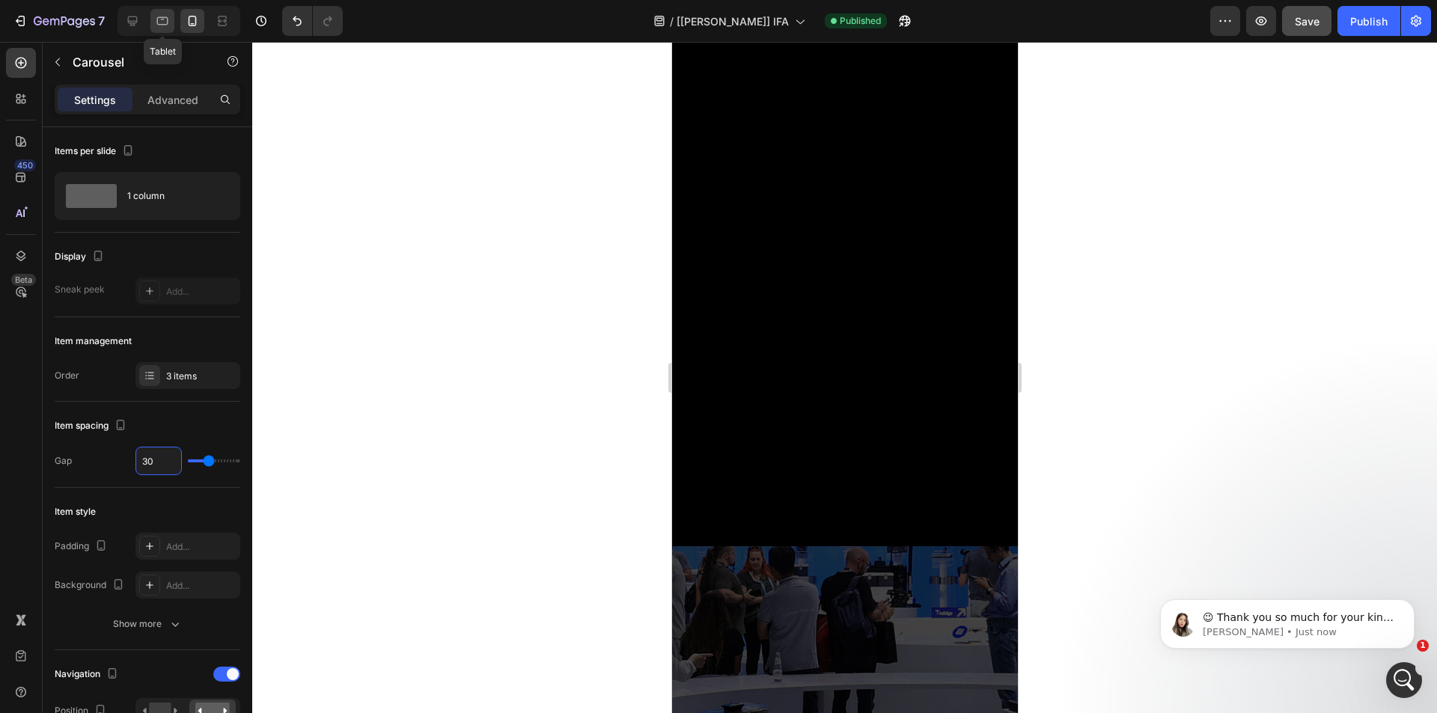
click at [160, 16] on icon at bounding box center [162, 20] width 15 height 15
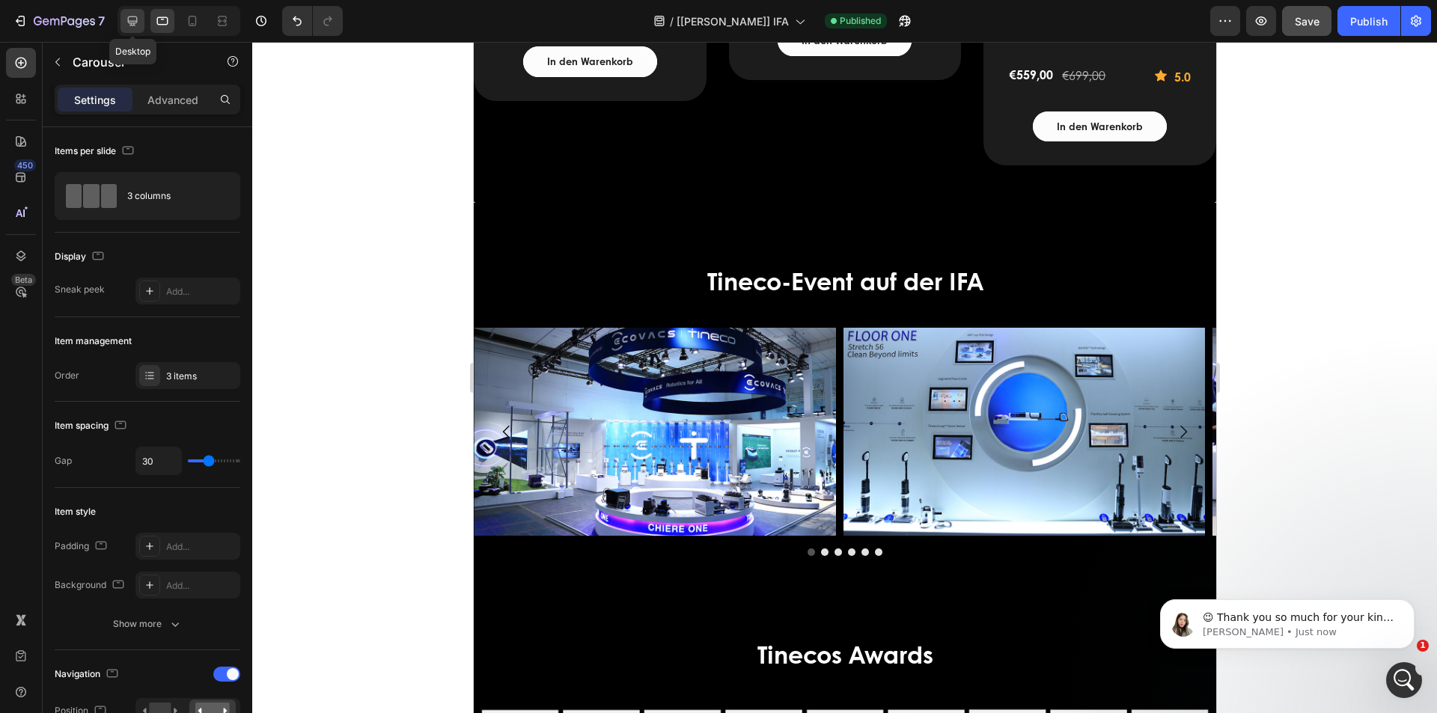
click at [133, 19] on icon at bounding box center [132, 20] width 15 height 15
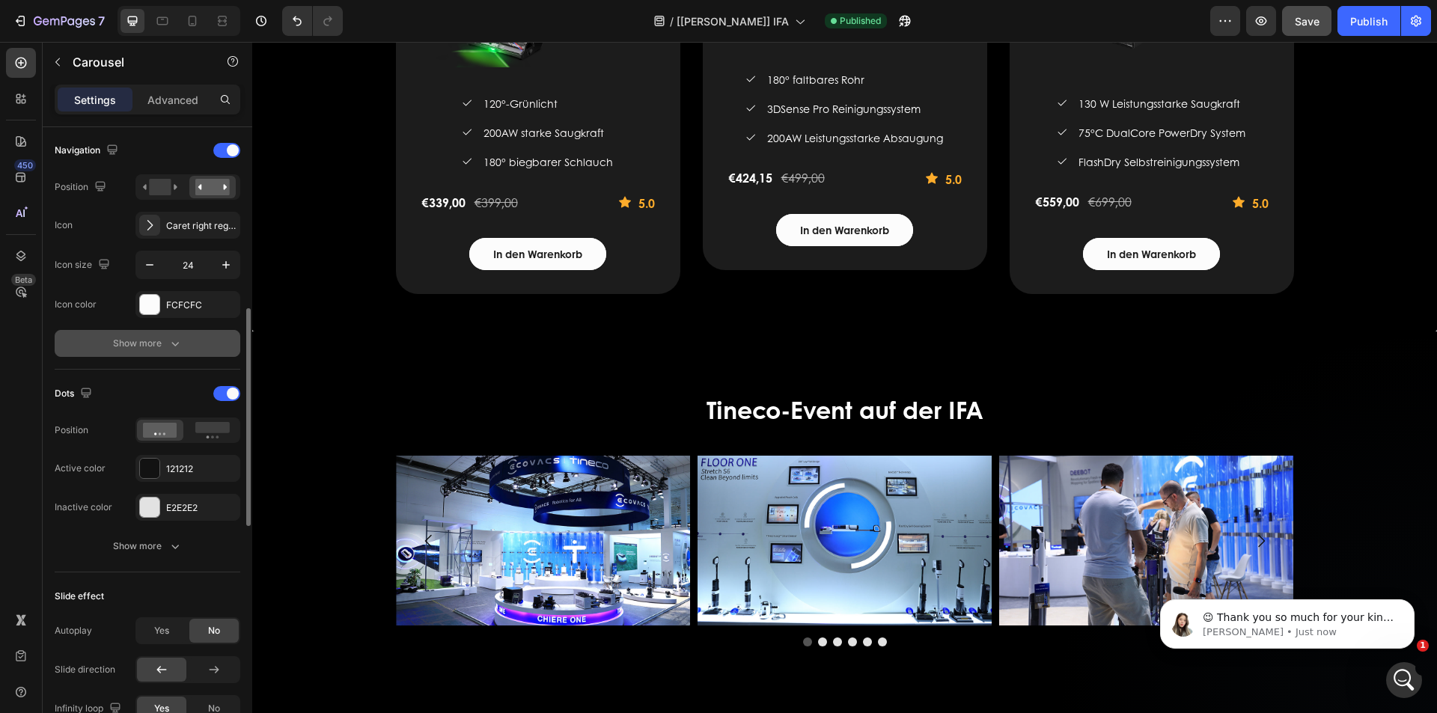
scroll to position [823, 0]
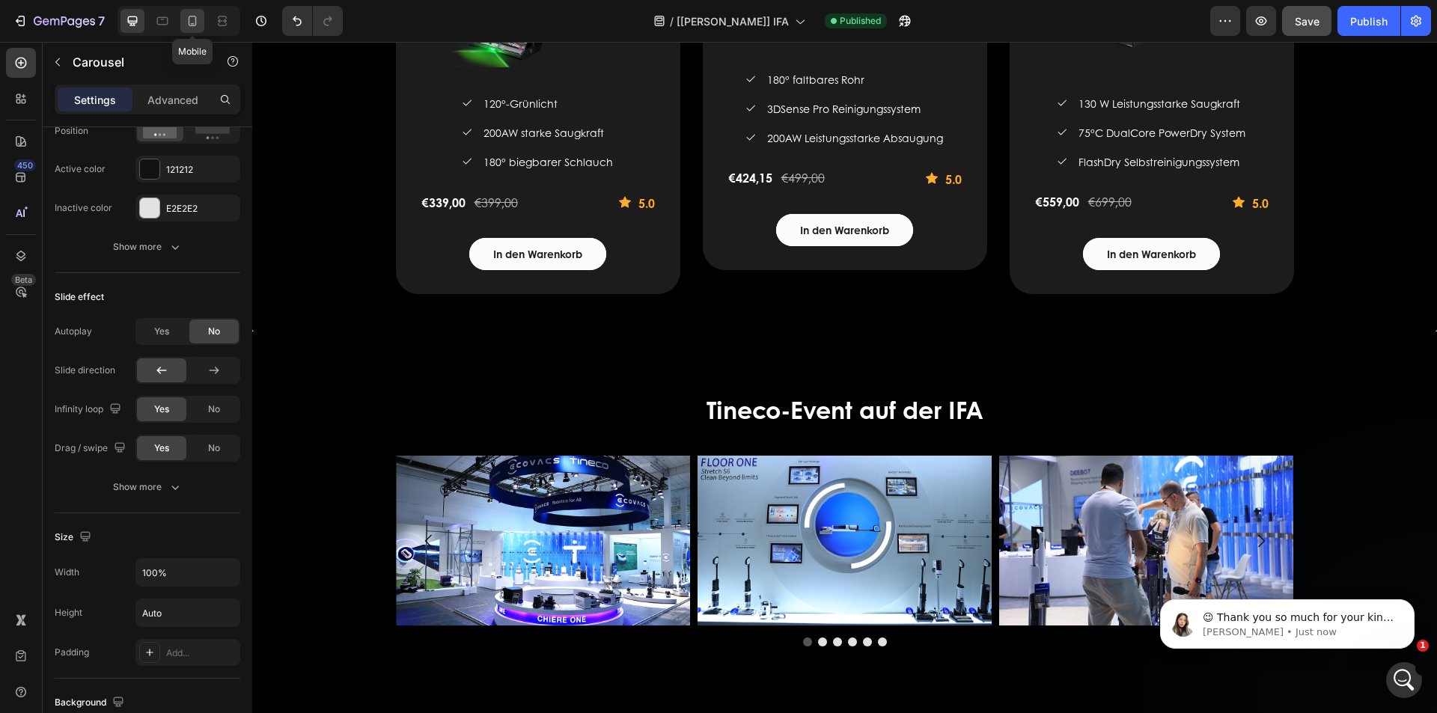
click at [191, 24] on icon at bounding box center [192, 20] width 15 height 15
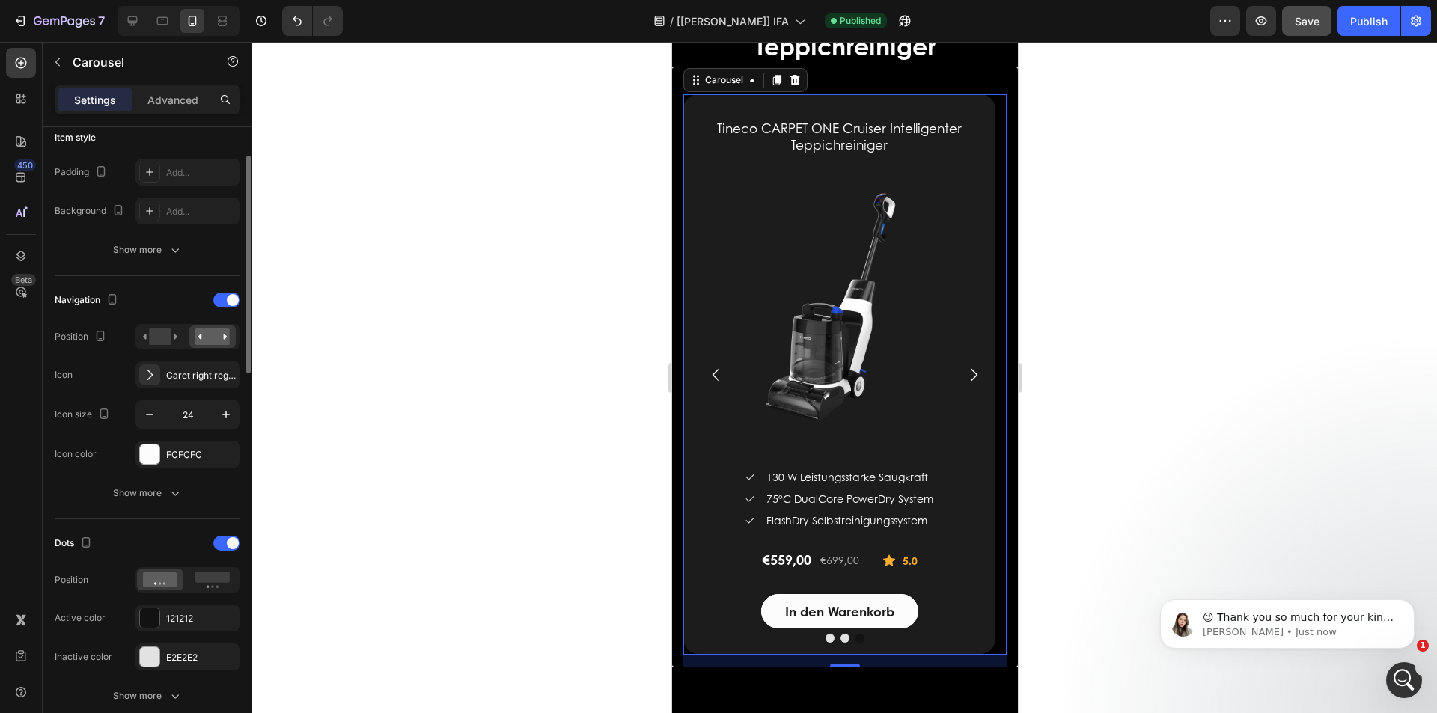
scroll to position [299, 0]
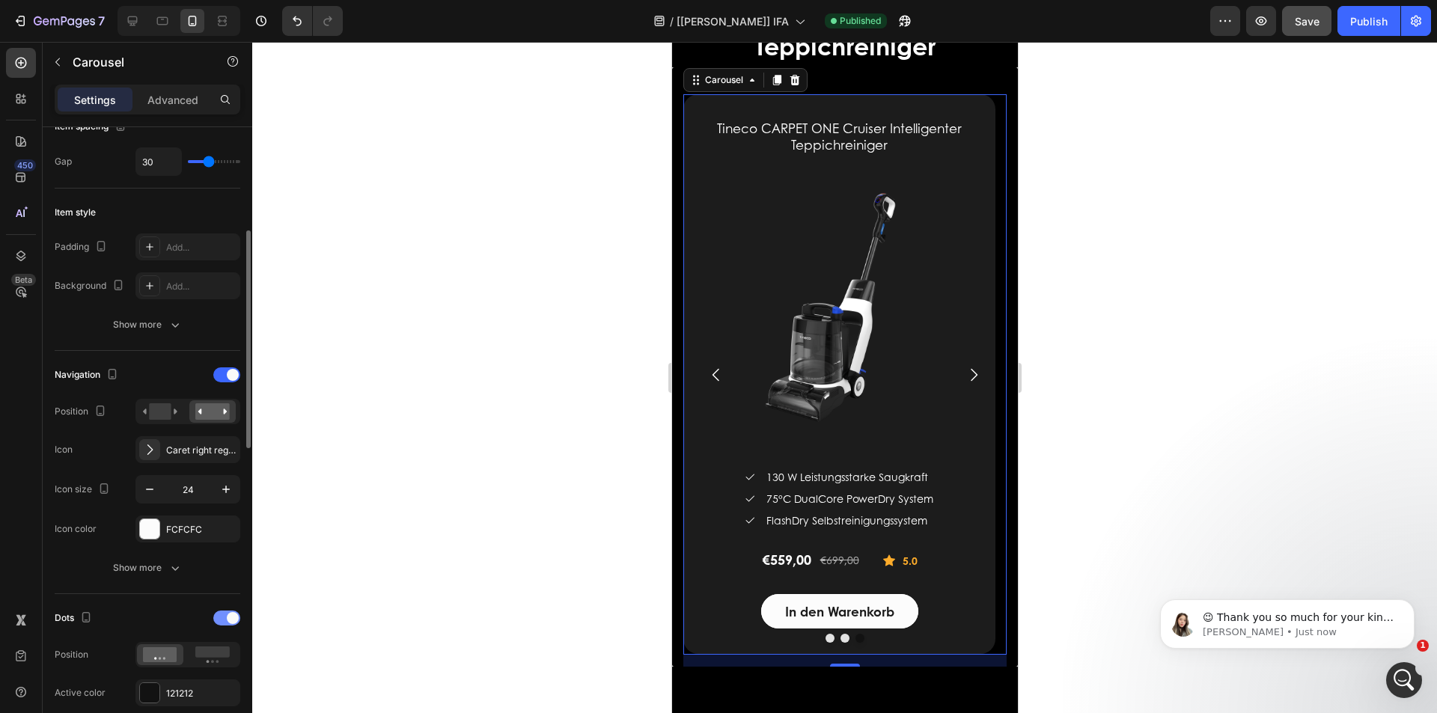
click at [225, 614] on div at bounding box center [226, 618] width 27 height 15
click at [1360, 16] on div "Publish" at bounding box center [1368, 21] width 37 height 16
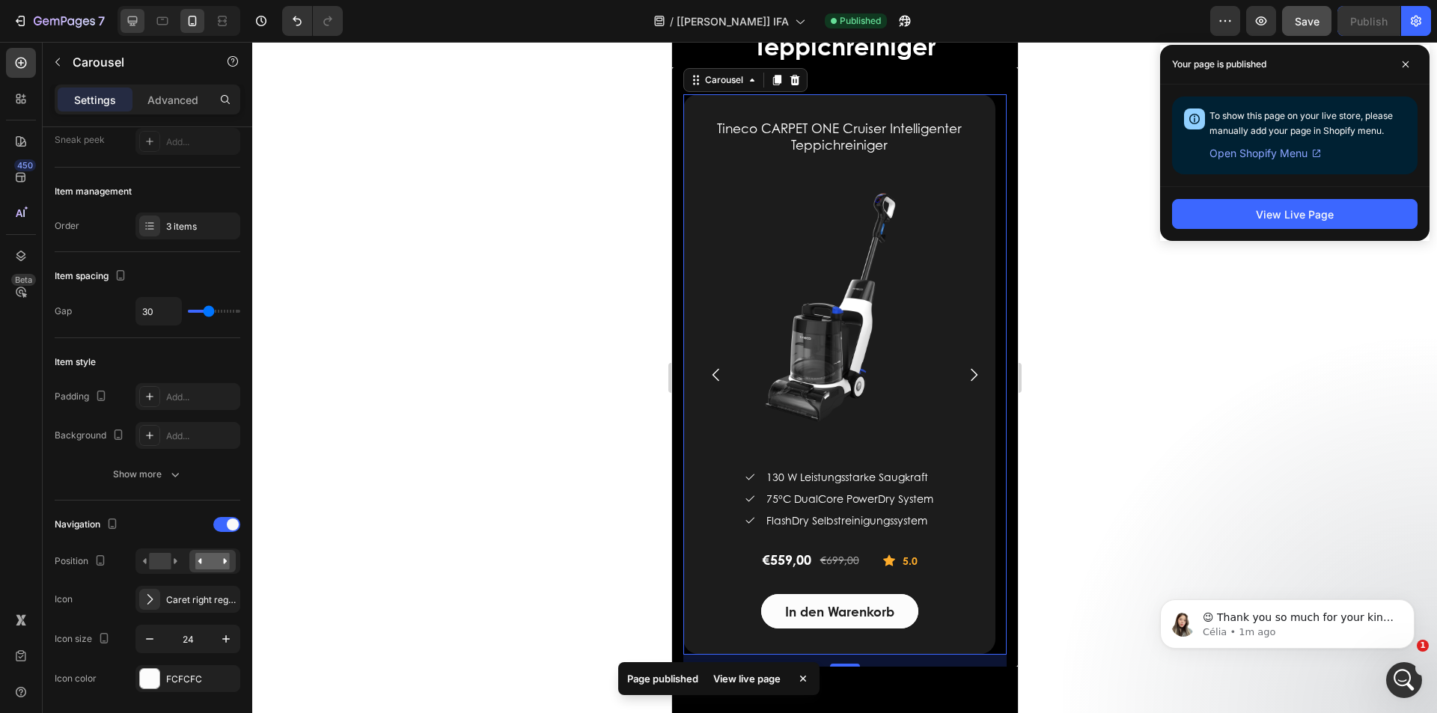
click at [159, 100] on p "Advanced" at bounding box center [172, 100] width 51 height 16
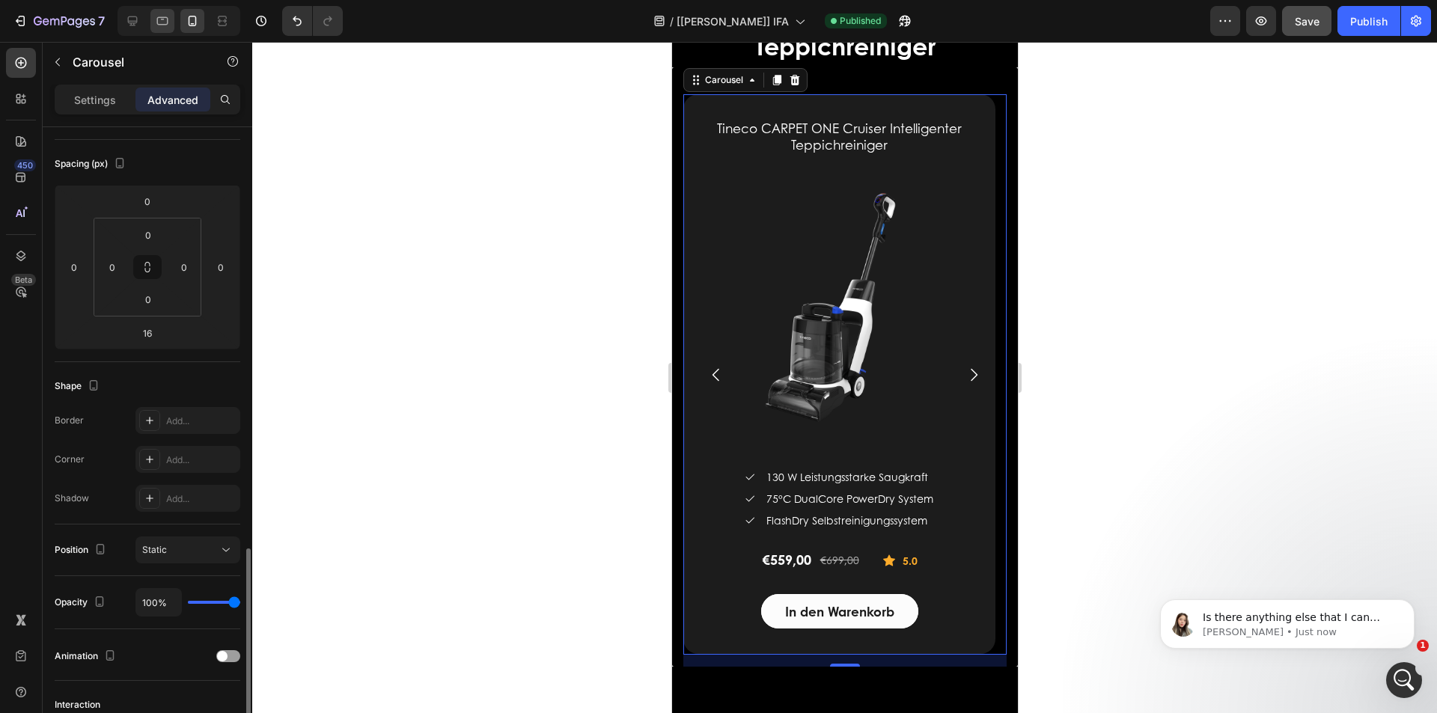
scroll to position [0, 0]
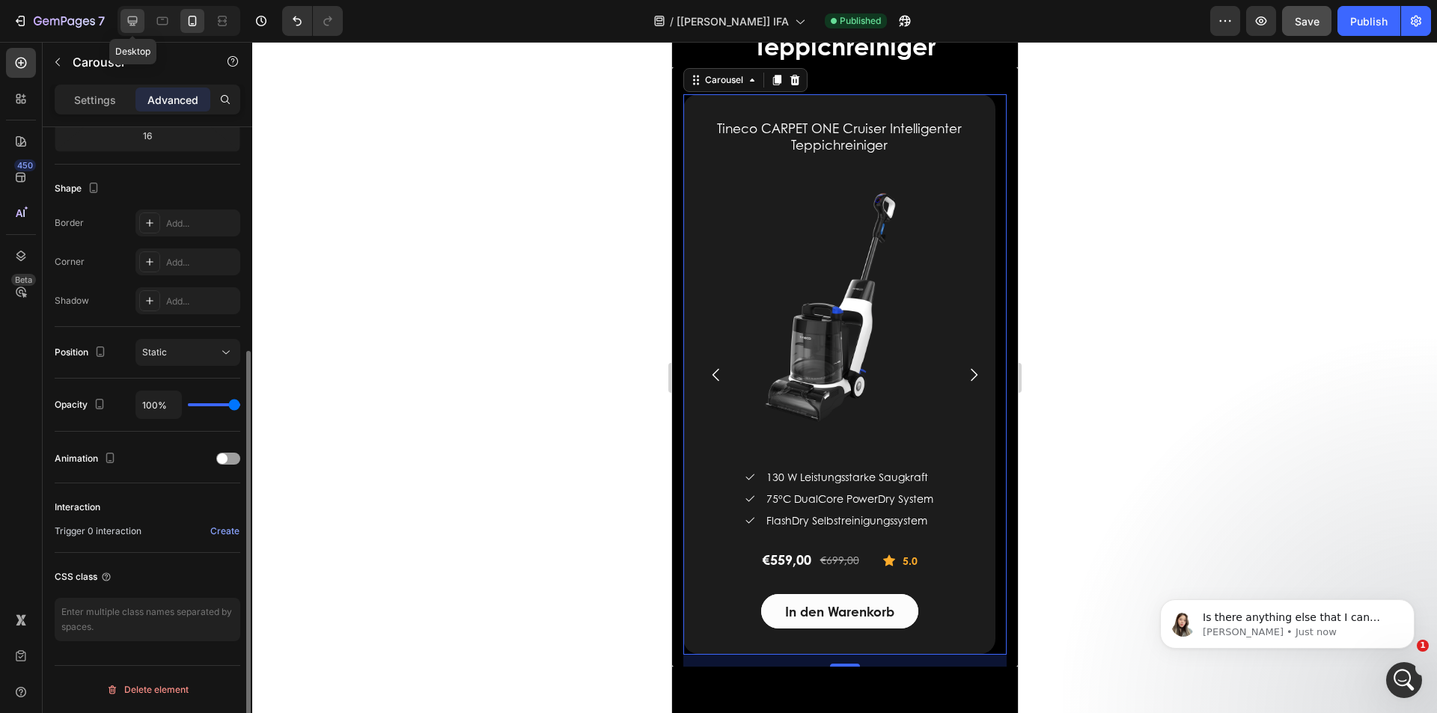
click at [133, 20] on icon at bounding box center [132, 20] width 15 height 15
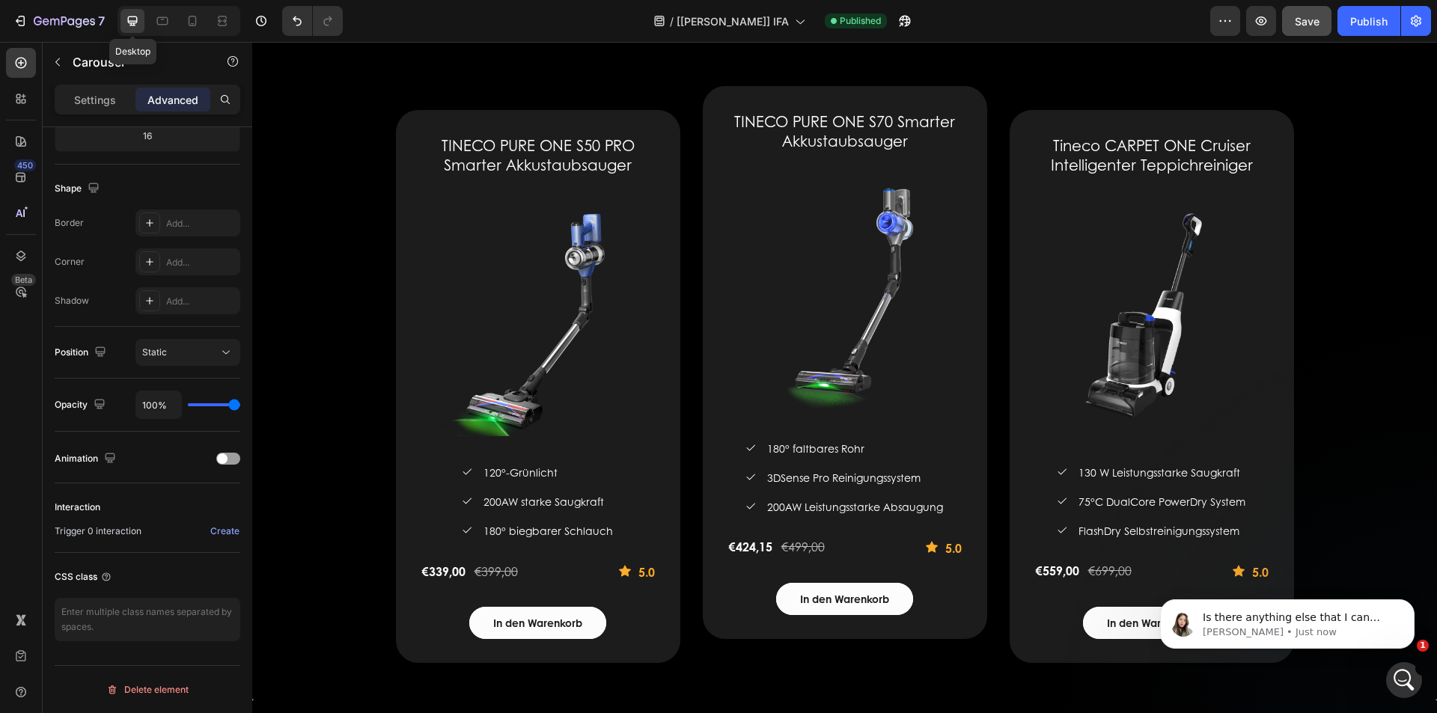
scroll to position [1818, 0]
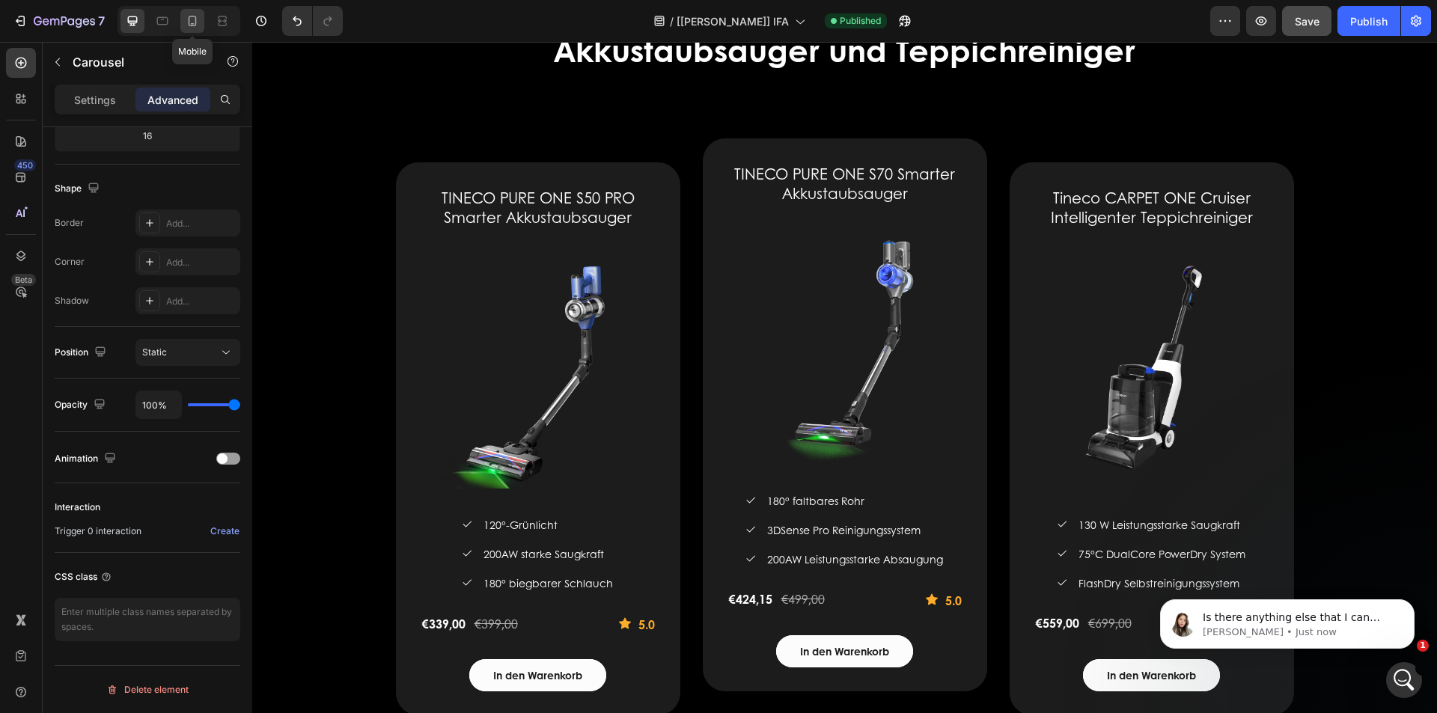
click at [193, 16] on icon at bounding box center [193, 21] width 8 height 10
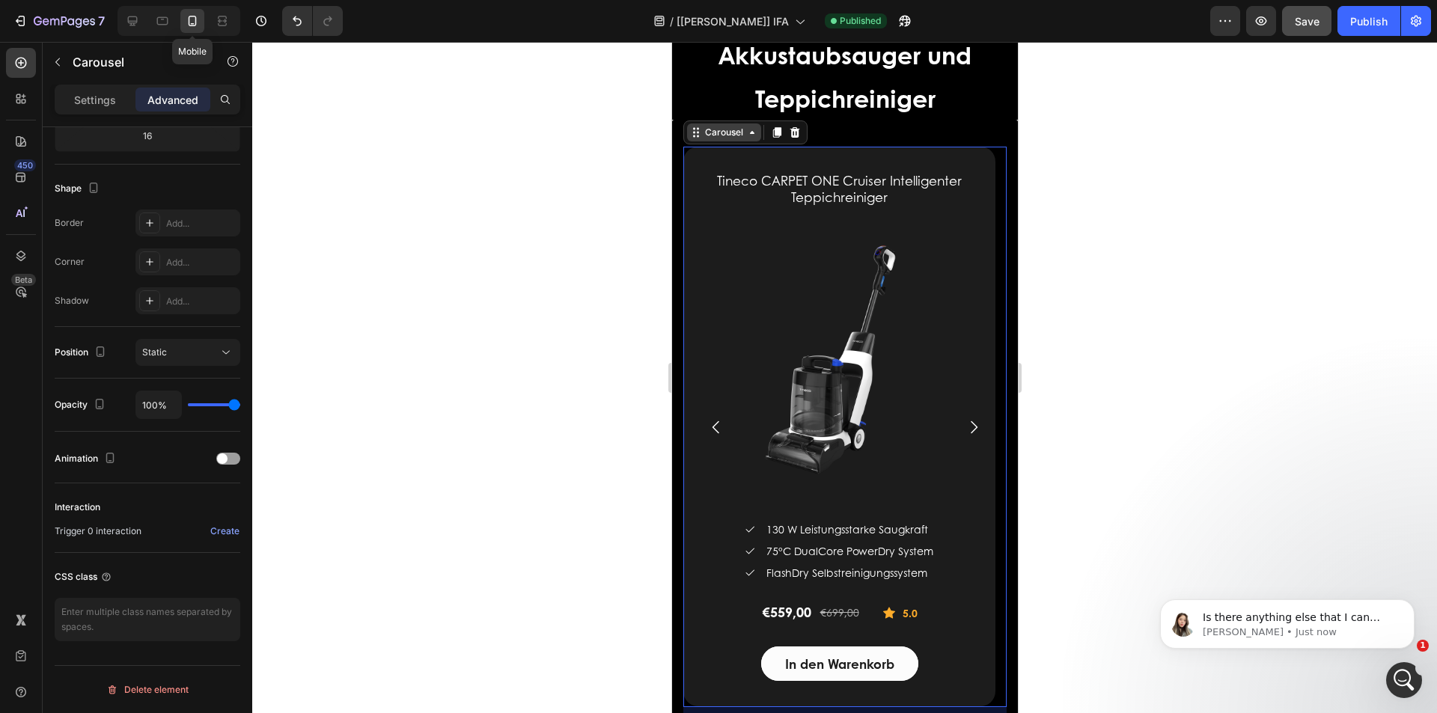
scroll to position [1870, 0]
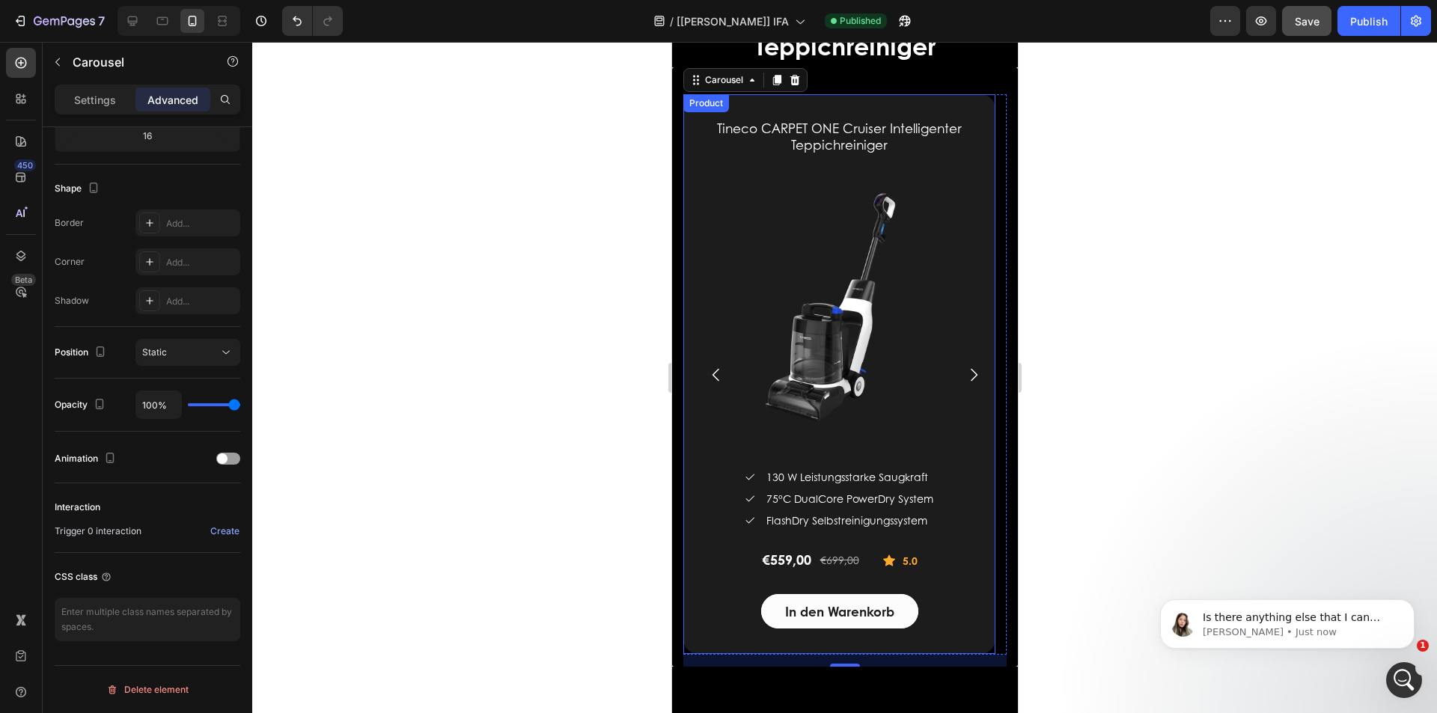
click at [704, 119] on div "Tineco CARPET ONE Cruiser Intelligenter Teppichreiniger (P) Title (P) Images & …" at bounding box center [839, 374] width 312 height 560
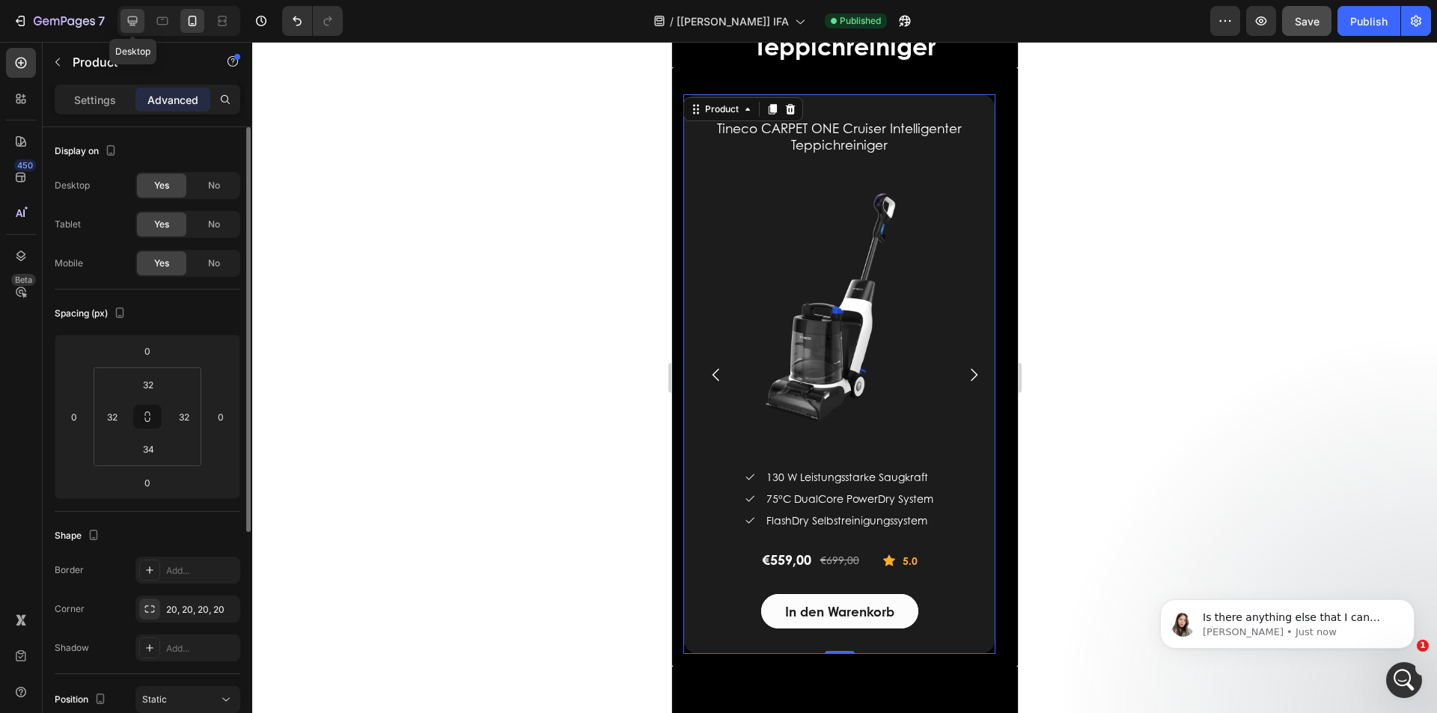
click at [135, 20] on icon at bounding box center [132, 20] width 15 height 15
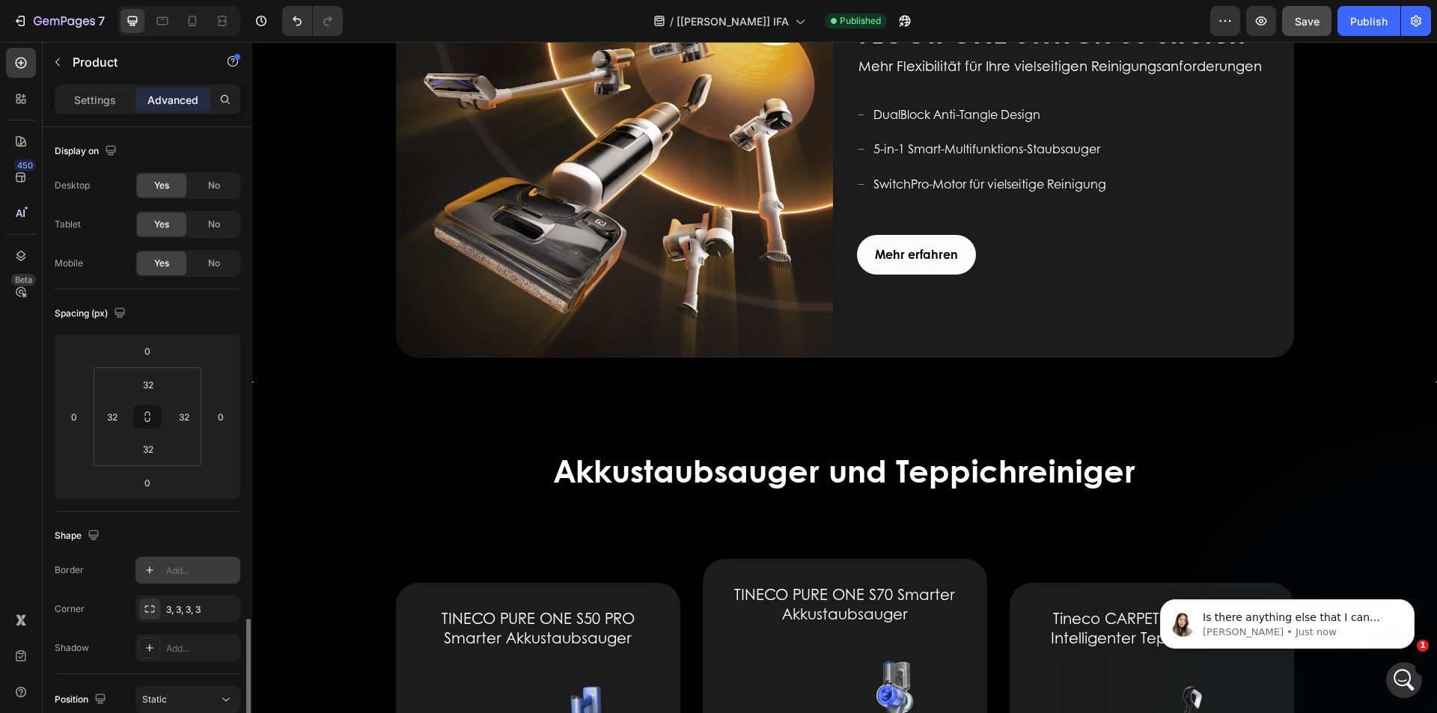
scroll to position [299, 0]
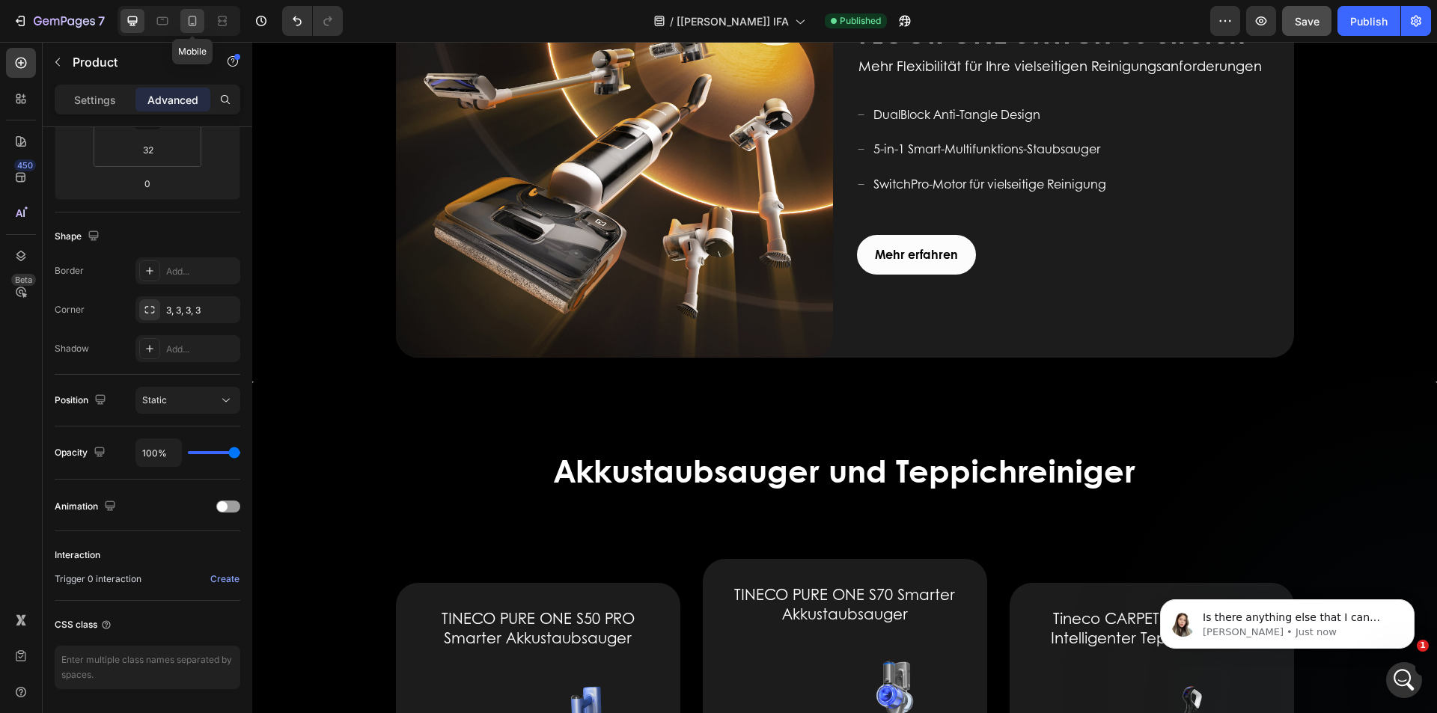
click at [197, 13] on div at bounding box center [192, 21] width 24 height 24
type input "34"
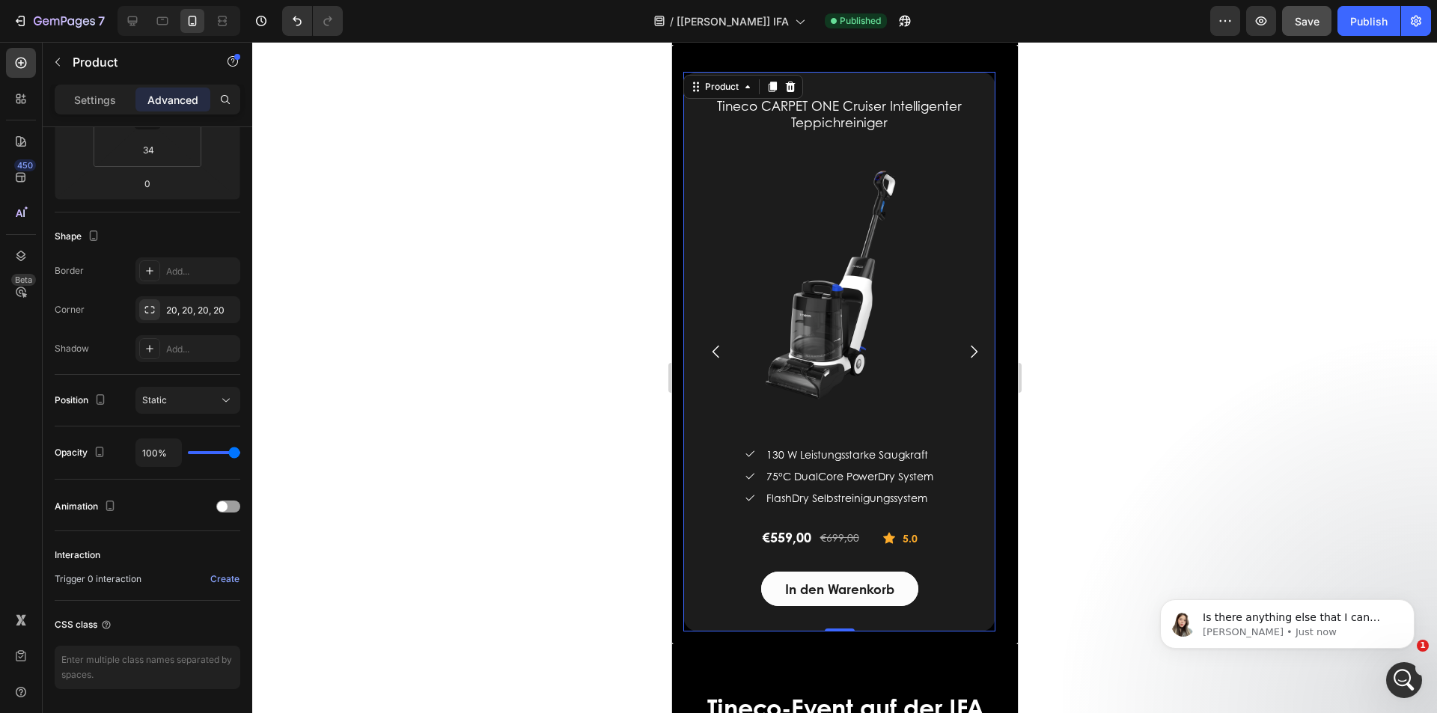
scroll to position [1604, 0]
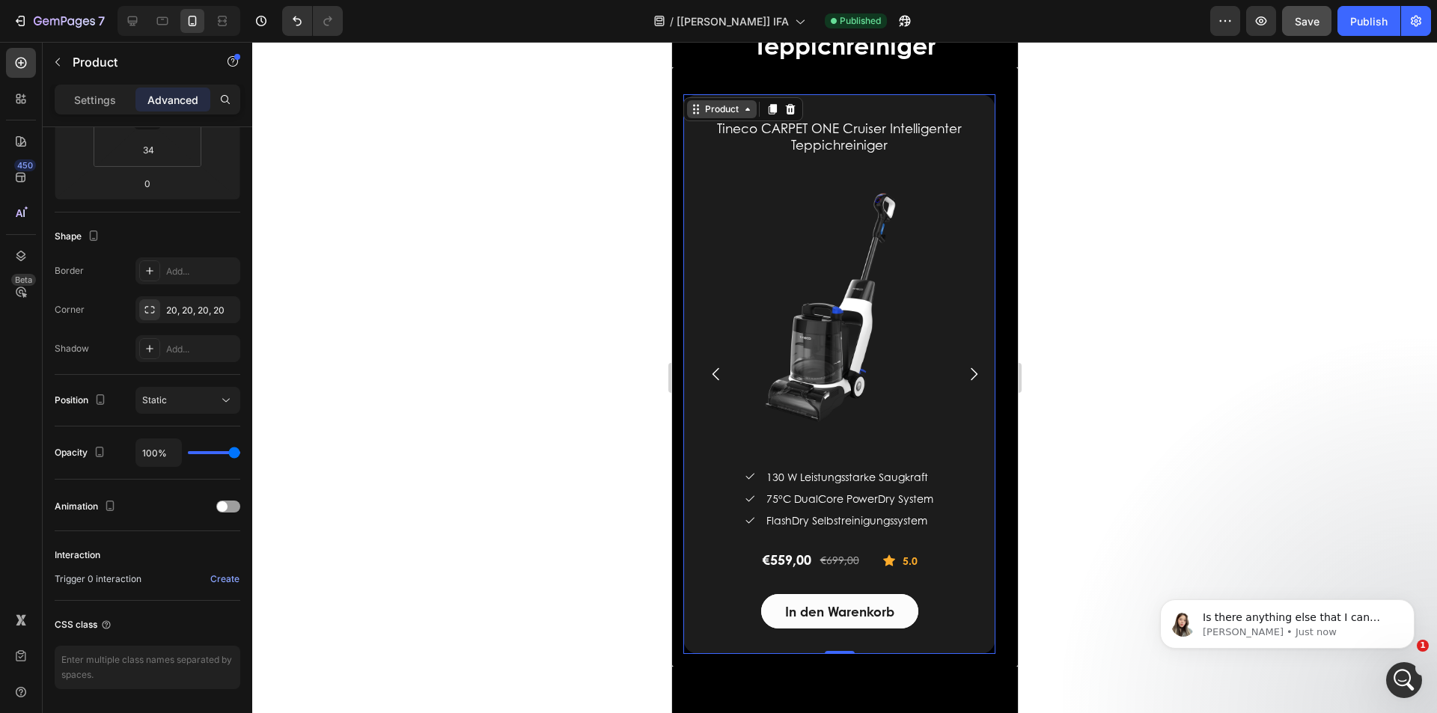
click at [709, 108] on div "Product" at bounding box center [721, 109] width 40 height 13
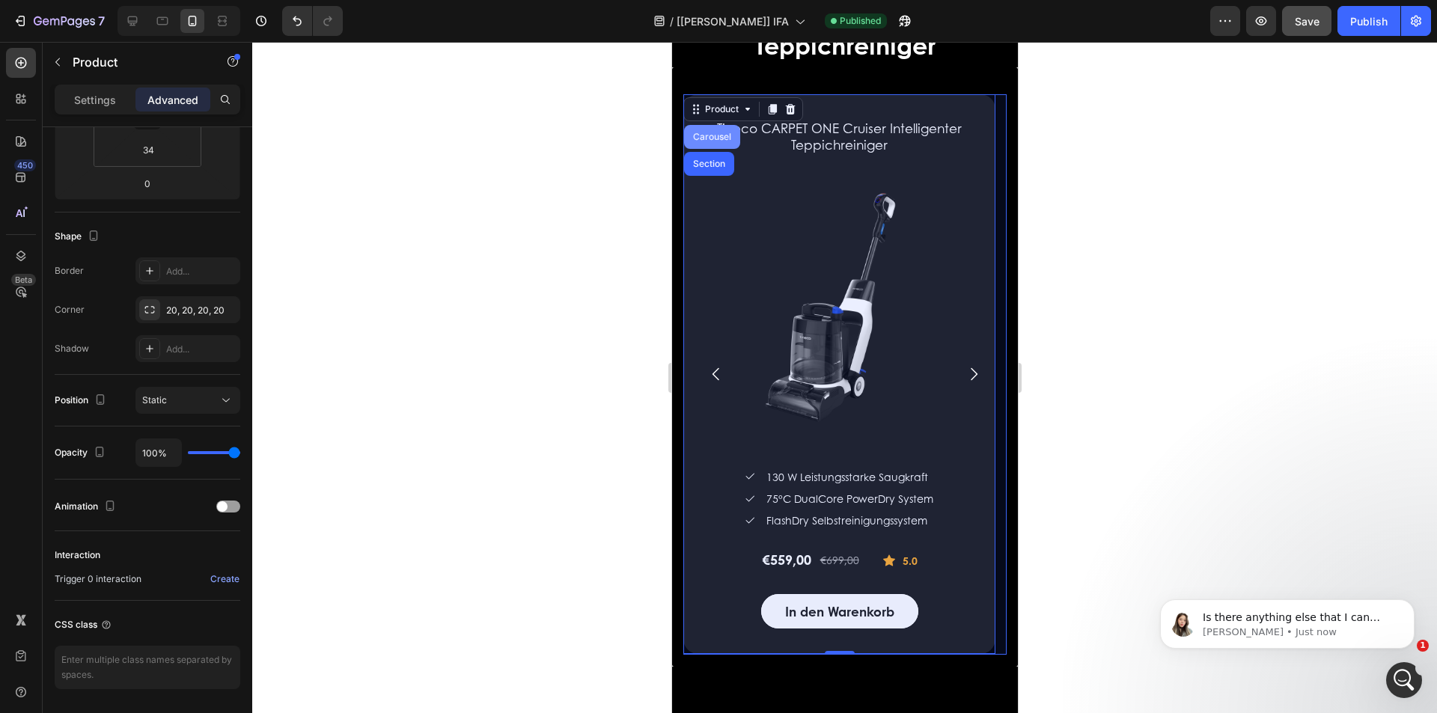
click at [709, 141] on div "Carousel" at bounding box center [711, 136] width 44 height 9
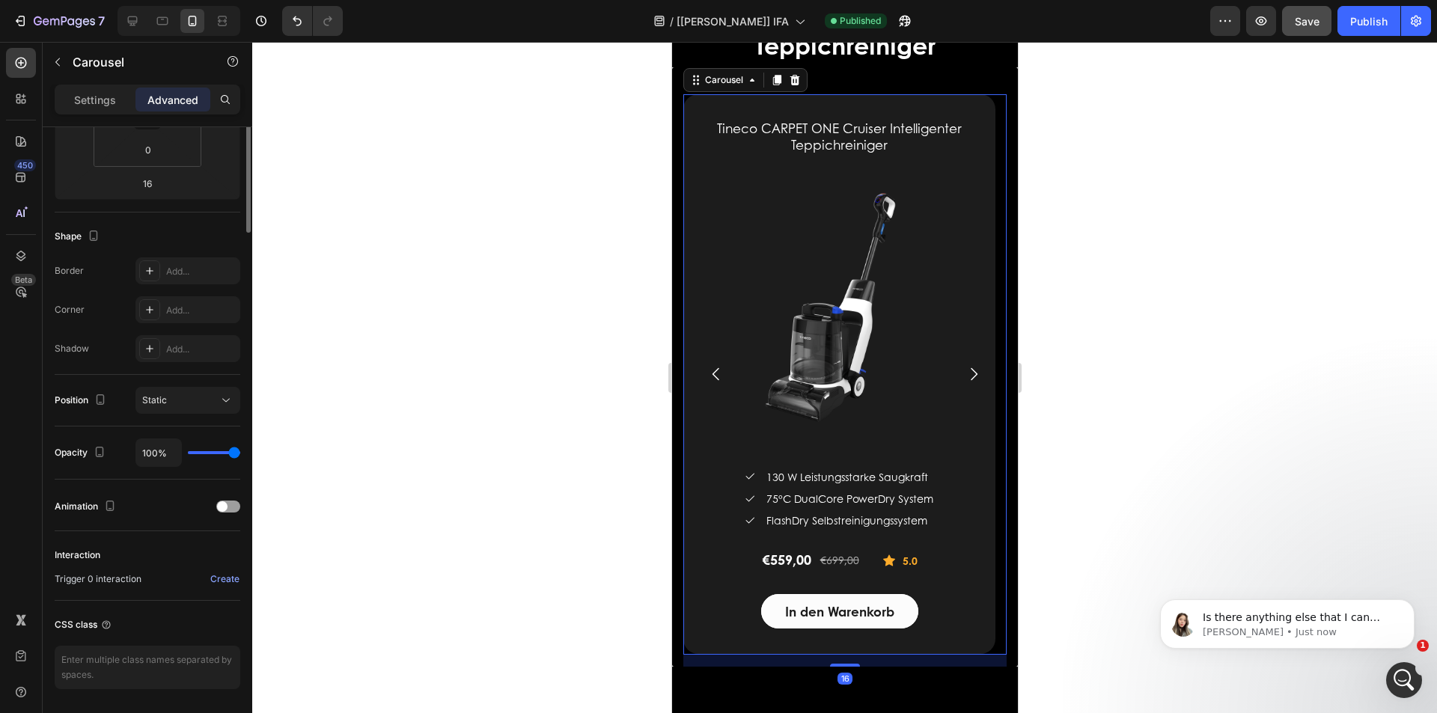
scroll to position [0, 0]
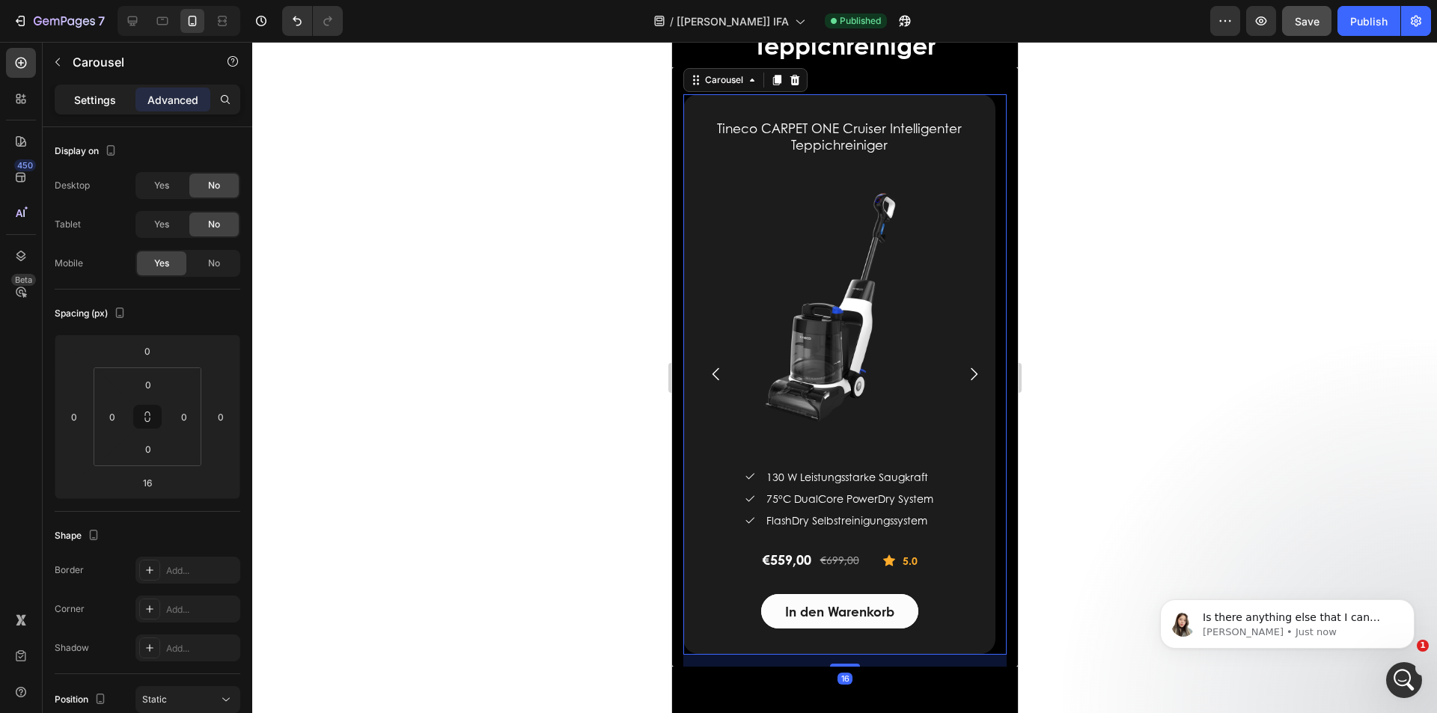
click at [92, 94] on p "Settings" at bounding box center [95, 100] width 42 height 16
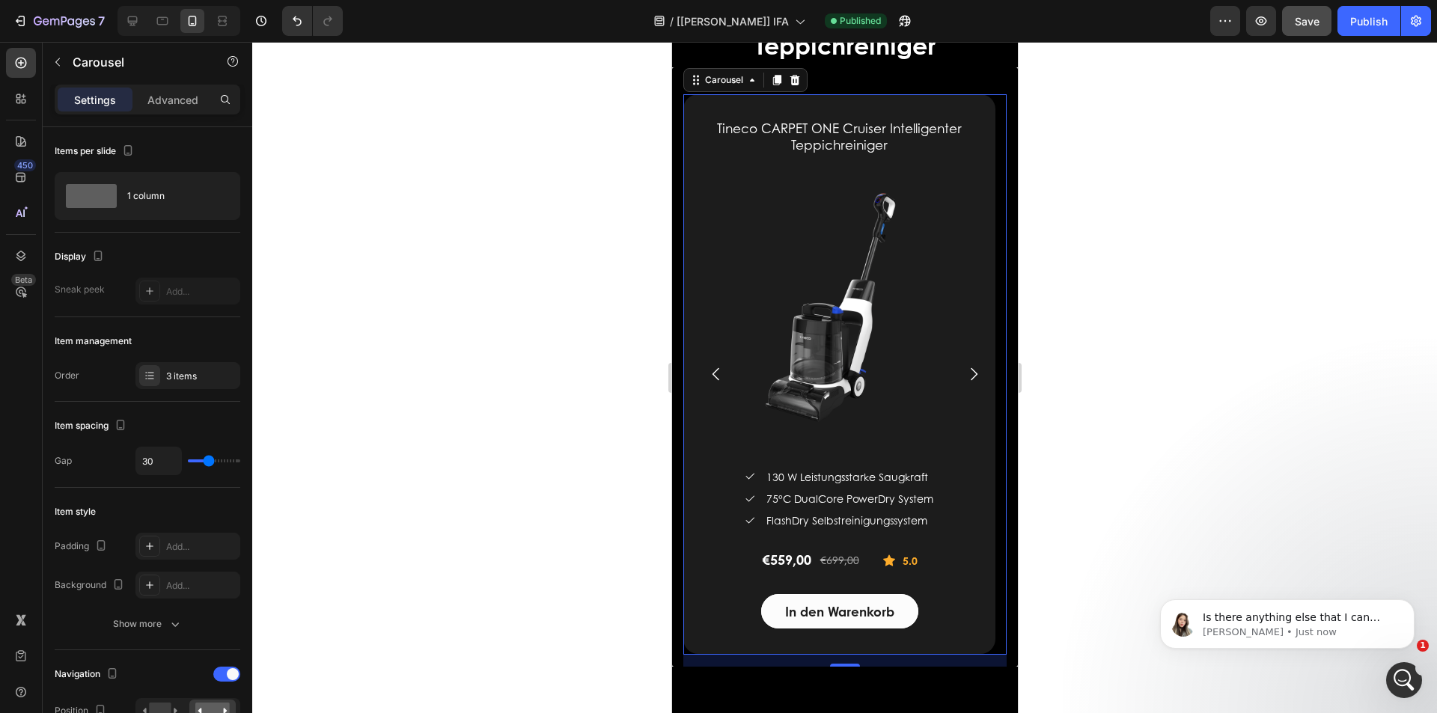
click at [964, 369] on icon "Carousel Next Arrow" at bounding box center [973, 374] width 18 height 18
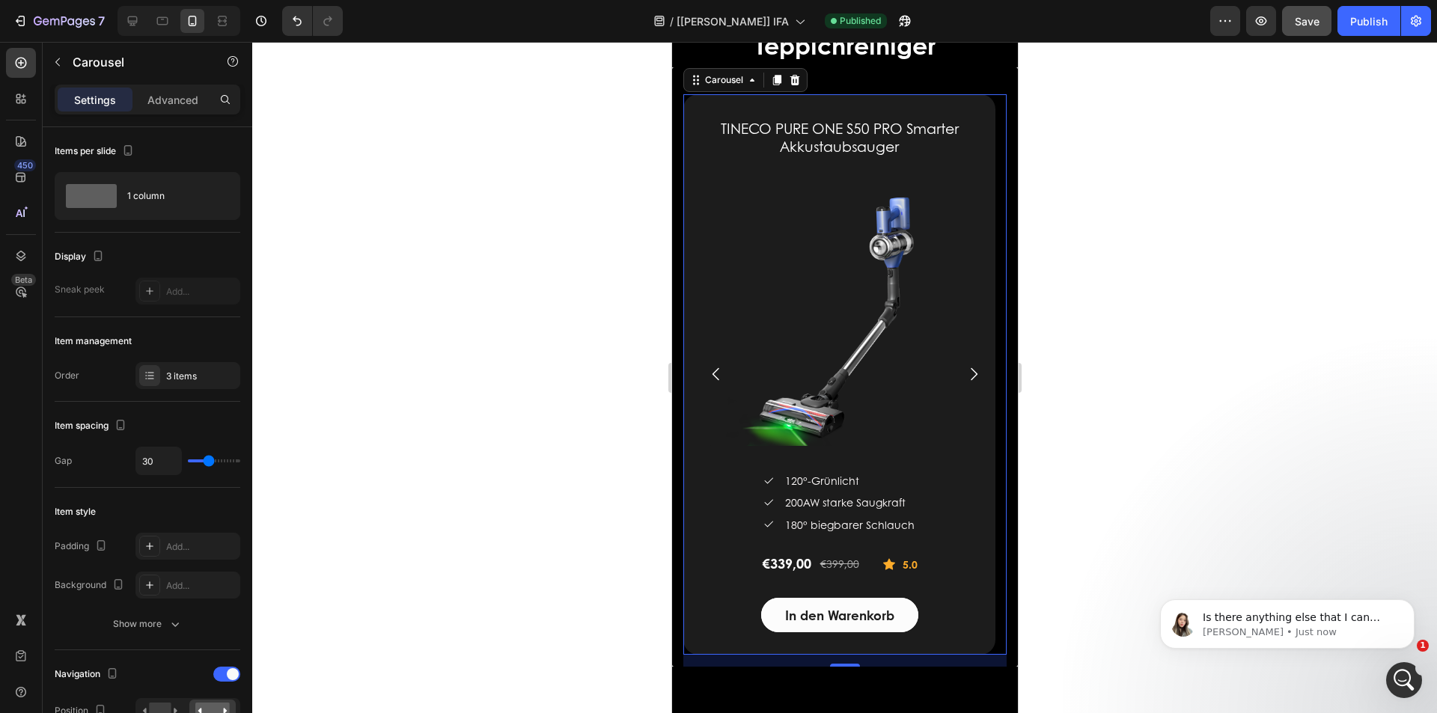
click at [964, 372] on icon "Carousel Next Arrow" at bounding box center [973, 374] width 18 height 18
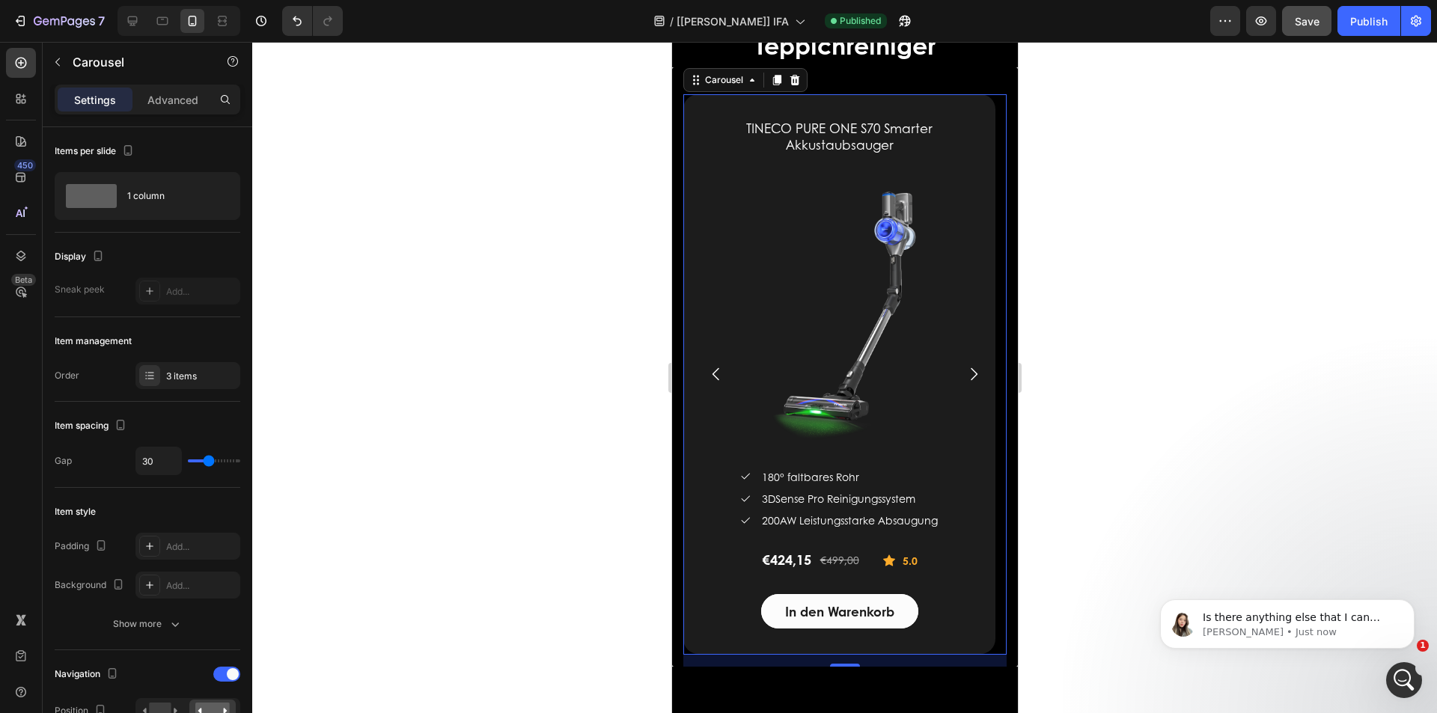
click at [964, 372] on icon "Carousel Next Arrow" at bounding box center [973, 374] width 18 height 18
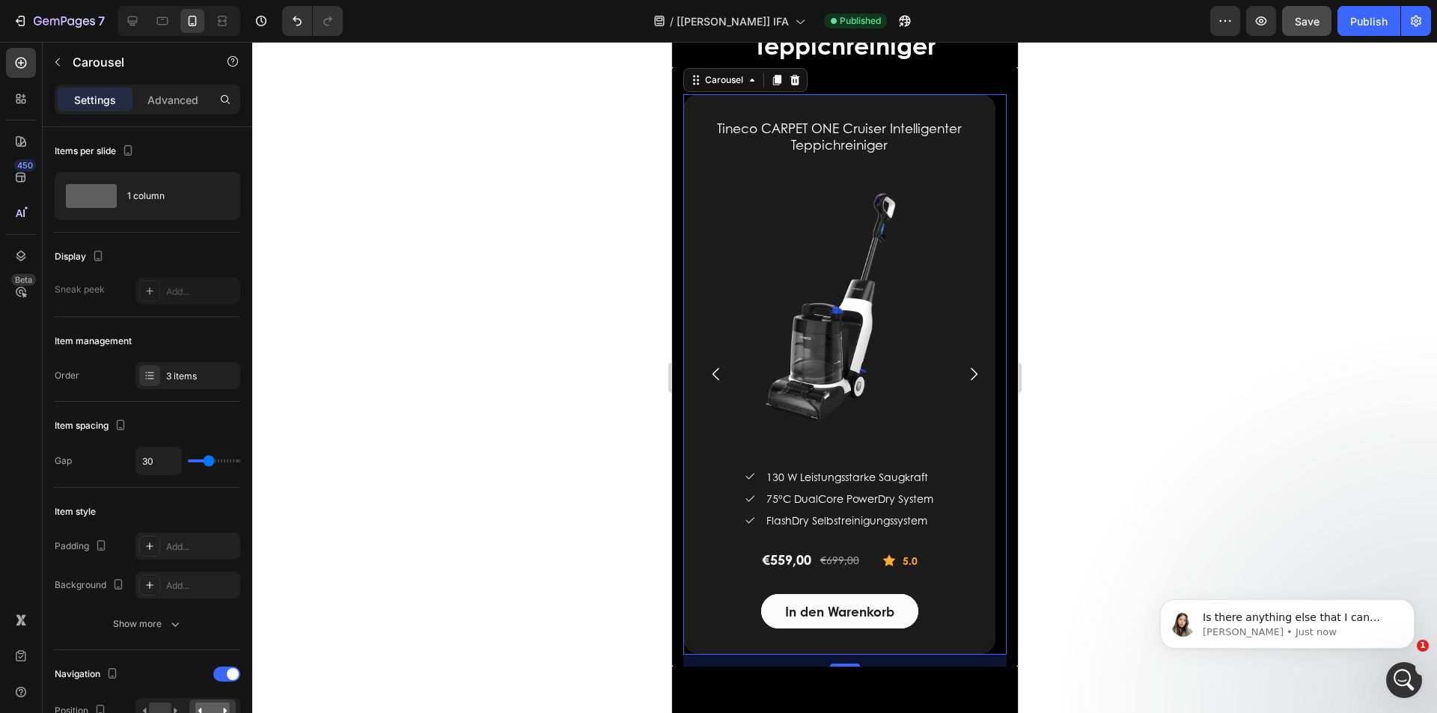
click at [964, 372] on icon "Carousel Next Arrow" at bounding box center [973, 374] width 18 height 18
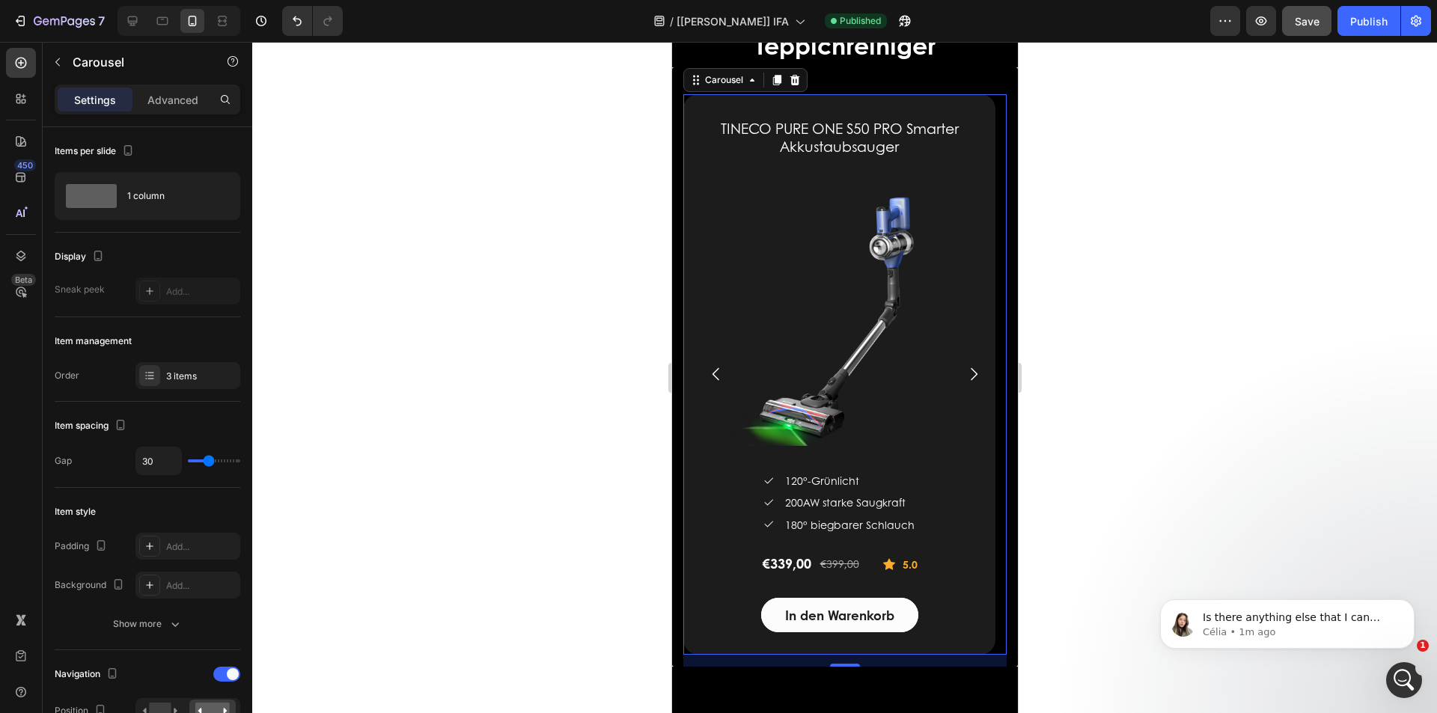
click at [964, 372] on icon "Carousel Next Arrow" at bounding box center [973, 374] width 18 height 18
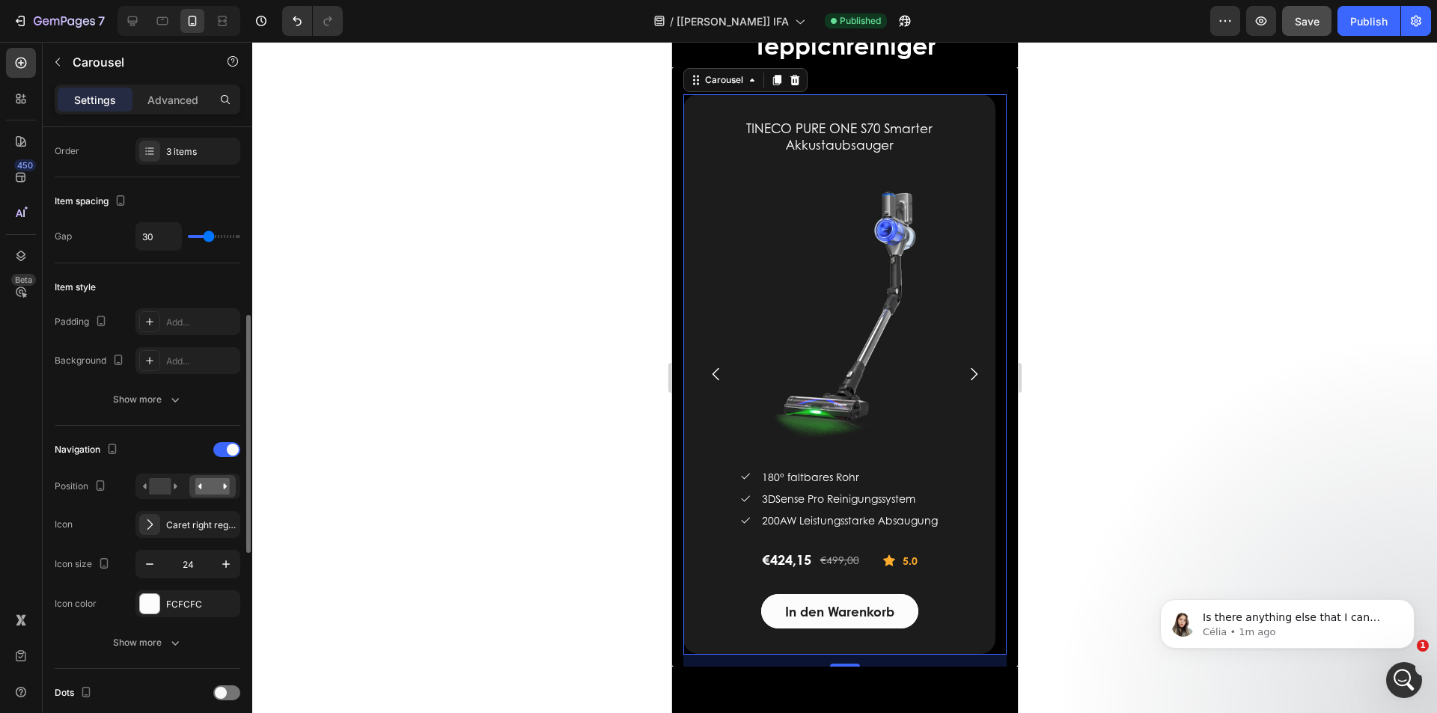
scroll to position [299, 0]
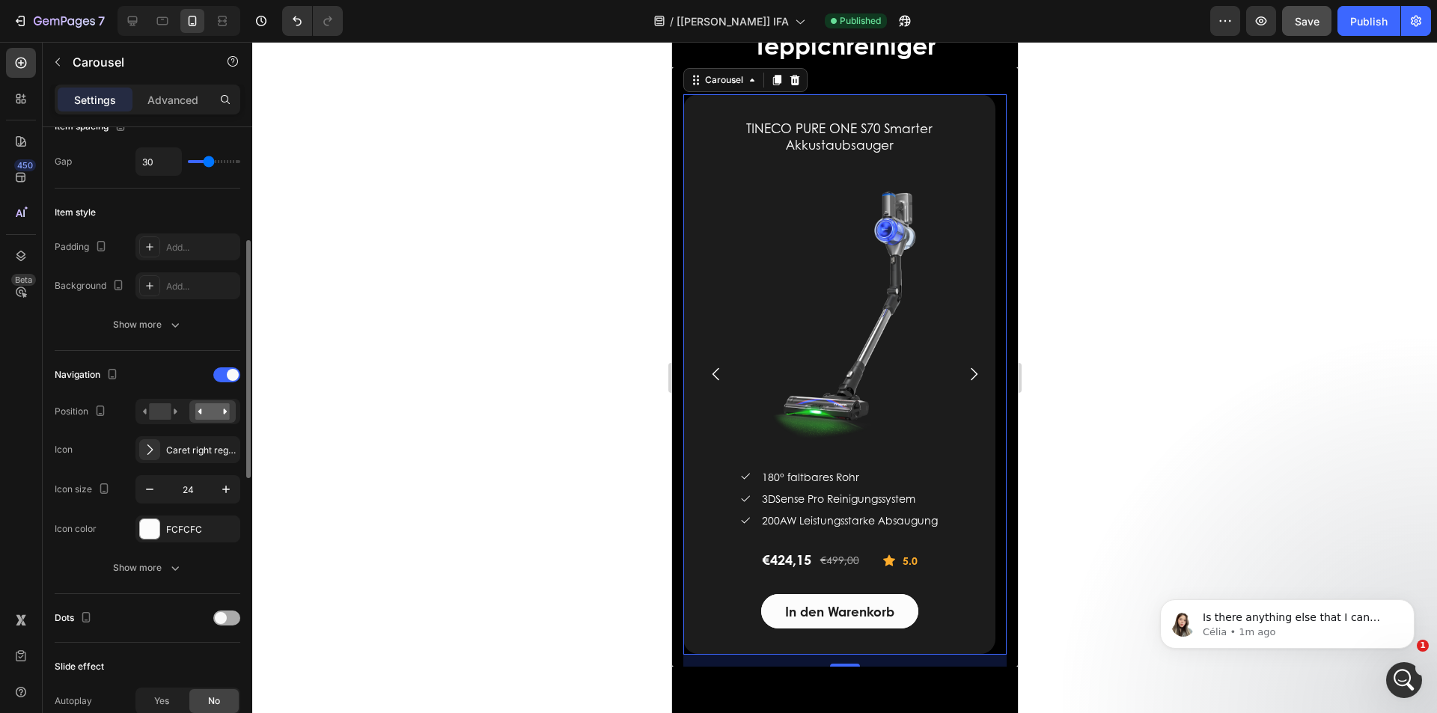
click at [225, 626] on div at bounding box center [226, 618] width 27 height 15
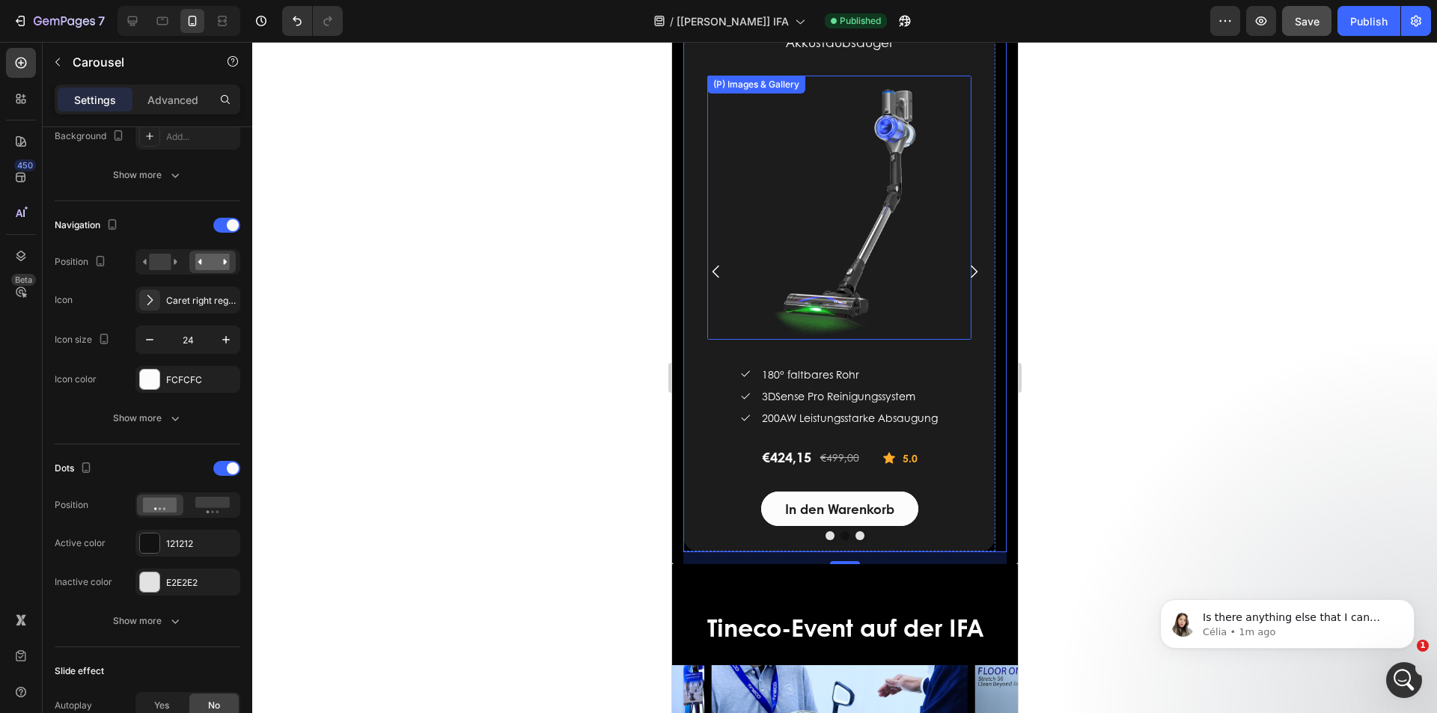
scroll to position [1828, 0]
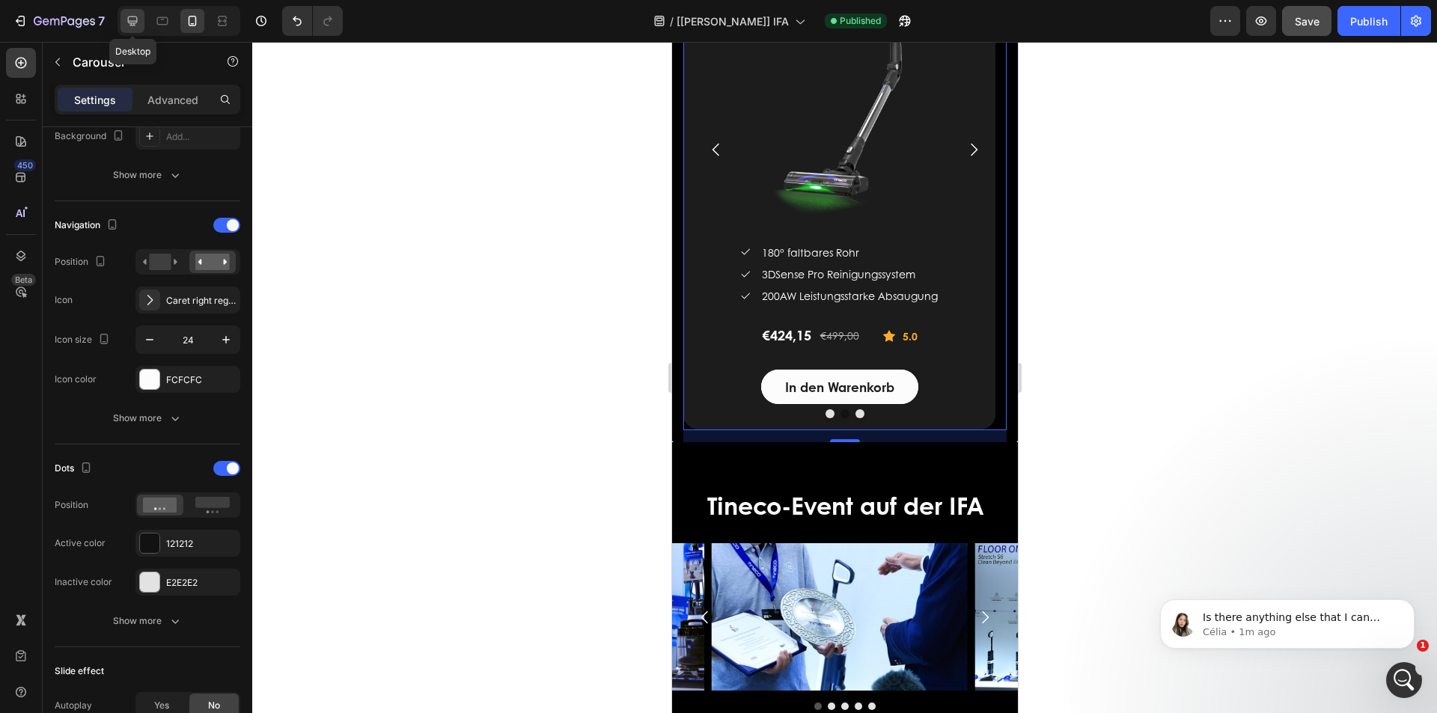
click at [129, 23] on icon at bounding box center [133, 21] width 10 height 10
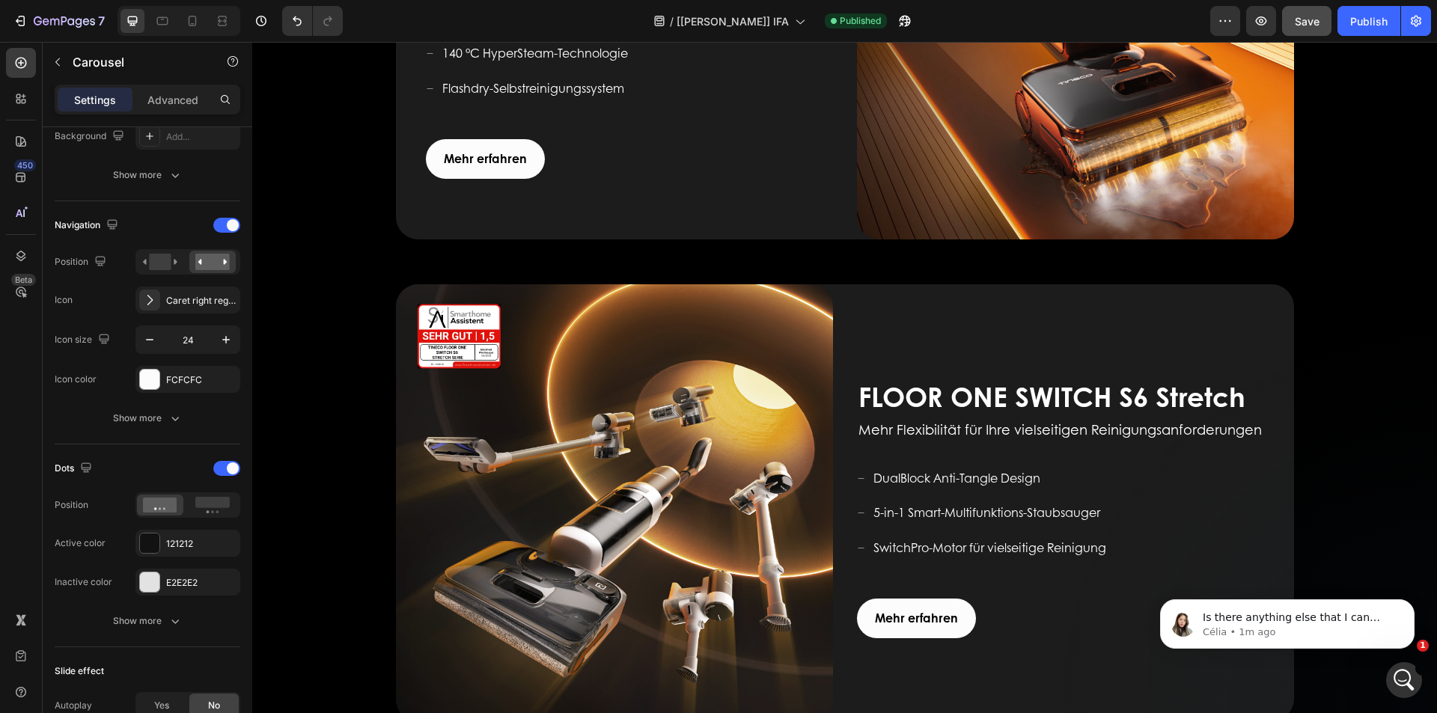
scroll to position [1260, 0]
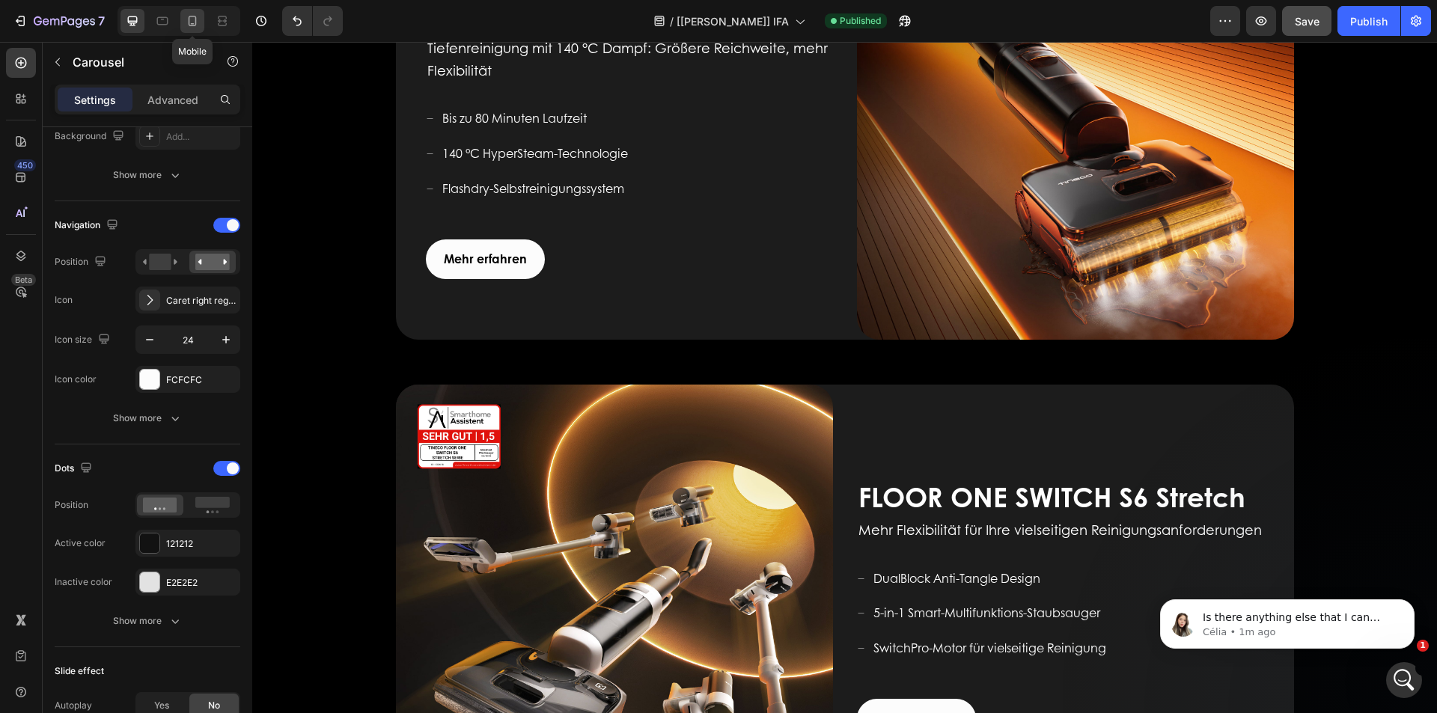
click at [189, 19] on icon at bounding box center [193, 21] width 8 height 10
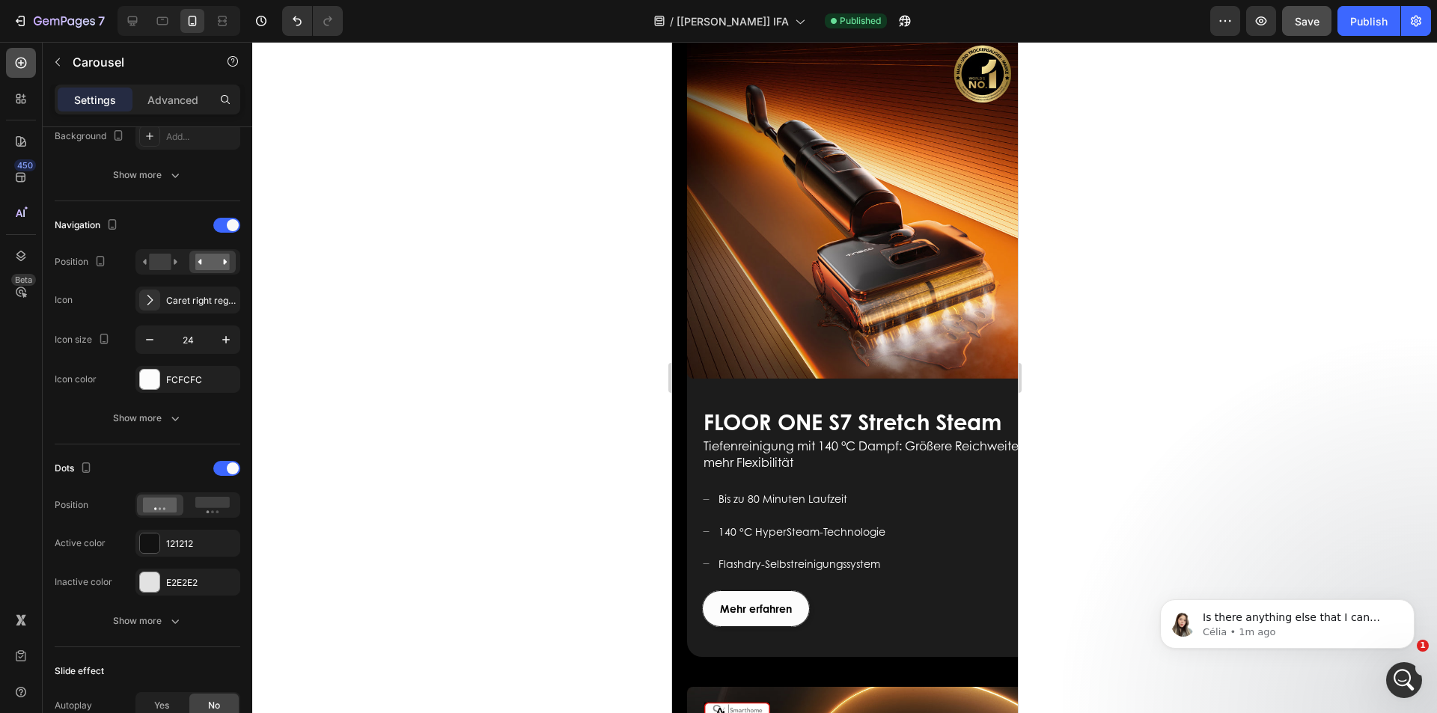
click at [22, 58] on icon at bounding box center [21, 63] width 11 height 11
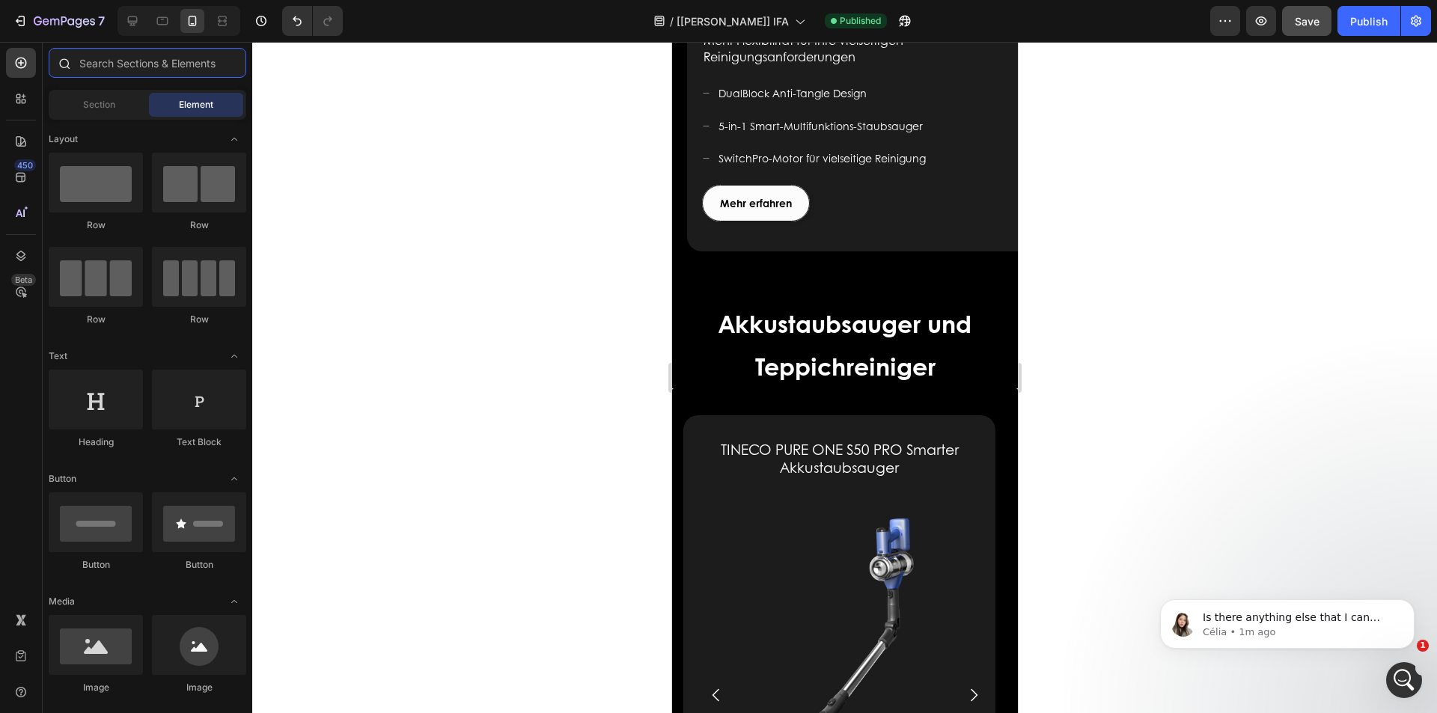
click at [154, 69] on input "text" at bounding box center [148, 63] width 198 height 30
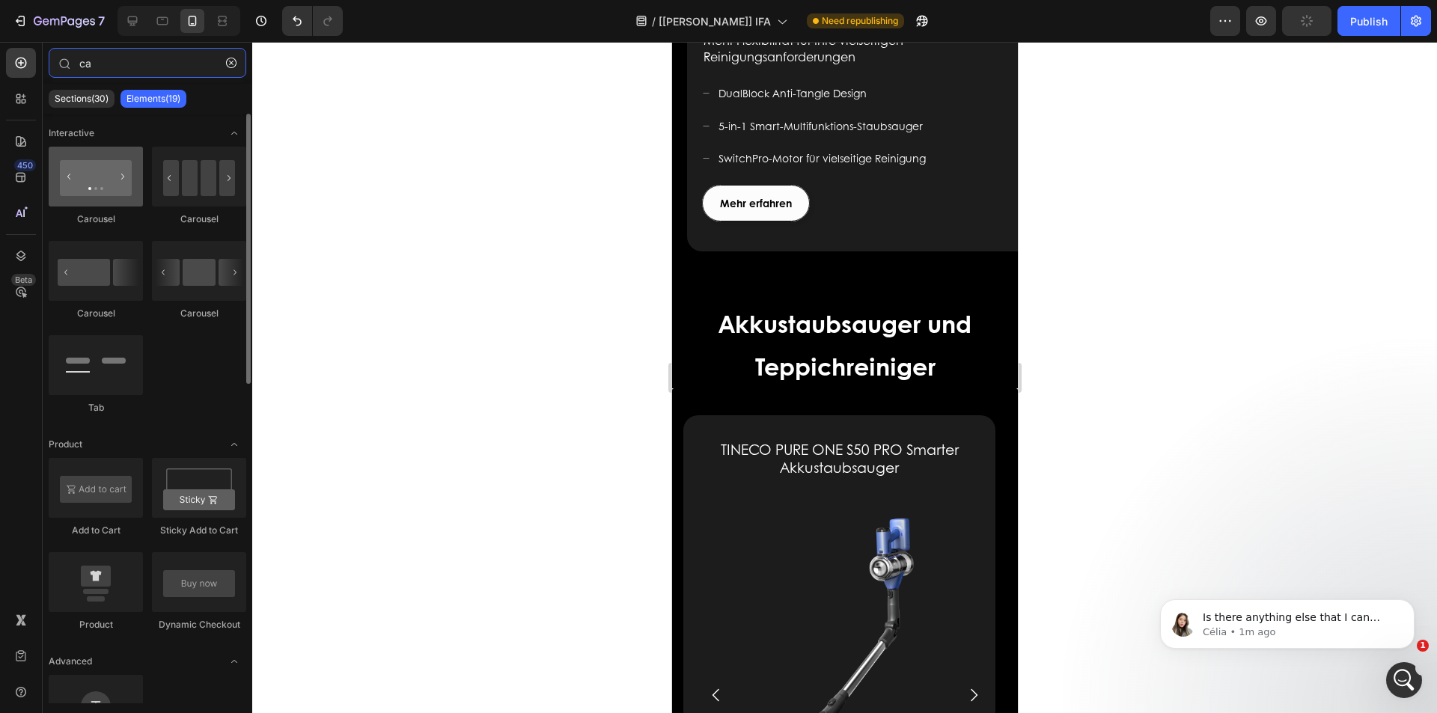
type input "ca"
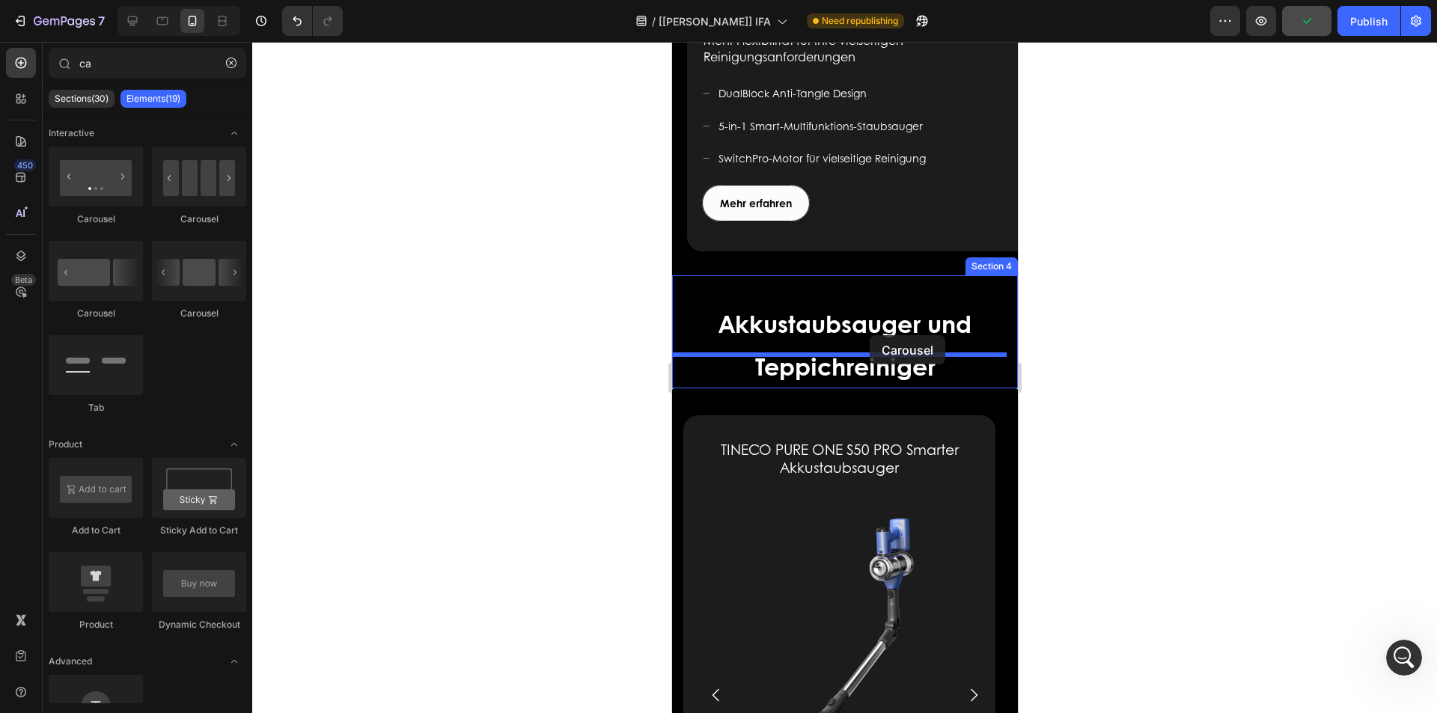
drag, startPoint x: 765, startPoint y: 232, endPoint x: 869, endPoint y: 335, distance: 146.6
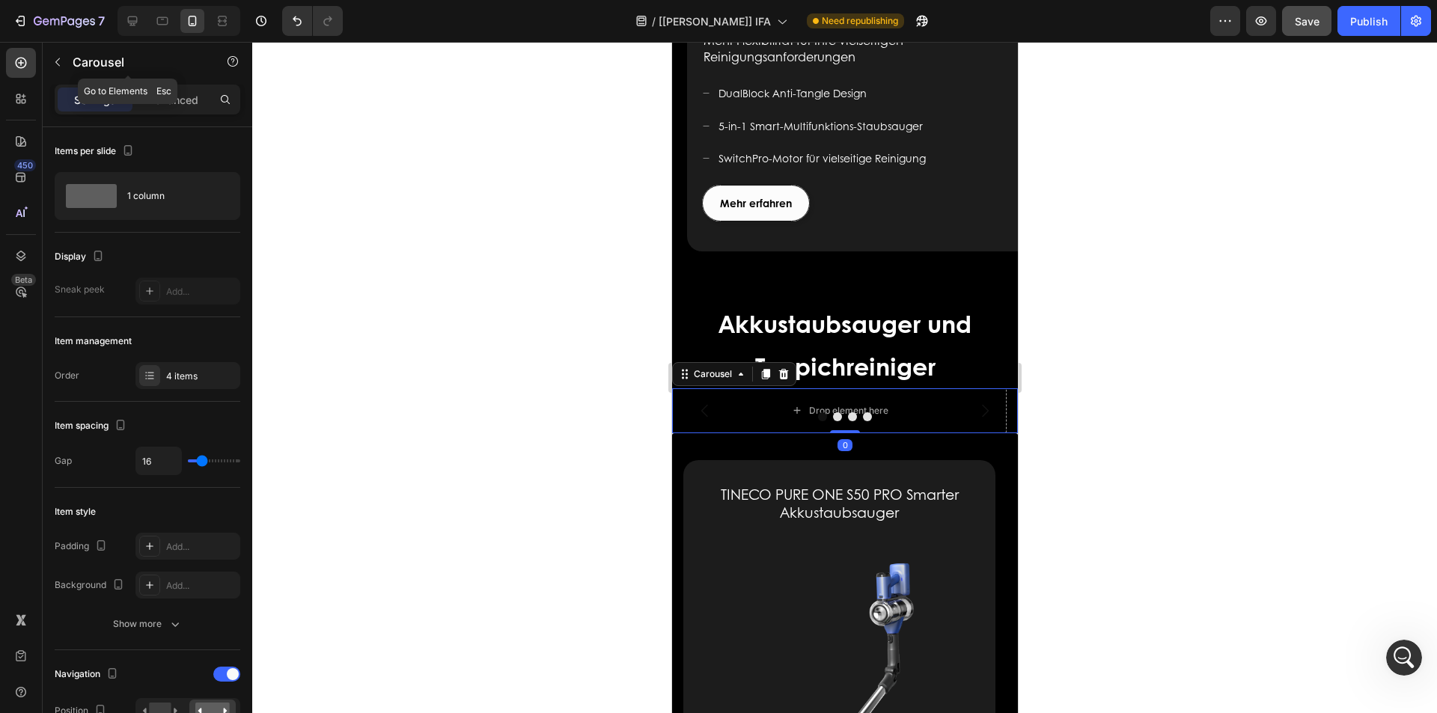
click at [53, 62] on icon "button" at bounding box center [58, 62] width 12 height 12
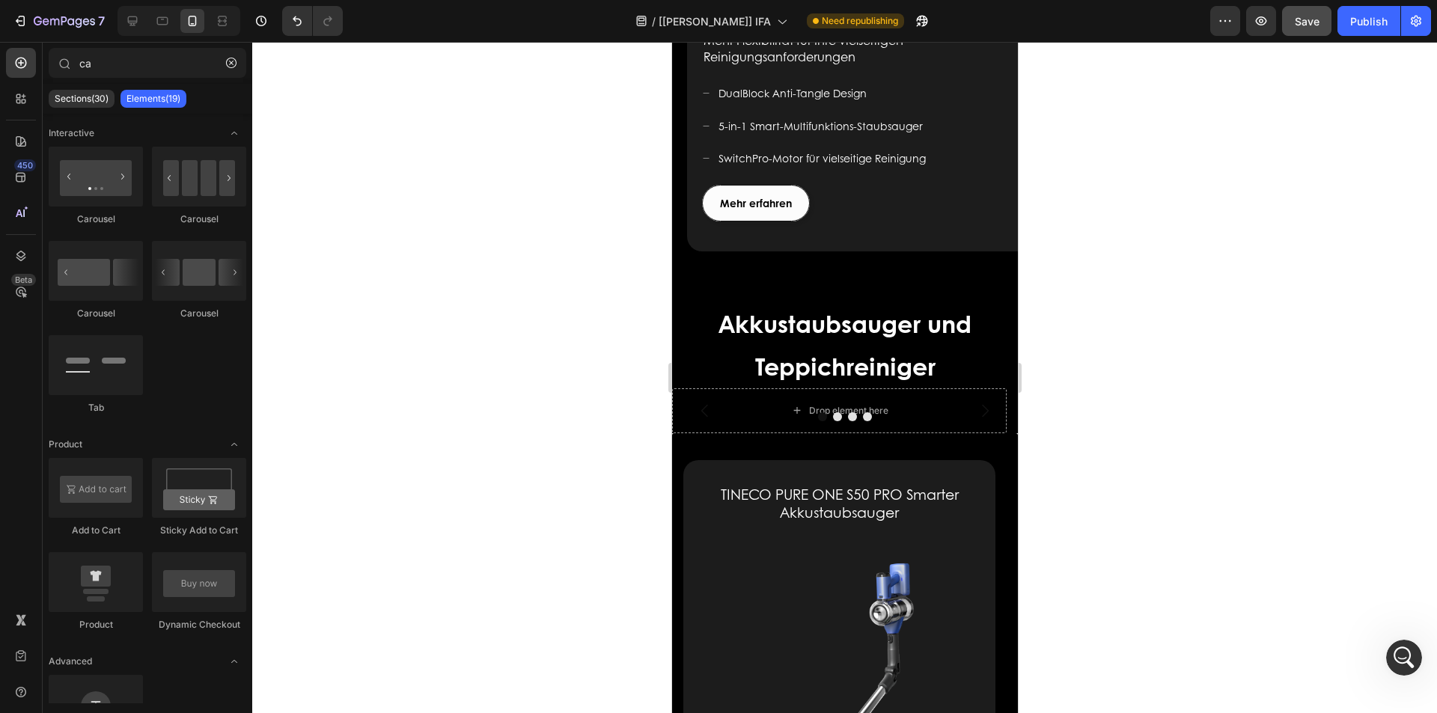
scroll to position [299, 0]
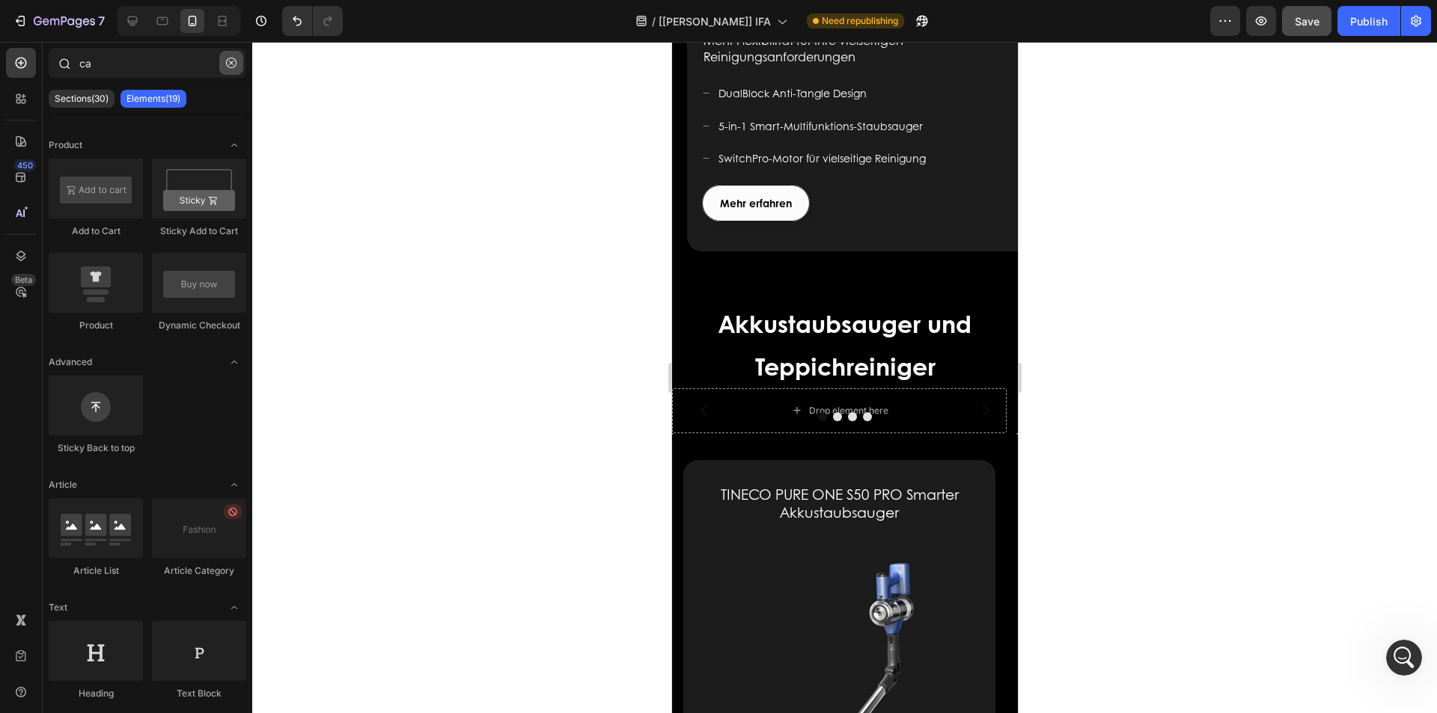
click at [234, 63] on icon "button" at bounding box center [231, 63] width 10 height 10
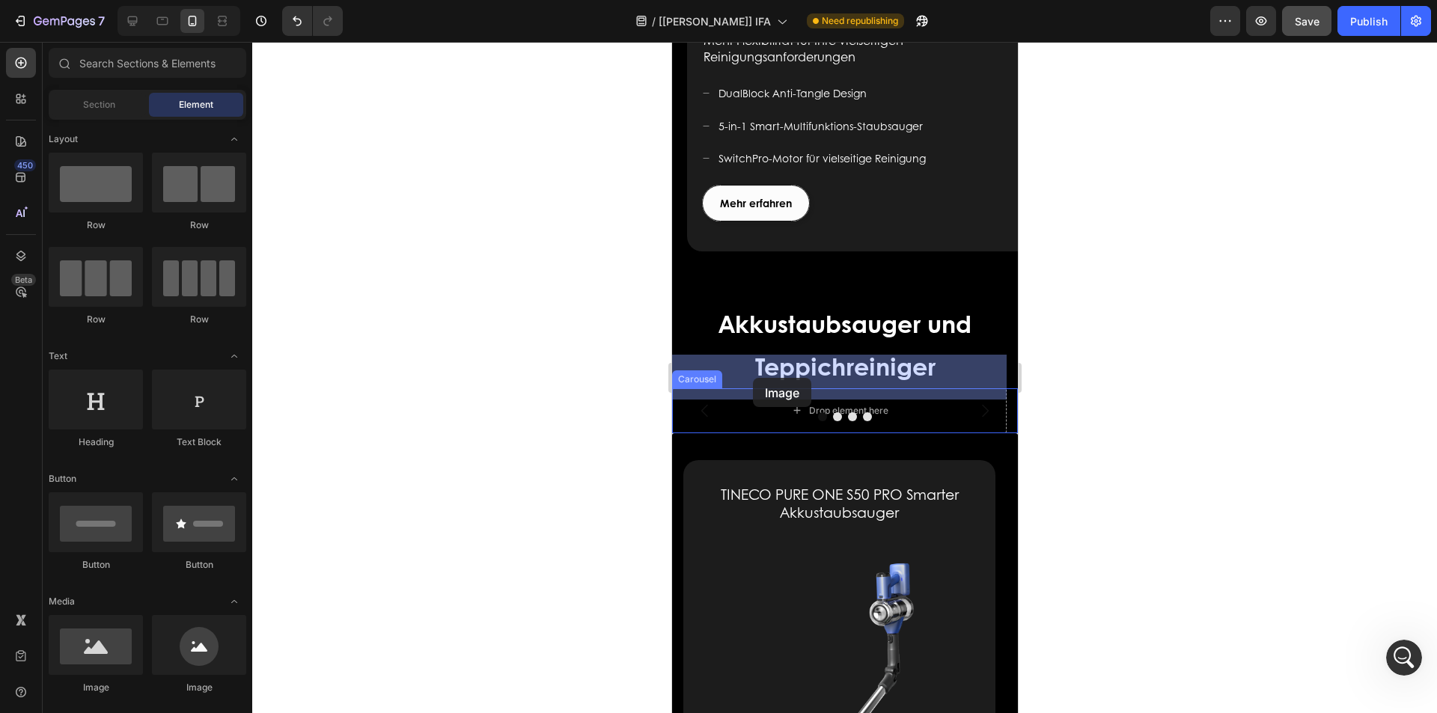
drag, startPoint x: 989, startPoint y: 623, endPoint x: 752, endPoint y: 378, distance: 340.8
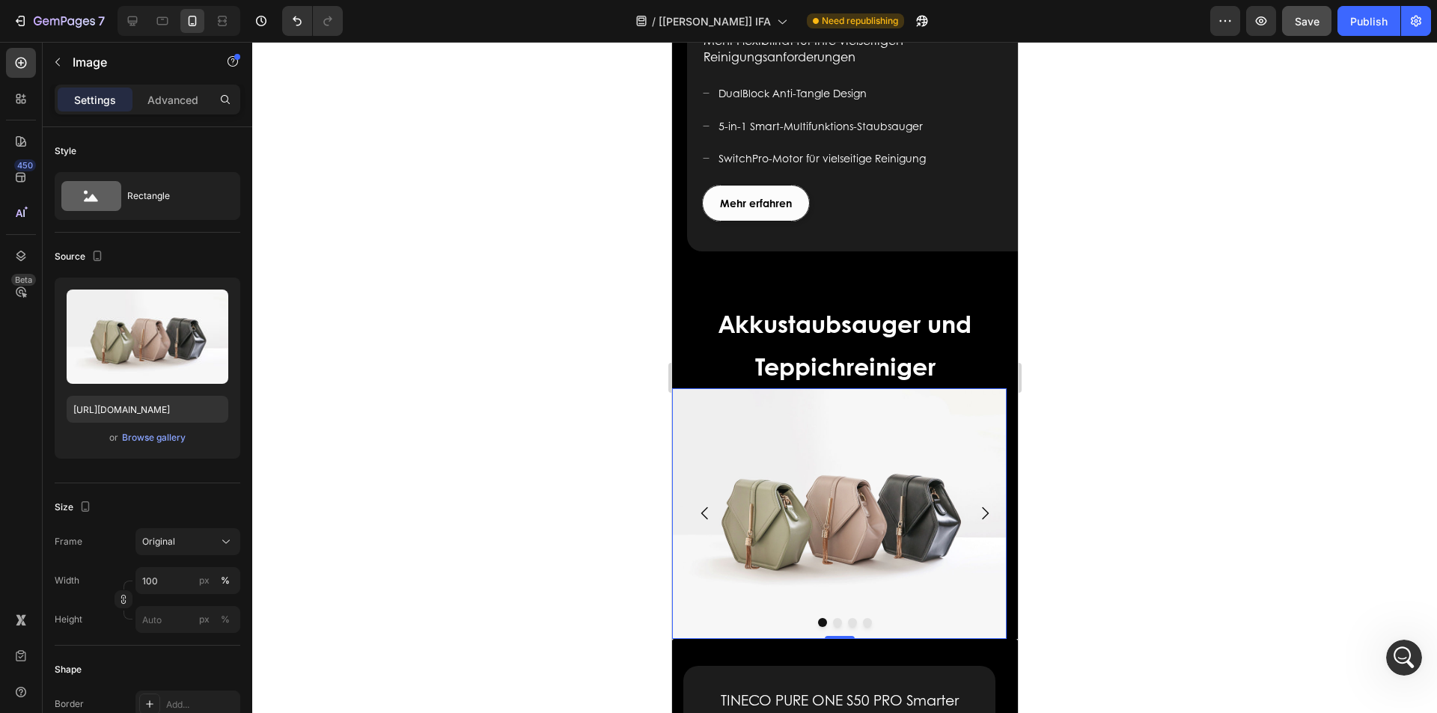
click at [725, 388] on img at bounding box center [838, 513] width 335 height 251
click at [719, 397] on div "Image" at bounding box center [706, 403] width 32 height 13
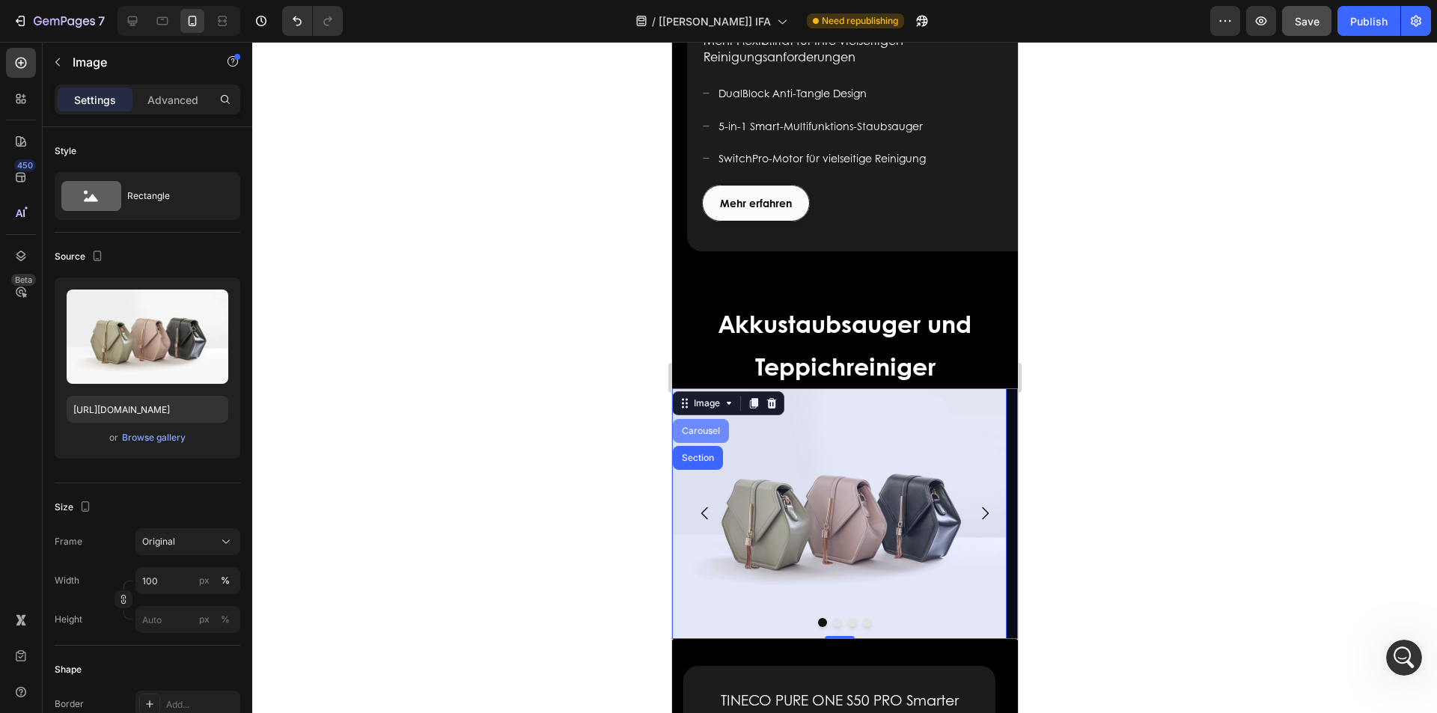
click at [697, 427] on div "Carousel" at bounding box center [700, 431] width 44 height 9
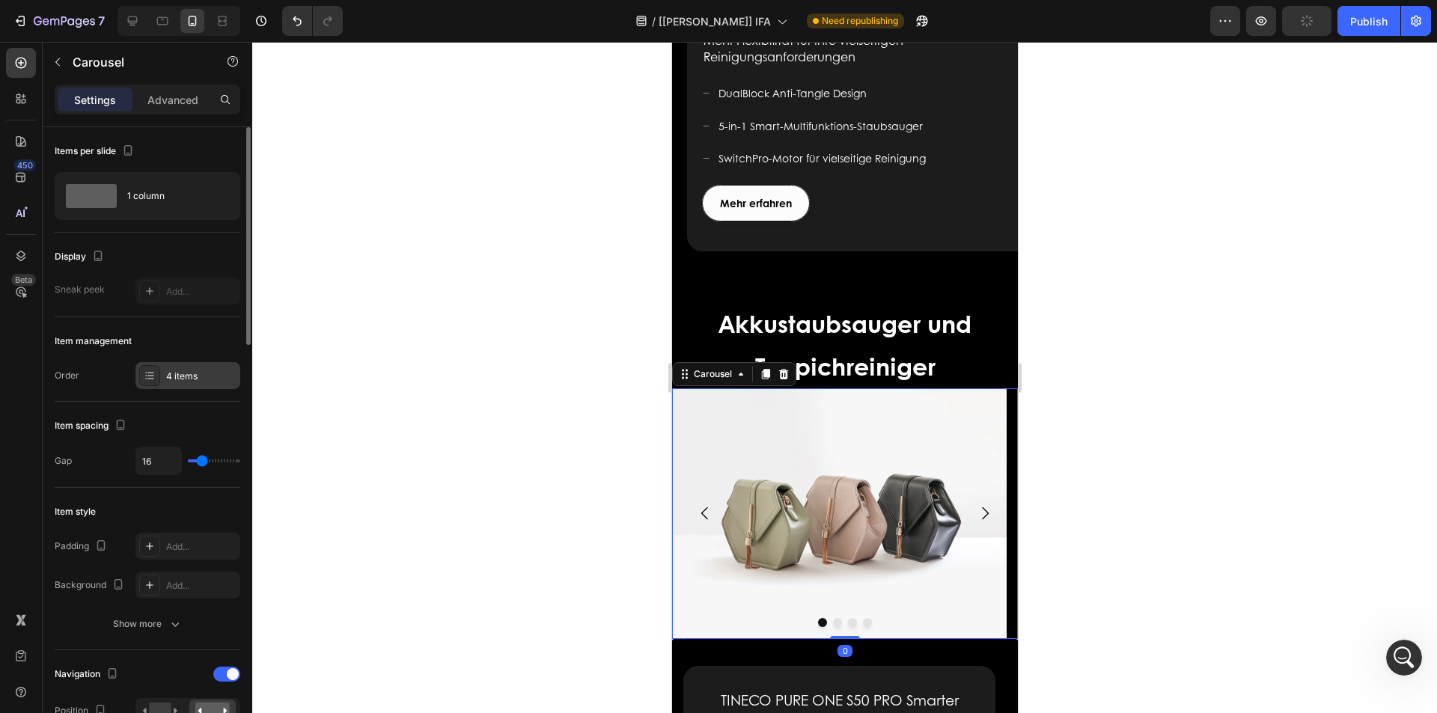
click at [189, 371] on div "4 items" at bounding box center [201, 376] width 70 height 13
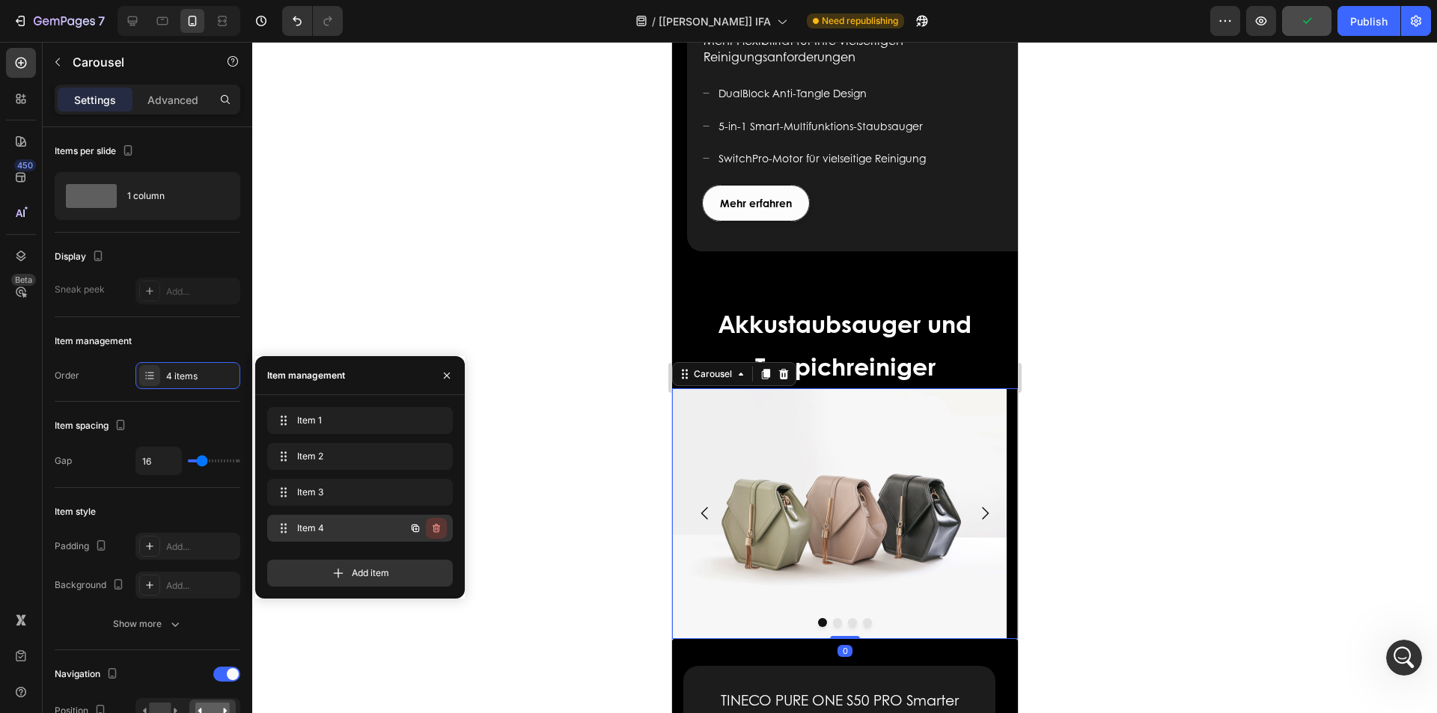
click at [436, 529] on icon "button" at bounding box center [436, 528] width 12 height 12
click at [433, 492] on icon "button" at bounding box center [436, 492] width 12 height 12
click at [434, 487] on div "Delete" at bounding box center [426, 492] width 28 height 13
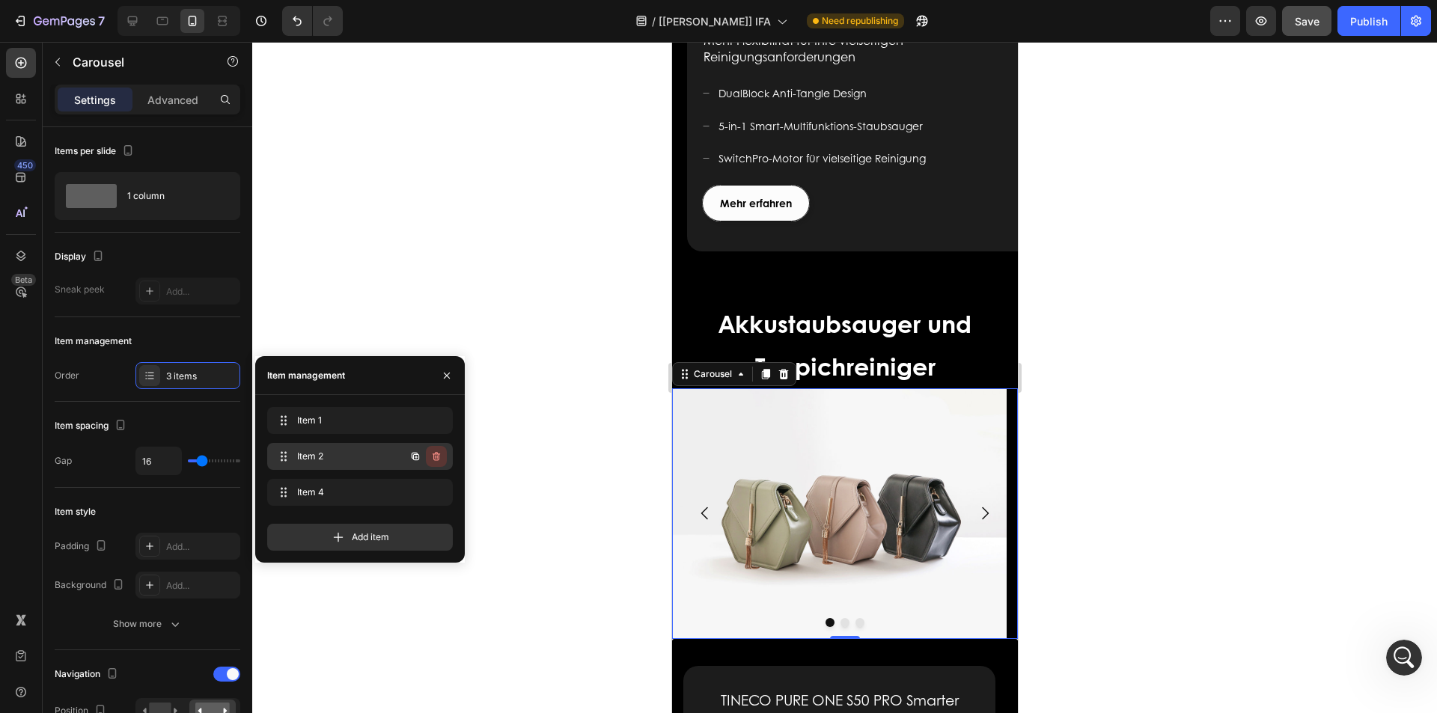
click at [432, 459] on icon "button" at bounding box center [436, 457] width 12 height 12
click at [432, 459] on div "Delete" at bounding box center [426, 456] width 28 height 13
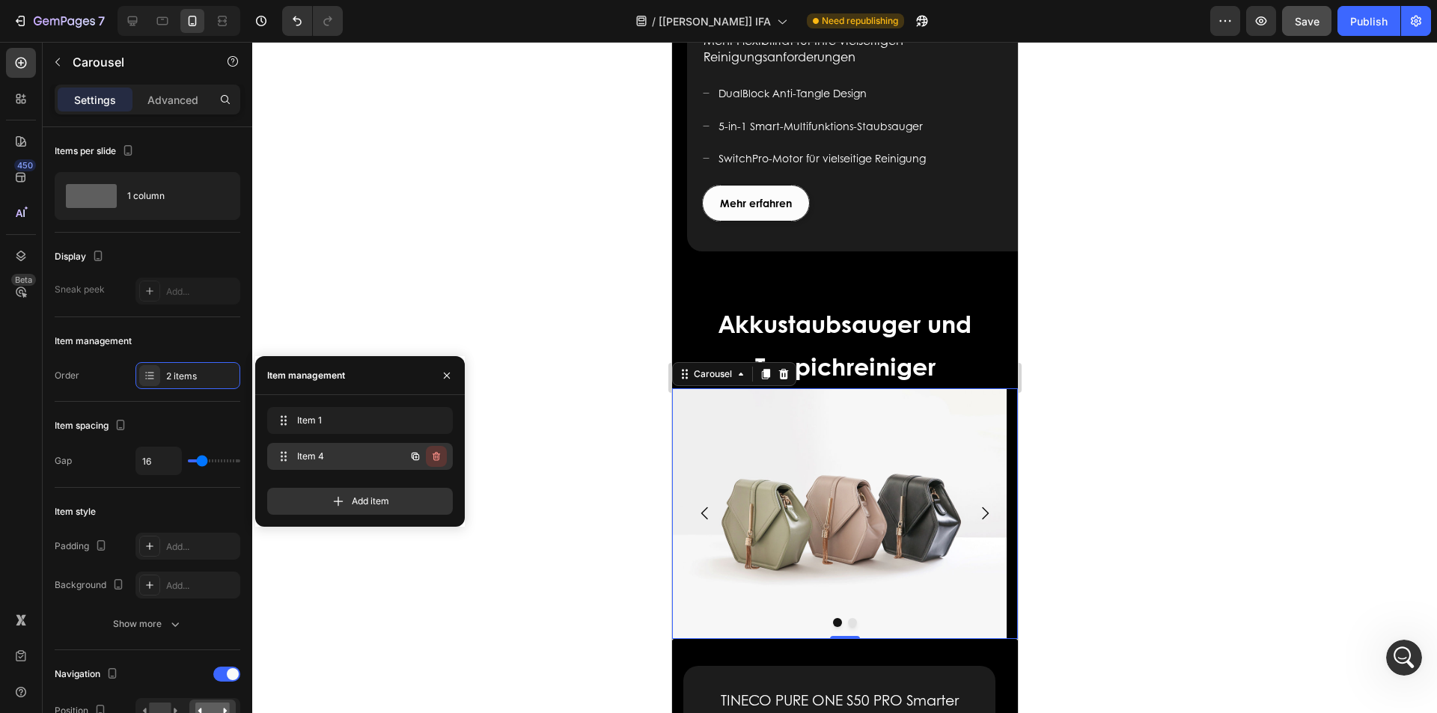
click at [432, 457] on icon "button" at bounding box center [436, 457] width 12 height 12
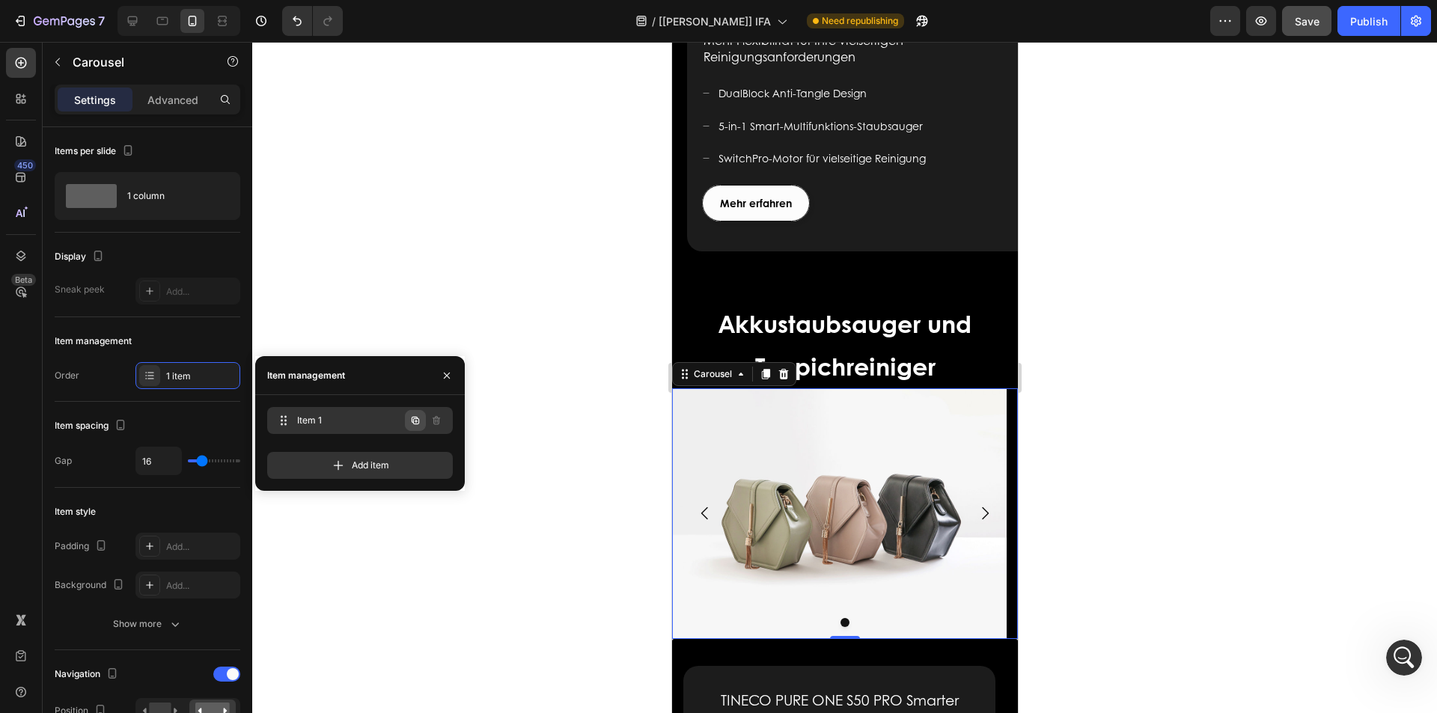
click at [417, 418] on icon "button" at bounding box center [415, 420] width 7 height 7
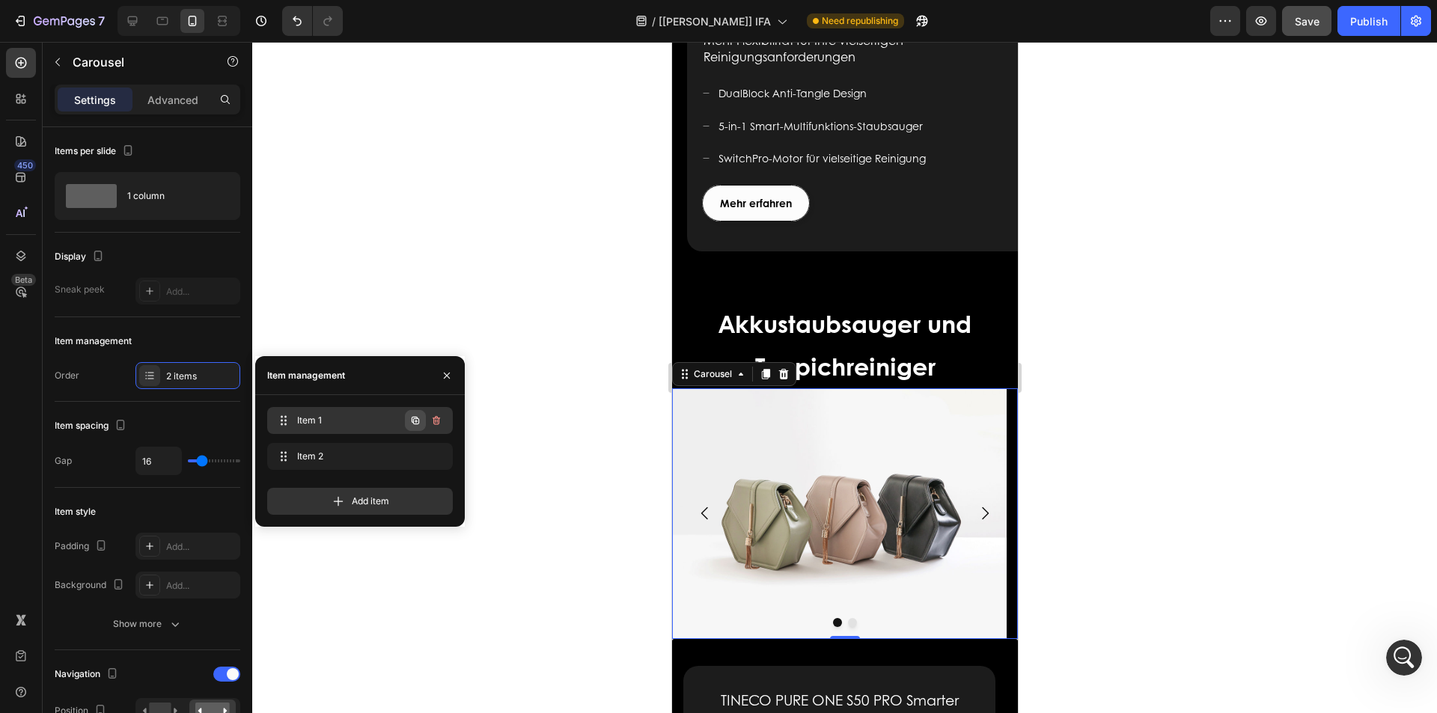
click at [413, 421] on icon "button" at bounding box center [415, 420] width 7 height 7
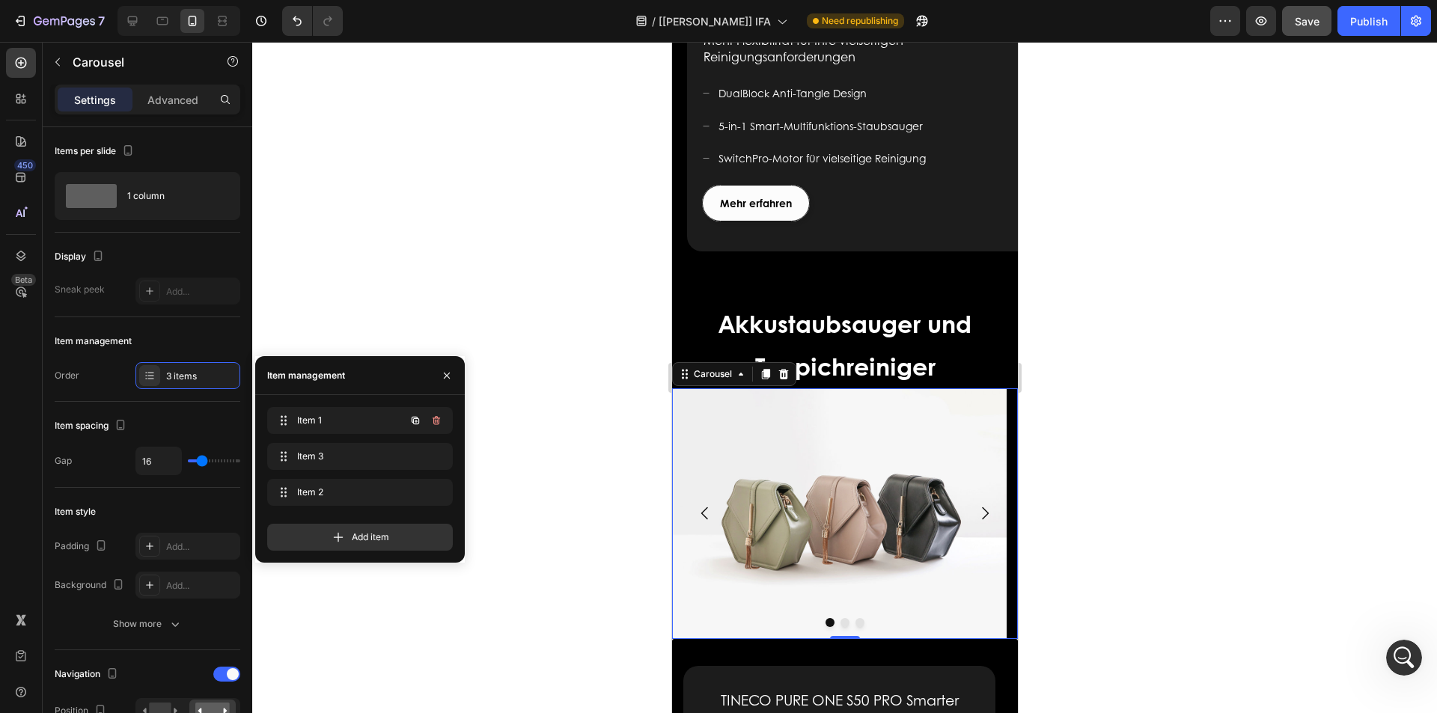
click at [413, 421] on icon "button" at bounding box center [415, 420] width 7 height 7
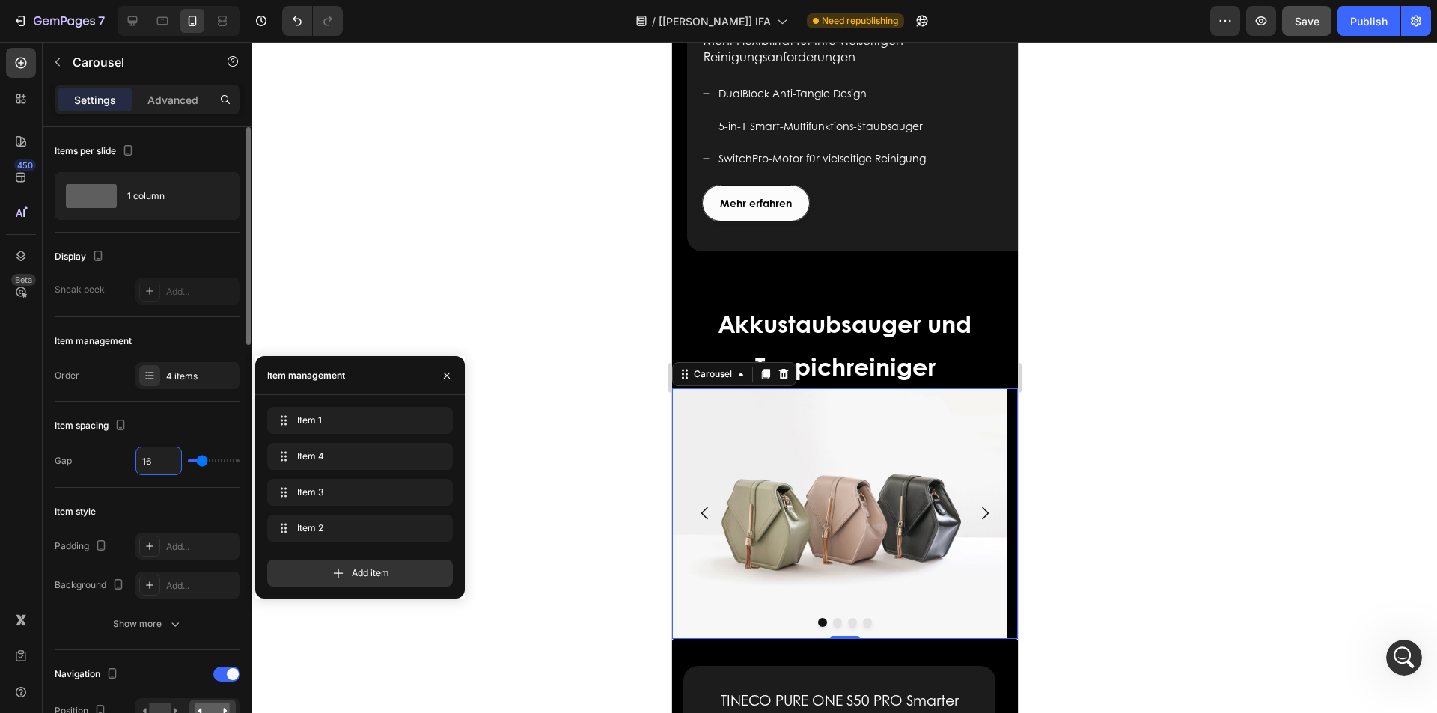
click at [161, 460] on input "16" at bounding box center [158, 461] width 45 height 27
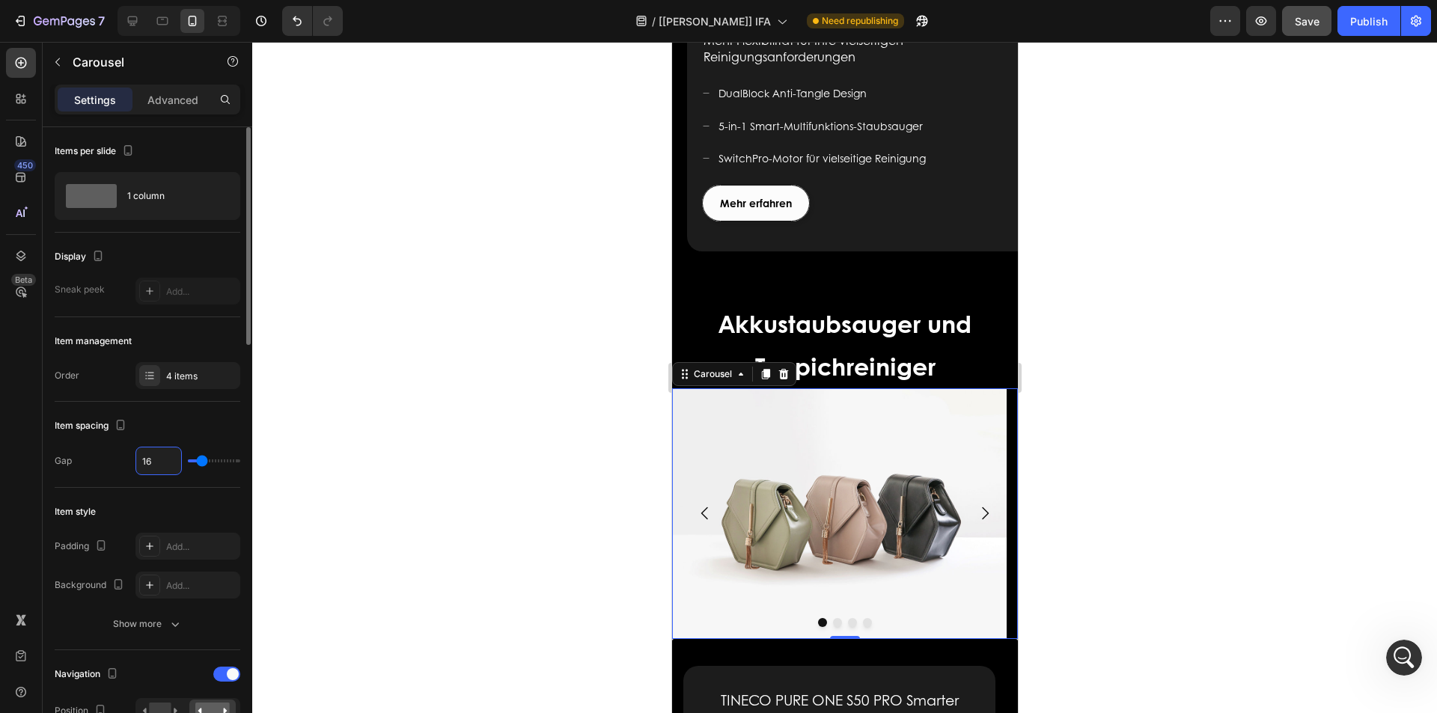
type input "3"
type input "30"
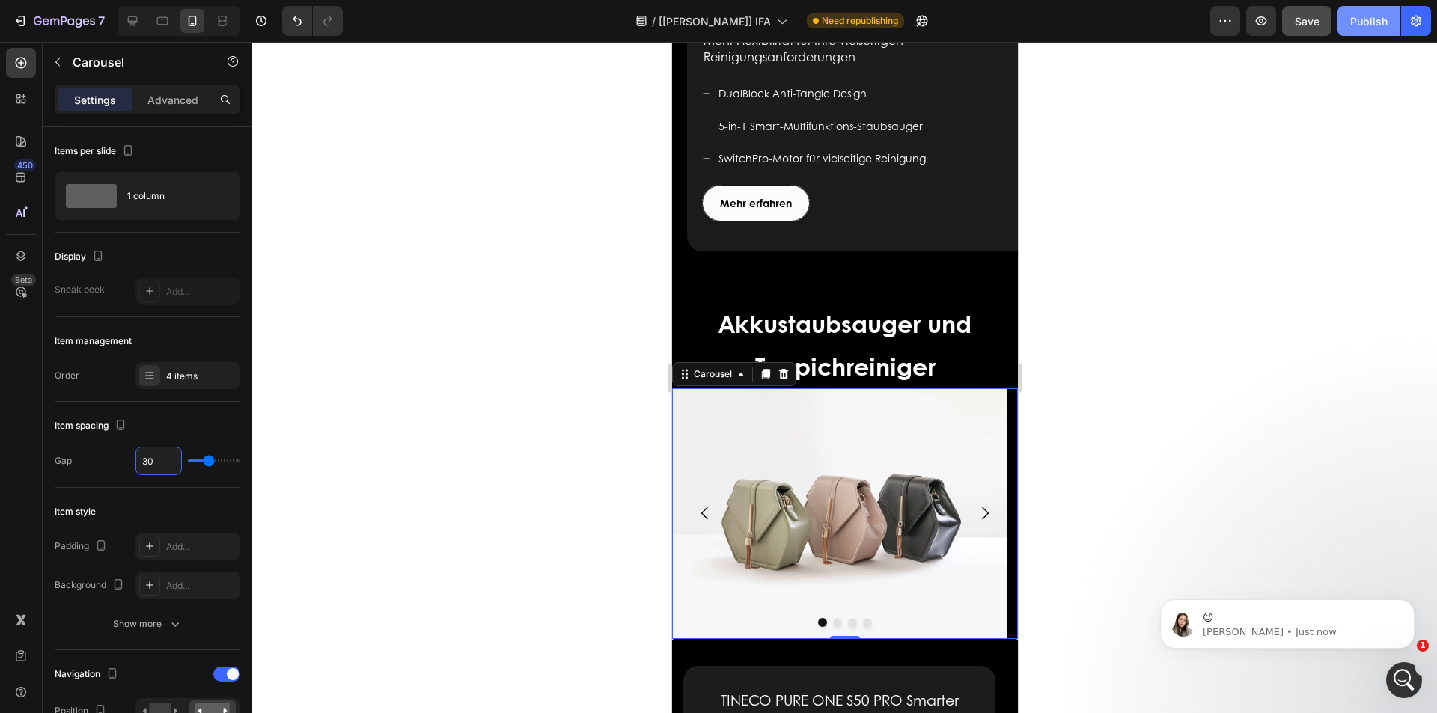
type input "30"
click at [1368, 29] on button "Publish" at bounding box center [1368, 21] width 63 height 30
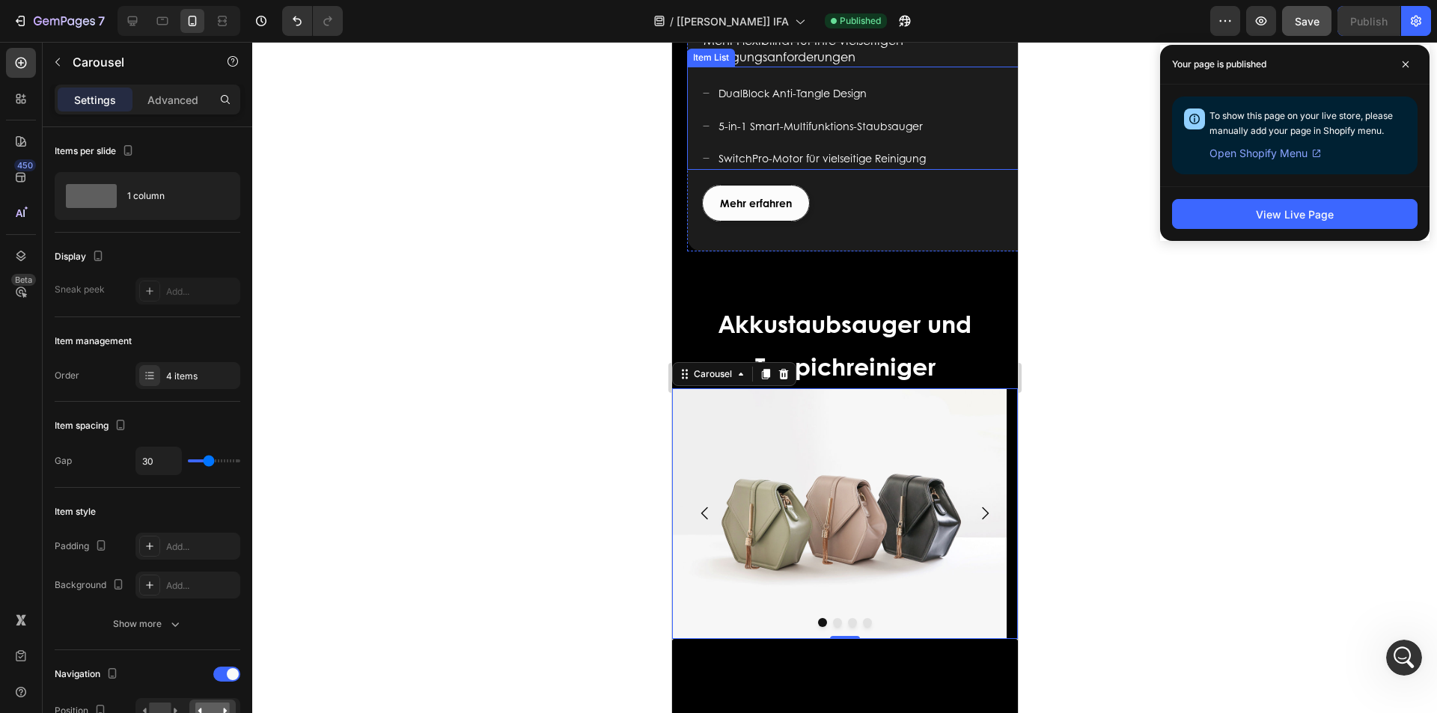
scroll to position [2096, 0]
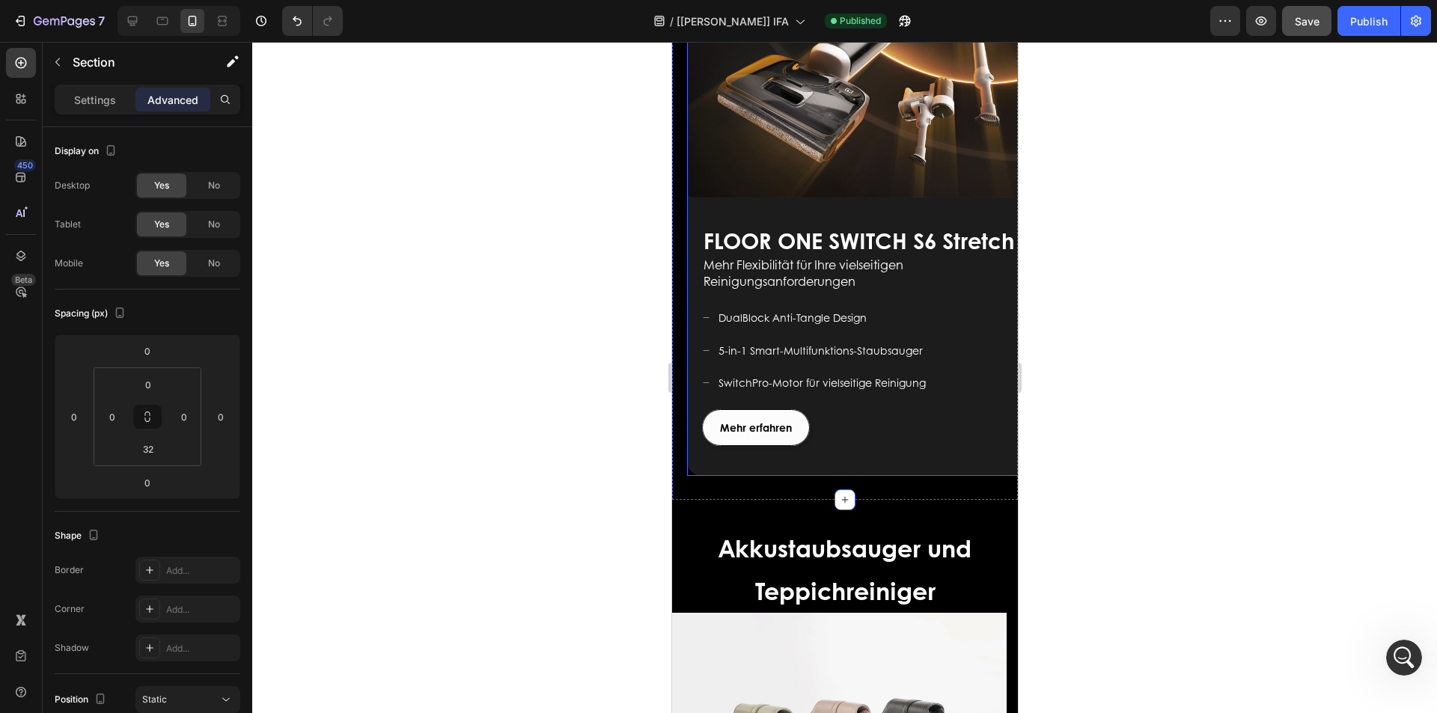
click at [702, 435] on div "FLOOR ONE S9 Artist Heading Für ein modernes Leben geschaffen Text block Mehr e…" at bounding box center [859, 343] width 346 height 266
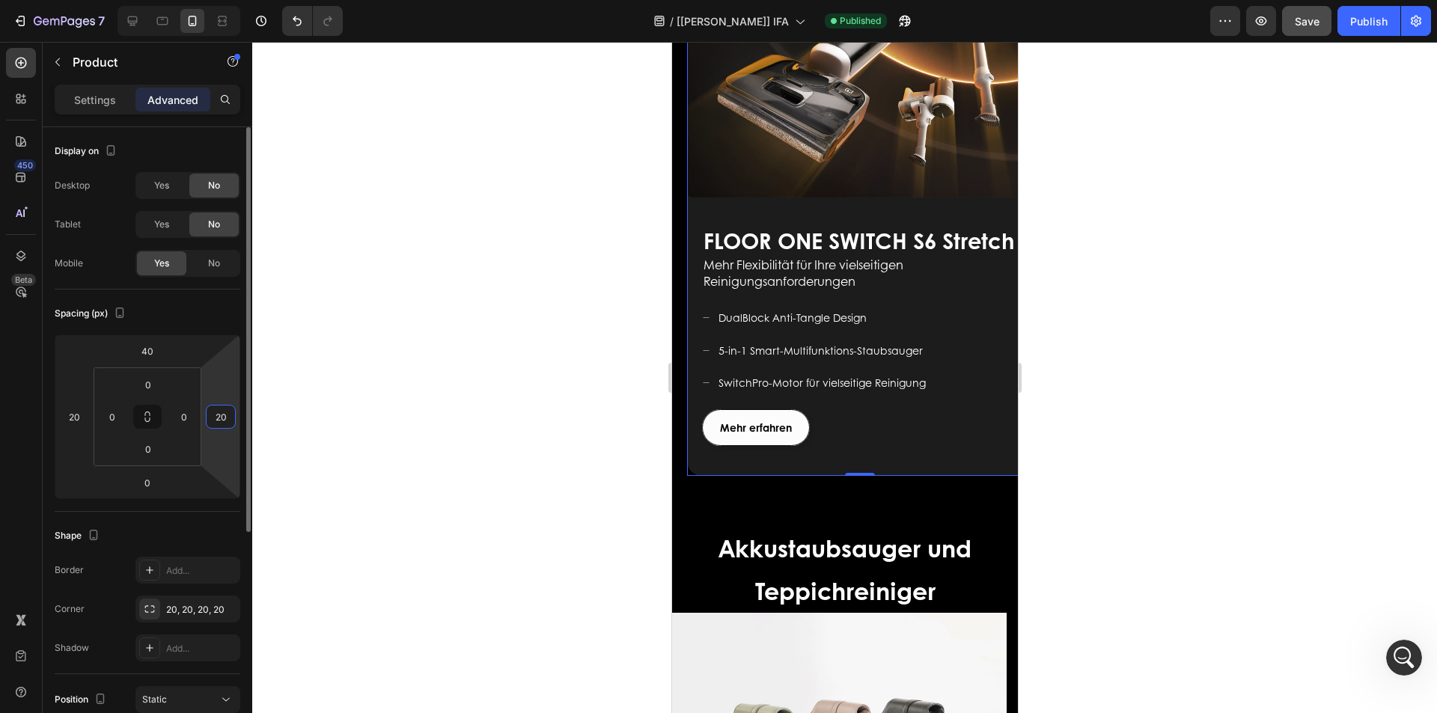
click at [223, 412] on input "20" at bounding box center [221, 417] width 22 height 22
type input "0"
click at [183, 414] on input "0" at bounding box center [184, 417] width 22 height 22
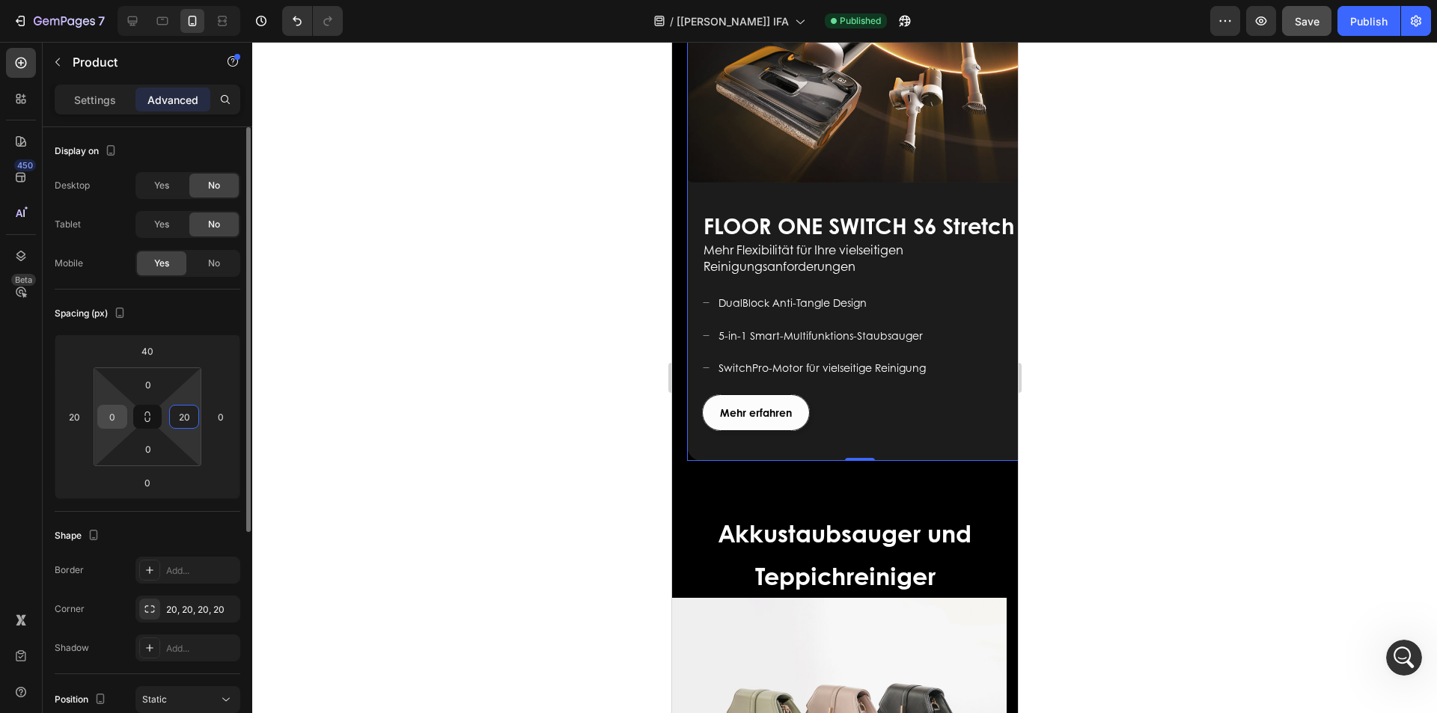
type input "20"
click at [118, 415] on input "0" at bounding box center [112, 417] width 22 height 22
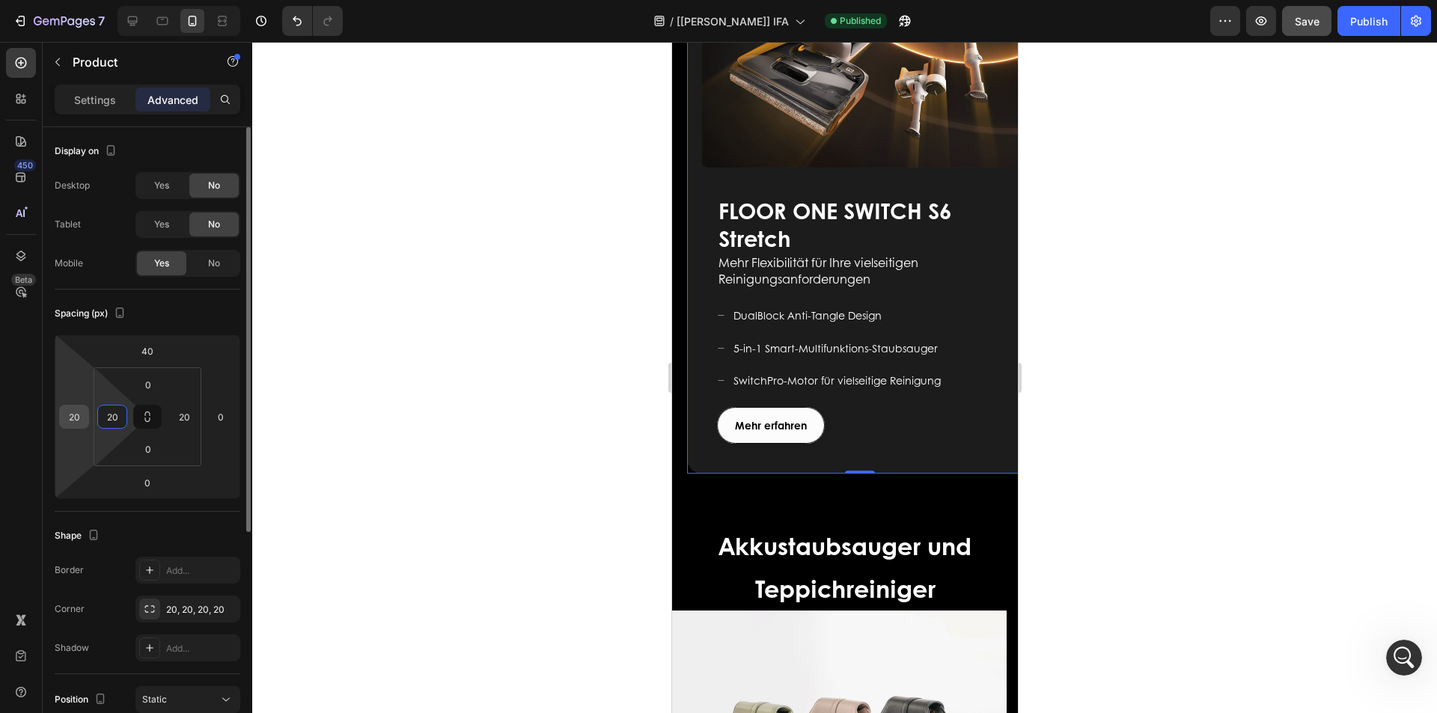
type input "20"
click at [71, 418] on input "20" at bounding box center [74, 417] width 22 height 22
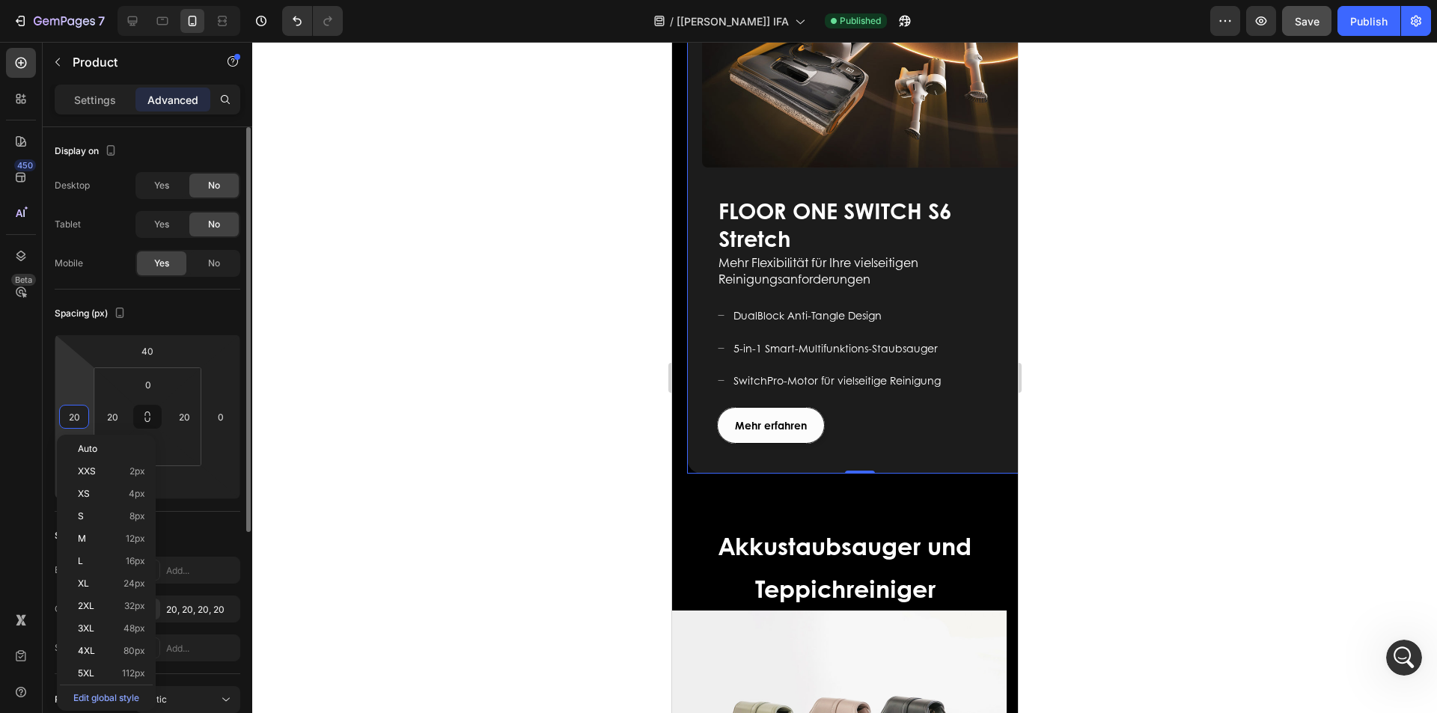
type input "0"
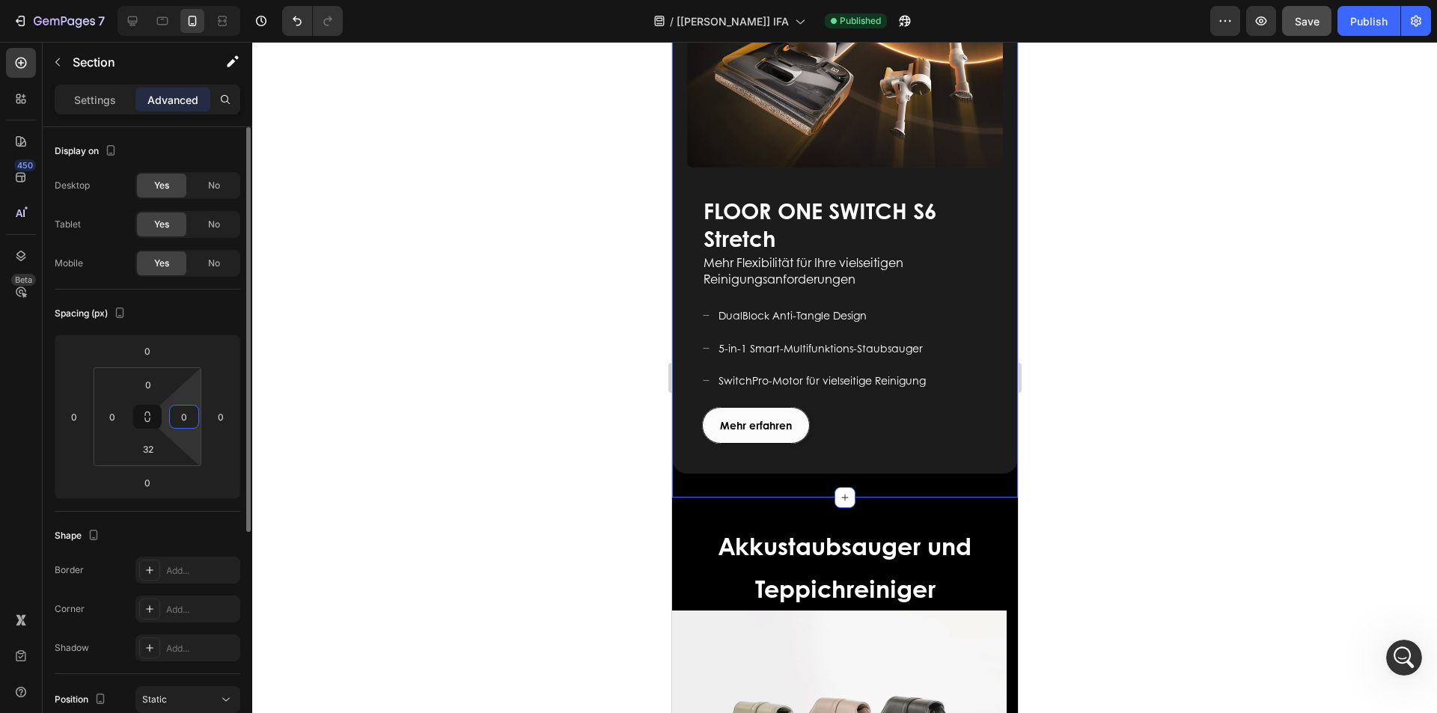
click at [183, 415] on input "0" at bounding box center [184, 417] width 22 height 22
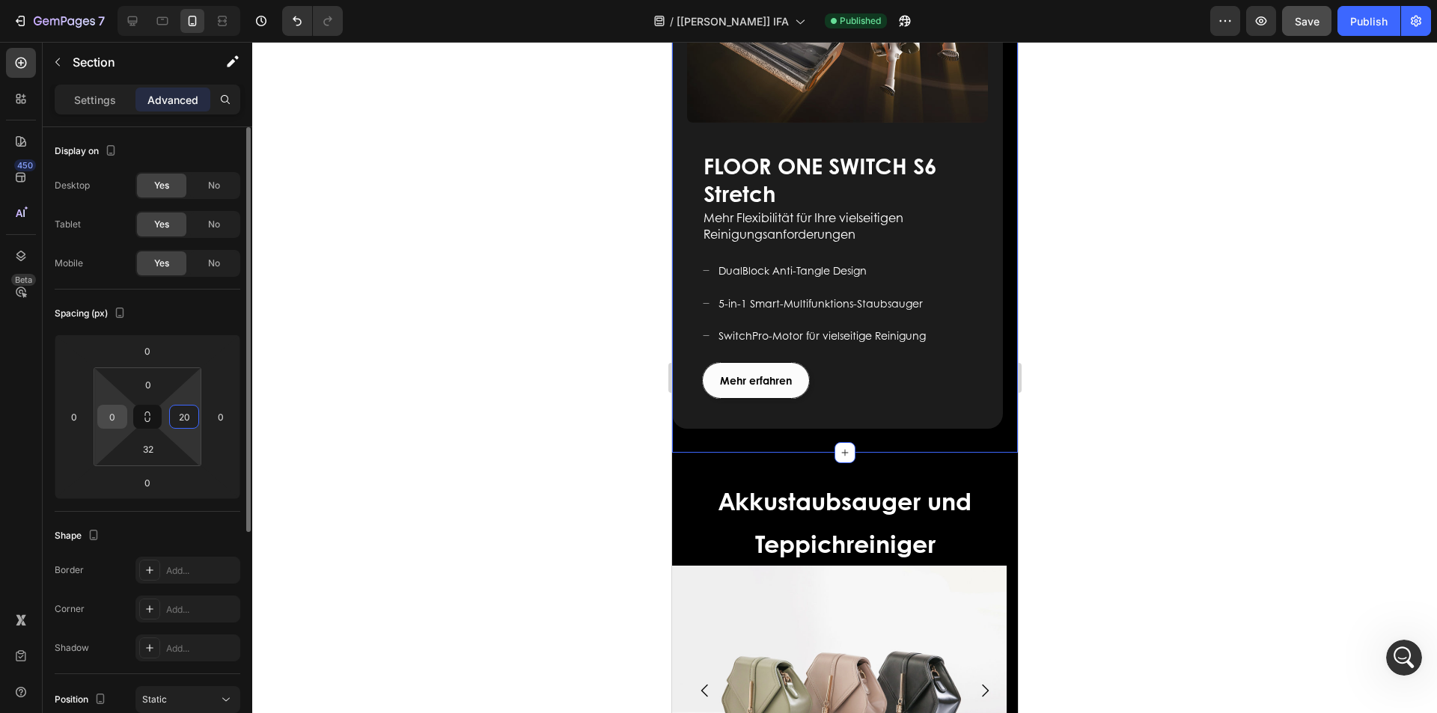
type input "20"
click at [113, 416] on input "0" at bounding box center [112, 417] width 22 height 22
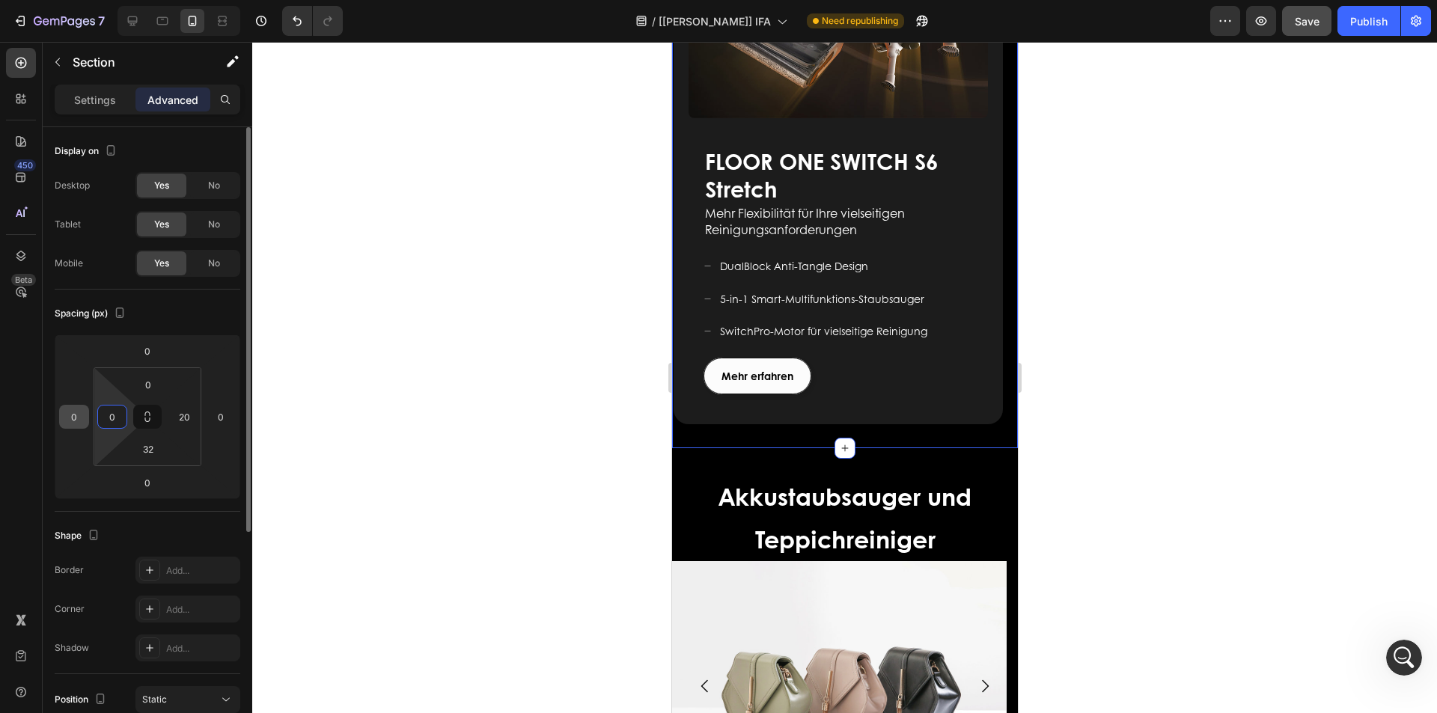
drag, startPoint x: 115, startPoint y: 413, endPoint x: 70, endPoint y: 408, distance: 46.0
click at [70, 409] on div "0 0 0 0 0 0 32 20" at bounding box center [148, 417] width 186 height 165
type input "20"
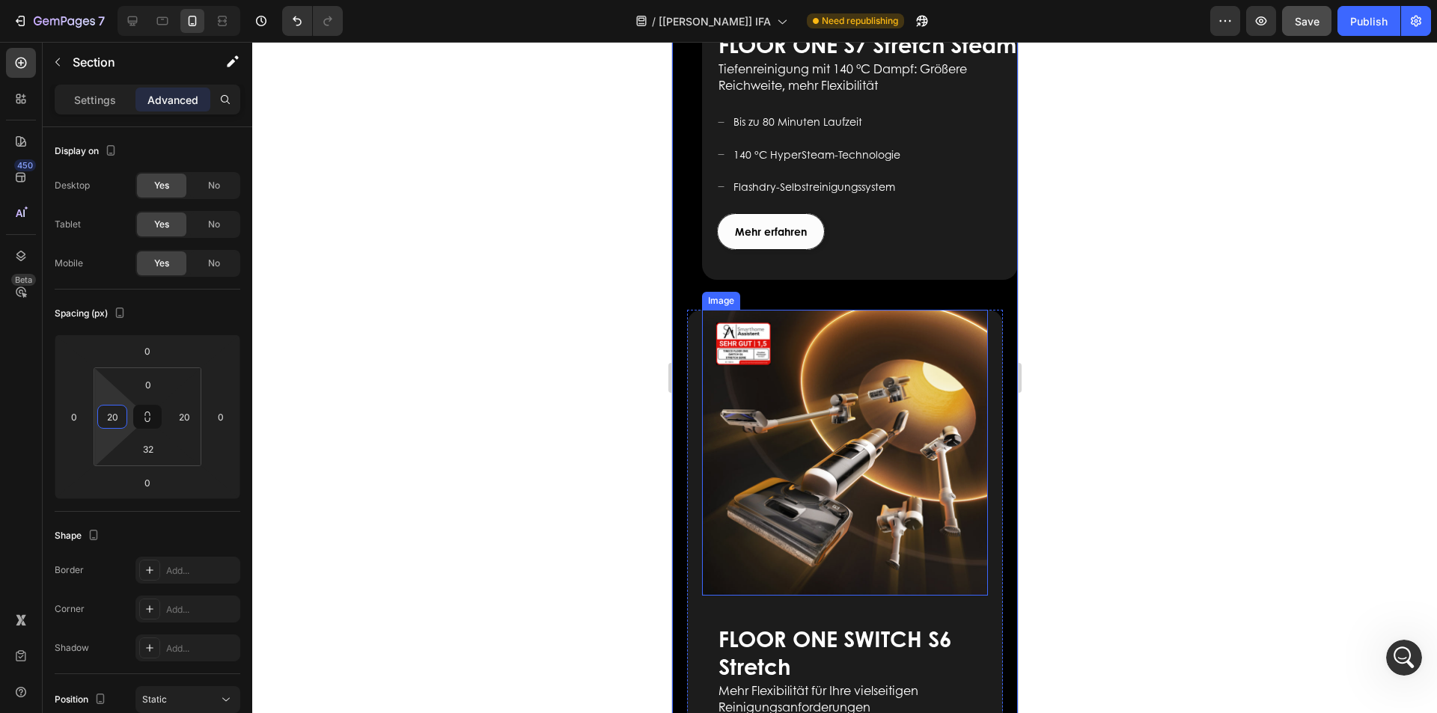
scroll to position [1572, 0]
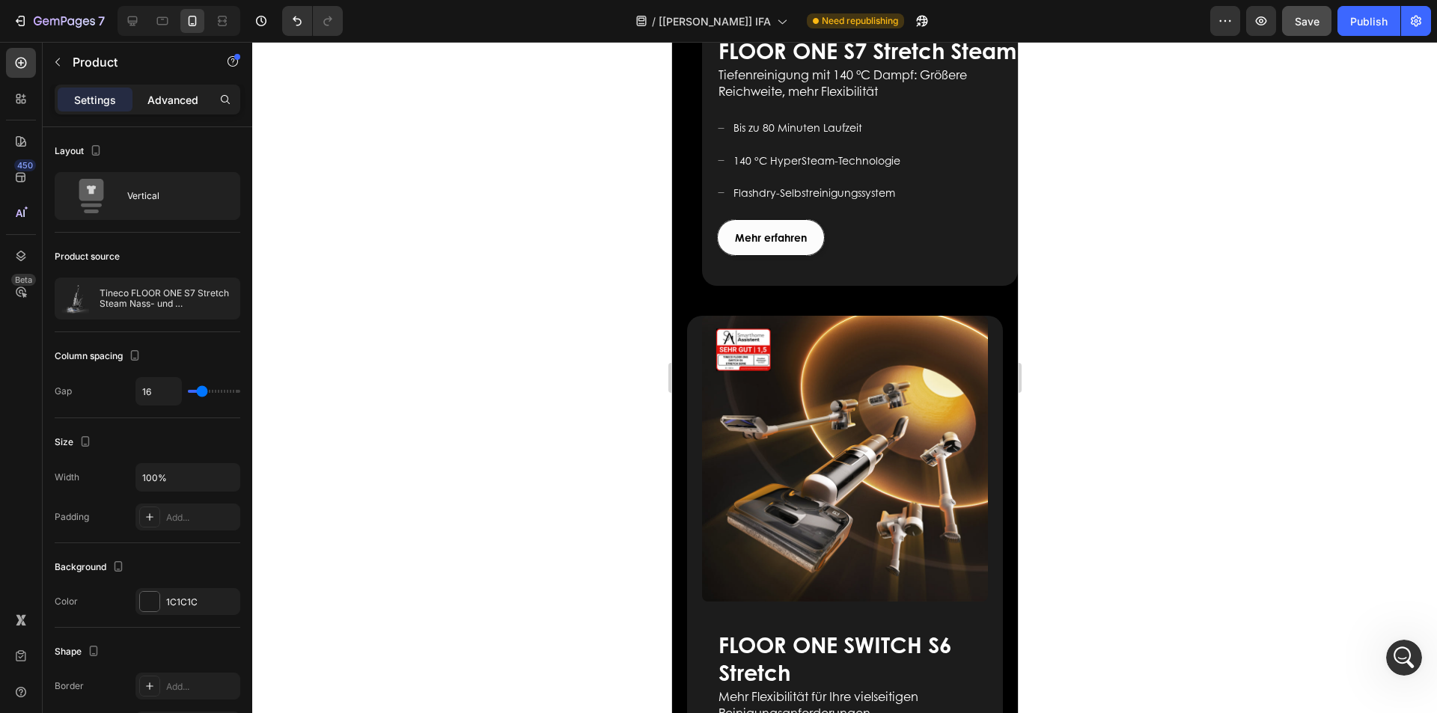
click at [165, 103] on p "Advanced" at bounding box center [172, 100] width 51 height 16
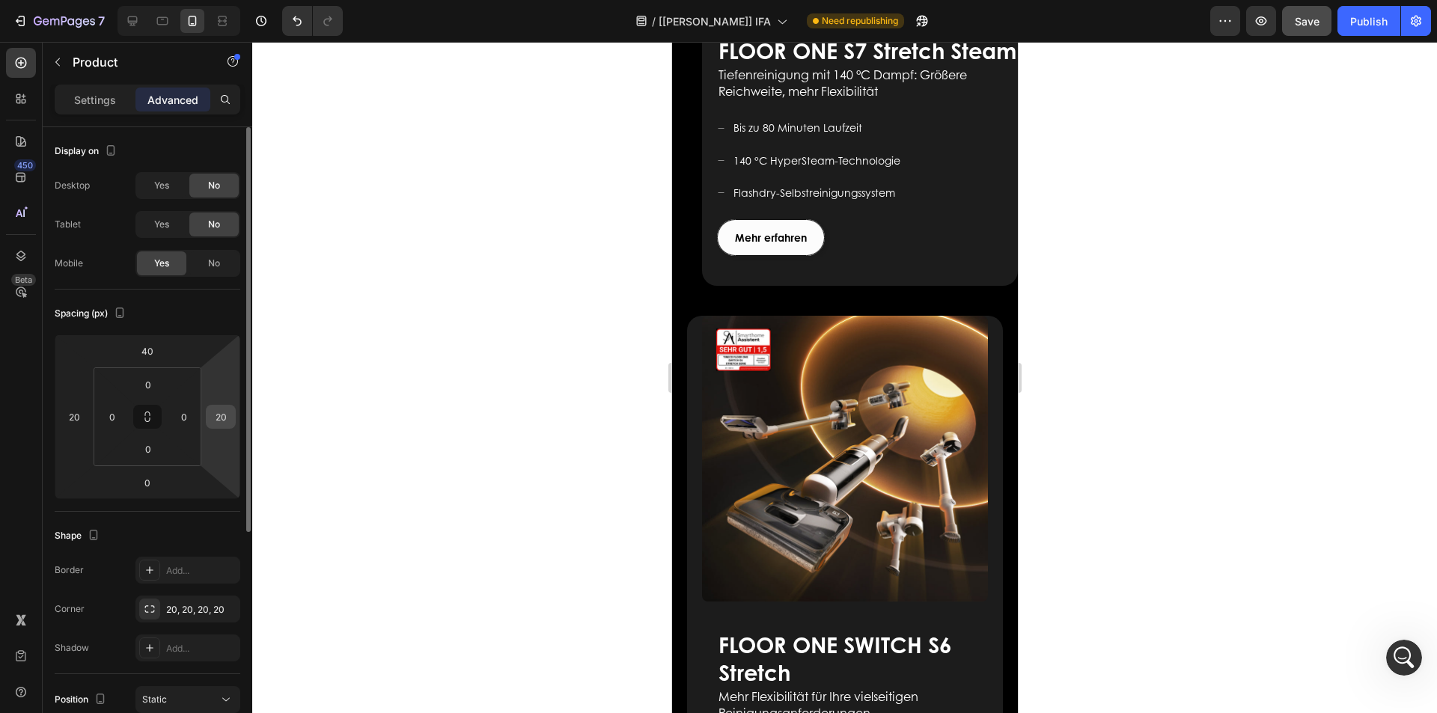
click at [227, 421] on input "20" at bounding box center [221, 417] width 22 height 22
type input "0"
click at [70, 409] on input "20" at bounding box center [74, 417] width 22 height 22
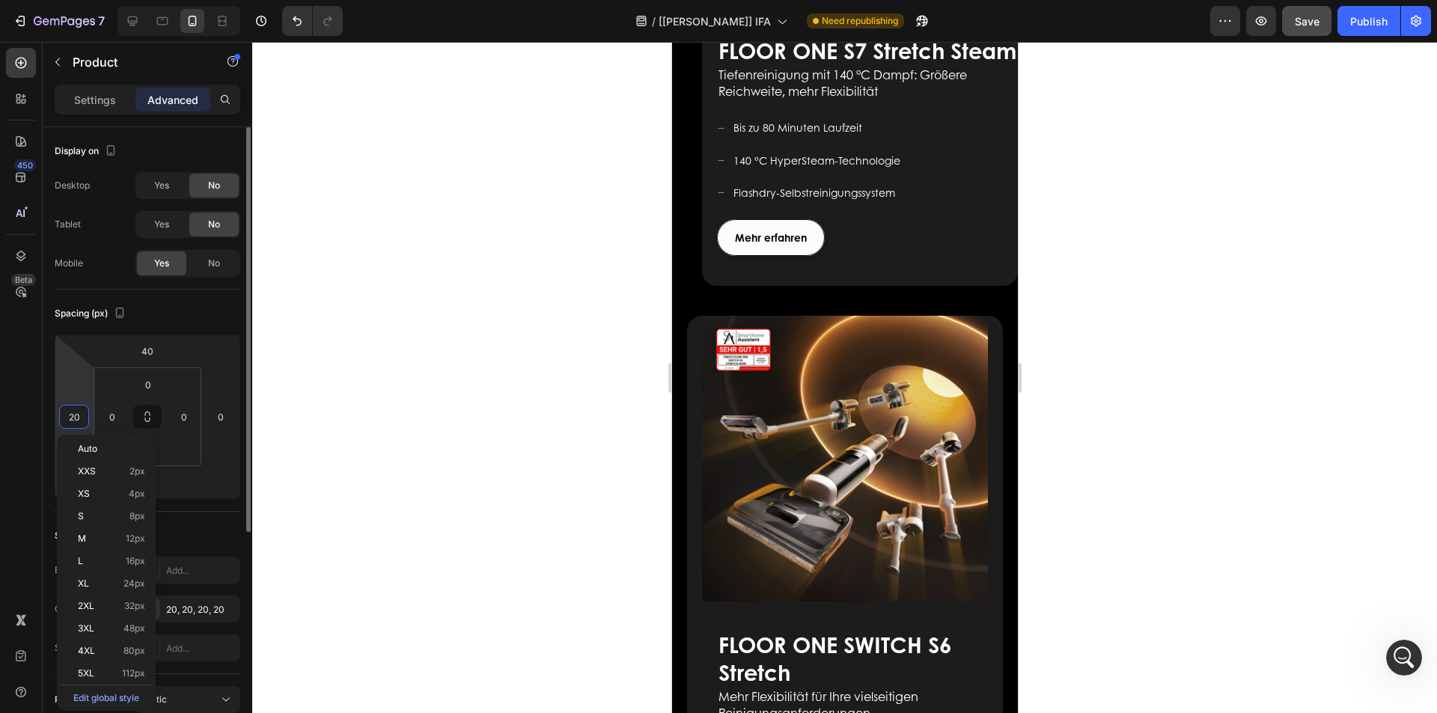
type input "0"
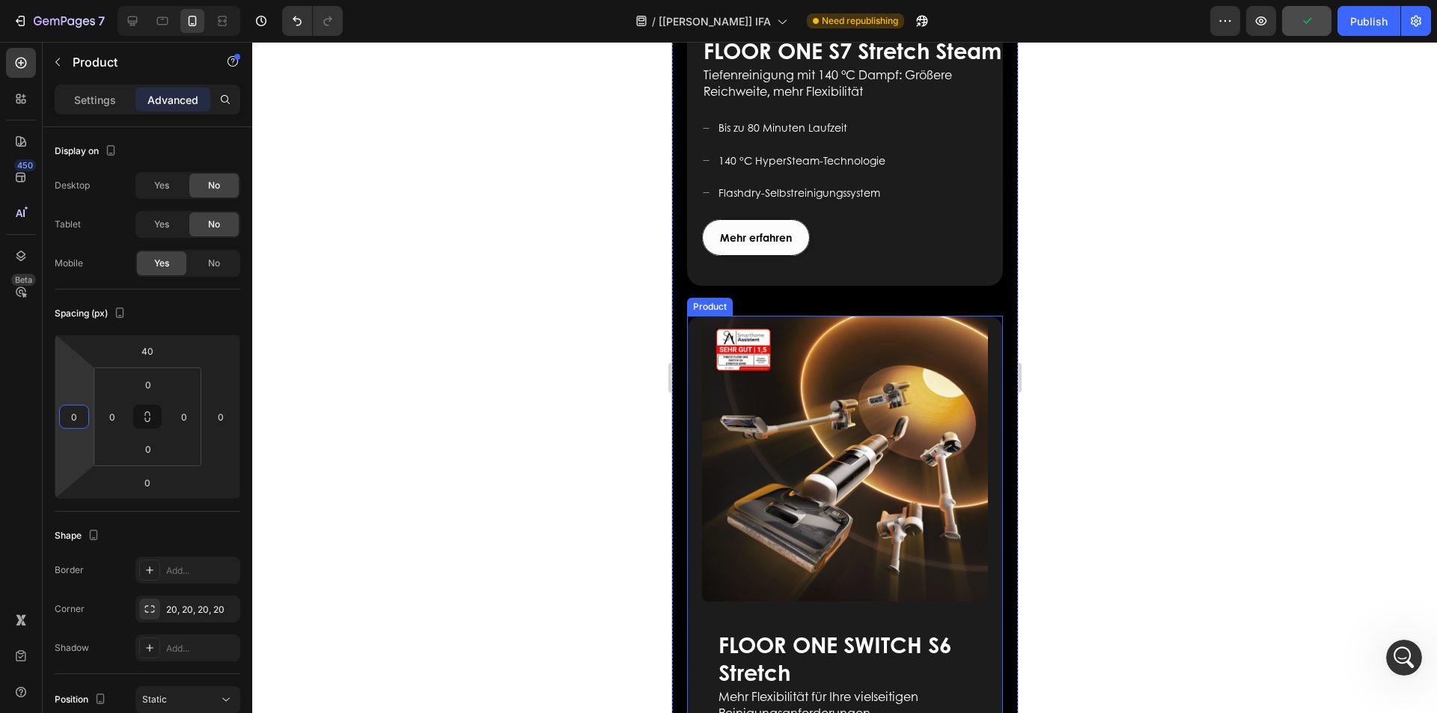
click at [986, 340] on div "Image FLOOR ONE S9 Artist Heading Für ein modernes Leben geschaffen Text block …" at bounding box center [844, 612] width 316 height 592
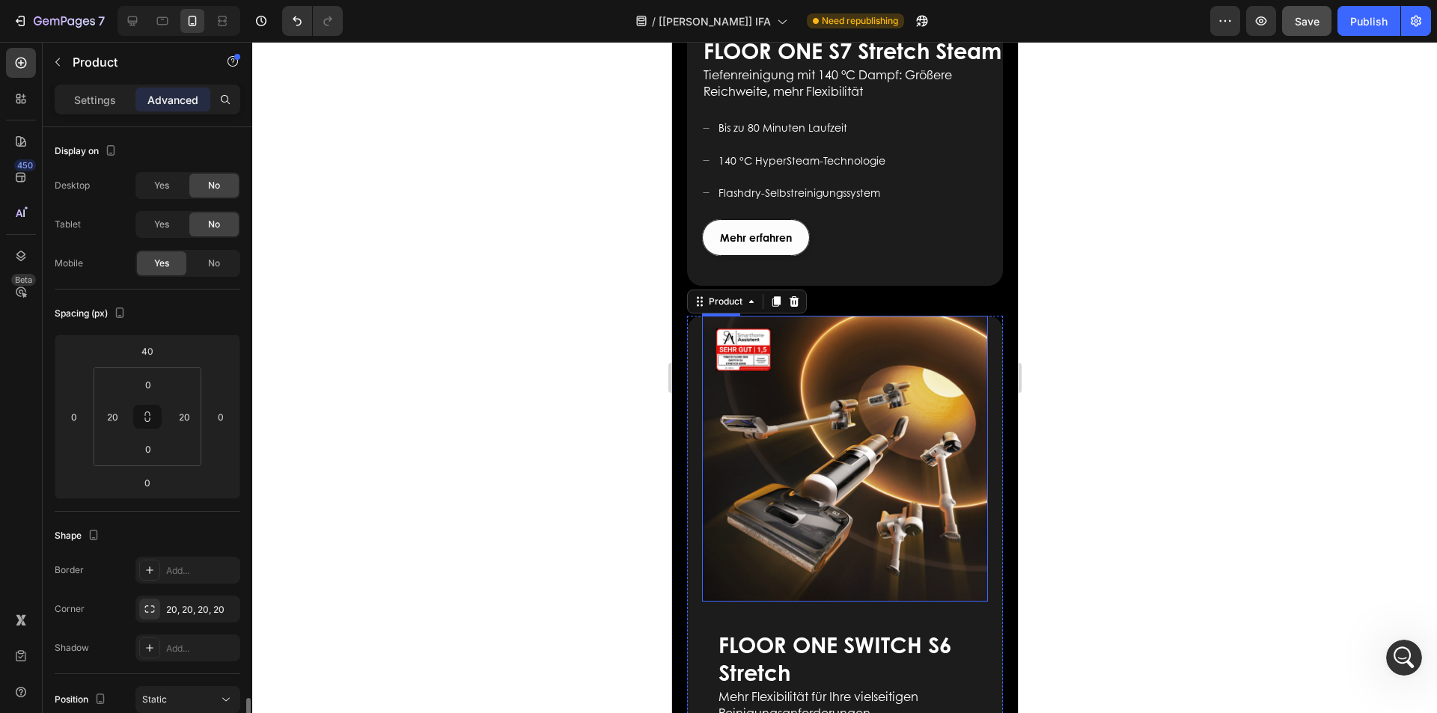
scroll to position [347, 0]
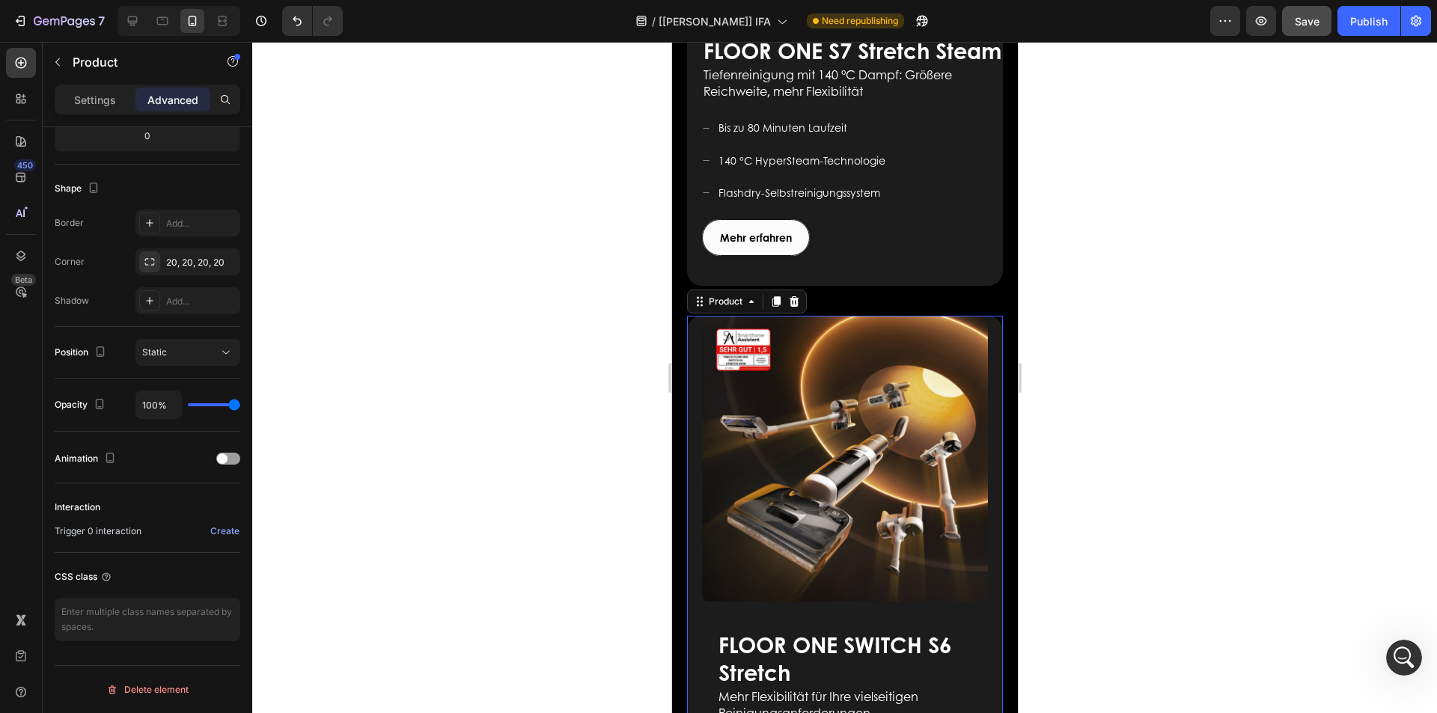
click at [175, 103] on p "Advanced" at bounding box center [172, 100] width 51 height 16
click at [190, 263] on div "20, 20, 20, 20" at bounding box center [187, 262] width 43 height 13
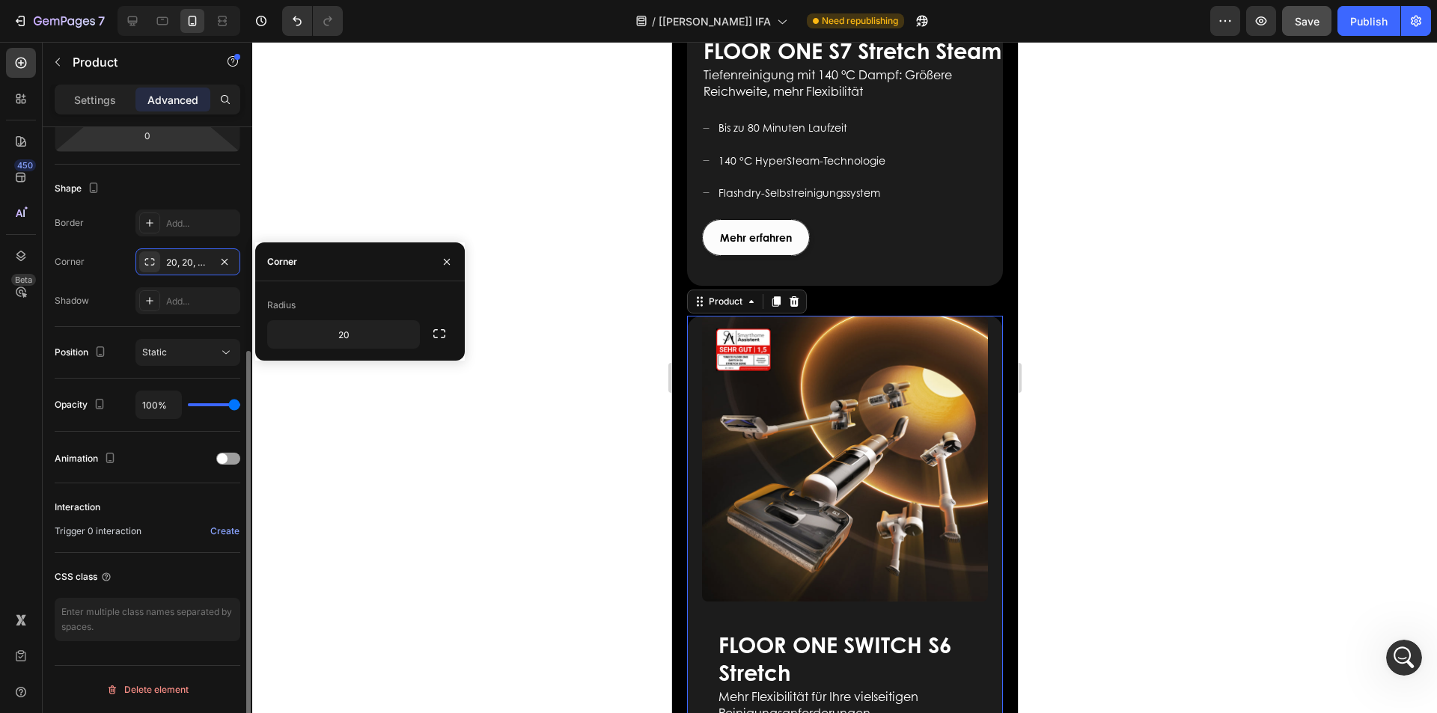
scroll to position [0, 0]
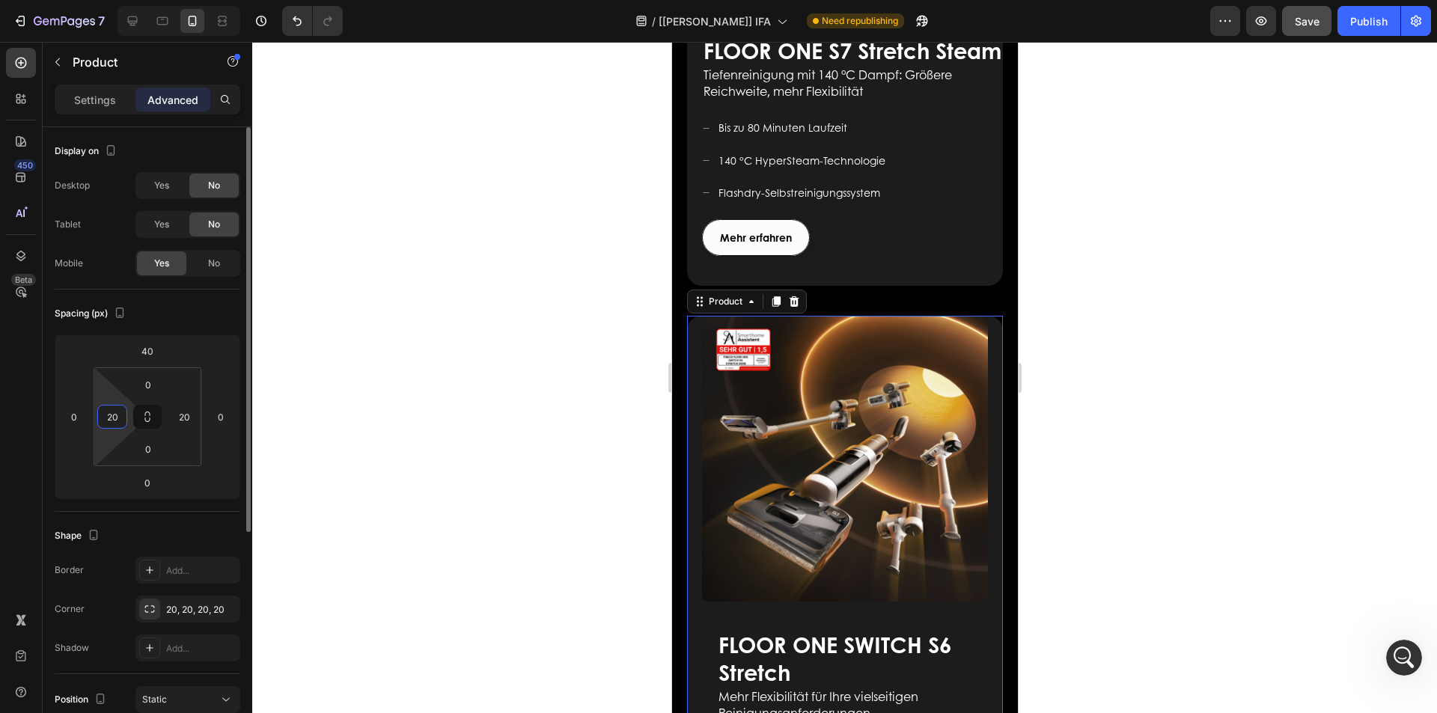
click at [120, 422] on input "20" at bounding box center [112, 417] width 22 height 22
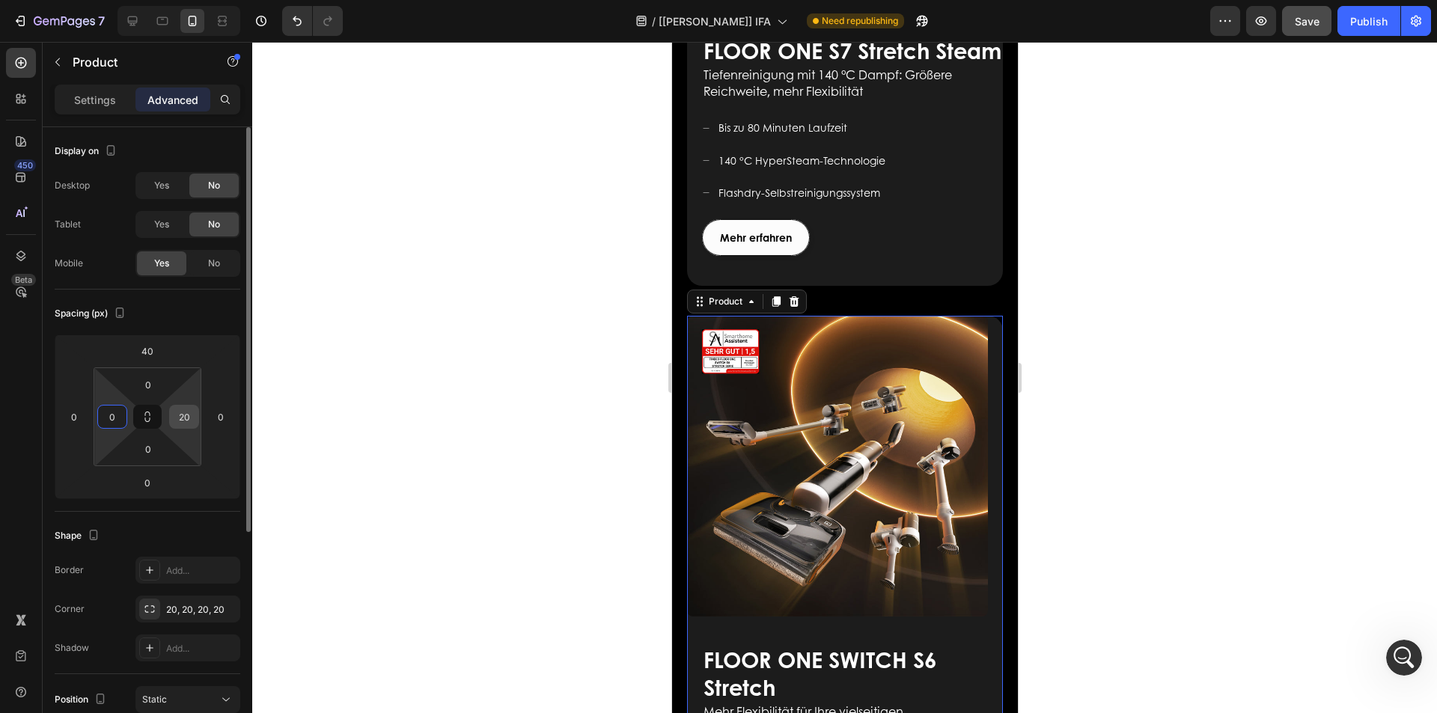
type input "0"
click at [186, 419] on input "20" at bounding box center [184, 417] width 22 height 22
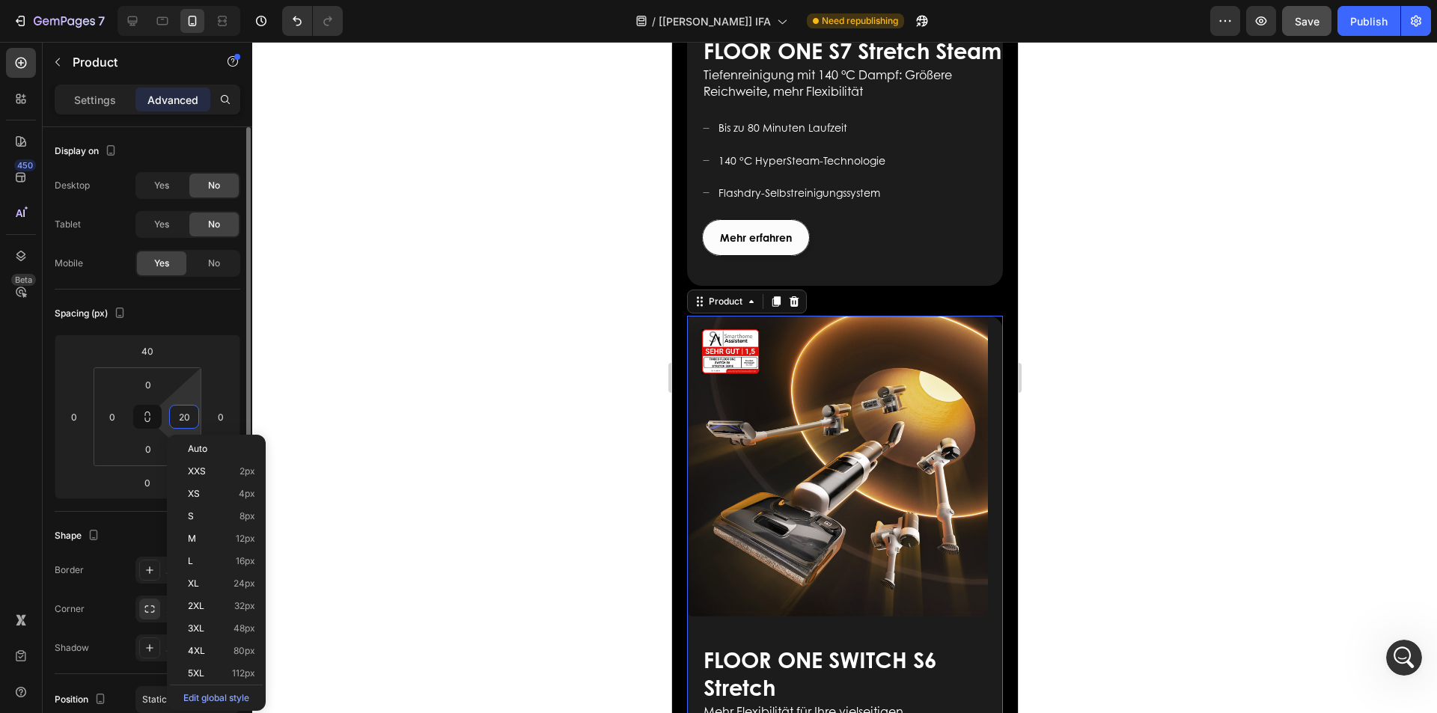
type input "0"
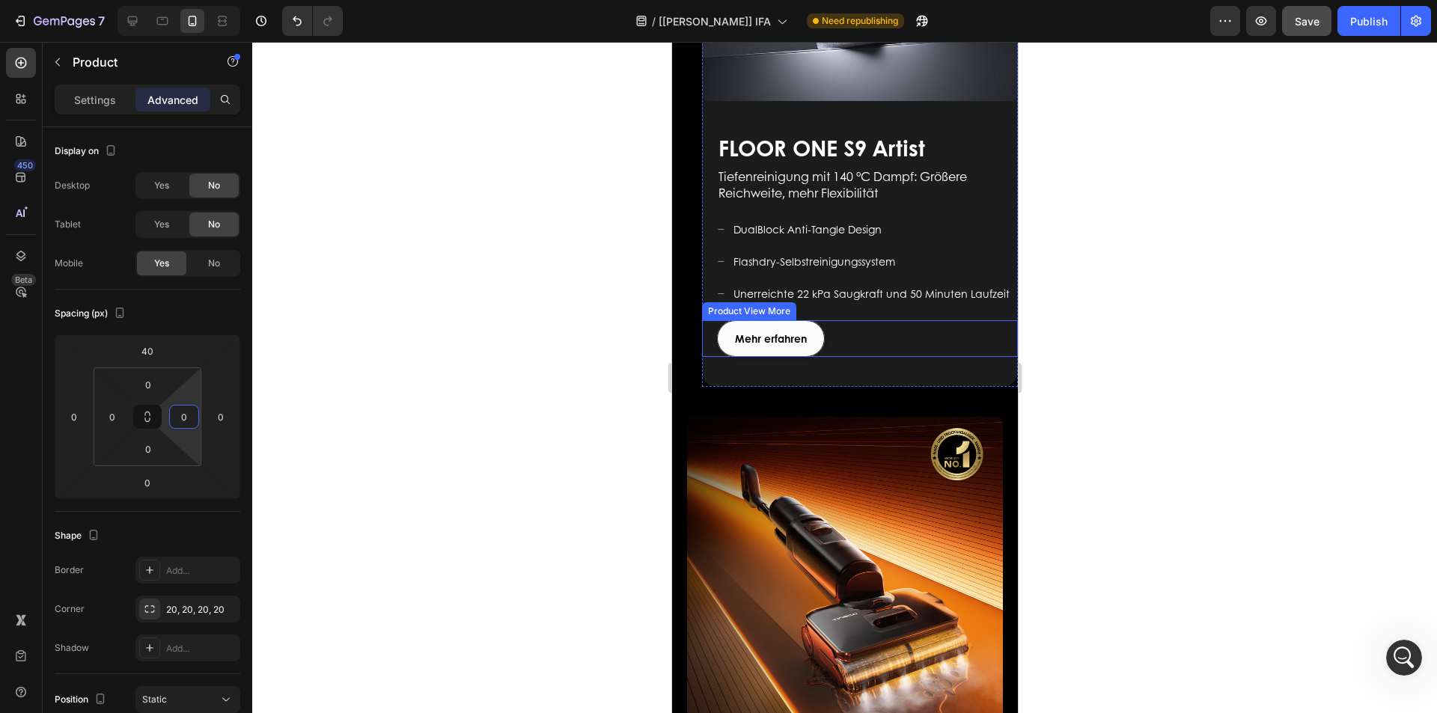
scroll to position [823, 0]
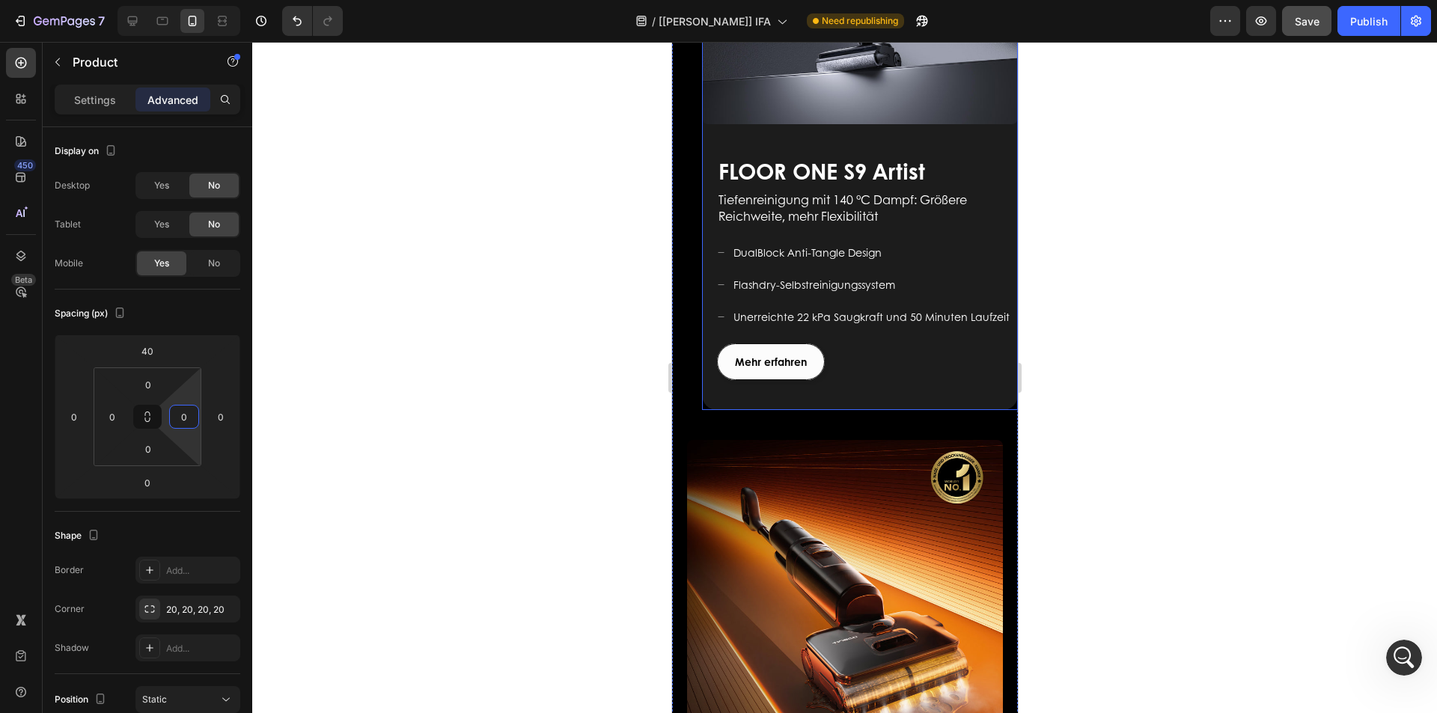
click at [720, 388] on div "FLOOR ONE S9 Artist Heading Für ein modernes Leben geschaffen Text block Mehr e…" at bounding box center [859, 273] width 316 height 274
click at [78, 417] on input "20" at bounding box center [74, 417] width 22 height 22
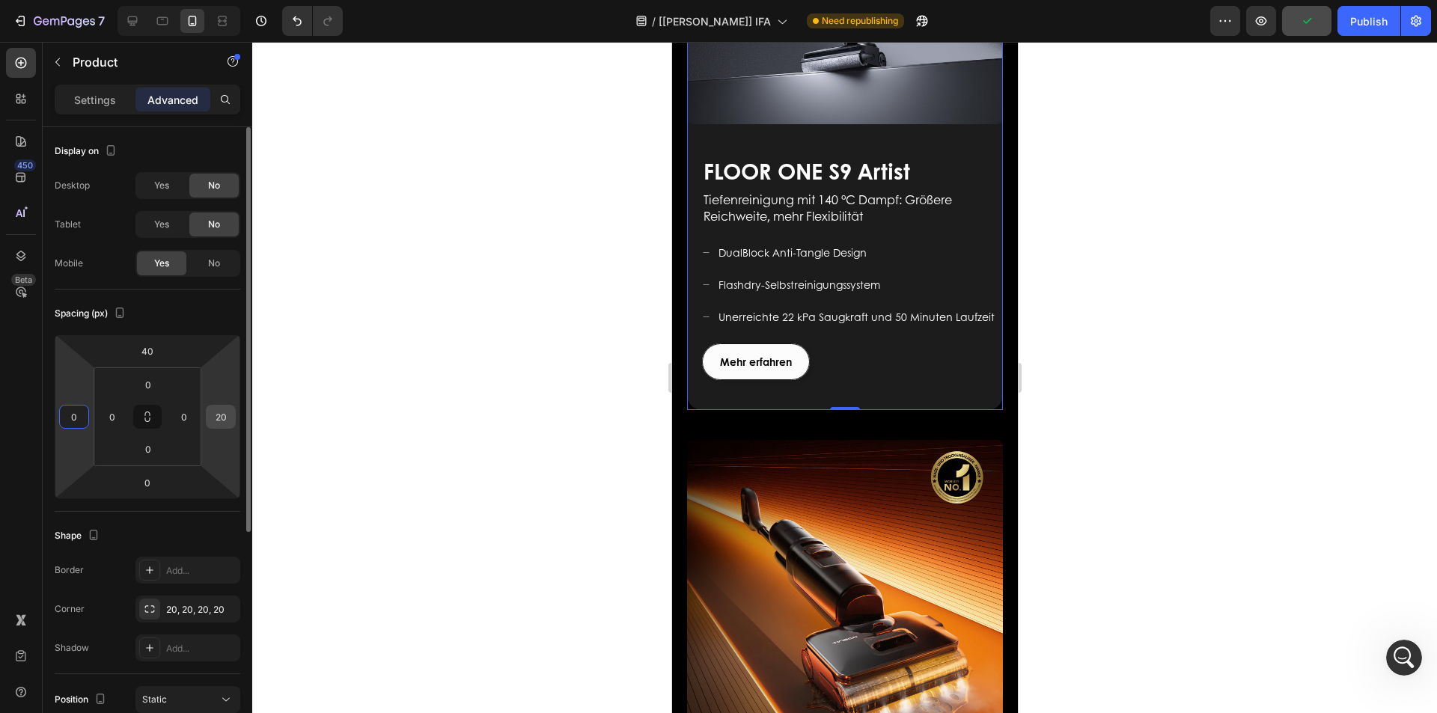
type input "0"
click at [220, 417] on input "20" at bounding box center [221, 417] width 22 height 22
type input "0"
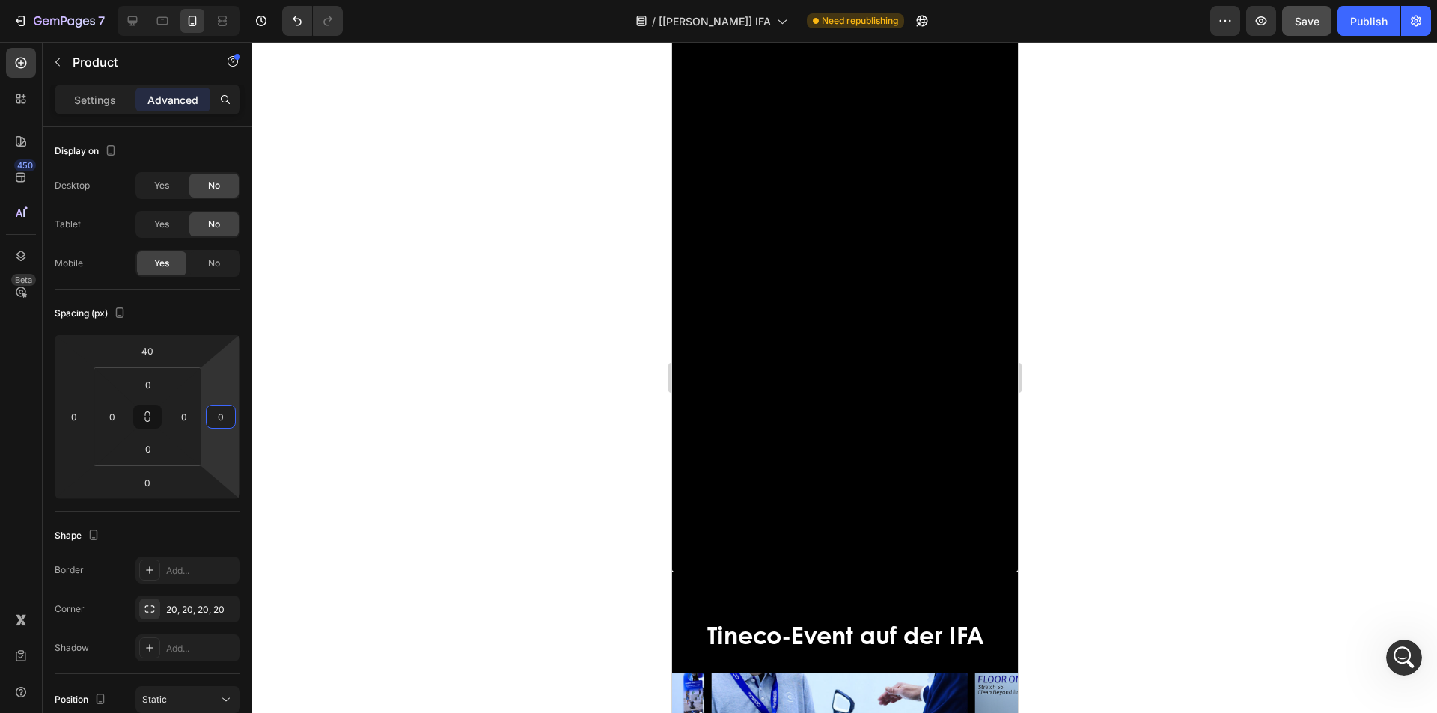
scroll to position [3742, 0]
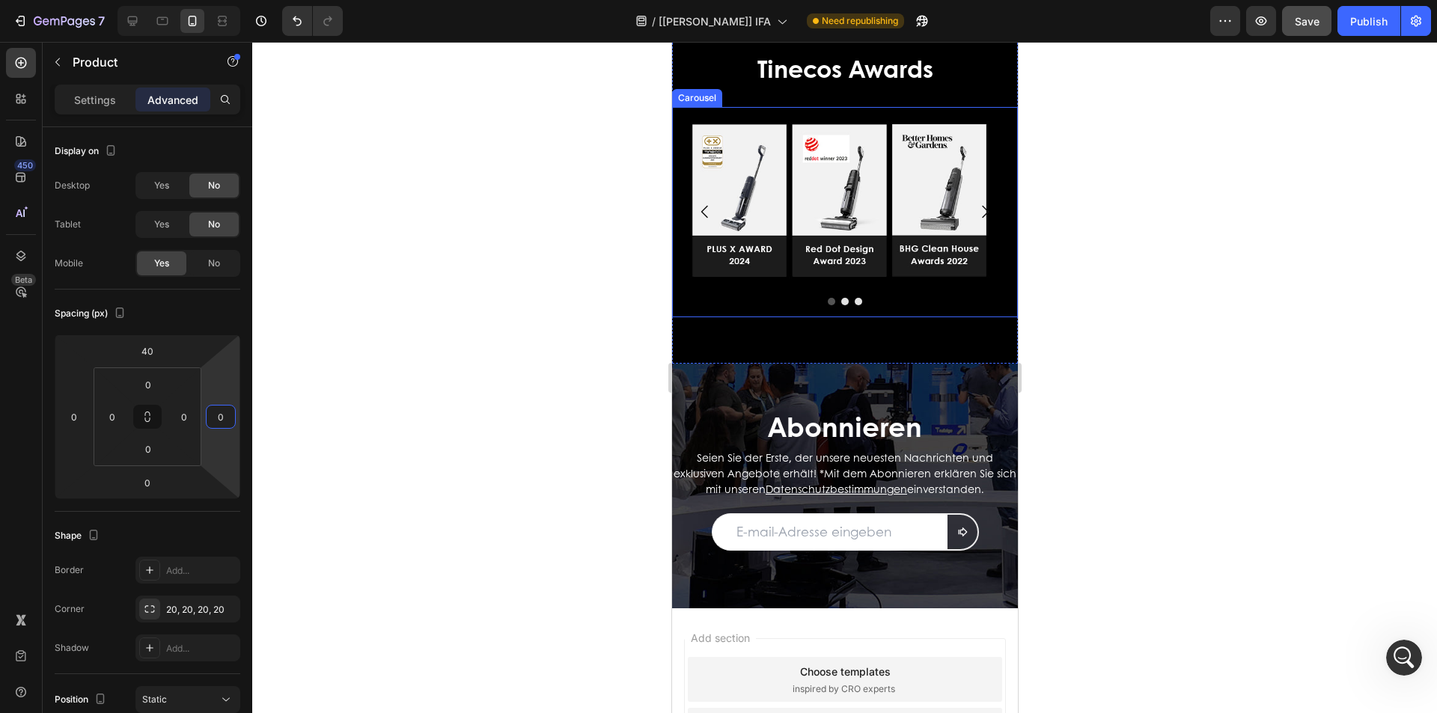
click at [963, 299] on div at bounding box center [844, 301] width 346 height 7
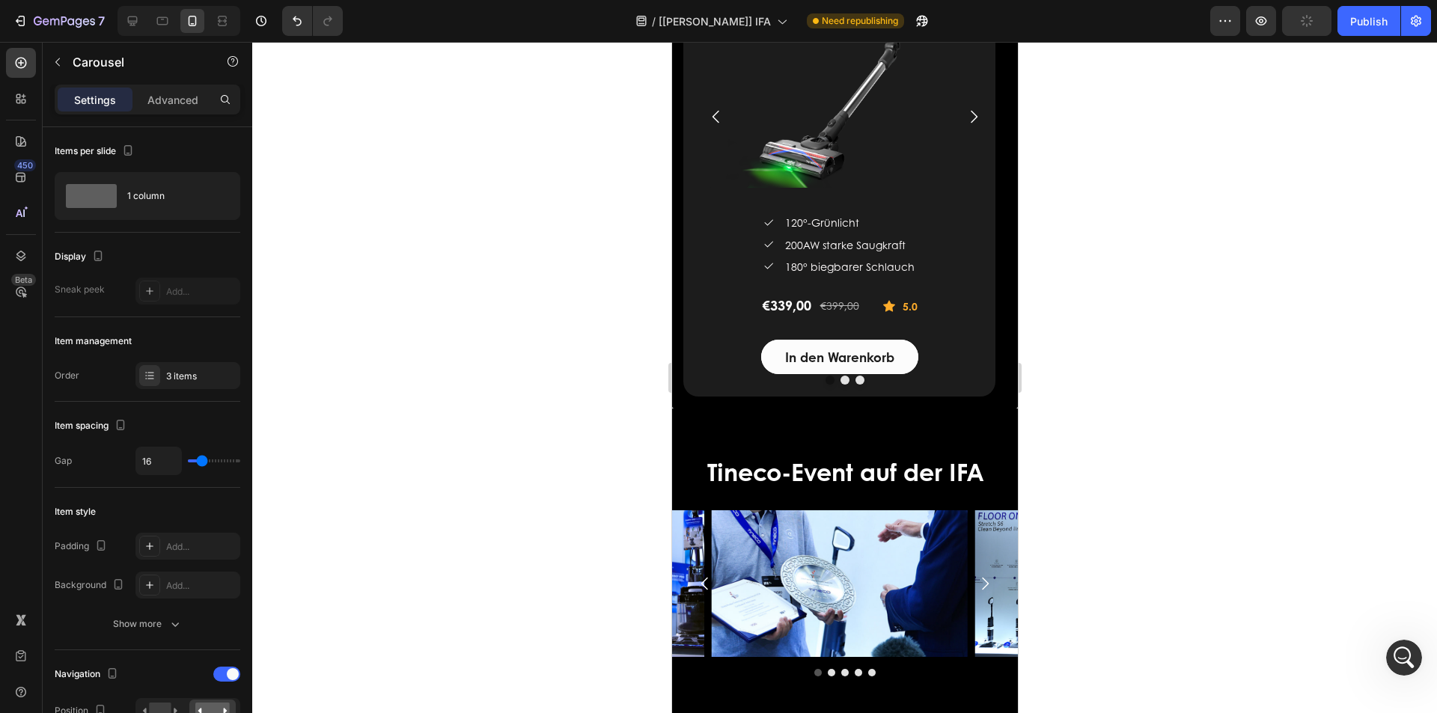
scroll to position [3068, 0]
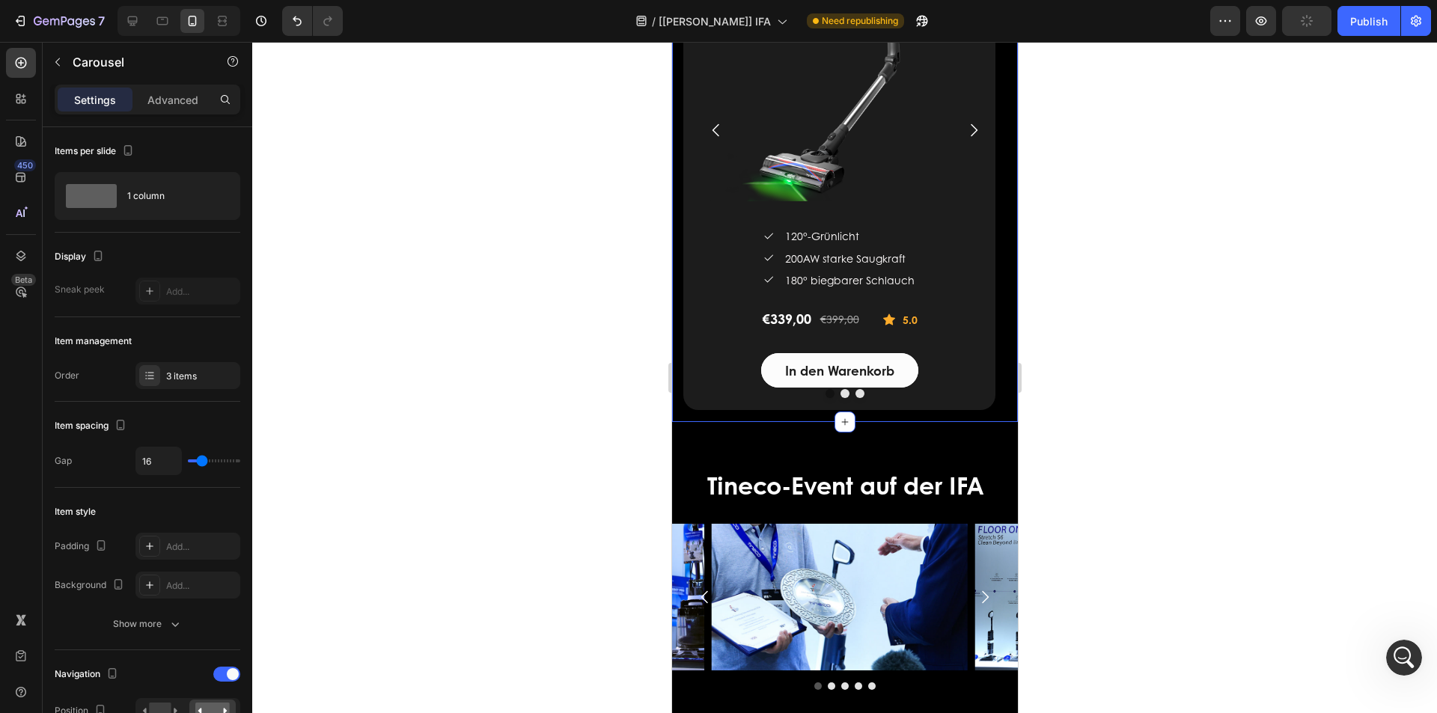
click at [1004, 368] on div "Akkustaubsauger und Teppichreiniger Heading Row TINECO PURE ONE S50 PRO Smarter…" at bounding box center [844, 123] width 346 height 600
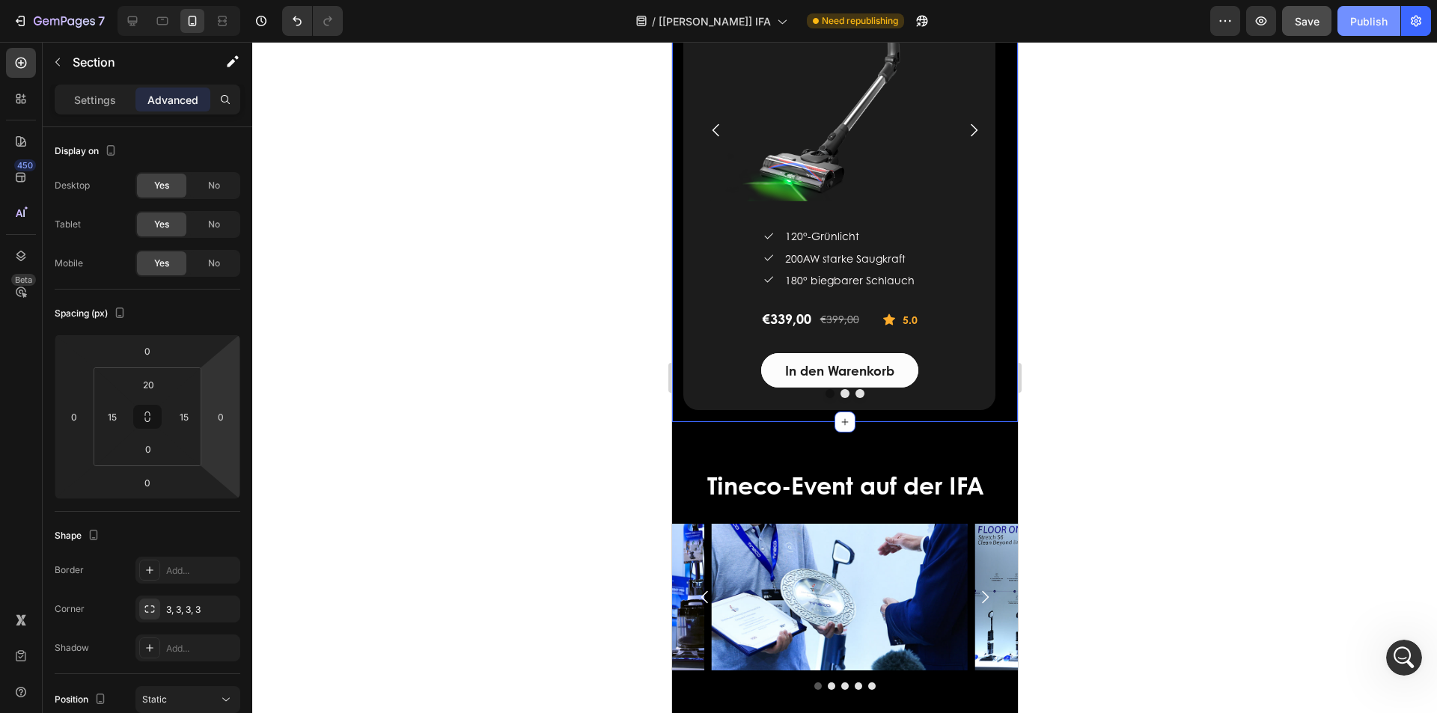
click at [1358, 28] on div "Publish" at bounding box center [1368, 21] width 37 height 16
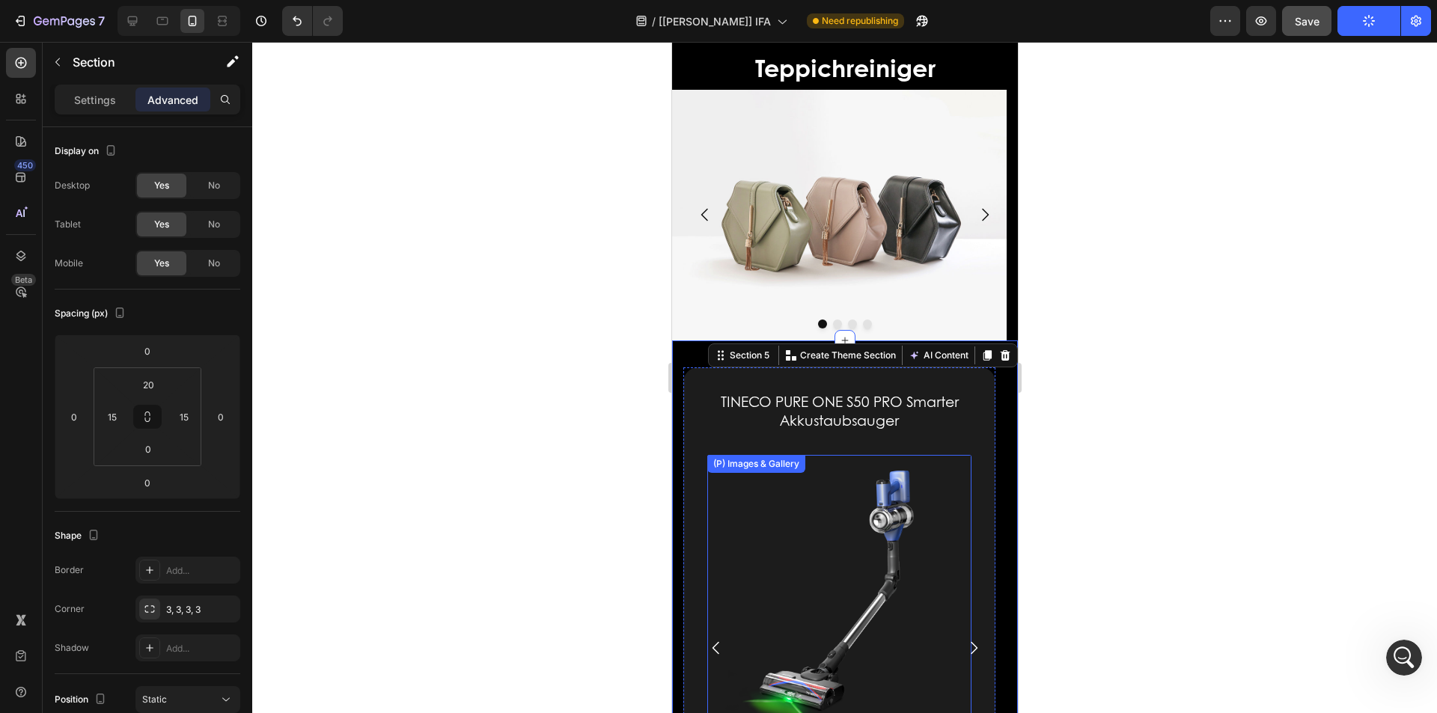
scroll to position [2545, 0]
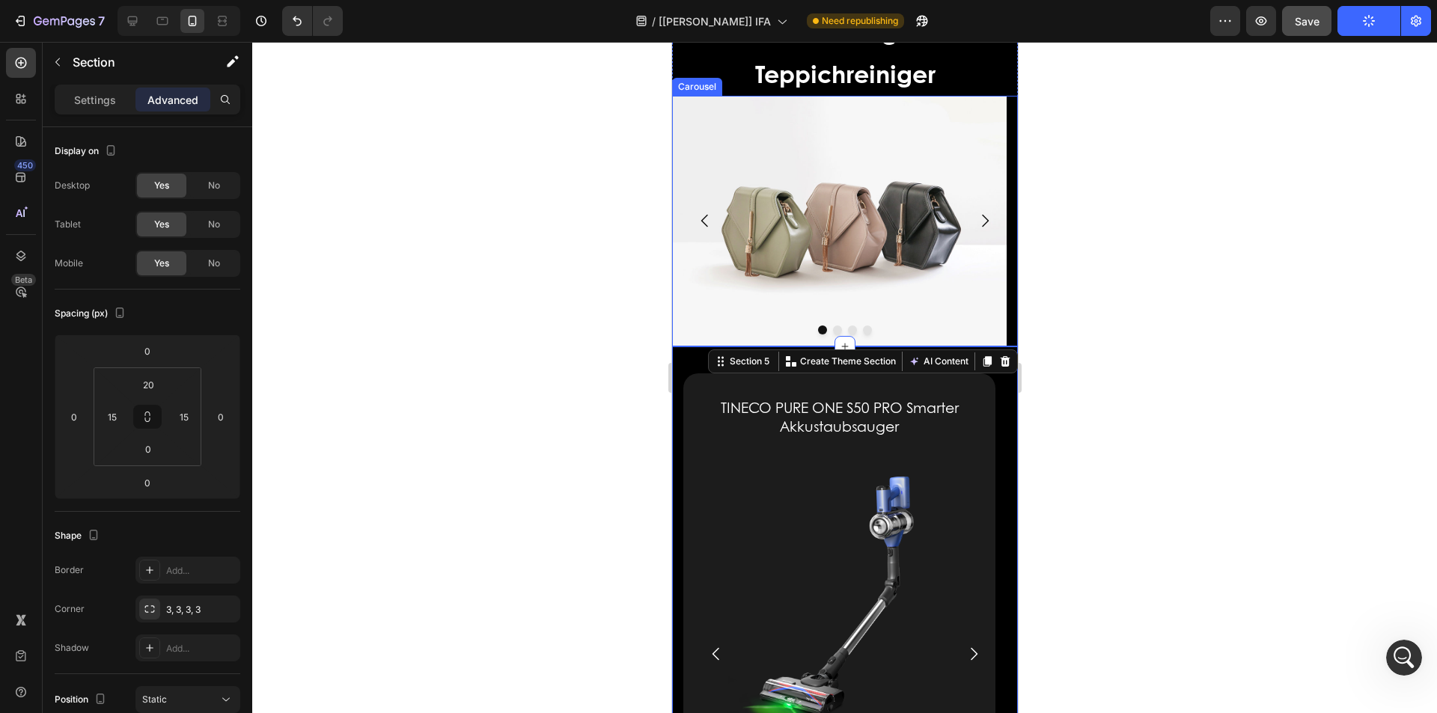
click at [975, 217] on icon "Carousel Next Arrow" at bounding box center [984, 221] width 18 height 18
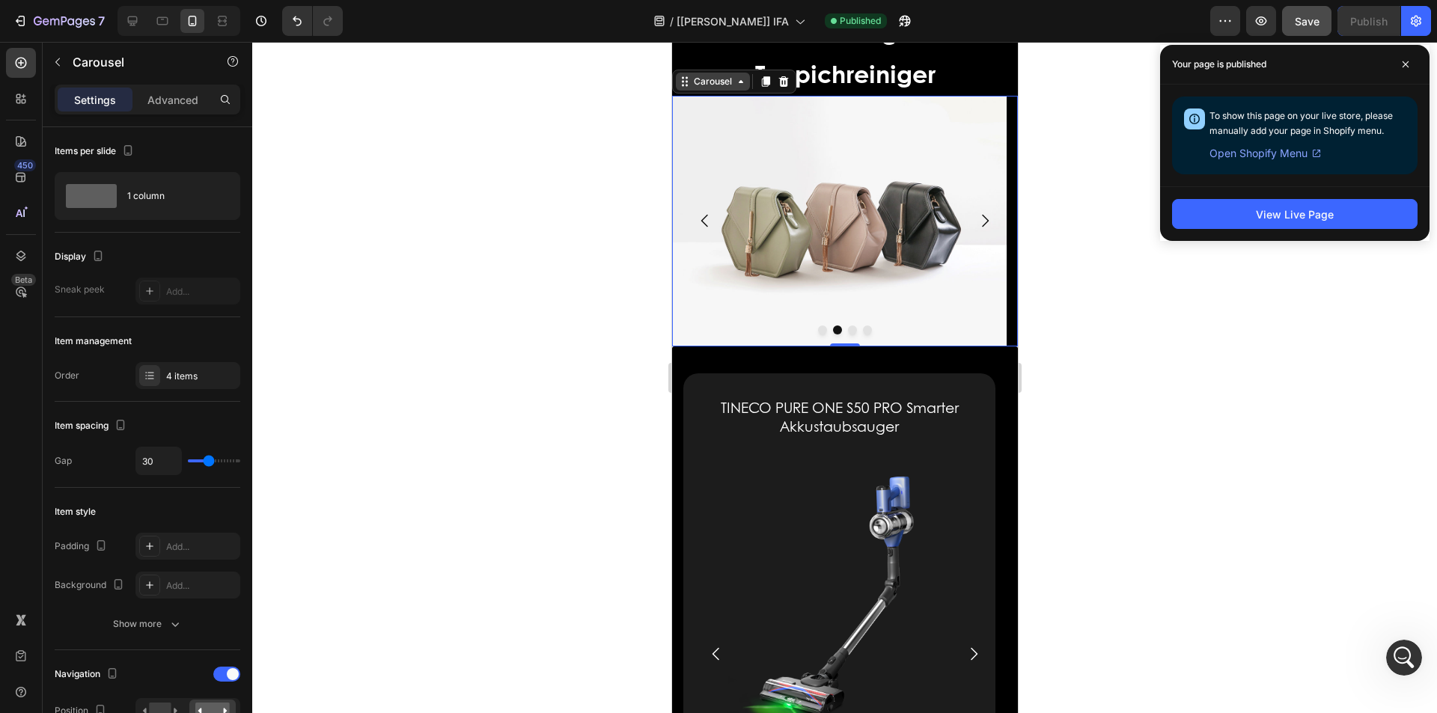
click at [703, 85] on div "Carousel" at bounding box center [712, 81] width 44 height 13
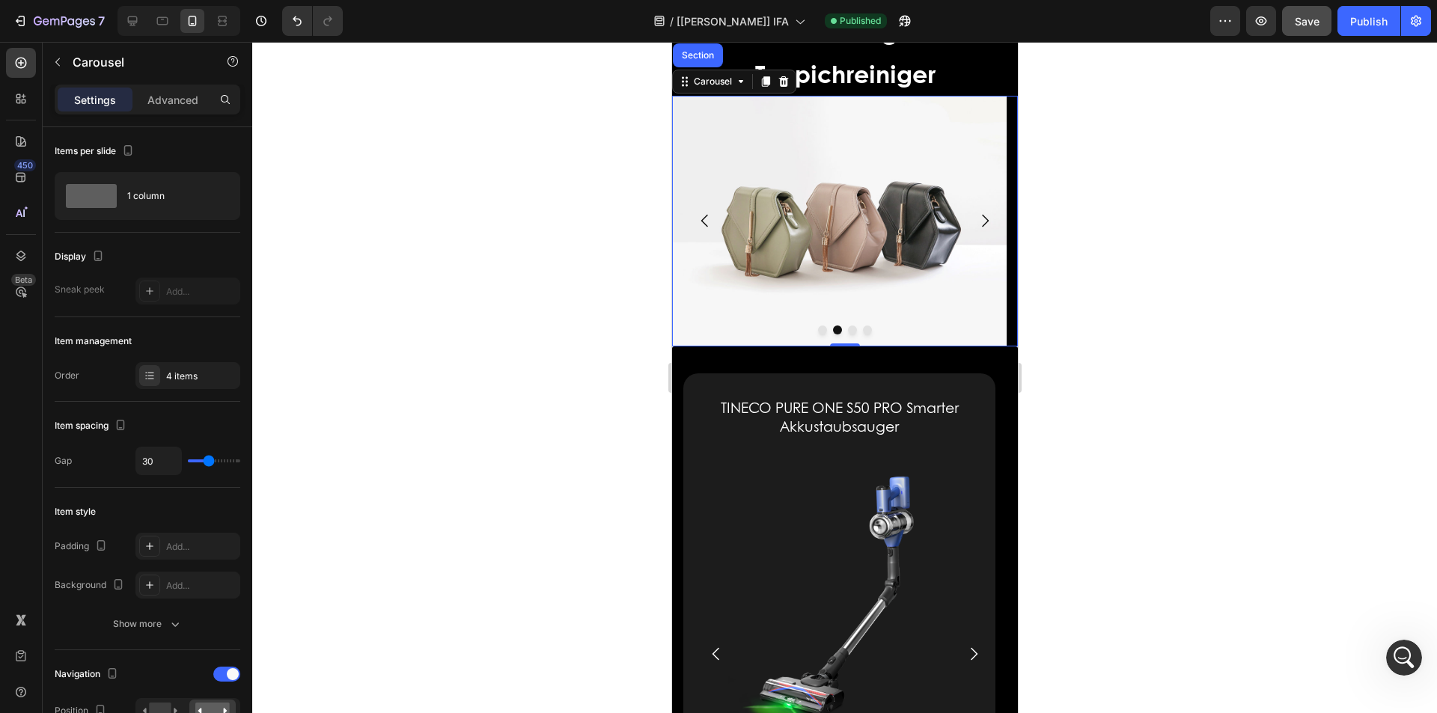
click at [120, 17] on div at bounding box center [178, 21] width 123 height 30
click at [128, 16] on icon at bounding box center [132, 20] width 15 height 15
type input "16"
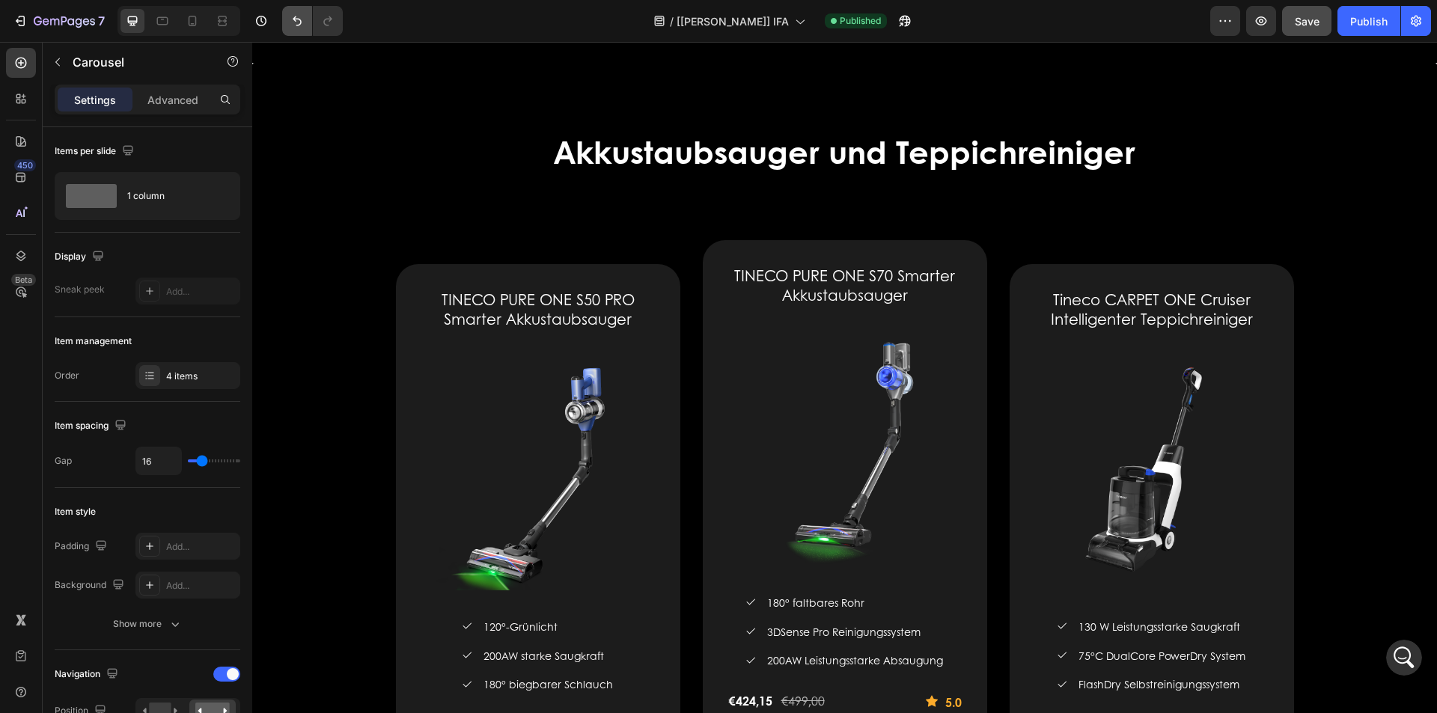
scroll to position [1669, 0]
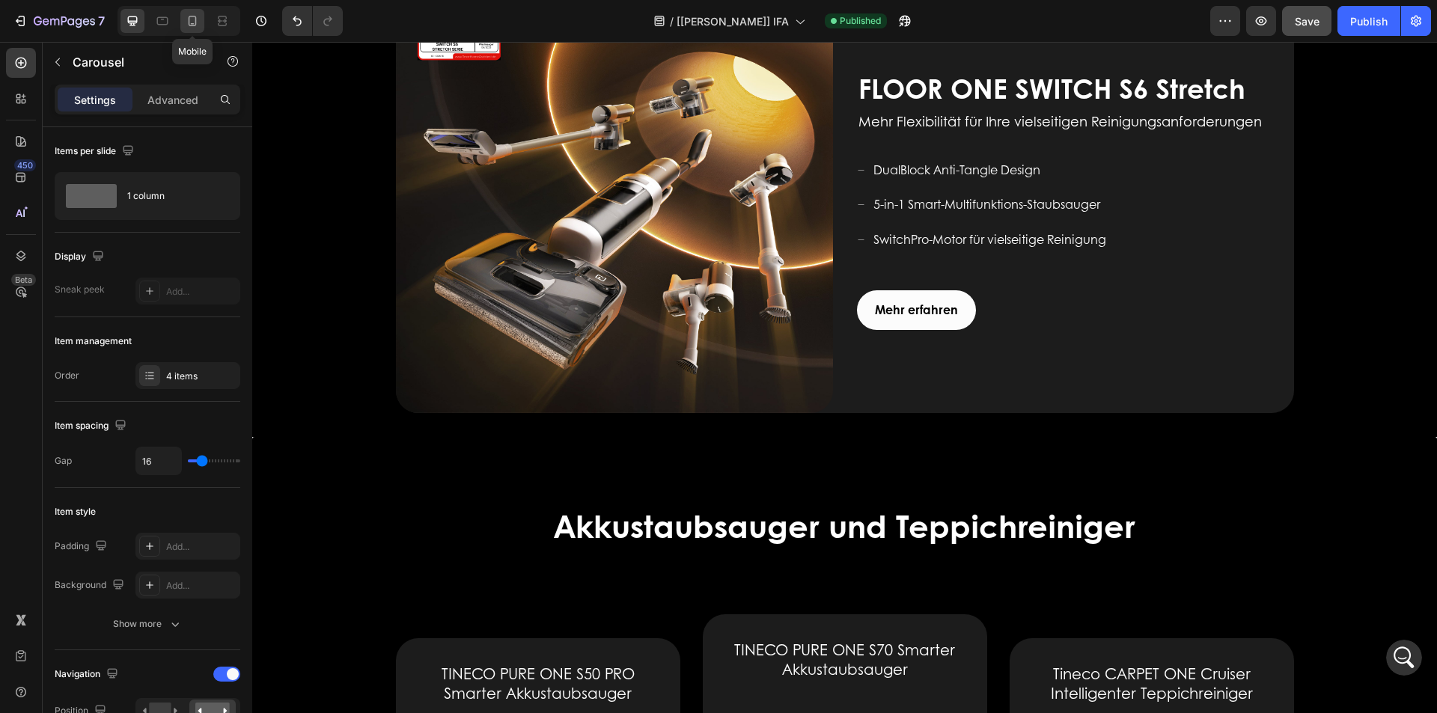
click at [195, 19] on icon at bounding box center [192, 20] width 15 height 15
type input "30"
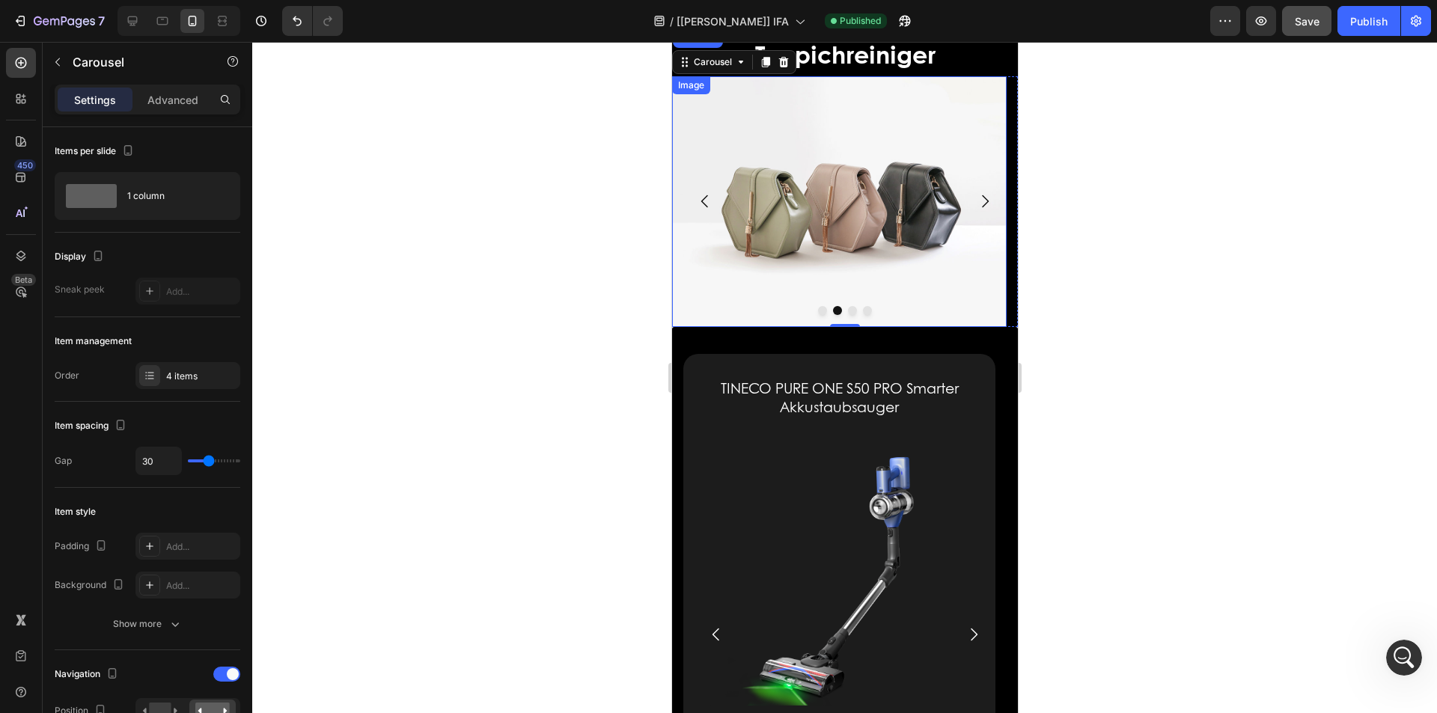
scroll to position [2546, 0]
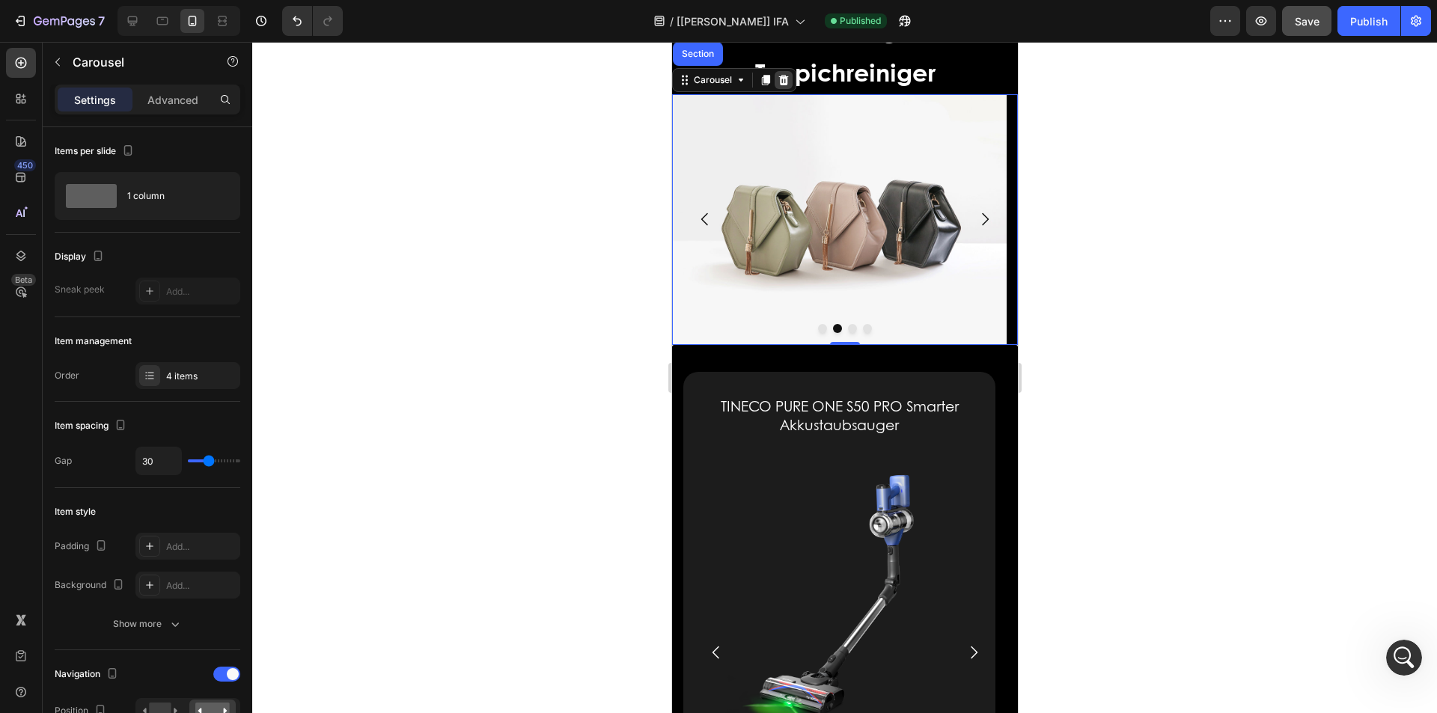
click at [784, 79] on icon at bounding box center [783, 80] width 12 height 12
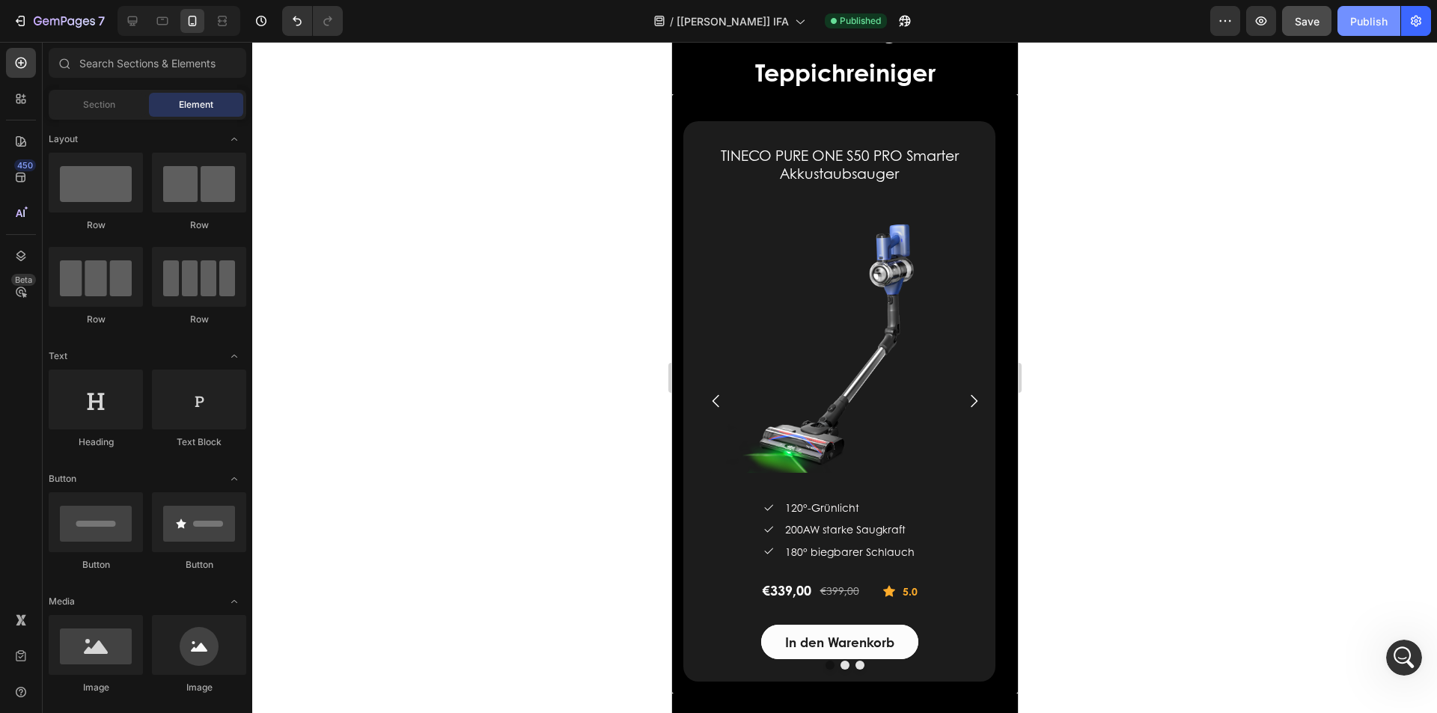
click at [1346, 24] on button "Publish" at bounding box center [1368, 21] width 63 height 30
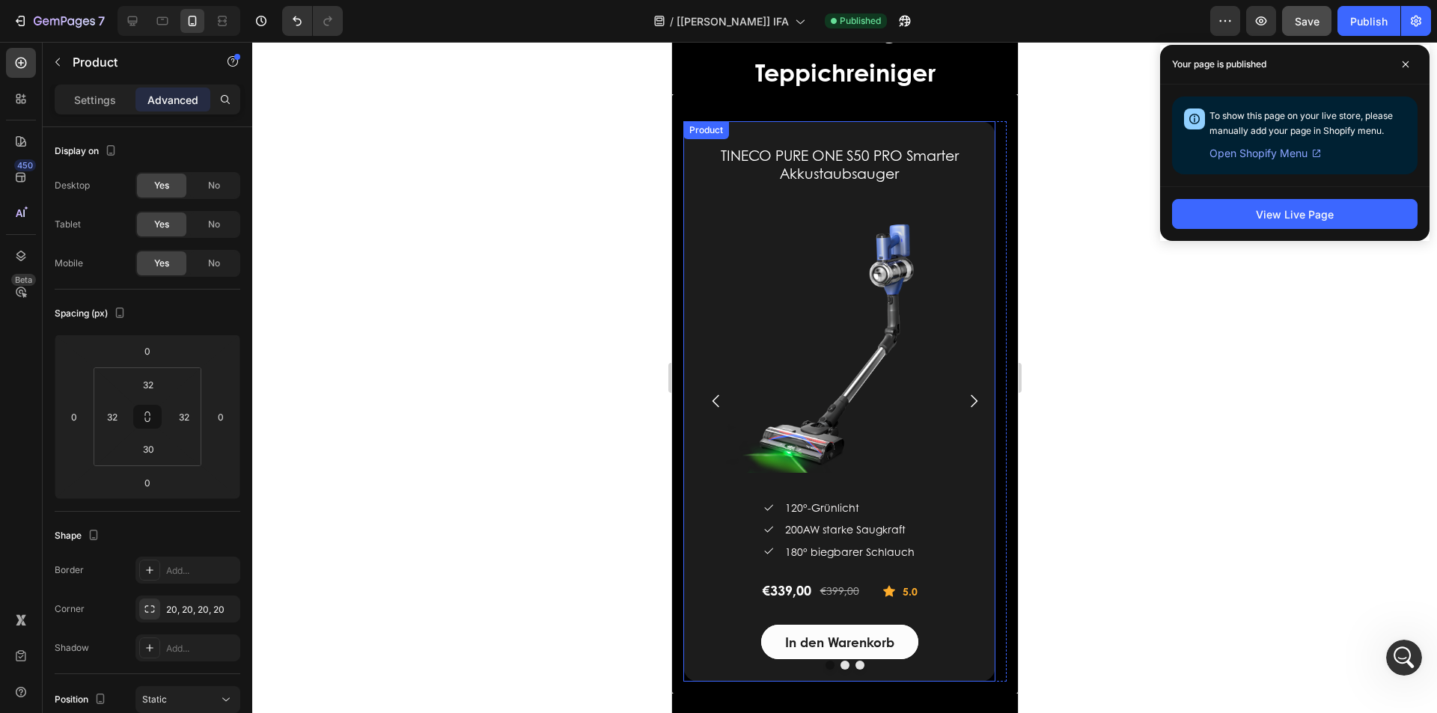
click at [701, 130] on div "Product" at bounding box center [706, 129] width 40 height 13
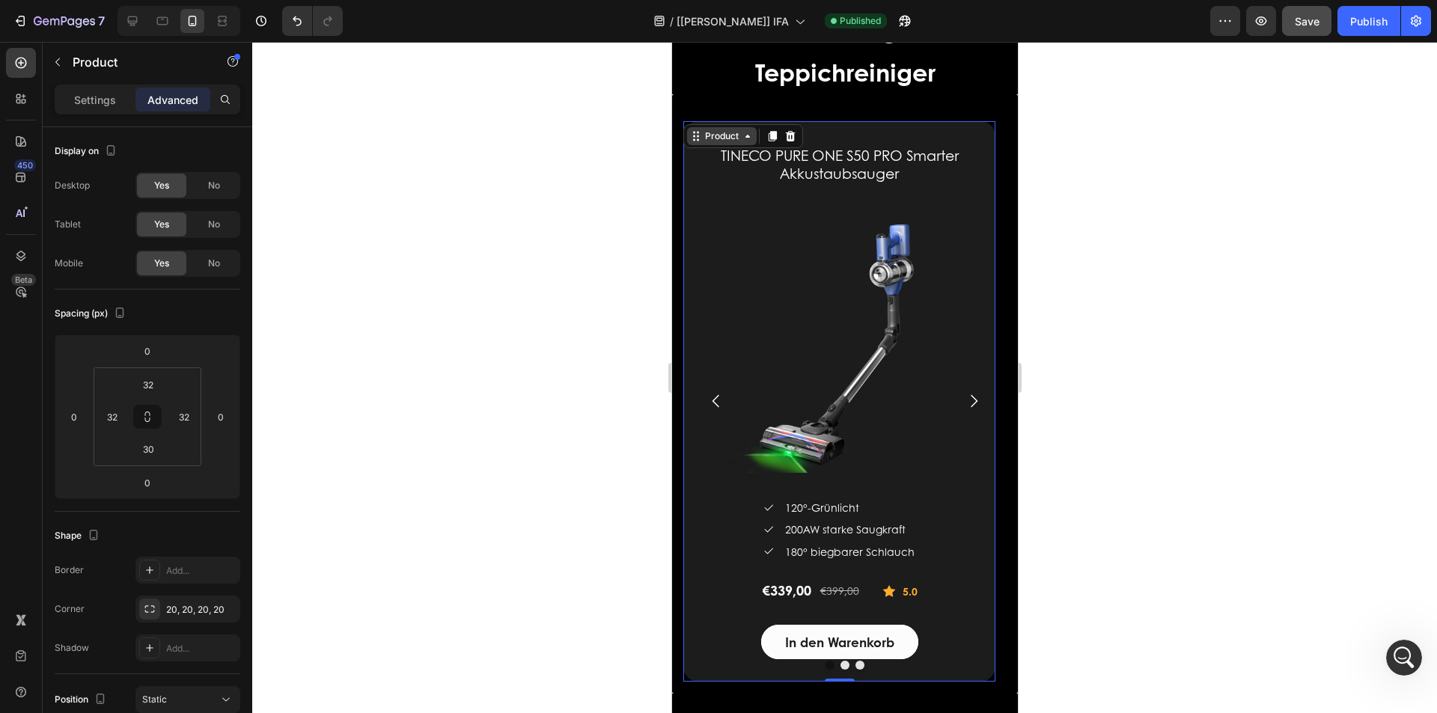
click at [730, 138] on div "Product" at bounding box center [721, 135] width 40 height 13
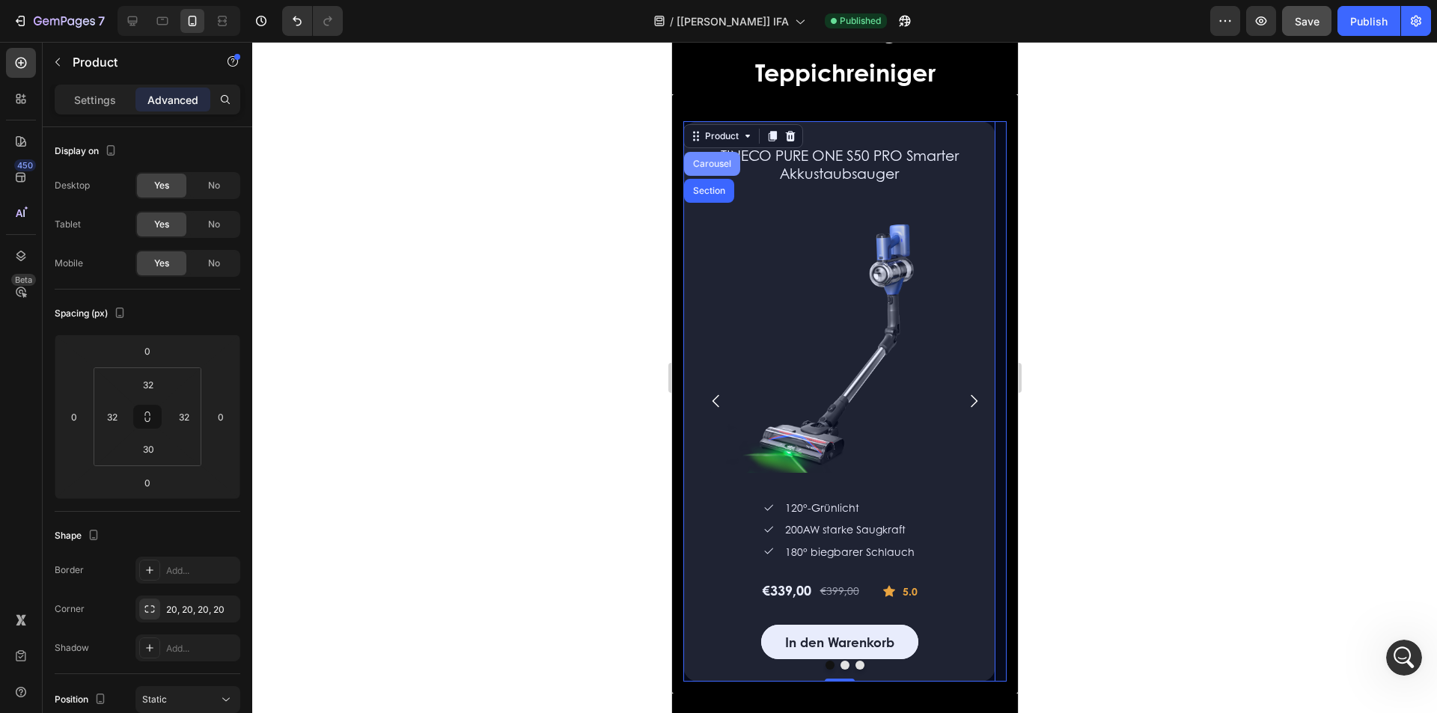
click at [712, 163] on div "Carousel" at bounding box center [711, 163] width 44 height 9
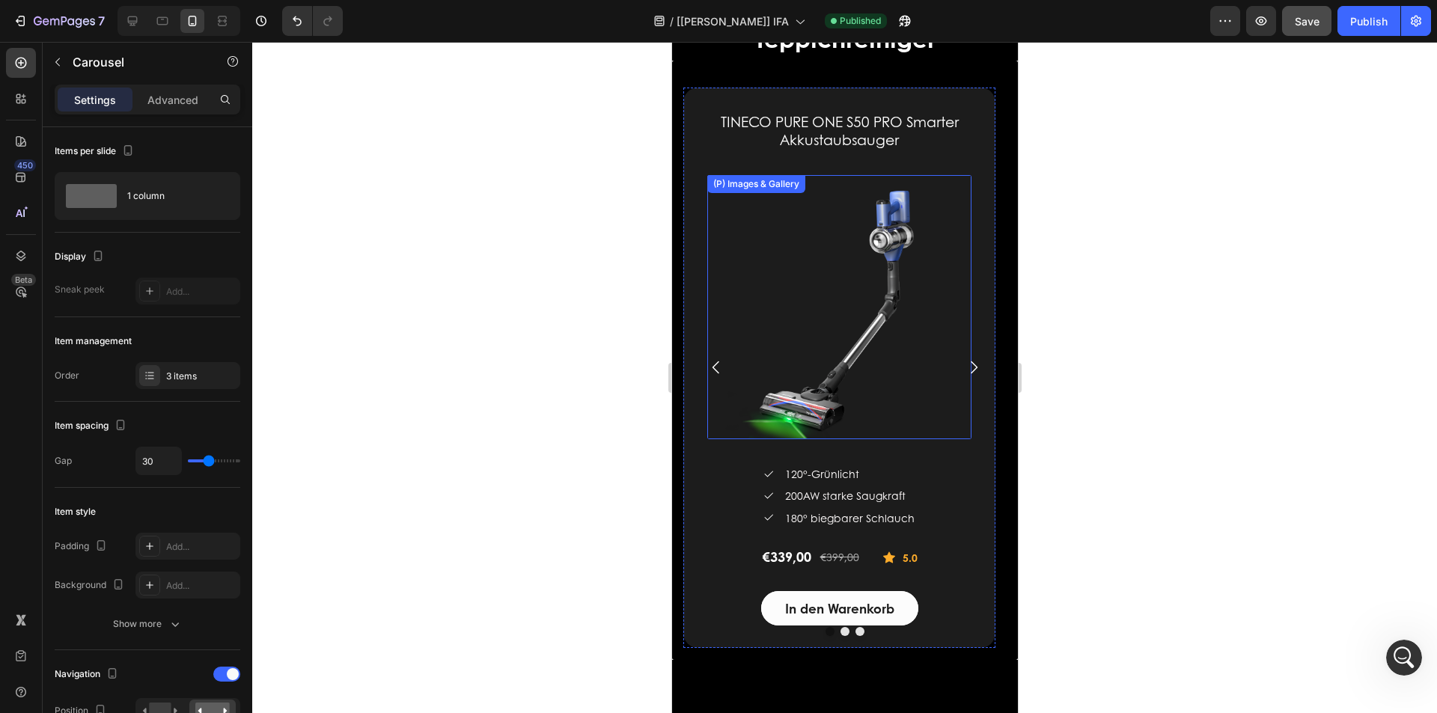
scroll to position [1573, 0]
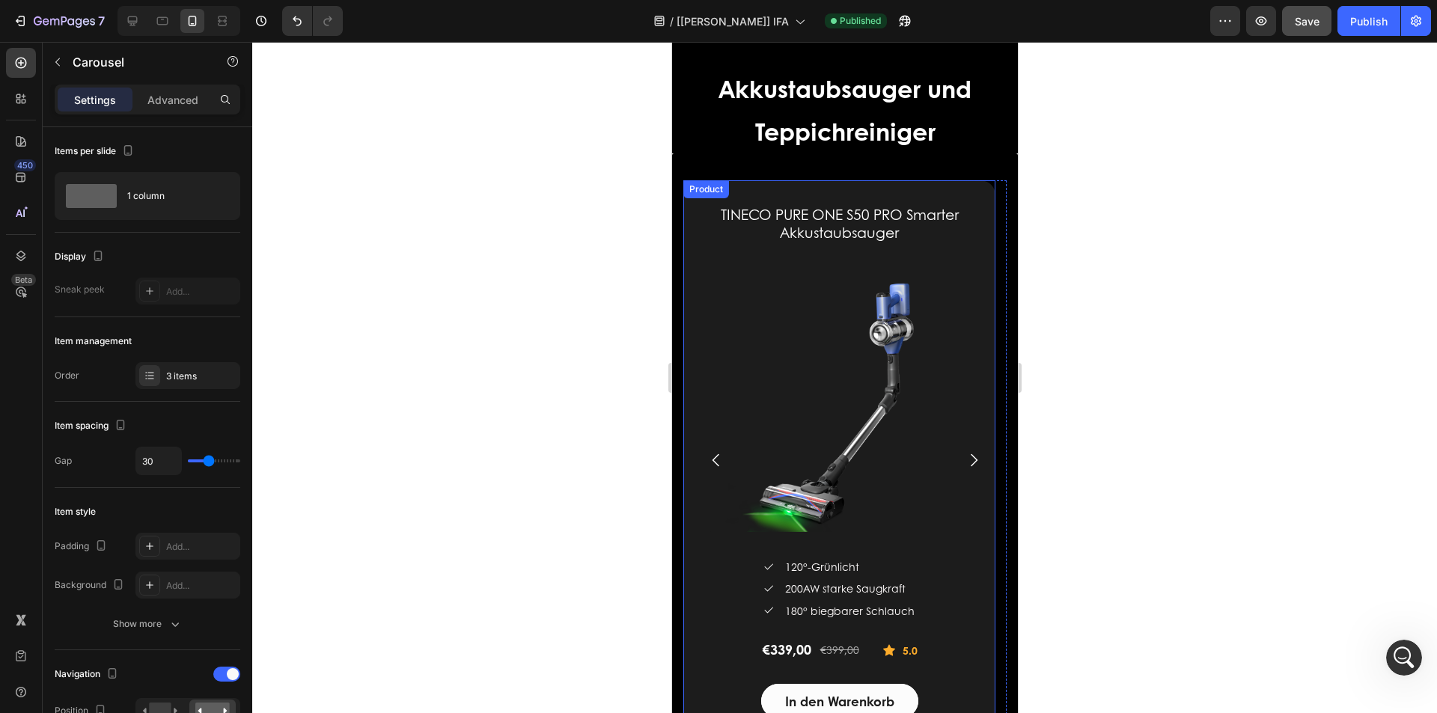
click at [705, 189] on div "Product" at bounding box center [706, 189] width 40 height 13
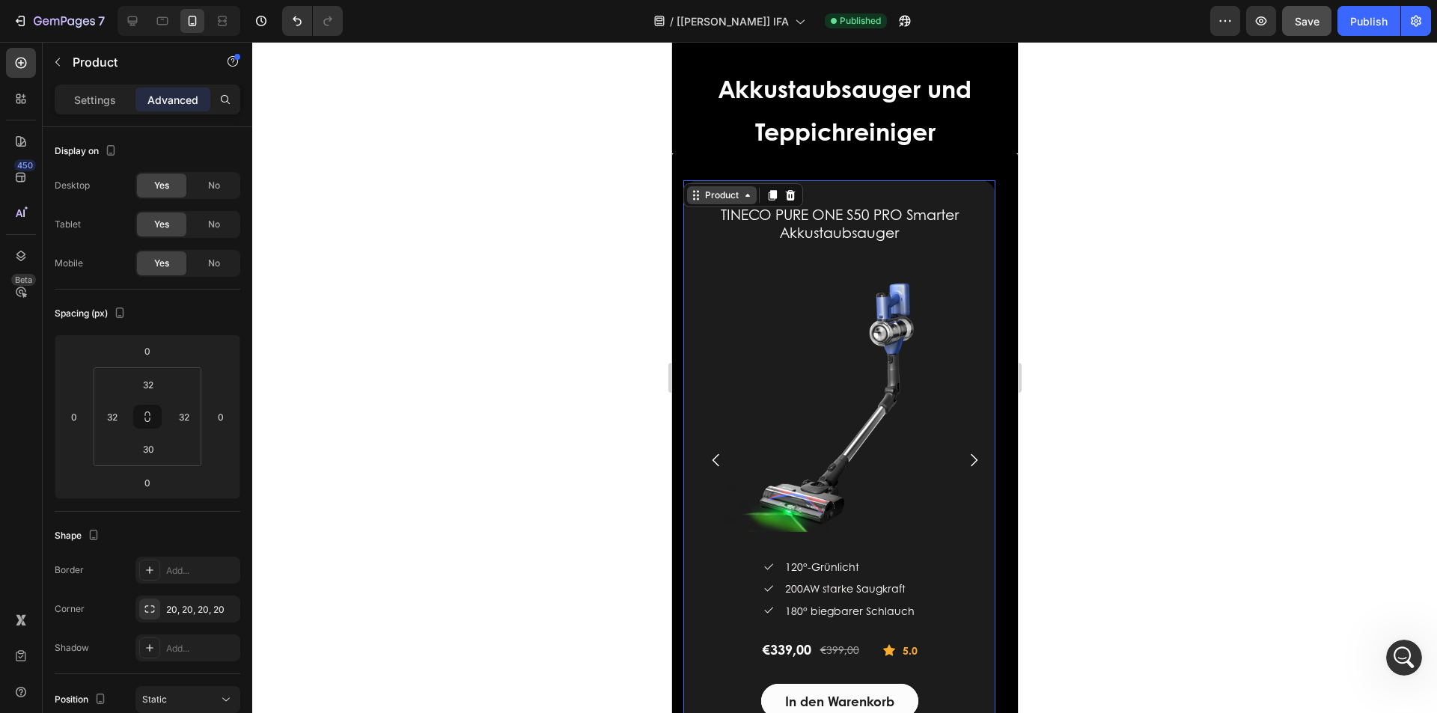
click at [711, 195] on div "Product" at bounding box center [721, 195] width 40 height 13
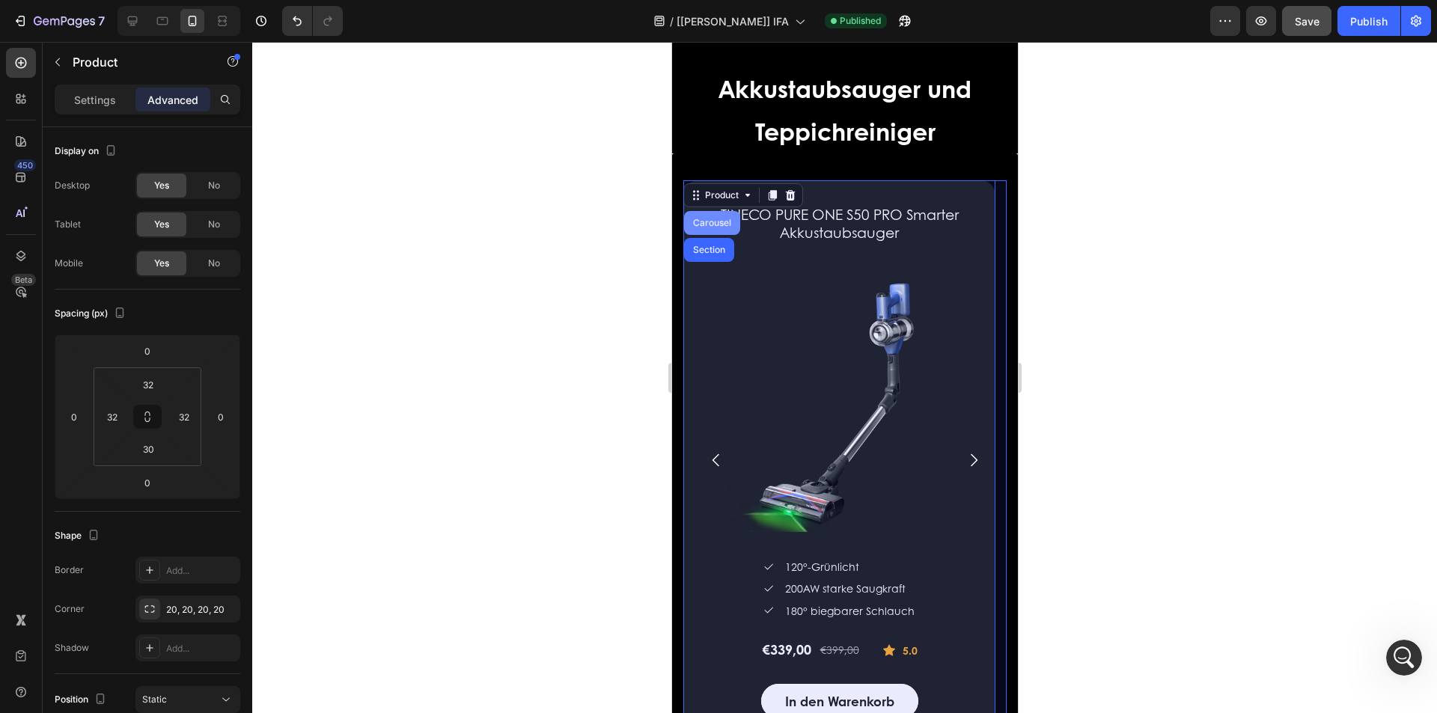
click at [707, 223] on div "Carousel" at bounding box center [711, 223] width 44 height 9
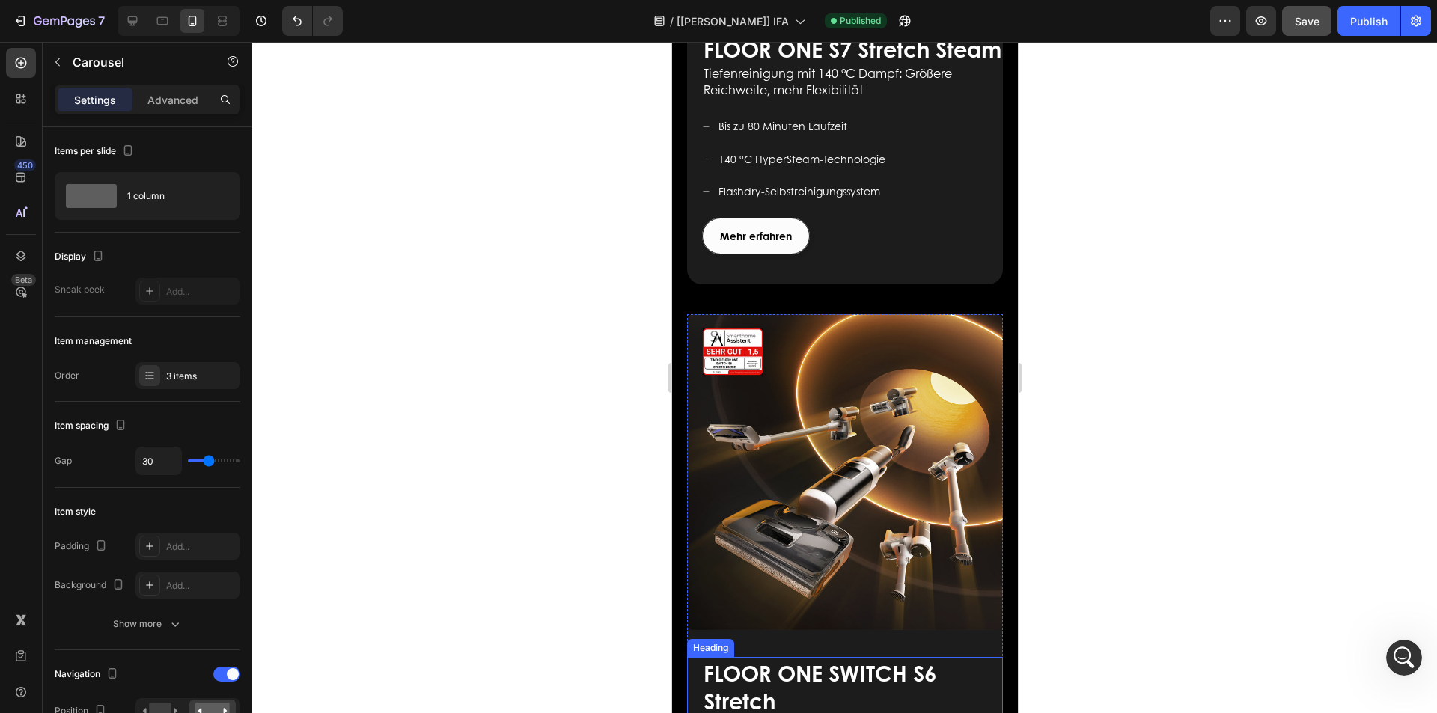
scroll to position [2033, 0]
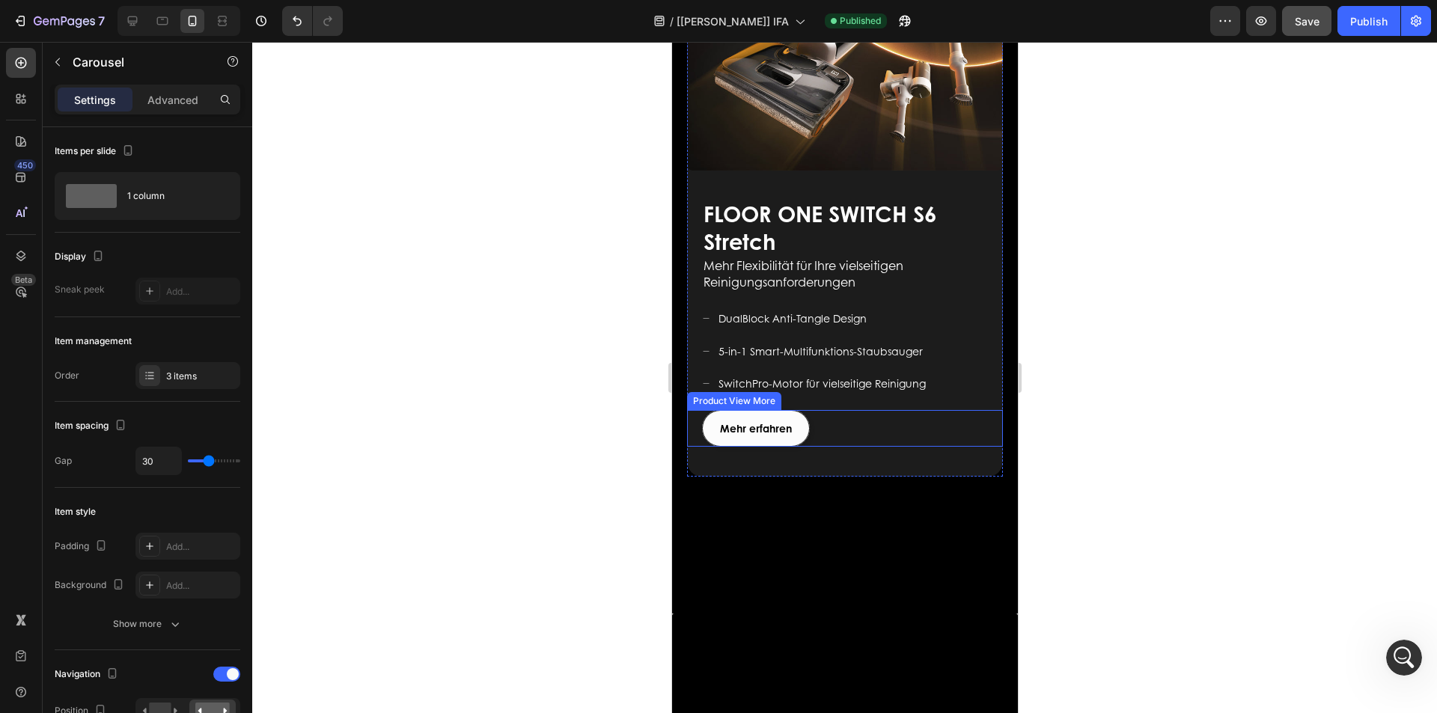
click at [172, 100] on p "Advanced" at bounding box center [172, 100] width 51 height 16
